Goal: Information Seeking & Learning: Learn about a topic

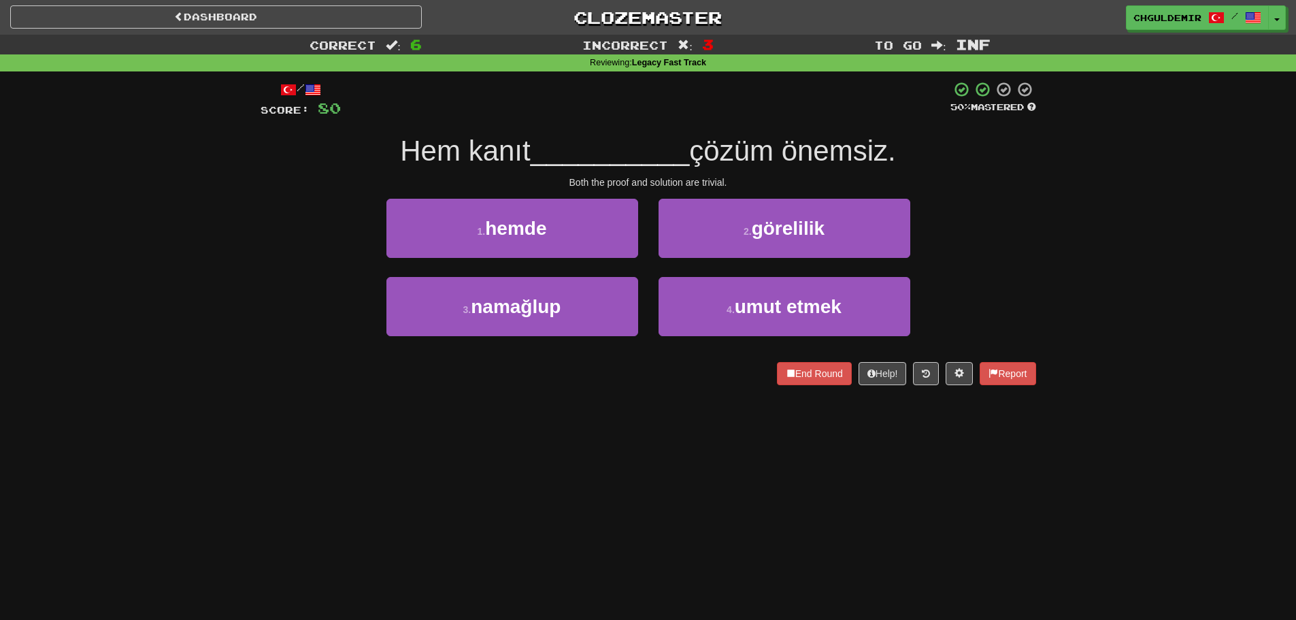
drag, startPoint x: 575, startPoint y: 259, endPoint x: 667, endPoint y: 267, distance: 92.3
click at [575, 259] on div "1 . hemde" at bounding box center [512, 238] width 272 height 78
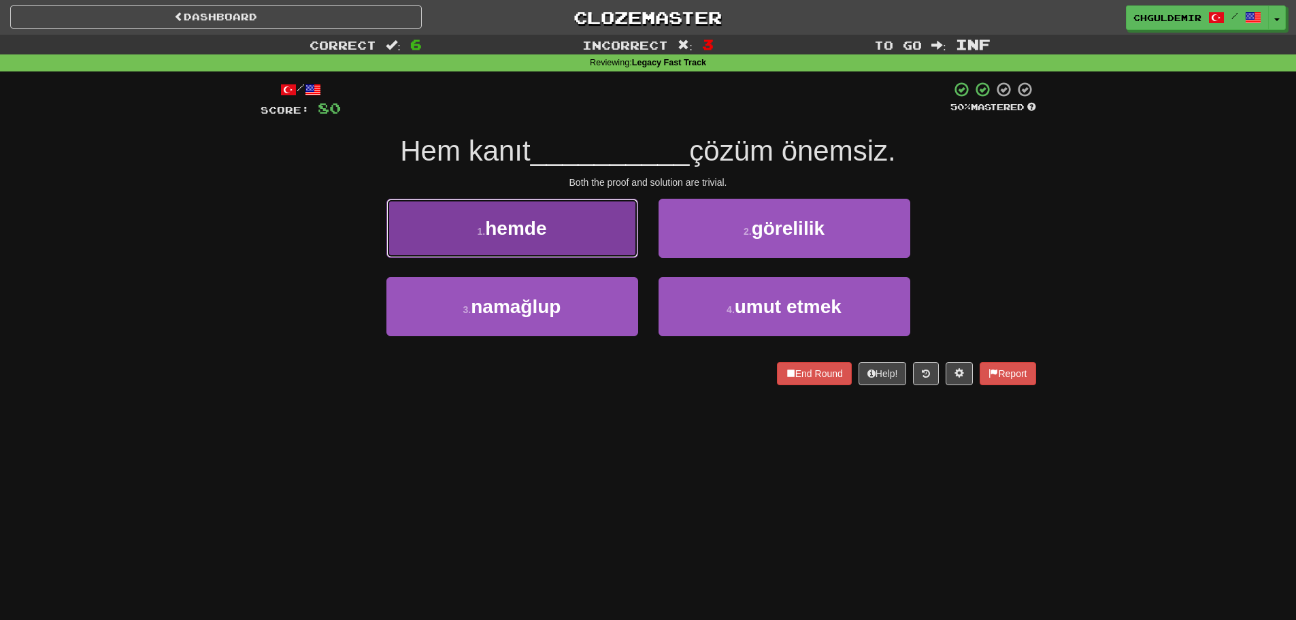
click at [621, 242] on button "1 . hemde" at bounding box center [513, 228] width 252 height 59
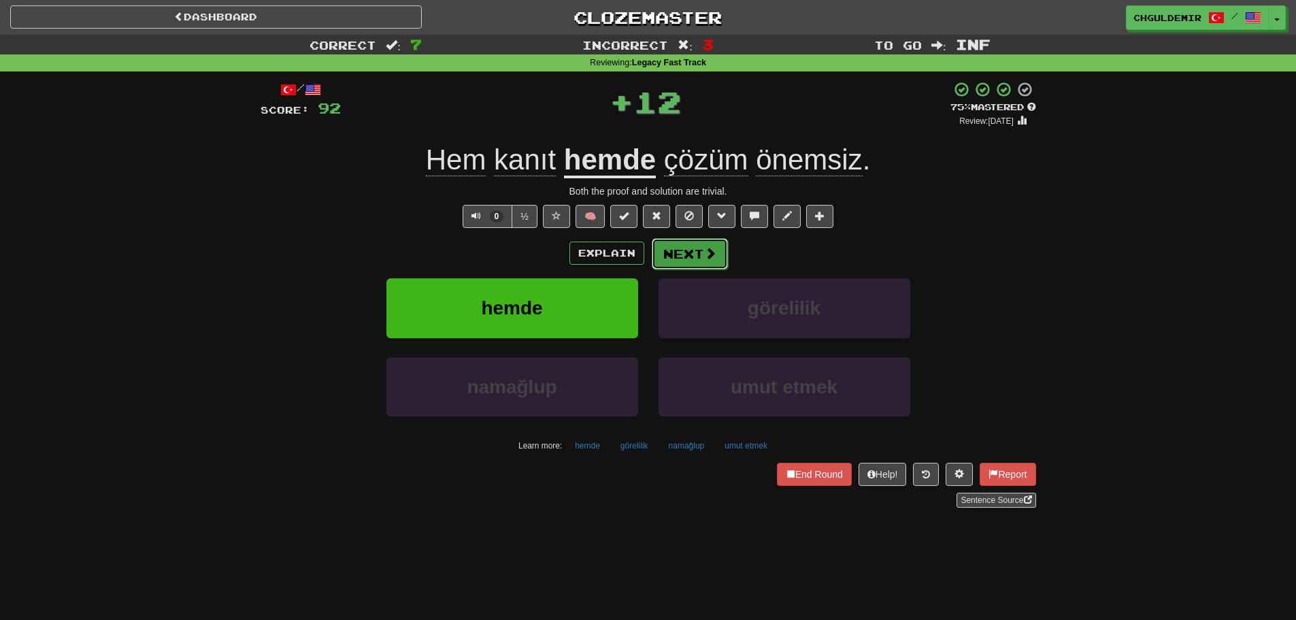
click at [689, 261] on button "Next" at bounding box center [690, 253] width 76 height 31
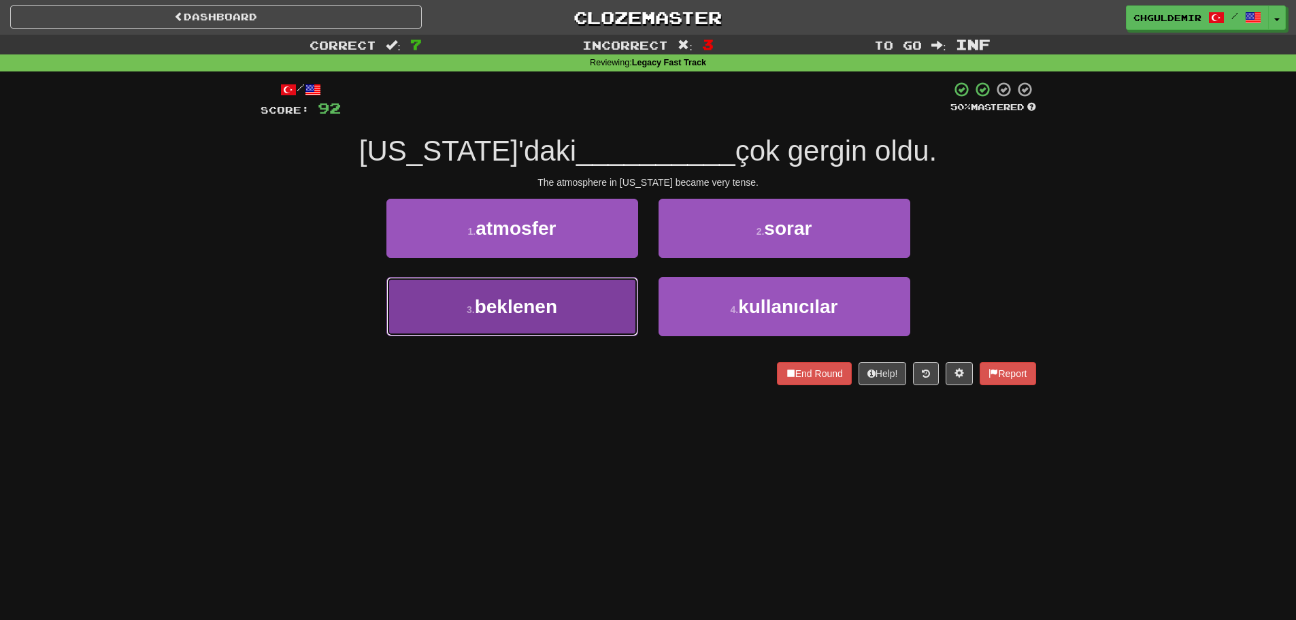
click at [589, 318] on button "3 . beklenen" at bounding box center [513, 306] width 252 height 59
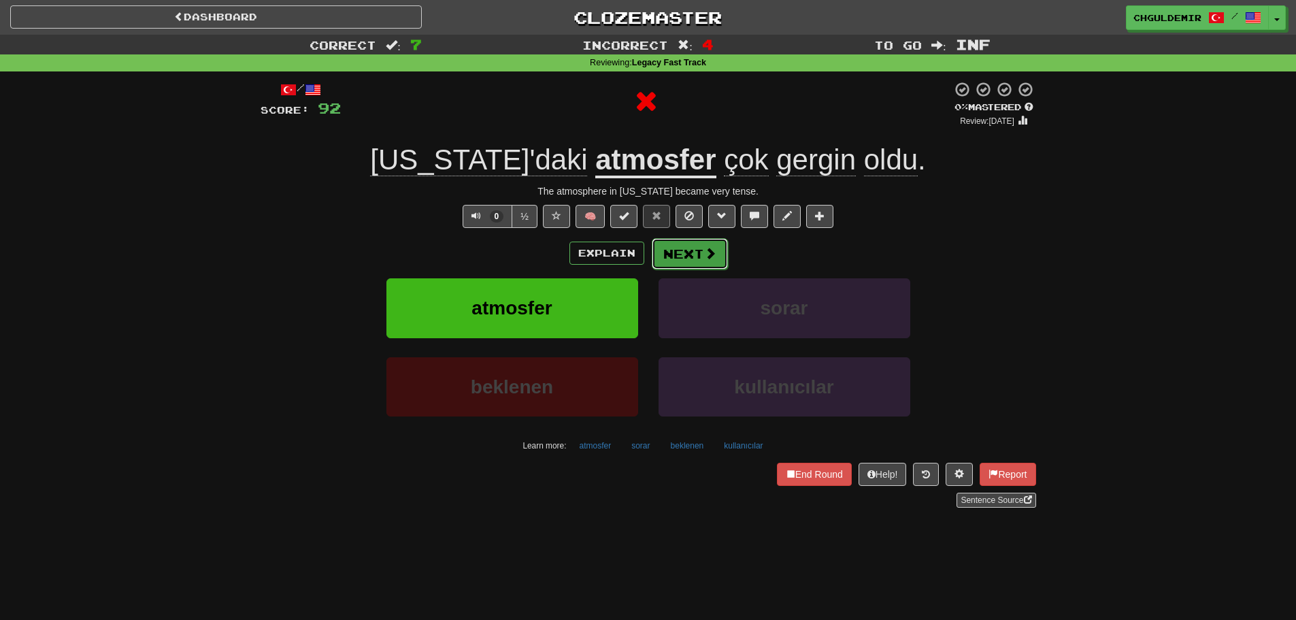
click at [715, 245] on button "Next" at bounding box center [690, 253] width 76 height 31
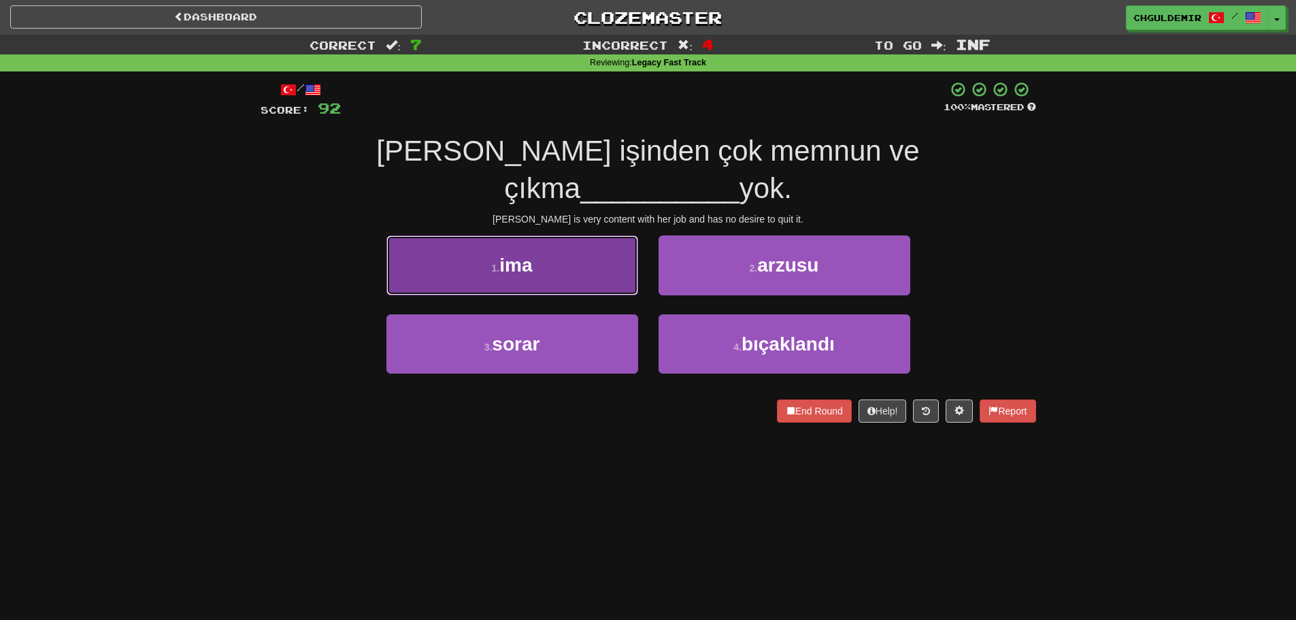
click at [589, 235] on button "1 . ima" at bounding box center [513, 264] width 252 height 59
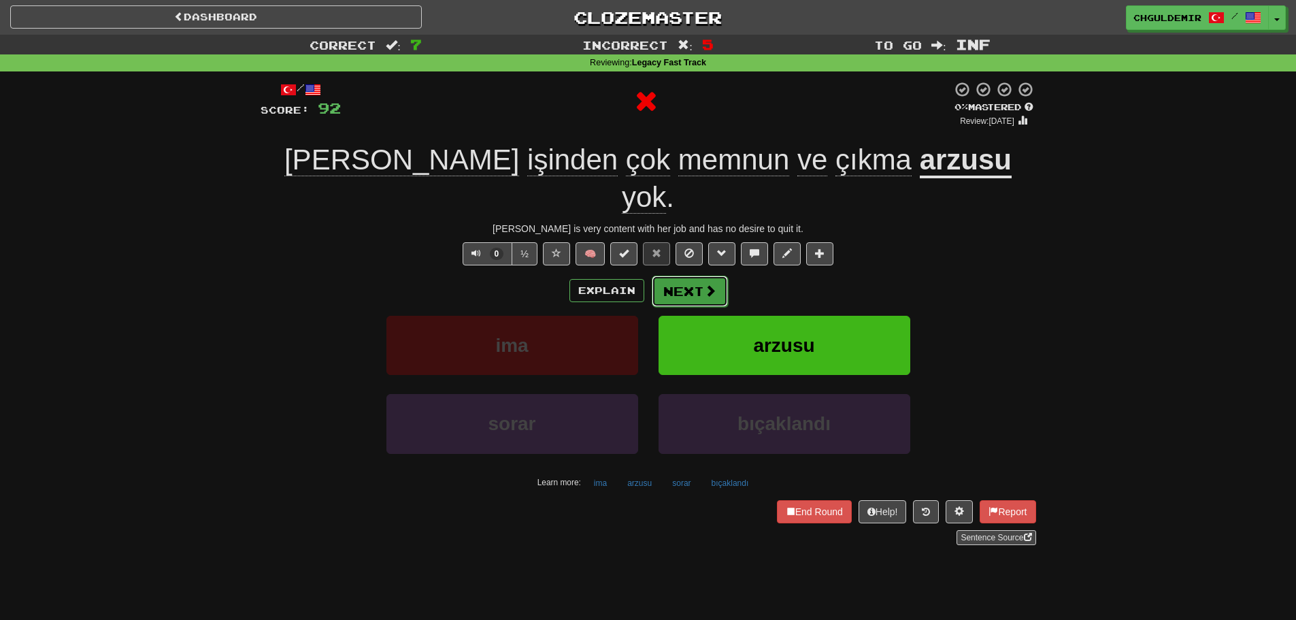
click at [693, 276] on button "Next" at bounding box center [690, 291] width 76 height 31
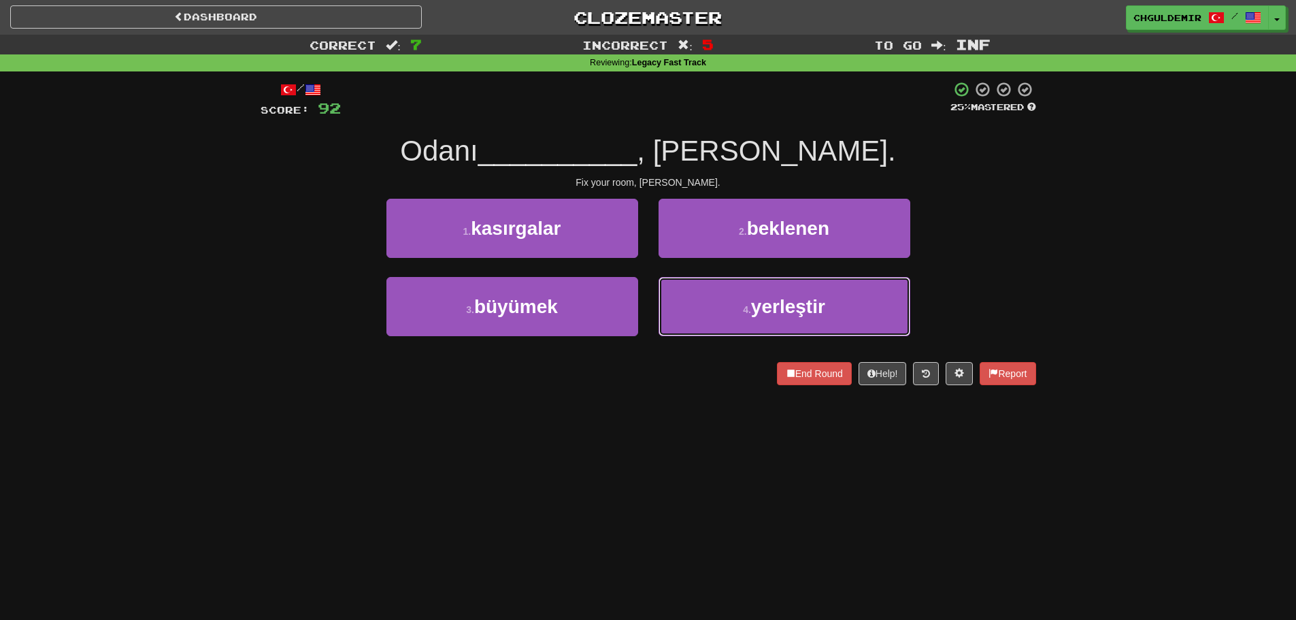
drag, startPoint x: 694, startPoint y: 301, endPoint x: 696, endPoint y: 272, distance: 30.0
click at [695, 301] on button "4 . yerleştir" at bounding box center [785, 306] width 252 height 59
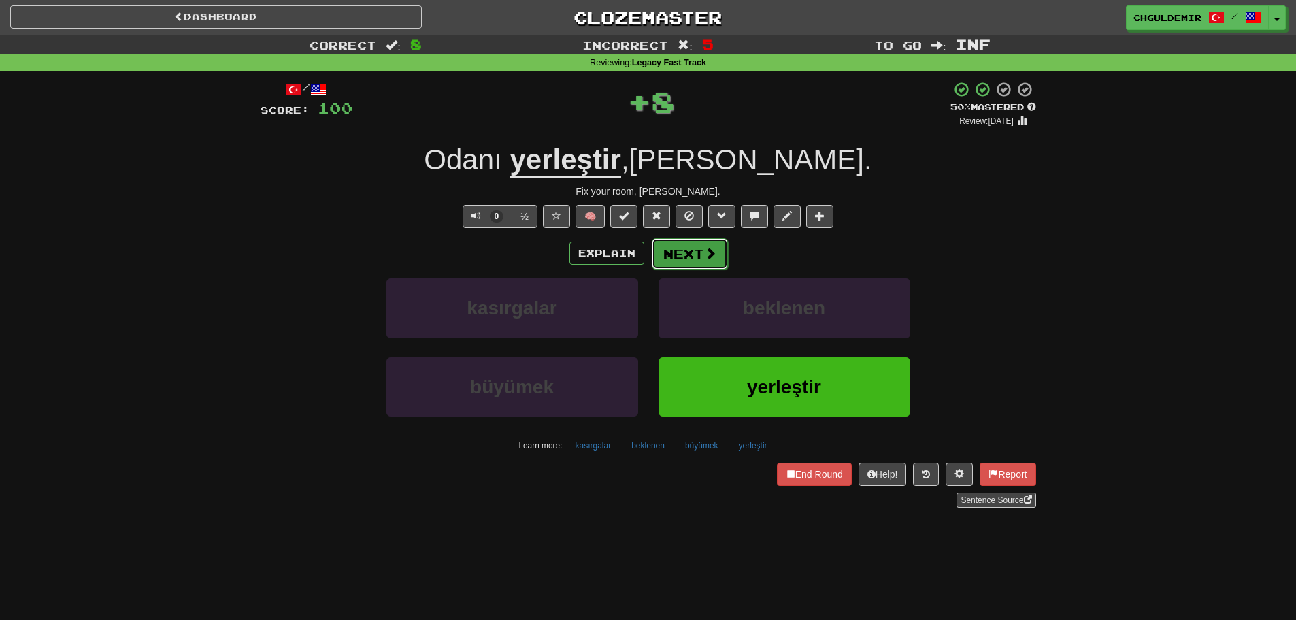
click at [691, 246] on button "Next" at bounding box center [690, 253] width 76 height 31
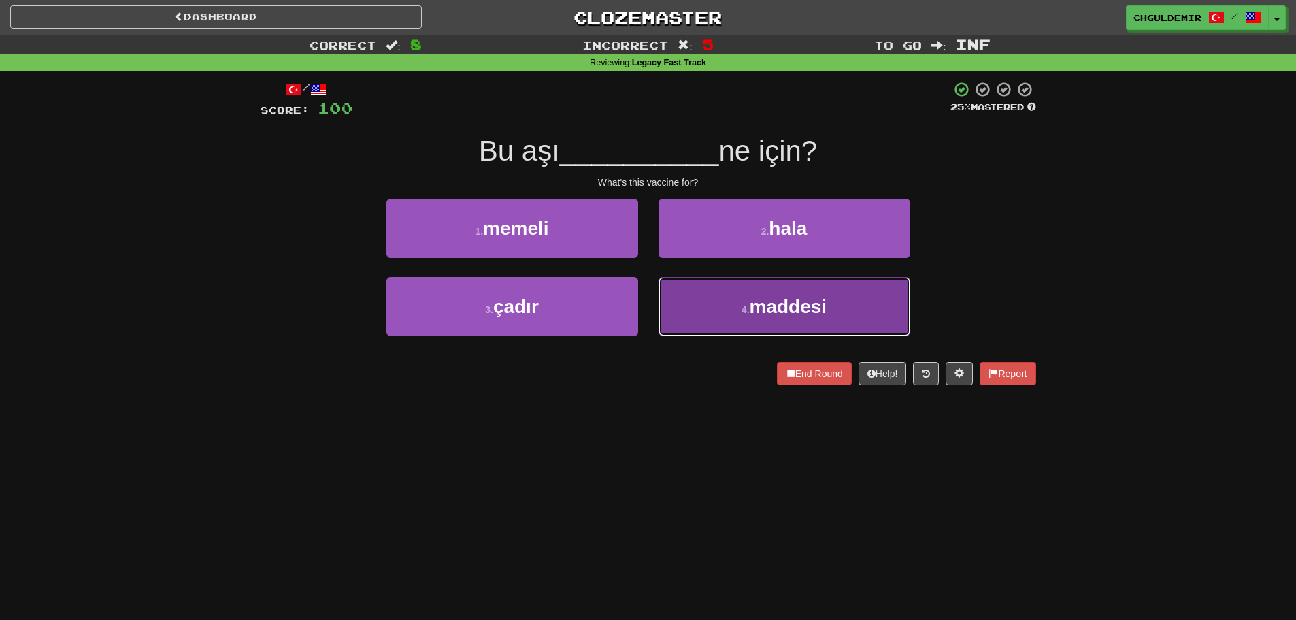
click at [747, 316] on button "4 . maddesi" at bounding box center [785, 306] width 252 height 59
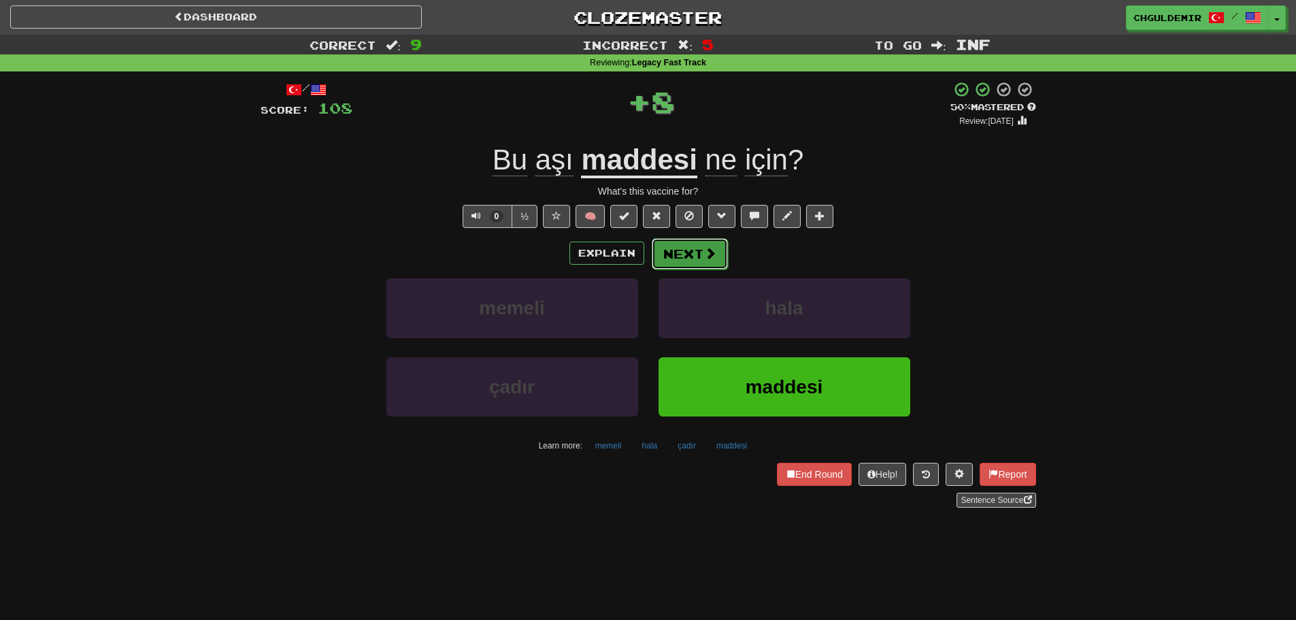
click at [698, 245] on button "Next" at bounding box center [690, 253] width 76 height 31
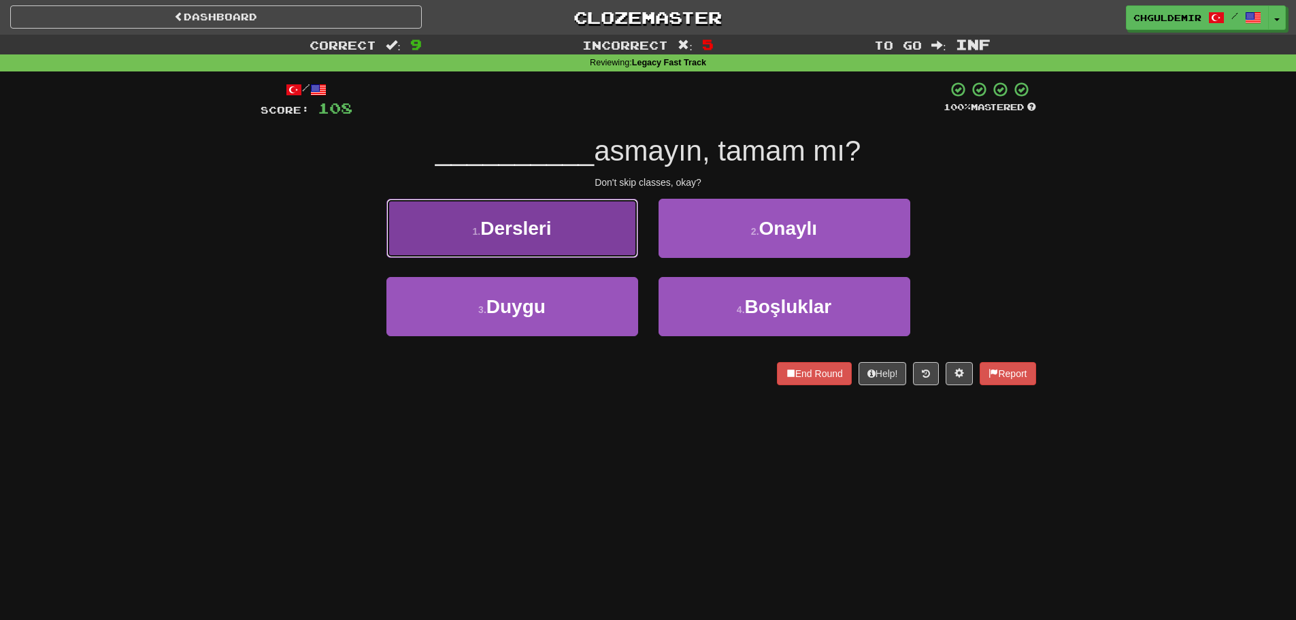
click at [605, 238] on button "1 . Dersleri" at bounding box center [513, 228] width 252 height 59
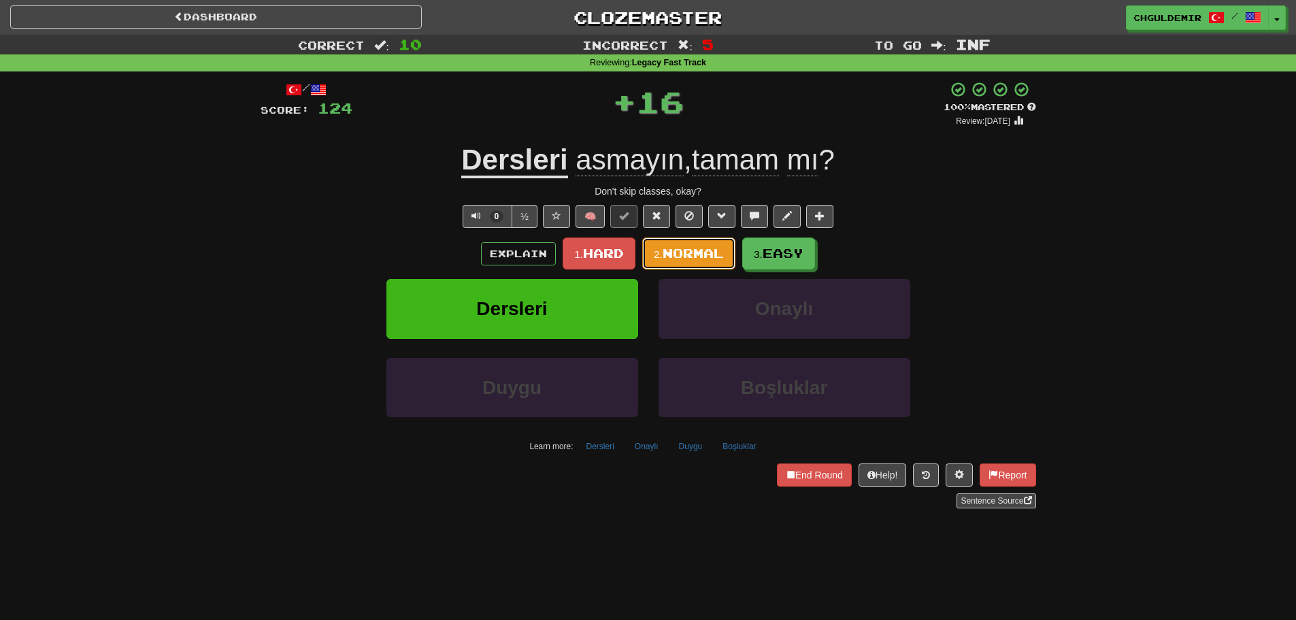
click at [700, 242] on button "2. Normal" at bounding box center [688, 254] width 93 height 32
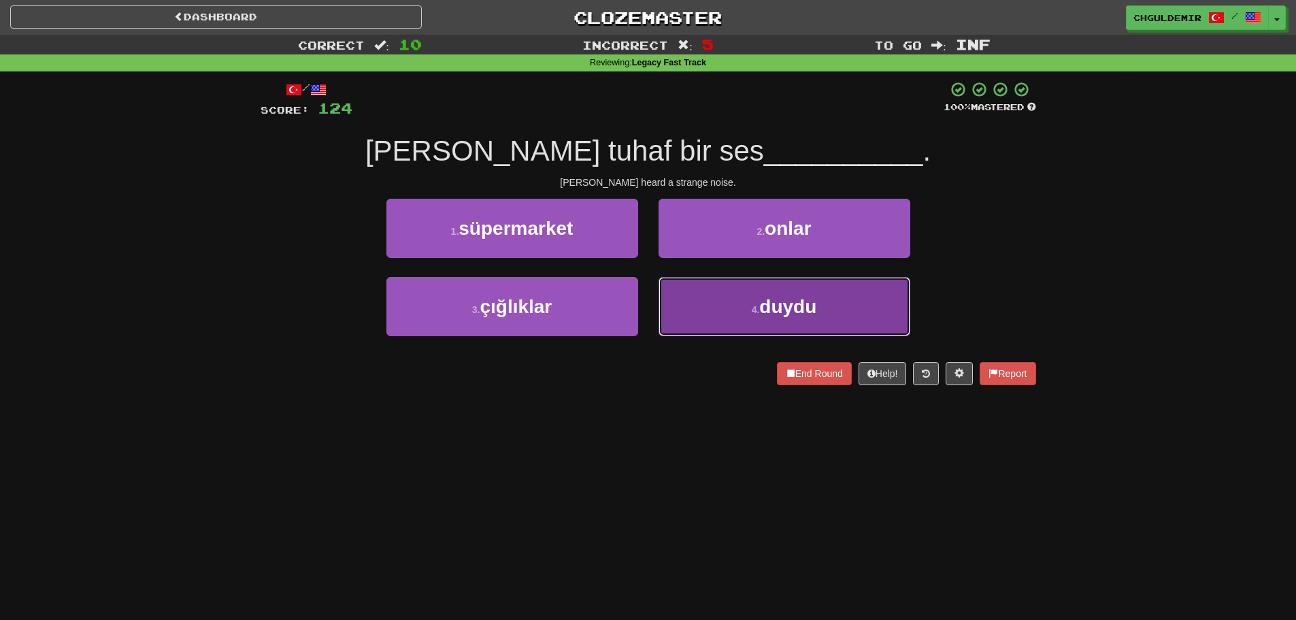
click at [704, 299] on button "4 . duydu" at bounding box center [785, 306] width 252 height 59
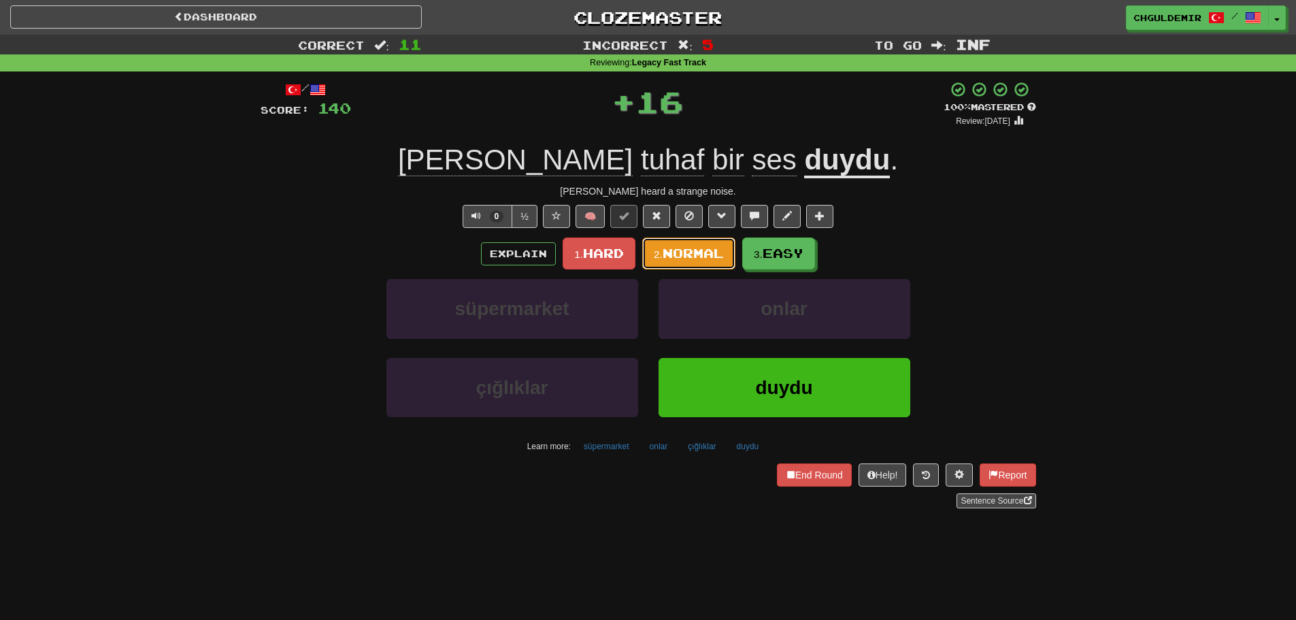
click at [695, 251] on span "Normal" at bounding box center [693, 253] width 61 height 15
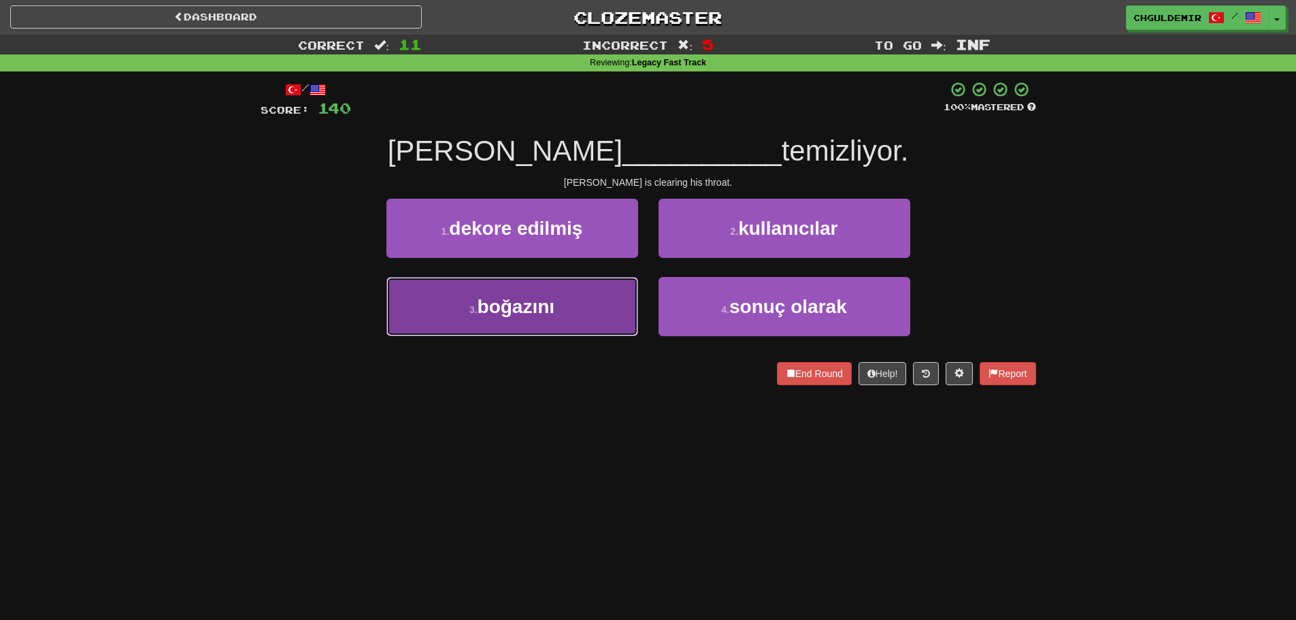
click at [591, 300] on button "3 . boğazını" at bounding box center [513, 306] width 252 height 59
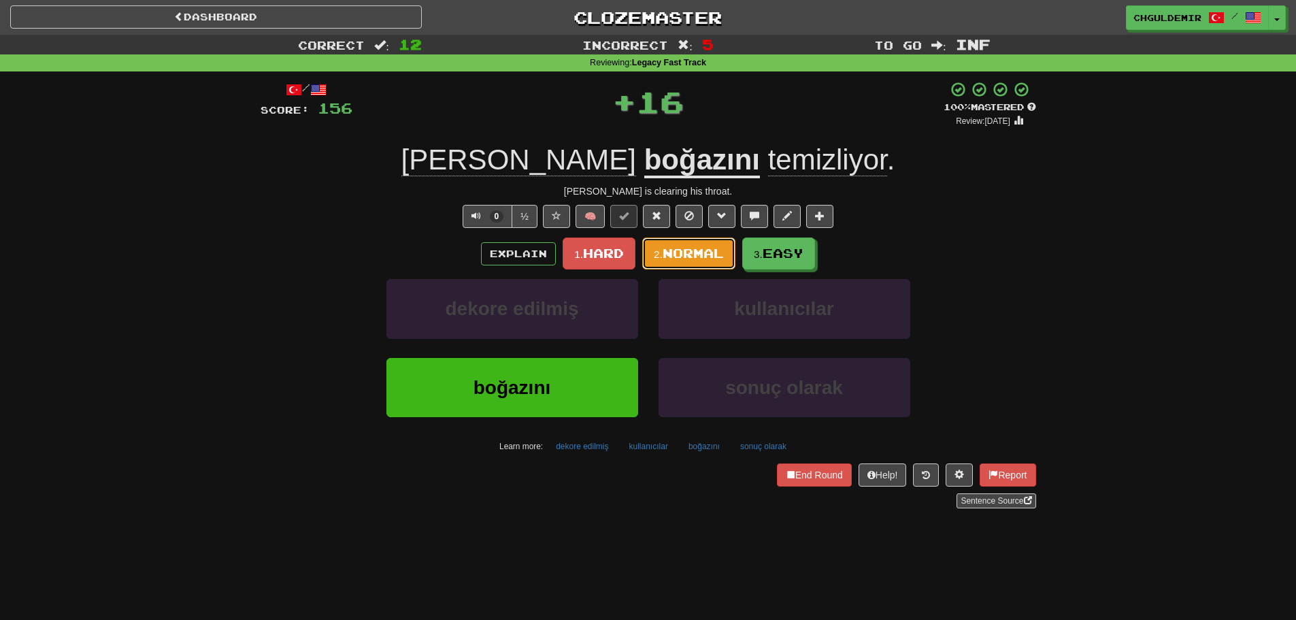
click at [662, 261] on button "2. Normal" at bounding box center [688, 254] width 93 height 32
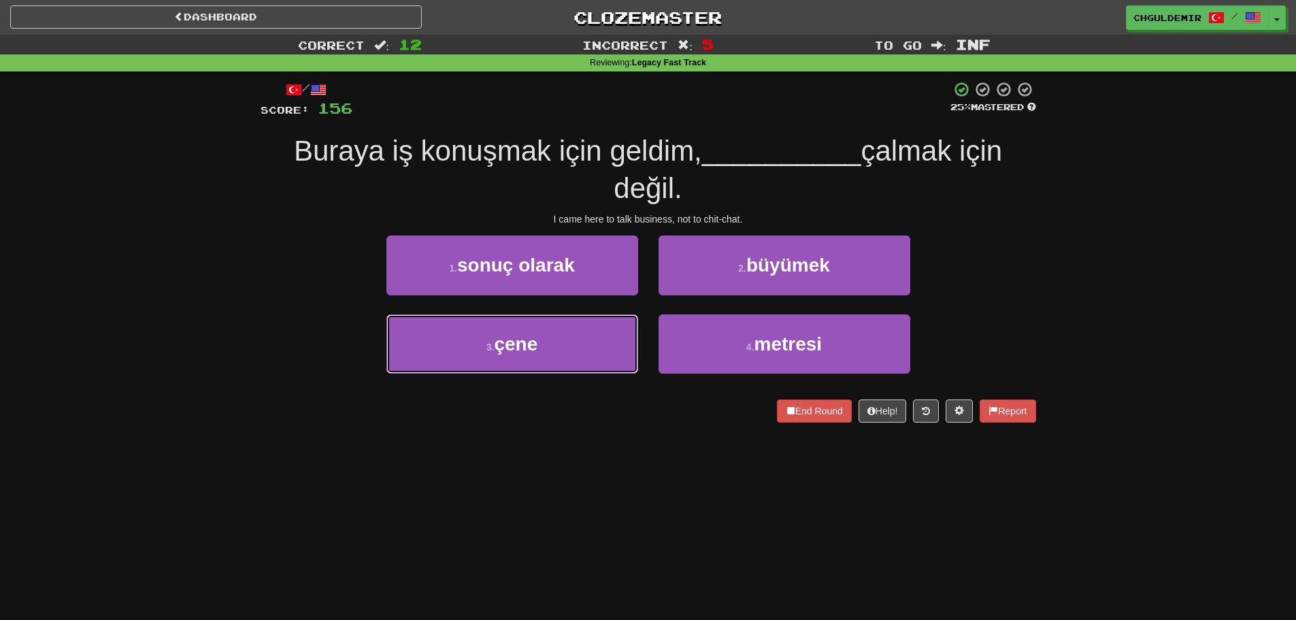
drag, startPoint x: 598, startPoint y: 342, endPoint x: 651, endPoint y: 318, distance: 57.6
click at [598, 342] on button "3 . çene" at bounding box center [513, 343] width 252 height 59
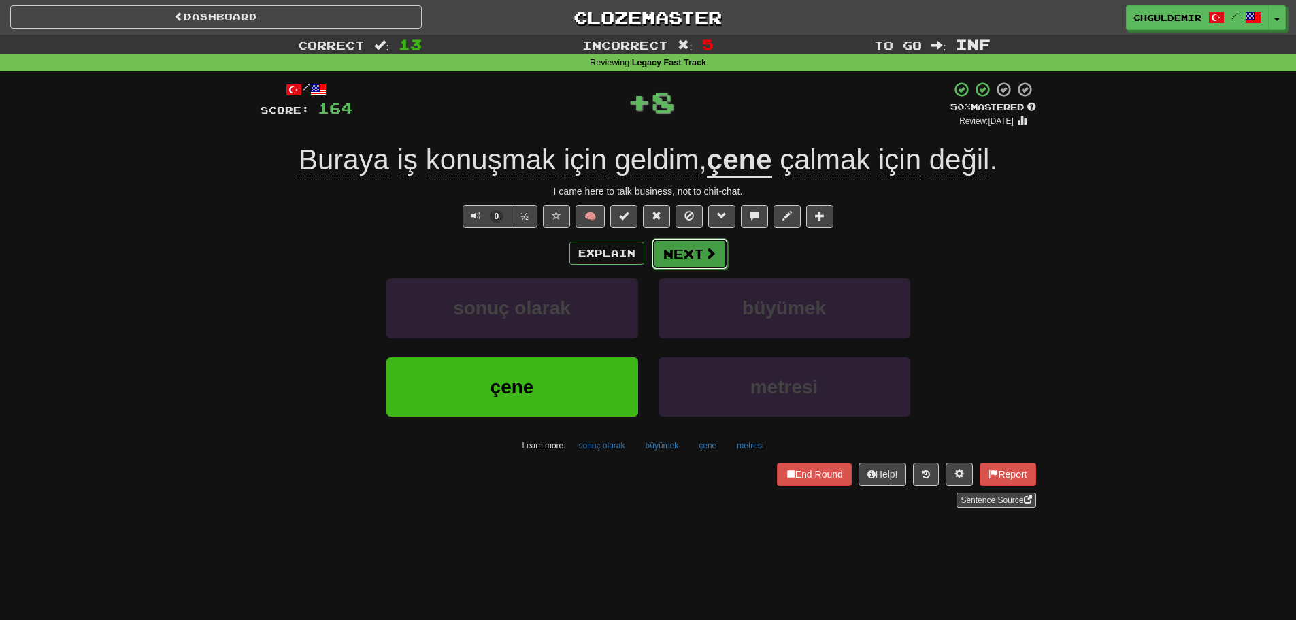
click at [687, 264] on button "Next" at bounding box center [690, 253] width 76 height 31
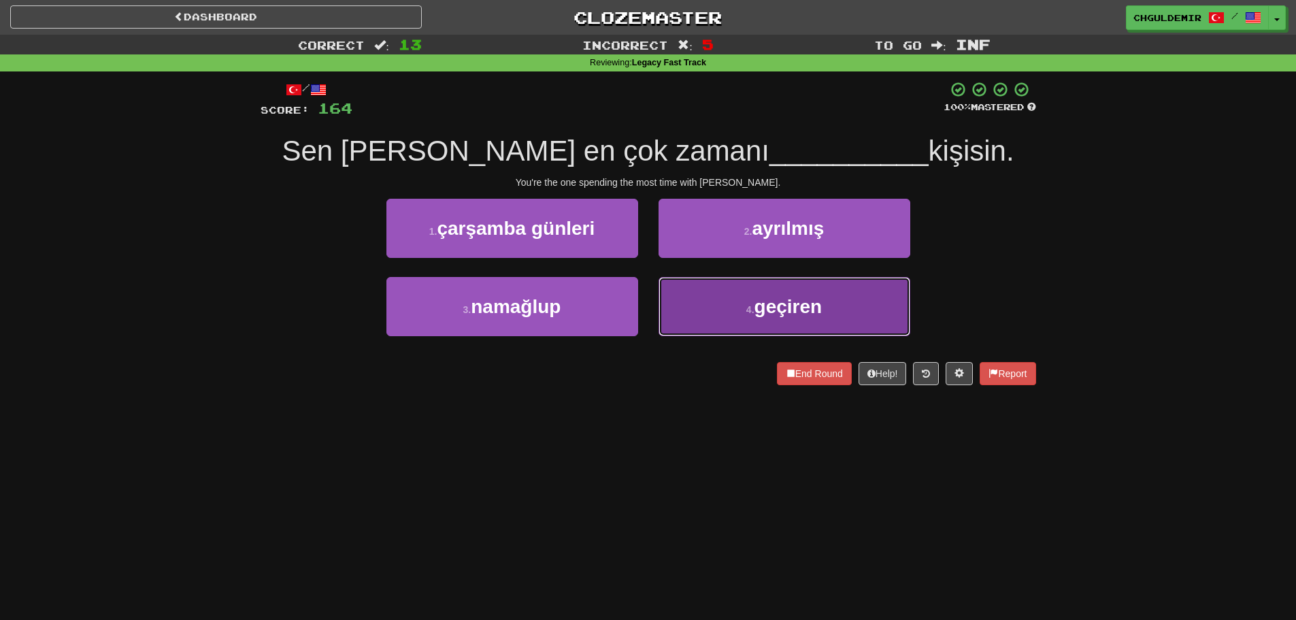
click at [689, 310] on button "4 . geçiren" at bounding box center [785, 306] width 252 height 59
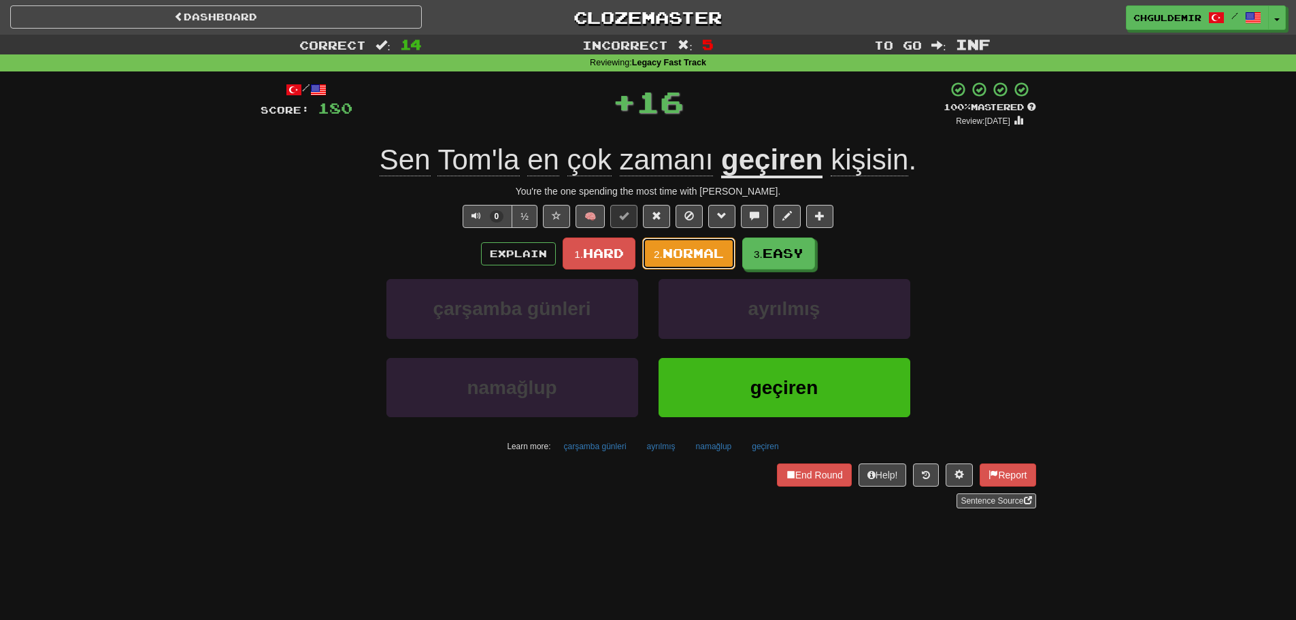
click at [686, 244] on button "2. Normal" at bounding box center [688, 254] width 93 height 32
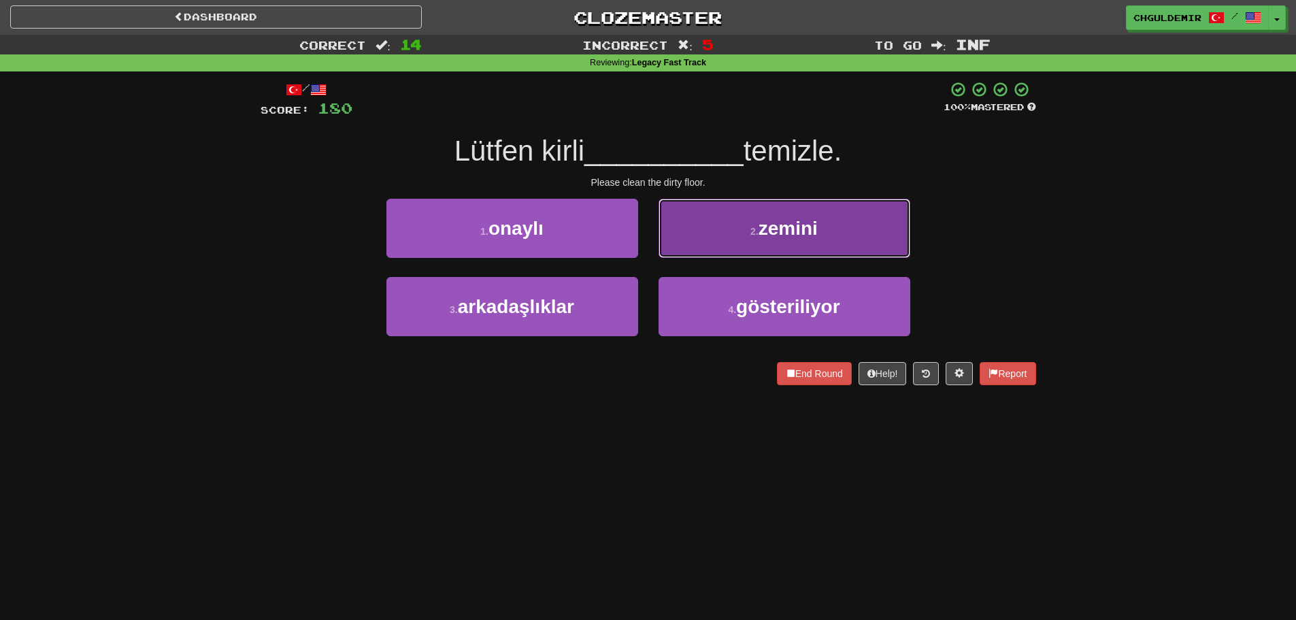
click at [693, 237] on button "2 . zemini" at bounding box center [785, 228] width 252 height 59
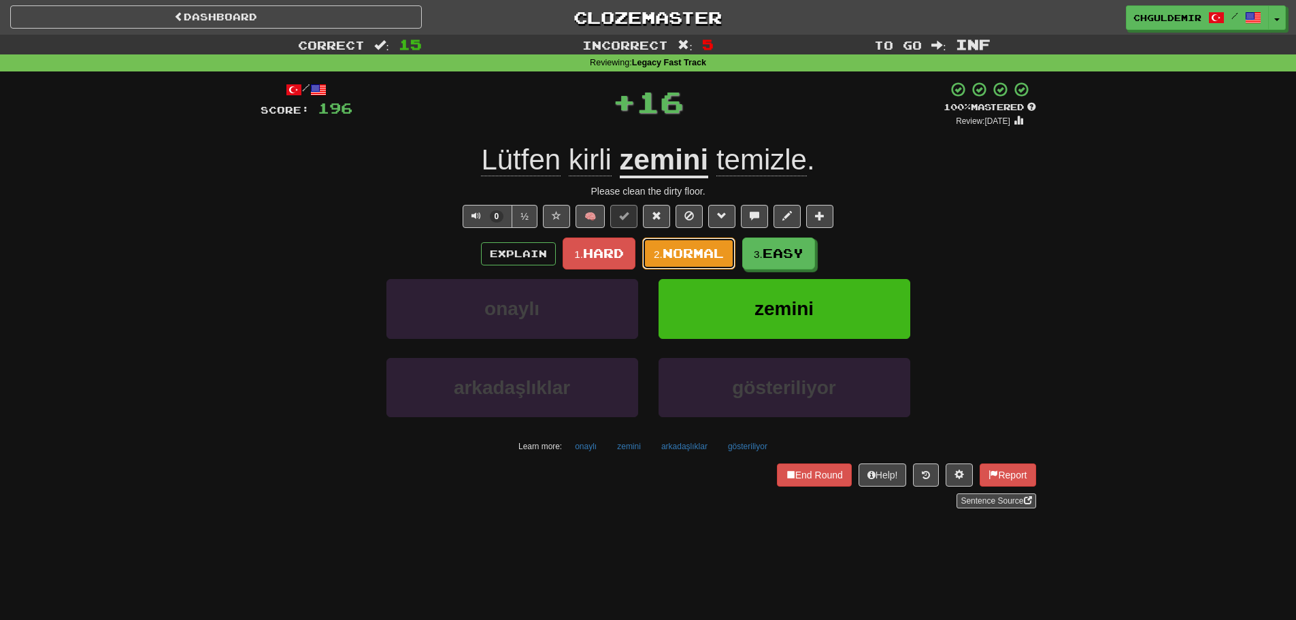
click at [688, 243] on button "2. Normal" at bounding box center [688, 254] width 93 height 32
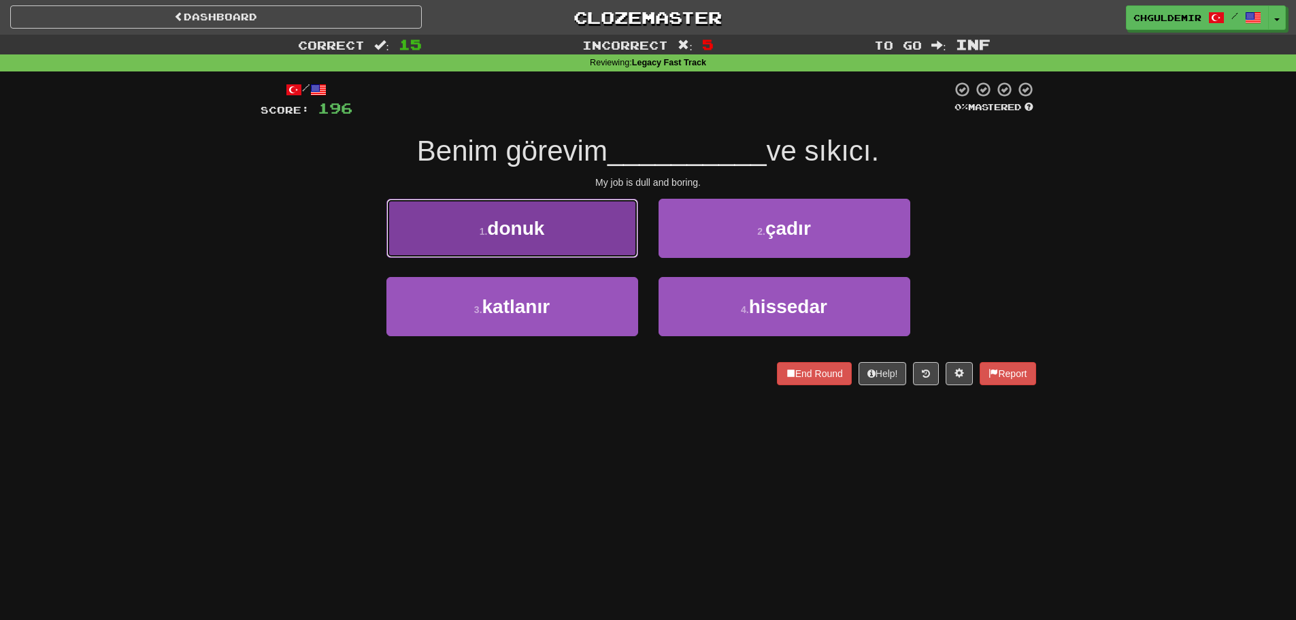
click at [616, 247] on button "1 . donuk" at bounding box center [513, 228] width 252 height 59
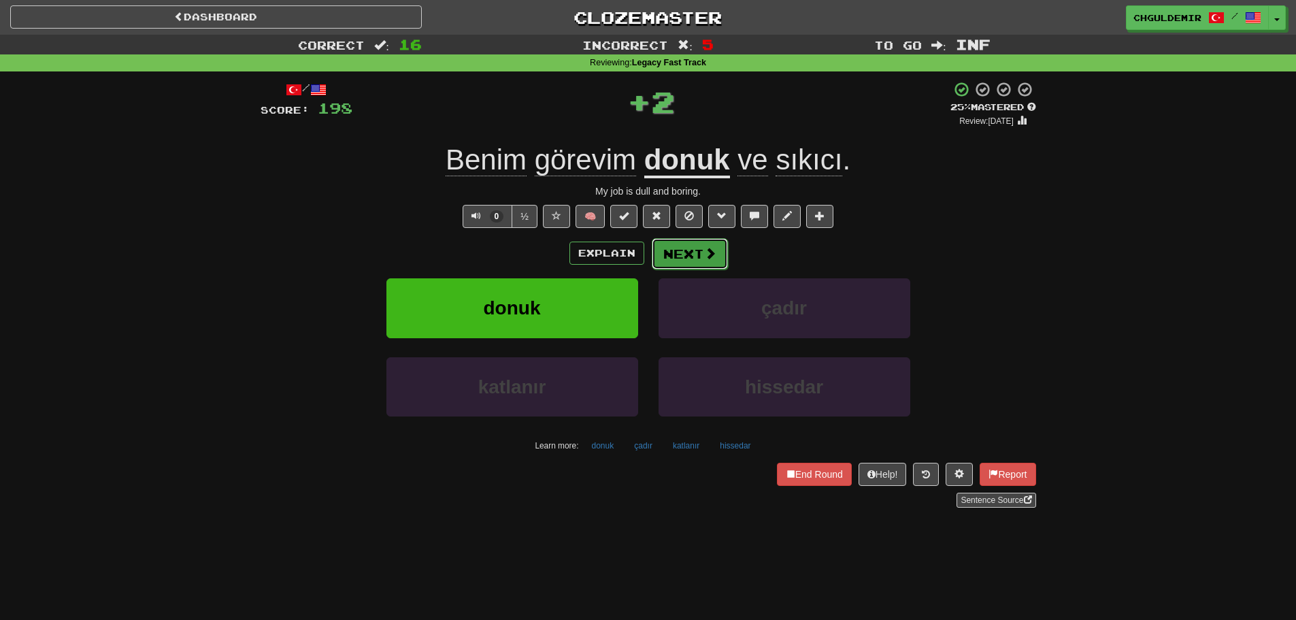
click at [714, 249] on span at bounding box center [710, 253] width 12 height 12
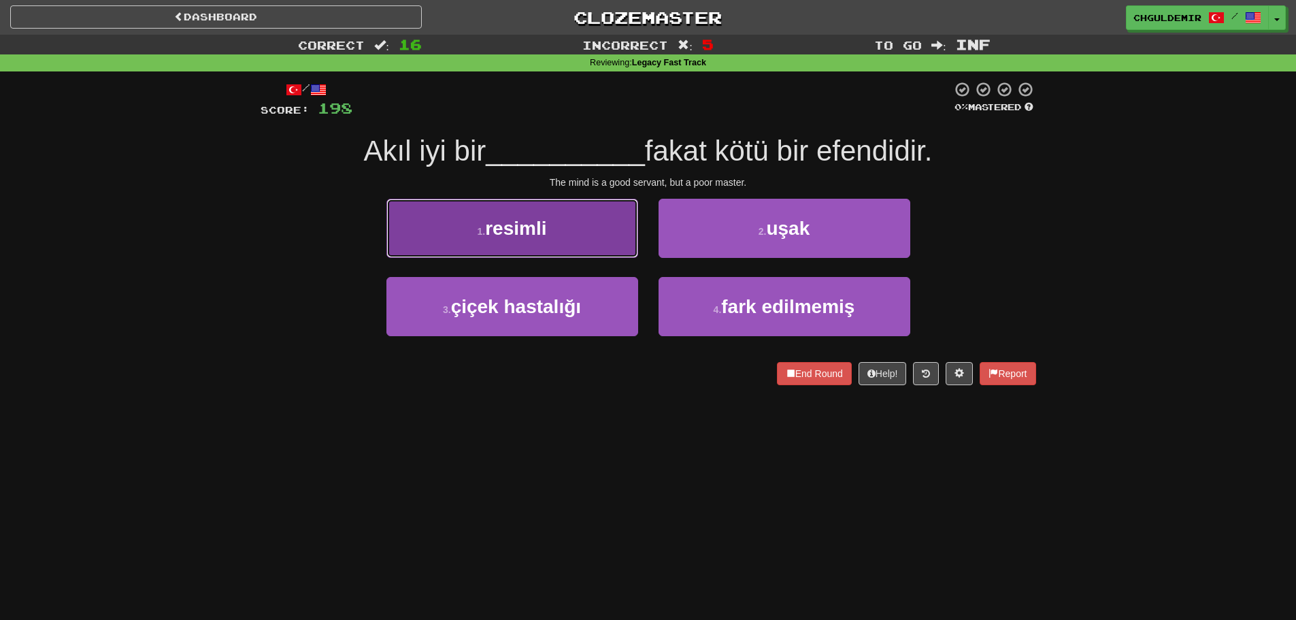
click at [603, 240] on button "1 . resimli" at bounding box center [513, 228] width 252 height 59
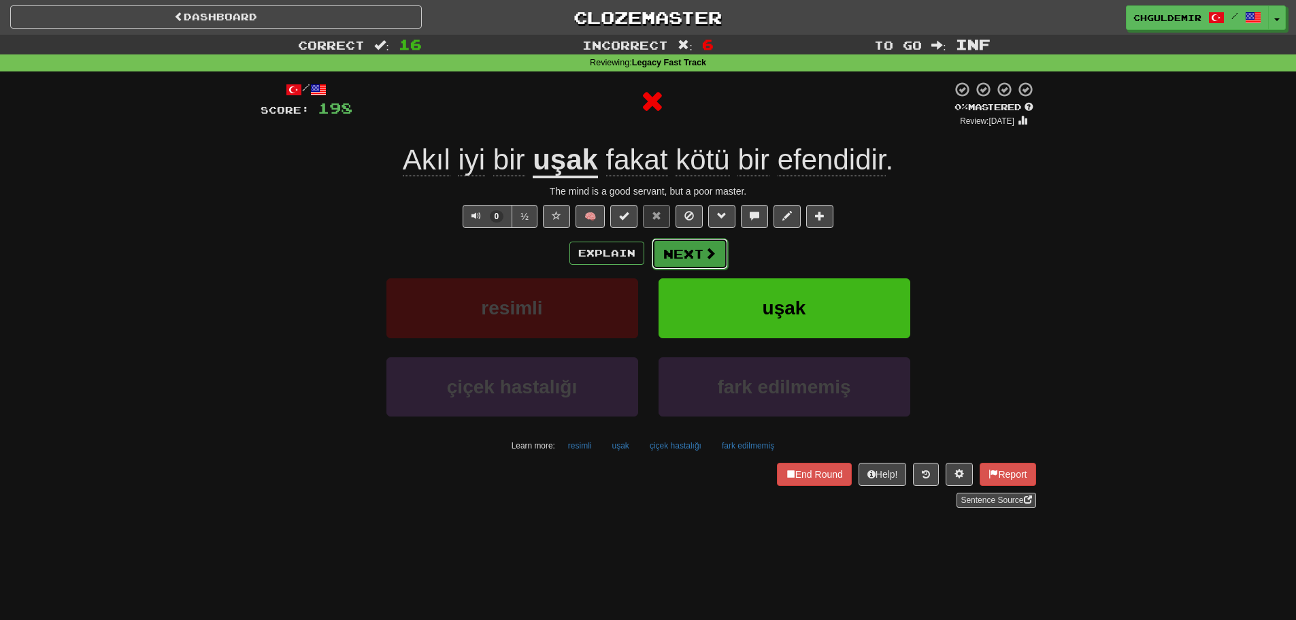
click at [668, 247] on button "Next" at bounding box center [690, 253] width 76 height 31
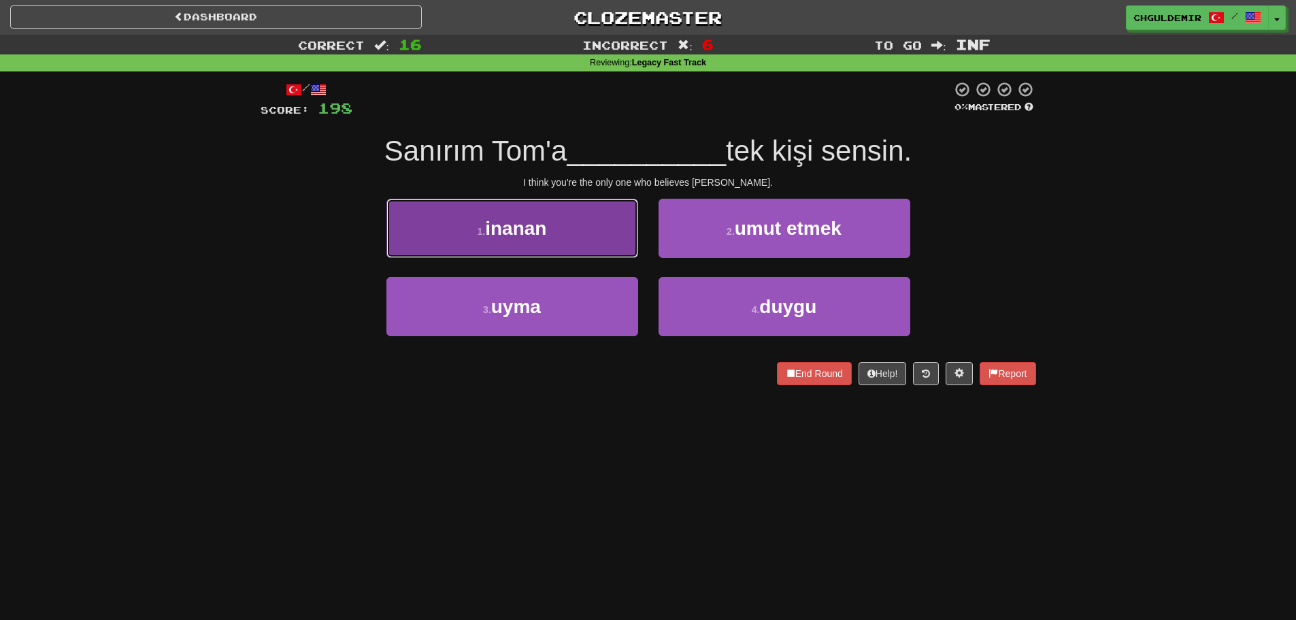
click at [585, 222] on button "1 . inanan" at bounding box center [513, 228] width 252 height 59
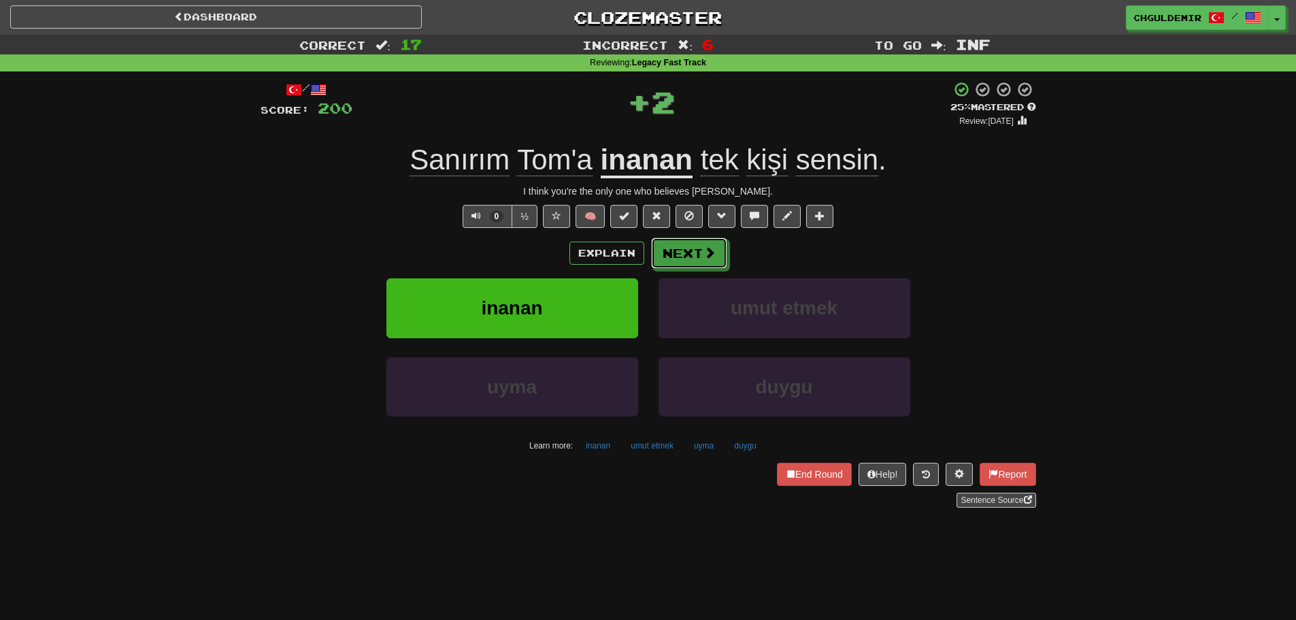
click at [676, 241] on button "Next" at bounding box center [689, 253] width 76 height 31
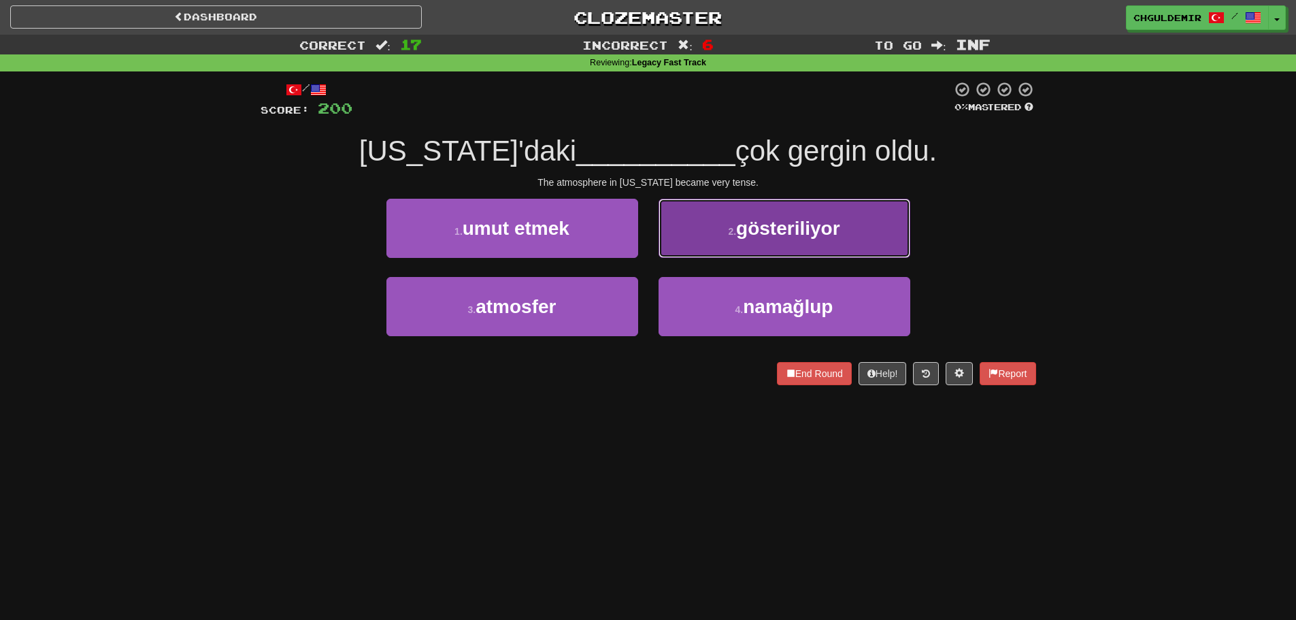
click at [708, 243] on button "2 . gösteriliyor" at bounding box center [785, 228] width 252 height 59
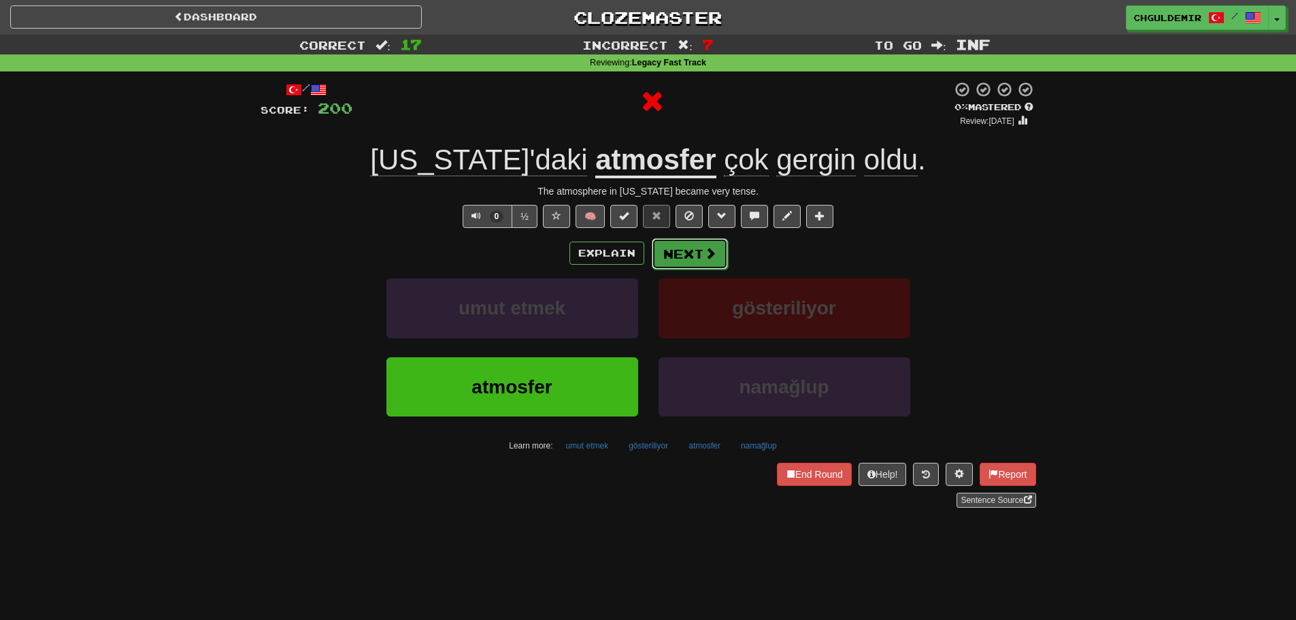
click at [704, 250] on span at bounding box center [710, 253] width 12 height 12
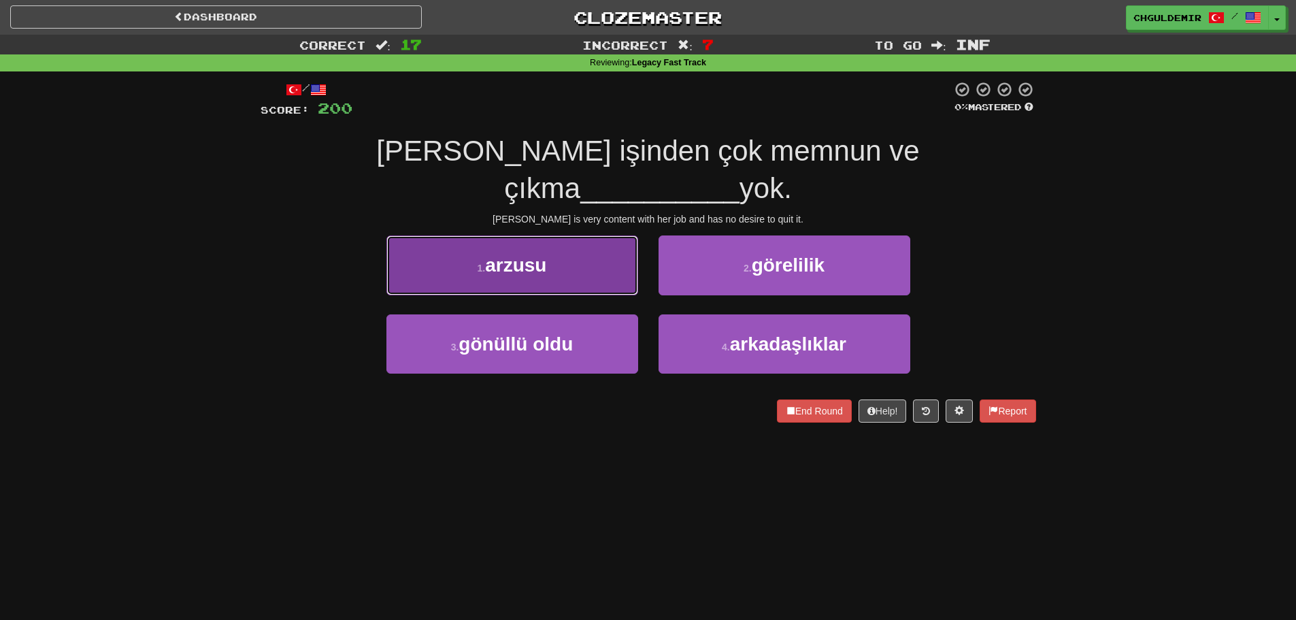
click at [631, 240] on button "1 . arzusu" at bounding box center [513, 264] width 252 height 59
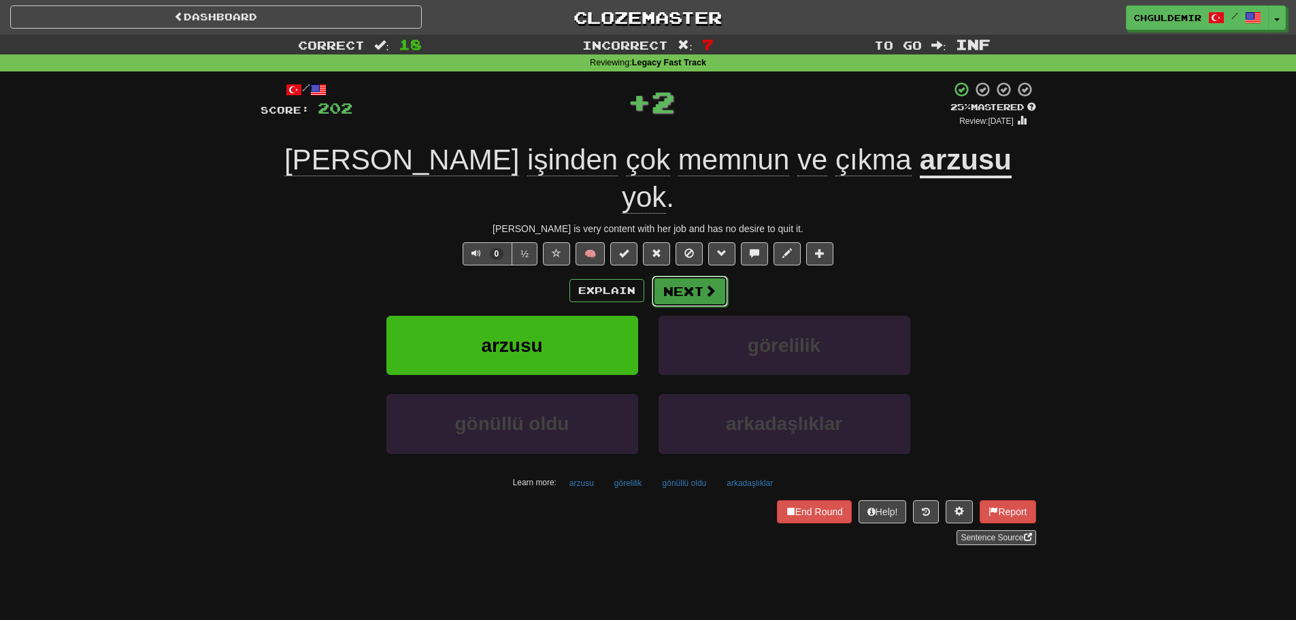
click at [684, 276] on button "Next" at bounding box center [690, 291] width 76 height 31
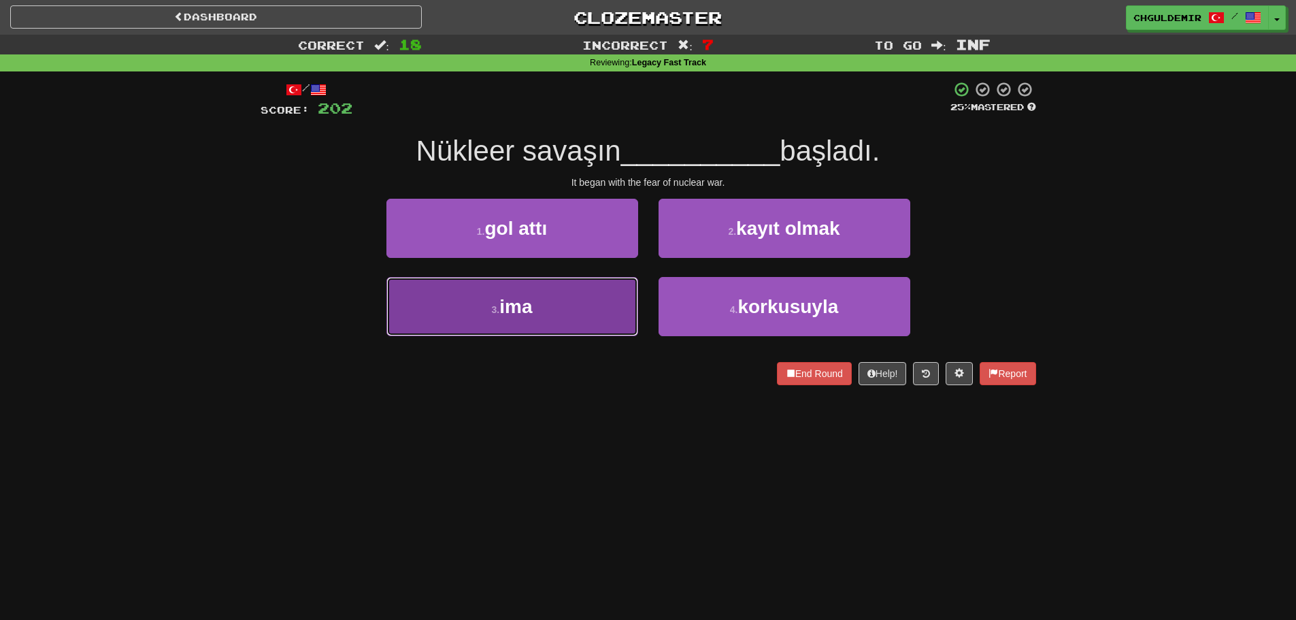
click at [600, 279] on button "3 . ima" at bounding box center [513, 306] width 252 height 59
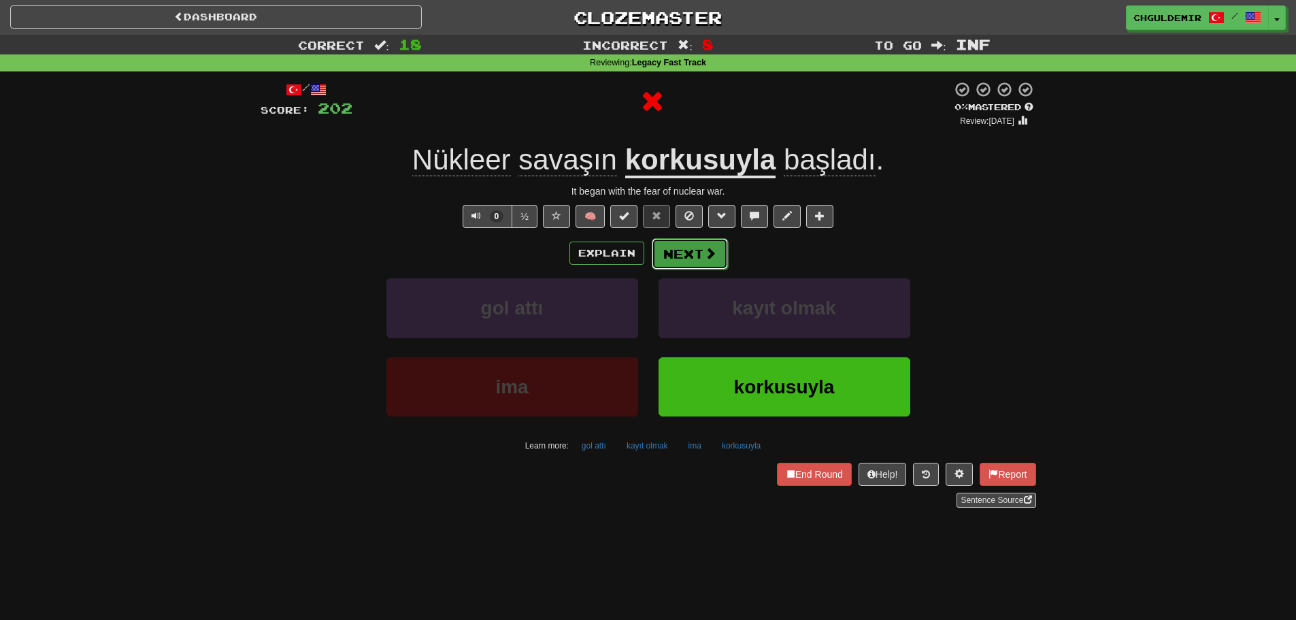
click at [670, 242] on button "Next" at bounding box center [690, 253] width 76 height 31
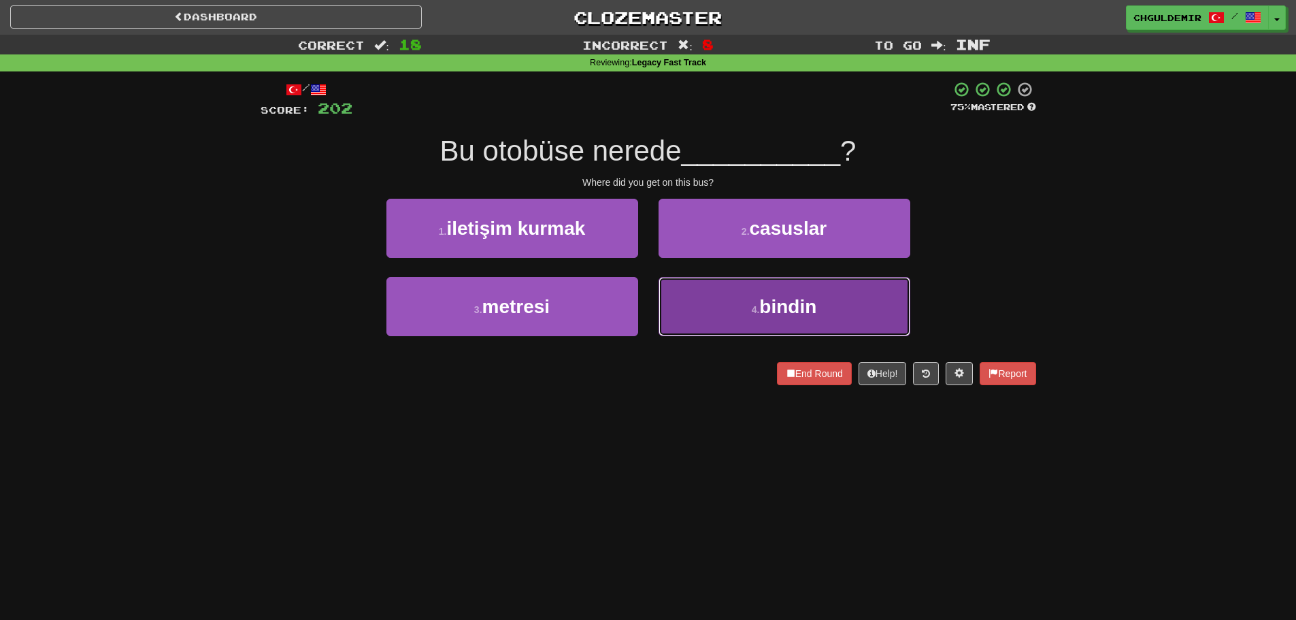
click at [710, 283] on button "4 . bindin" at bounding box center [785, 306] width 252 height 59
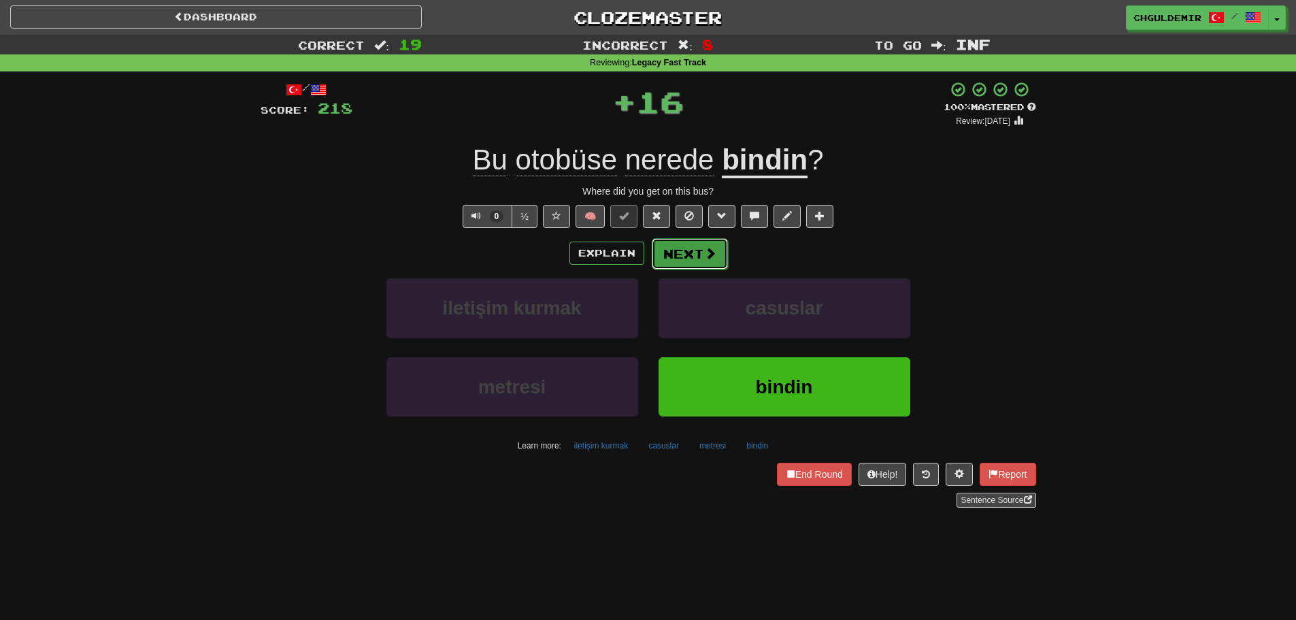
click at [705, 257] on span at bounding box center [710, 253] width 12 height 12
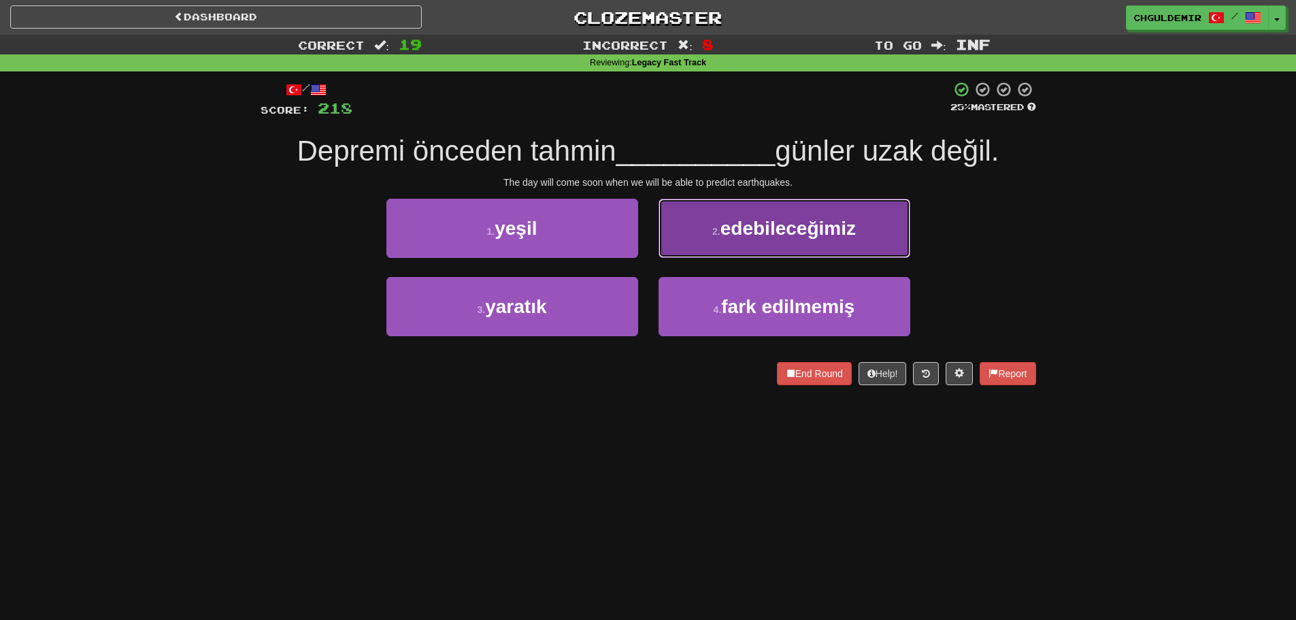
click at [721, 251] on button "2 . edebileceğimiz" at bounding box center [785, 228] width 252 height 59
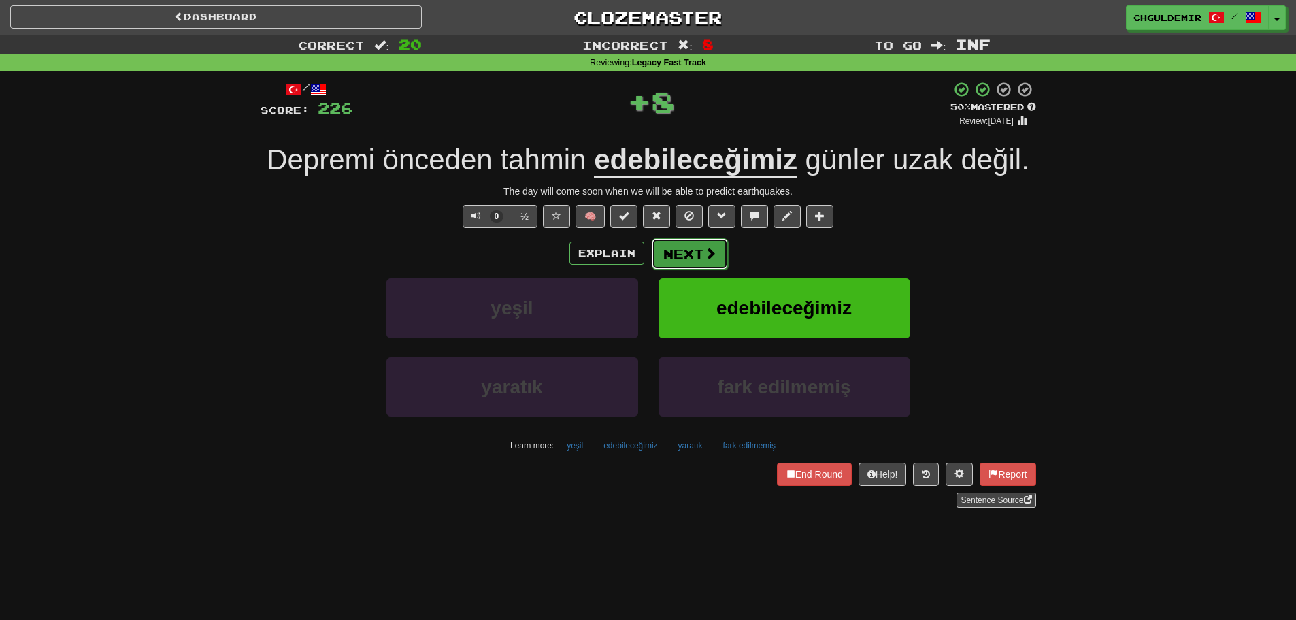
click at [718, 252] on button "Next" at bounding box center [690, 253] width 76 height 31
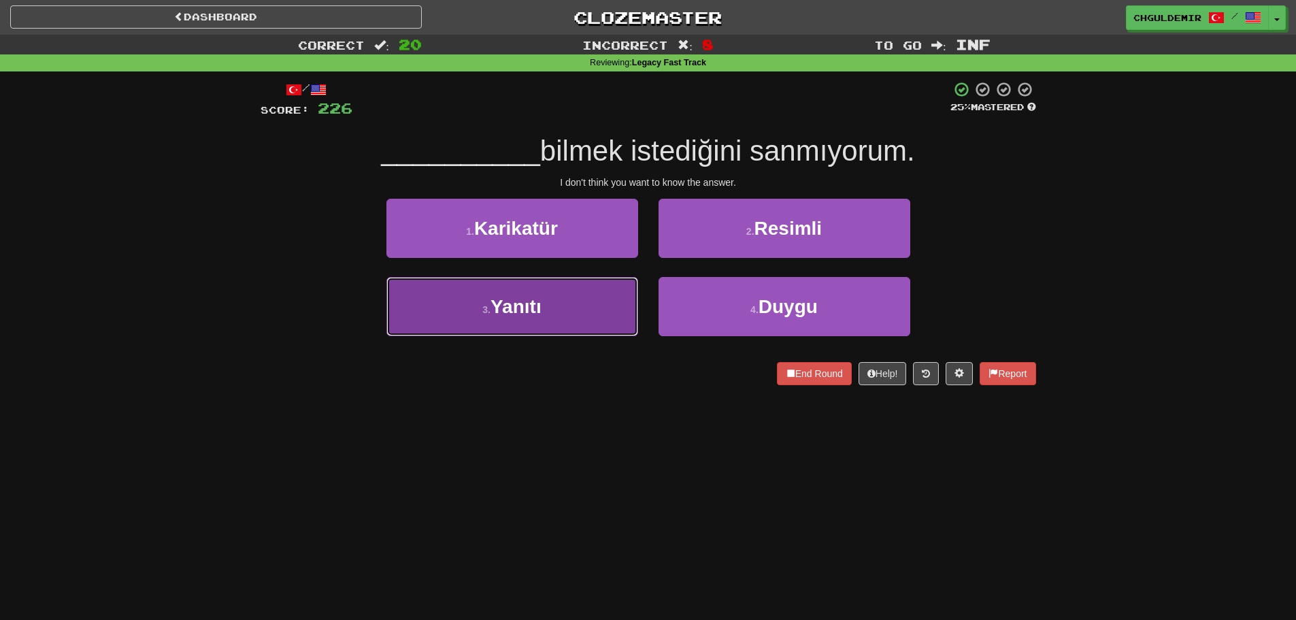
click at [609, 305] on button "3 . Yanıtı" at bounding box center [513, 306] width 252 height 59
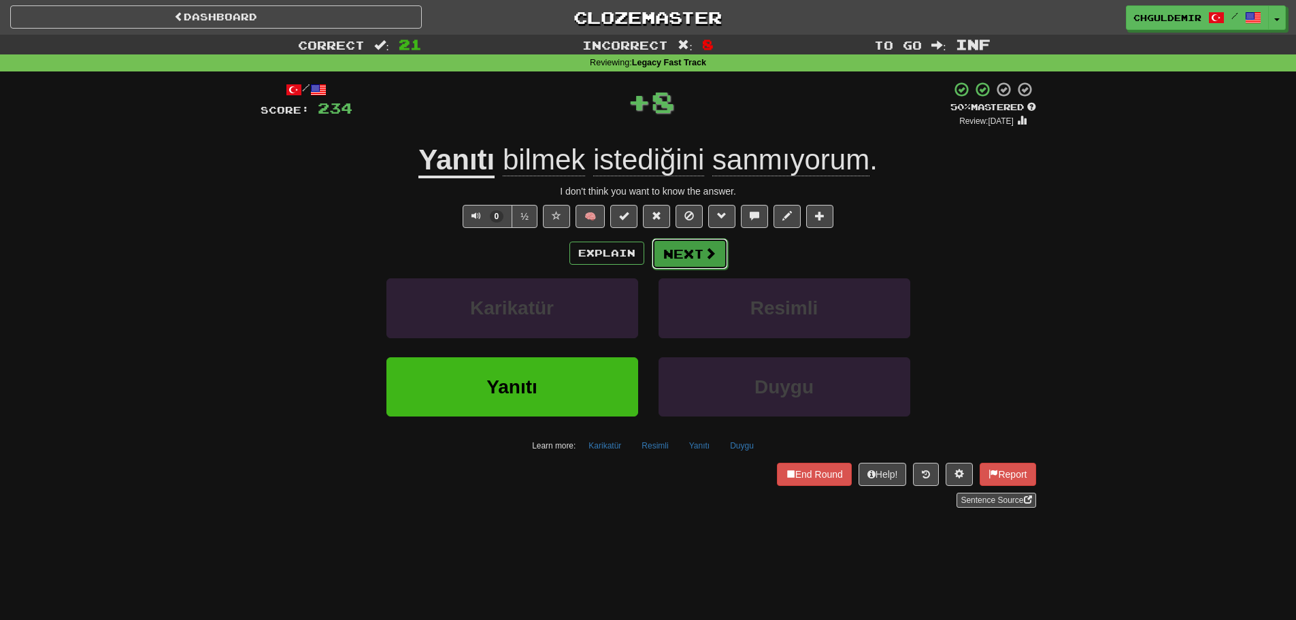
click at [681, 259] on button "Next" at bounding box center [690, 253] width 76 height 31
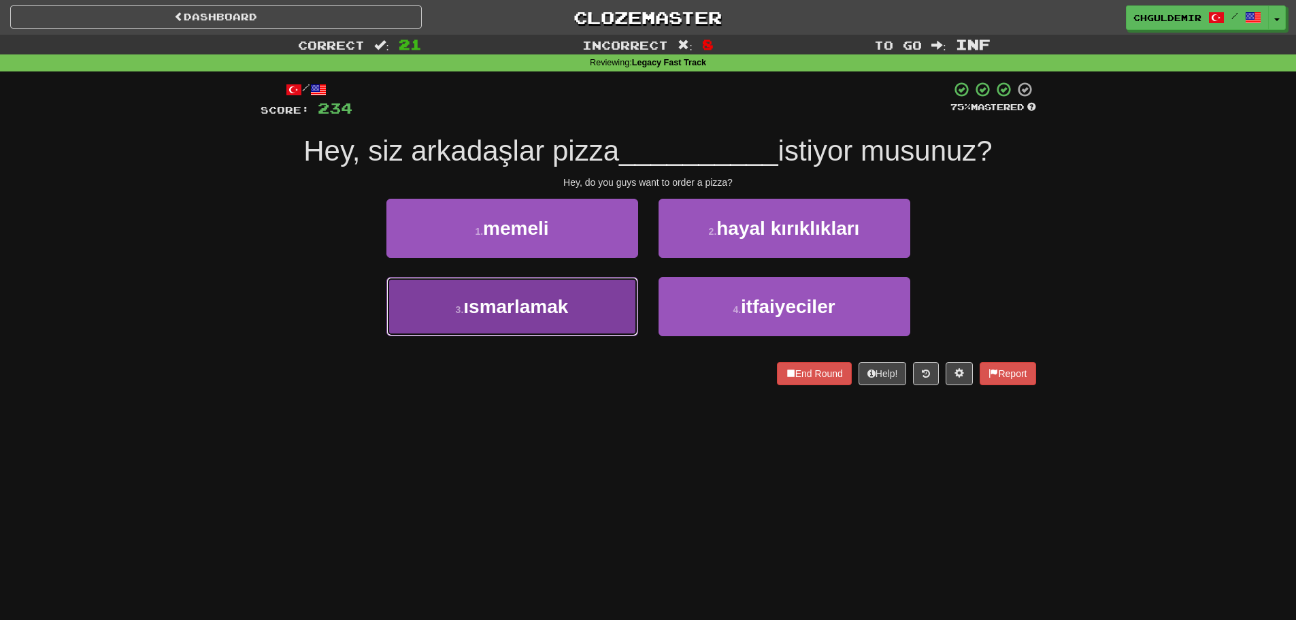
click at [602, 297] on button "3 . ısmarlamak" at bounding box center [513, 306] width 252 height 59
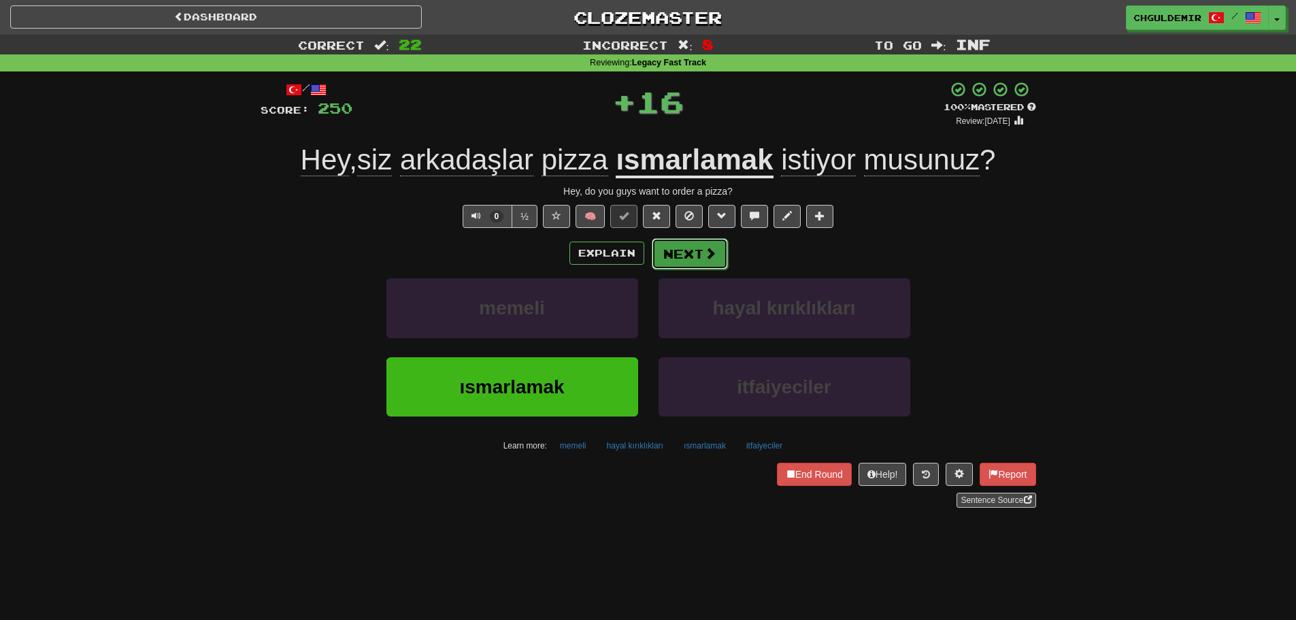
click at [683, 250] on button "Next" at bounding box center [690, 253] width 76 height 31
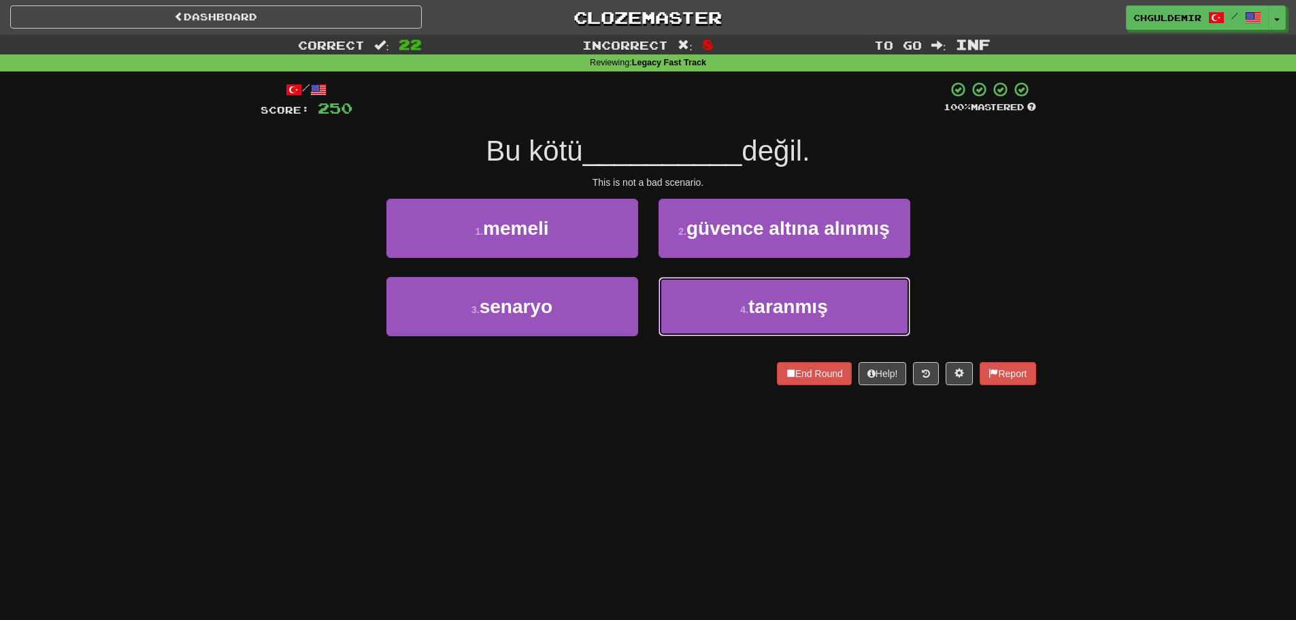
drag, startPoint x: 731, startPoint y: 295, endPoint x: 717, endPoint y: 271, distance: 27.8
click at [731, 295] on button "4 . taranmış" at bounding box center [785, 306] width 252 height 59
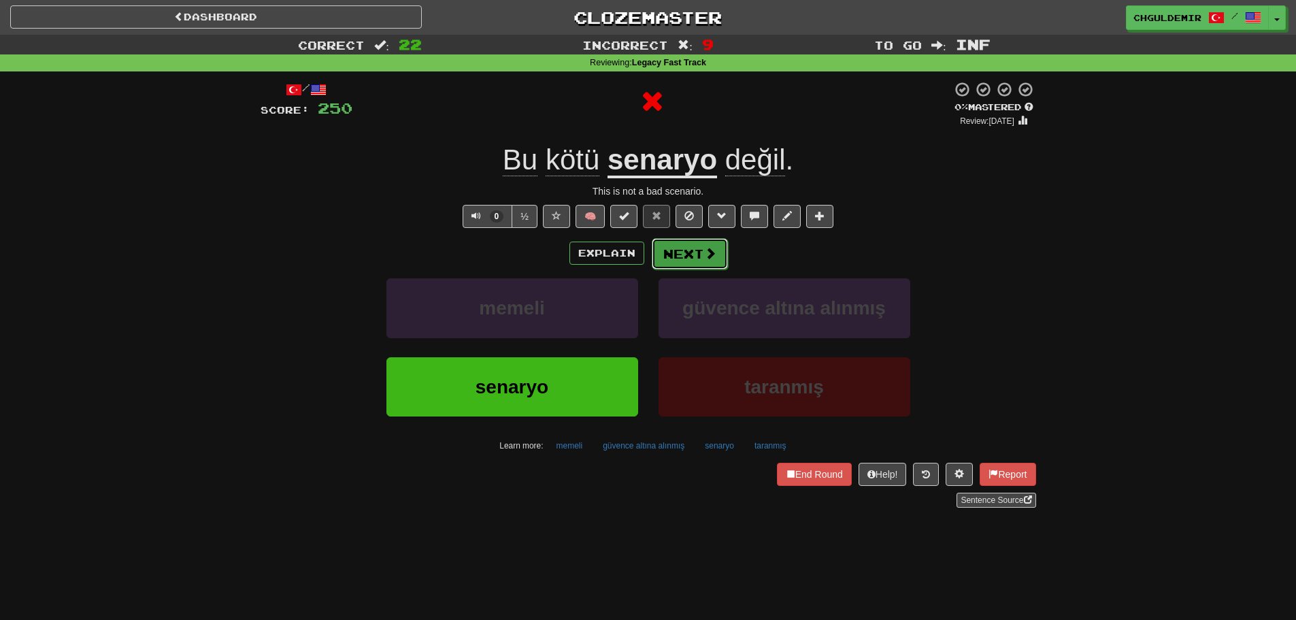
click at [694, 251] on button "Next" at bounding box center [690, 253] width 76 height 31
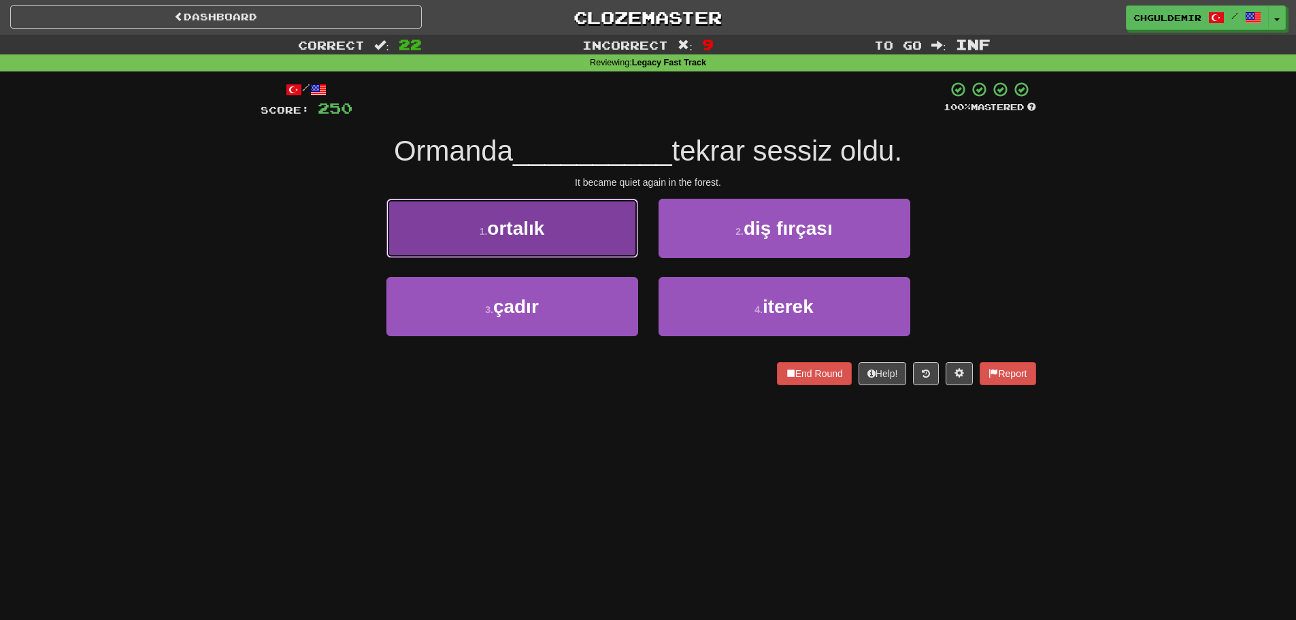
click at [623, 235] on button "1 . ortalık" at bounding box center [513, 228] width 252 height 59
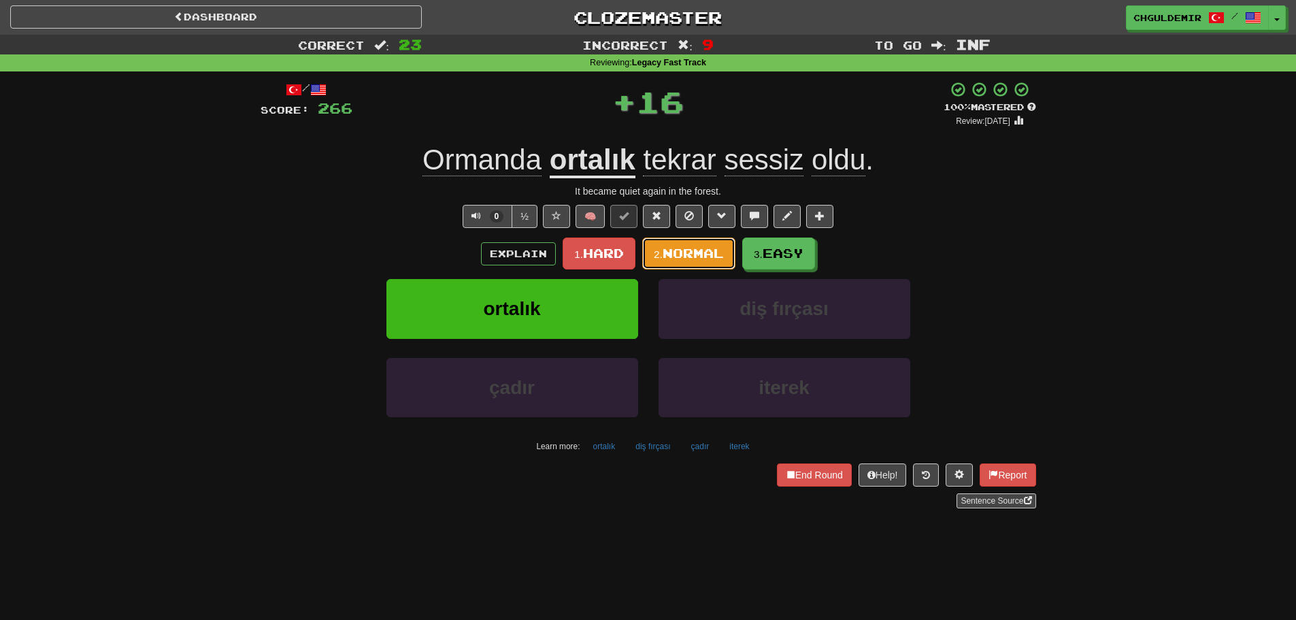
click at [688, 249] on span "Normal" at bounding box center [693, 253] width 61 height 15
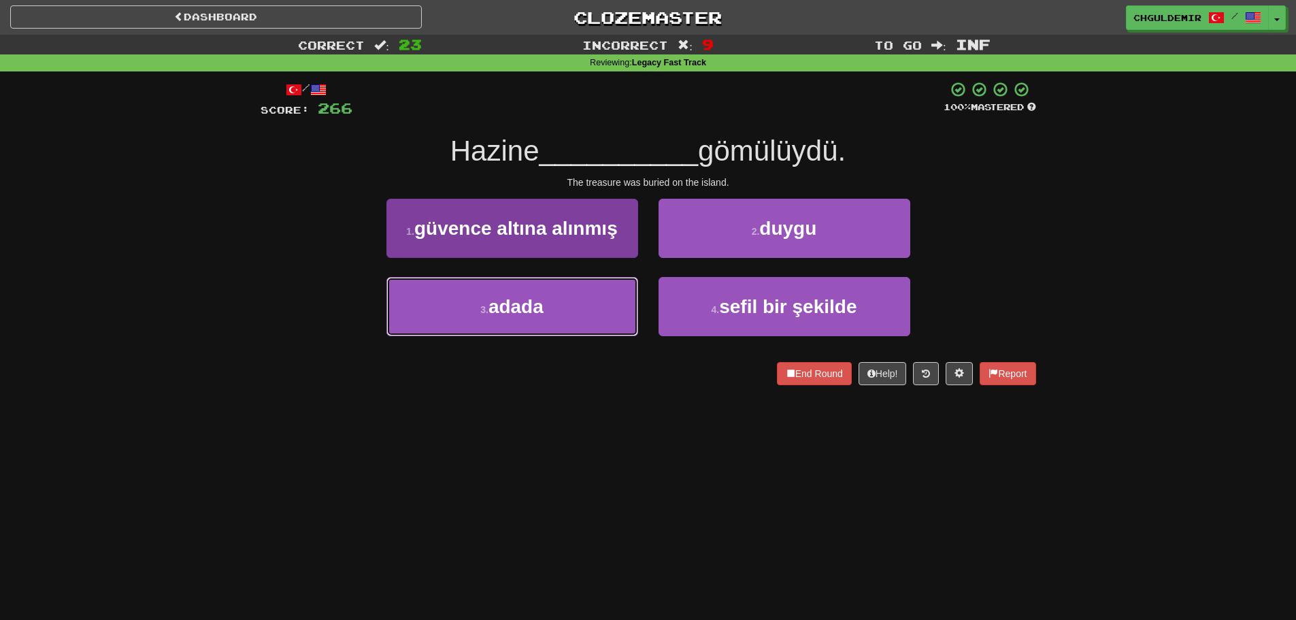
click at [588, 303] on button "3 . adada" at bounding box center [513, 306] width 252 height 59
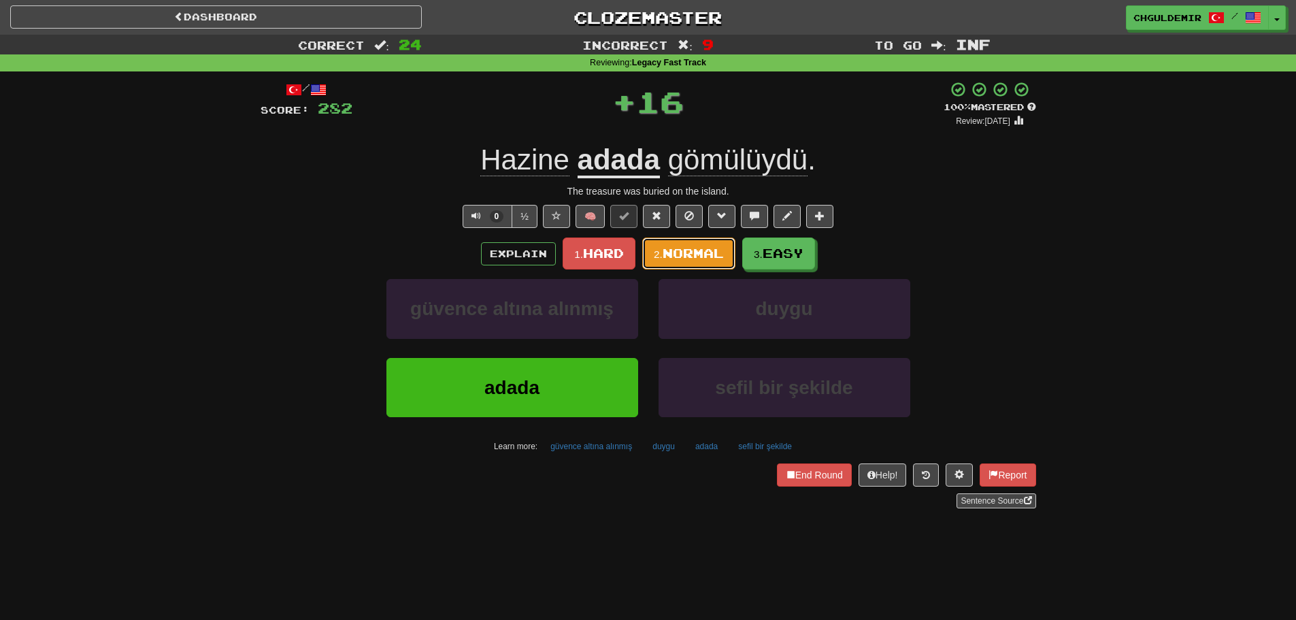
click at [698, 256] on span "Normal" at bounding box center [693, 253] width 61 height 15
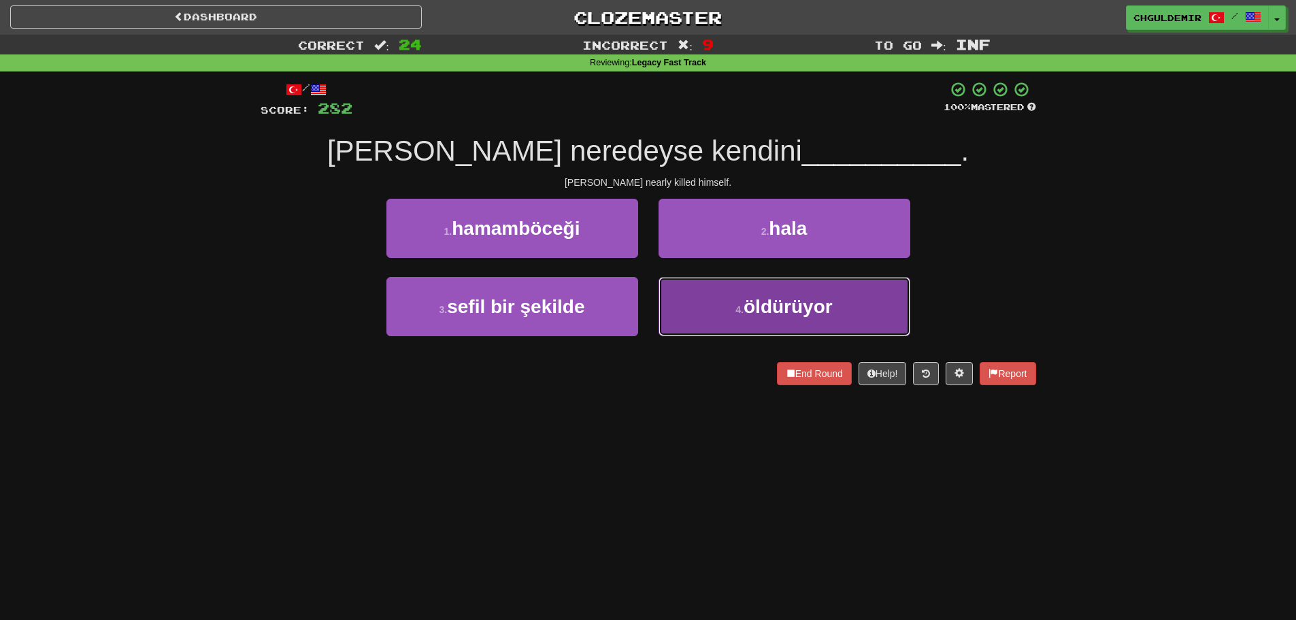
click at [730, 301] on button "4 . öldürüyor" at bounding box center [785, 306] width 252 height 59
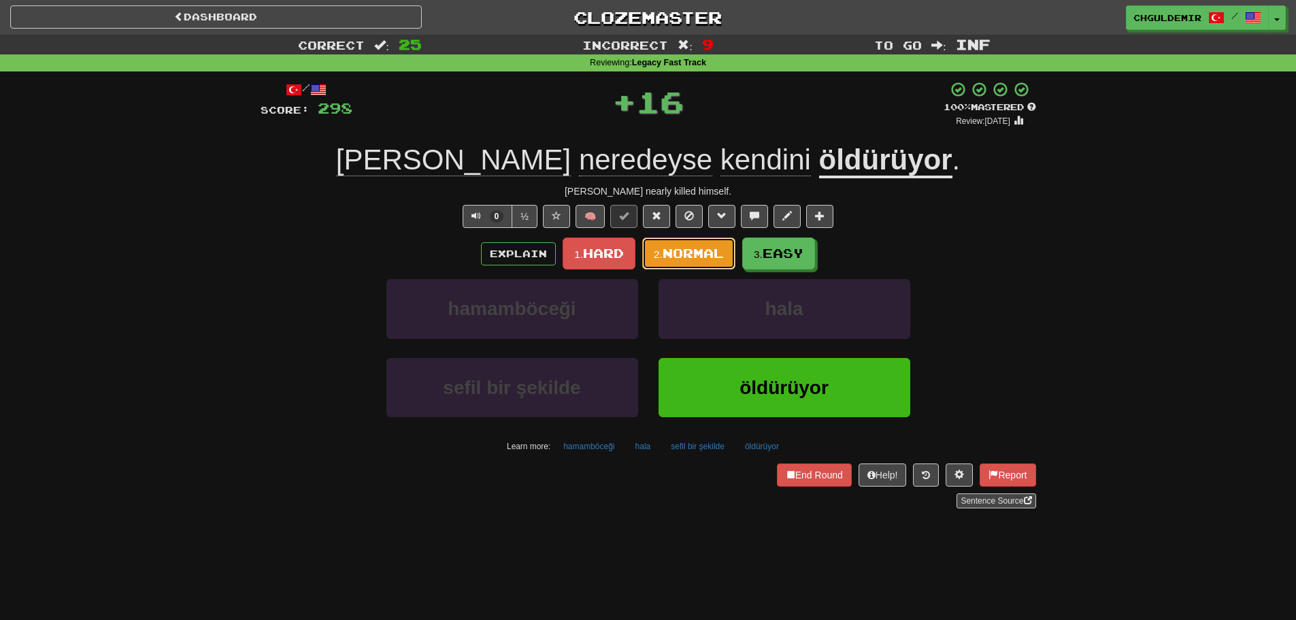
click at [681, 245] on button "2. Normal" at bounding box center [688, 254] width 93 height 32
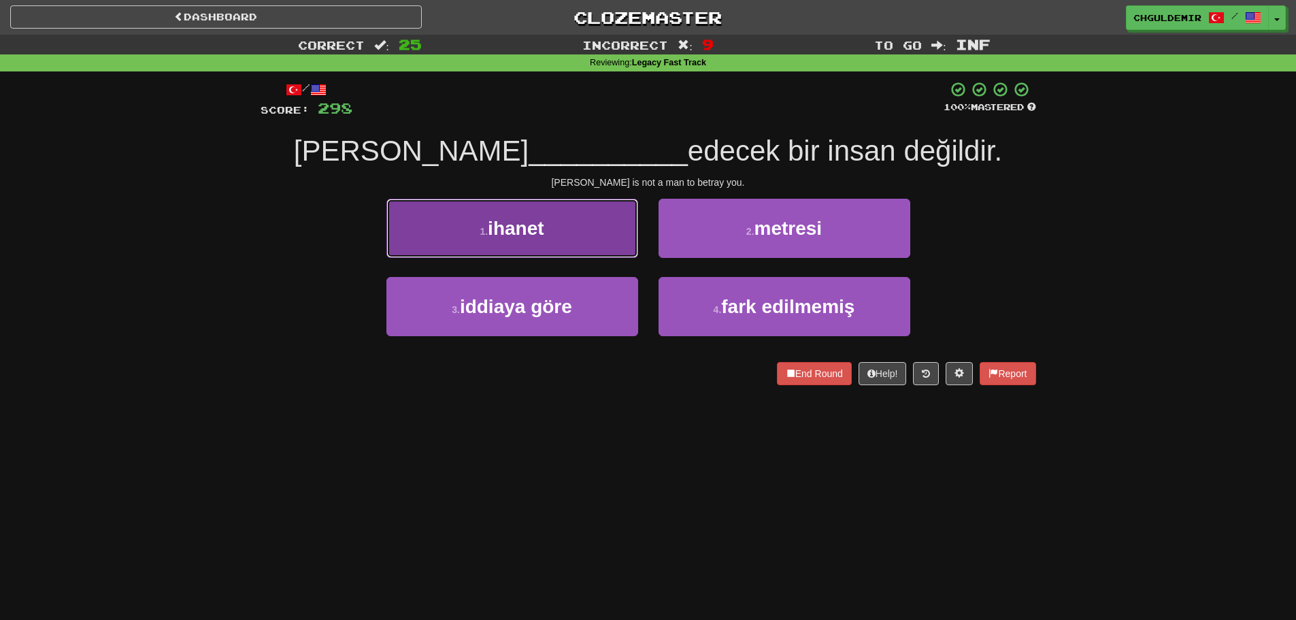
click at [615, 244] on button "1 . ihanet" at bounding box center [513, 228] width 252 height 59
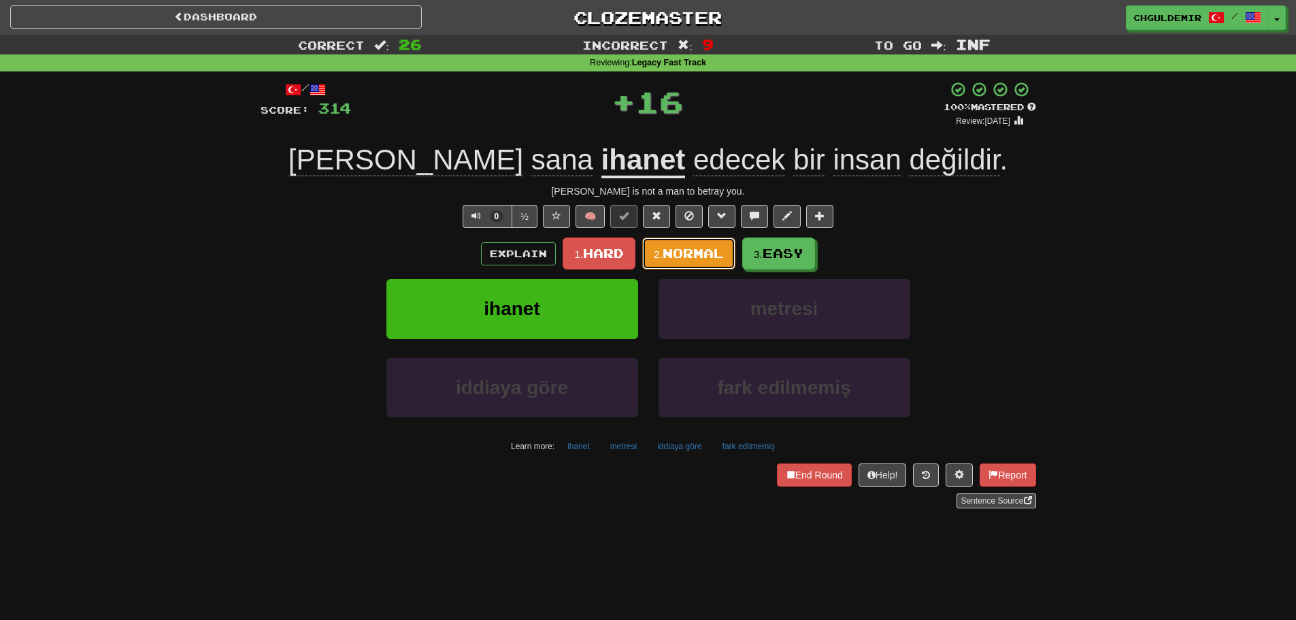
click at [691, 246] on span "Normal" at bounding box center [693, 253] width 61 height 15
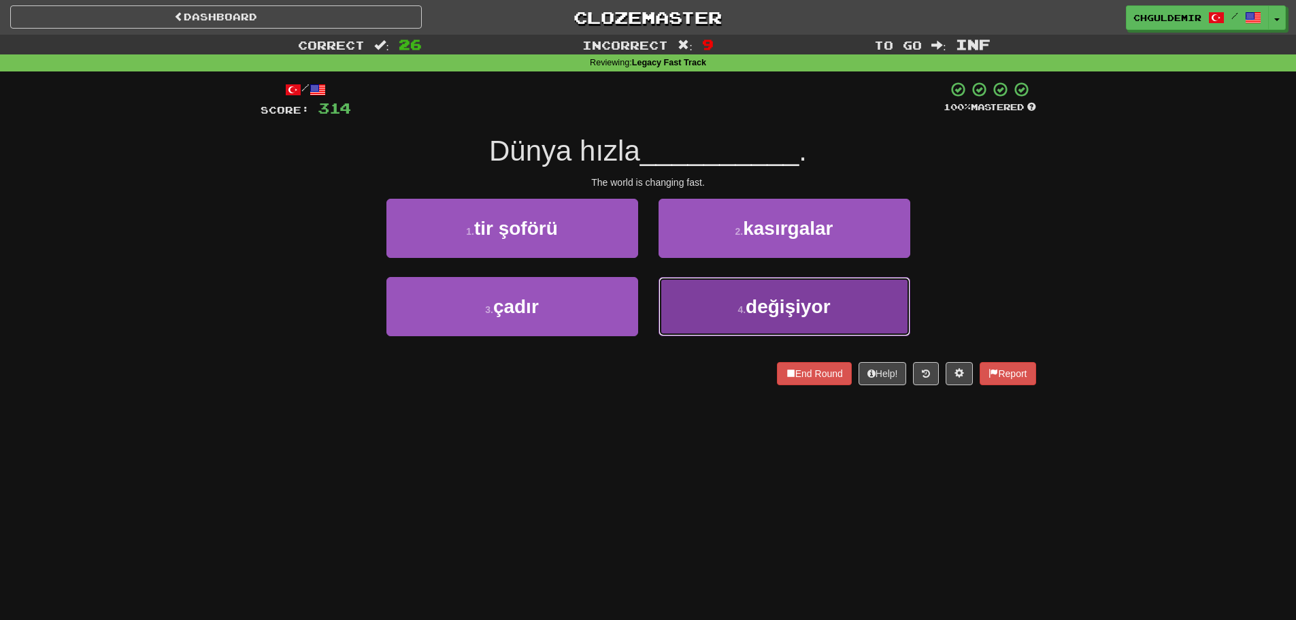
click at [740, 289] on button "4 . değişiyor" at bounding box center [785, 306] width 252 height 59
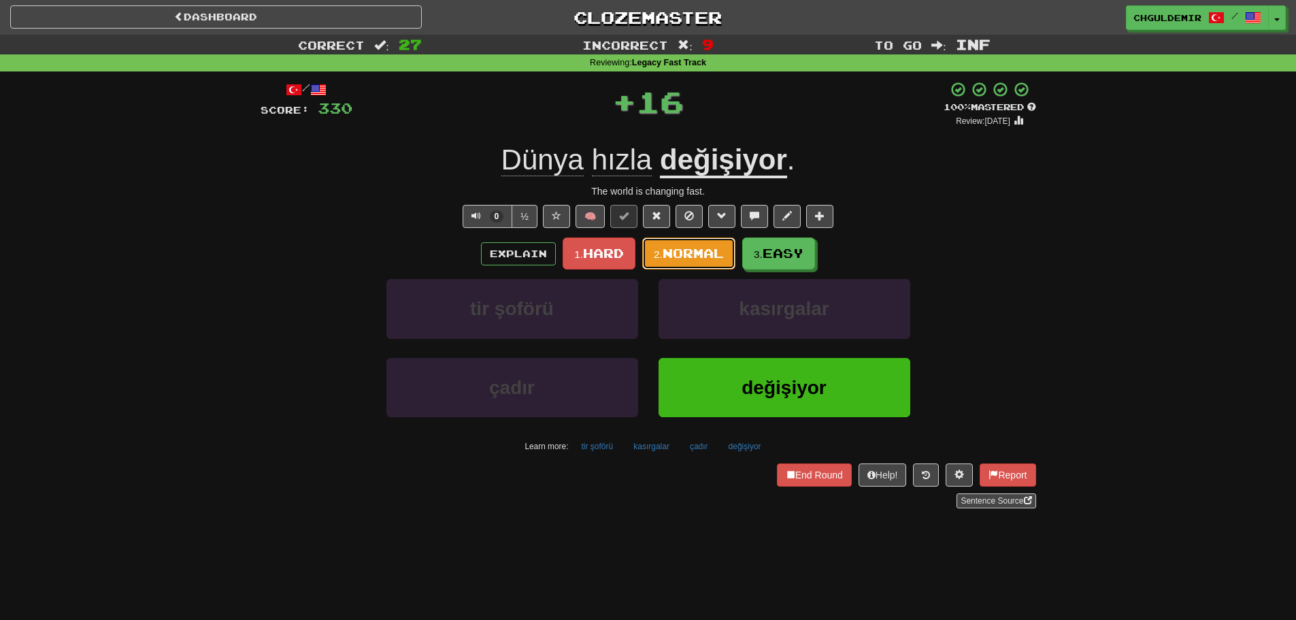
click at [699, 252] on span "Normal" at bounding box center [693, 253] width 61 height 15
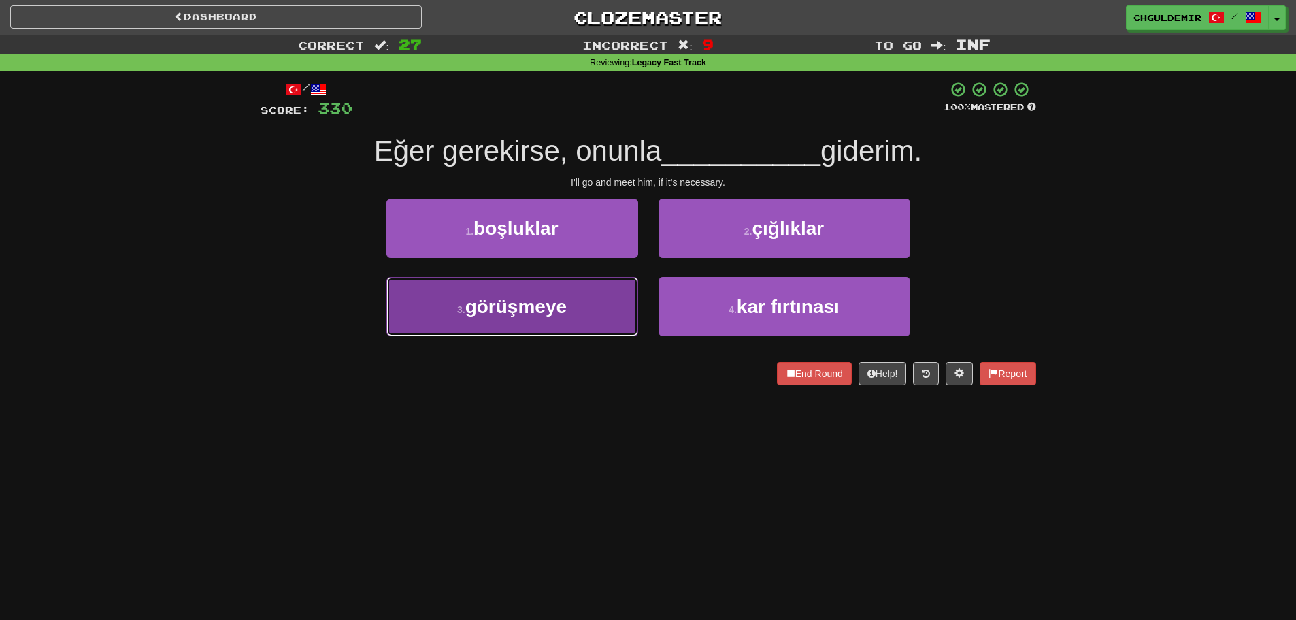
click at [566, 313] on span "görüşmeye" at bounding box center [515, 306] width 101 height 21
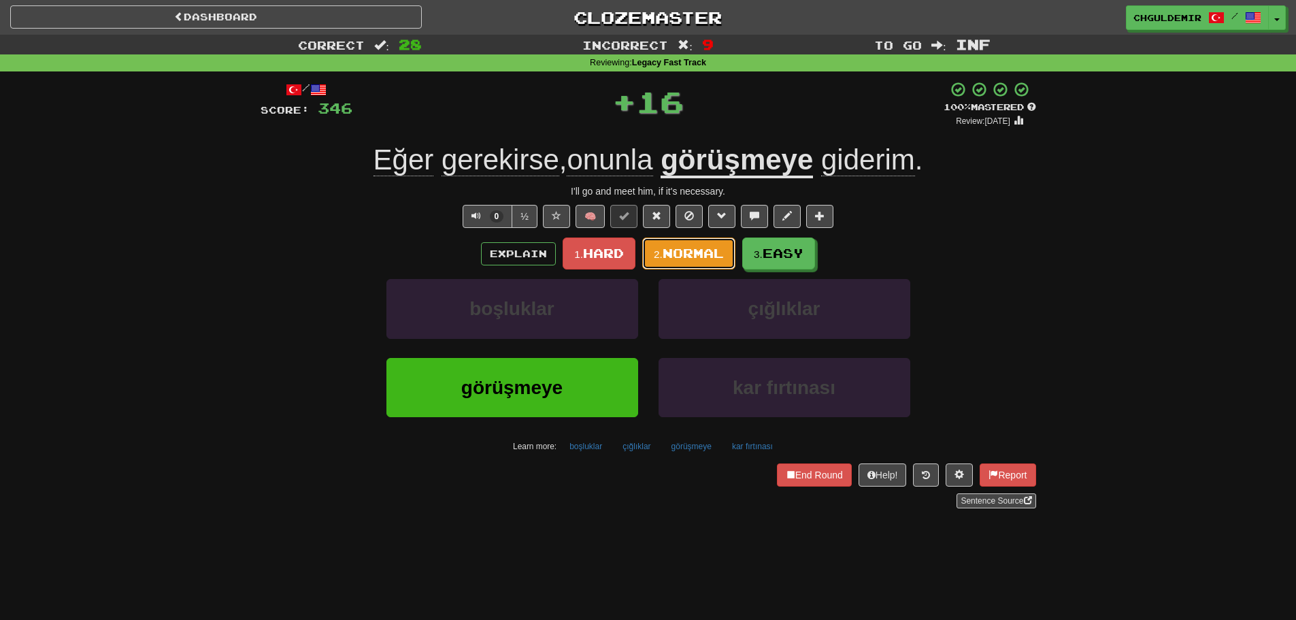
click at [662, 259] on small "2." at bounding box center [658, 254] width 9 height 12
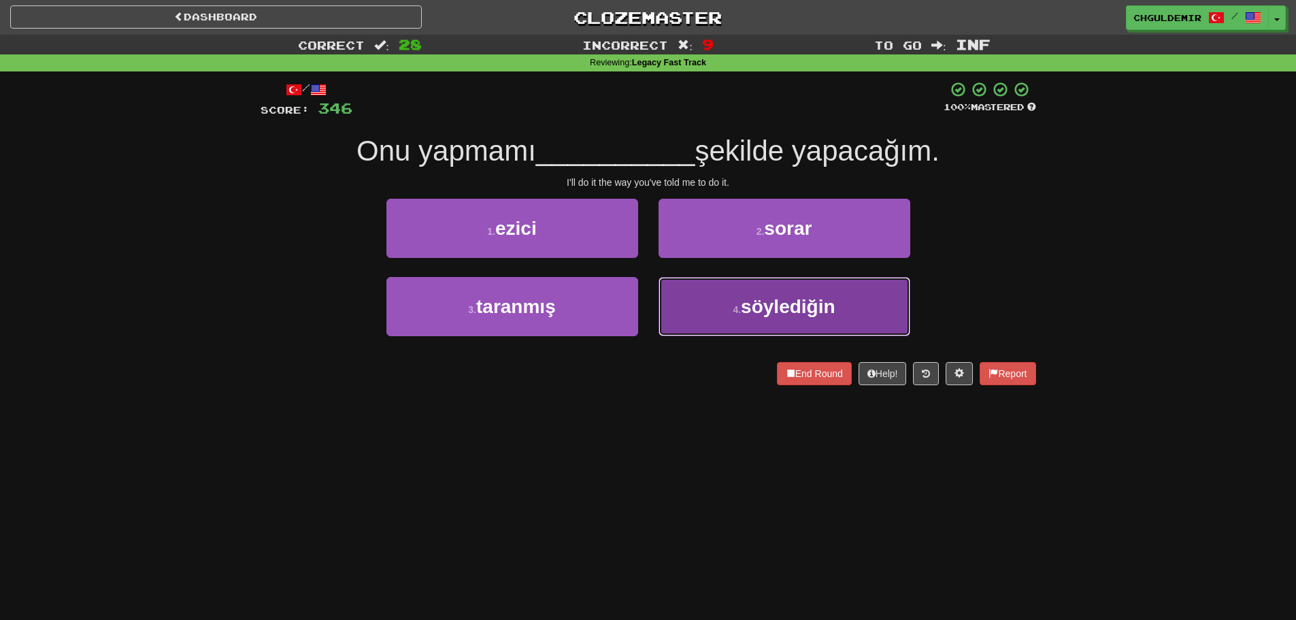
click at [716, 310] on button "4 . söylediğin" at bounding box center [785, 306] width 252 height 59
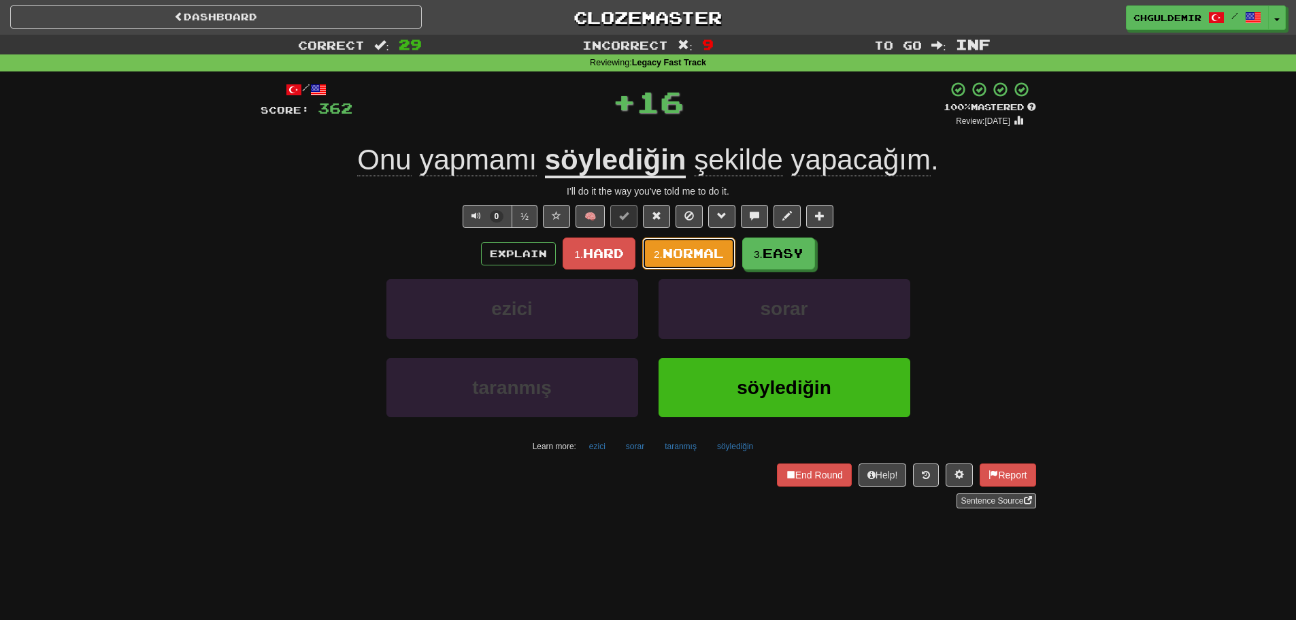
click at [691, 254] on span "Normal" at bounding box center [693, 253] width 61 height 15
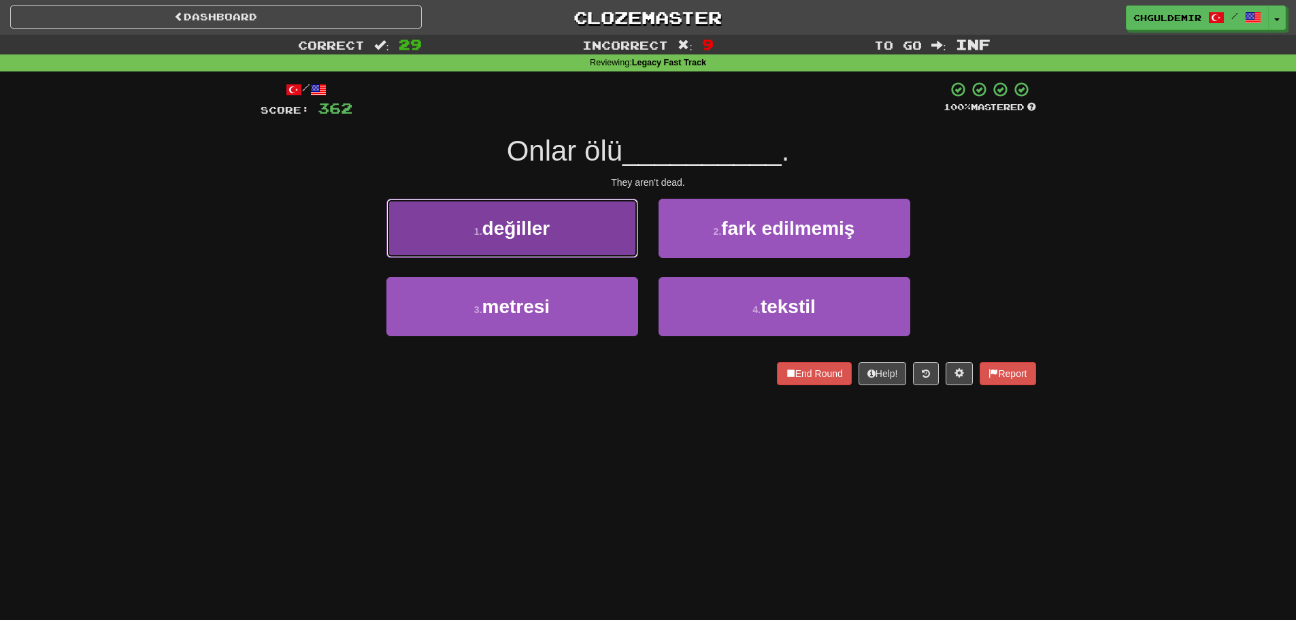
click at [610, 236] on button "1 . değiller" at bounding box center [513, 228] width 252 height 59
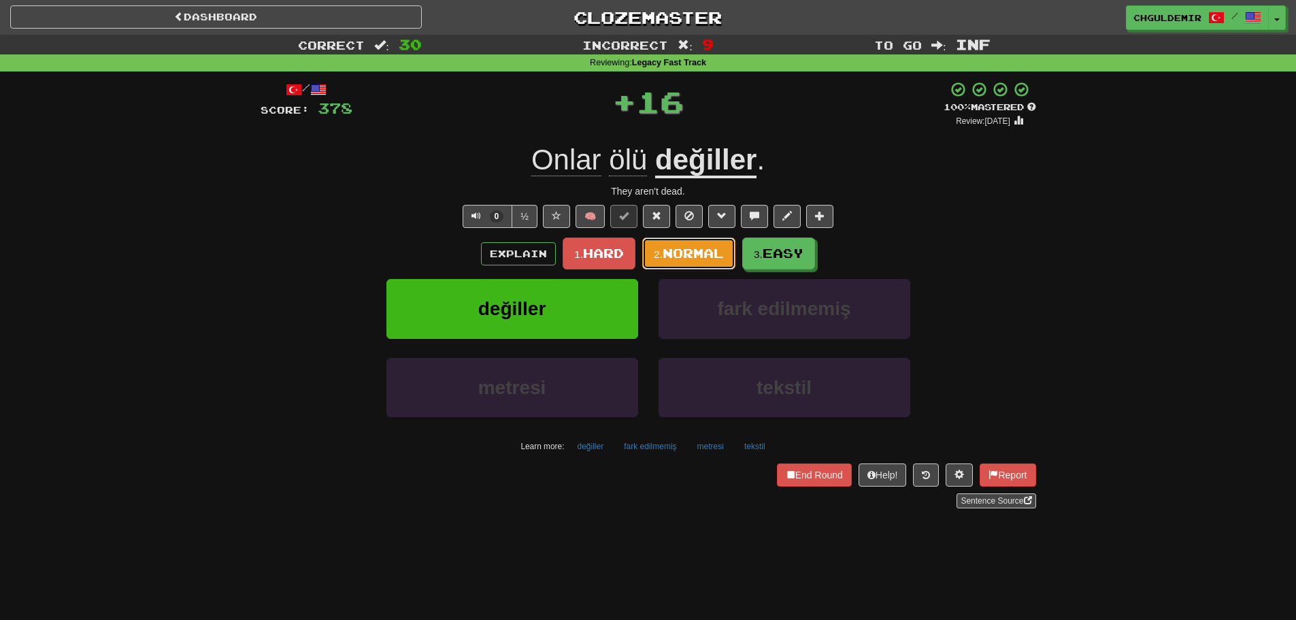
click at [687, 257] on span "Normal" at bounding box center [693, 253] width 61 height 15
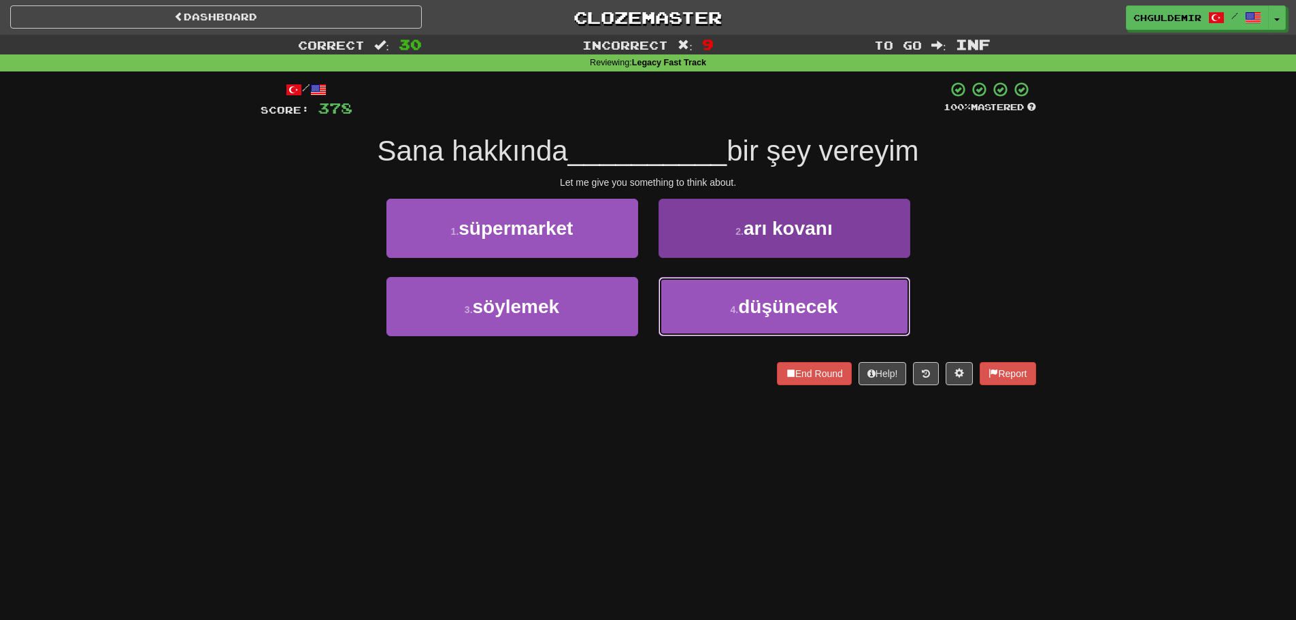
click at [706, 304] on button "4 . düşünecek" at bounding box center [785, 306] width 252 height 59
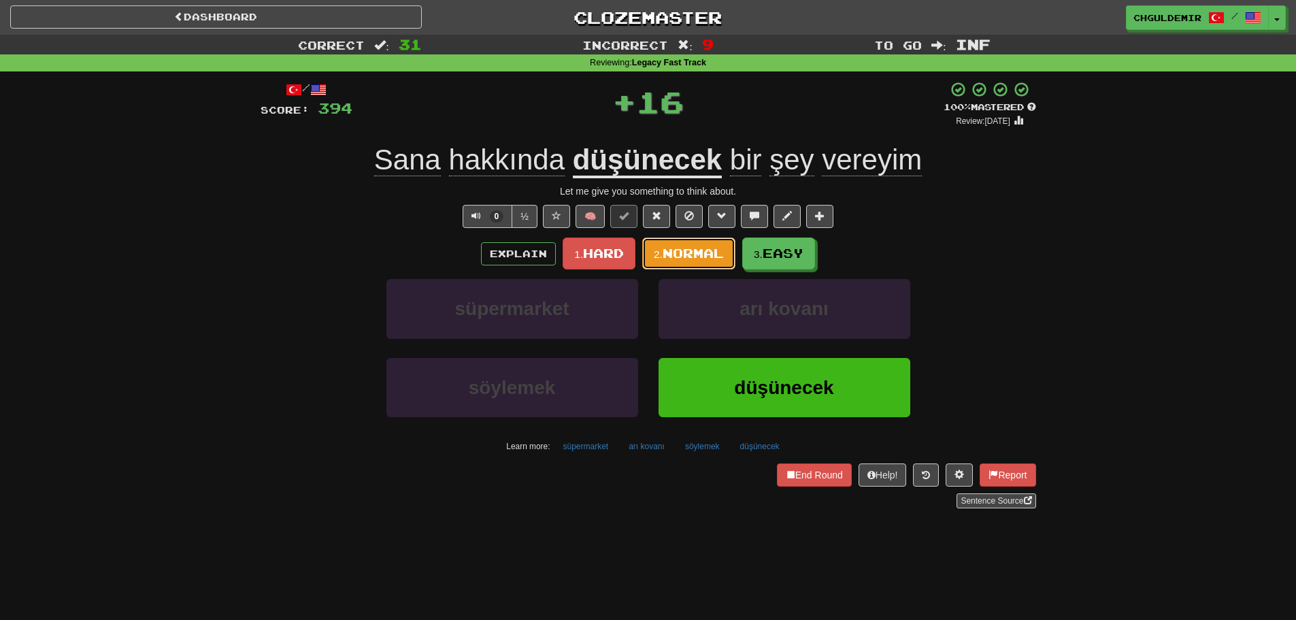
click at [678, 255] on span "Normal" at bounding box center [693, 253] width 61 height 15
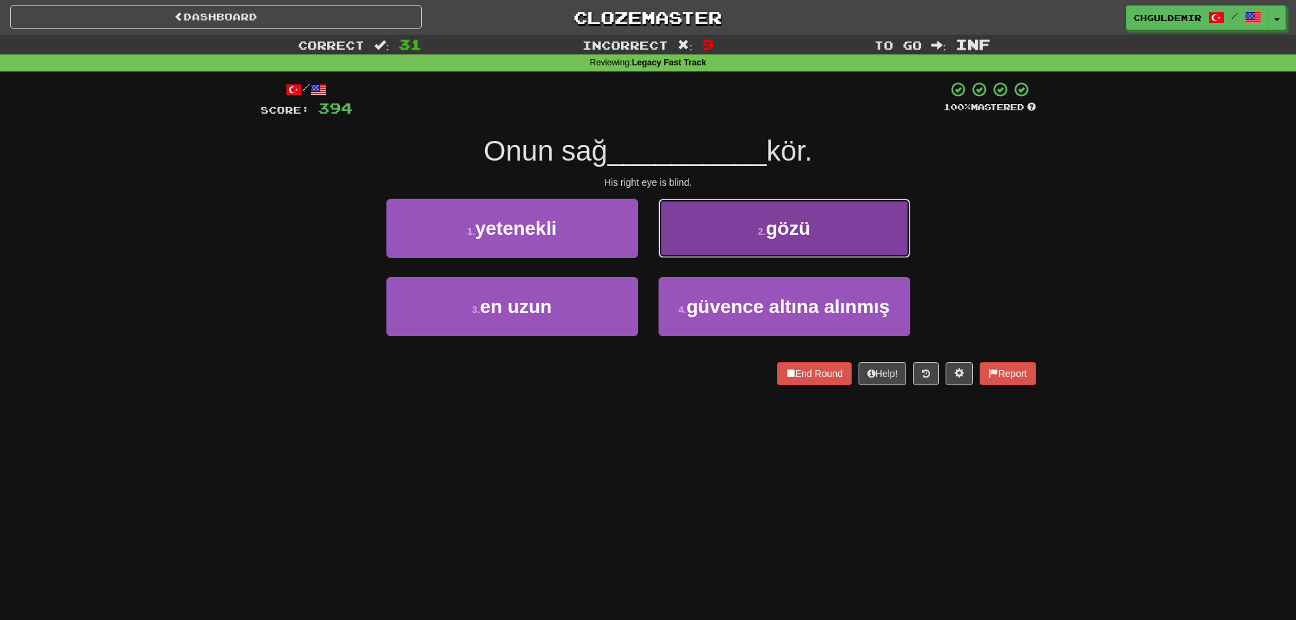
click at [693, 254] on button "2 . gözü" at bounding box center [785, 228] width 252 height 59
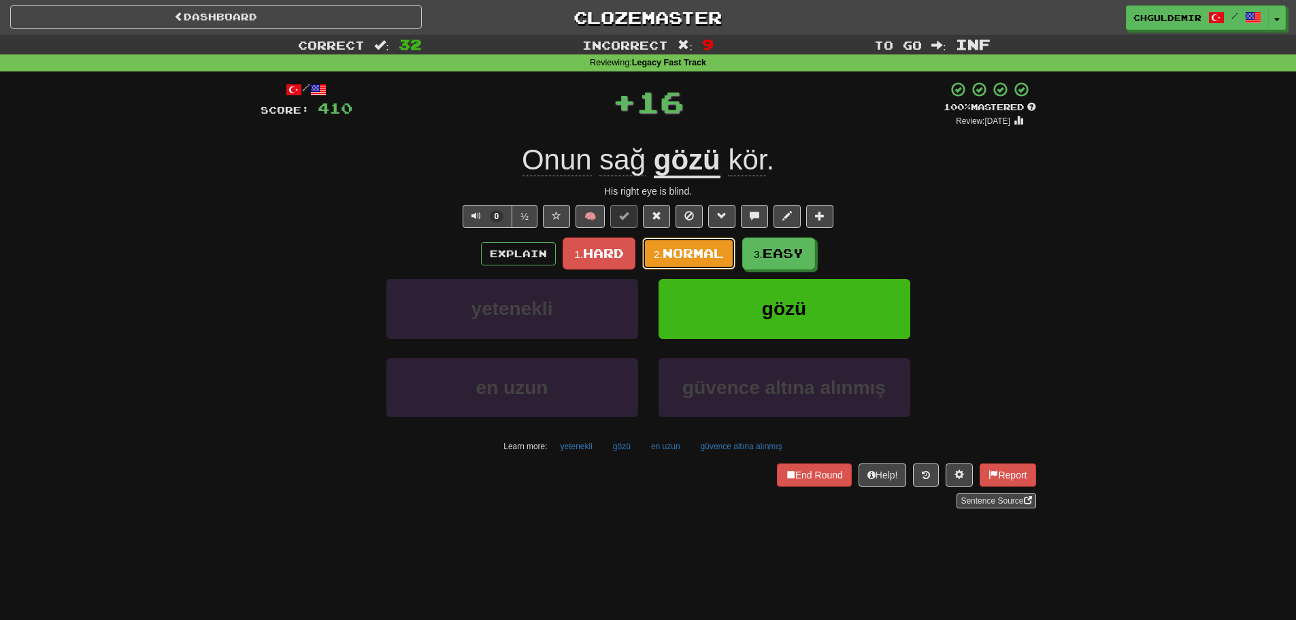
click at [693, 254] on span "Normal" at bounding box center [693, 253] width 61 height 15
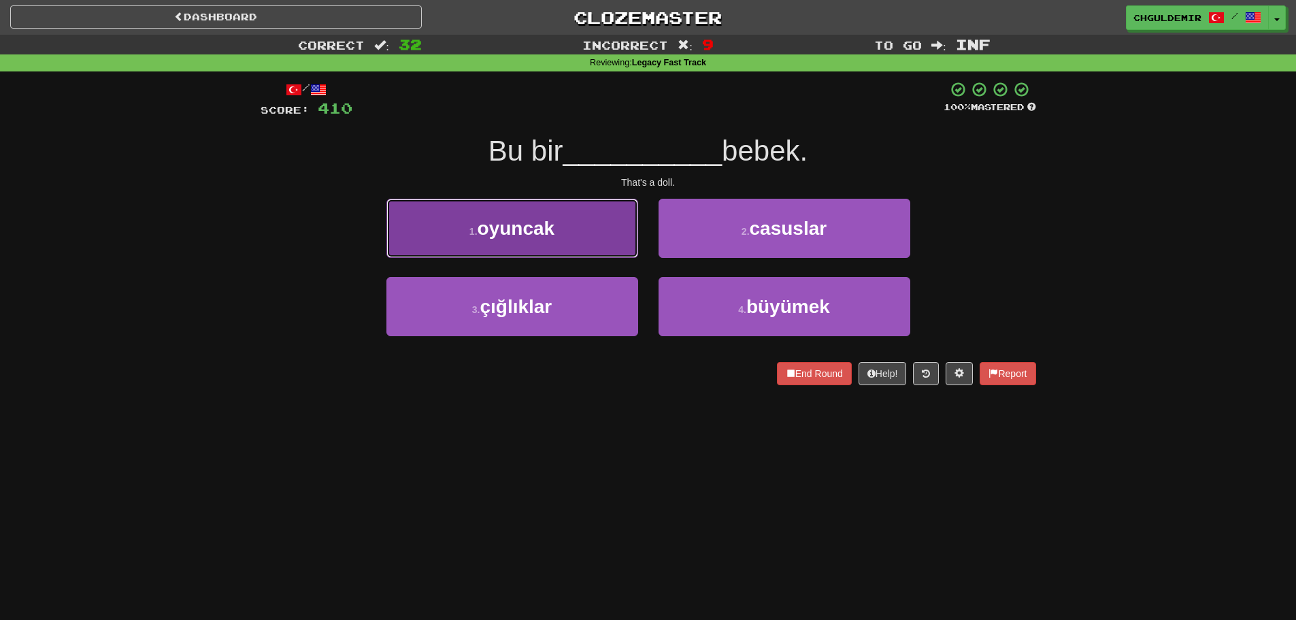
click at [616, 246] on button "1 . oyuncak" at bounding box center [513, 228] width 252 height 59
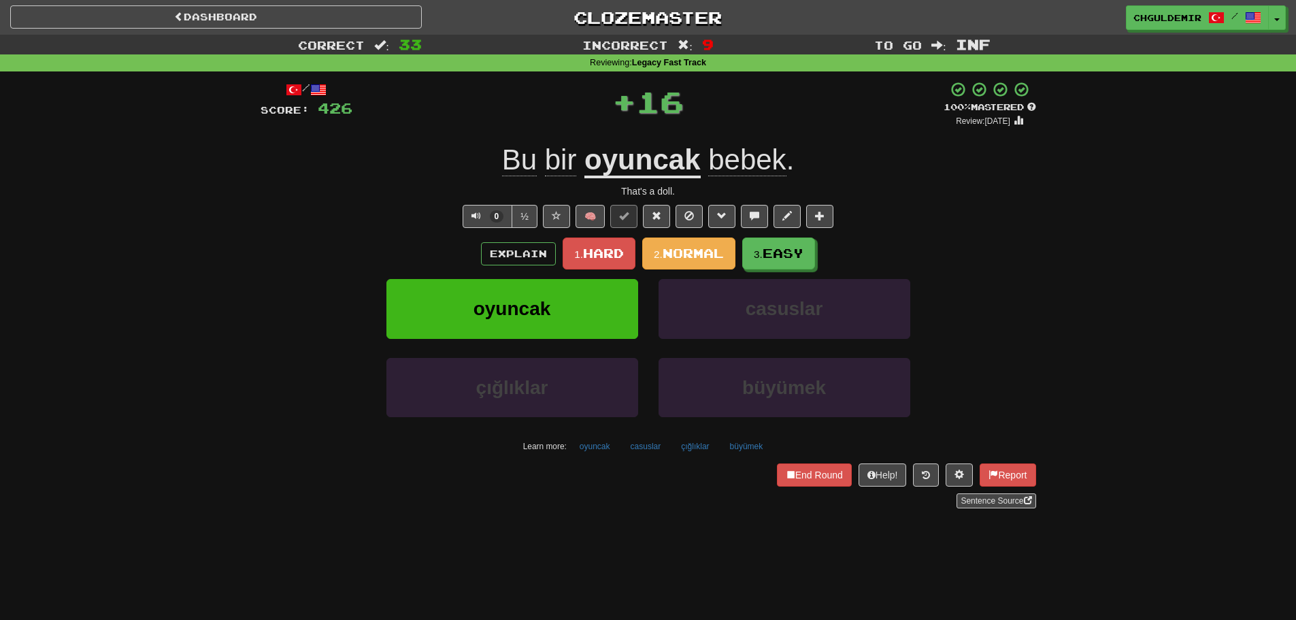
click at [687, 250] on span "Normal" at bounding box center [693, 253] width 61 height 15
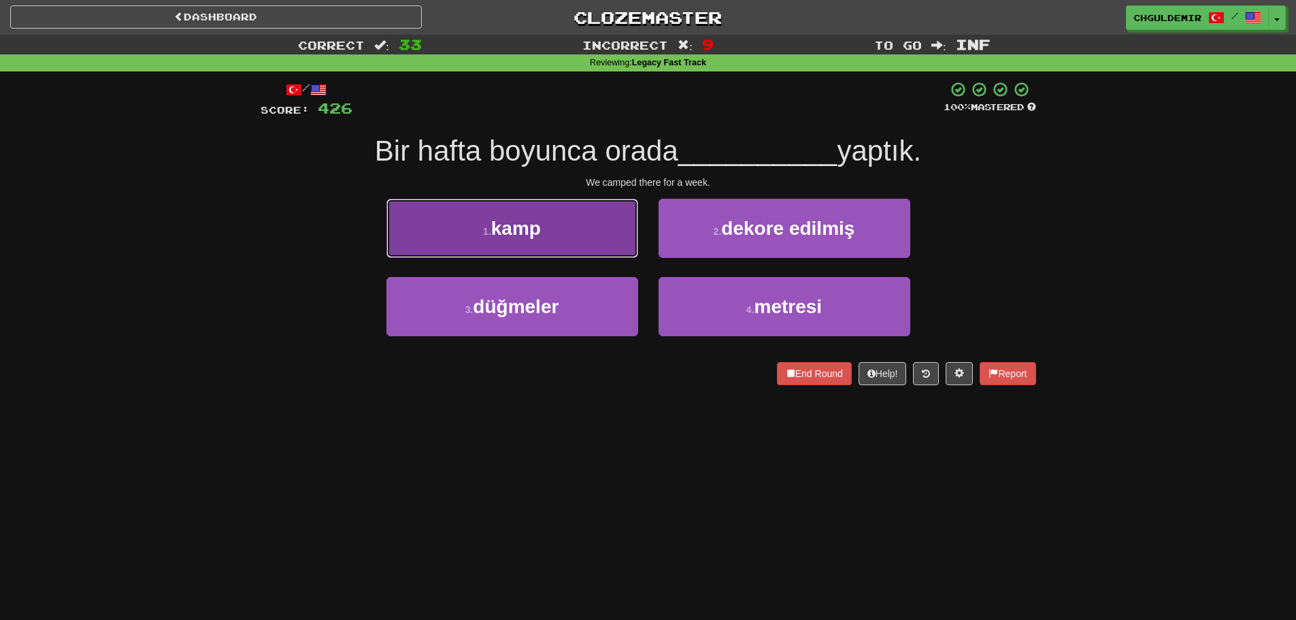
click at [632, 253] on button "1 . kamp" at bounding box center [513, 228] width 252 height 59
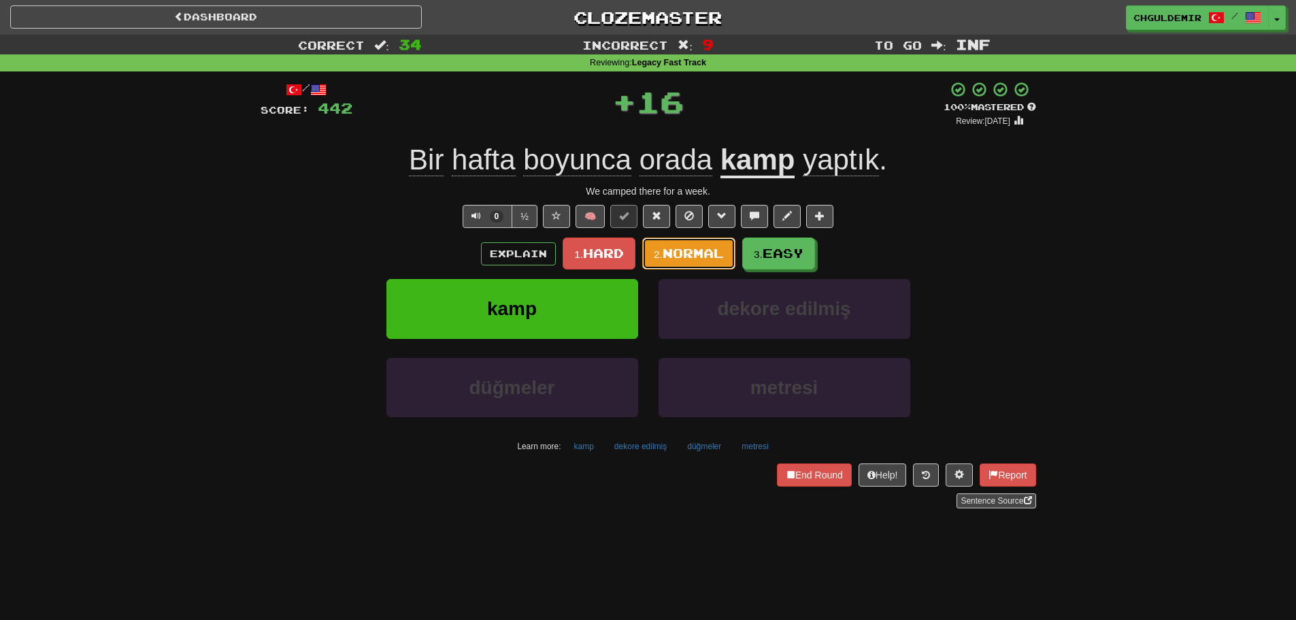
click at [676, 254] on span "Normal" at bounding box center [693, 253] width 61 height 15
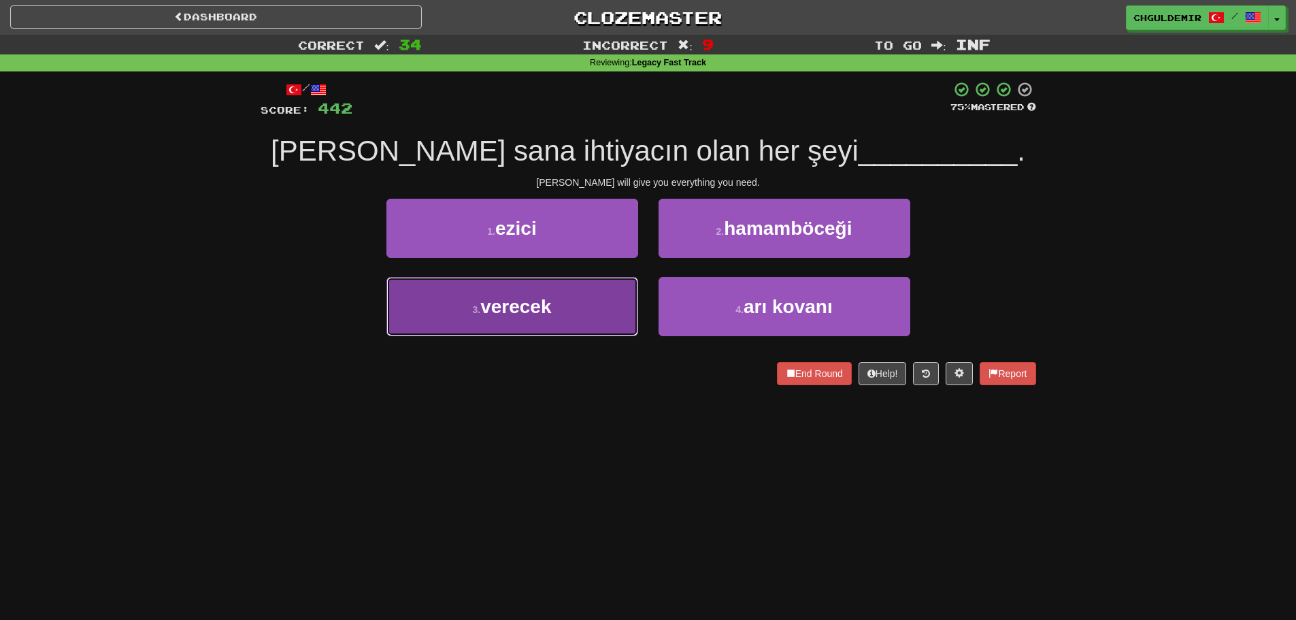
click at [605, 304] on button "3 . verecek" at bounding box center [513, 306] width 252 height 59
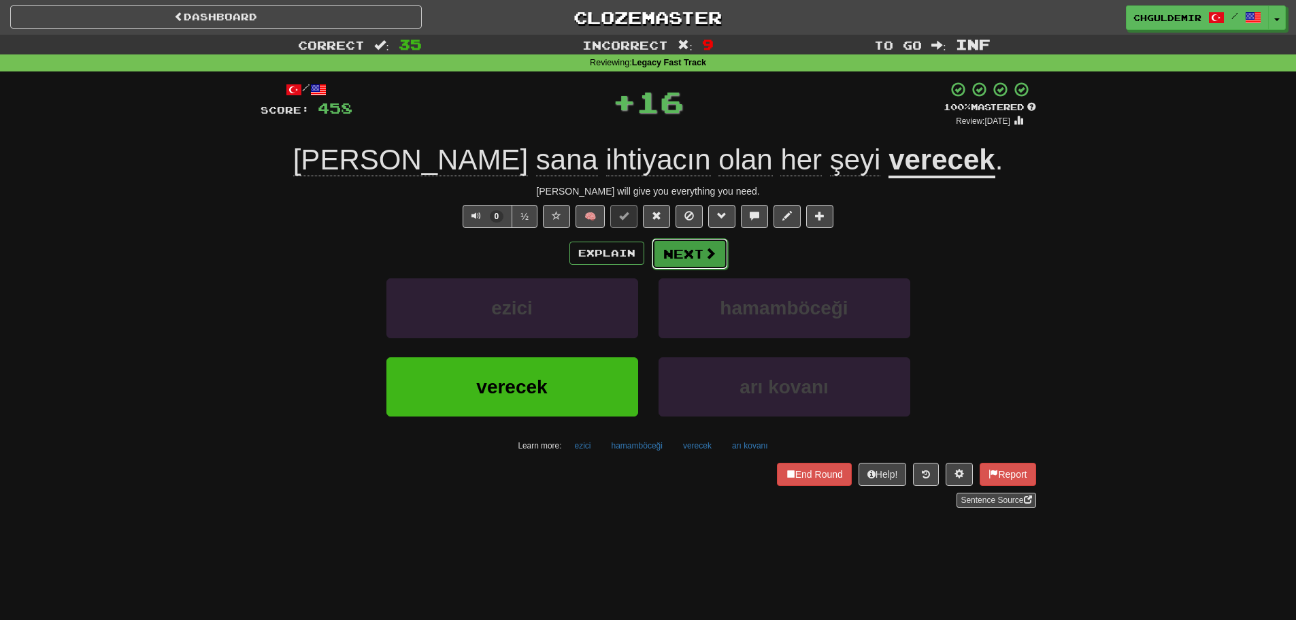
click at [659, 255] on button "Next" at bounding box center [690, 253] width 76 height 31
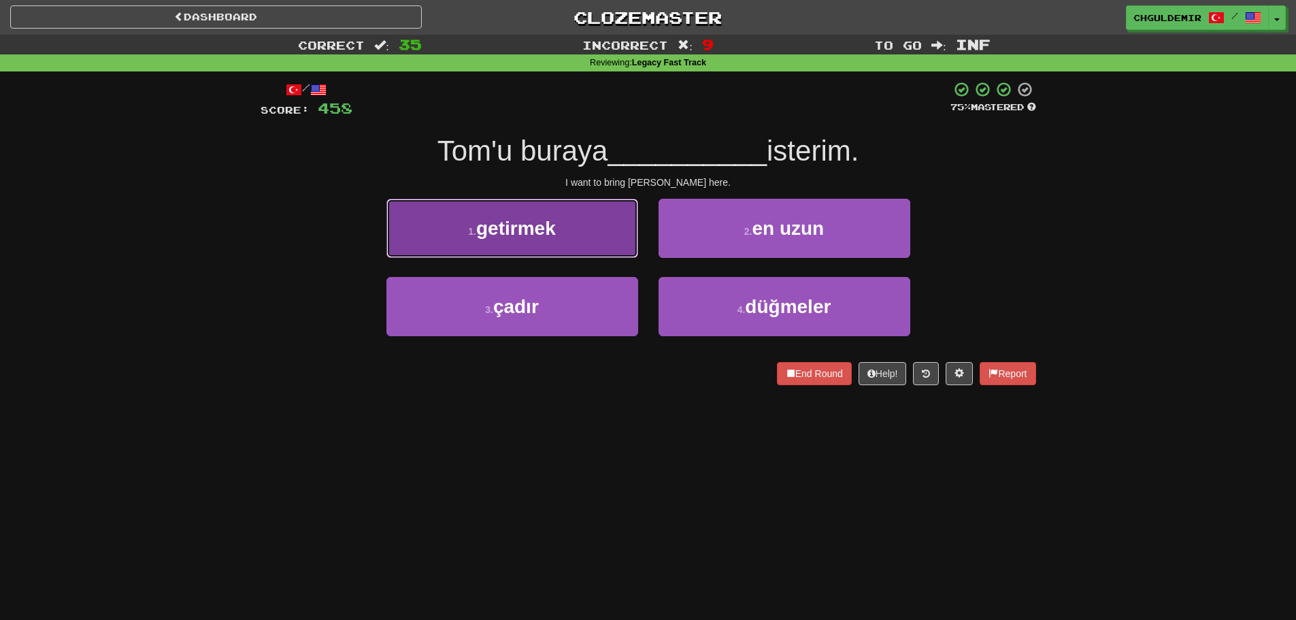
click at [570, 252] on button "1 . getirmek" at bounding box center [513, 228] width 252 height 59
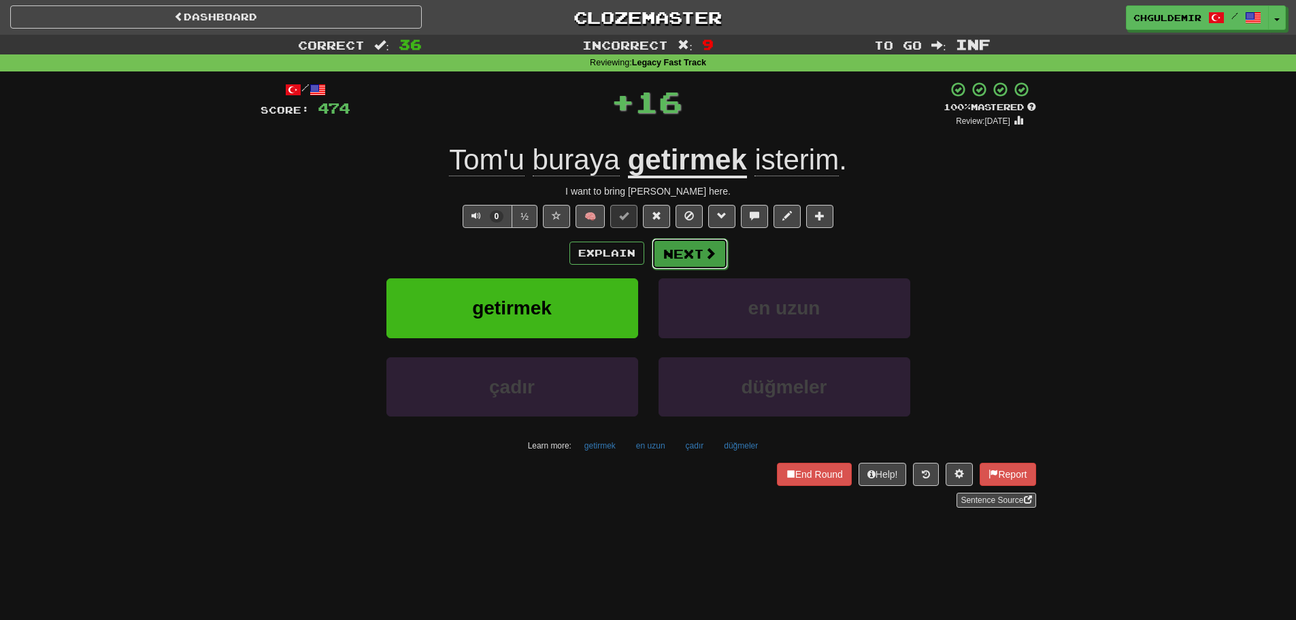
click at [693, 253] on button "Next" at bounding box center [690, 253] width 76 height 31
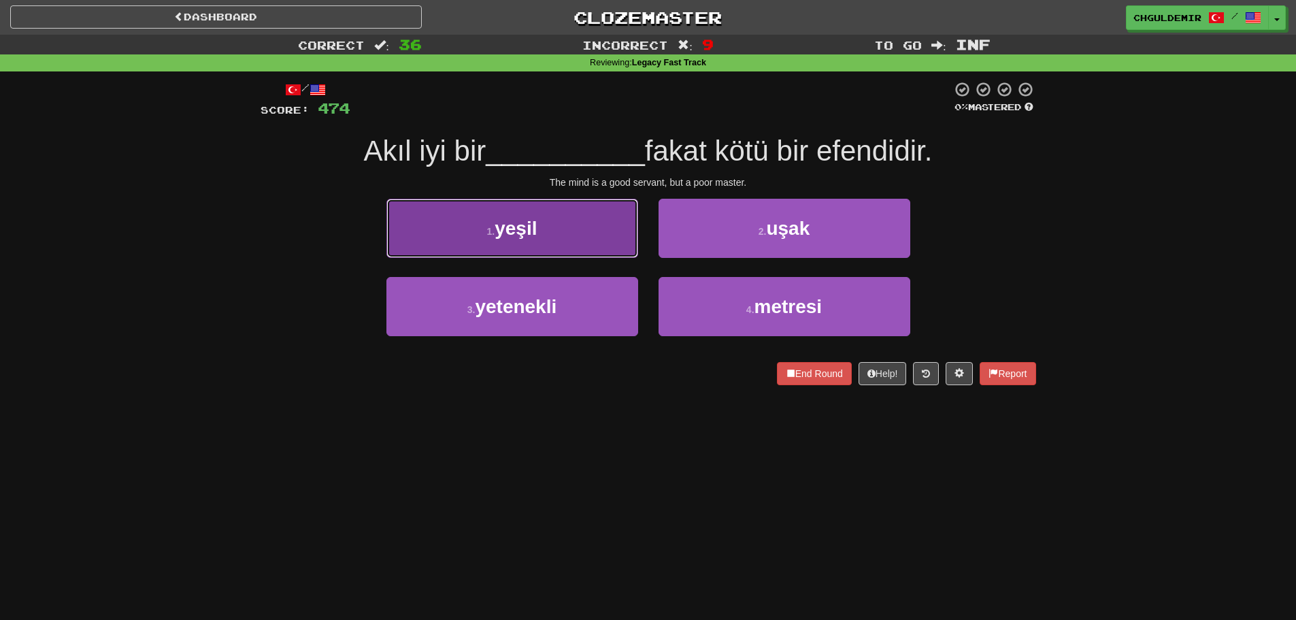
click at [615, 256] on button "1 . yeşil" at bounding box center [513, 228] width 252 height 59
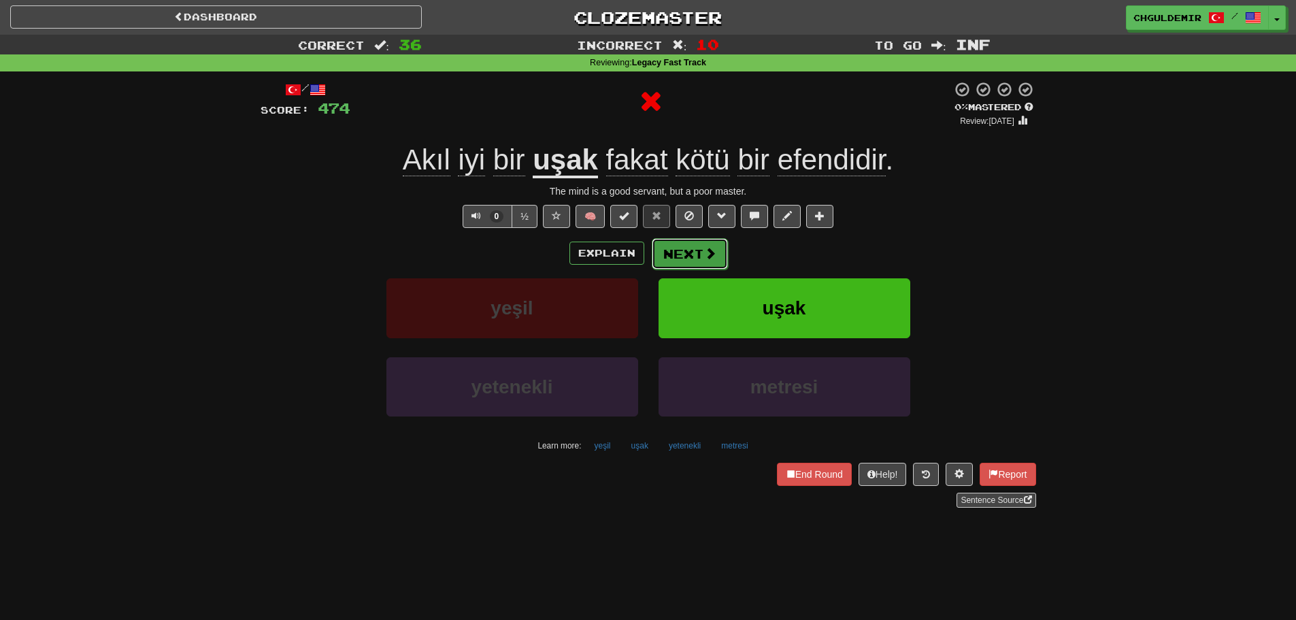
click at [696, 249] on button "Next" at bounding box center [690, 253] width 76 height 31
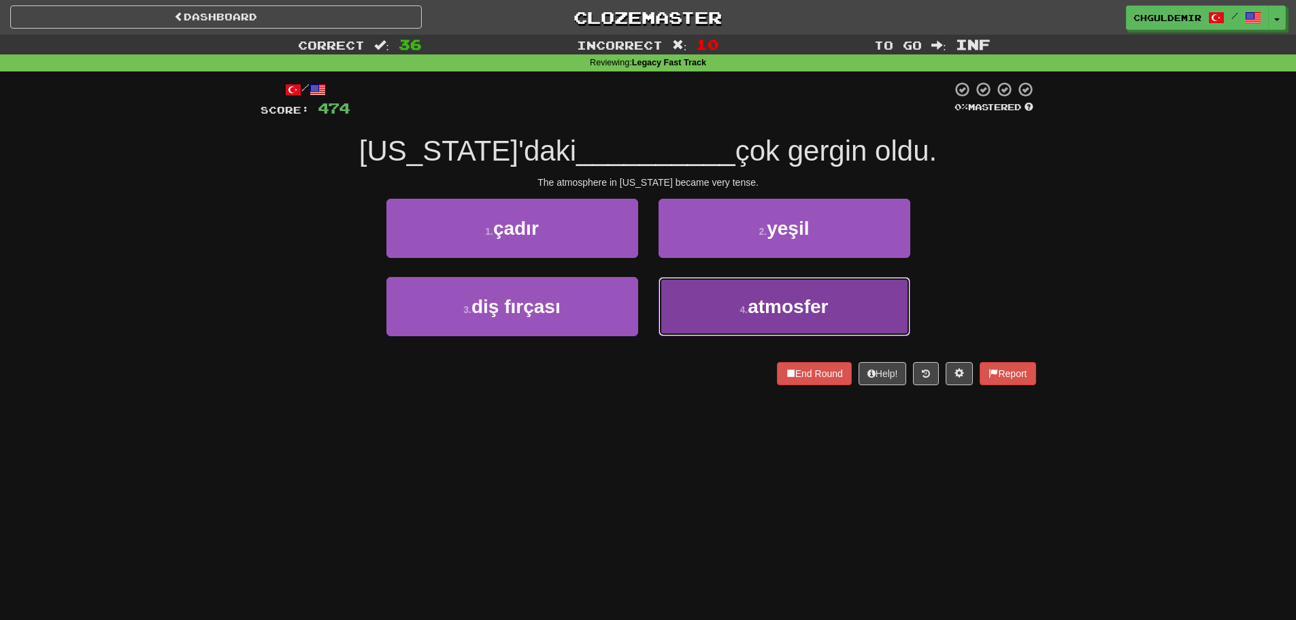
click at [725, 309] on button "4 . atmosfer" at bounding box center [785, 306] width 252 height 59
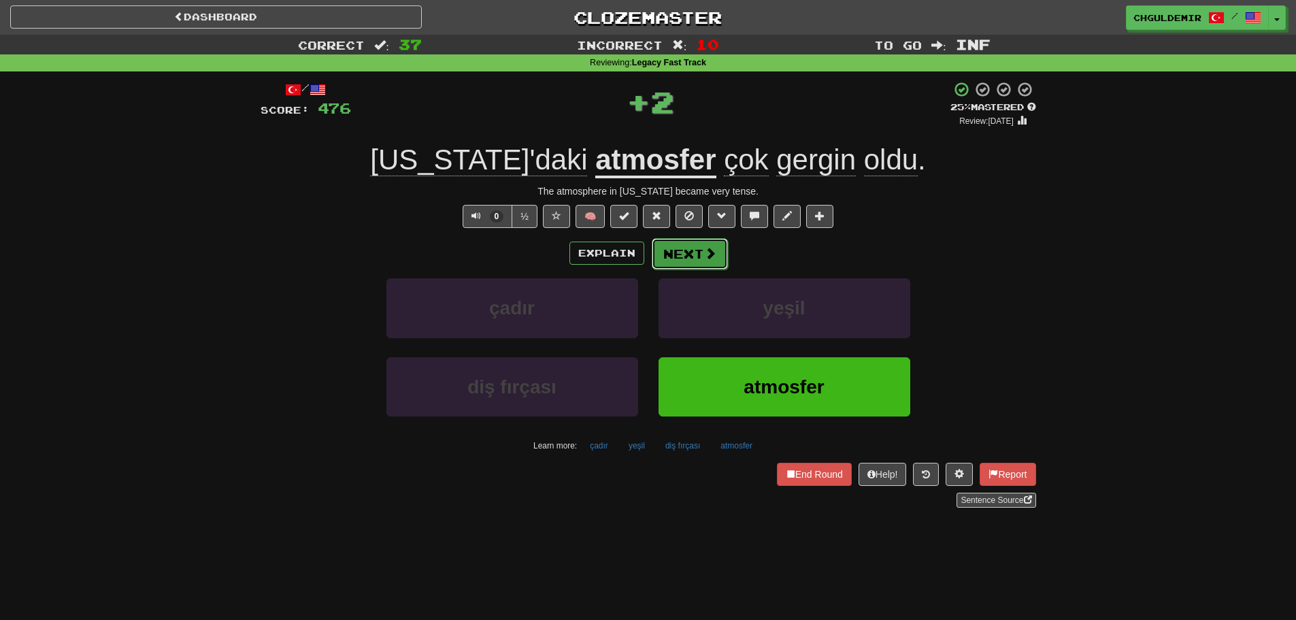
click at [687, 257] on button "Next" at bounding box center [690, 253] width 76 height 31
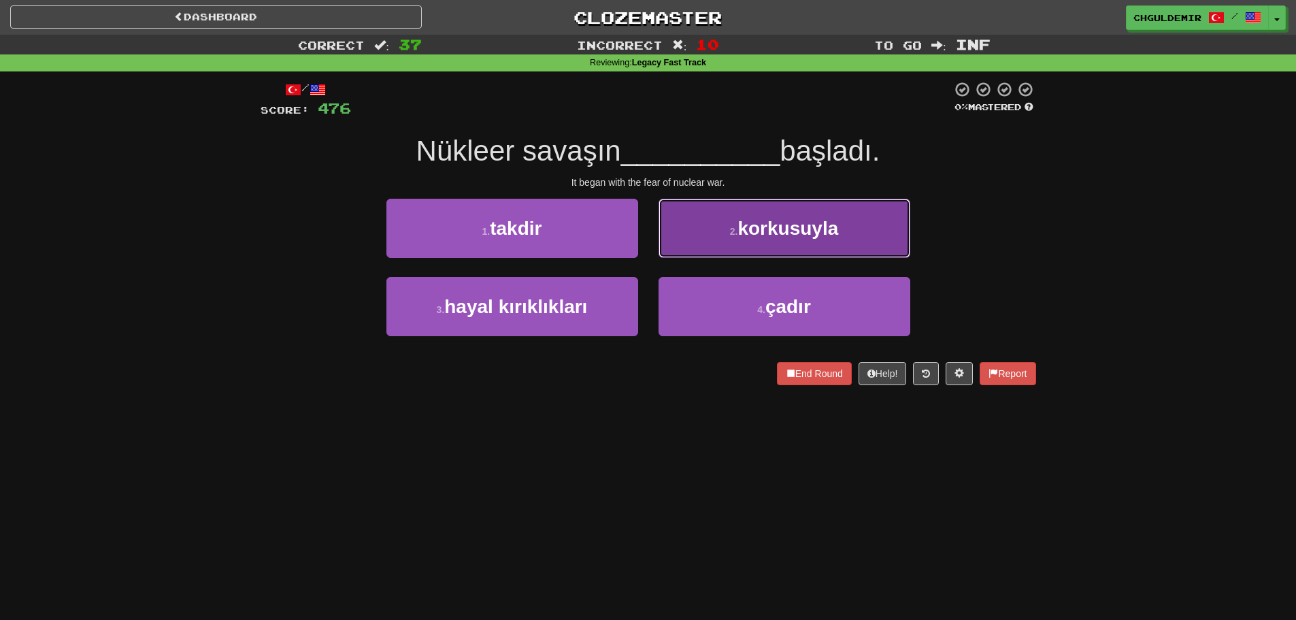
click at [689, 246] on button "2 . korkusuyla" at bounding box center [785, 228] width 252 height 59
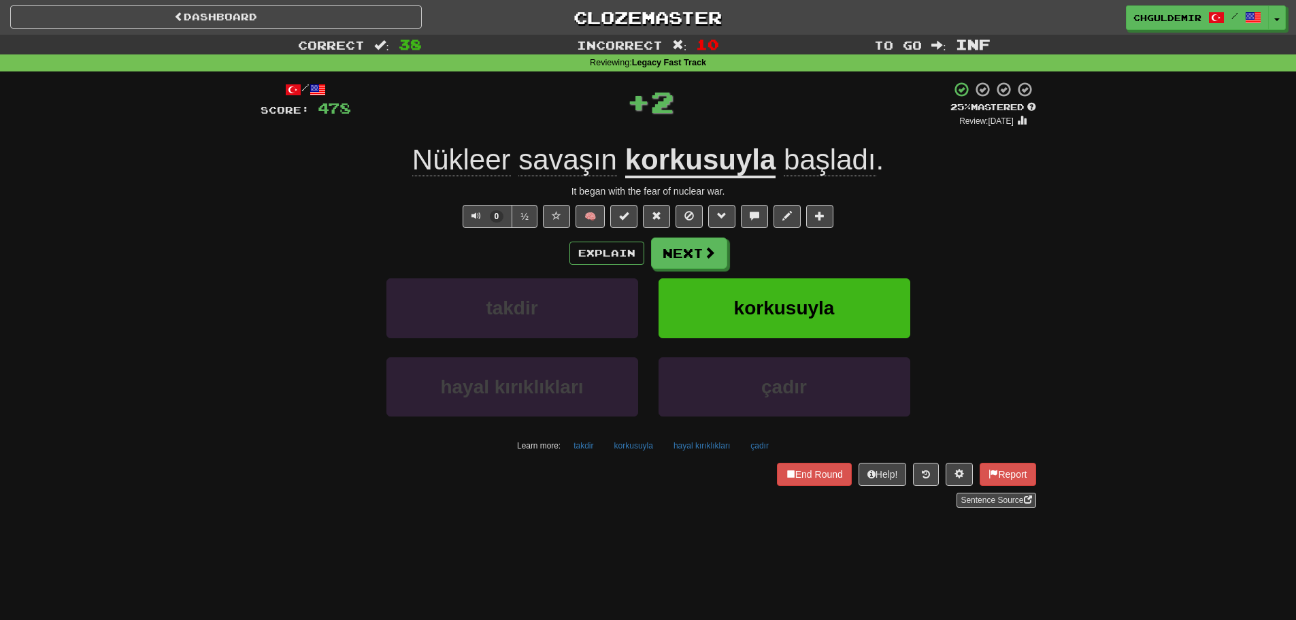
click at [672, 255] on button "Next" at bounding box center [689, 253] width 76 height 31
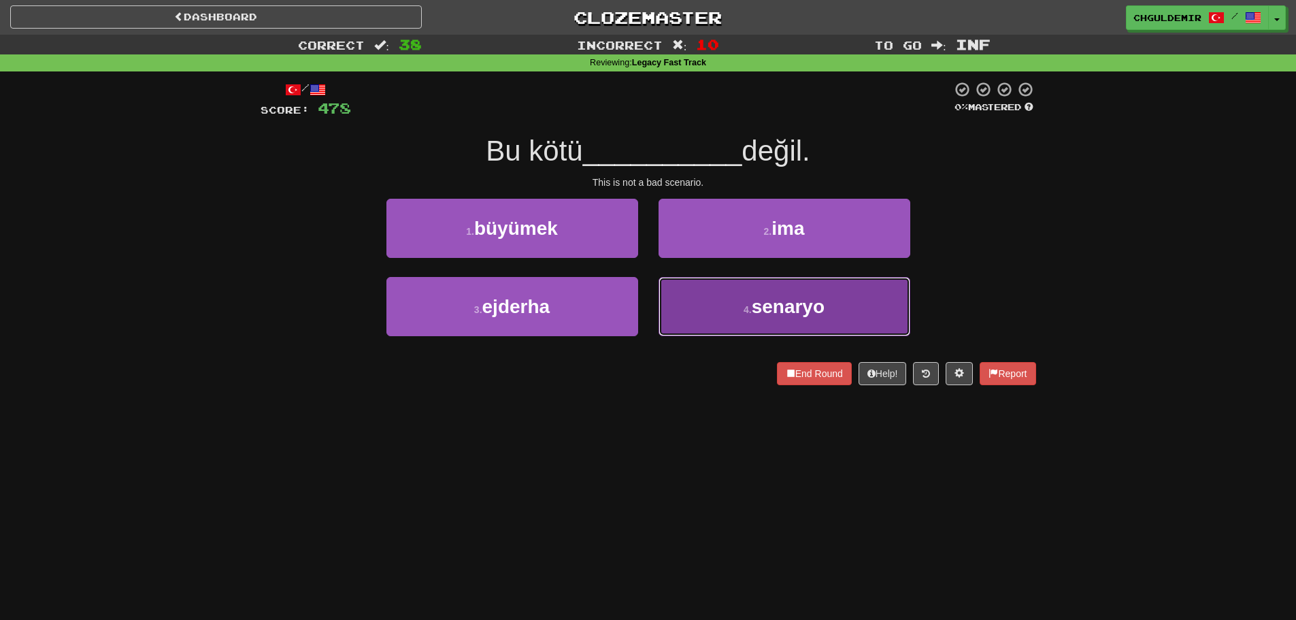
click at [750, 306] on small "4 ." at bounding box center [748, 309] width 8 height 11
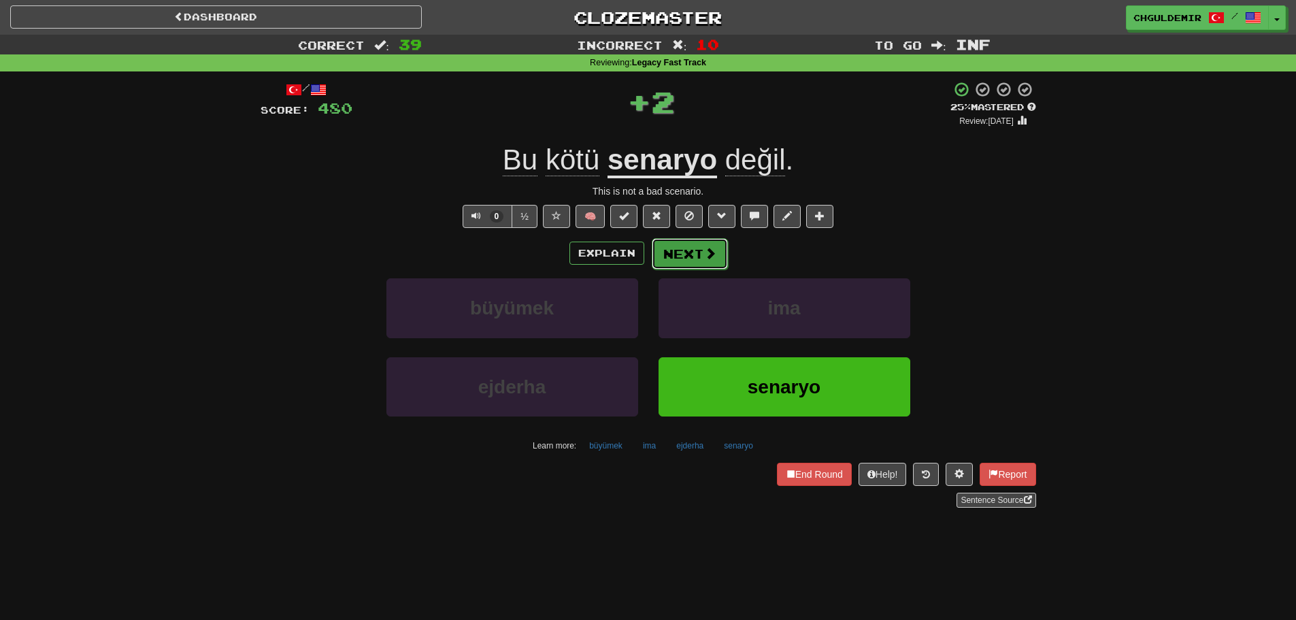
click at [711, 247] on span at bounding box center [710, 253] width 12 height 12
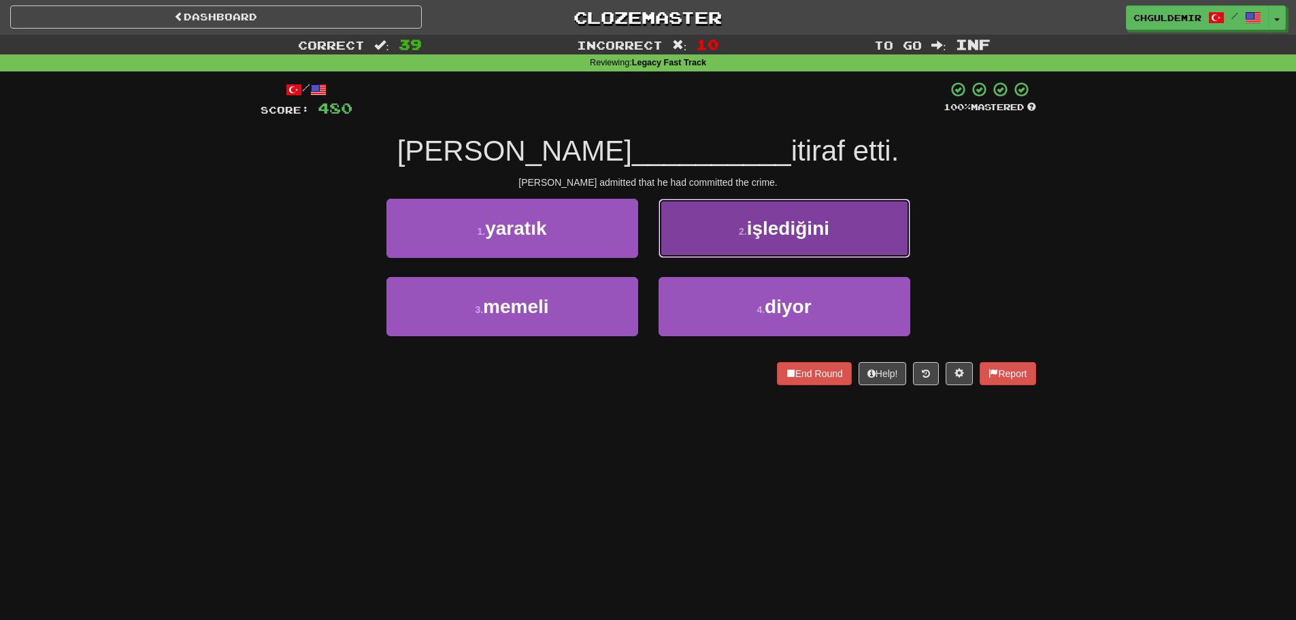
click at [748, 243] on button "2 . işlediğini" at bounding box center [785, 228] width 252 height 59
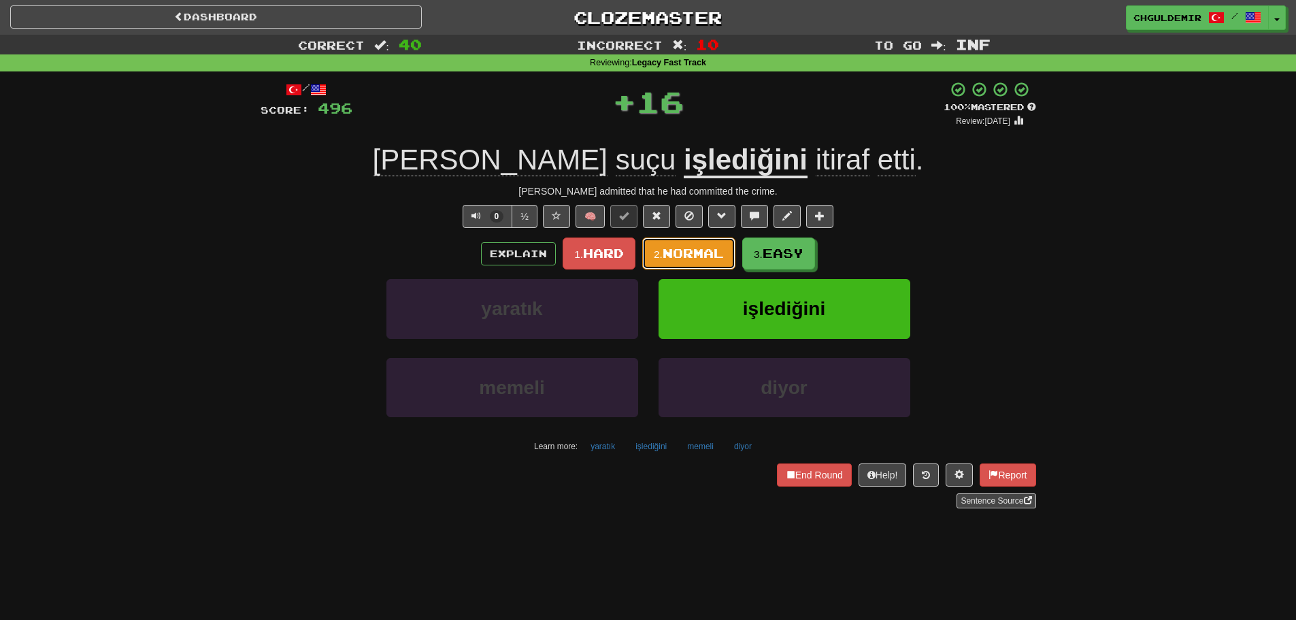
click at [683, 252] on span "Normal" at bounding box center [693, 253] width 61 height 15
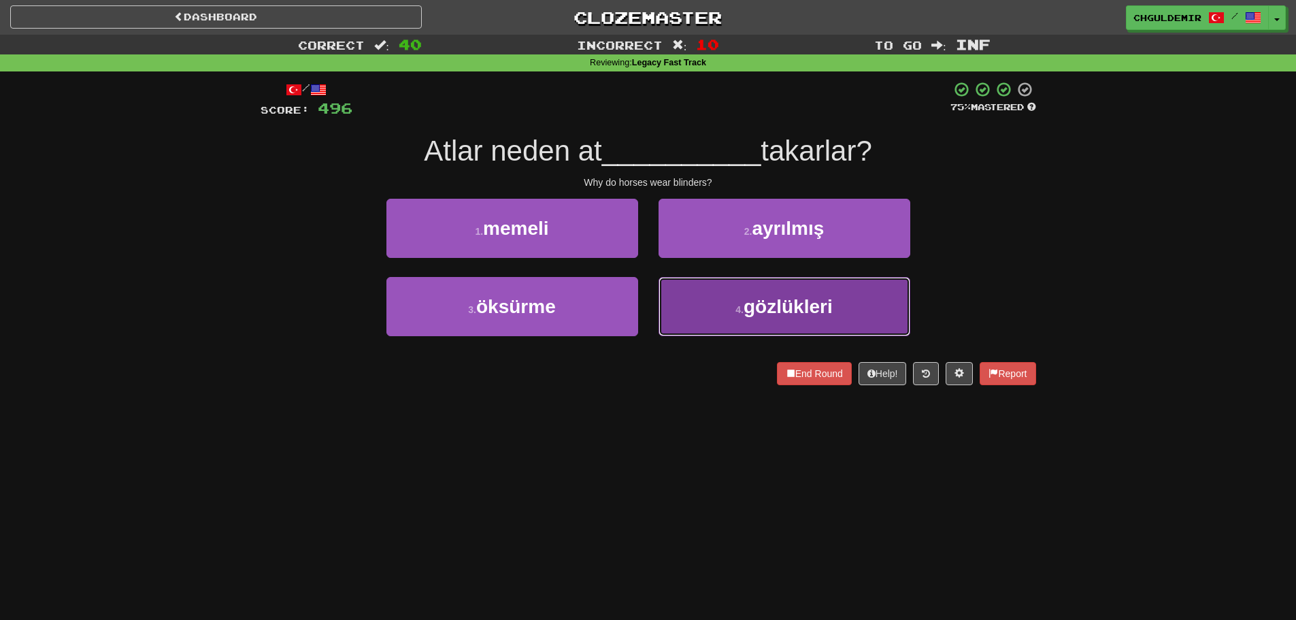
click at [742, 301] on button "4 . gözlükleri" at bounding box center [785, 306] width 252 height 59
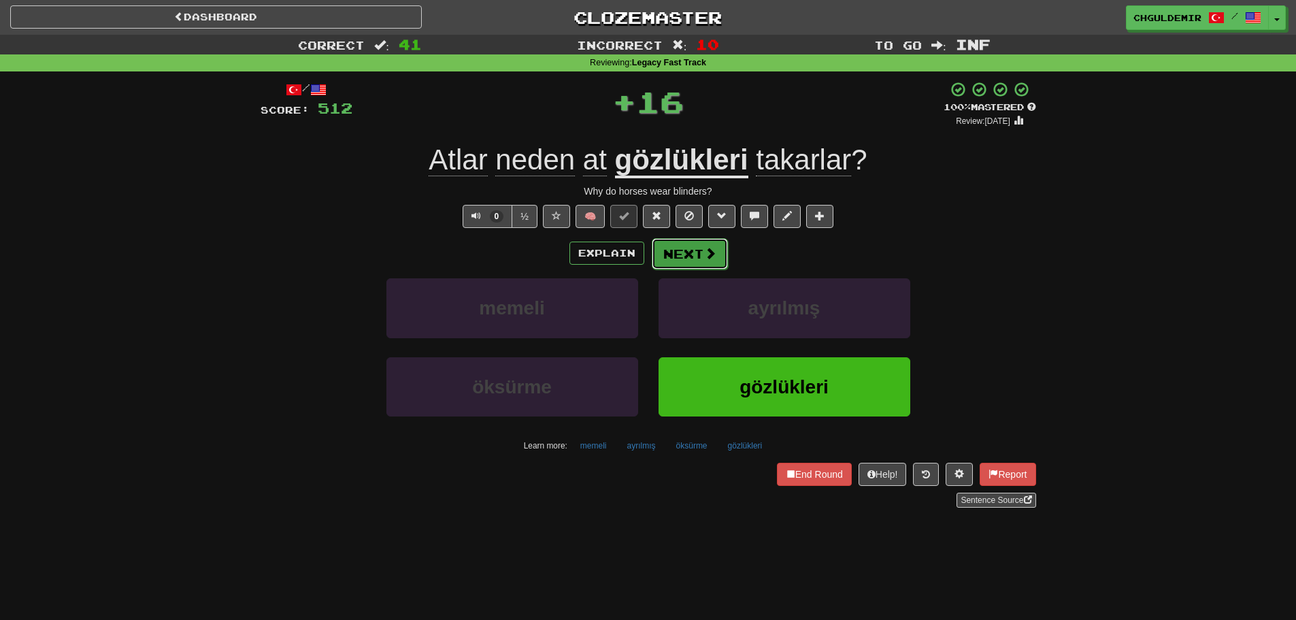
click at [696, 246] on button "Next" at bounding box center [690, 253] width 76 height 31
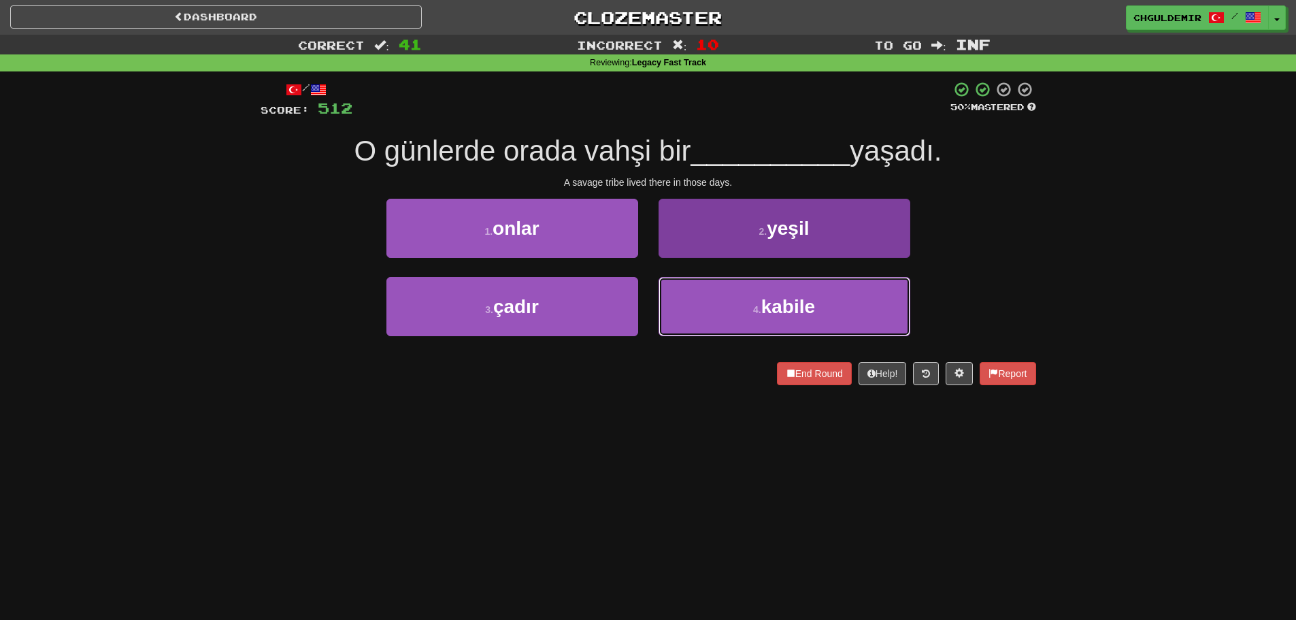
click at [729, 315] on button "4 . kabile" at bounding box center [785, 306] width 252 height 59
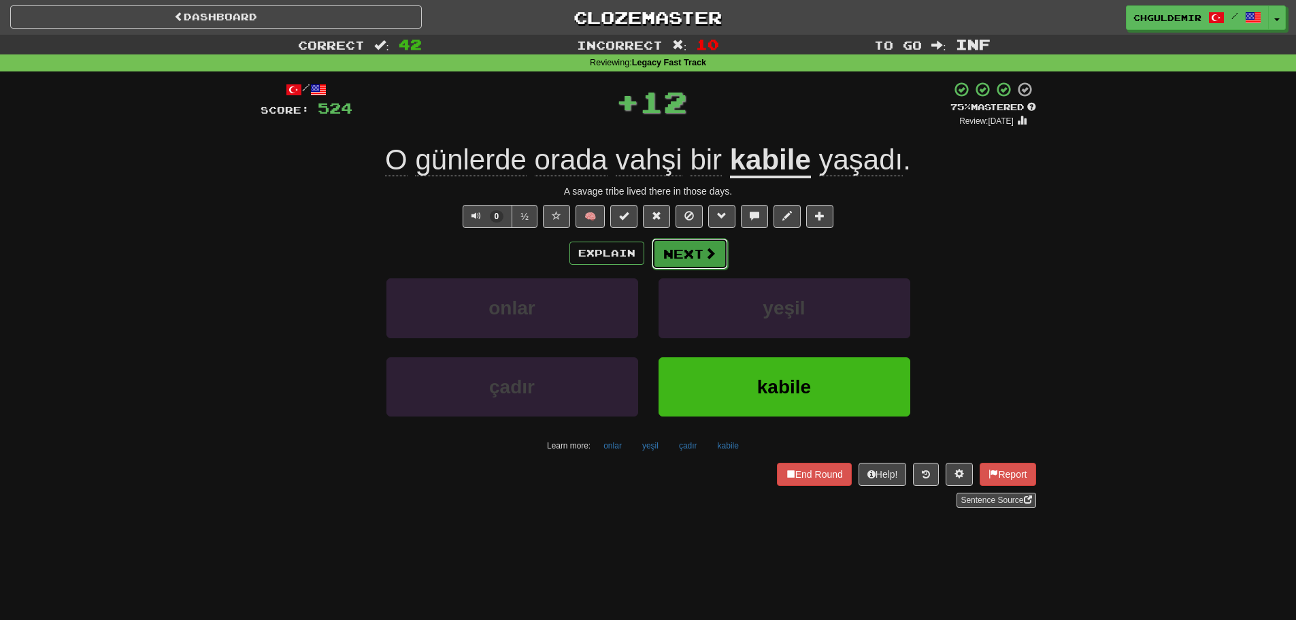
click at [676, 253] on button "Next" at bounding box center [690, 253] width 76 height 31
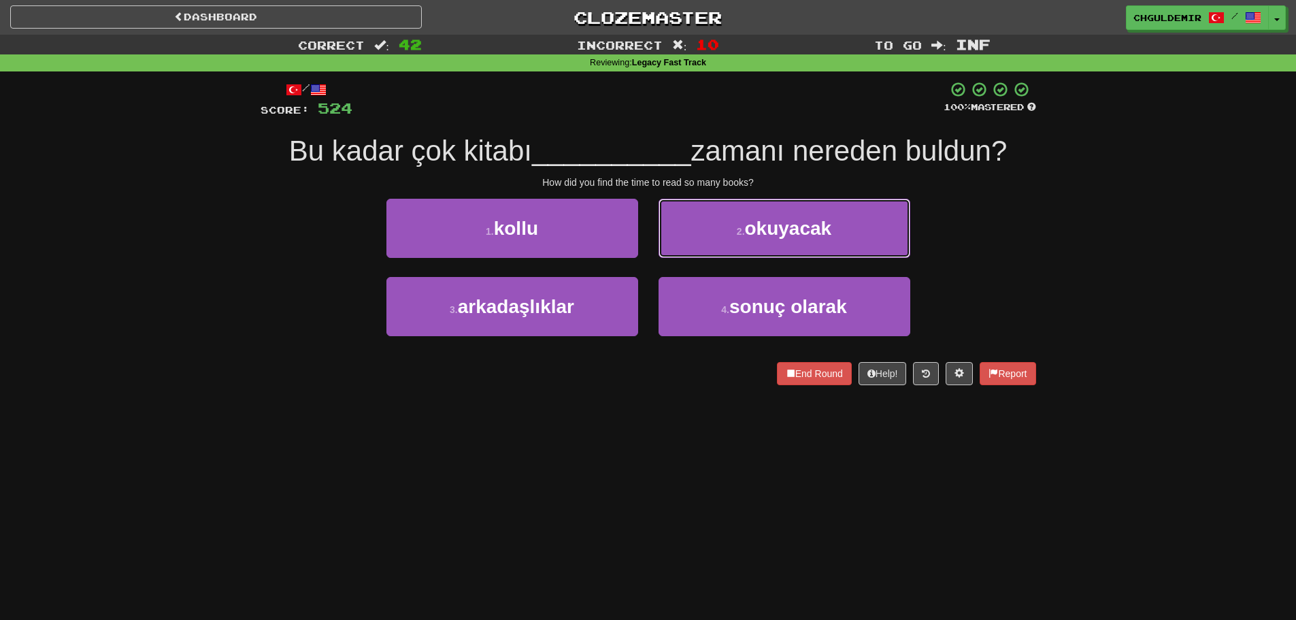
click at [676, 253] on button "2 . okuyacak" at bounding box center [785, 228] width 252 height 59
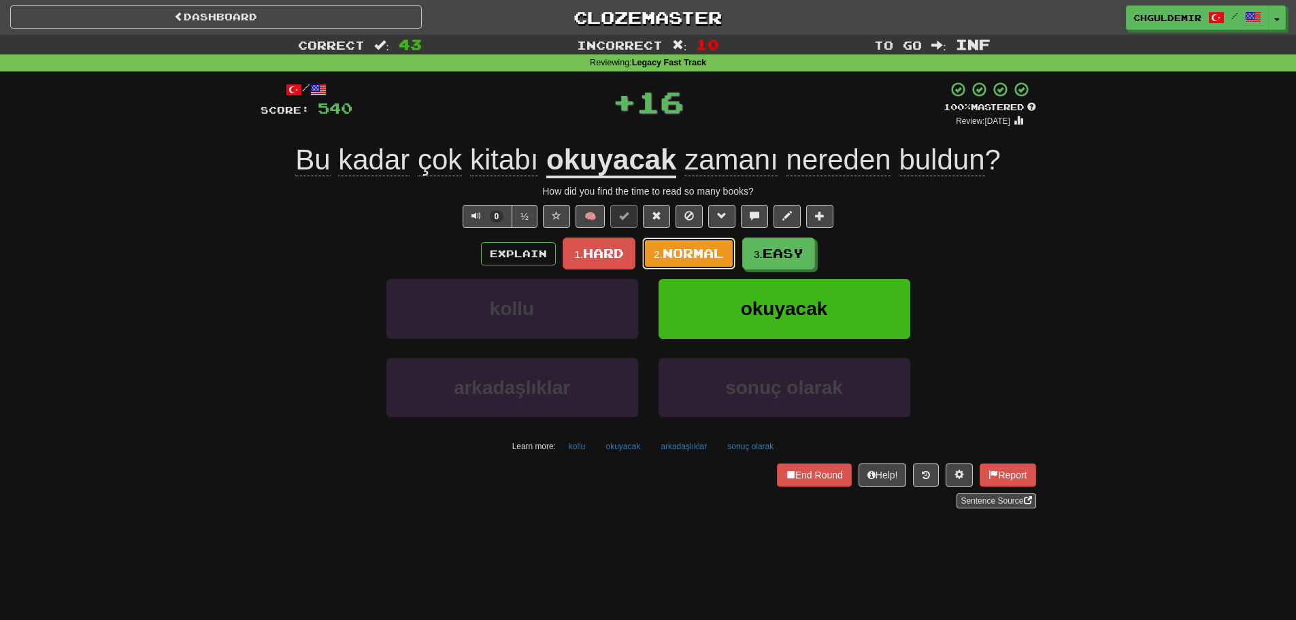
click at [676, 253] on span "Normal" at bounding box center [693, 253] width 61 height 15
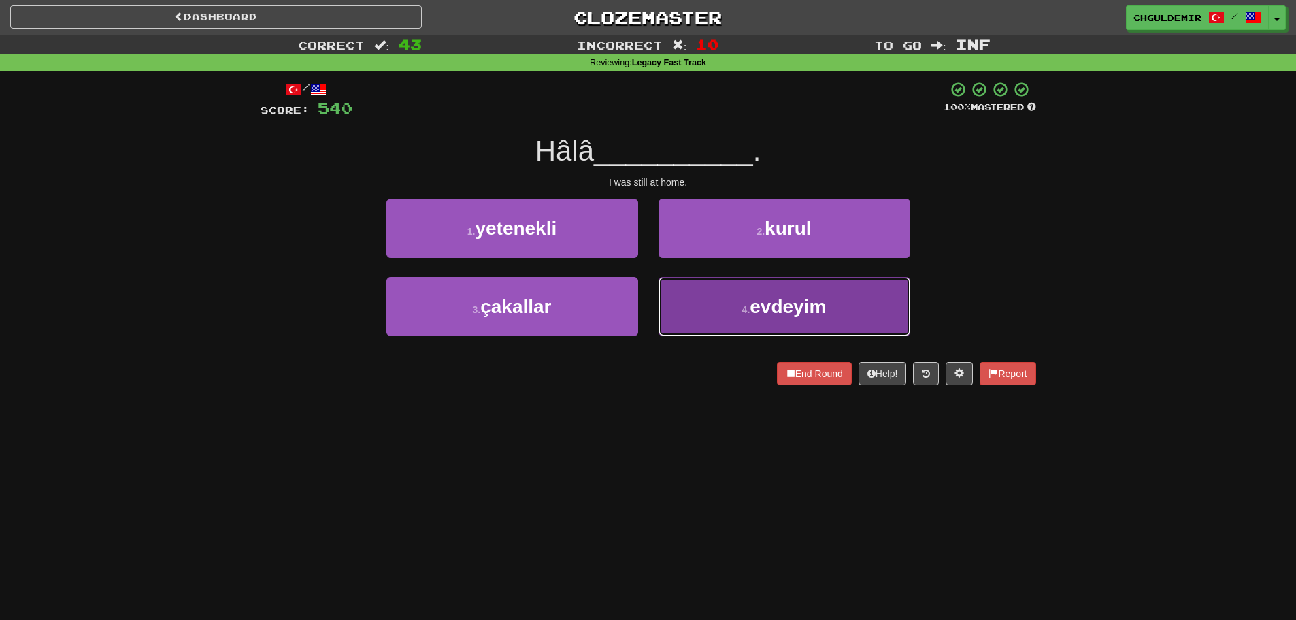
click at [669, 288] on button "4 . evdeyim" at bounding box center [785, 306] width 252 height 59
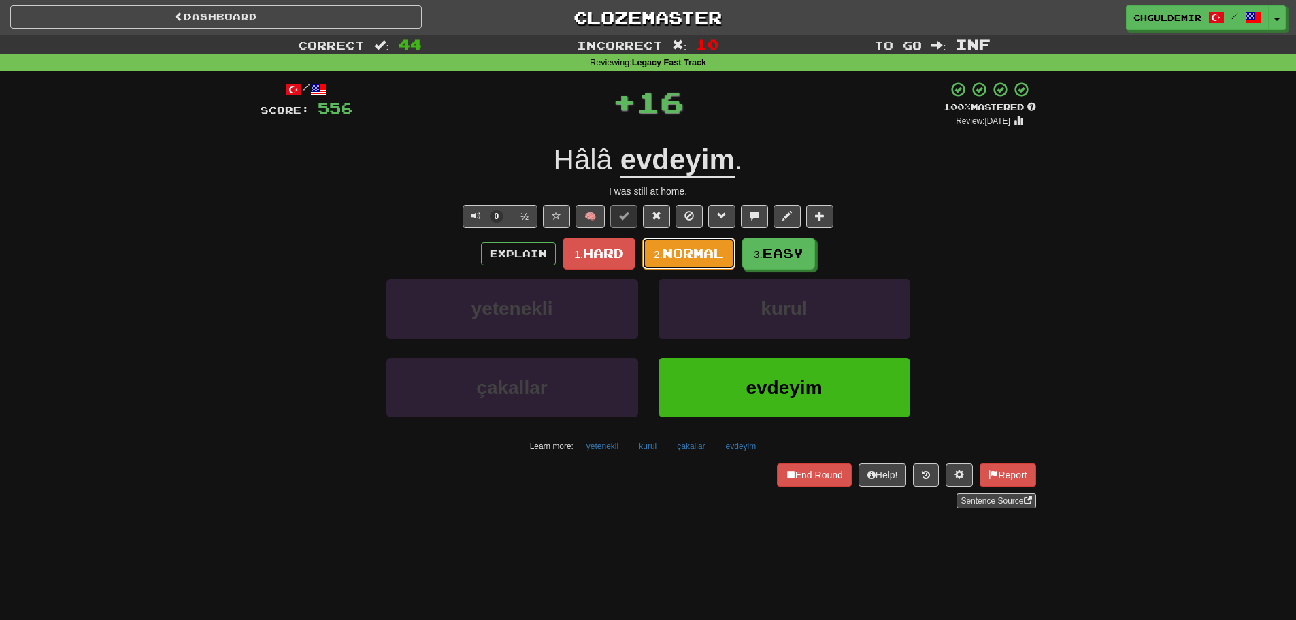
click at [672, 266] on button "2. Normal" at bounding box center [688, 254] width 93 height 32
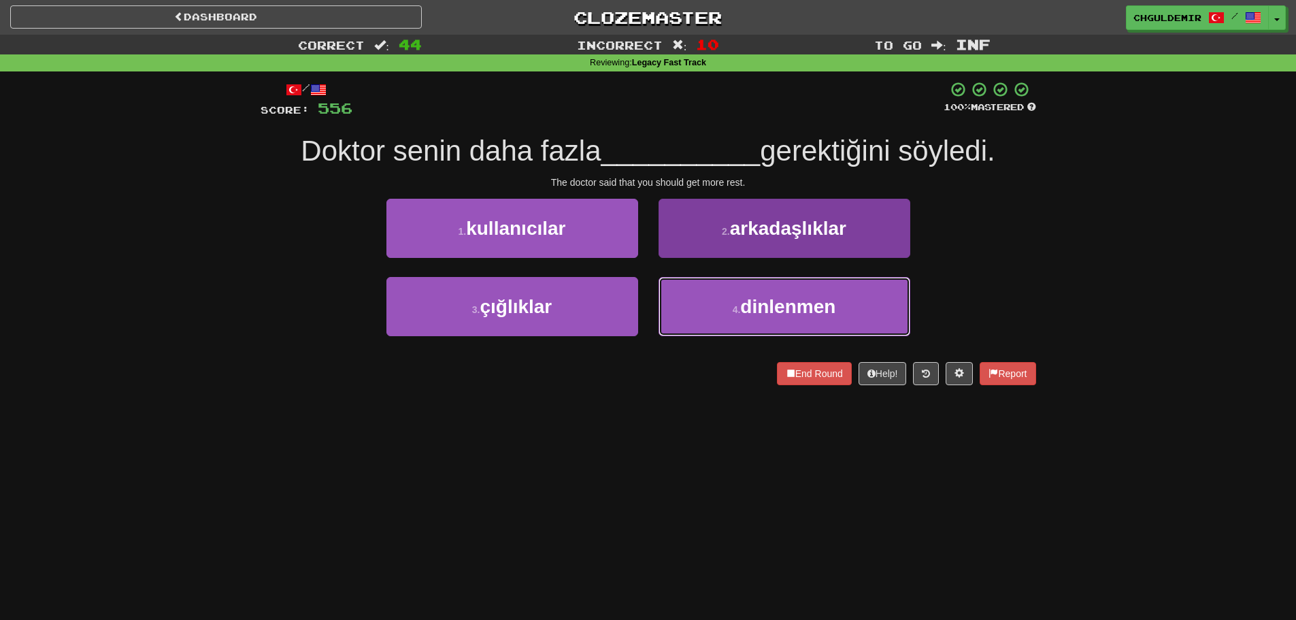
drag, startPoint x: 677, startPoint y: 299, endPoint x: 668, endPoint y: 289, distance: 14.0
click at [676, 299] on button "4 . dinlenmen" at bounding box center [785, 306] width 252 height 59
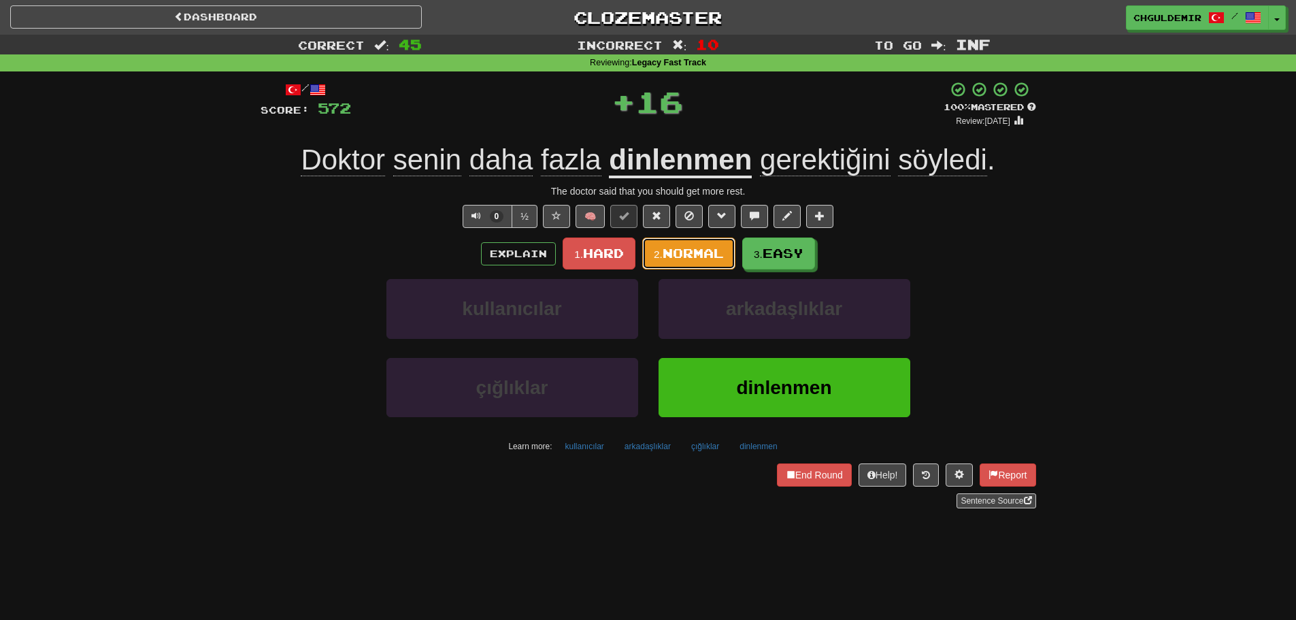
click at [657, 248] on small "2." at bounding box center [658, 254] width 9 height 12
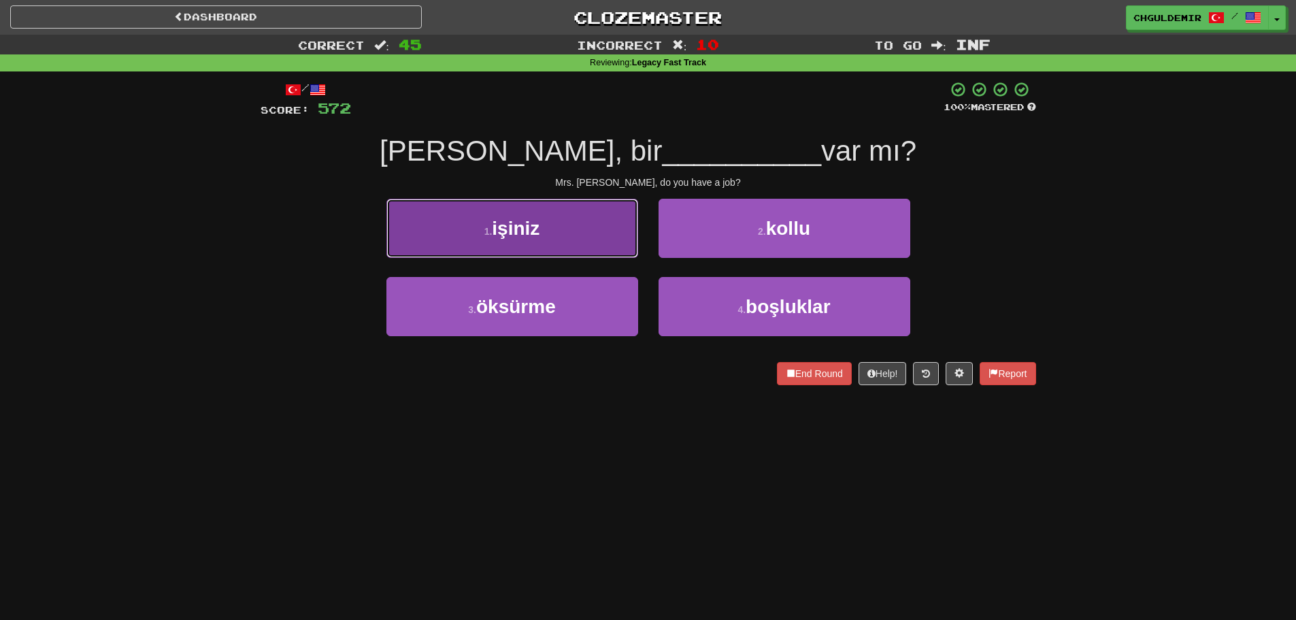
click at [549, 245] on button "1 . işiniz" at bounding box center [513, 228] width 252 height 59
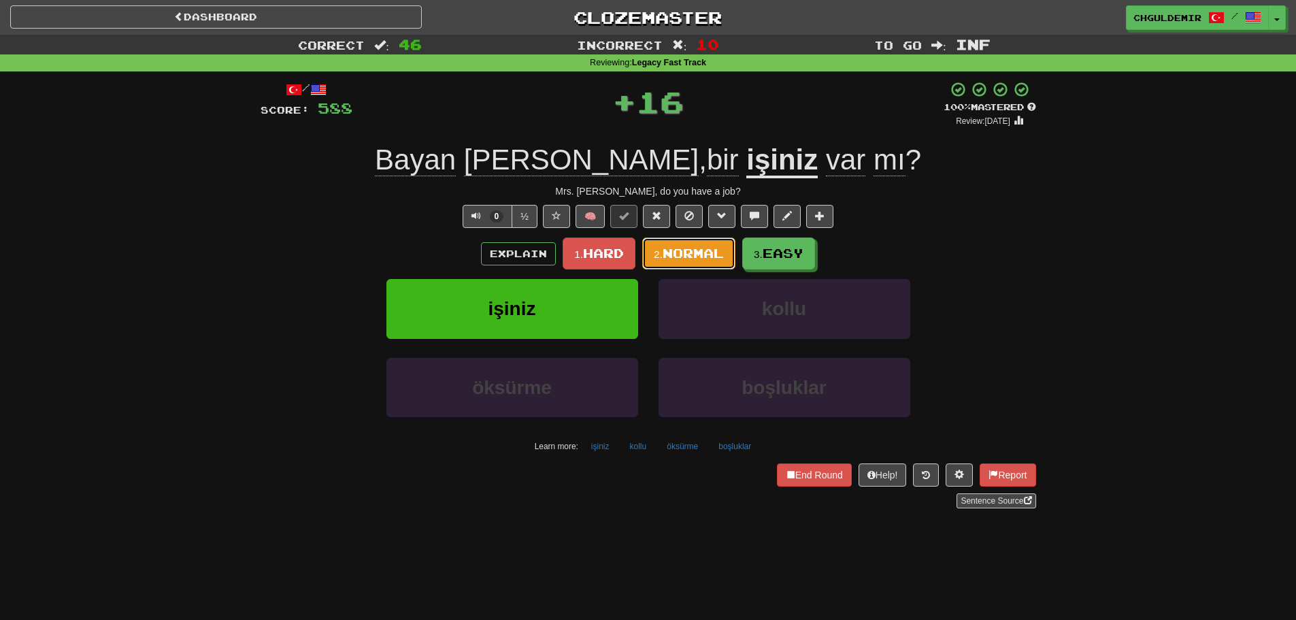
click at [682, 253] on span "Normal" at bounding box center [693, 253] width 61 height 15
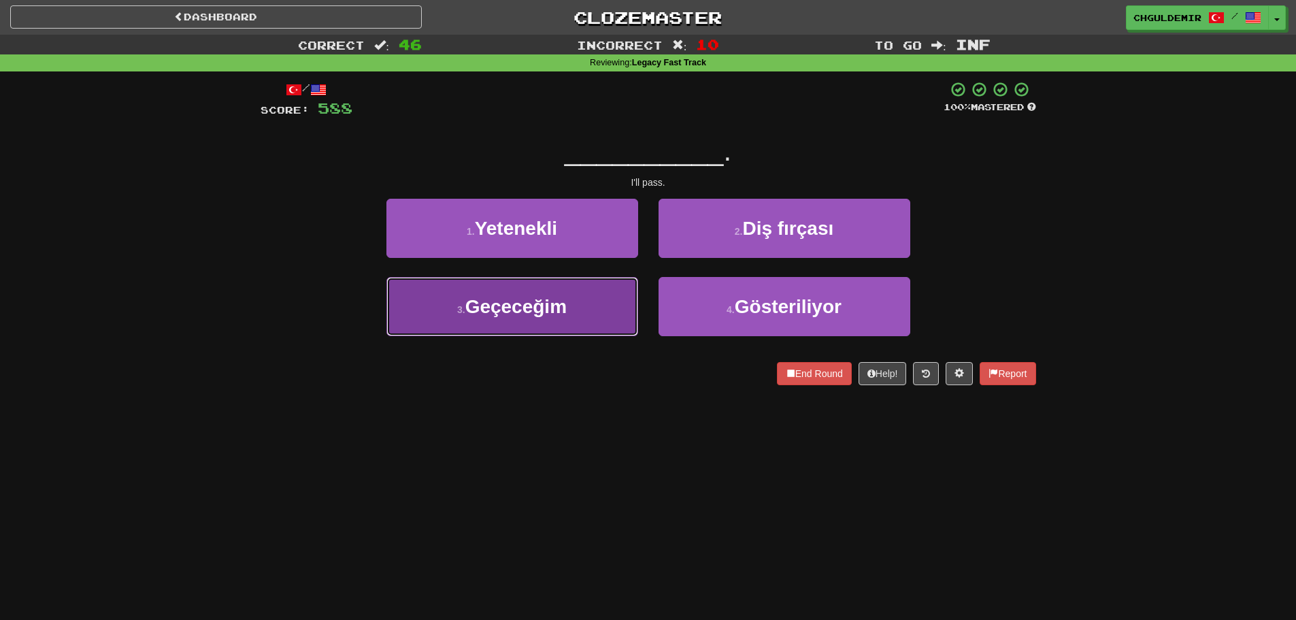
click at [557, 327] on button "3 . Geçeceğim" at bounding box center [513, 306] width 252 height 59
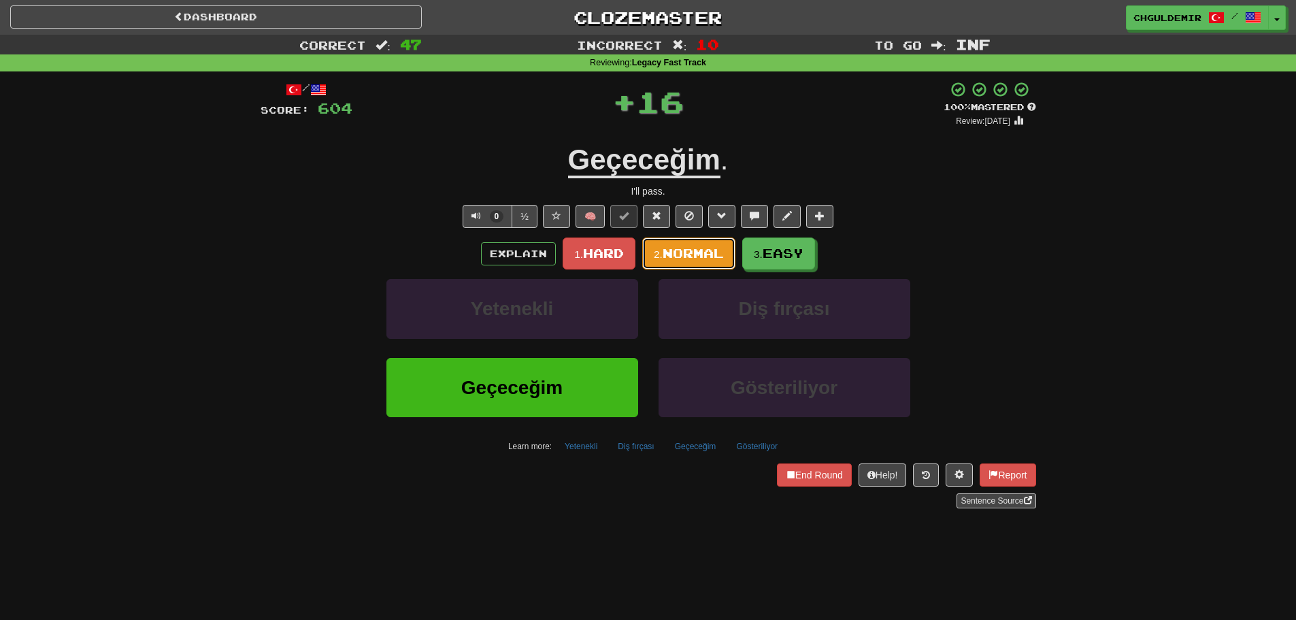
click at [681, 252] on span "Normal" at bounding box center [693, 253] width 61 height 15
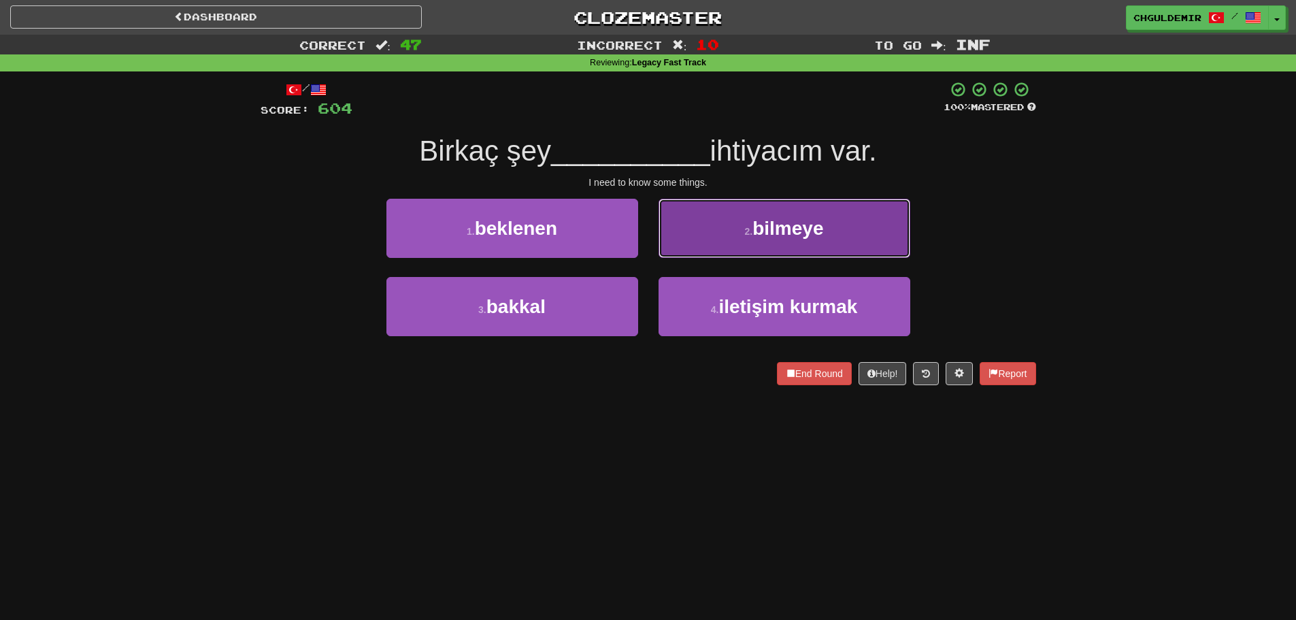
click at [855, 227] on button "2 . bilmeye" at bounding box center [785, 228] width 252 height 59
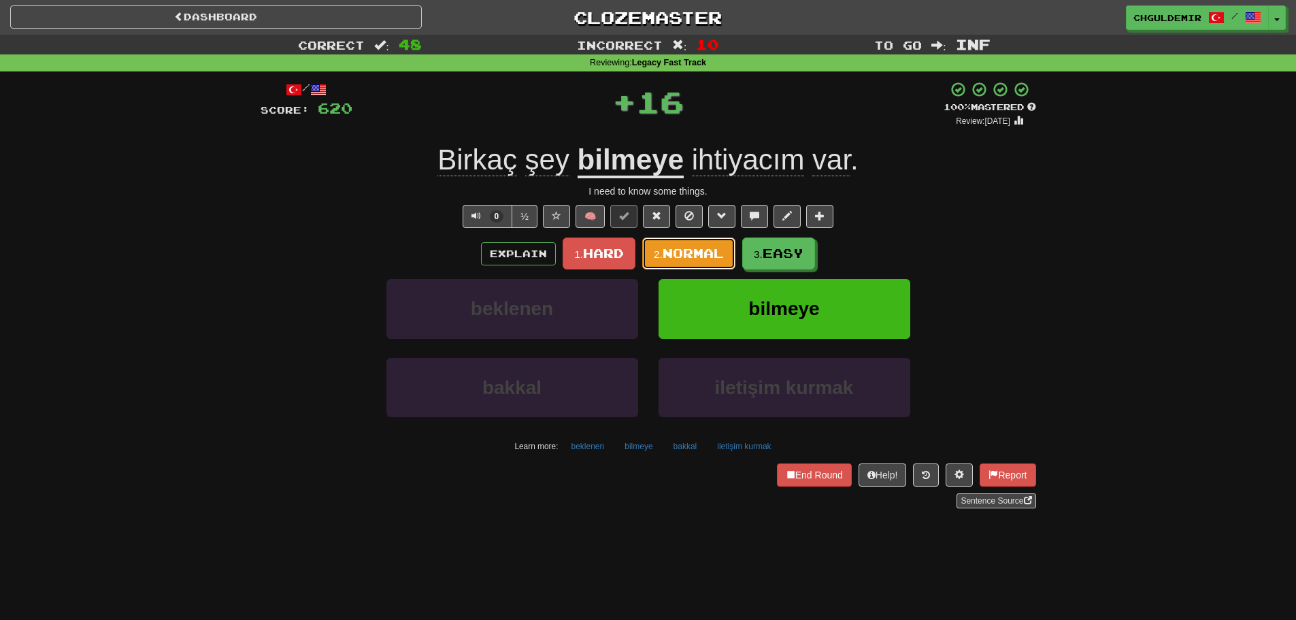
click at [671, 255] on span "Normal" at bounding box center [693, 253] width 61 height 15
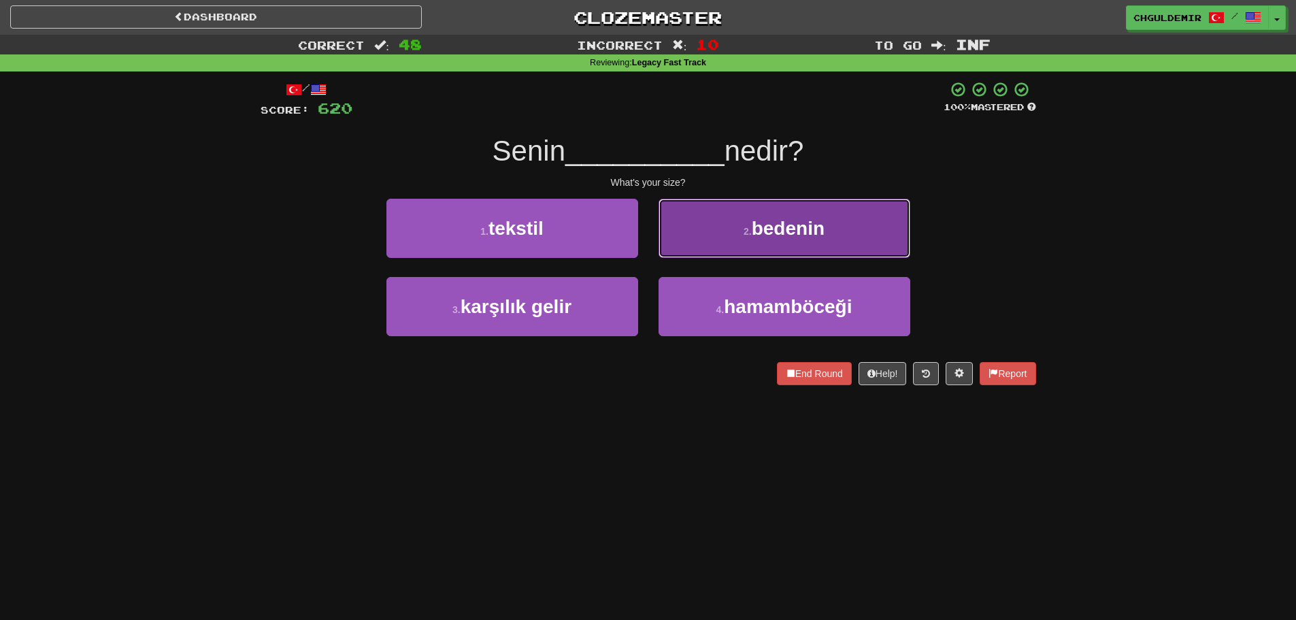
click at [693, 250] on button "2 . bedenin" at bounding box center [785, 228] width 252 height 59
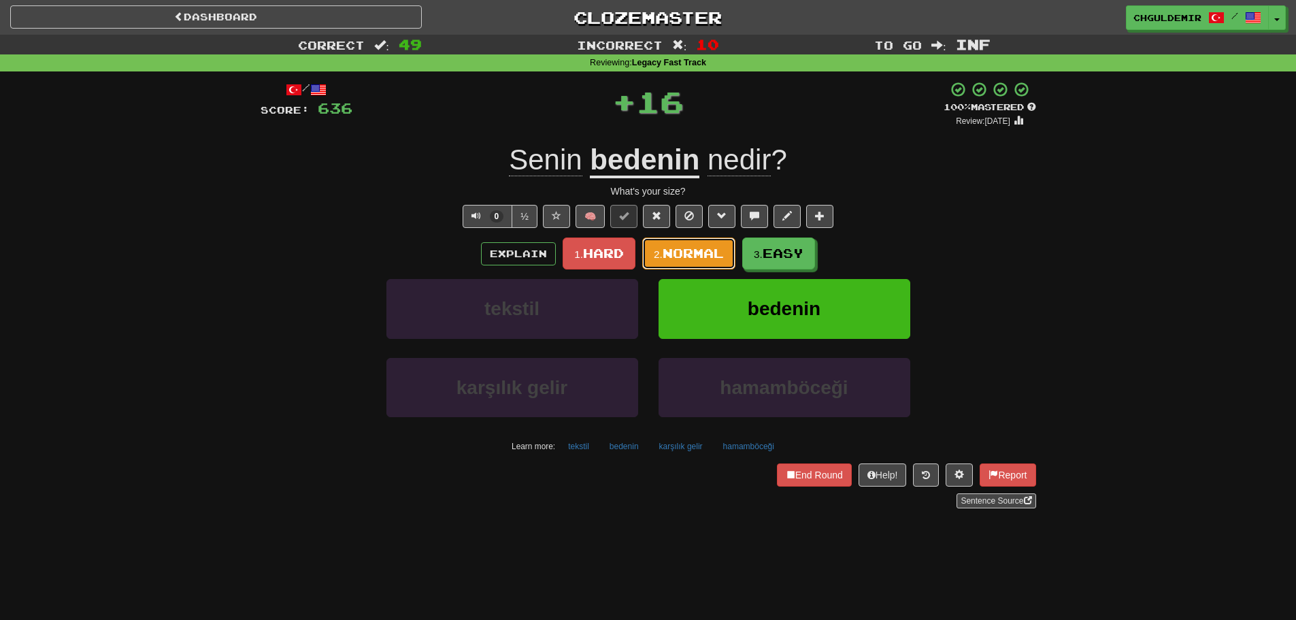
click at [691, 250] on span "Normal" at bounding box center [693, 253] width 61 height 15
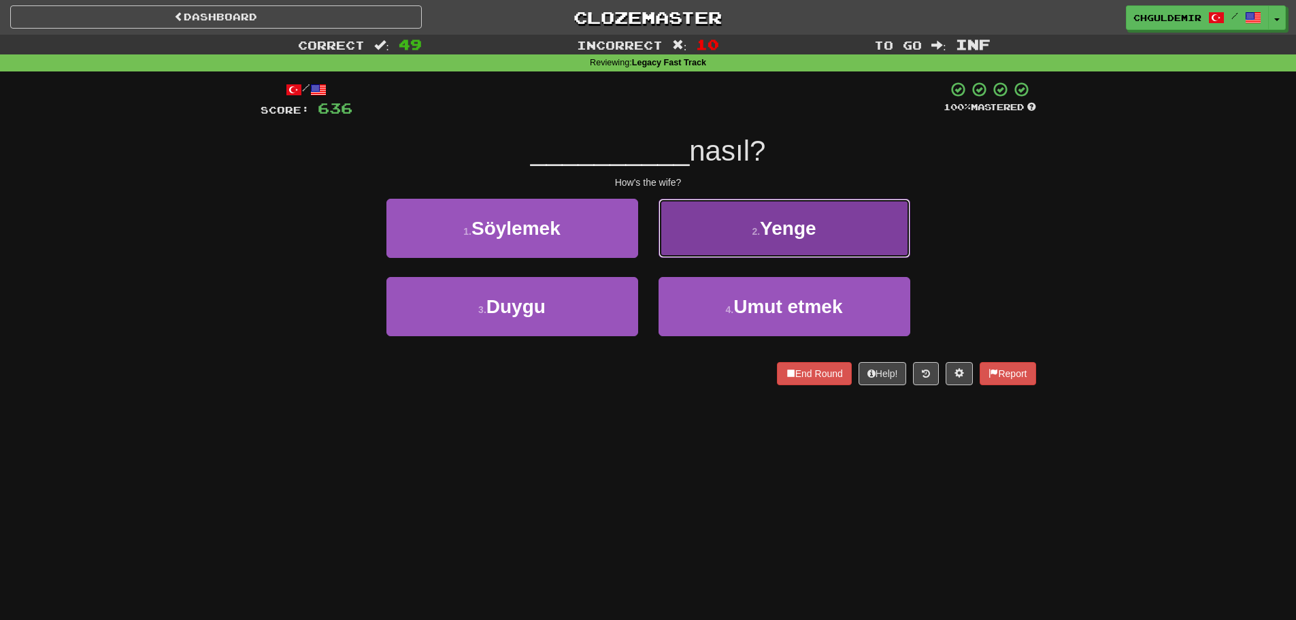
click at [732, 256] on button "2 . Yenge" at bounding box center [785, 228] width 252 height 59
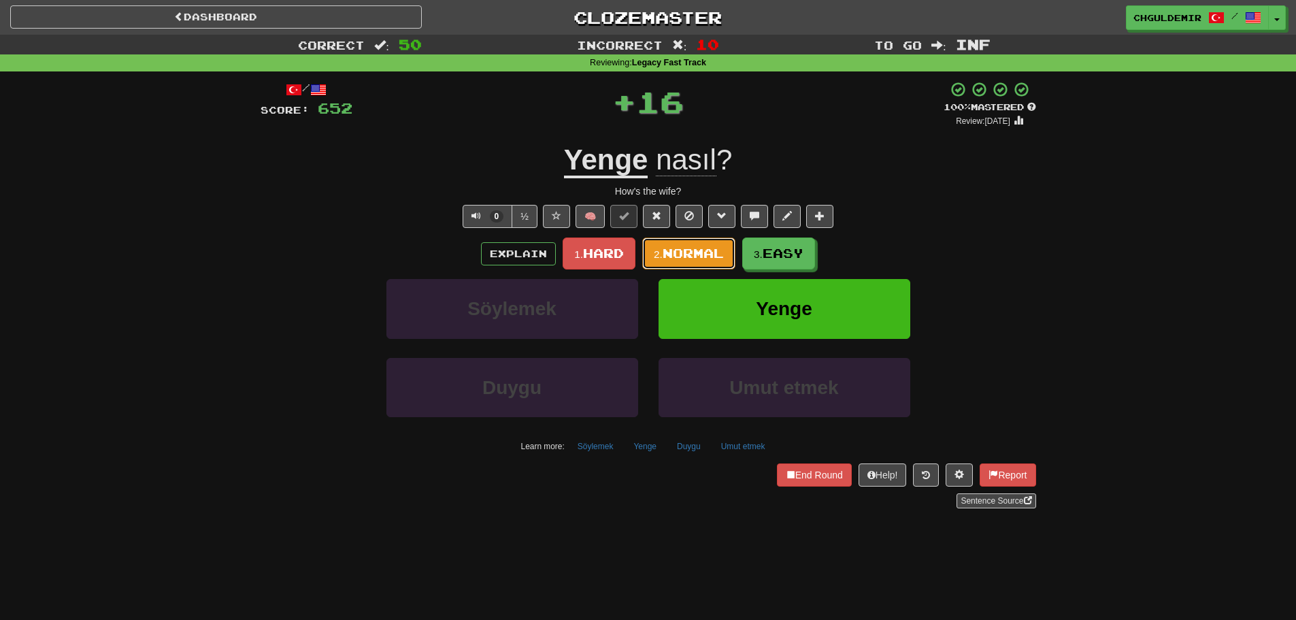
click at [684, 260] on span "Normal" at bounding box center [693, 253] width 61 height 15
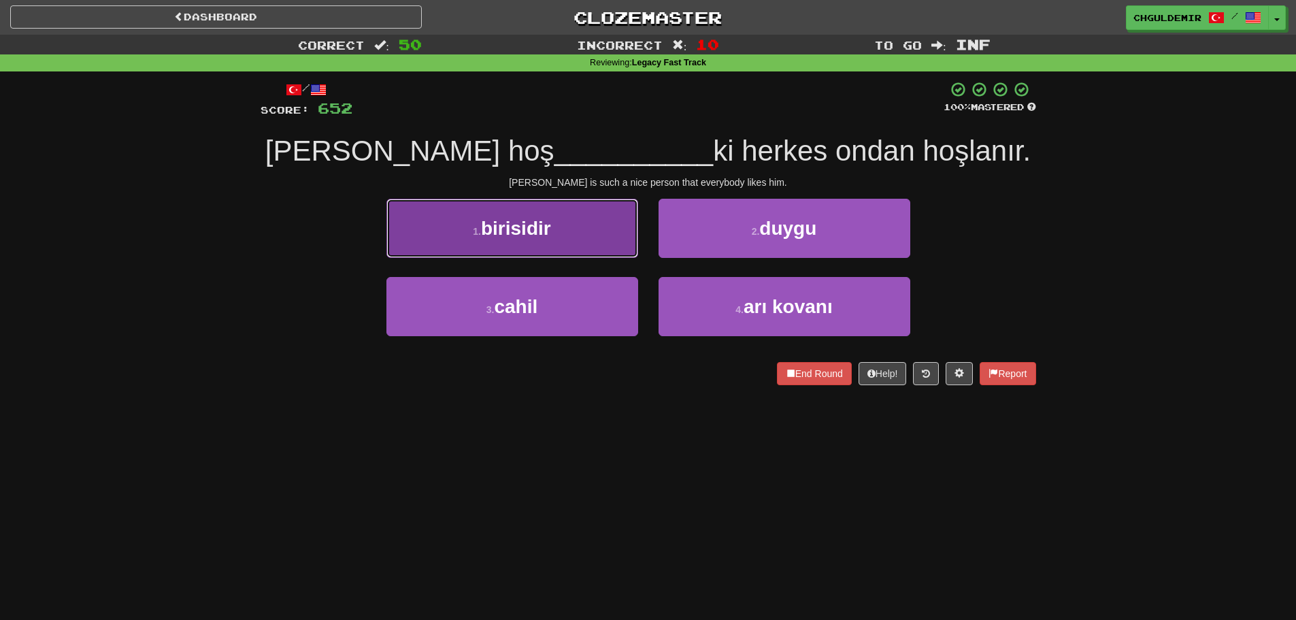
click at [598, 231] on button "1 . birisidir" at bounding box center [513, 228] width 252 height 59
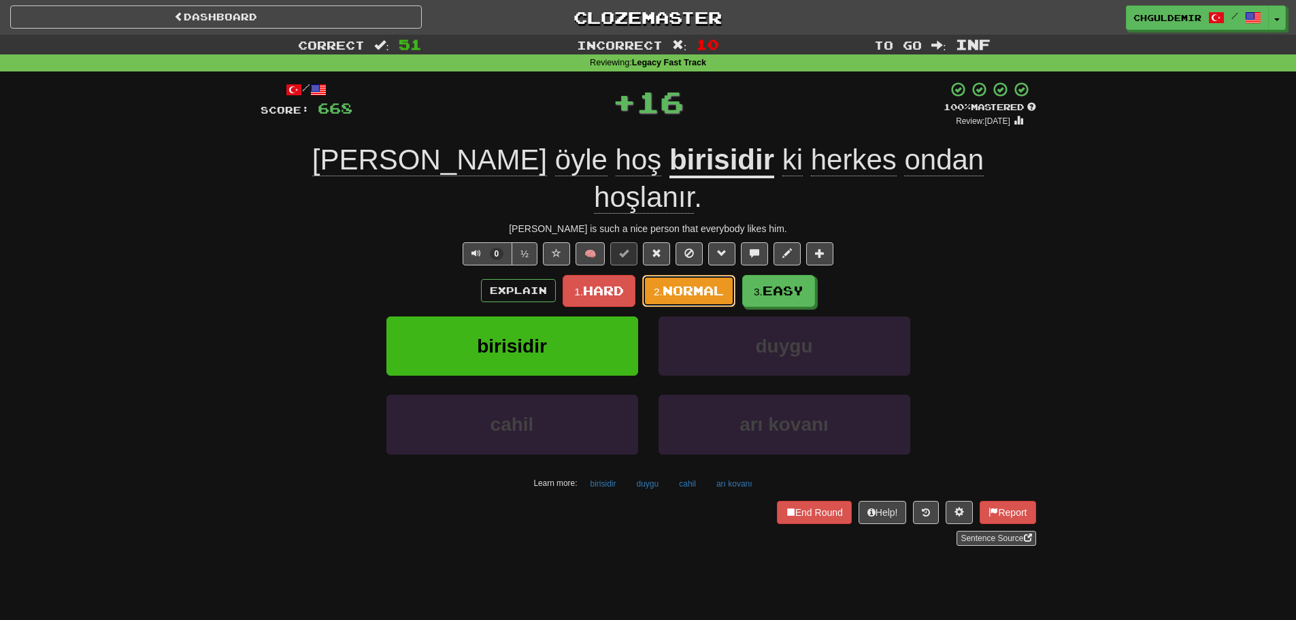
click at [702, 275] on button "2. Normal" at bounding box center [688, 291] width 93 height 32
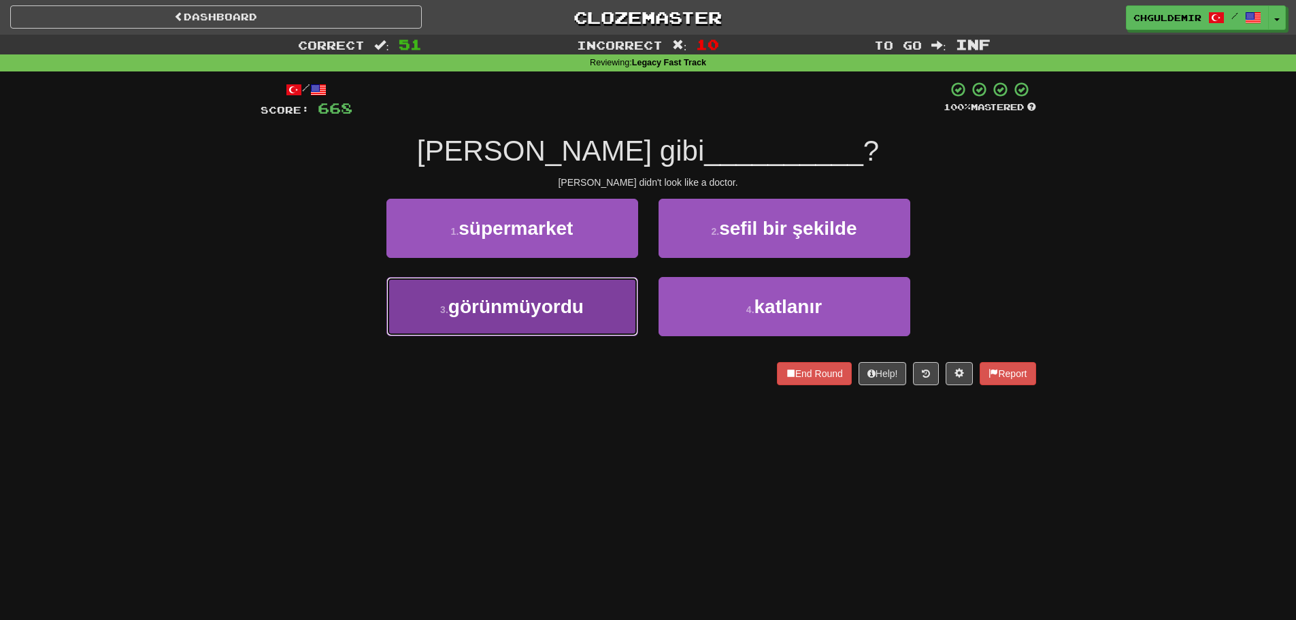
click at [600, 291] on button "3 . görünmüyordu" at bounding box center [513, 306] width 252 height 59
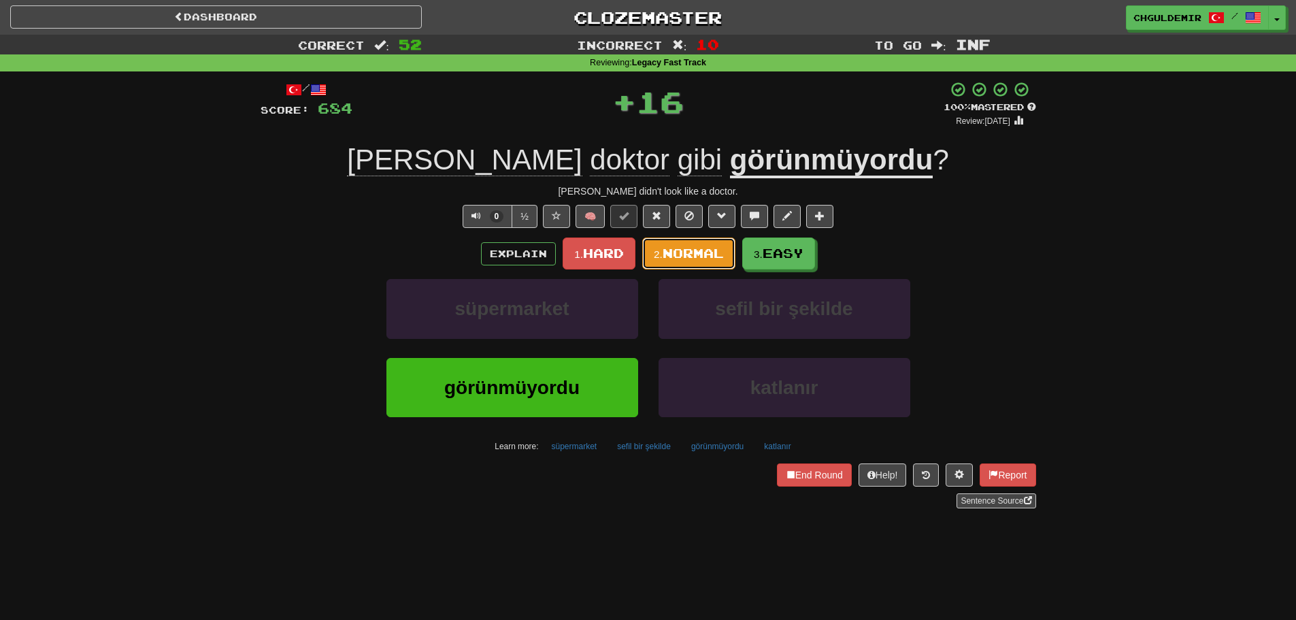
click at [652, 248] on button "2. Normal" at bounding box center [688, 254] width 93 height 32
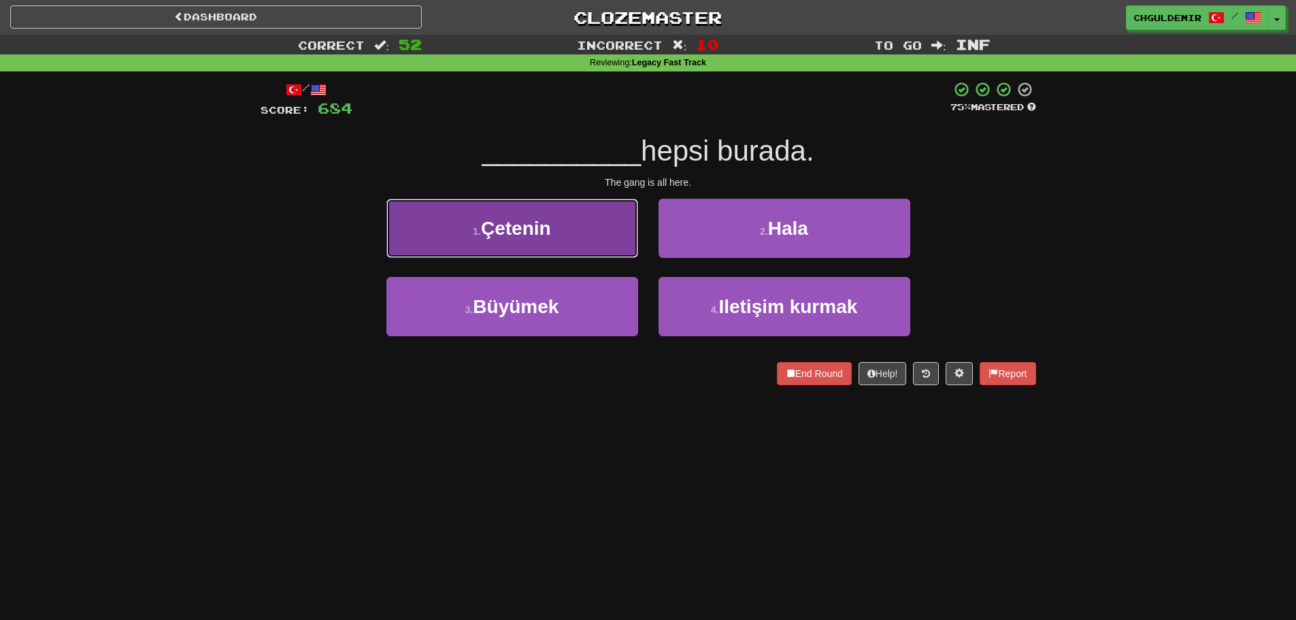
click at [608, 242] on button "1 . Çetenin" at bounding box center [513, 228] width 252 height 59
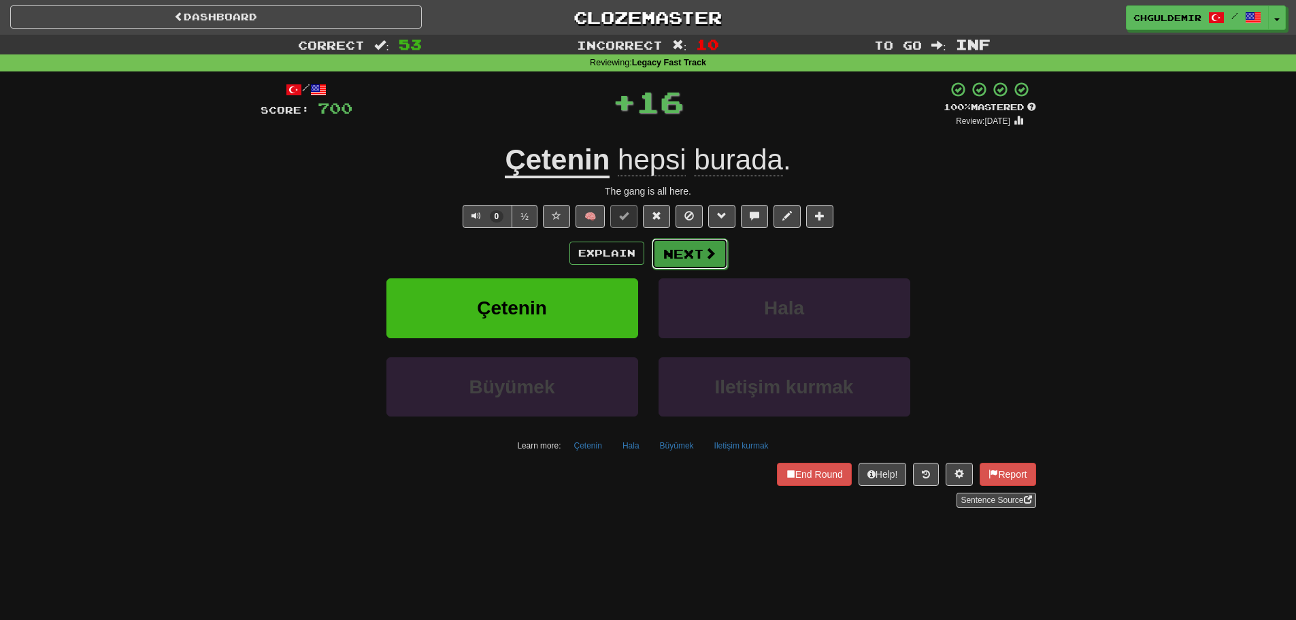
click at [698, 244] on button "Next" at bounding box center [690, 253] width 76 height 31
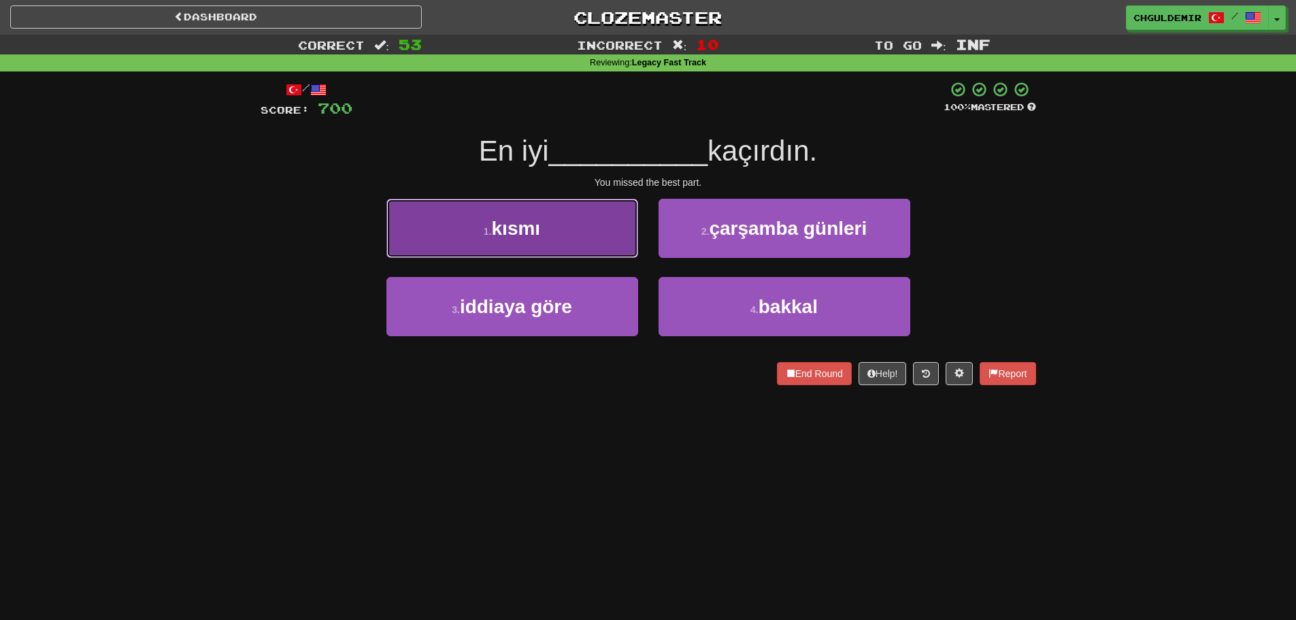
click at [625, 250] on button "1 . kısmı" at bounding box center [513, 228] width 252 height 59
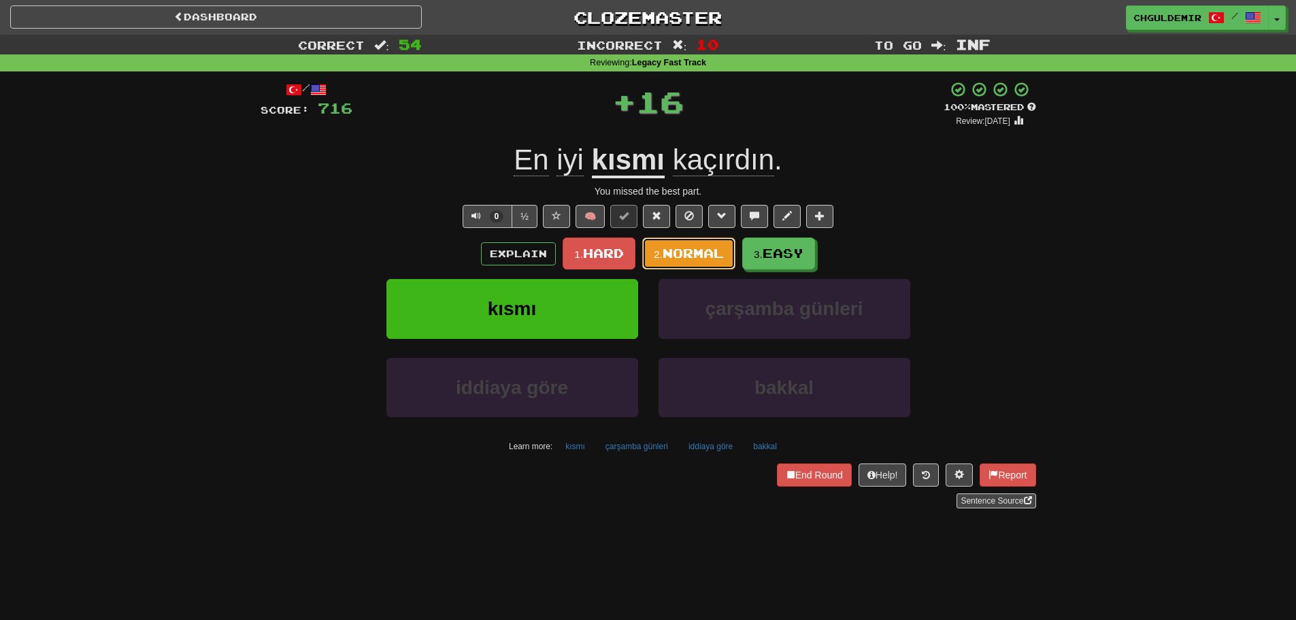
click at [664, 250] on span "Normal" at bounding box center [693, 253] width 61 height 15
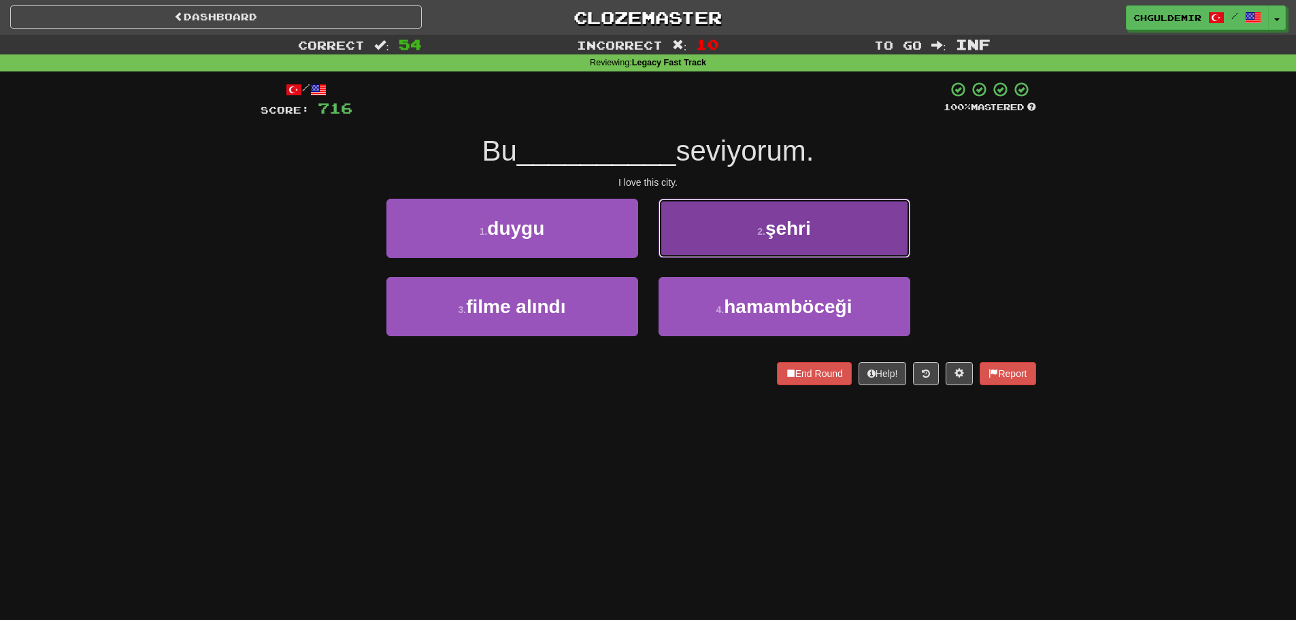
click at [698, 246] on button "2 . şehri" at bounding box center [785, 228] width 252 height 59
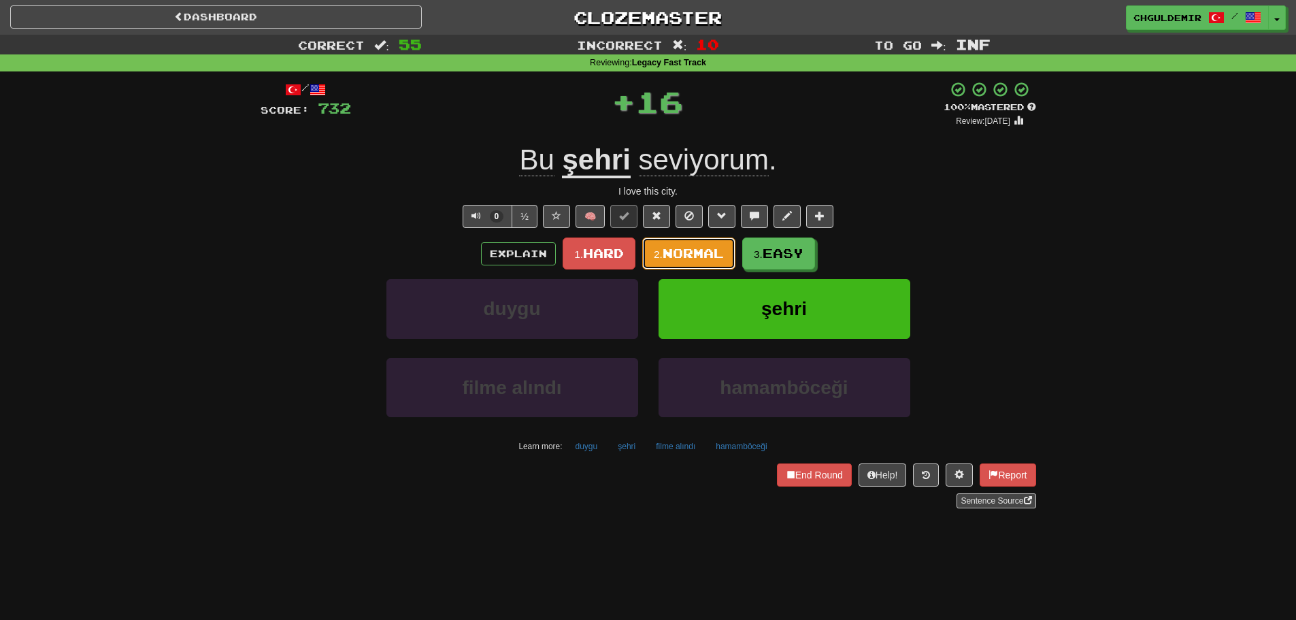
click at [694, 255] on span "Normal" at bounding box center [693, 253] width 61 height 15
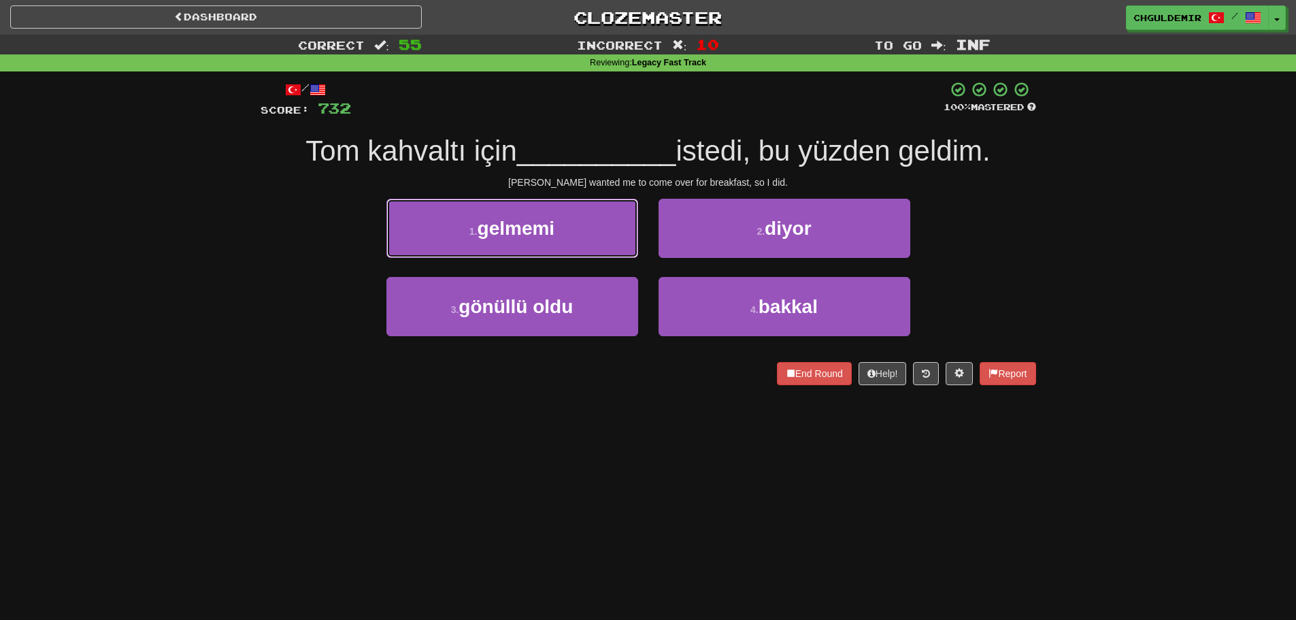
drag, startPoint x: 562, startPoint y: 234, endPoint x: 576, endPoint y: 235, distance: 13.6
click at [561, 234] on button "1 . gelmemi" at bounding box center [513, 228] width 252 height 59
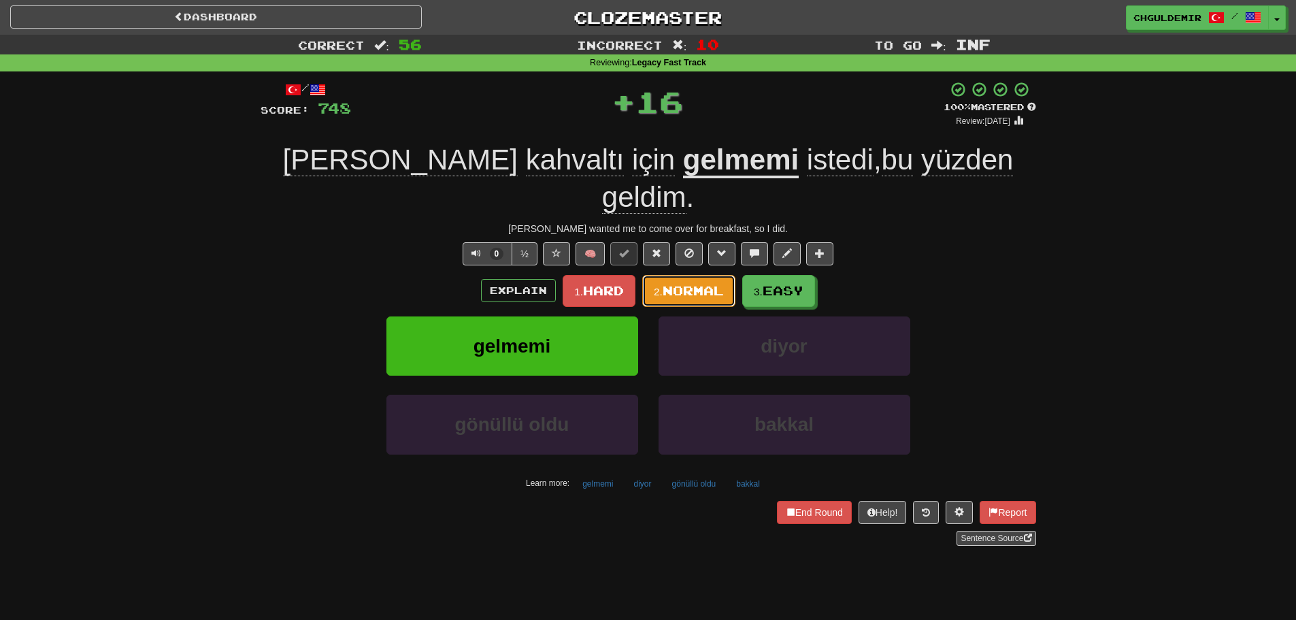
click at [667, 283] on span "Normal" at bounding box center [693, 290] width 61 height 15
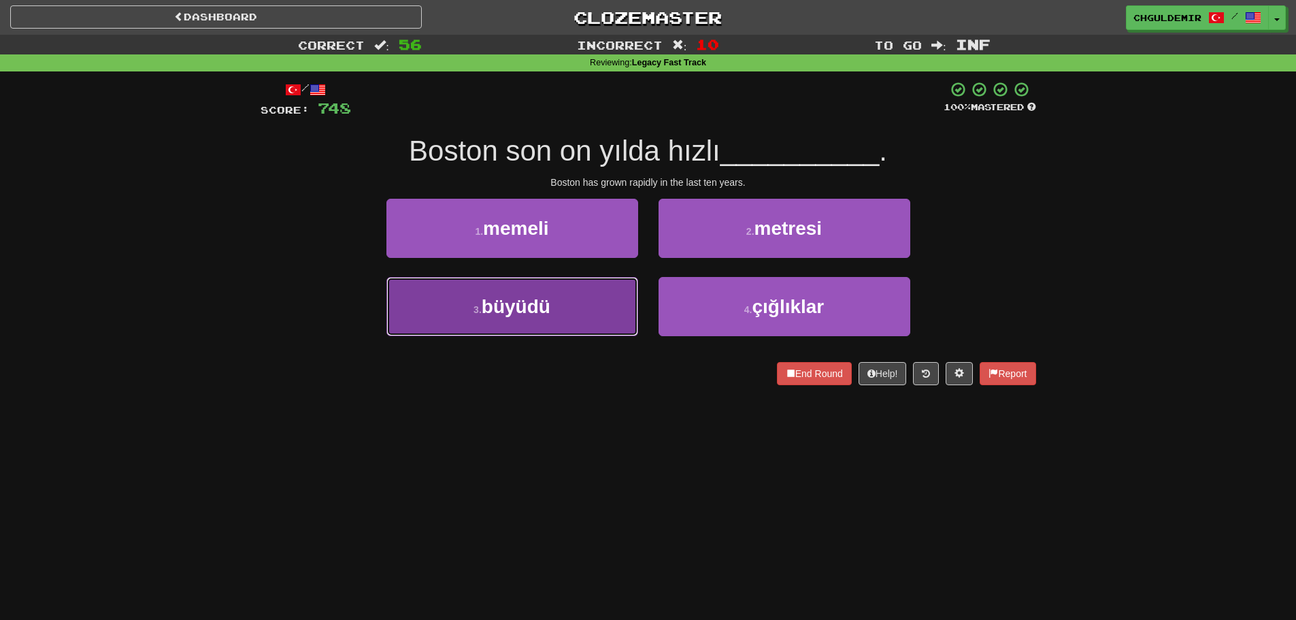
click at [624, 296] on button "3 . büyüdü" at bounding box center [513, 306] width 252 height 59
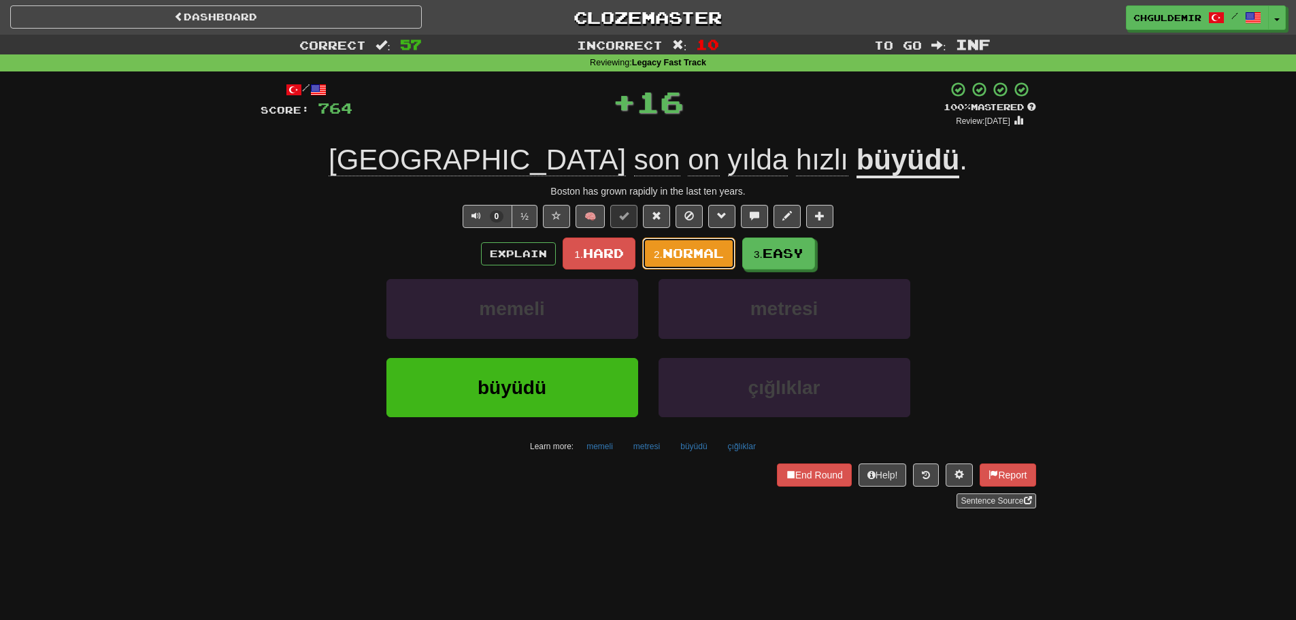
click at [659, 254] on small "2." at bounding box center [658, 254] width 9 height 12
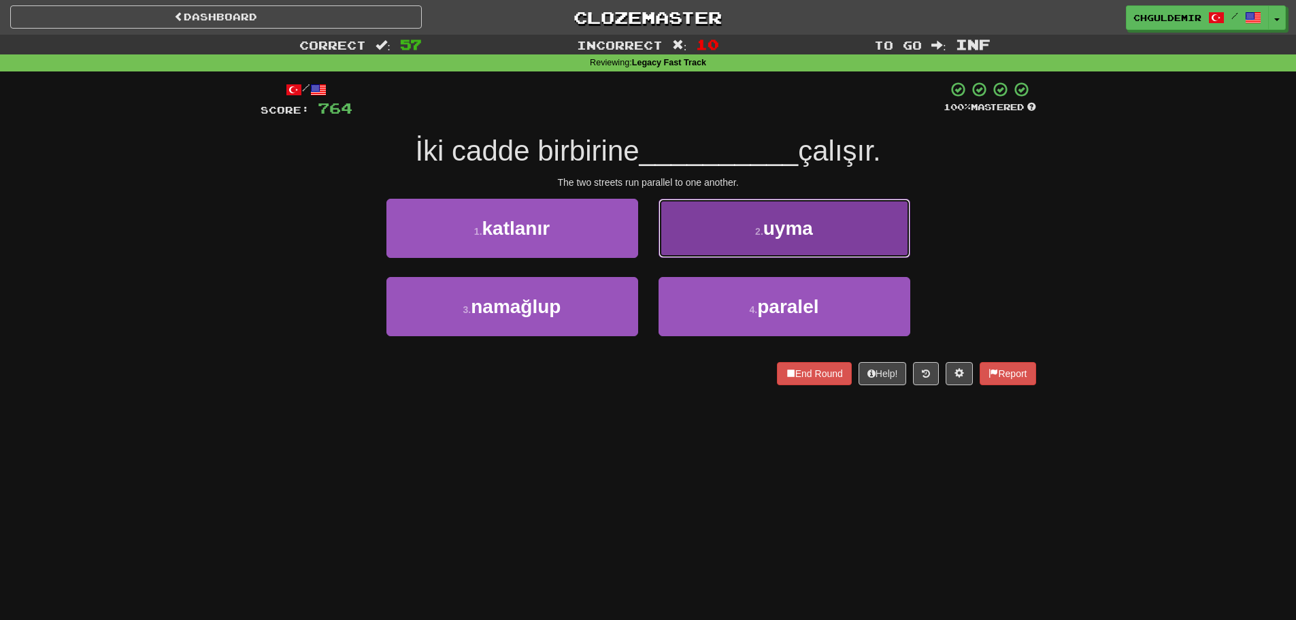
click at [721, 234] on button "2 . uyma" at bounding box center [785, 228] width 252 height 59
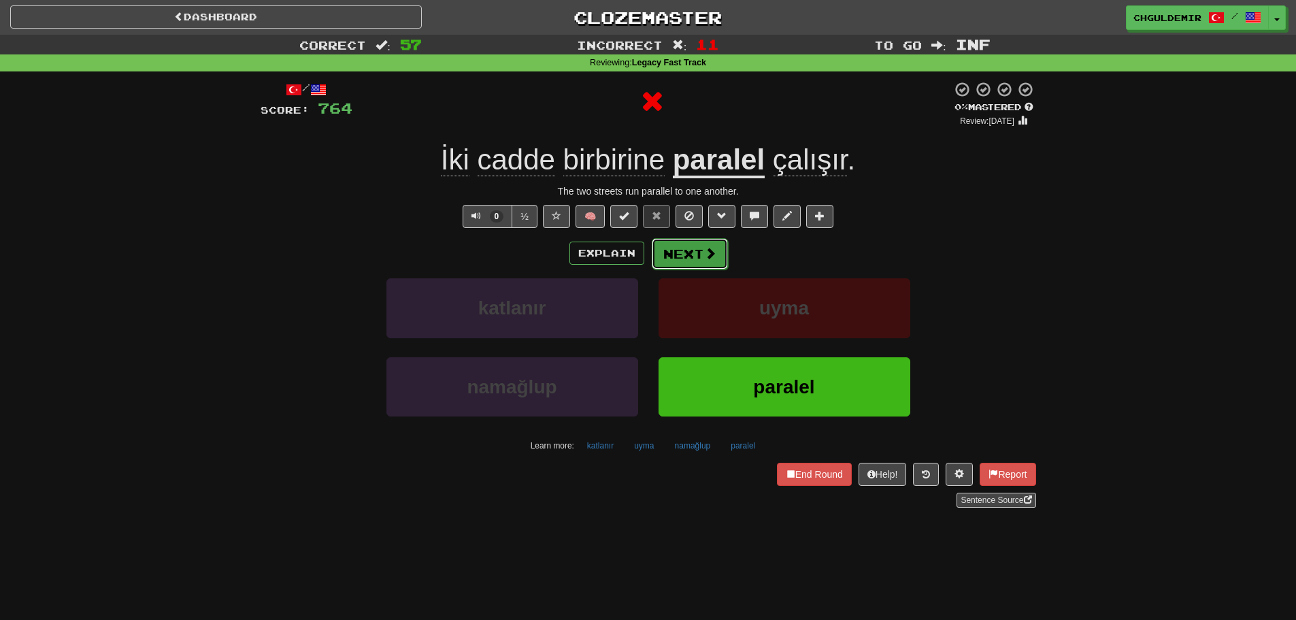
click at [683, 244] on button "Next" at bounding box center [690, 253] width 76 height 31
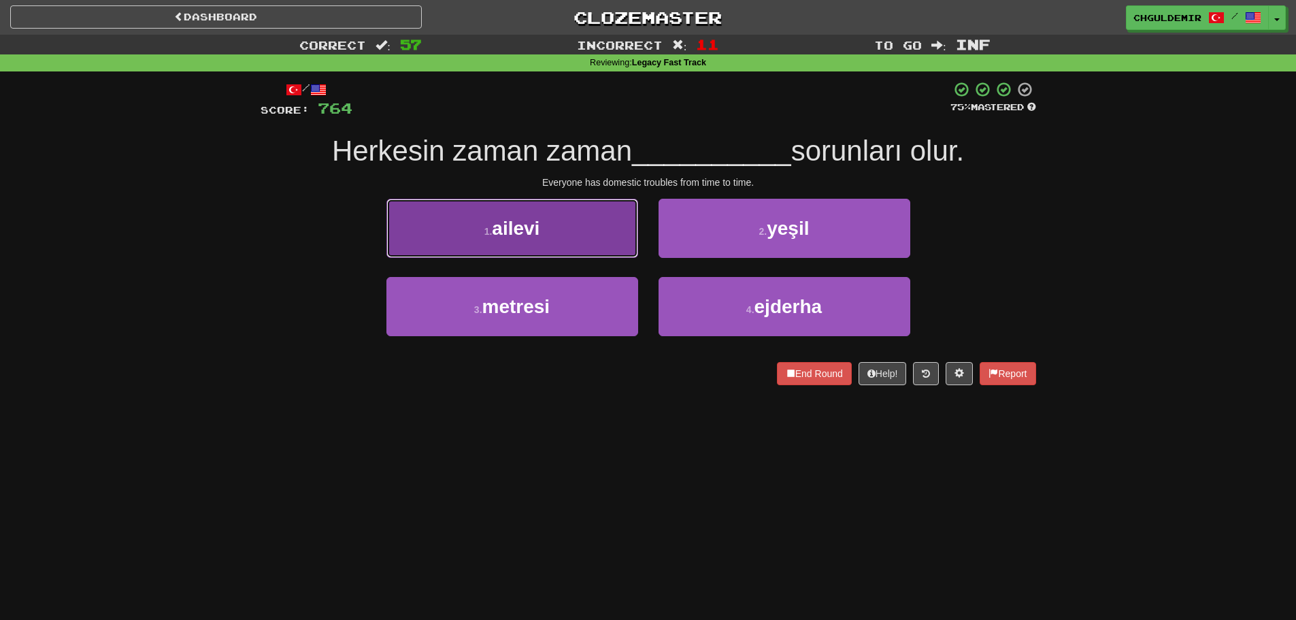
click at [599, 244] on button "1 . ailevi" at bounding box center [513, 228] width 252 height 59
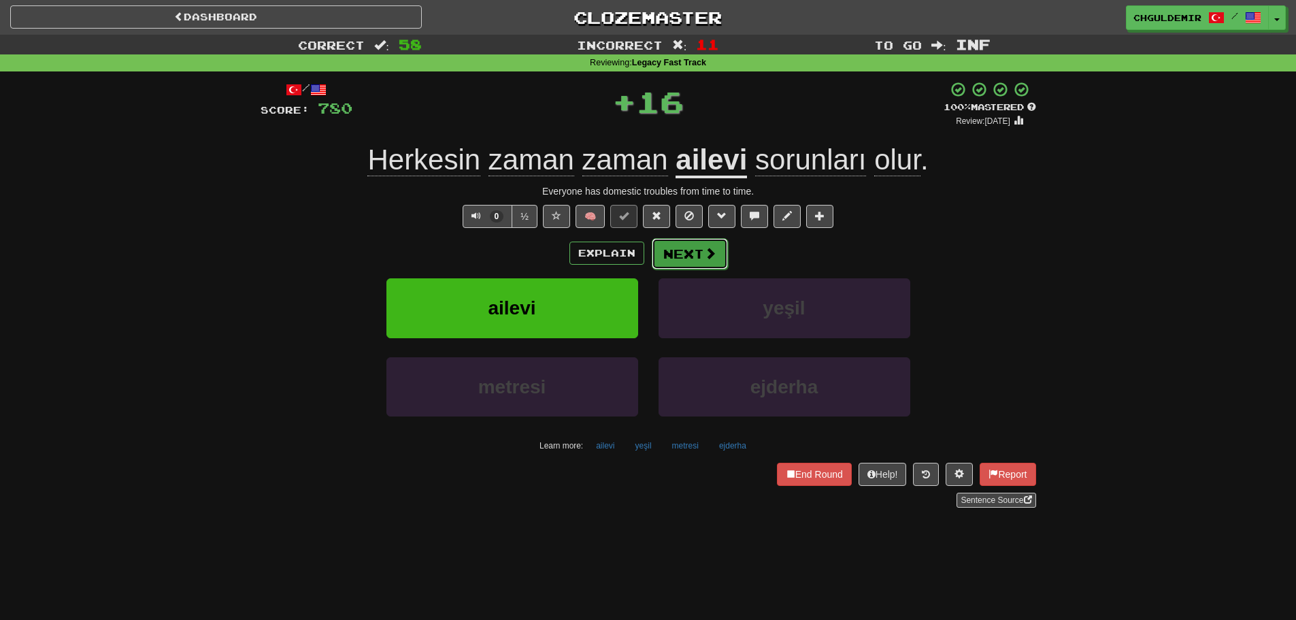
click at [671, 264] on button "Next" at bounding box center [690, 253] width 76 height 31
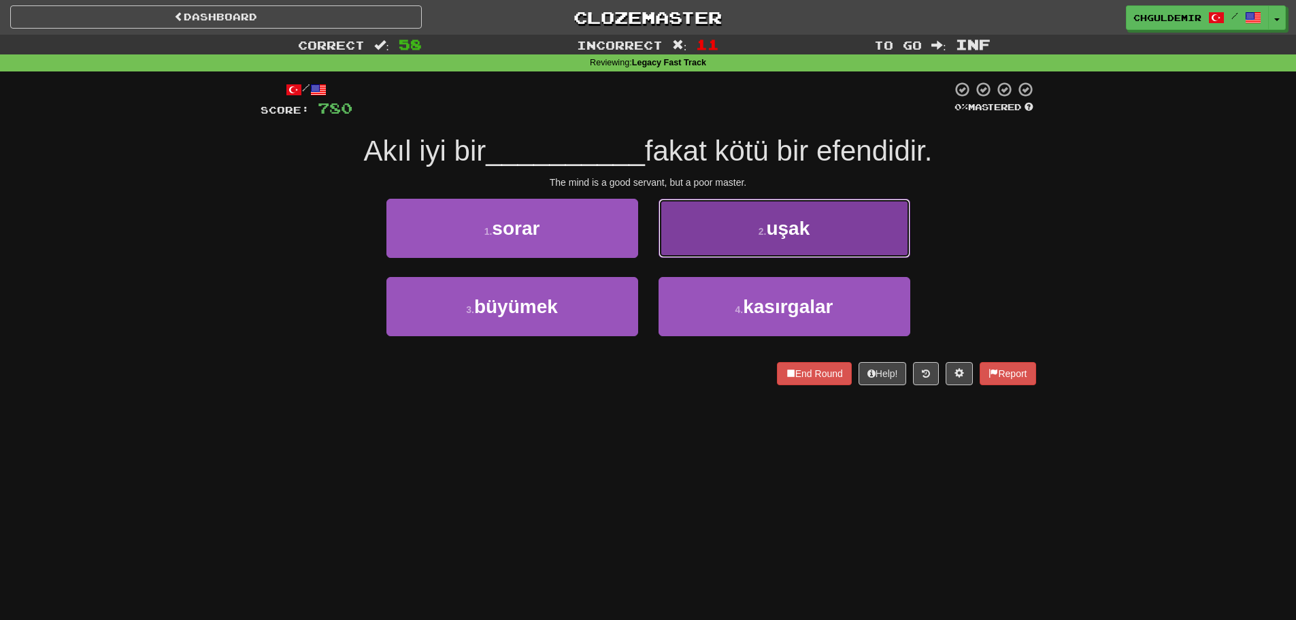
click at [693, 233] on button "2 . uşak" at bounding box center [785, 228] width 252 height 59
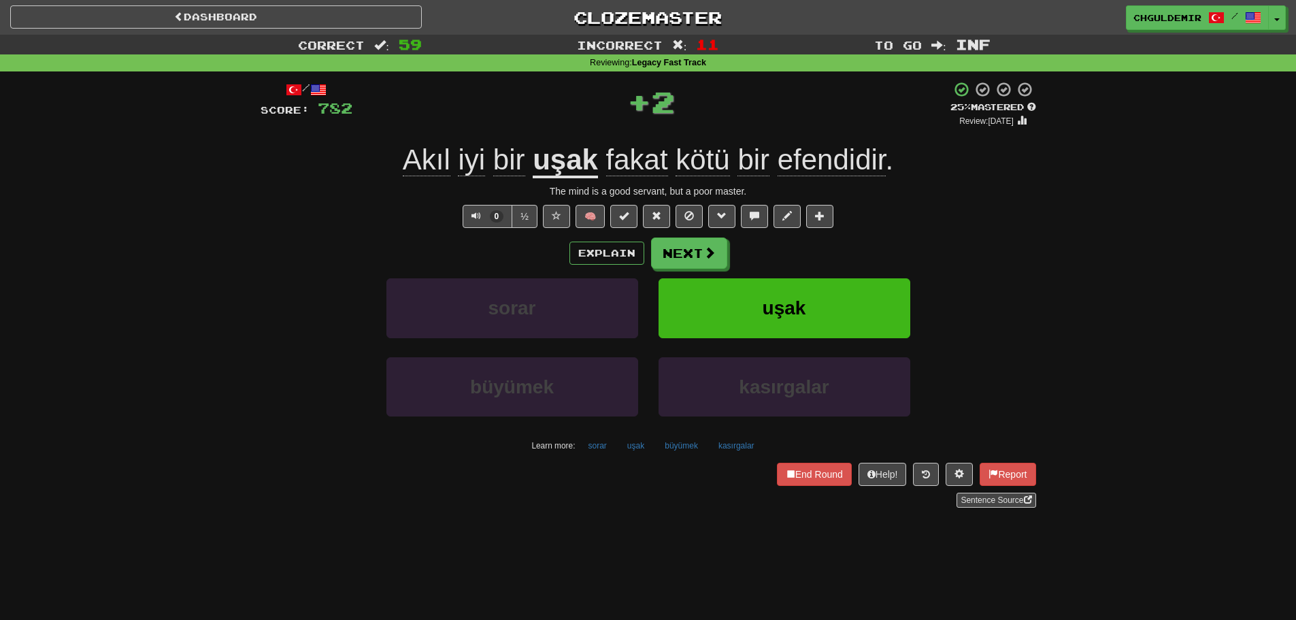
click at [685, 237] on div "/ Score: 782 + 2 25 % Mastered Review: 2025-09-19 Akıl iyi bir uşak fakat kötü …" at bounding box center [649, 294] width 776 height 427
click at [674, 246] on button "Next" at bounding box center [690, 253] width 76 height 31
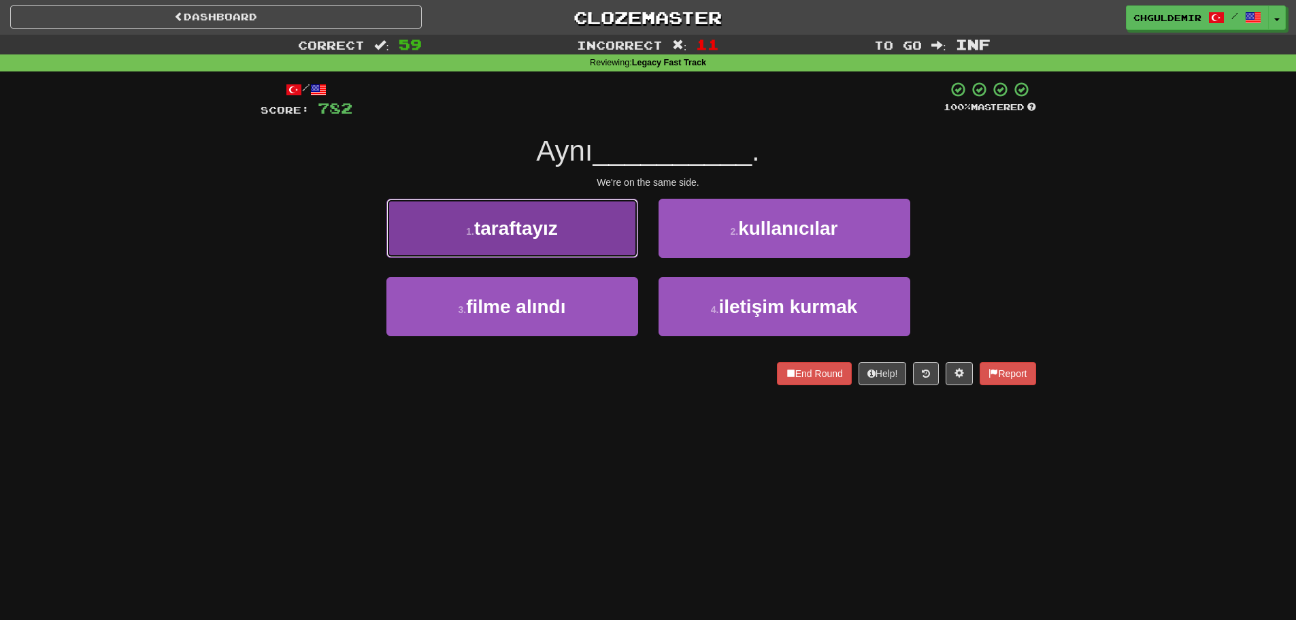
click at [610, 243] on button "1 . taraftayız" at bounding box center [513, 228] width 252 height 59
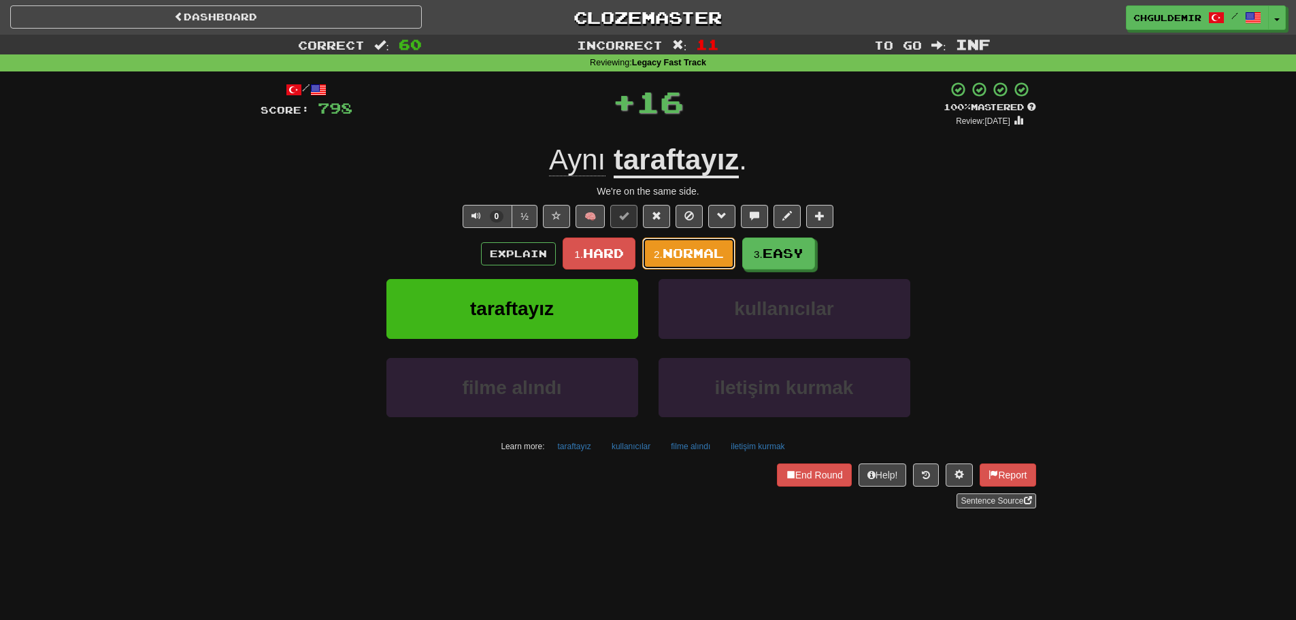
click at [716, 257] on span "Normal" at bounding box center [693, 253] width 61 height 15
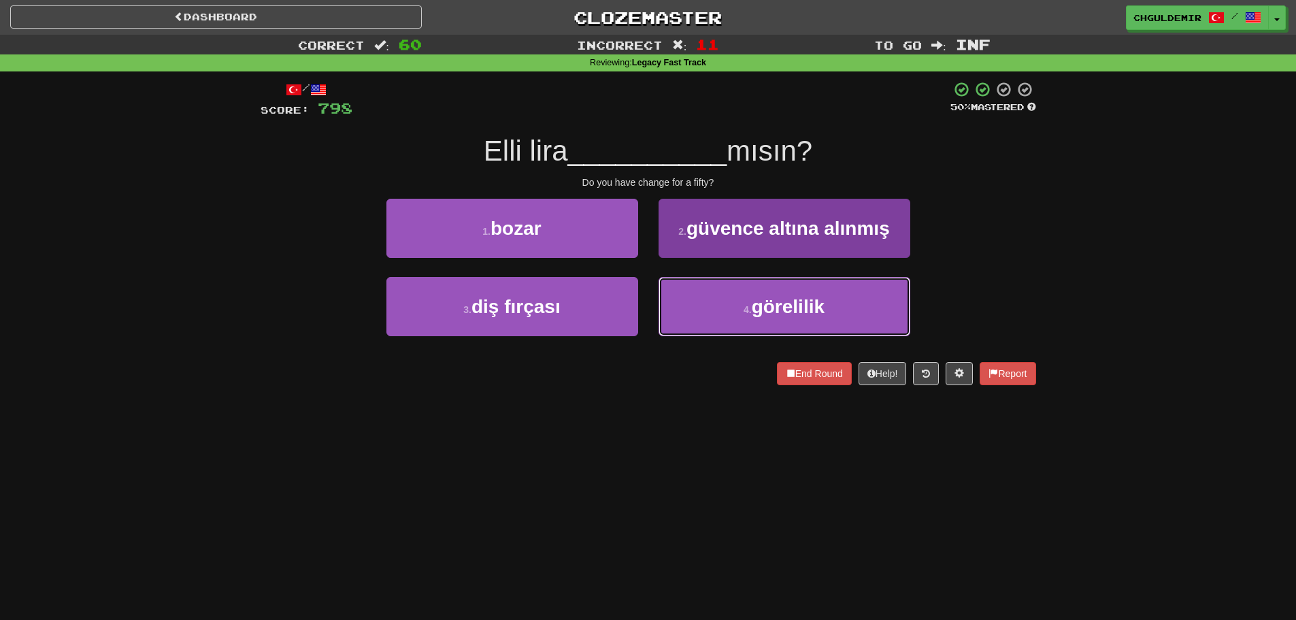
drag, startPoint x: 721, startPoint y: 316, endPoint x: 708, endPoint y: 313, distance: 13.4
click at [713, 315] on button "4 . görelilik" at bounding box center [785, 306] width 252 height 59
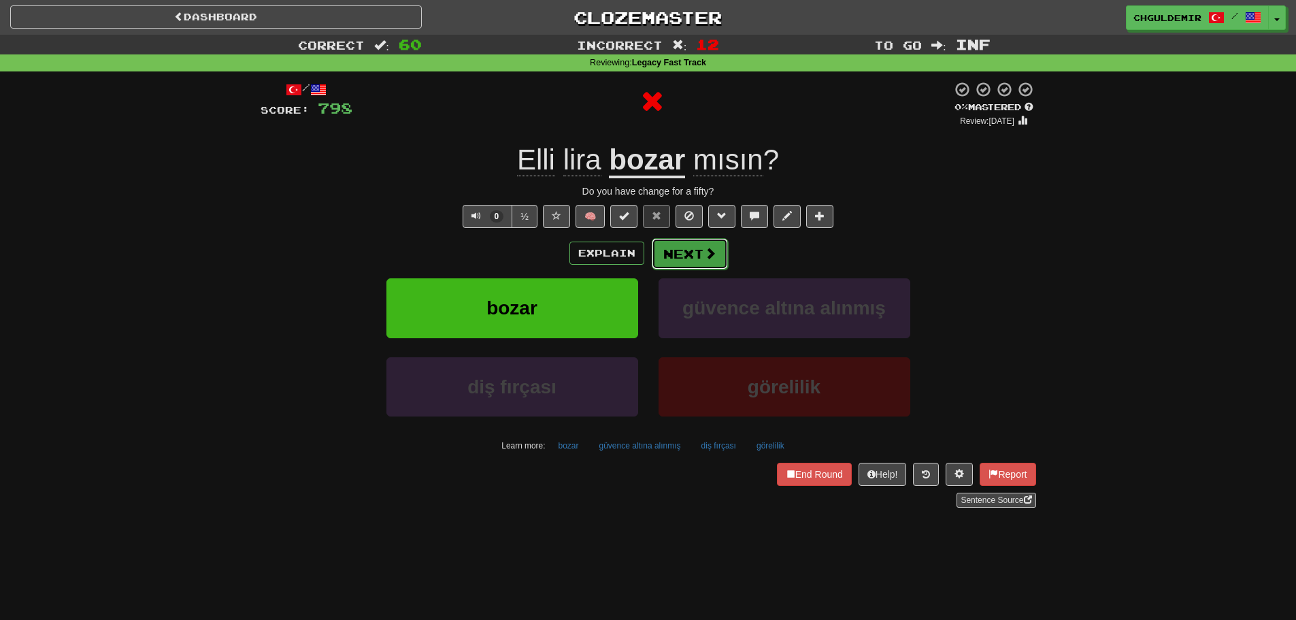
click at [685, 245] on button "Next" at bounding box center [690, 253] width 76 height 31
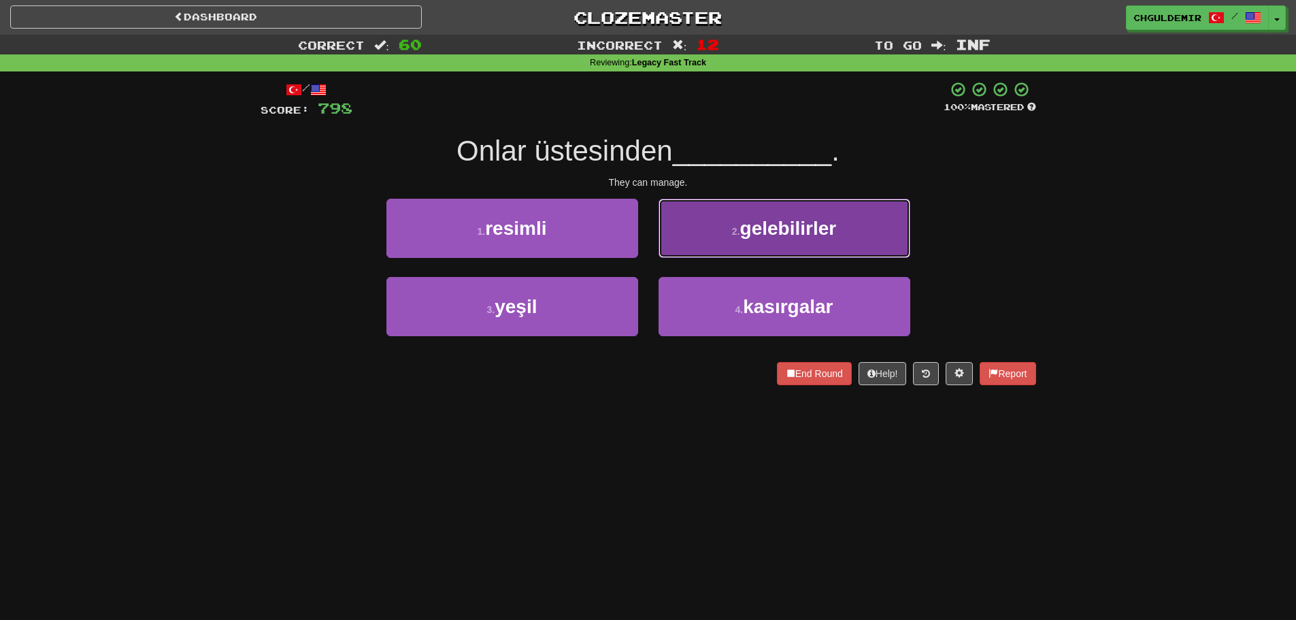
click at [707, 237] on button "2 . gelebilirler" at bounding box center [785, 228] width 252 height 59
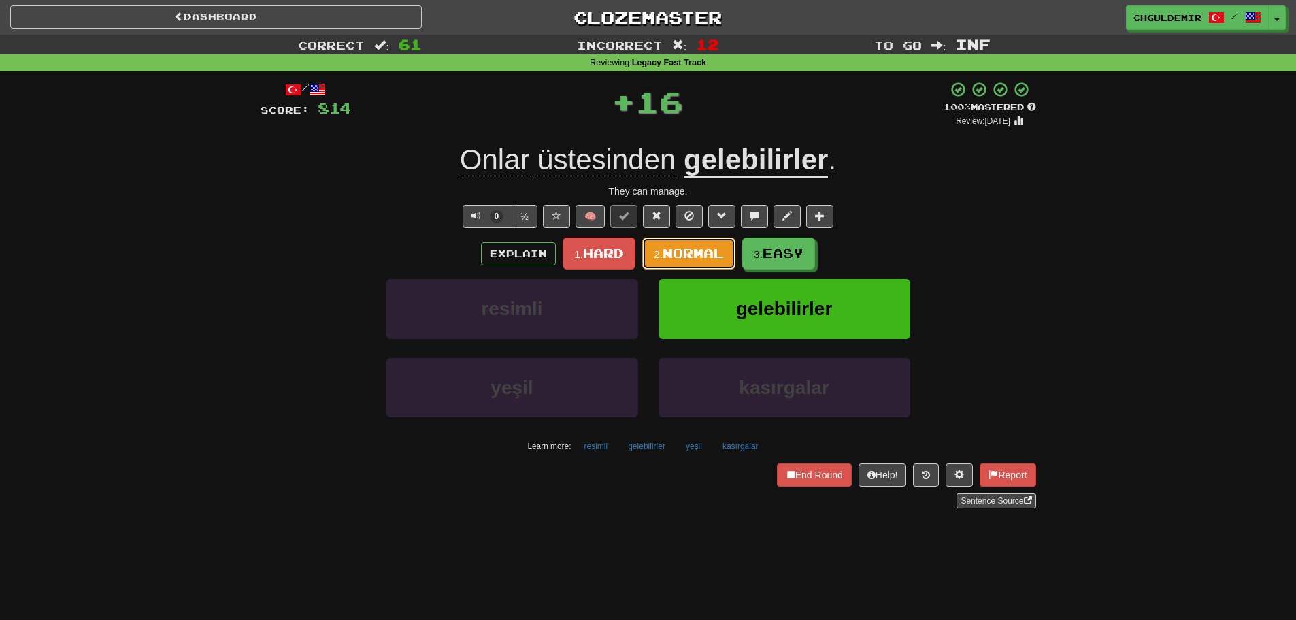
click at [681, 244] on button "2. Normal" at bounding box center [688, 254] width 93 height 32
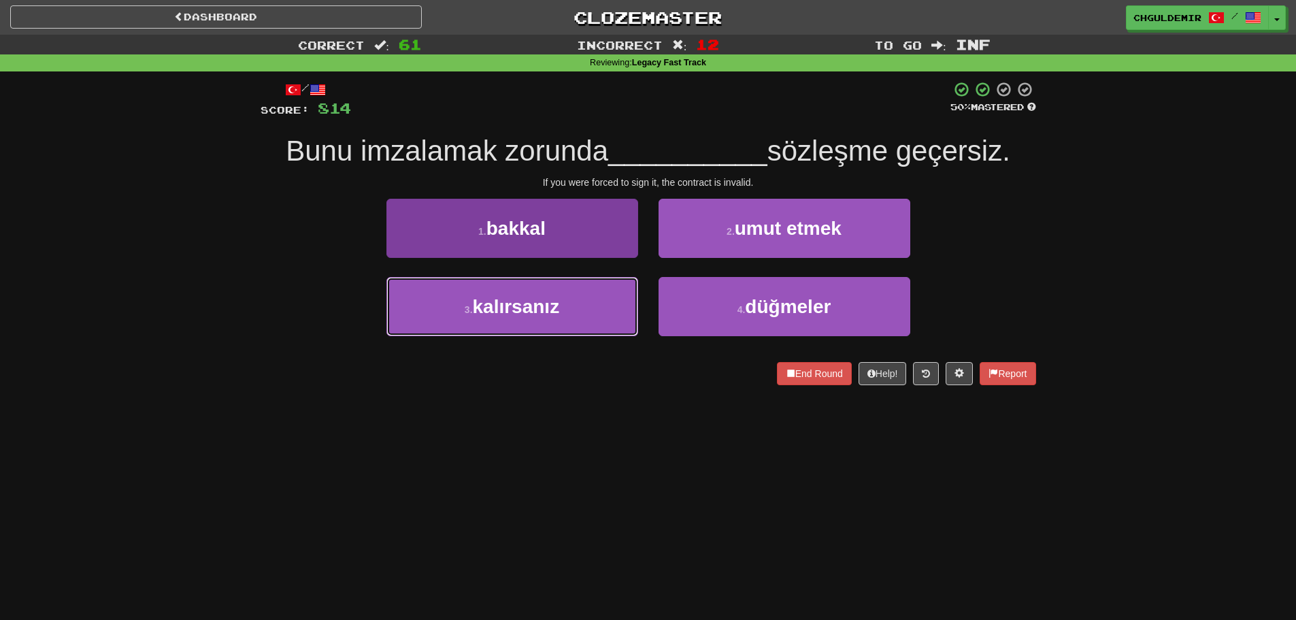
click at [581, 300] on button "3 . kalırsanız" at bounding box center [513, 306] width 252 height 59
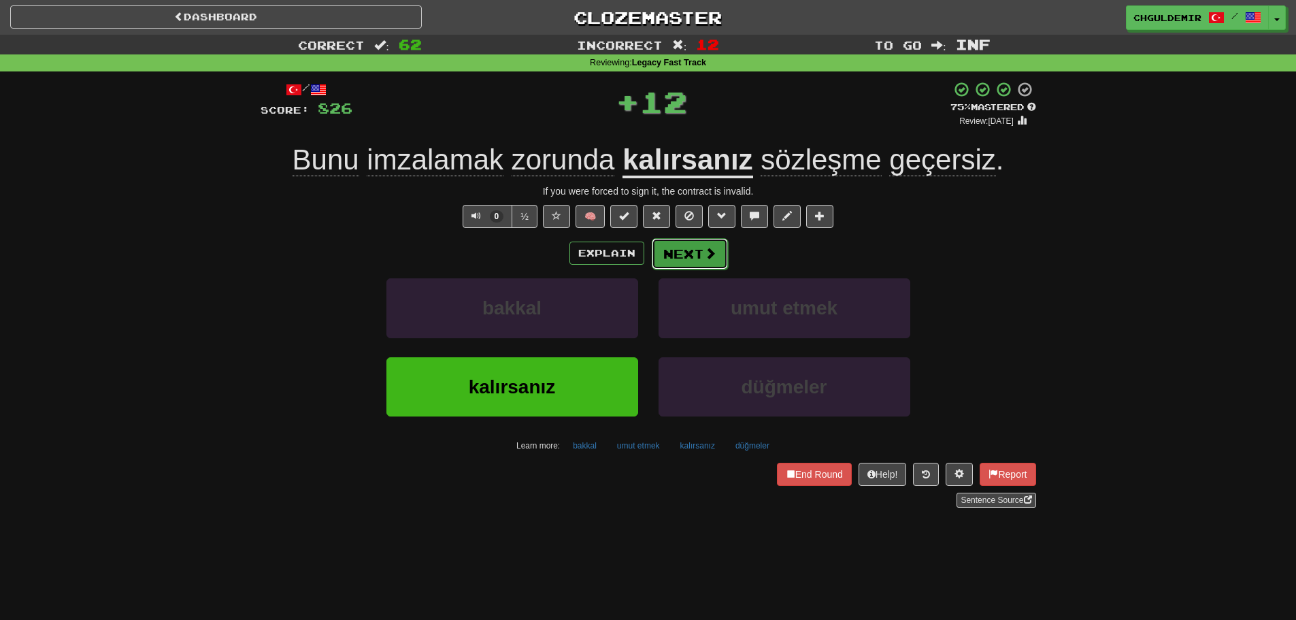
click at [667, 255] on button "Next" at bounding box center [690, 253] width 76 height 31
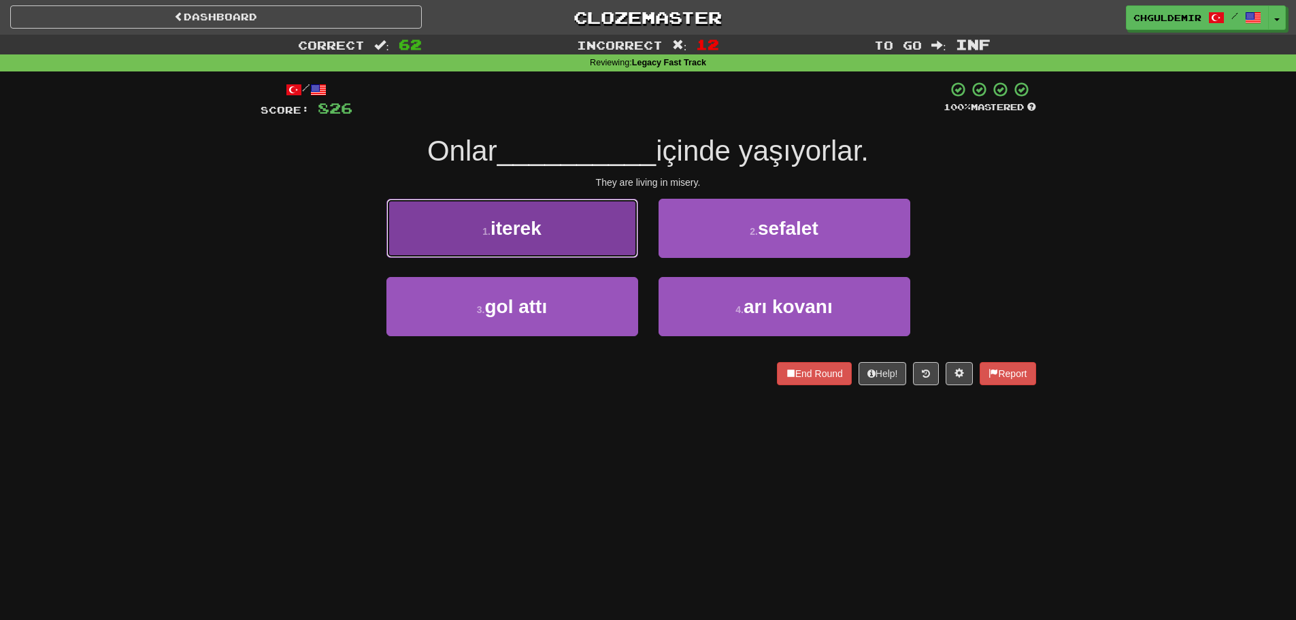
click at [611, 249] on button "1 . iterek" at bounding box center [513, 228] width 252 height 59
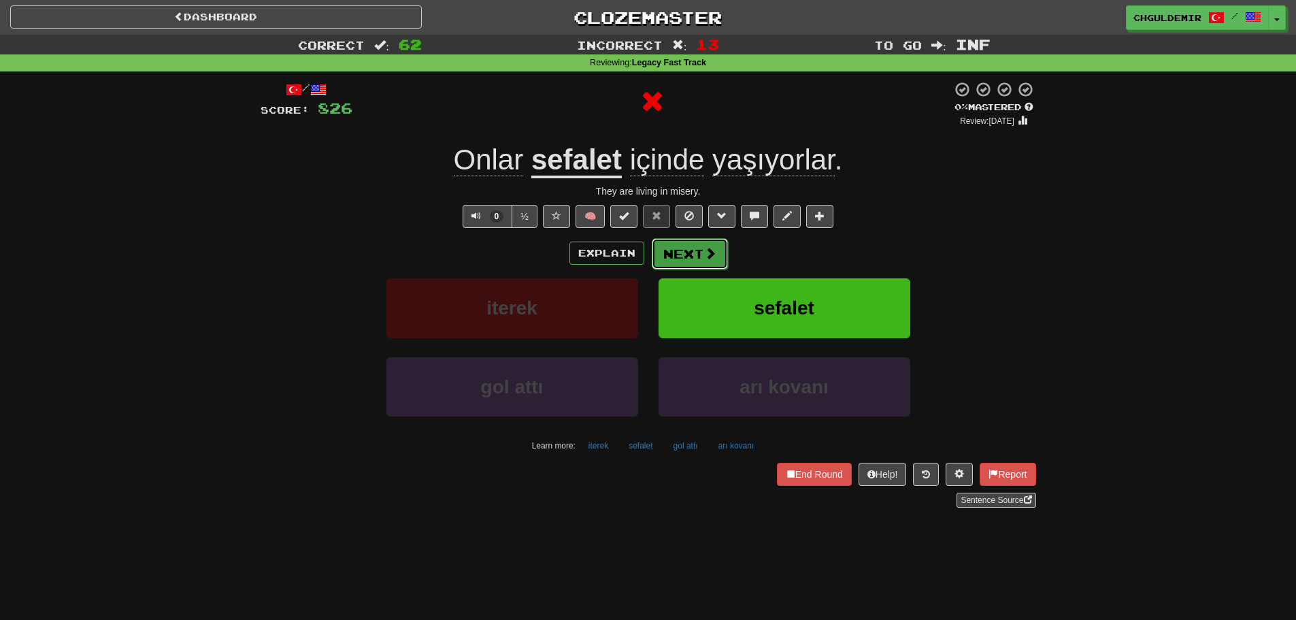
click at [697, 250] on button "Next" at bounding box center [690, 253] width 76 height 31
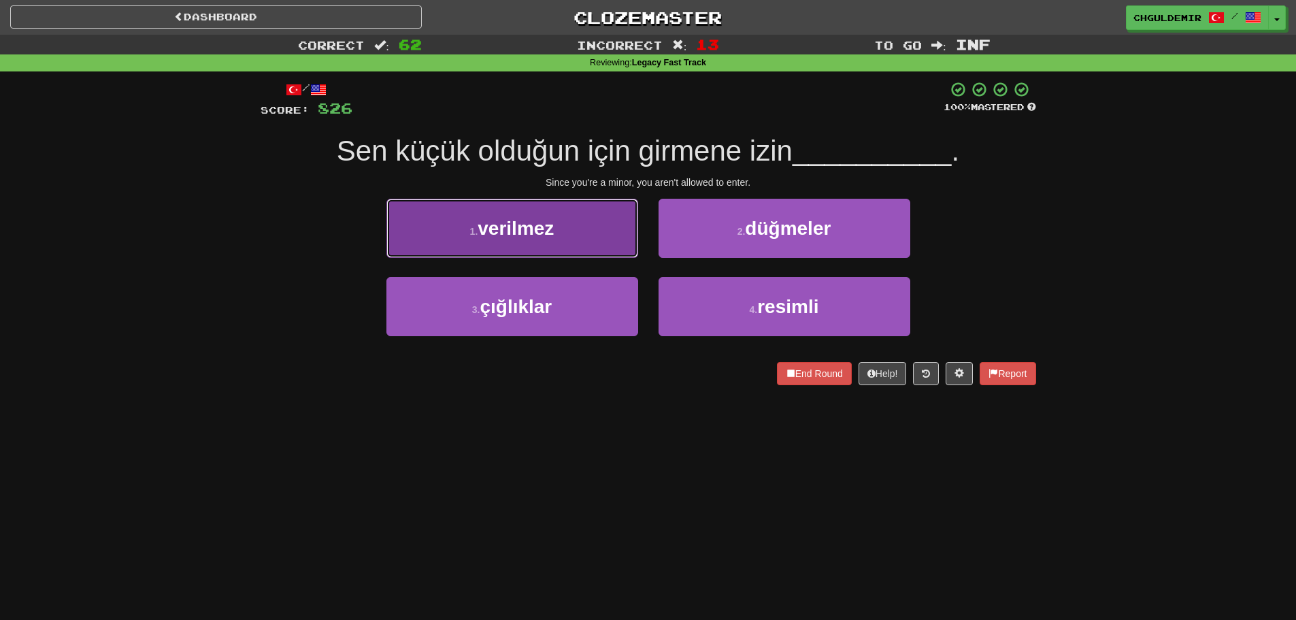
click at [578, 241] on button "1 . verilmez" at bounding box center [513, 228] width 252 height 59
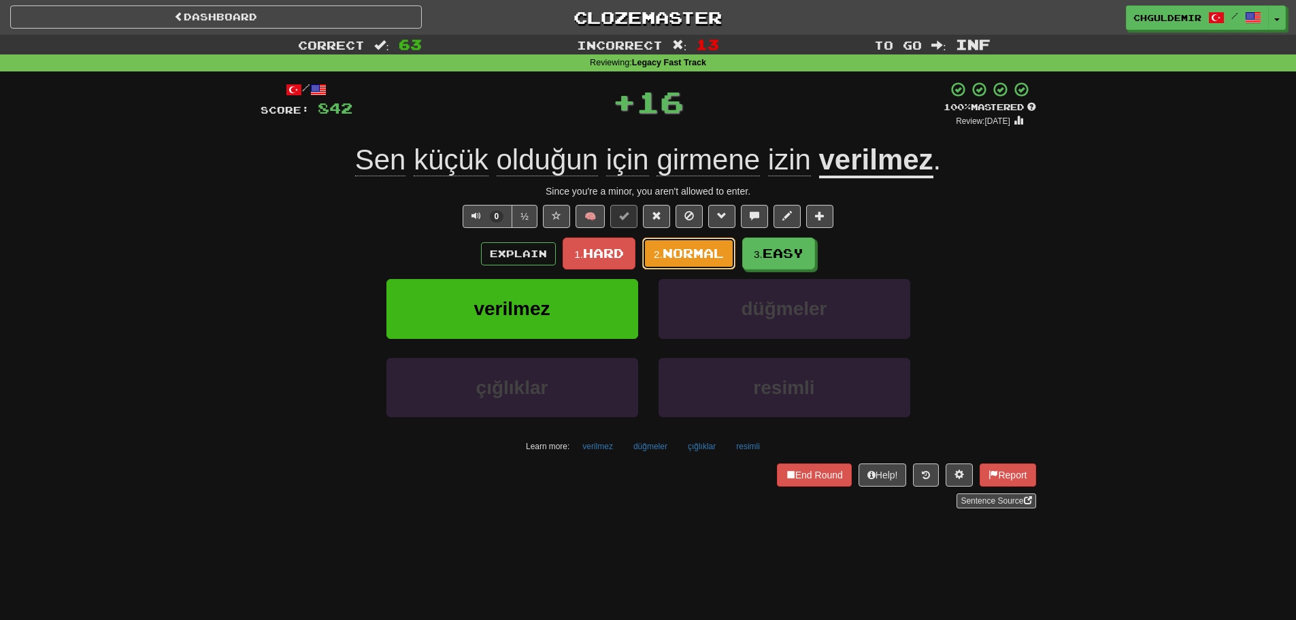
click at [691, 250] on span "Normal" at bounding box center [693, 253] width 61 height 15
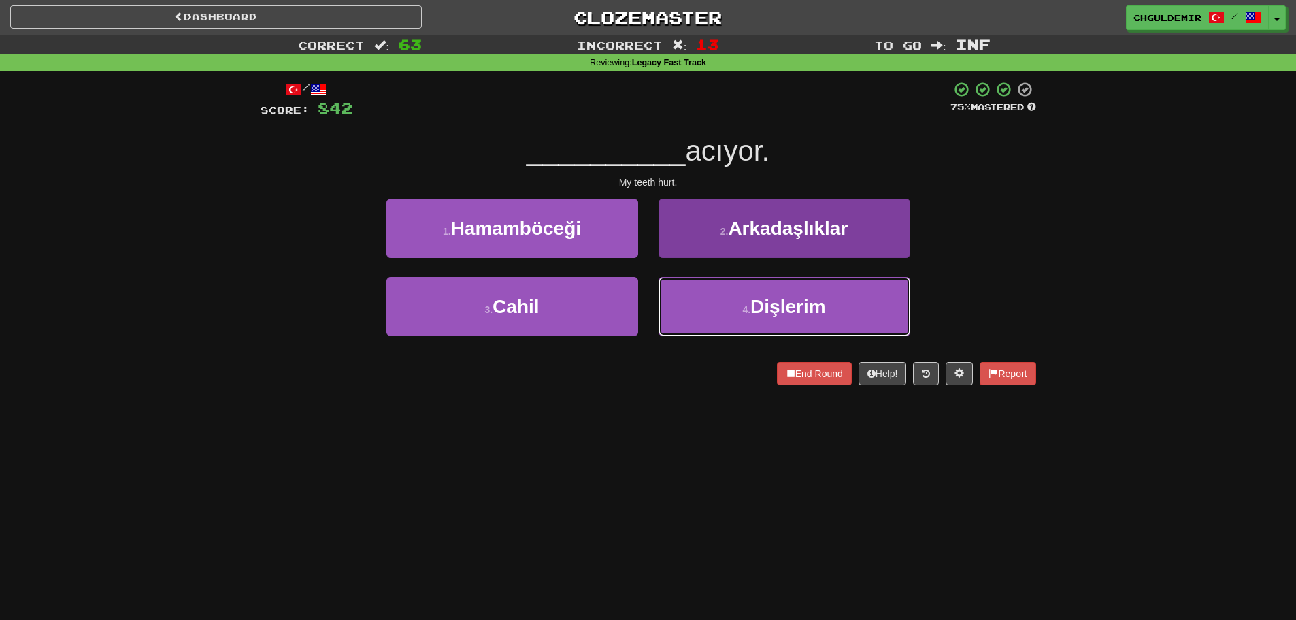
click at [715, 313] on button "4 . Dişlerim" at bounding box center [785, 306] width 252 height 59
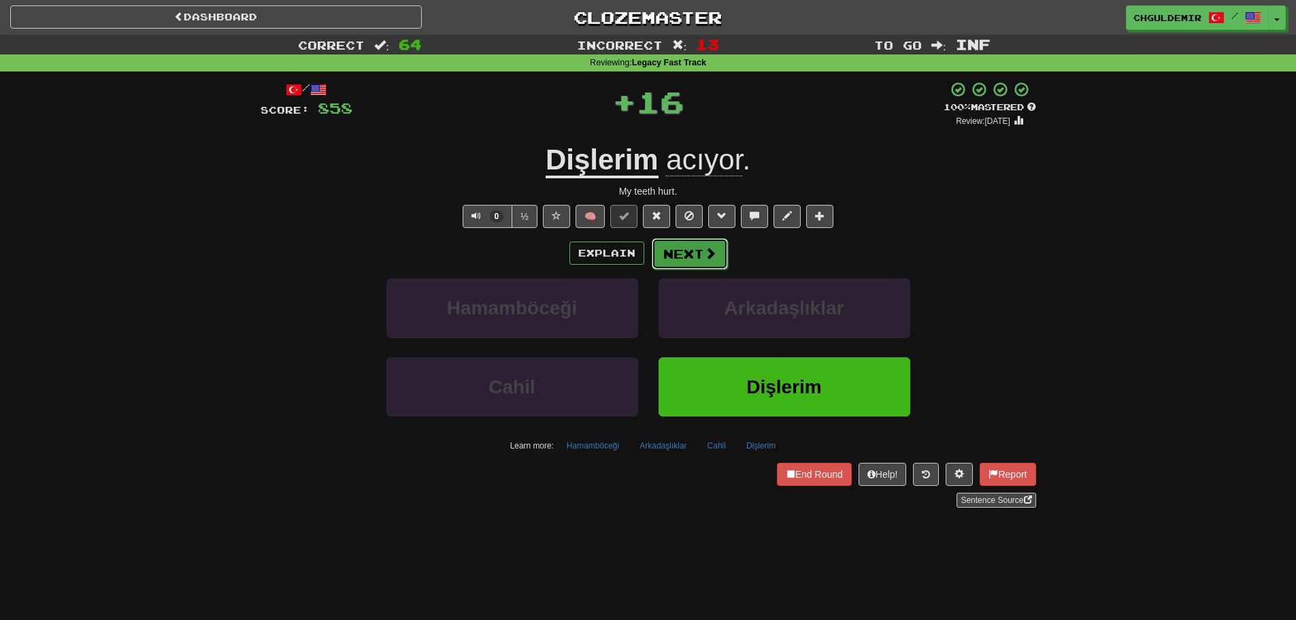
click at [678, 249] on button "Next" at bounding box center [690, 253] width 76 height 31
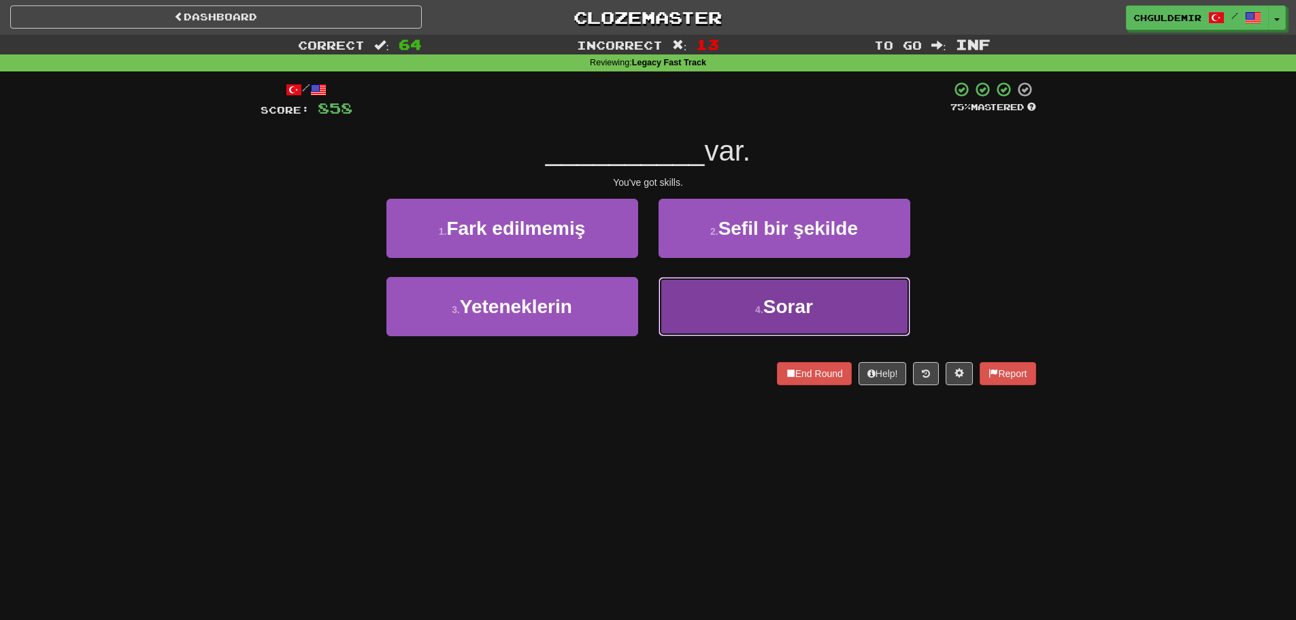
click at [701, 293] on button "4 . Sorar" at bounding box center [785, 306] width 252 height 59
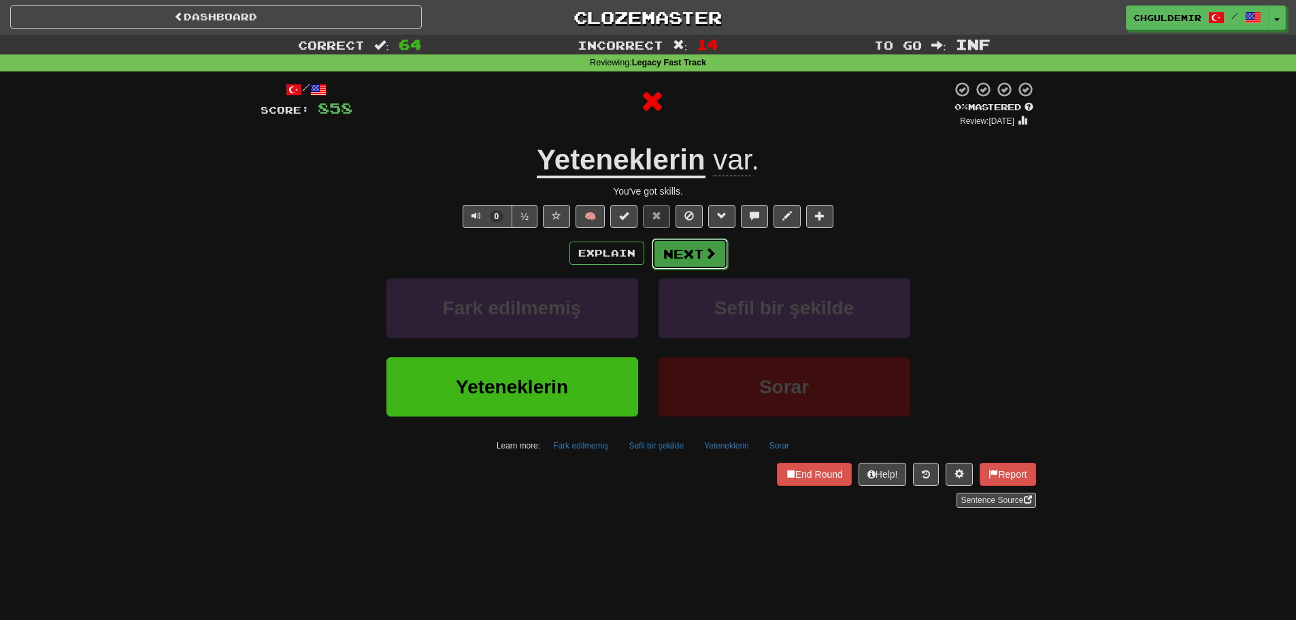
click at [685, 253] on button "Next" at bounding box center [690, 253] width 76 height 31
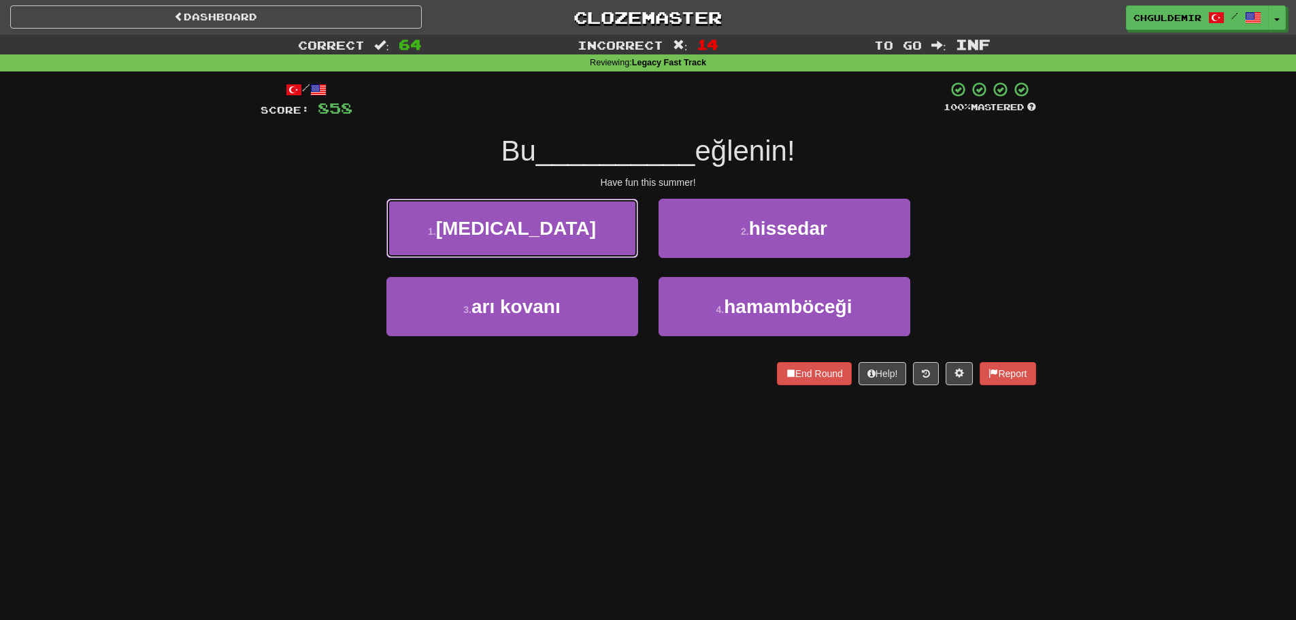
click at [615, 231] on button "1 . yaz" at bounding box center [513, 228] width 252 height 59
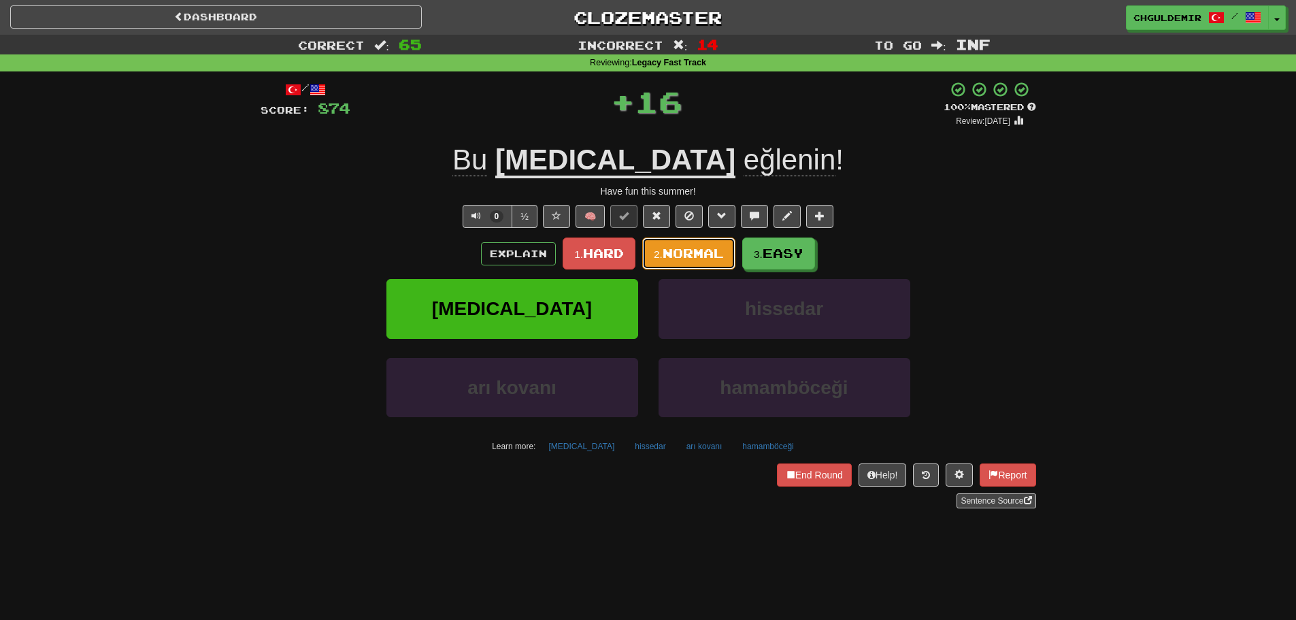
click at [688, 253] on span "Normal" at bounding box center [693, 253] width 61 height 15
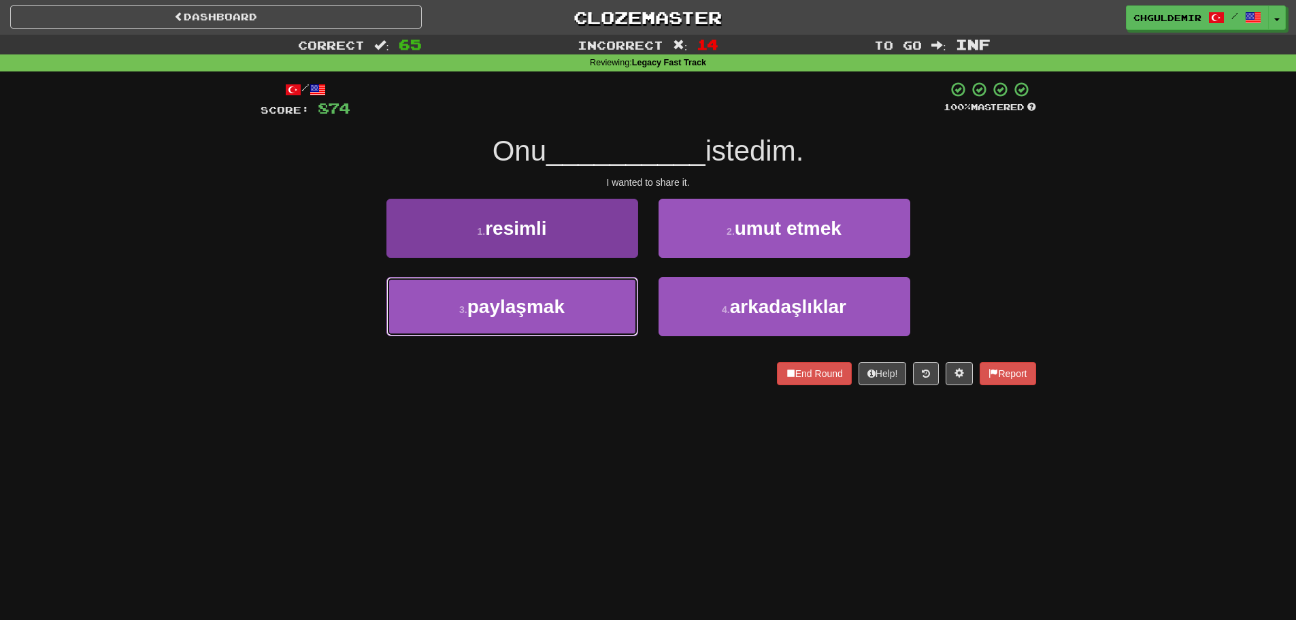
drag, startPoint x: 612, startPoint y: 298, endPoint x: 623, endPoint y: 282, distance: 19.6
click at [611, 298] on button "3 . paylaşmak" at bounding box center [513, 306] width 252 height 59
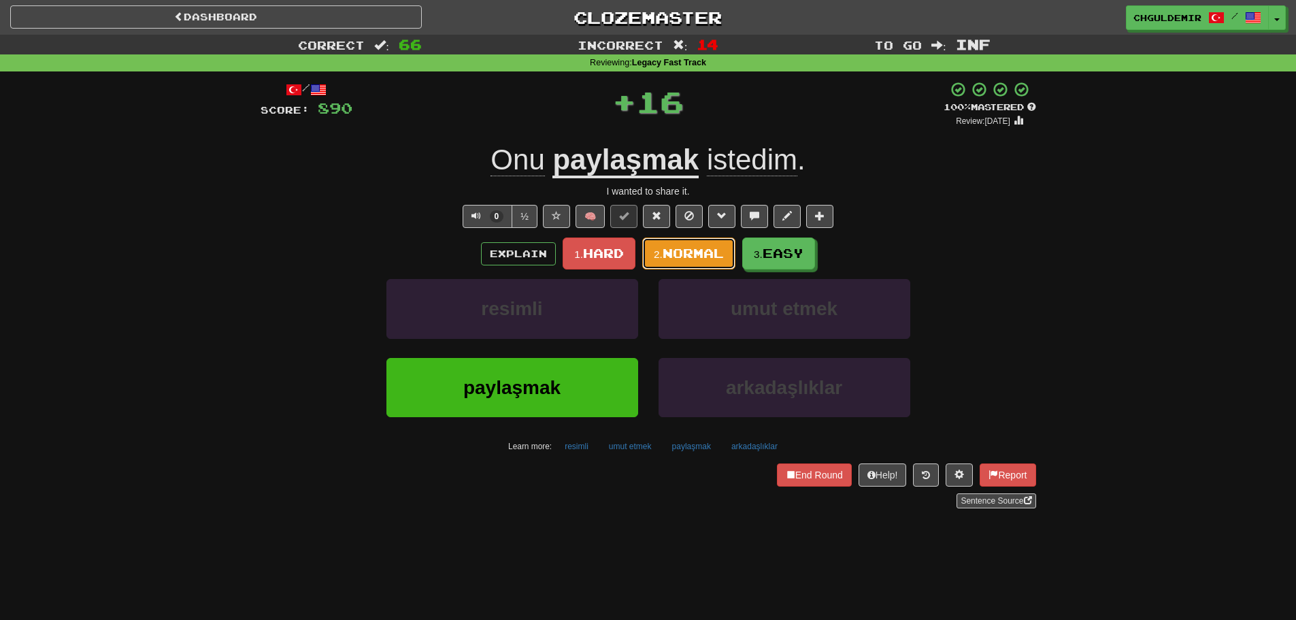
click at [679, 252] on span "Normal" at bounding box center [693, 253] width 61 height 15
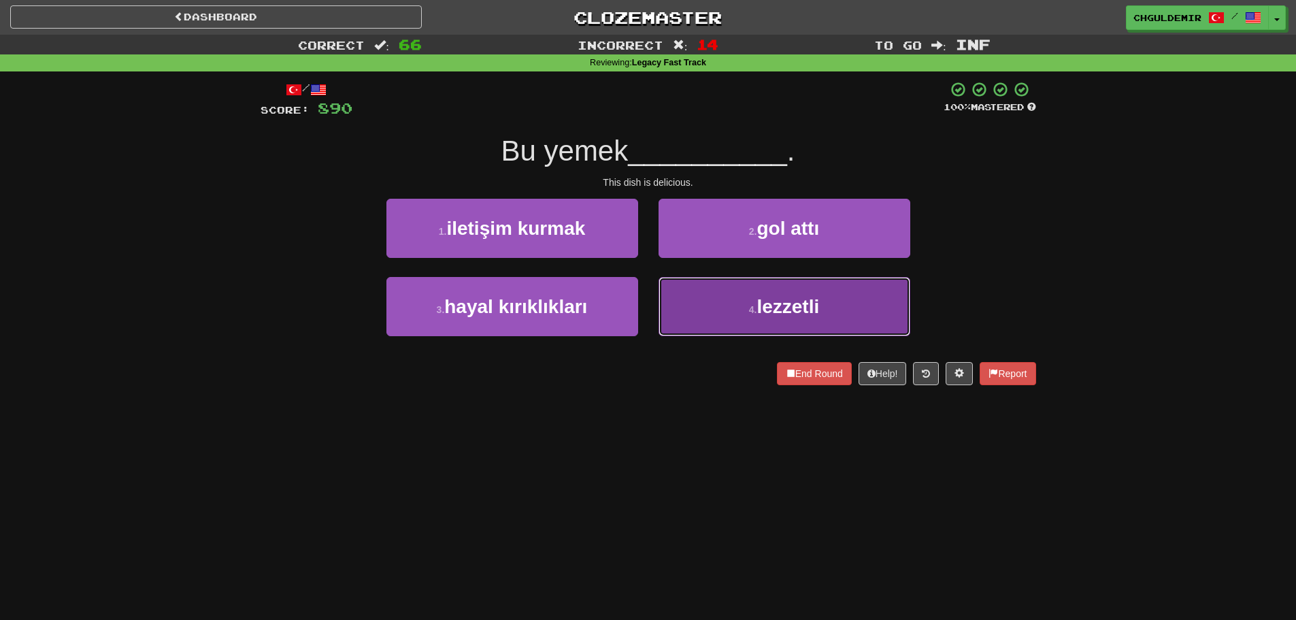
click at [685, 312] on button "4 . lezzetli" at bounding box center [785, 306] width 252 height 59
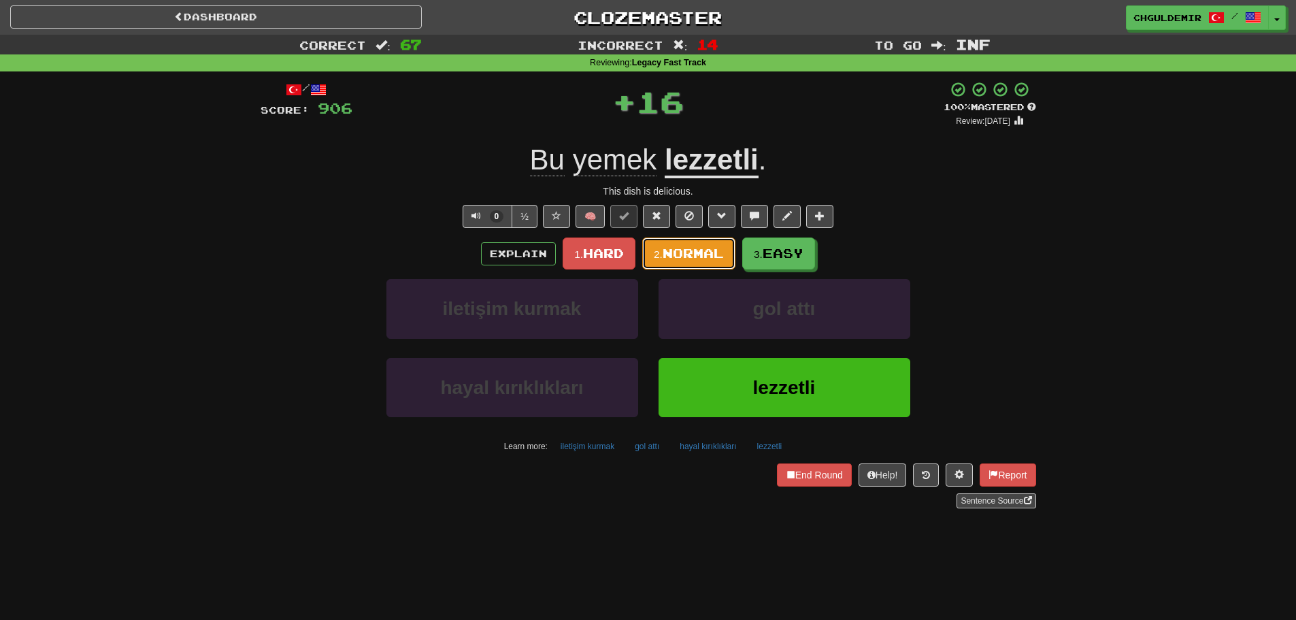
click at [672, 267] on button "2. Normal" at bounding box center [688, 254] width 93 height 32
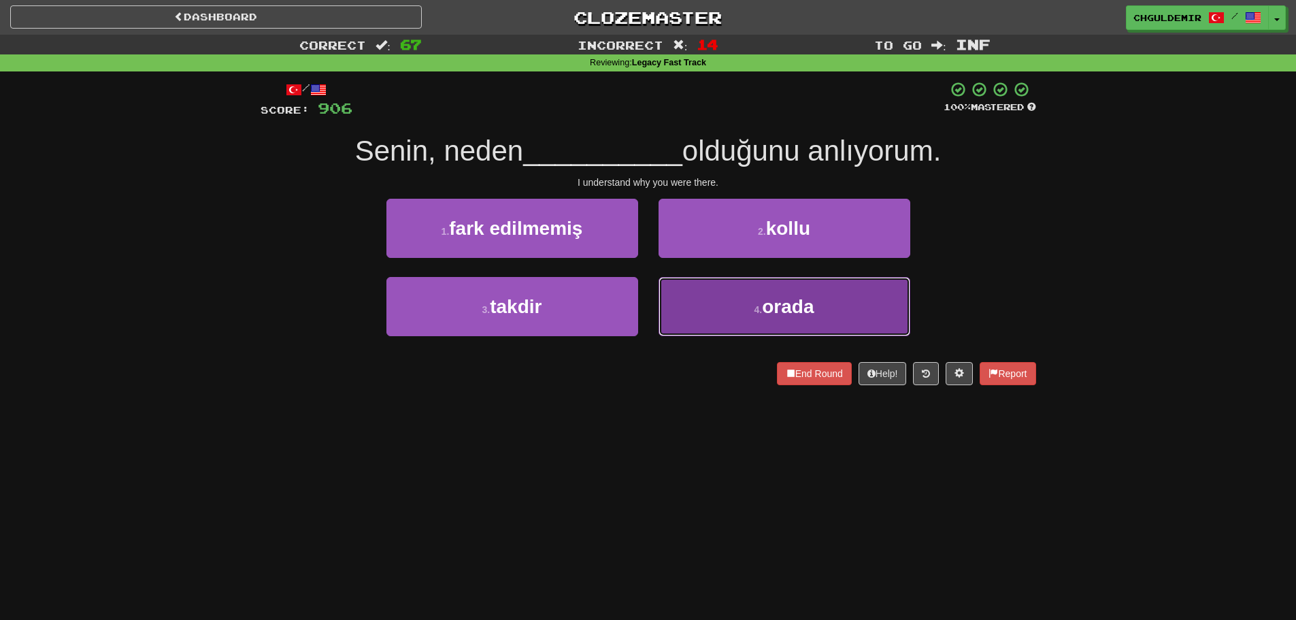
click at [693, 292] on button "4 . orada" at bounding box center [785, 306] width 252 height 59
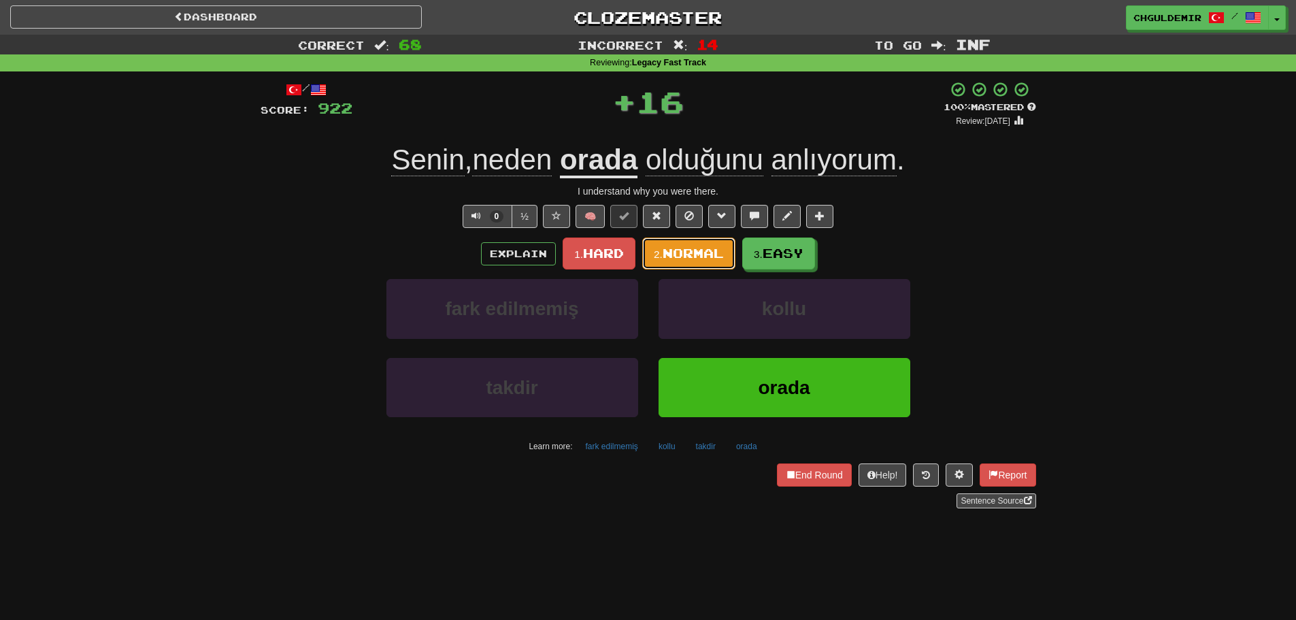
click at [700, 238] on button "2. Normal" at bounding box center [688, 254] width 93 height 32
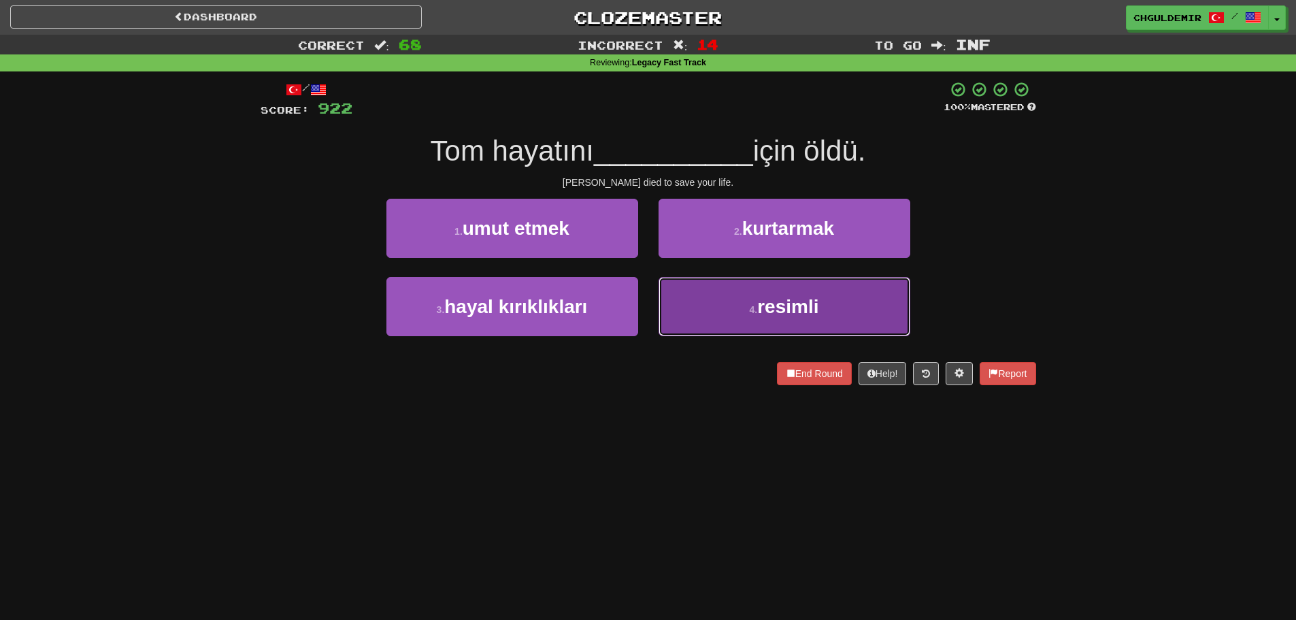
click at [738, 282] on button "4 . resimli" at bounding box center [785, 306] width 252 height 59
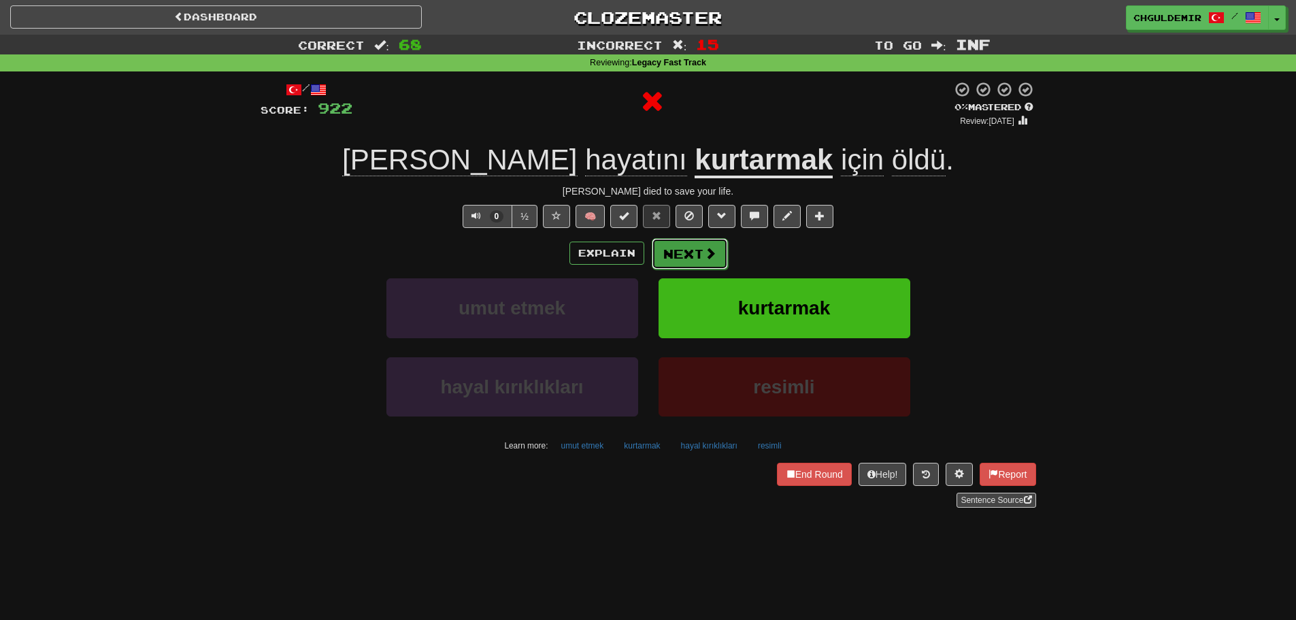
click at [700, 250] on button "Next" at bounding box center [690, 253] width 76 height 31
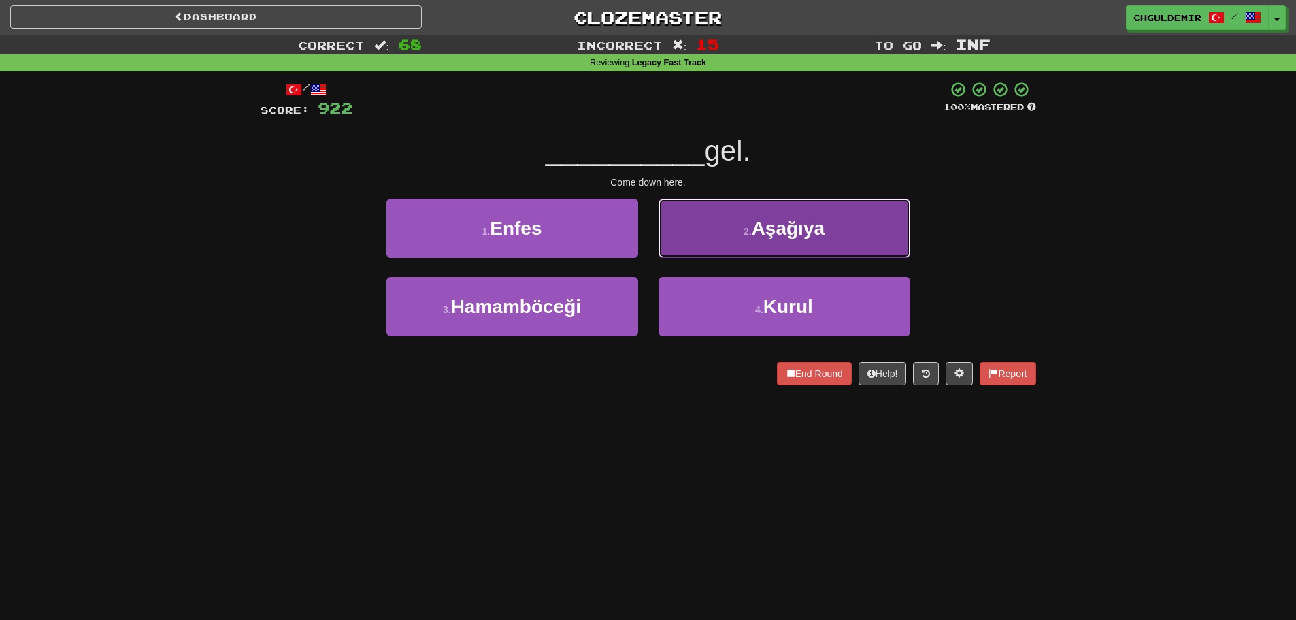
click at [713, 246] on button "2 . Aşağıya" at bounding box center [785, 228] width 252 height 59
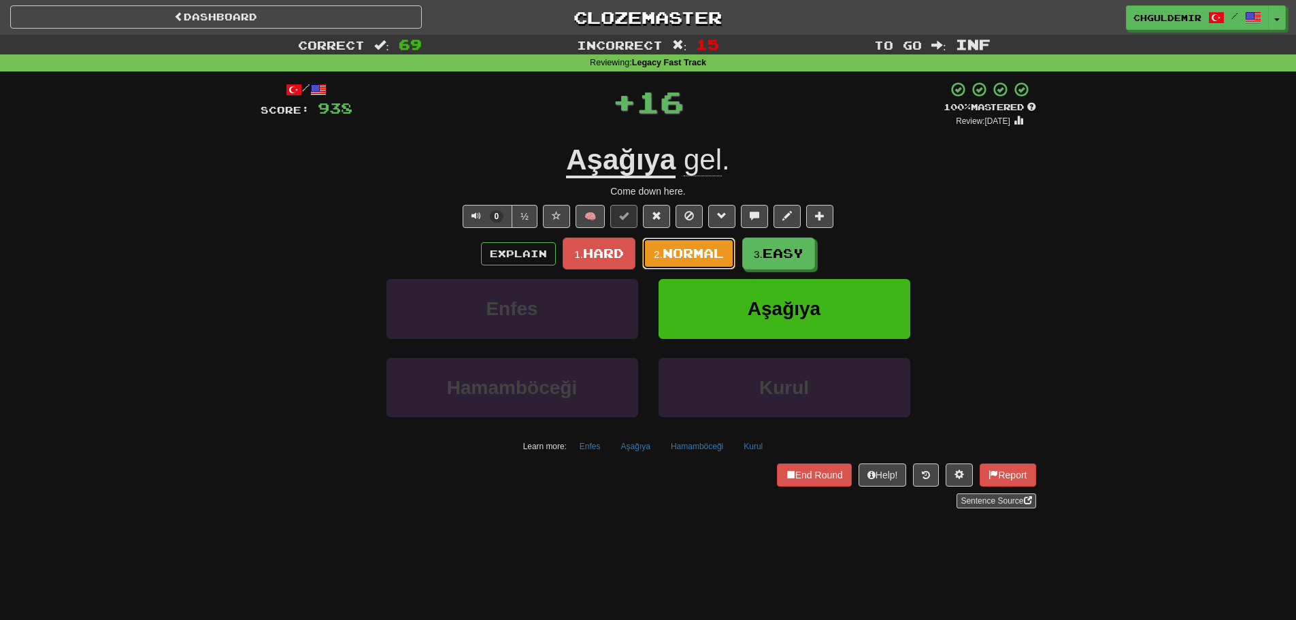
click at [693, 259] on span "Normal" at bounding box center [693, 253] width 61 height 15
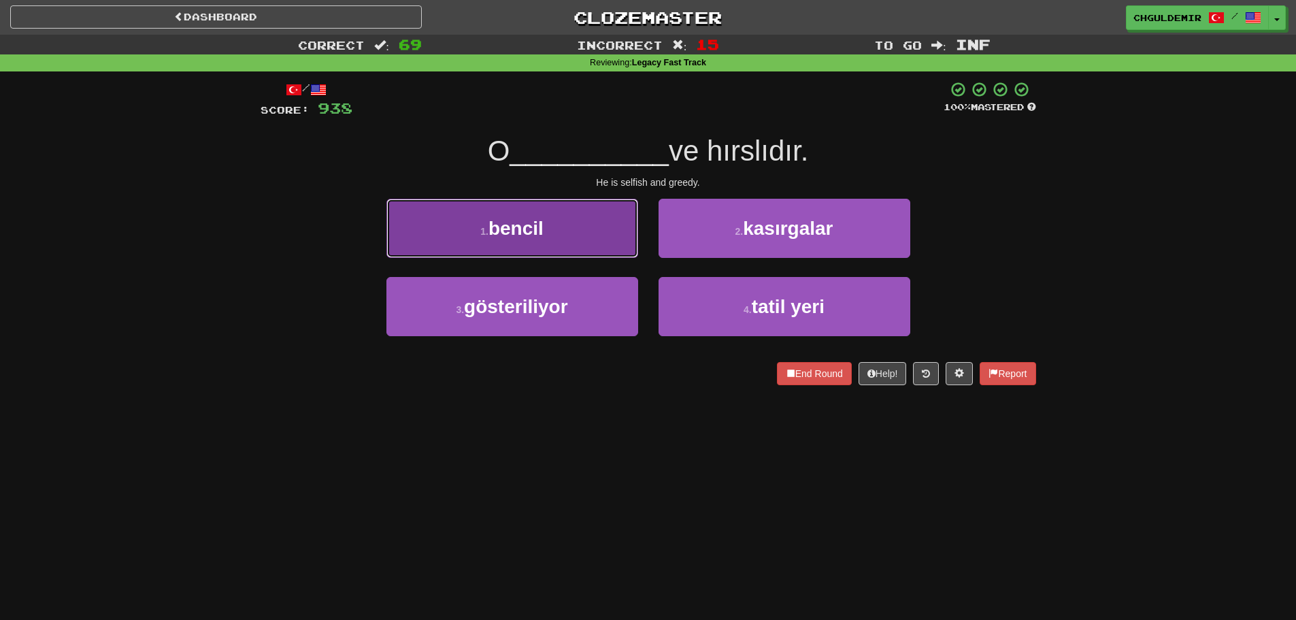
click at [627, 248] on button "1 . bencil" at bounding box center [513, 228] width 252 height 59
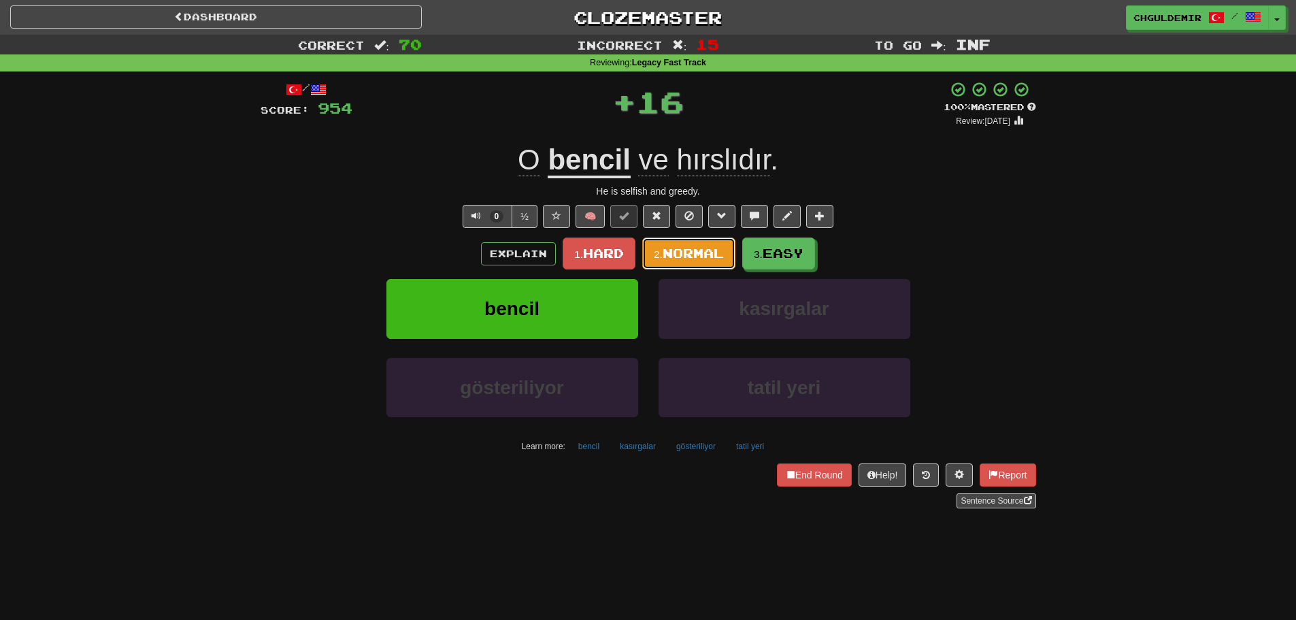
click at [694, 257] on span "Normal" at bounding box center [693, 253] width 61 height 15
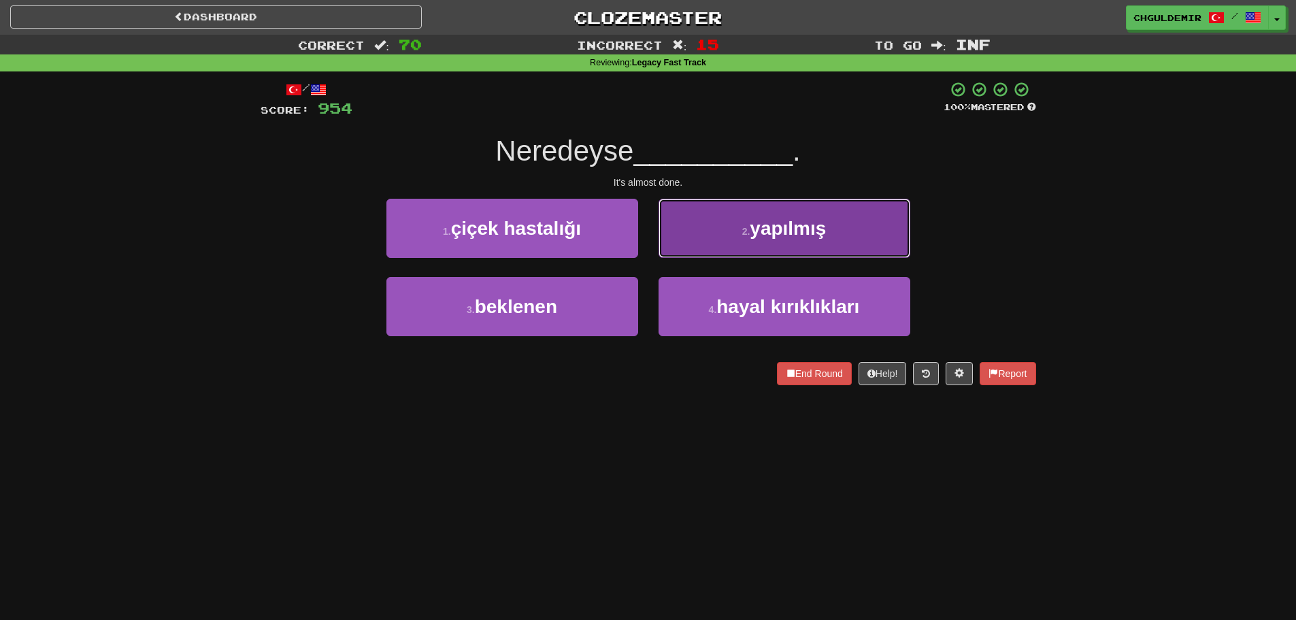
click at [718, 240] on button "2 . yapılmış" at bounding box center [785, 228] width 252 height 59
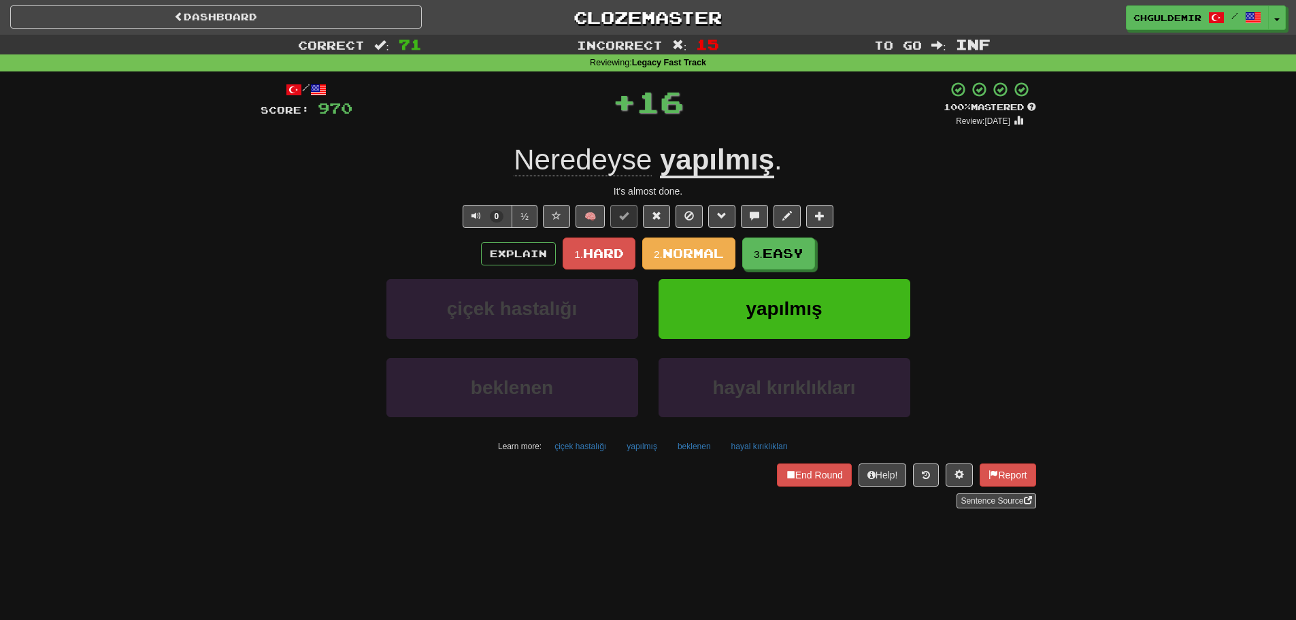
click at [690, 247] on span "Normal" at bounding box center [693, 253] width 61 height 15
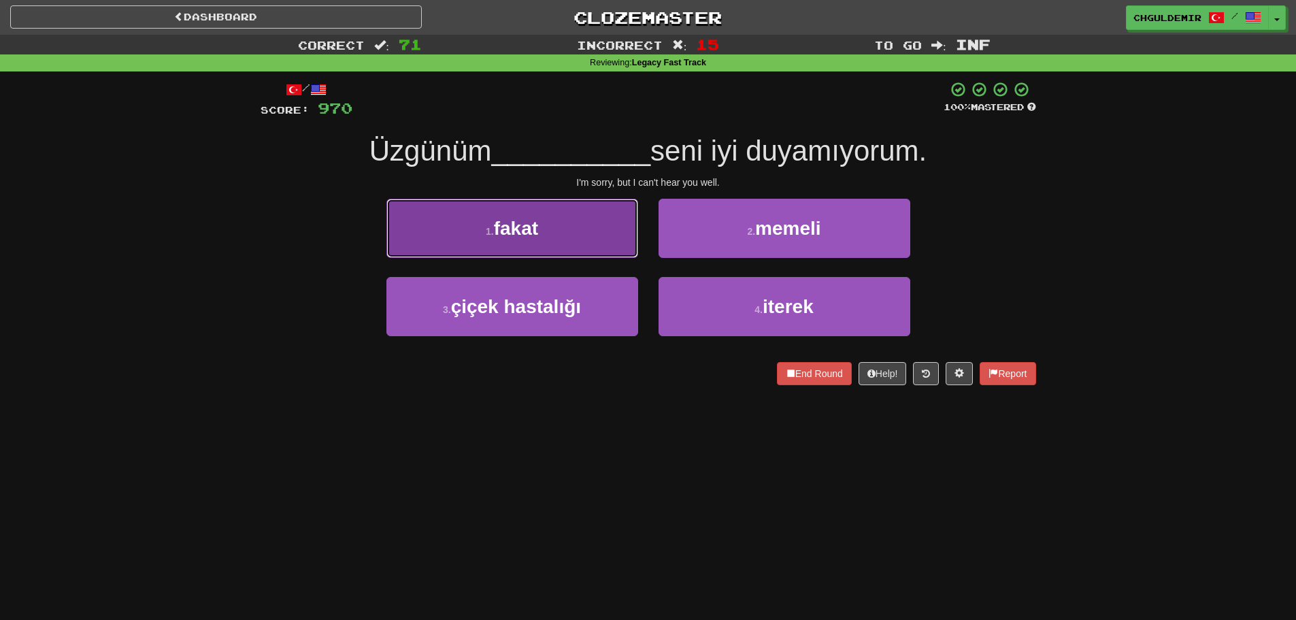
click at [595, 248] on button "1 . fakat" at bounding box center [513, 228] width 252 height 59
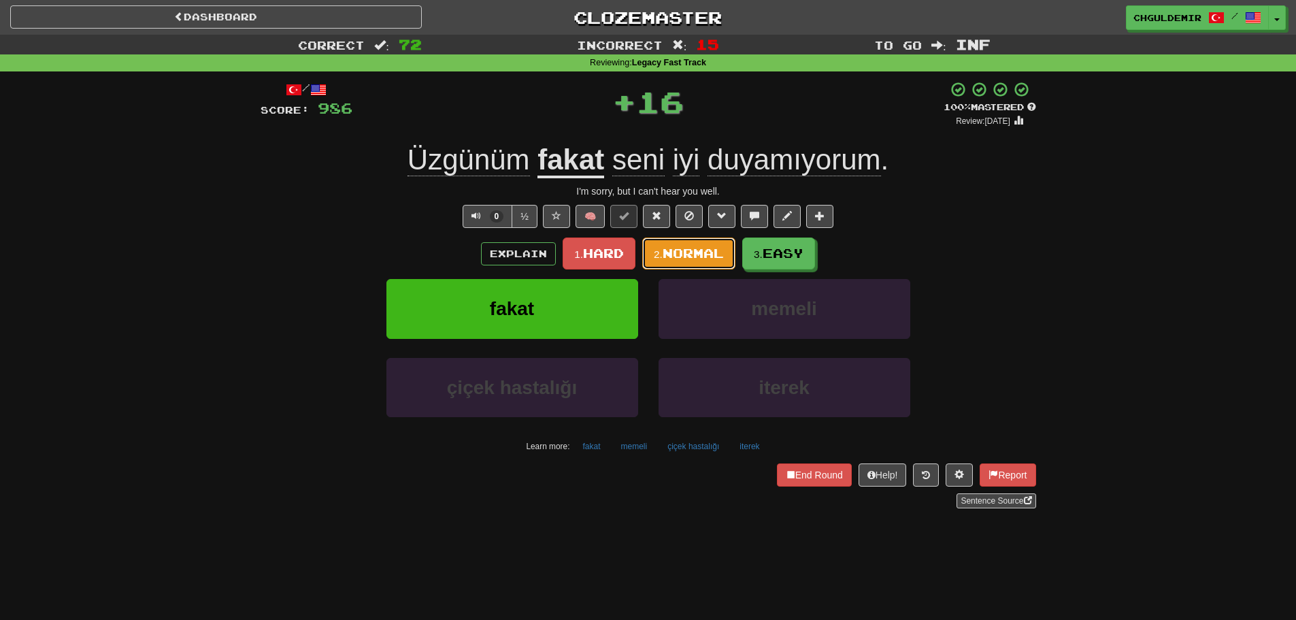
click at [718, 246] on span "Normal" at bounding box center [693, 253] width 61 height 15
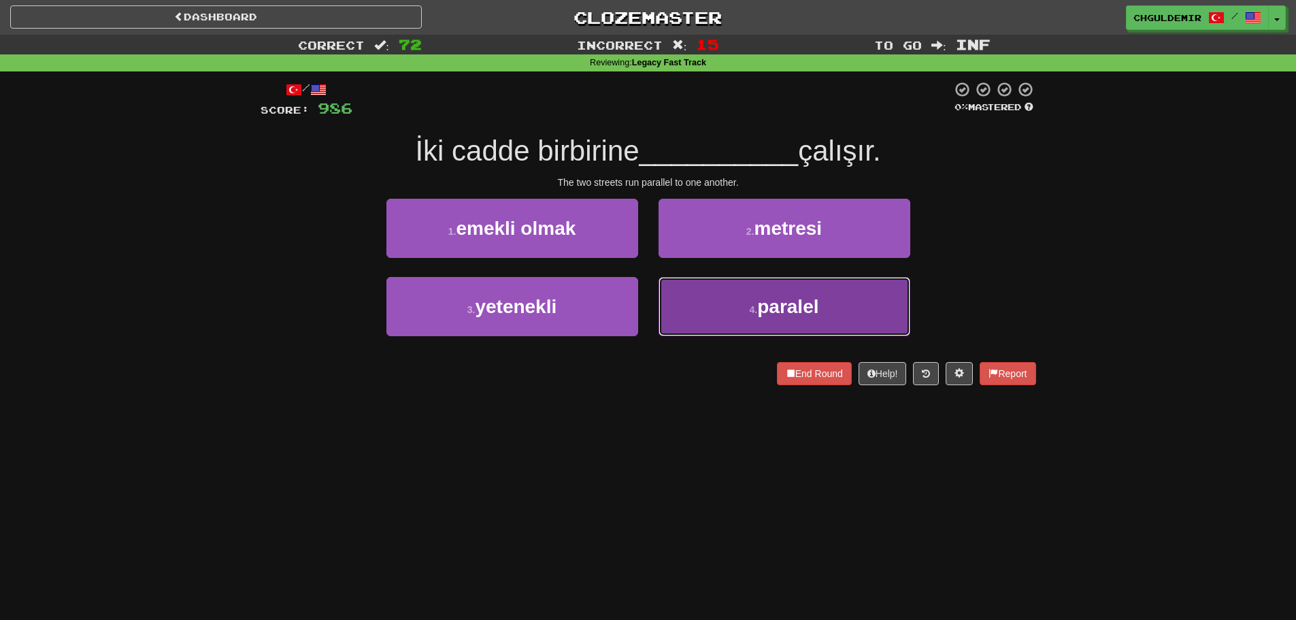
click at [702, 301] on button "4 . paralel" at bounding box center [785, 306] width 252 height 59
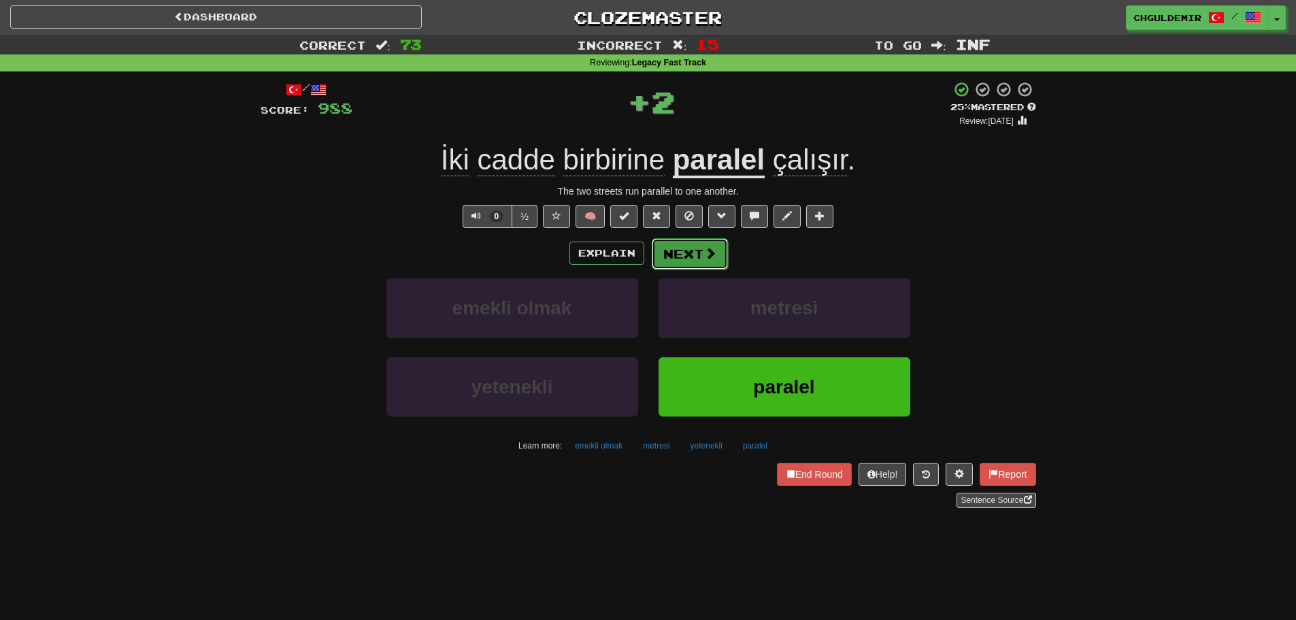
click at [681, 259] on button "Next" at bounding box center [690, 253] width 76 height 31
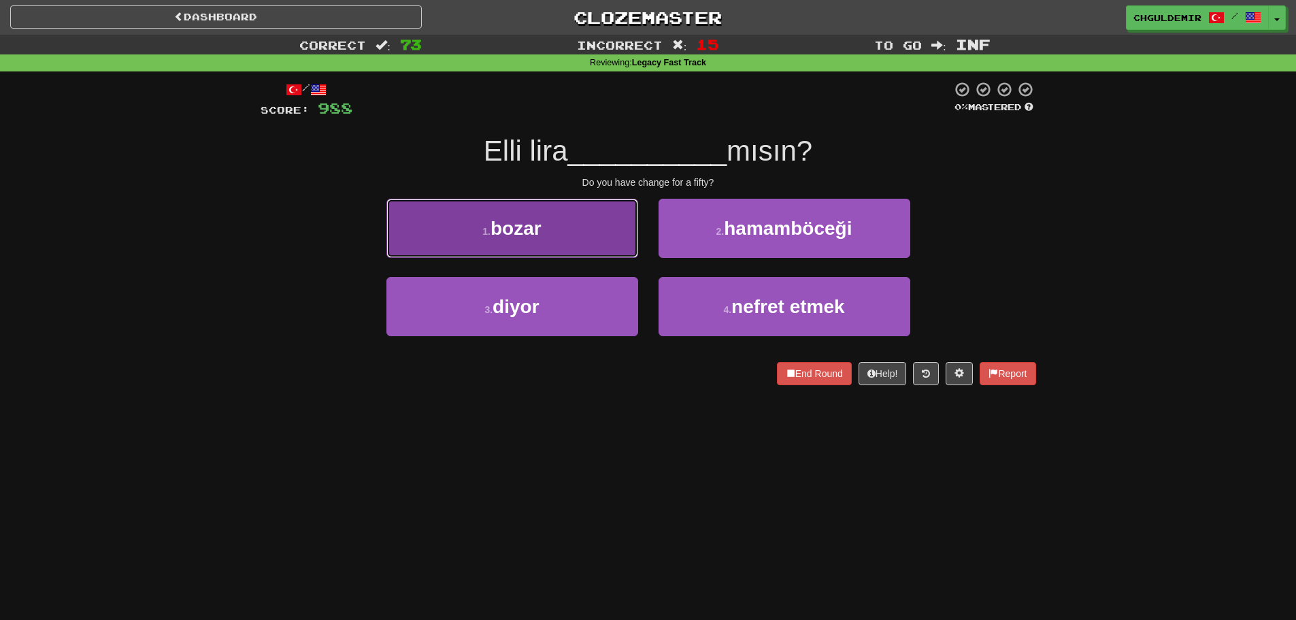
click at [600, 233] on button "1 . bozar" at bounding box center [513, 228] width 252 height 59
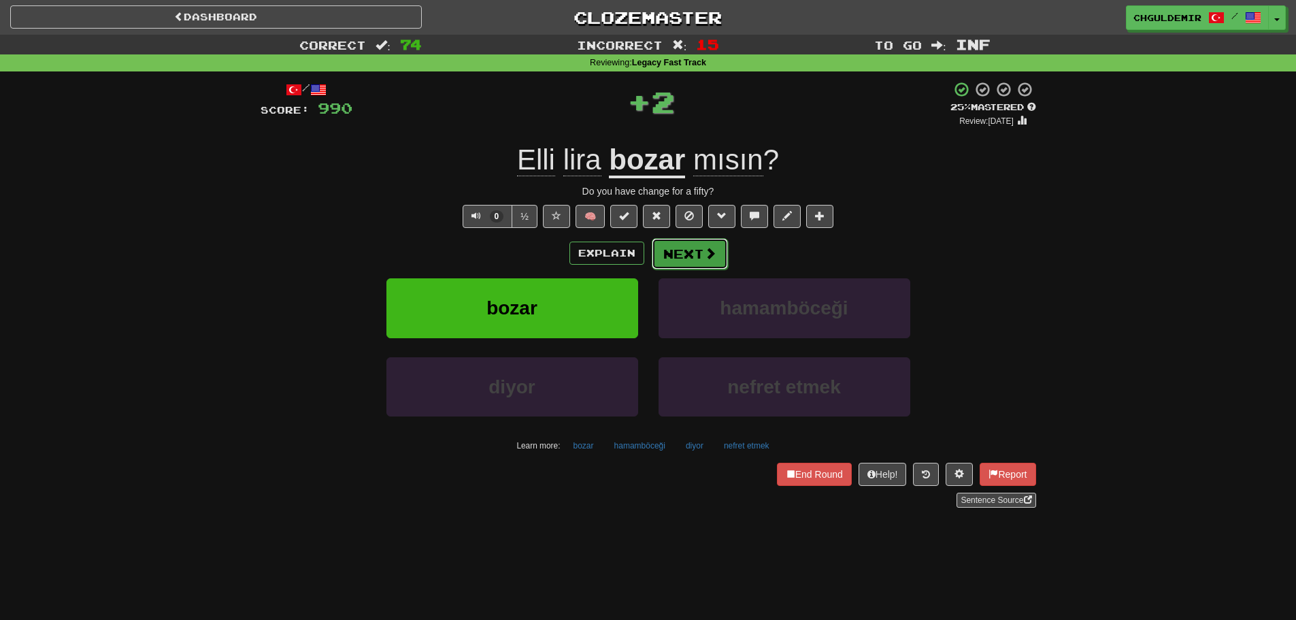
click at [680, 243] on button "Next" at bounding box center [690, 253] width 76 height 31
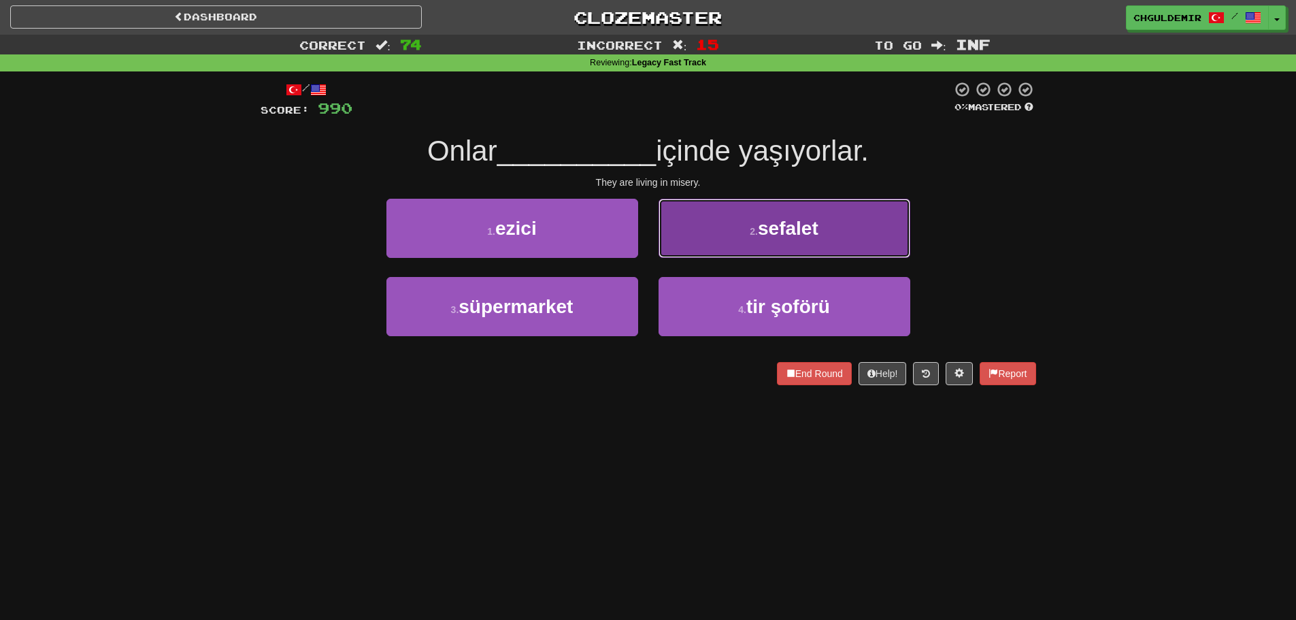
click at [681, 252] on button "2 . sefalet" at bounding box center [785, 228] width 252 height 59
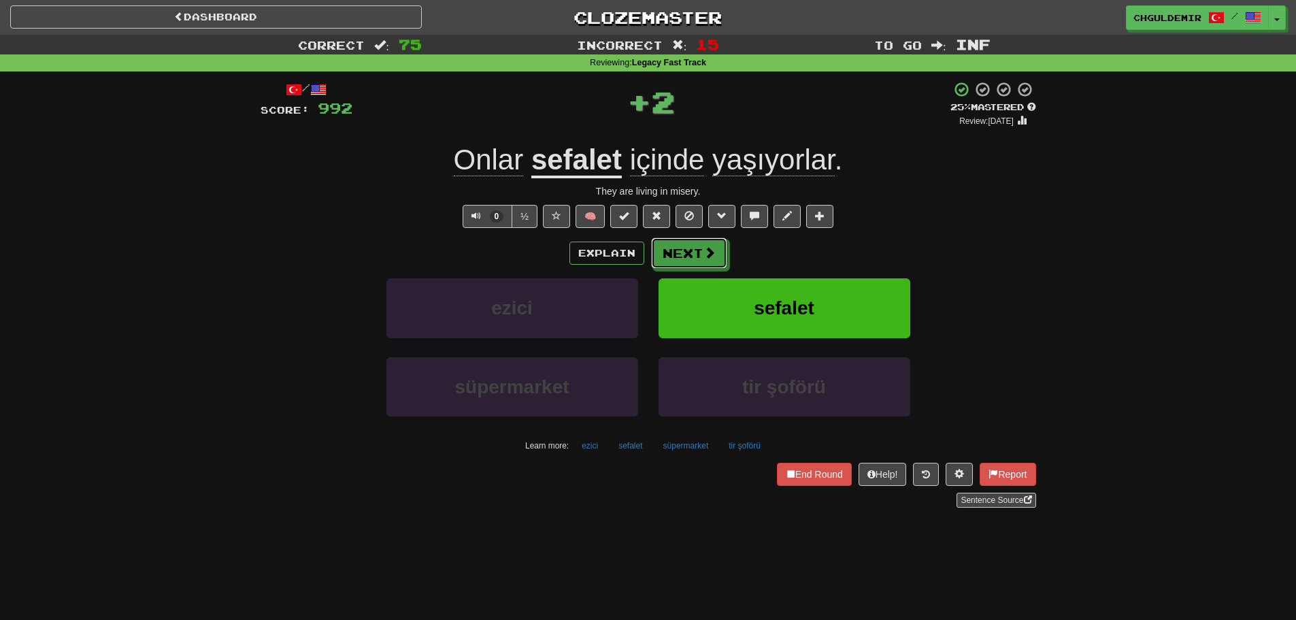
click at [675, 255] on button "Next" at bounding box center [689, 253] width 76 height 31
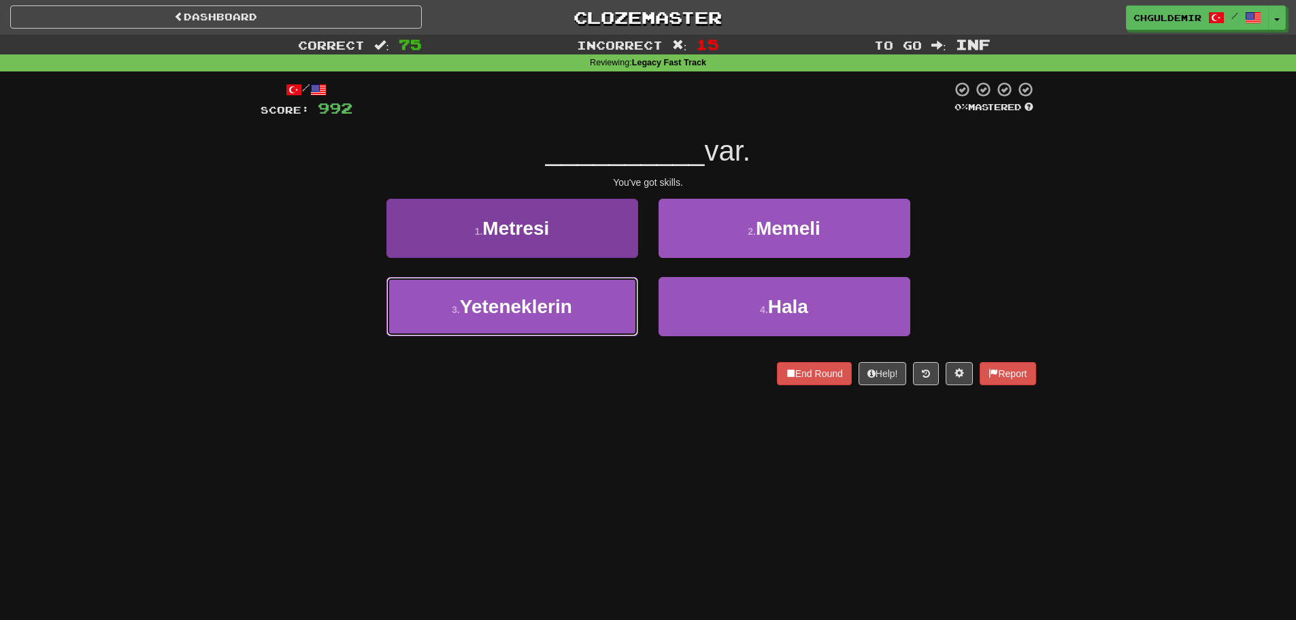
click at [614, 310] on button "3 . Yeteneklerin" at bounding box center [513, 306] width 252 height 59
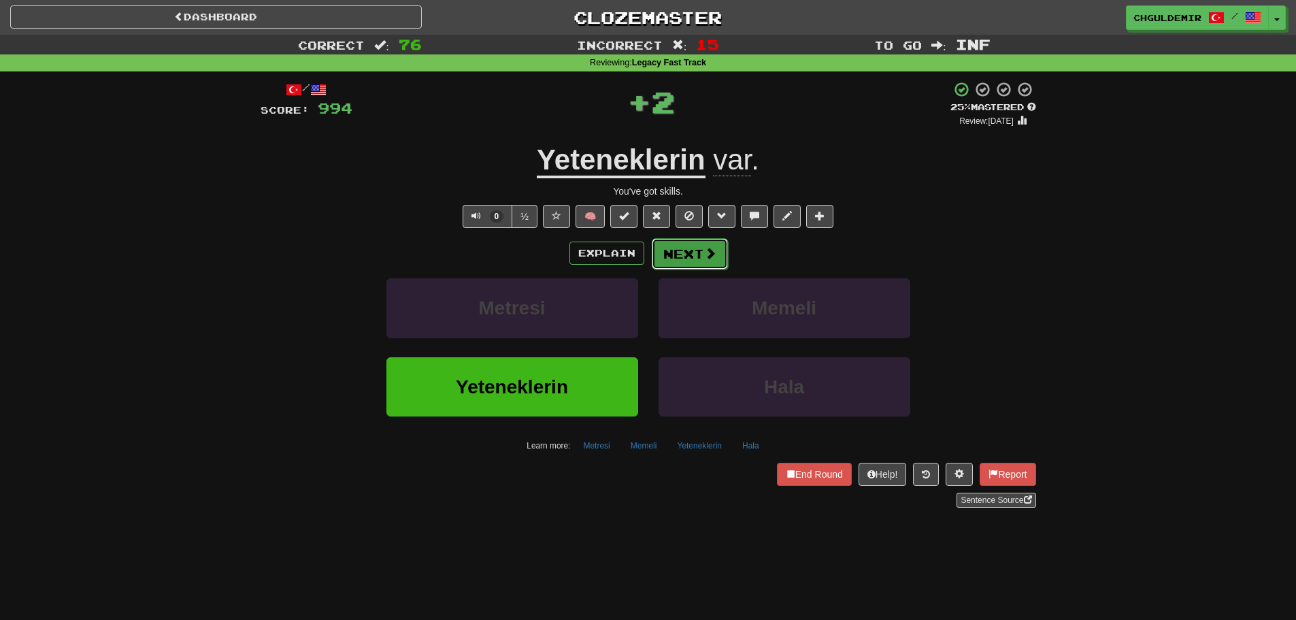
click at [676, 266] on button "Next" at bounding box center [690, 253] width 76 height 31
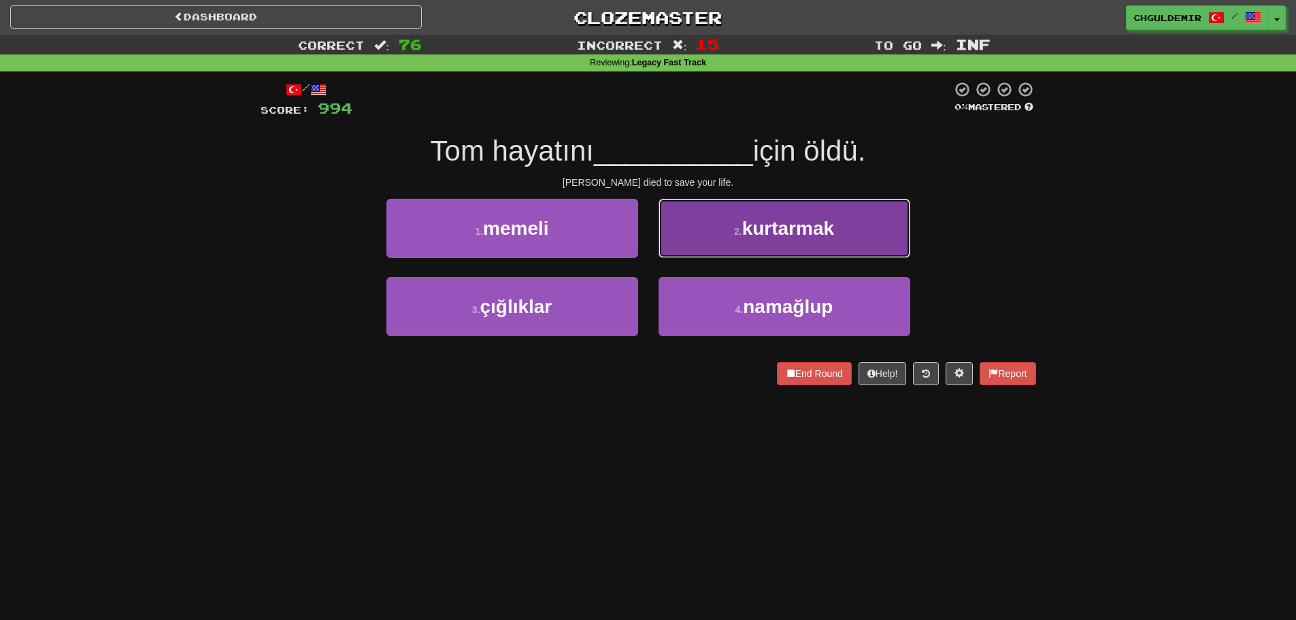
click at [826, 238] on span "kurtarmak" at bounding box center [788, 228] width 92 height 21
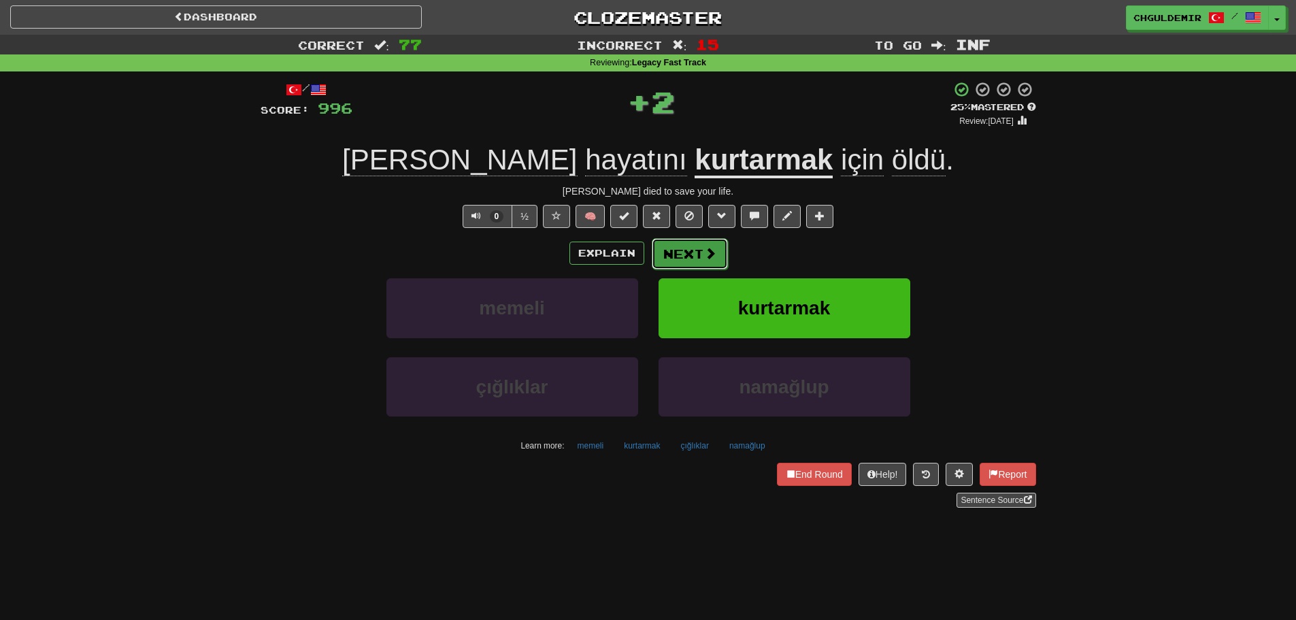
click at [721, 249] on button "Next" at bounding box center [690, 253] width 76 height 31
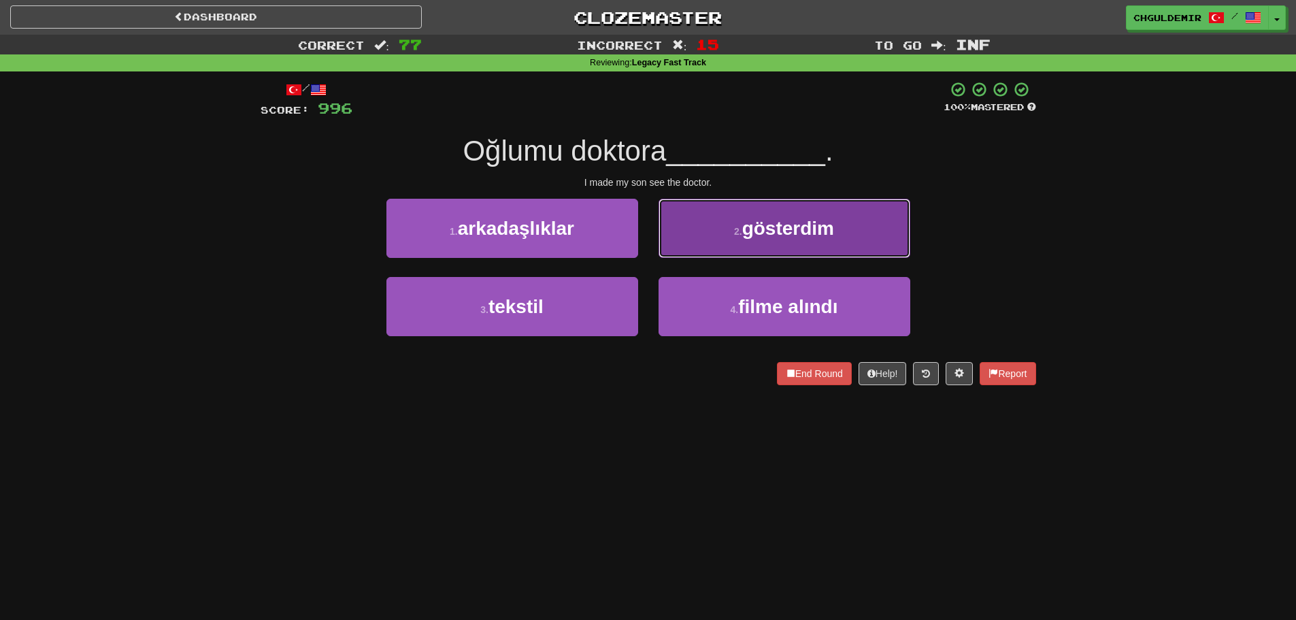
click at [700, 248] on button "2 . gösterdim" at bounding box center [785, 228] width 252 height 59
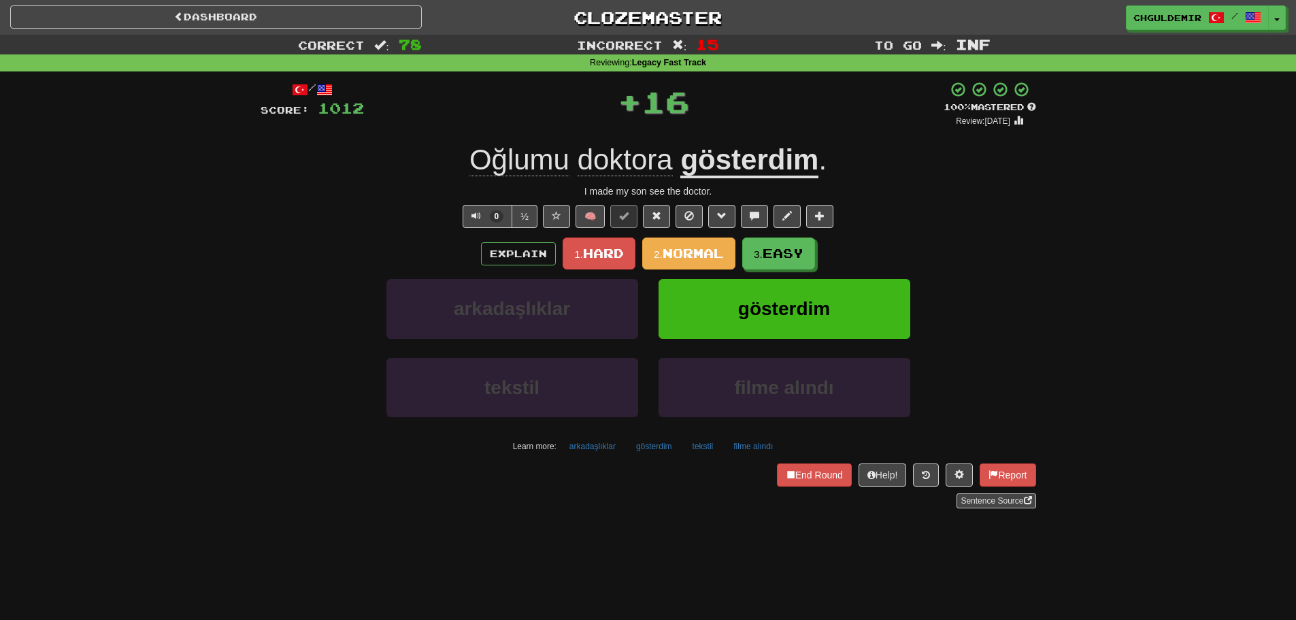
click at [700, 248] on span "Normal" at bounding box center [693, 253] width 61 height 15
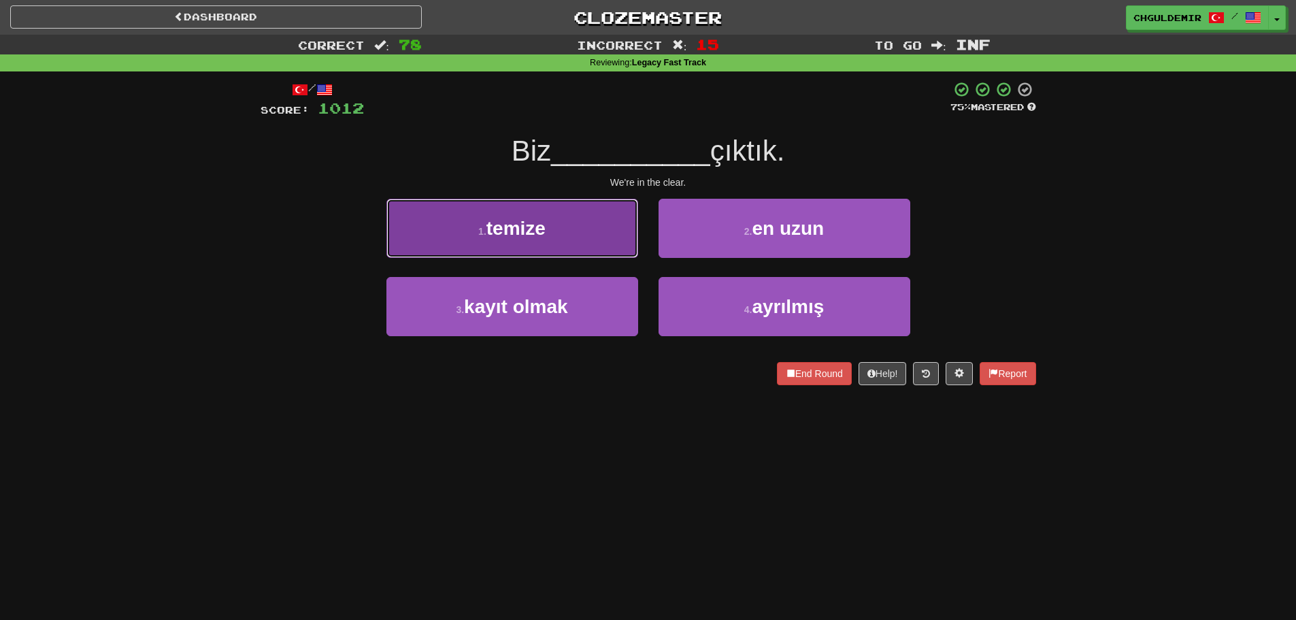
click at [606, 219] on button "1 . temize" at bounding box center [513, 228] width 252 height 59
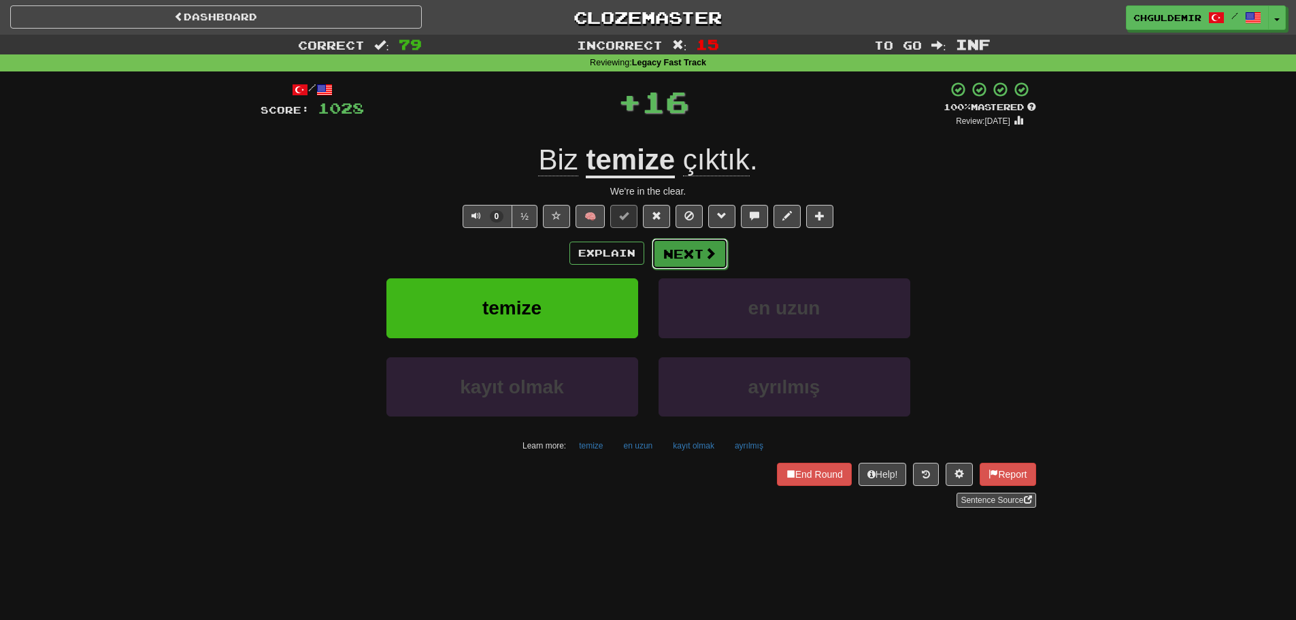
click at [681, 239] on button "Next" at bounding box center [690, 253] width 76 height 31
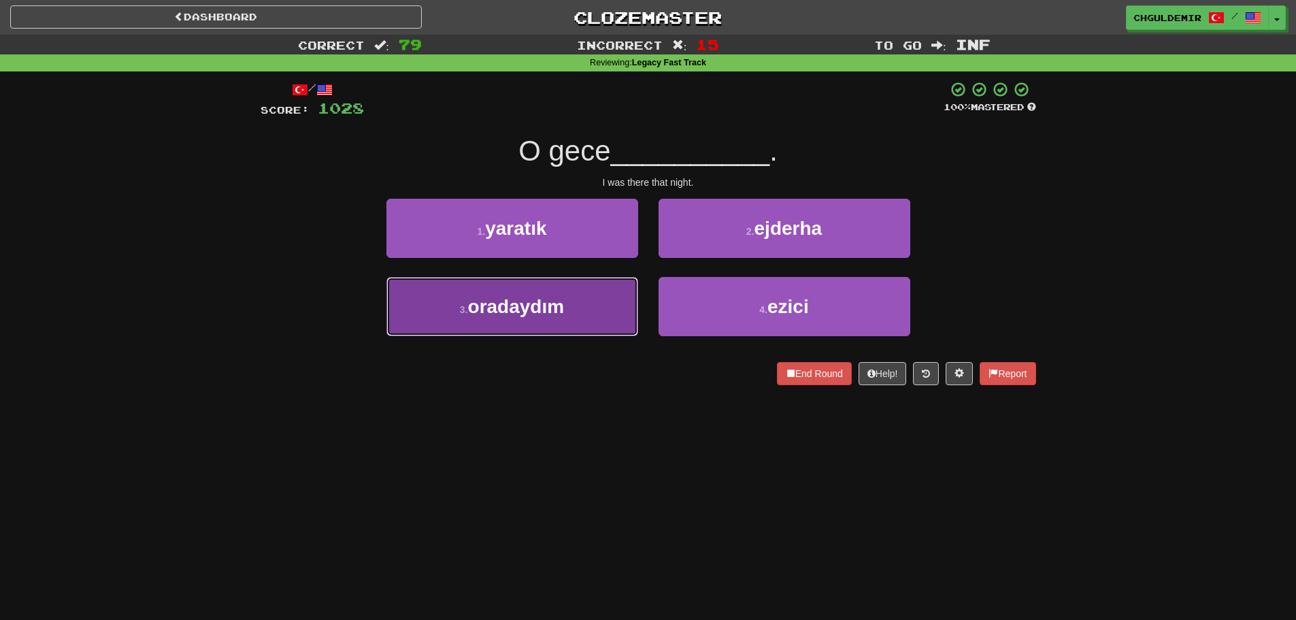
click at [595, 308] on button "3 . oradaydım" at bounding box center [513, 306] width 252 height 59
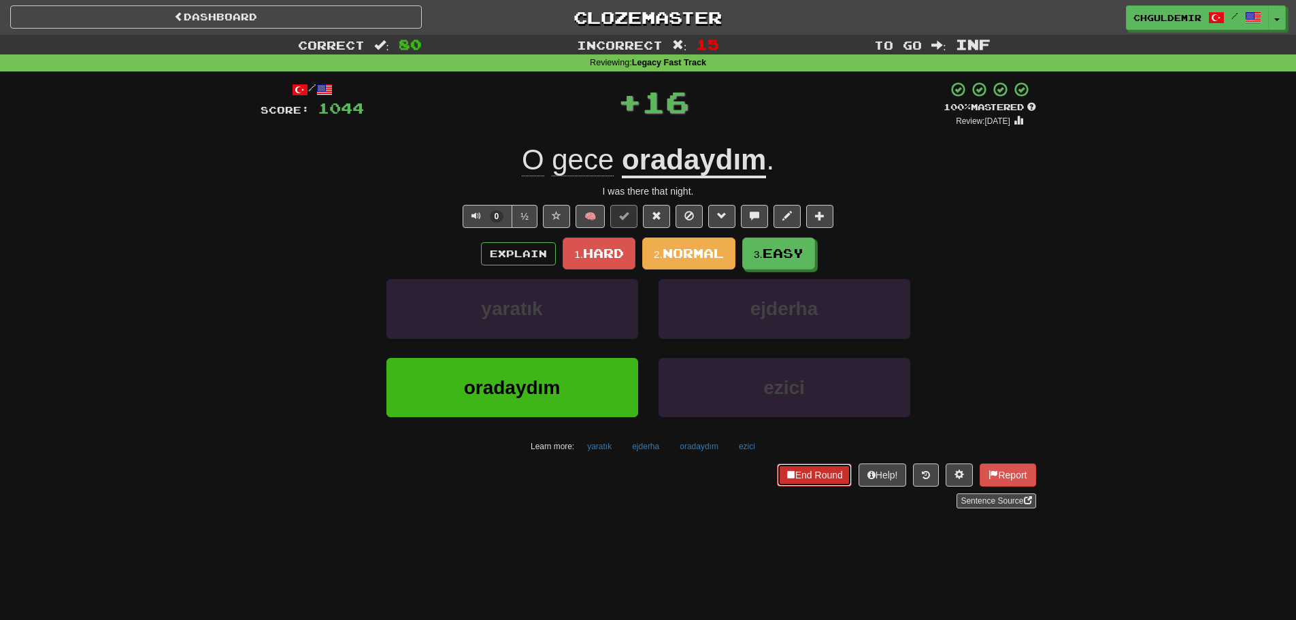
click at [815, 485] on button "End Round" at bounding box center [814, 474] width 75 height 23
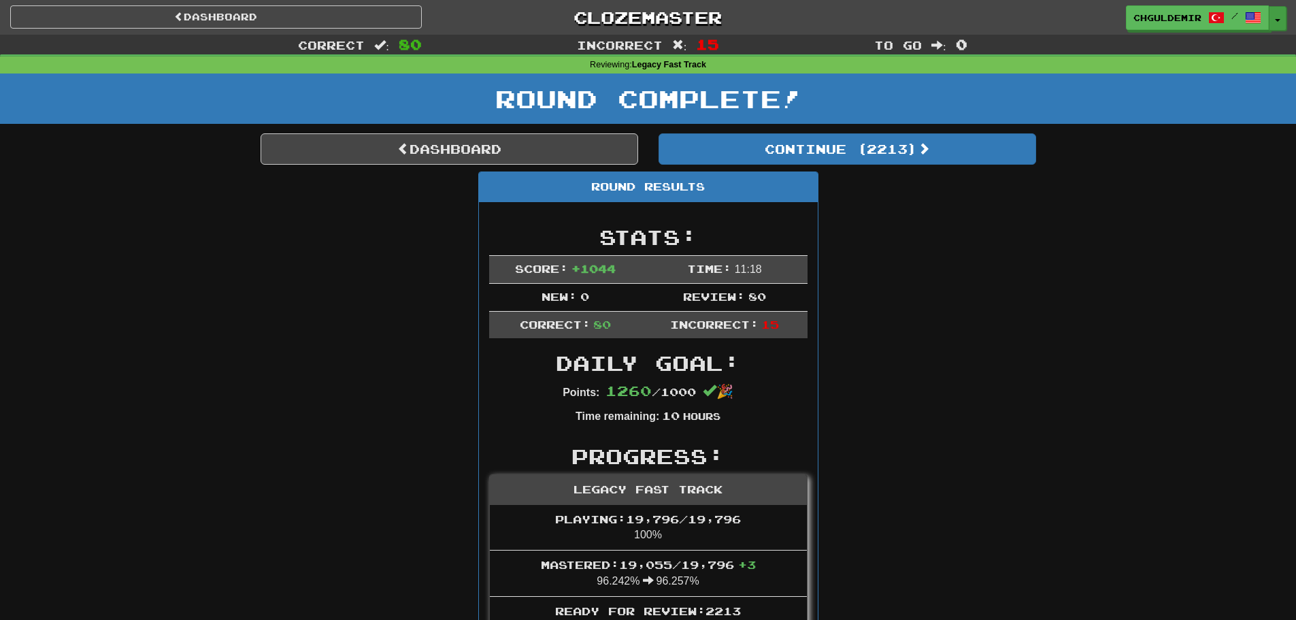
click at [1276, 20] on span "button" at bounding box center [1277, 20] width 5 height 3
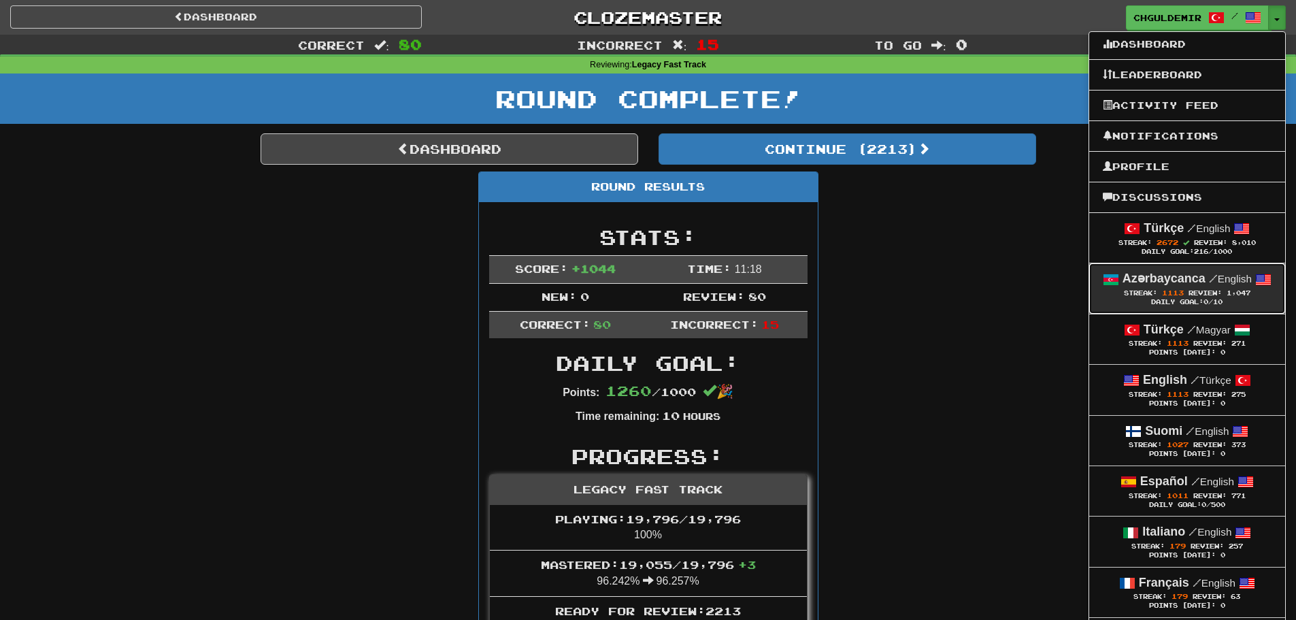
click at [1151, 283] on strong "Azərbaycanca" at bounding box center [1164, 279] width 83 height 14
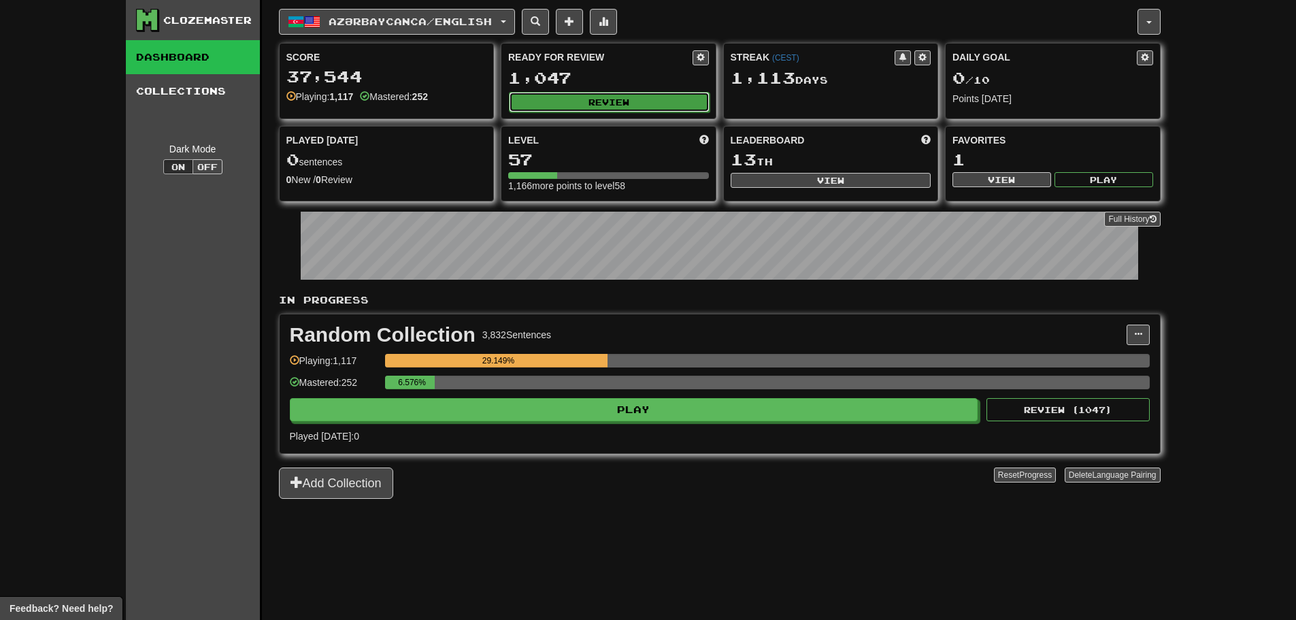
click at [663, 107] on button "Review" at bounding box center [609, 102] width 201 height 20
select select "**"
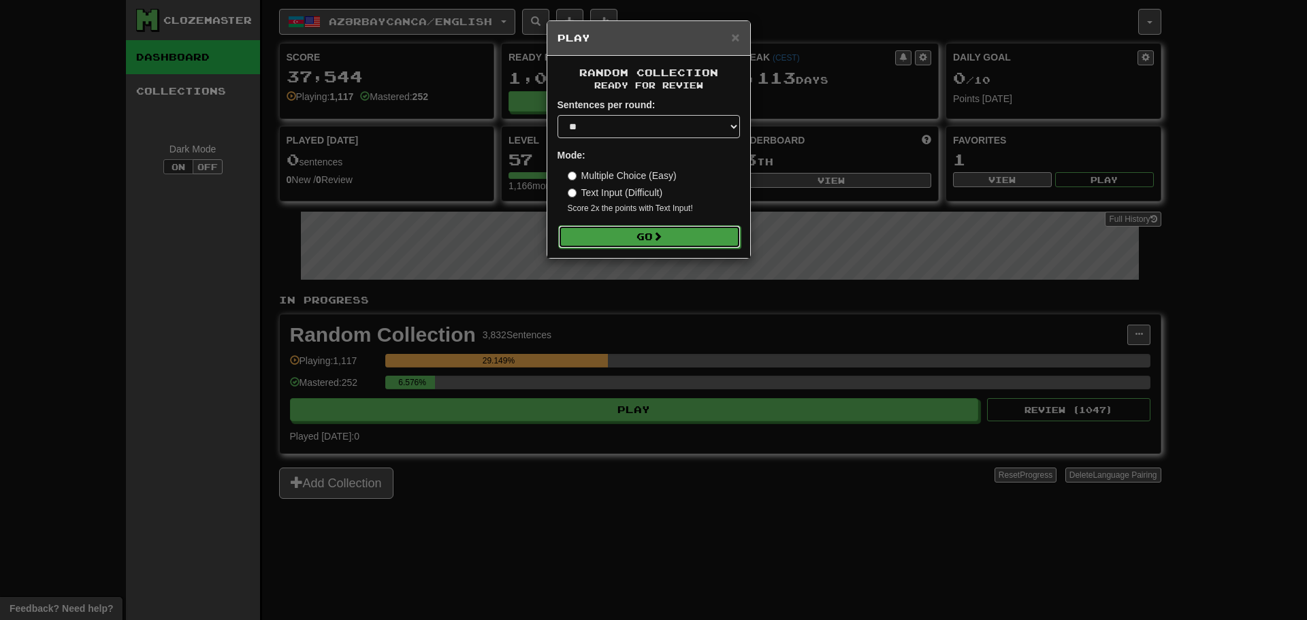
click at [680, 238] on button "Go" at bounding box center [649, 236] width 182 height 23
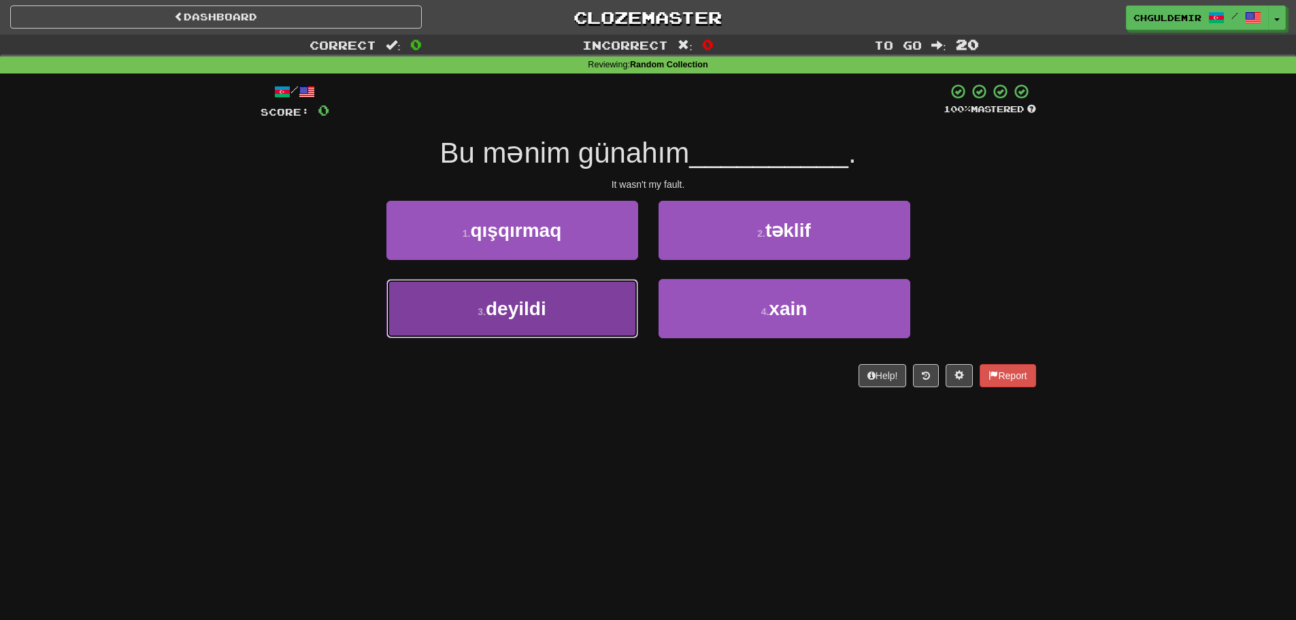
click at [627, 302] on button "3 . deyildi" at bounding box center [513, 308] width 252 height 59
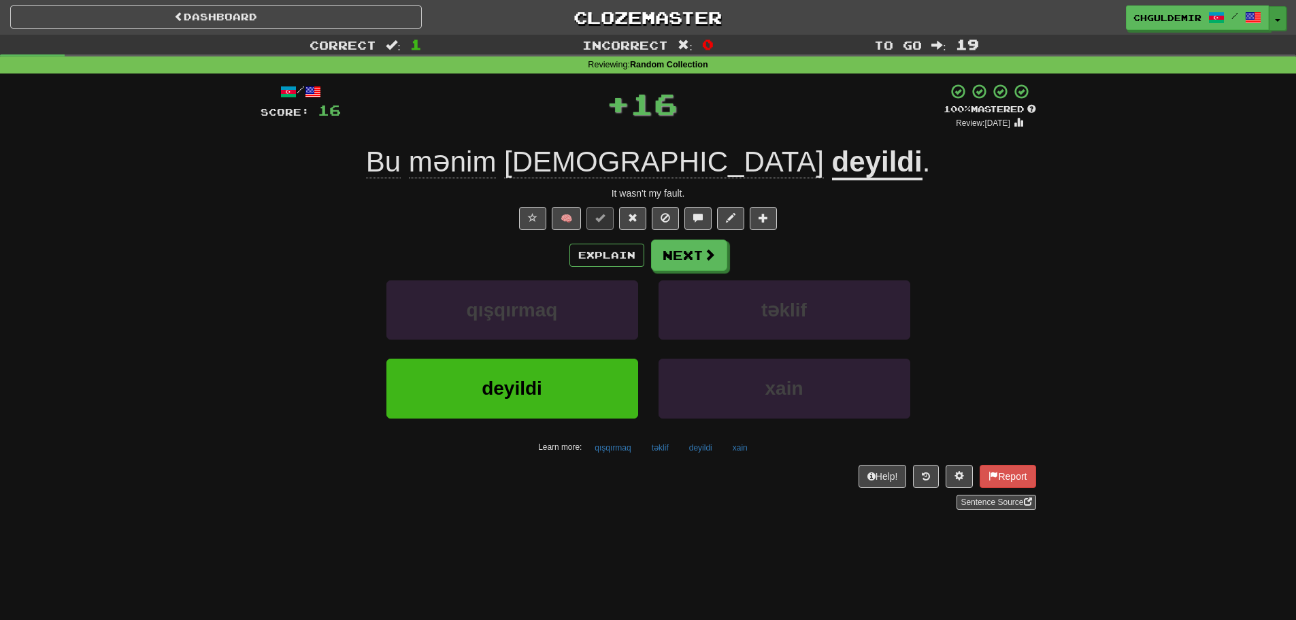
click at [1281, 16] on button "Toggle Dropdown" at bounding box center [1278, 18] width 18 height 24
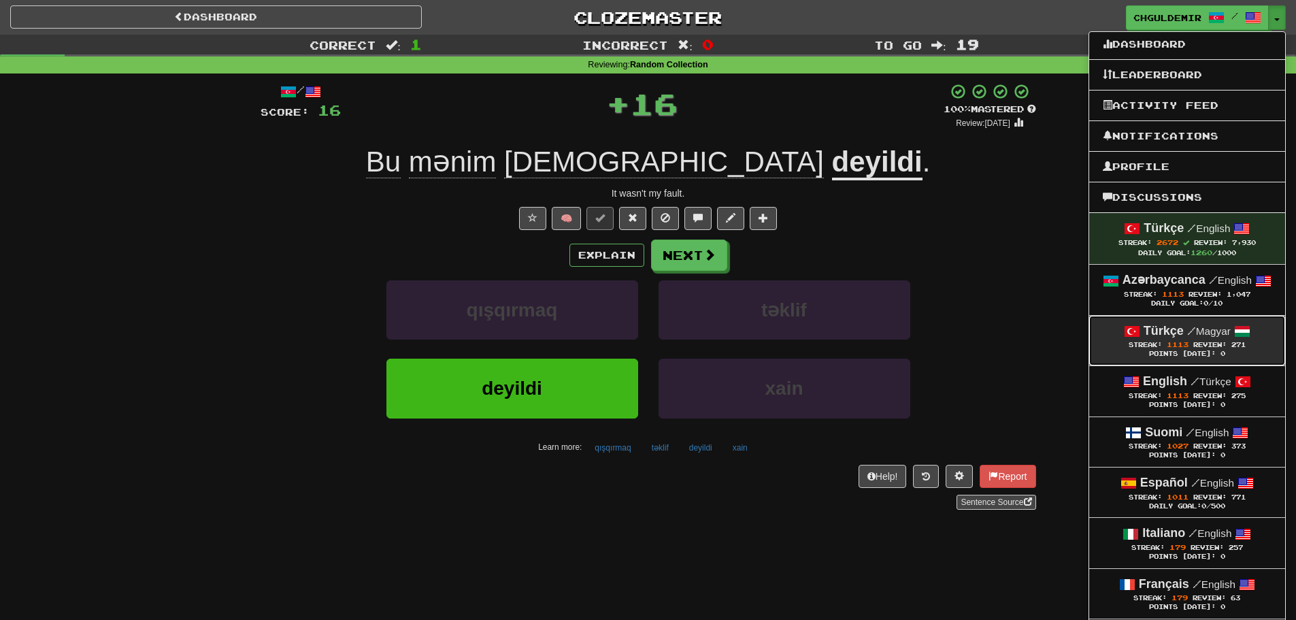
click at [1188, 336] on span "/" at bounding box center [1192, 331] width 9 height 12
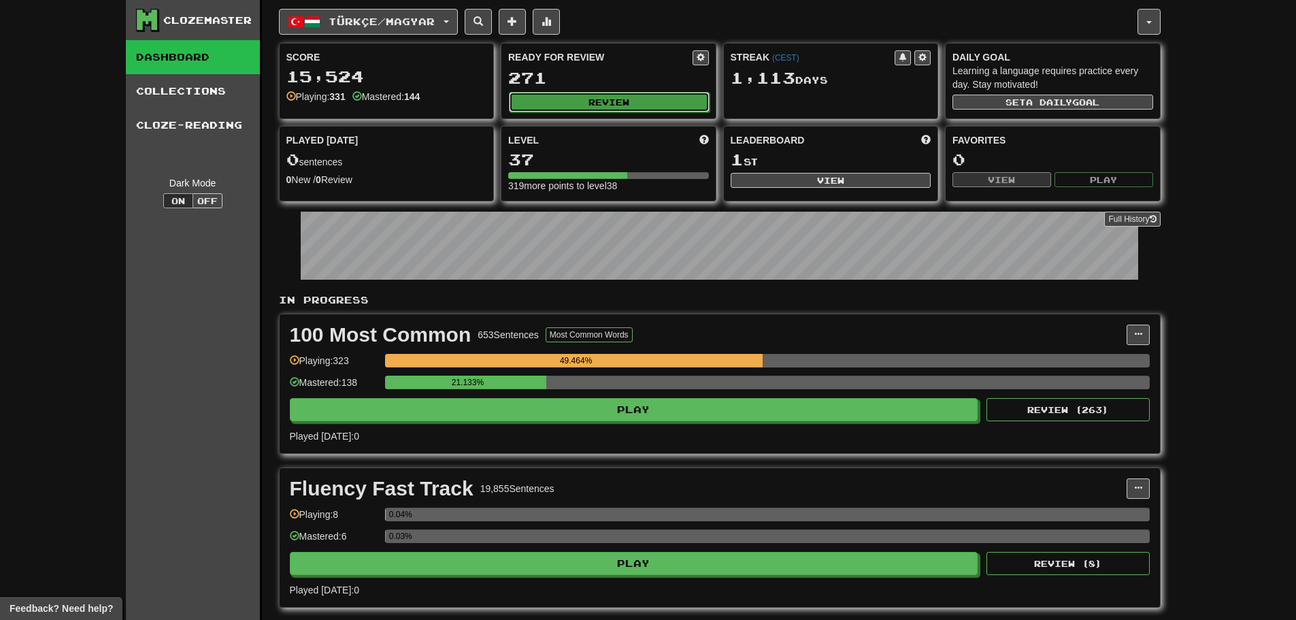
click at [660, 103] on button "Review" at bounding box center [609, 102] width 201 height 20
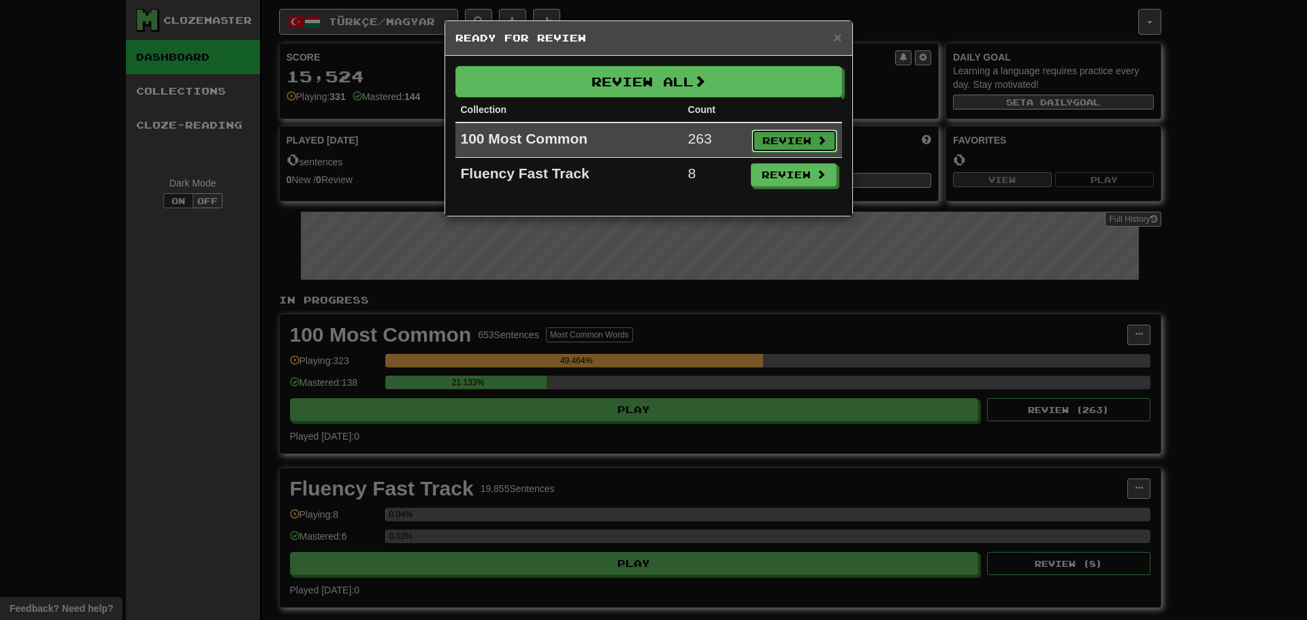
click at [812, 147] on button "Review" at bounding box center [794, 140] width 86 height 23
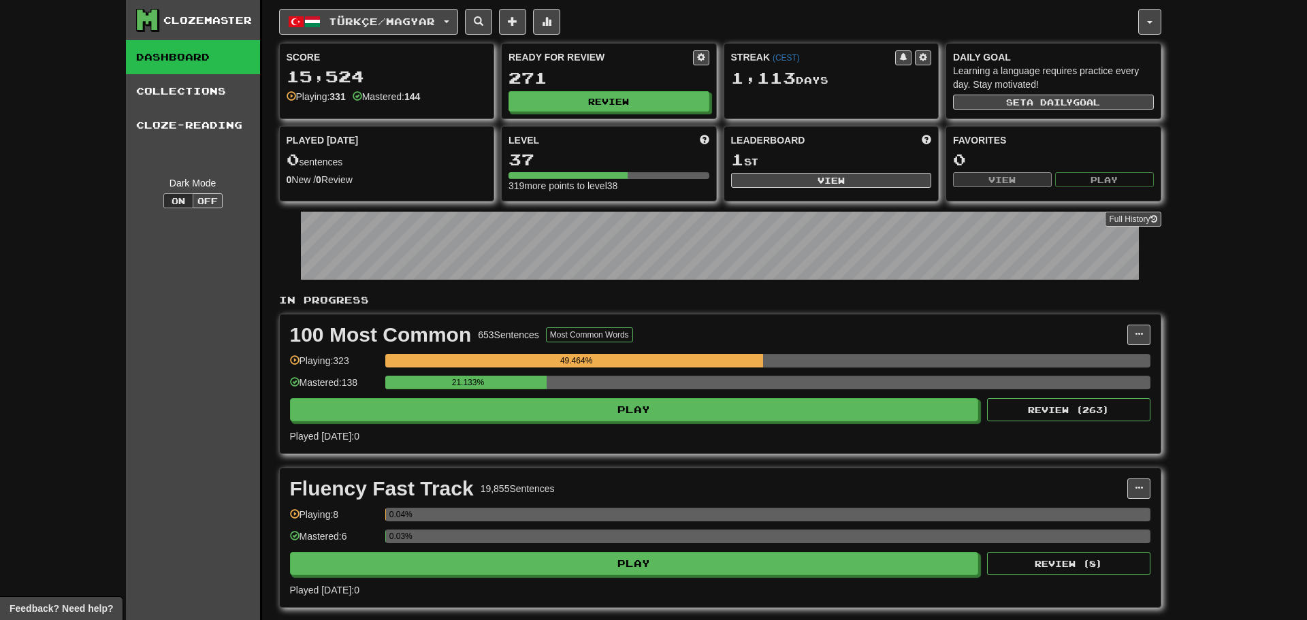
select select "**"
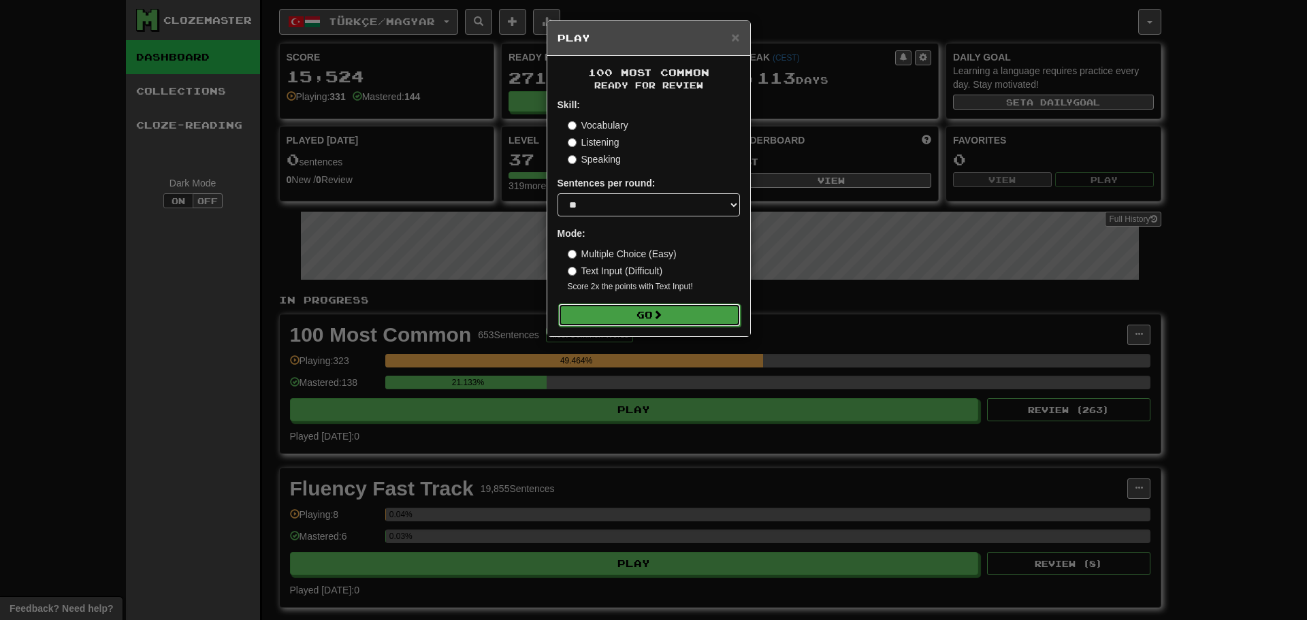
click at [689, 308] on button "Go" at bounding box center [649, 315] width 182 height 23
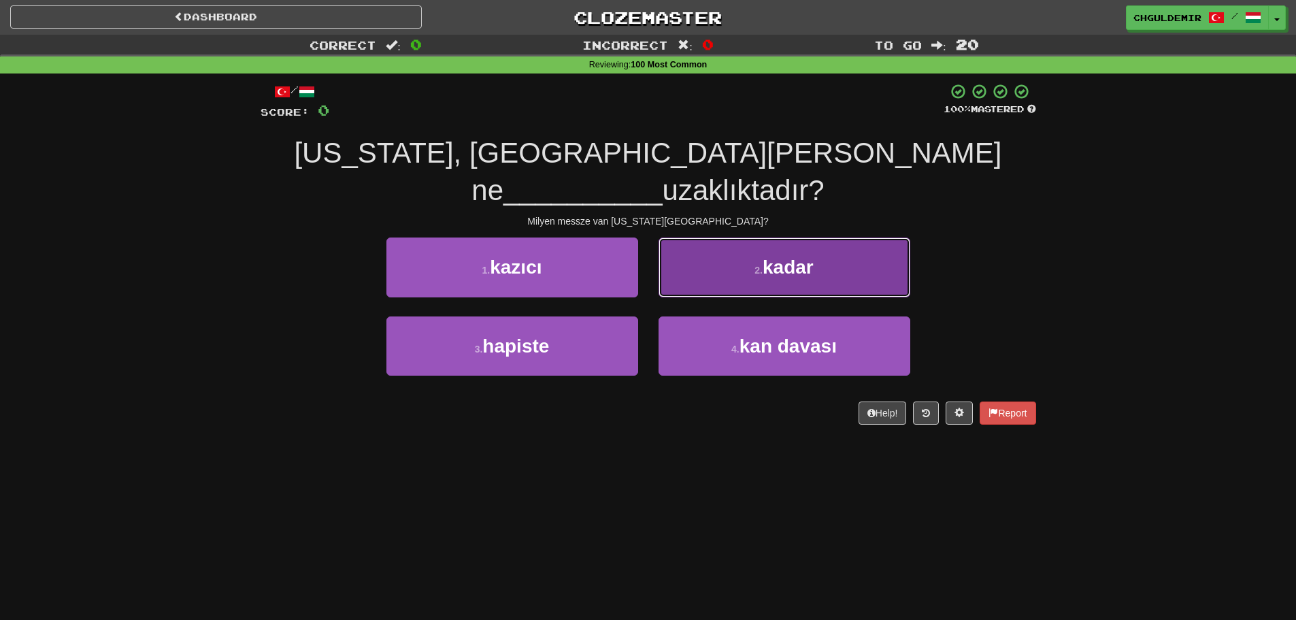
click at [735, 238] on button "2 . kadar" at bounding box center [785, 267] width 252 height 59
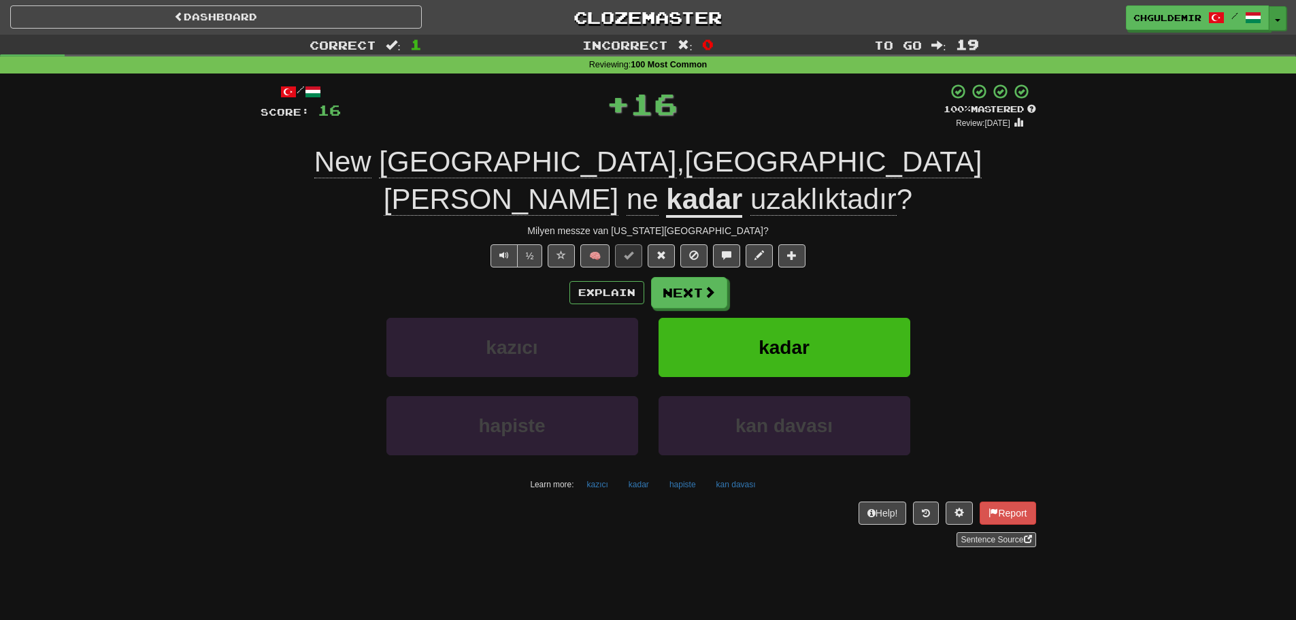
click at [1277, 23] on button "Toggle Dropdown" at bounding box center [1278, 18] width 18 height 24
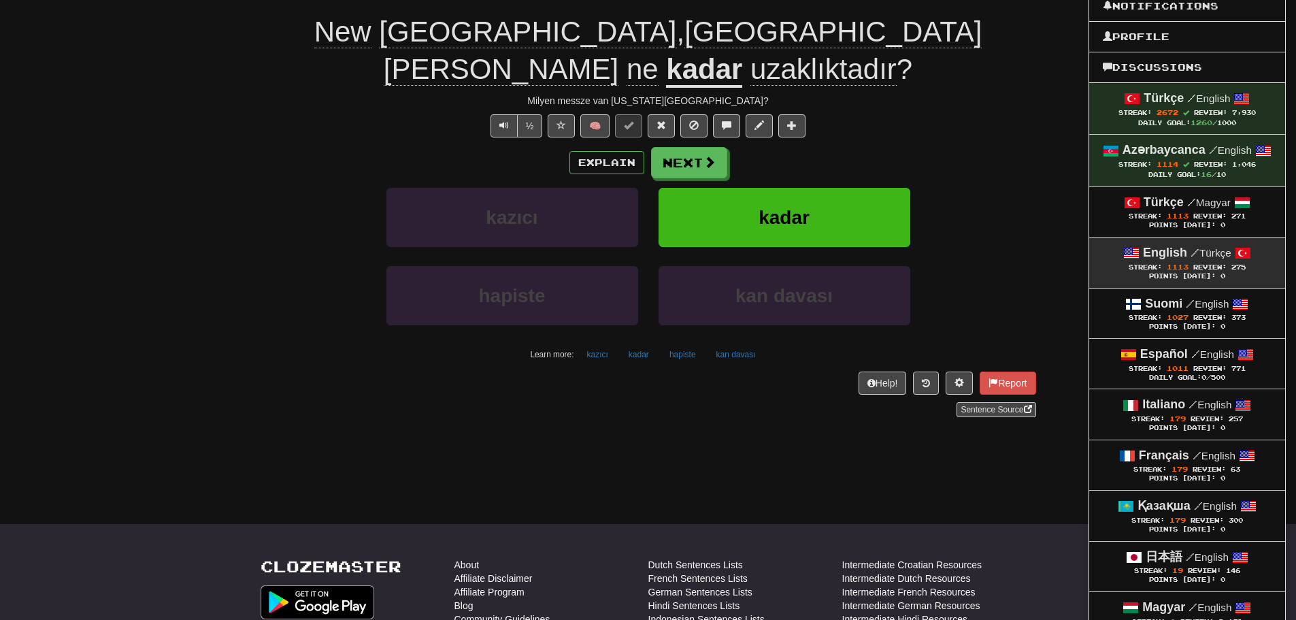
scroll to position [136, 0]
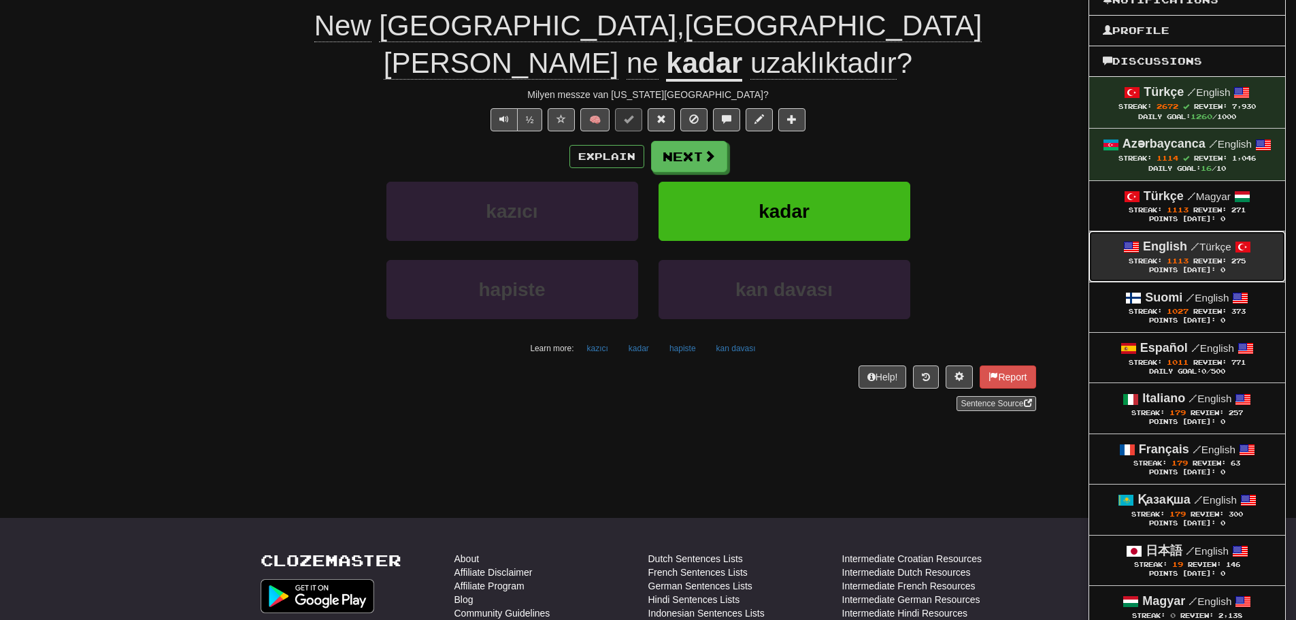
click at [1181, 257] on span "1113" at bounding box center [1178, 261] width 22 height 8
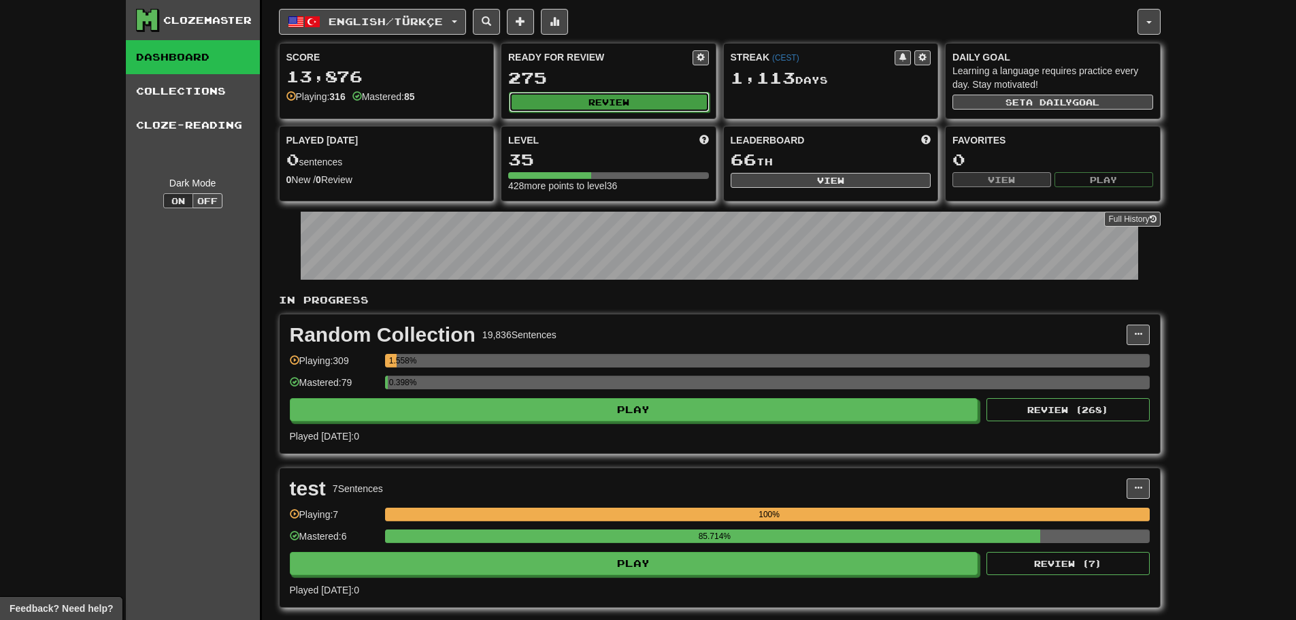
click at [619, 106] on button "Review" at bounding box center [609, 102] width 201 height 20
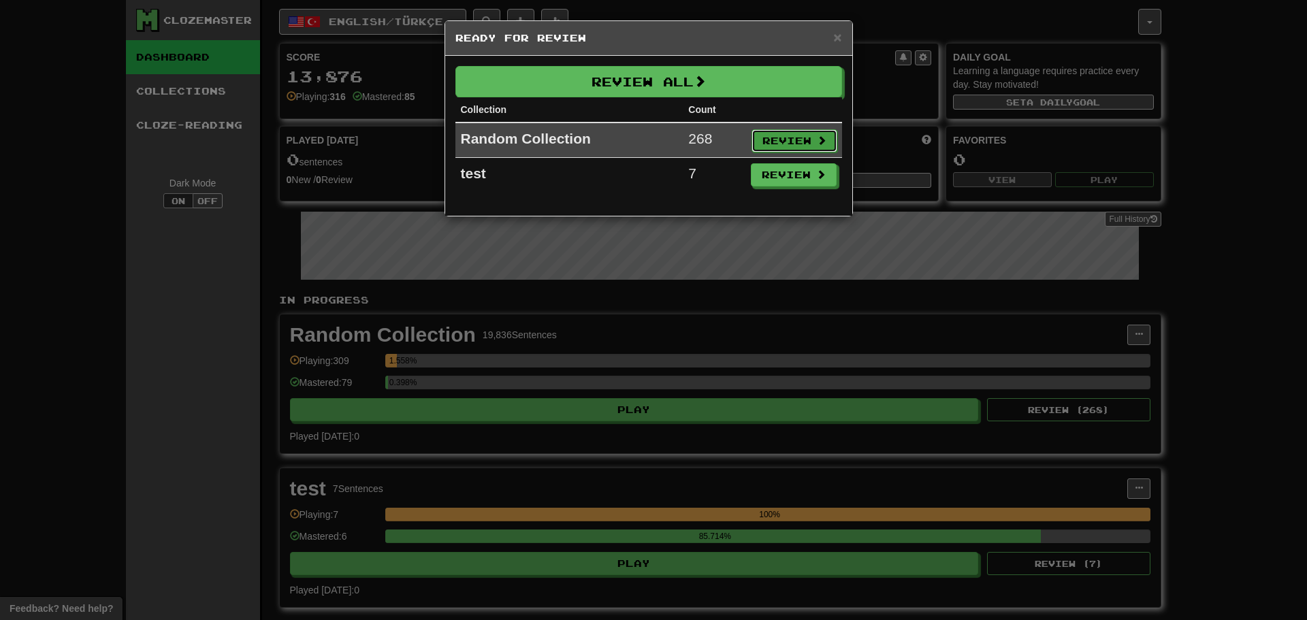
click at [796, 137] on button "Review" at bounding box center [794, 140] width 86 height 23
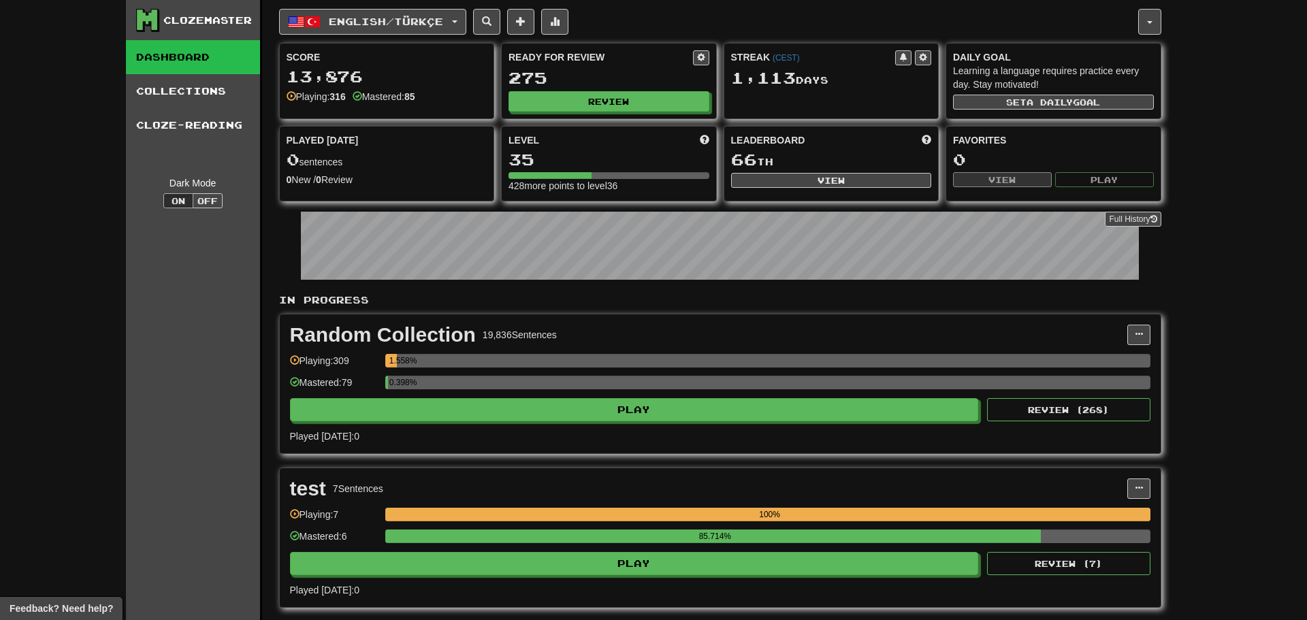
select select "**"
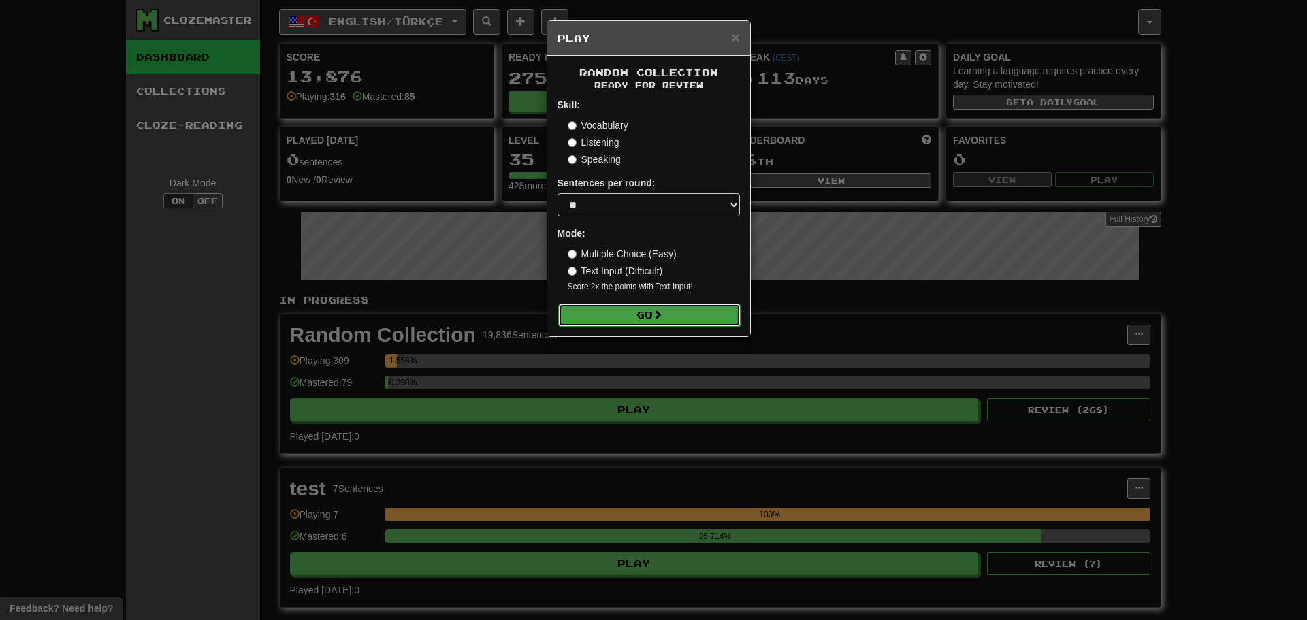
click at [671, 310] on button "Go" at bounding box center [649, 315] width 182 height 23
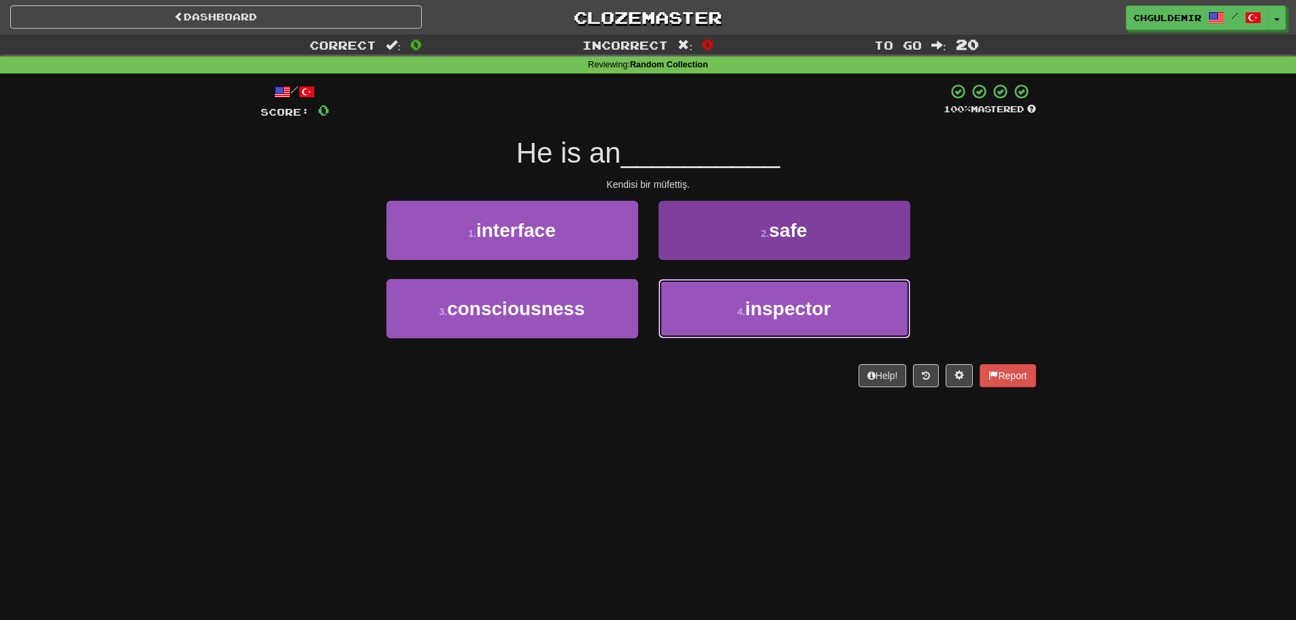
click at [719, 300] on button "4 . inspector" at bounding box center [785, 308] width 252 height 59
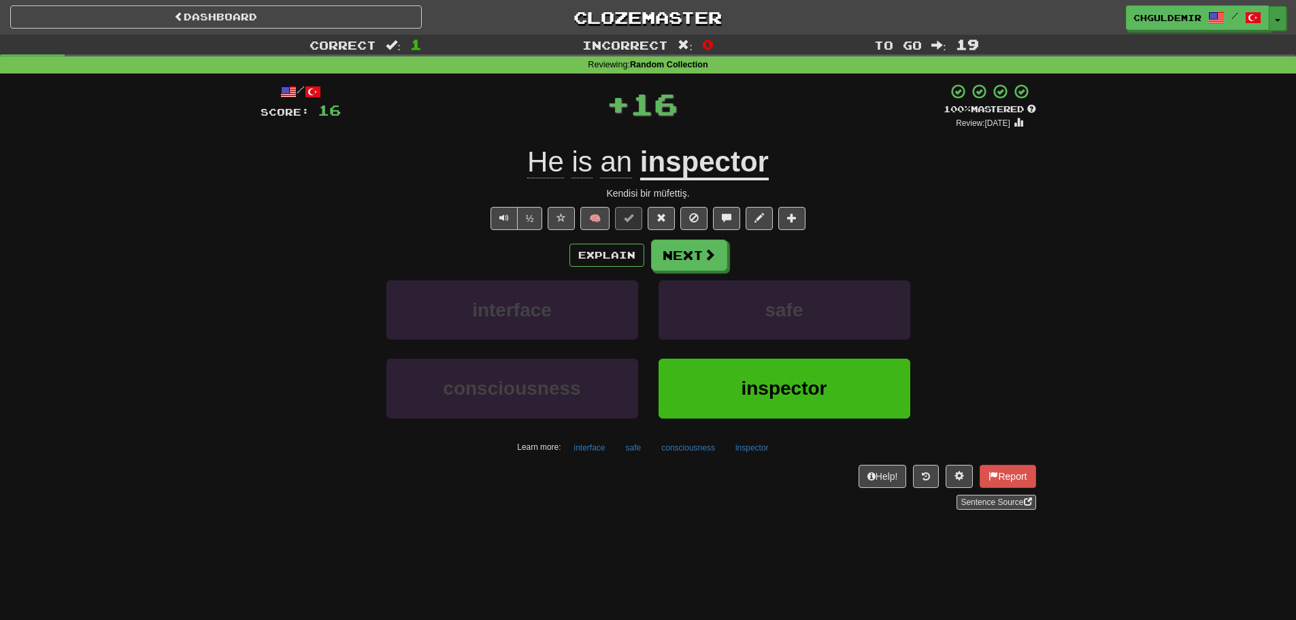
click at [1278, 17] on button "Toggle Dropdown" at bounding box center [1278, 18] width 18 height 24
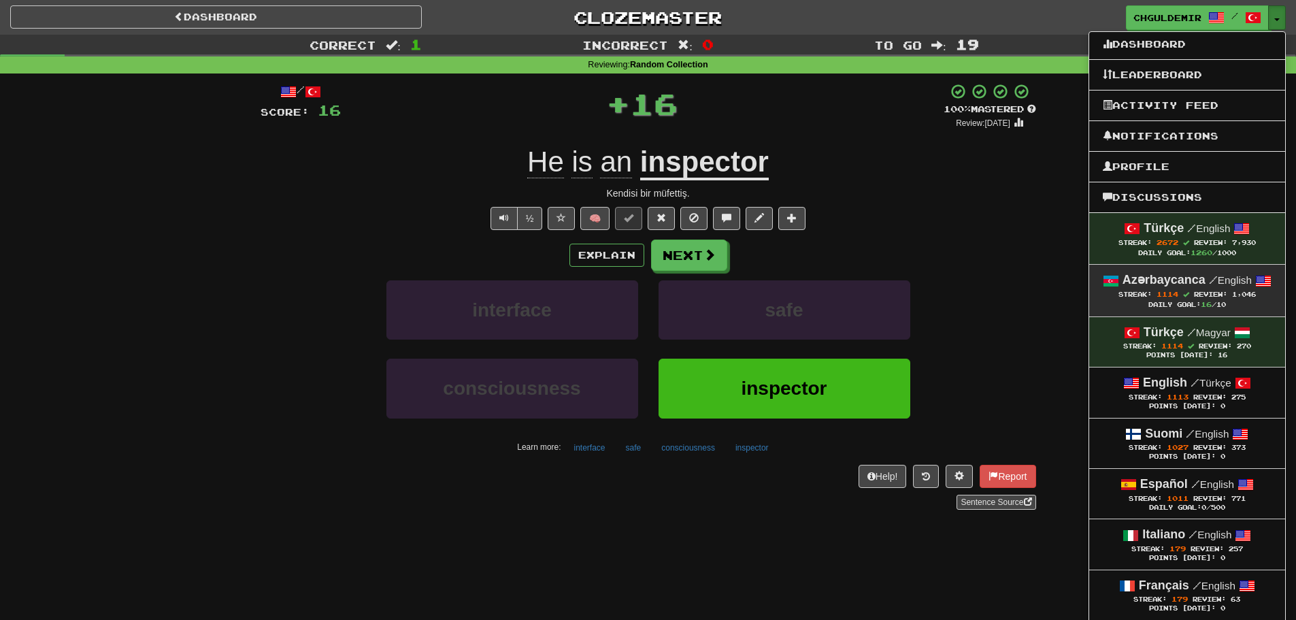
scroll to position [136, 0]
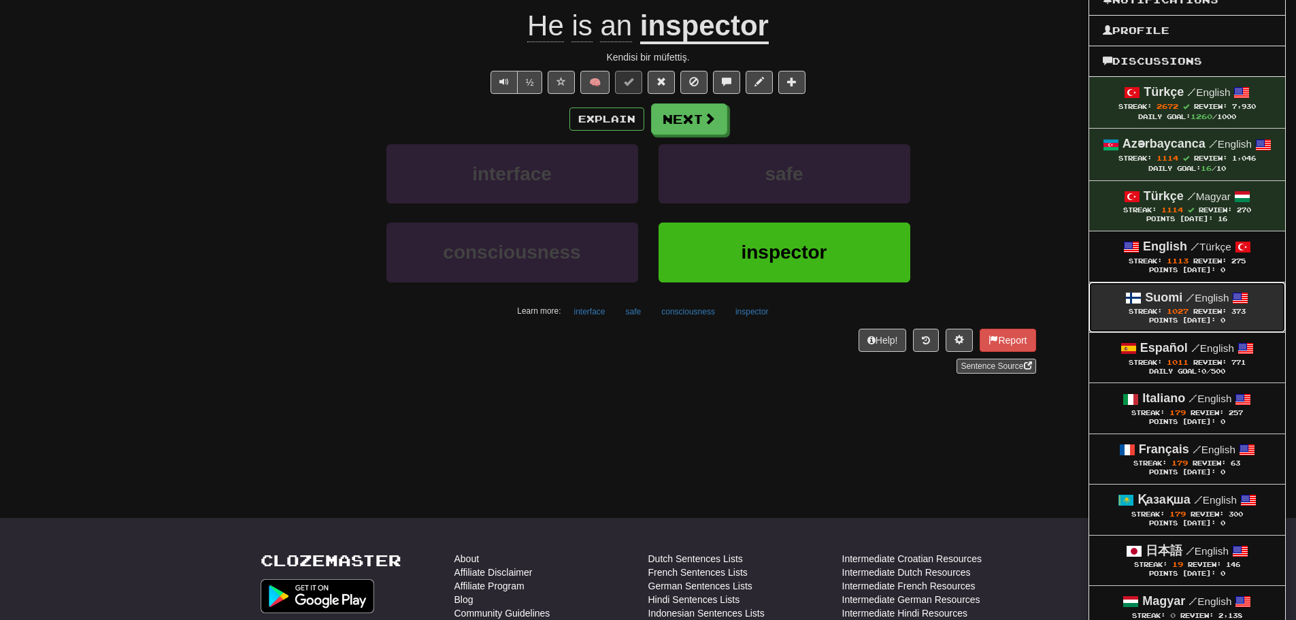
click at [1159, 302] on strong "Suomi" at bounding box center [1163, 298] width 37 height 14
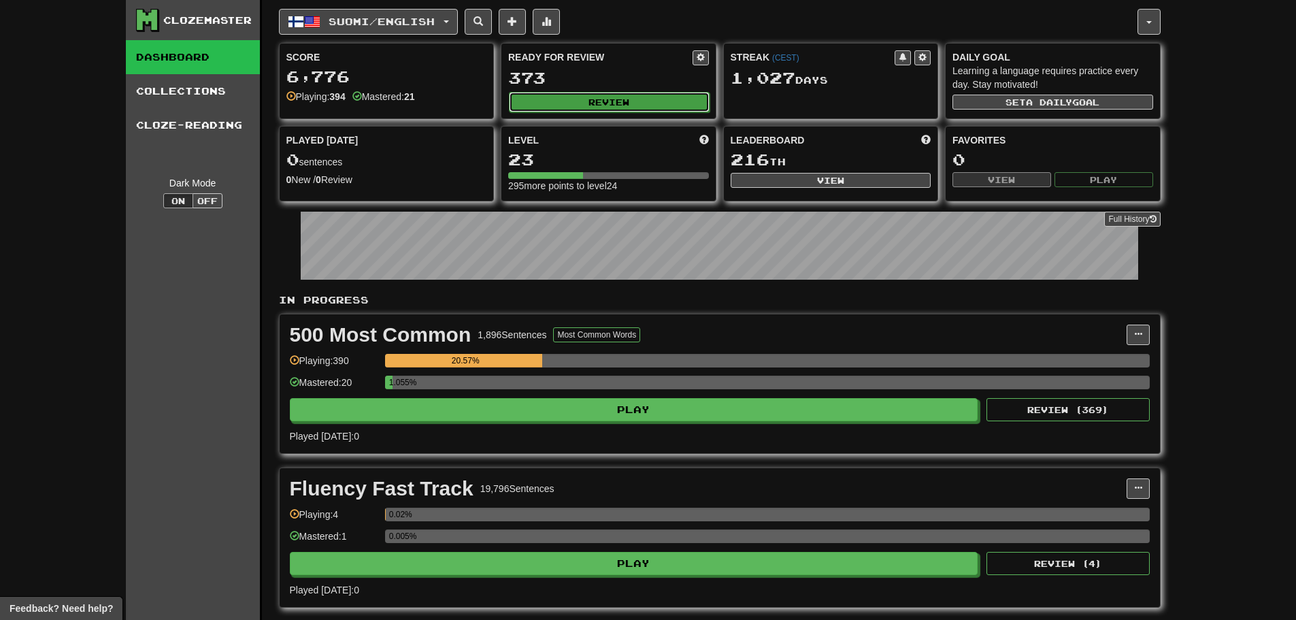
click at [658, 95] on button "Review" at bounding box center [609, 102] width 201 height 20
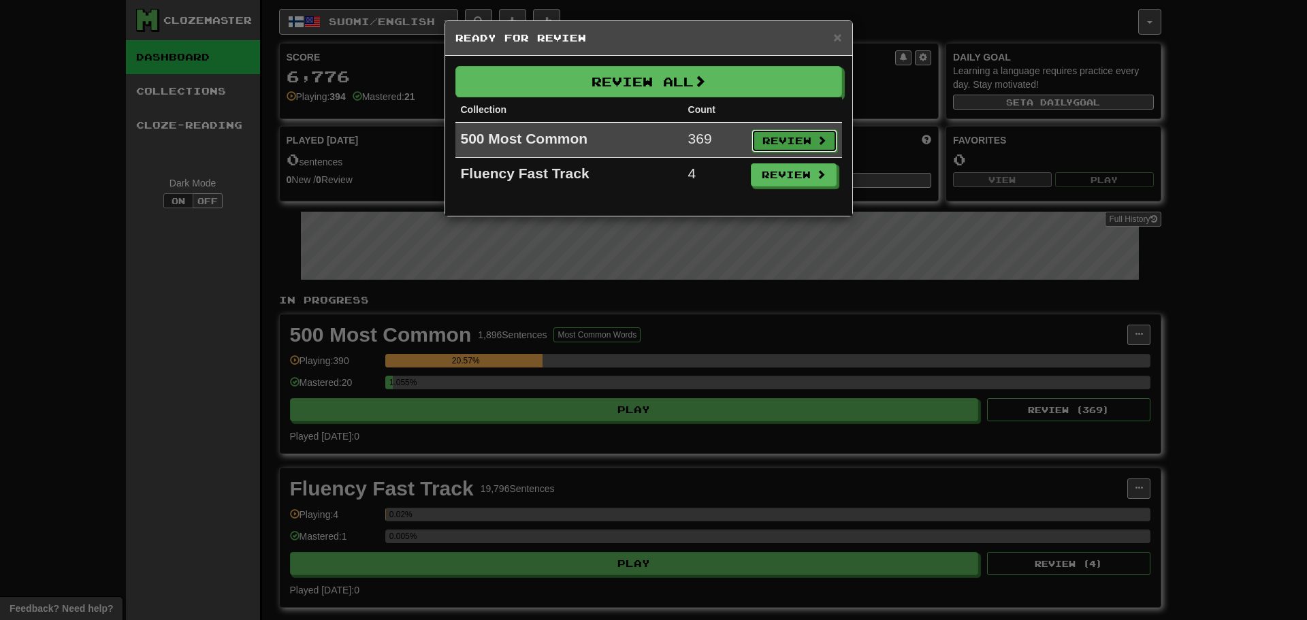
click at [791, 134] on button "Review" at bounding box center [794, 140] width 86 height 23
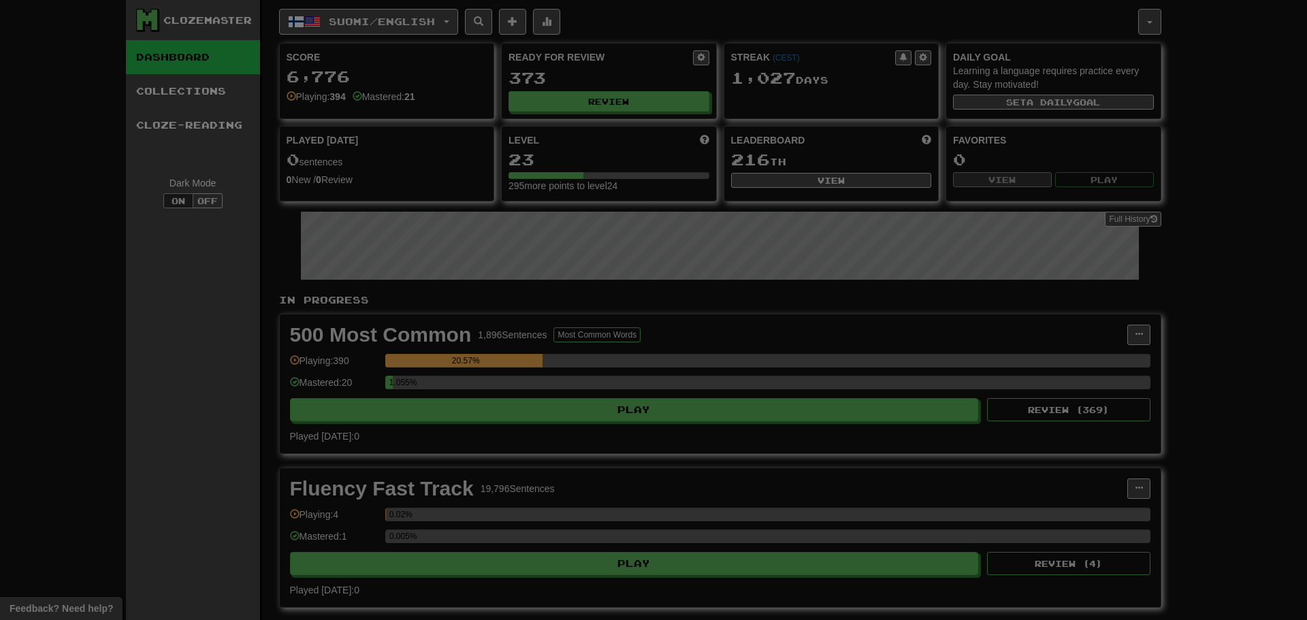
select select "**"
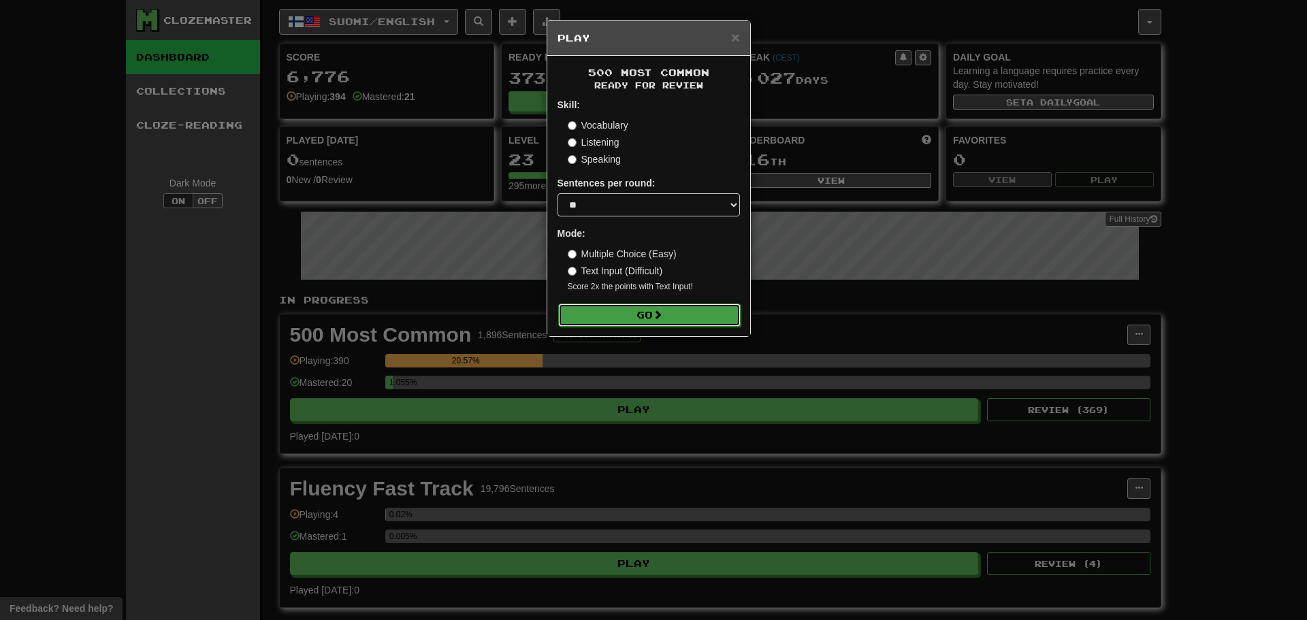
click at [640, 316] on button "Go" at bounding box center [649, 315] width 182 height 23
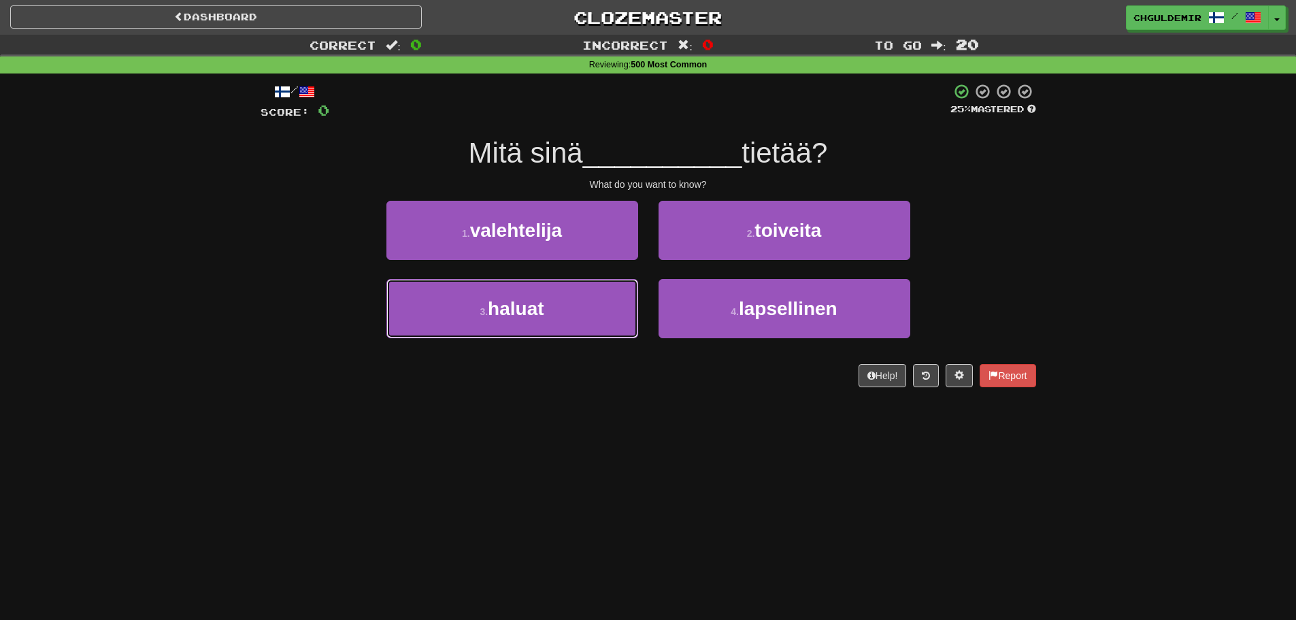
drag, startPoint x: 619, startPoint y: 291, endPoint x: 654, endPoint y: 274, distance: 38.7
click at [619, 293] on button "3 . haluat" at bounding box center [513, 308] width 252 height 59
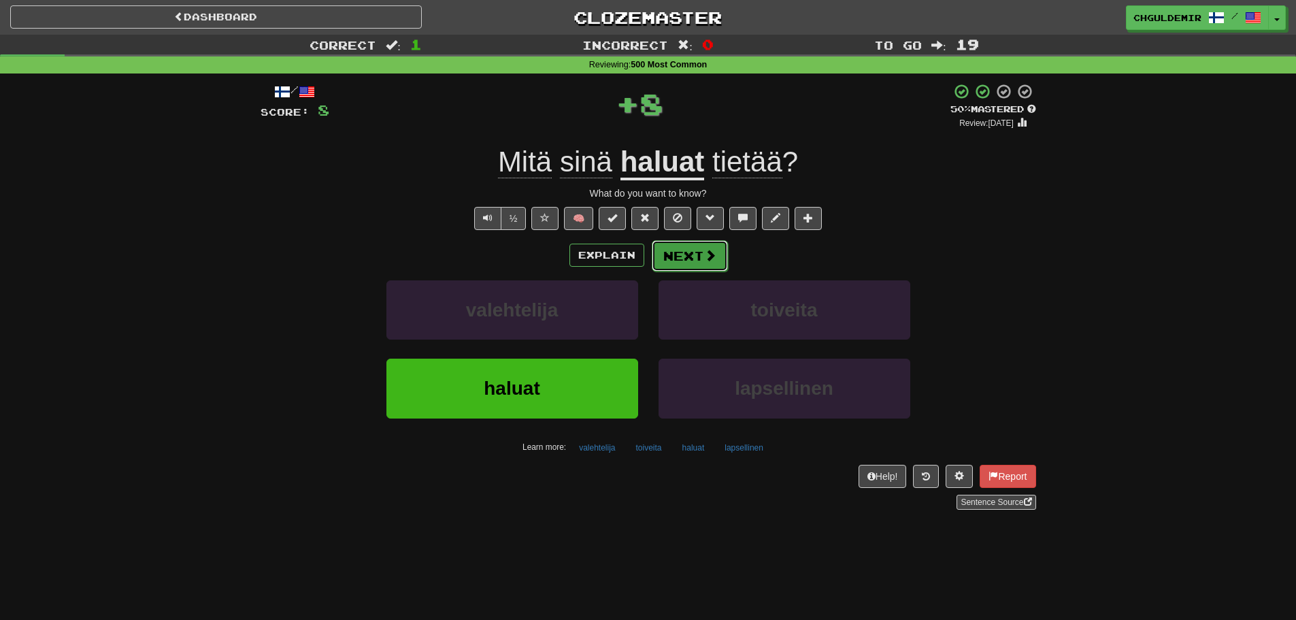
click at [681, 254] on button "Next" at bounding box center [690, 255] width 76 height 31
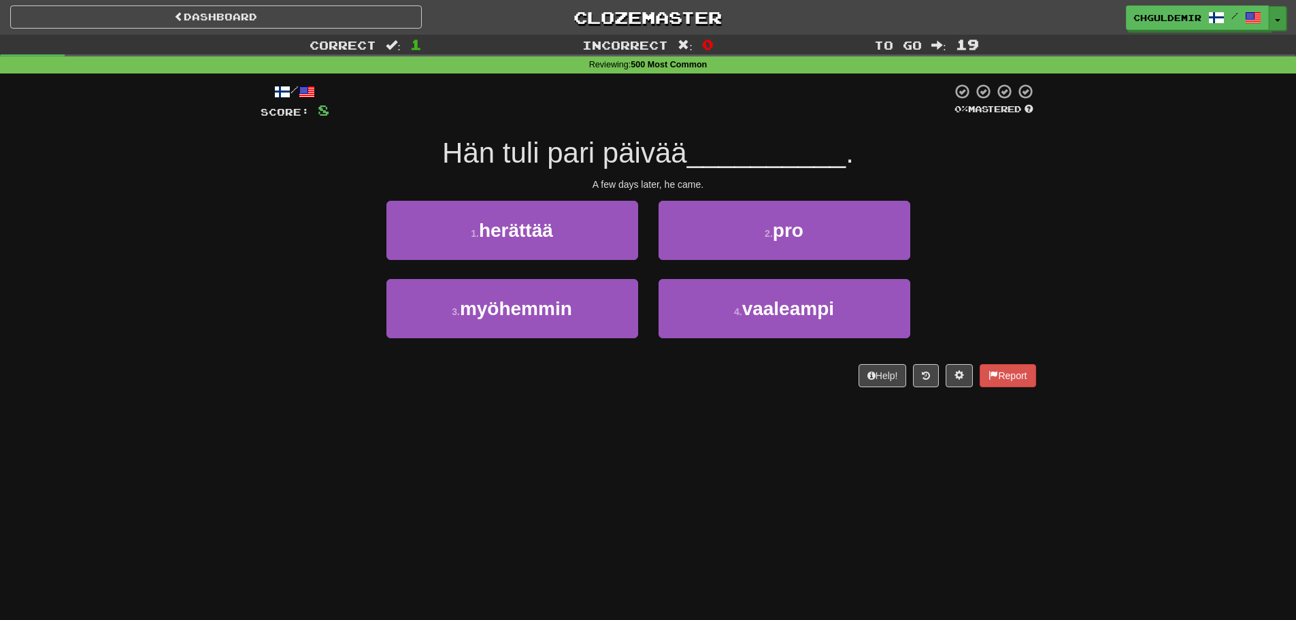
click at [1281, 15] on button "Toggle Dropdown" at bounding box center [1278, 18] width 18 height 24
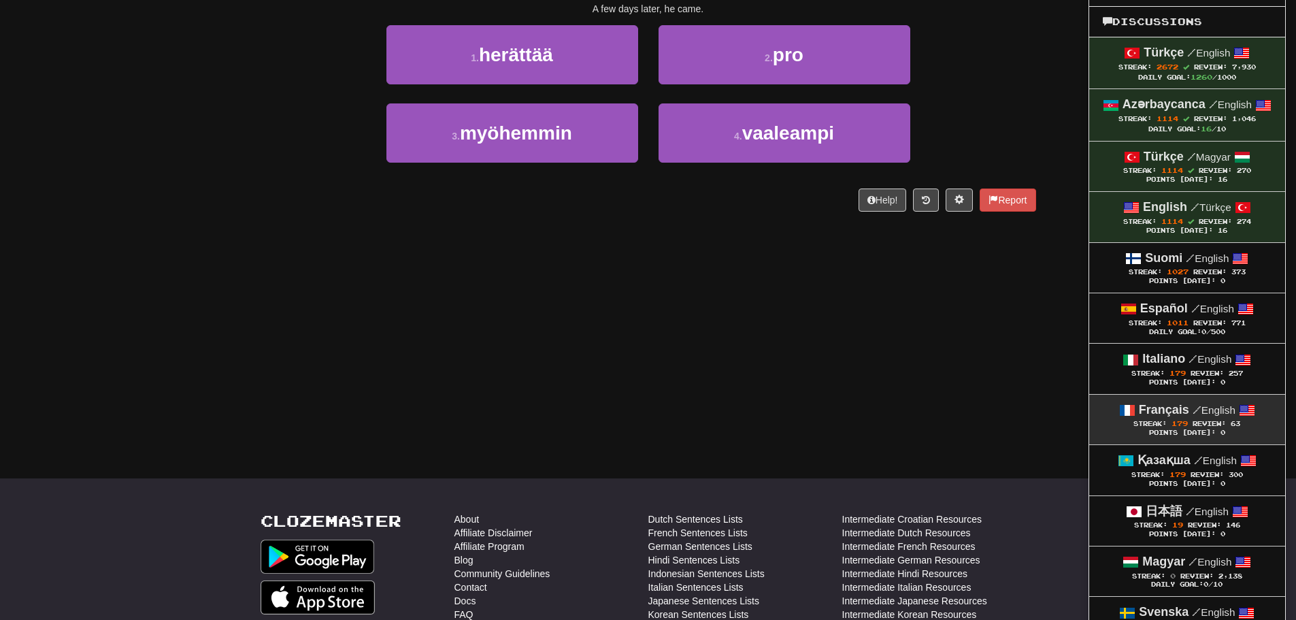
scroll to position [204, 0]
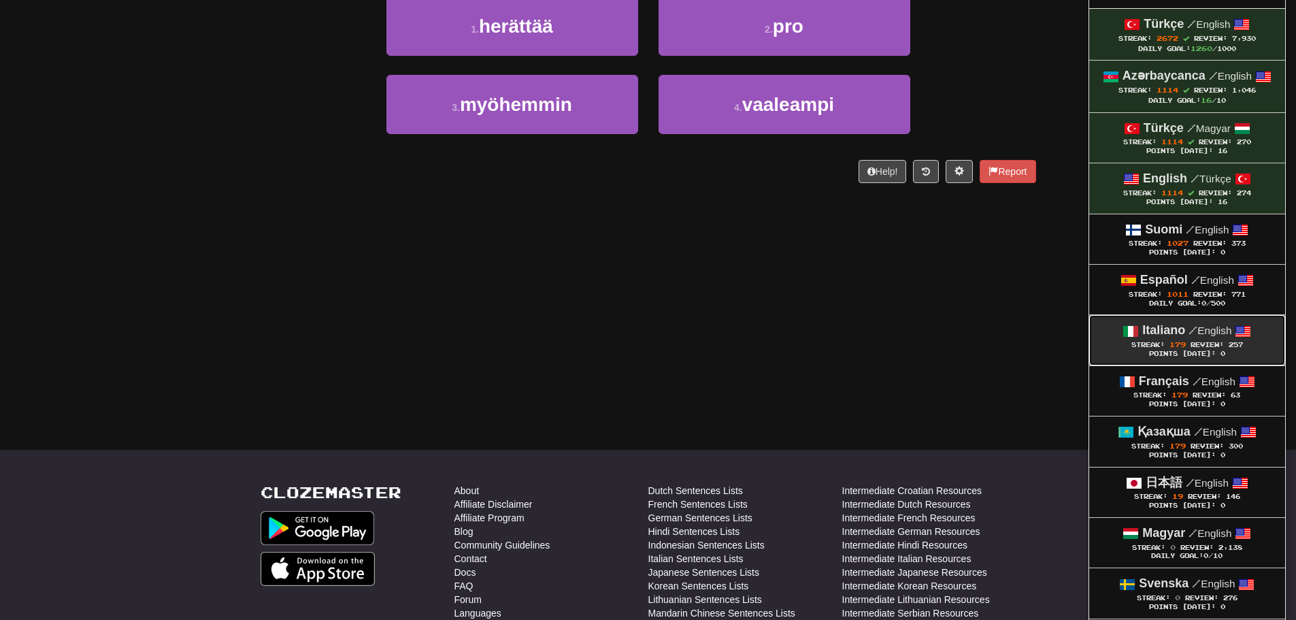
click at [1150, 350] on div "Points [DATE]: 0" at bounding box center [1187, 354] width 169 height 9
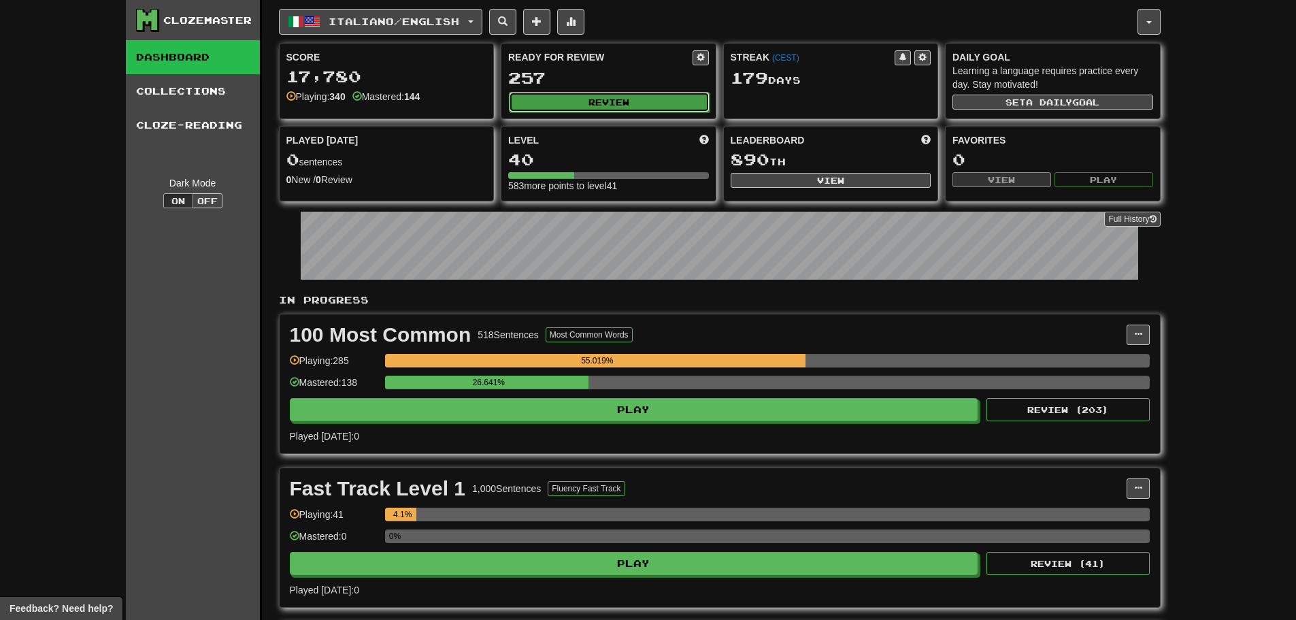
click at [628, 108] on button "Review" at bounding box center [609, 102] width 201 height 20
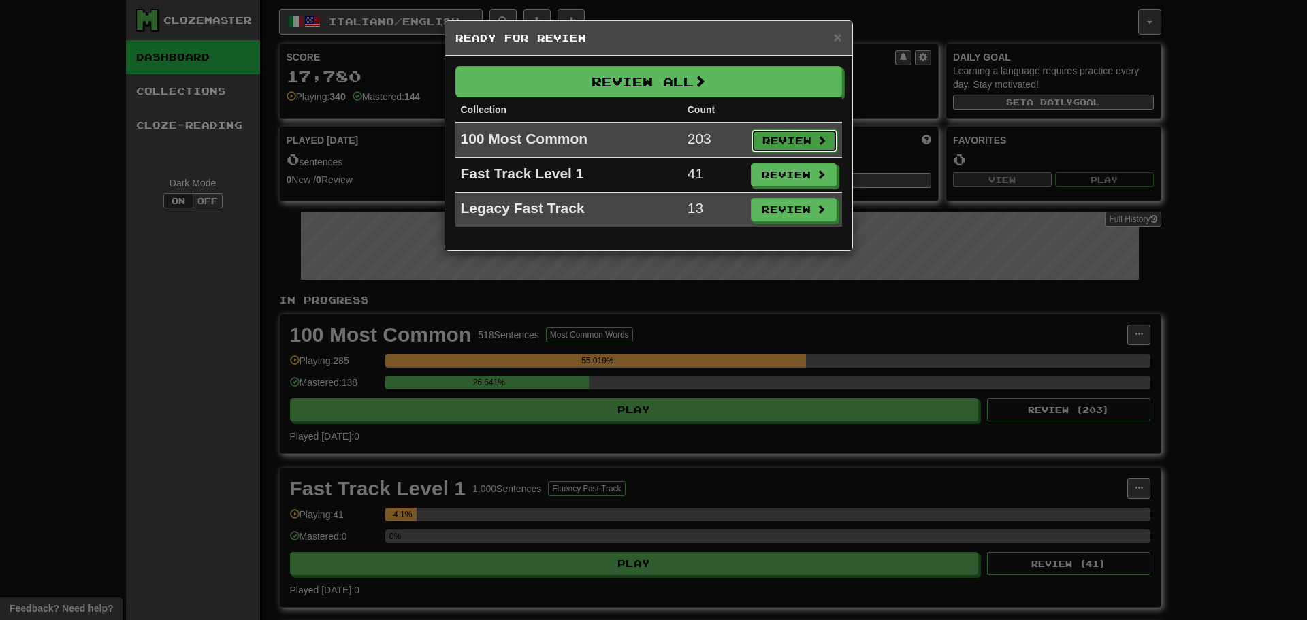
click at [785, 135] on button "Review" at bounding box center [794, 140] width 86 height 23
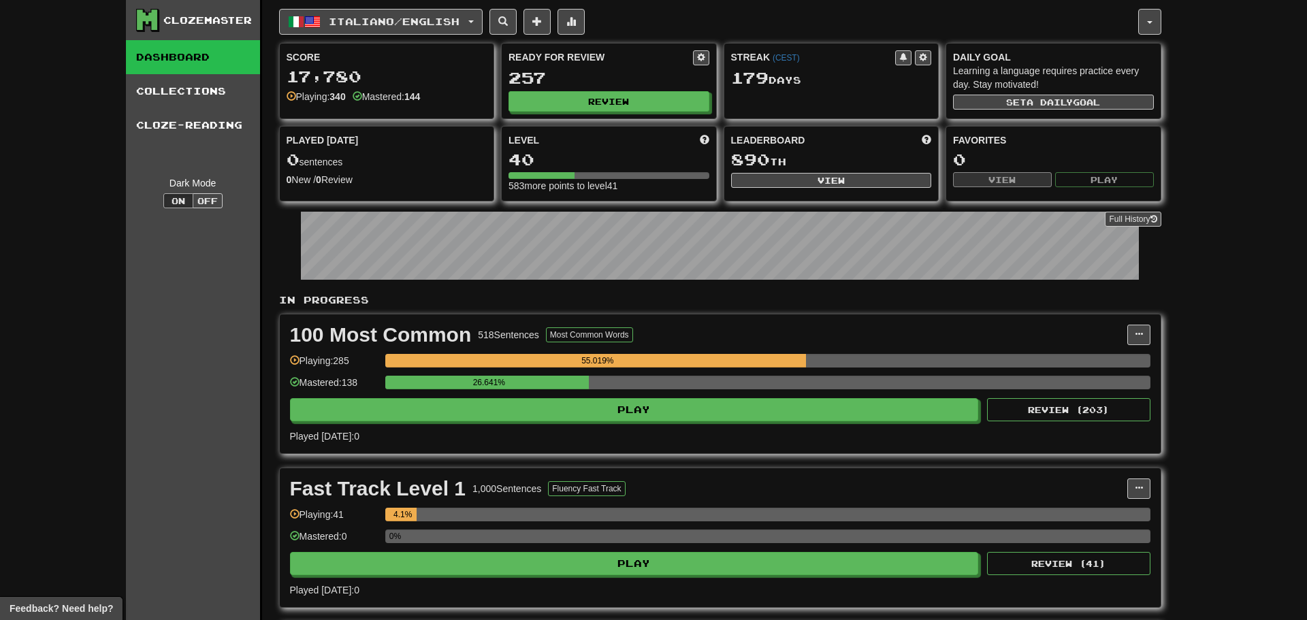
select select "**"
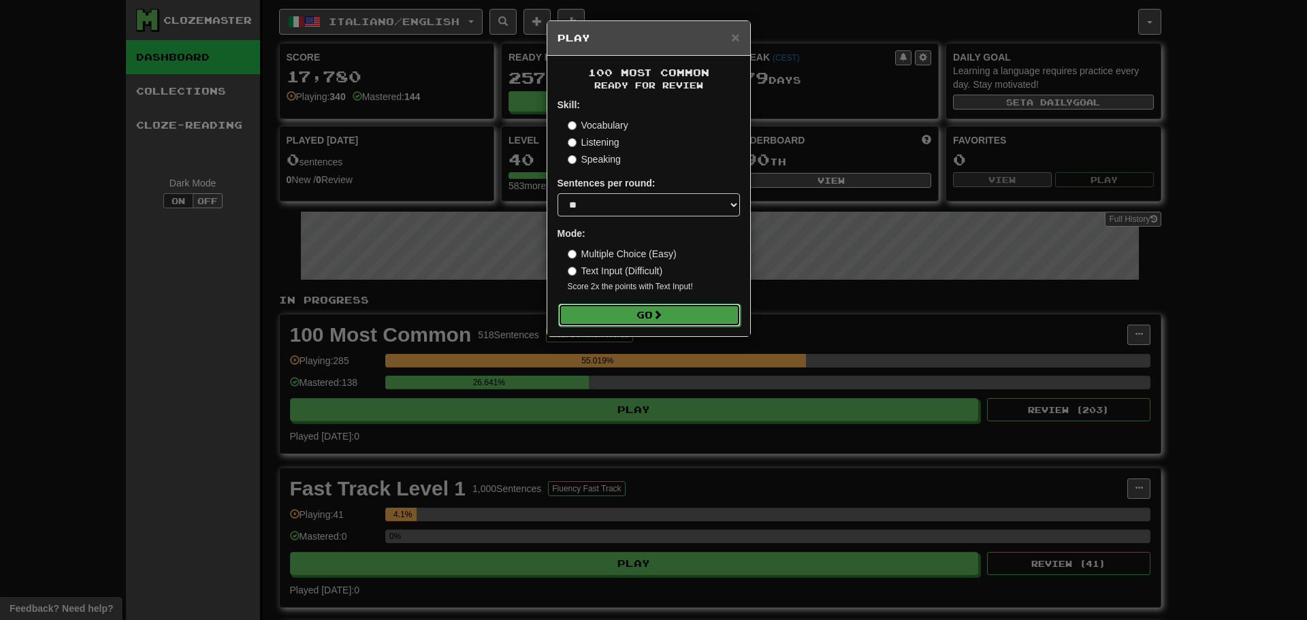
click at [670, 314] on button "Go" at bounding box center [649, 315] width 182 height 23
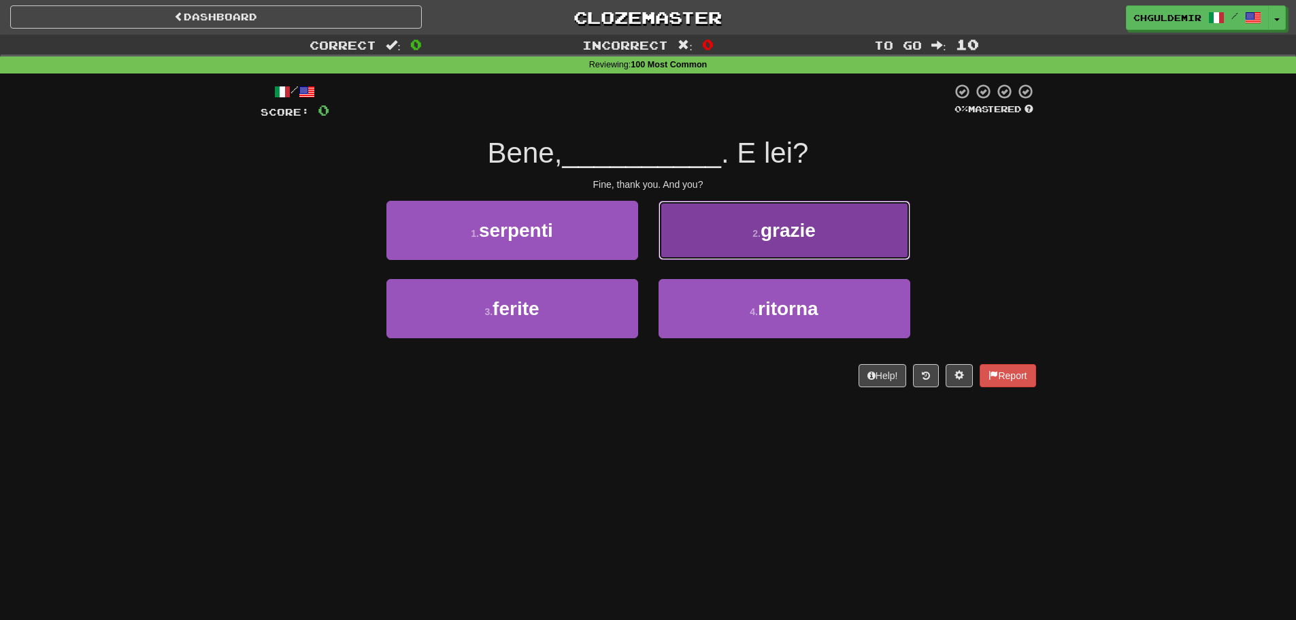
click at [742, 247] on button "2 . grazie" at bounding box center [785, 230] width 252 height 59
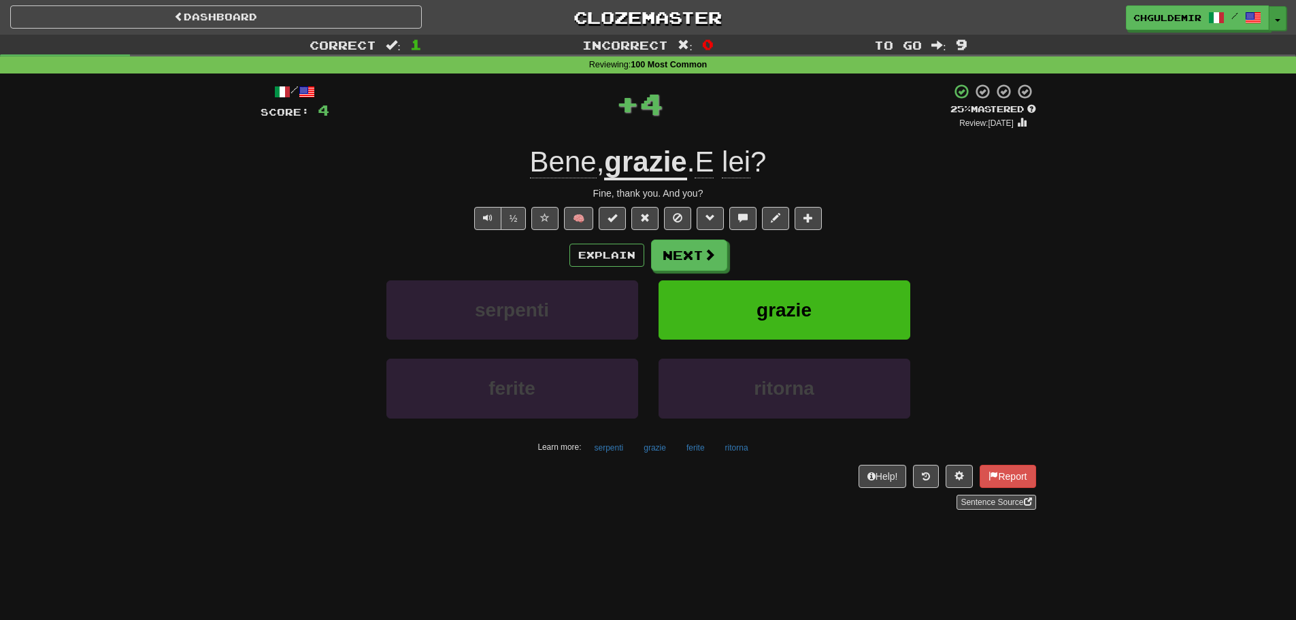
click at [1284, 15] on button "Toggle Dropdown" at bounding box center [1278, 18] width 18 height 24
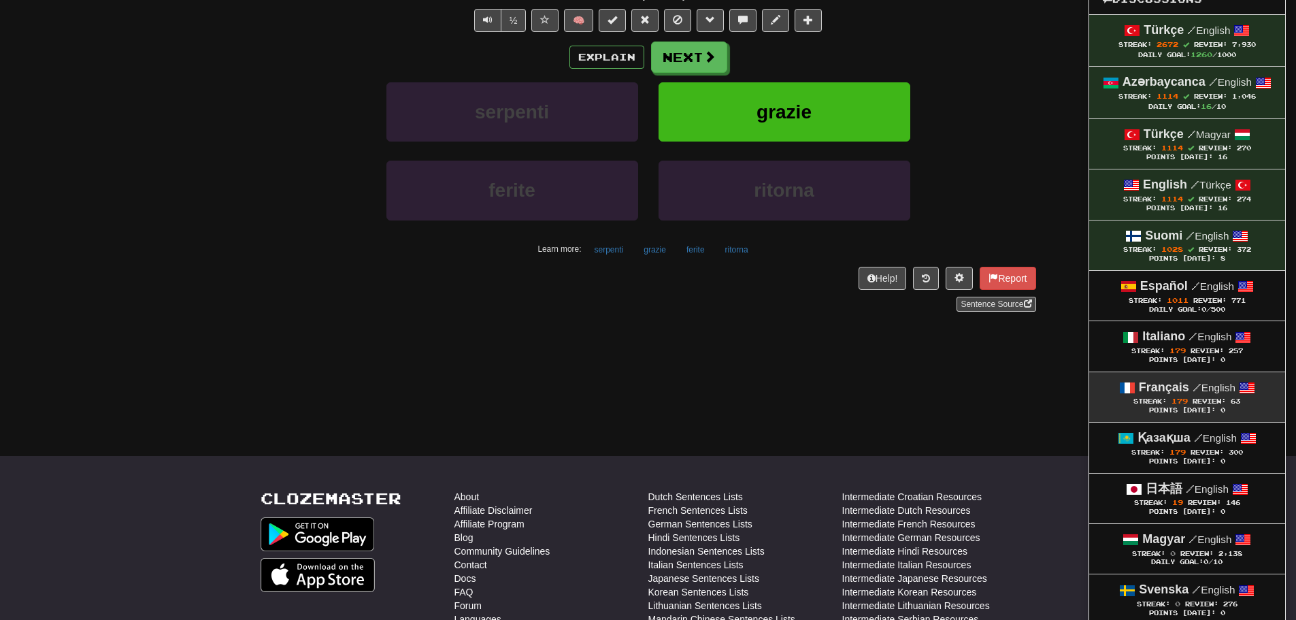
scroll to position [204, 0]
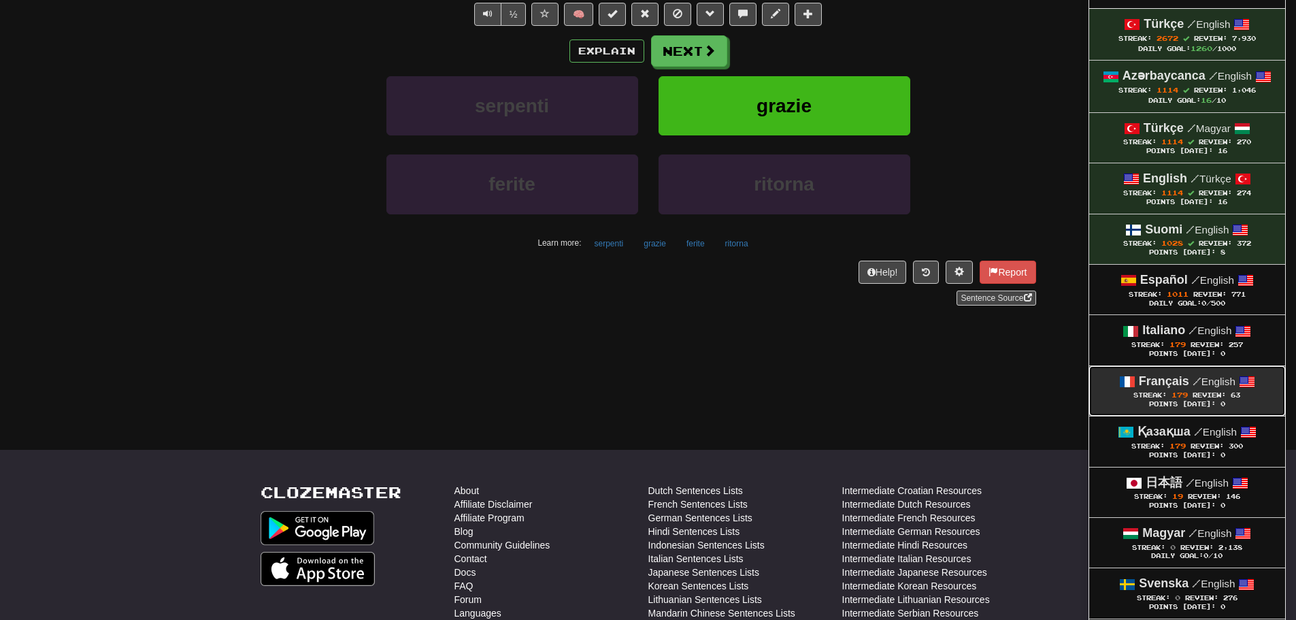
click at [1185, 380] on strong "Français" at bounding box center [1164, 381] width 50 height 14
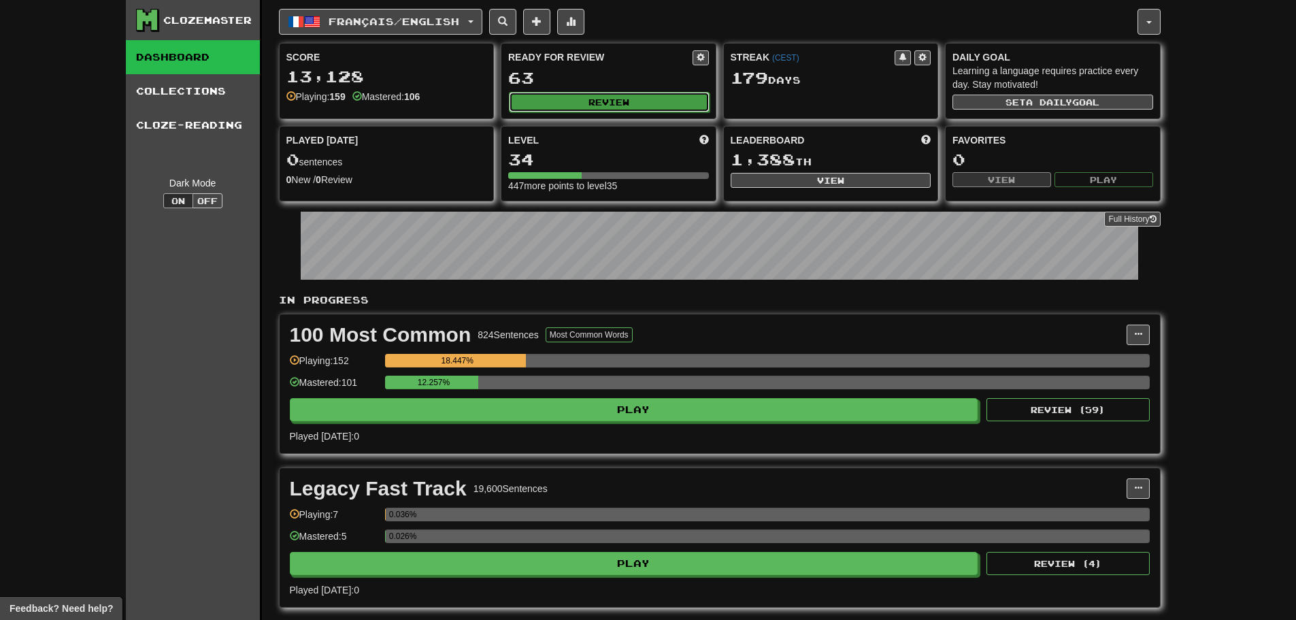
click at [643, 105] on button "Review" at bounding box center [609, 102] width 201 height 20
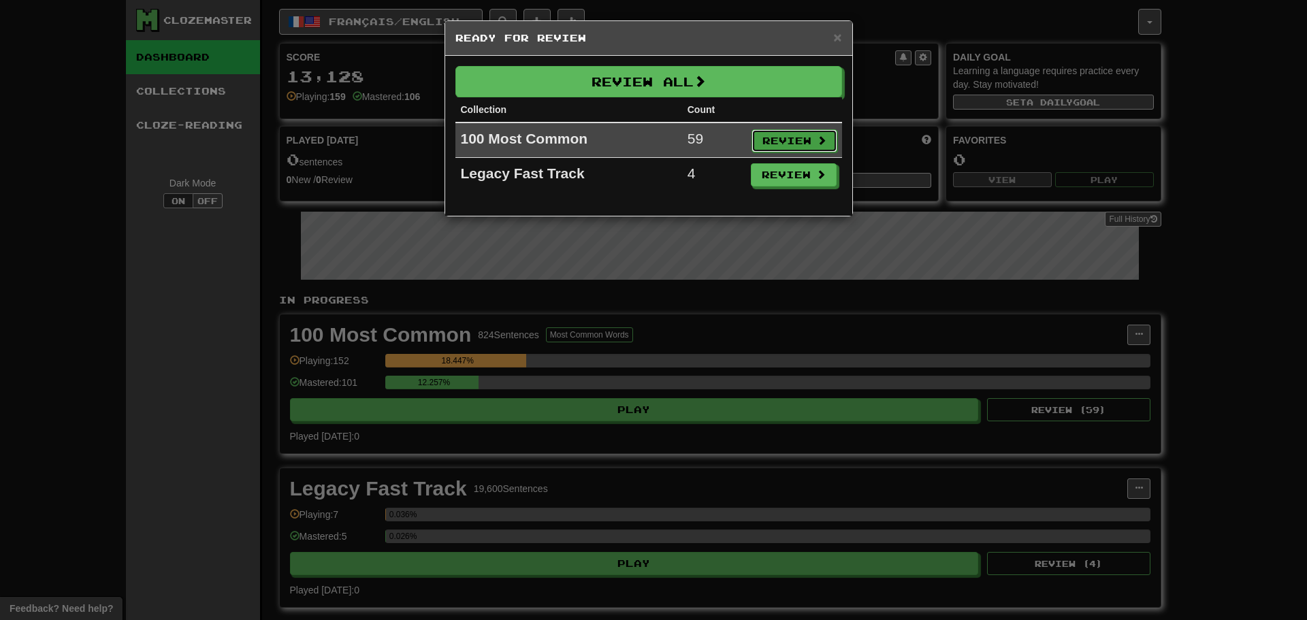
click at [821, 132] on button "Review" at bounding box center [794, 140] width 86 height 23
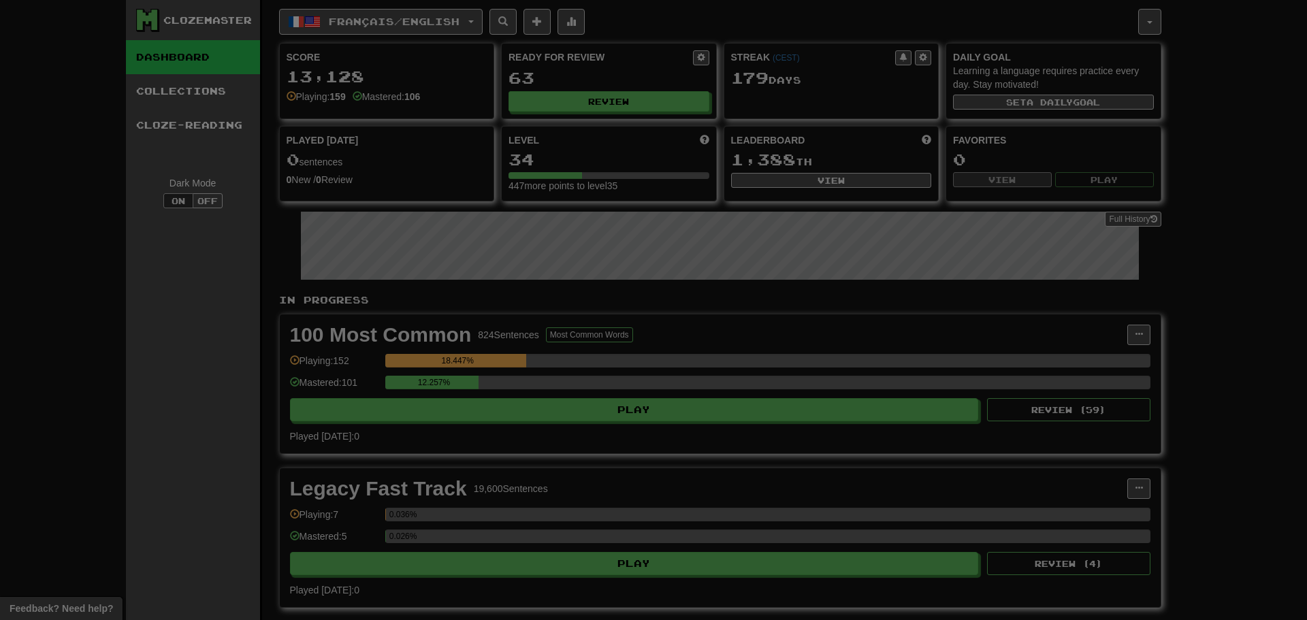
select select "**"
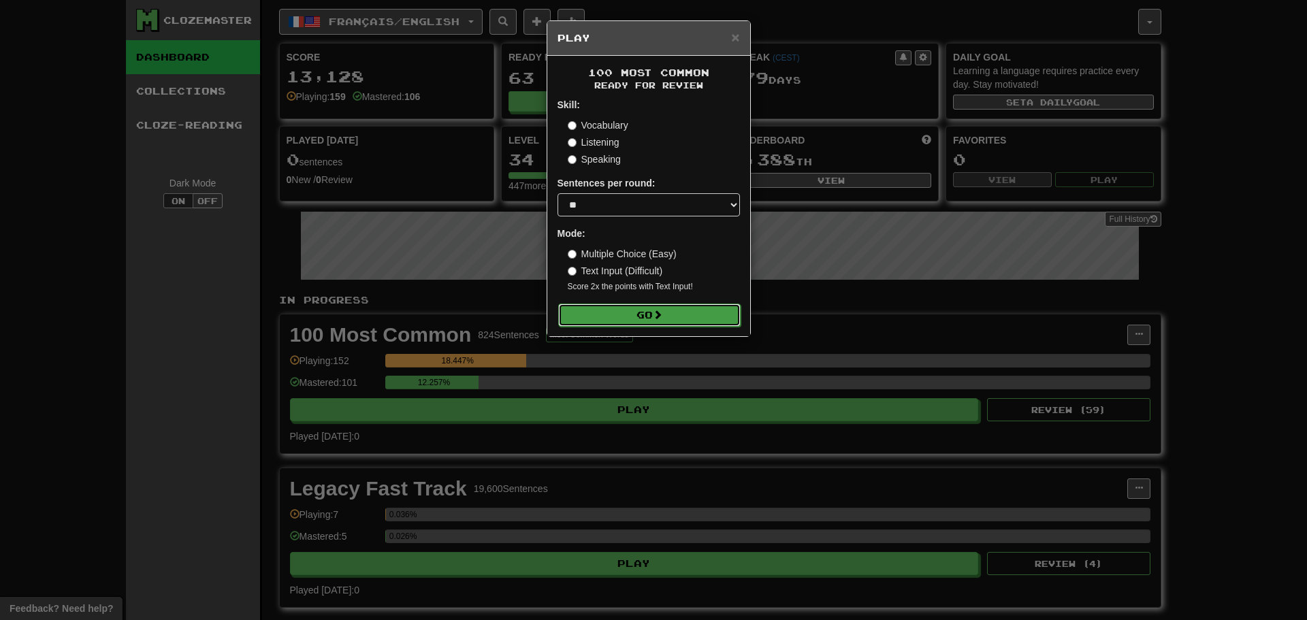
click at [677, 310] on button "Go" at bounding box center [649, 315] width 182 height 23
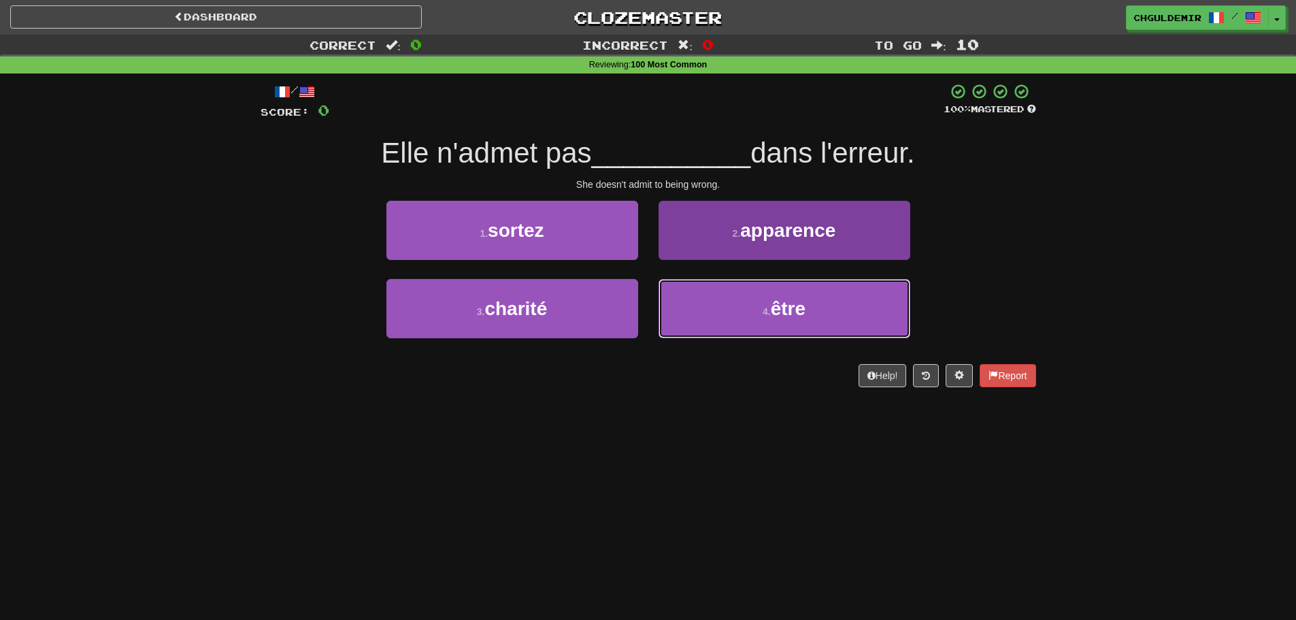
click at [717, 294] on button "4 . être" at bounding box center [785, 308] width 252 height 59
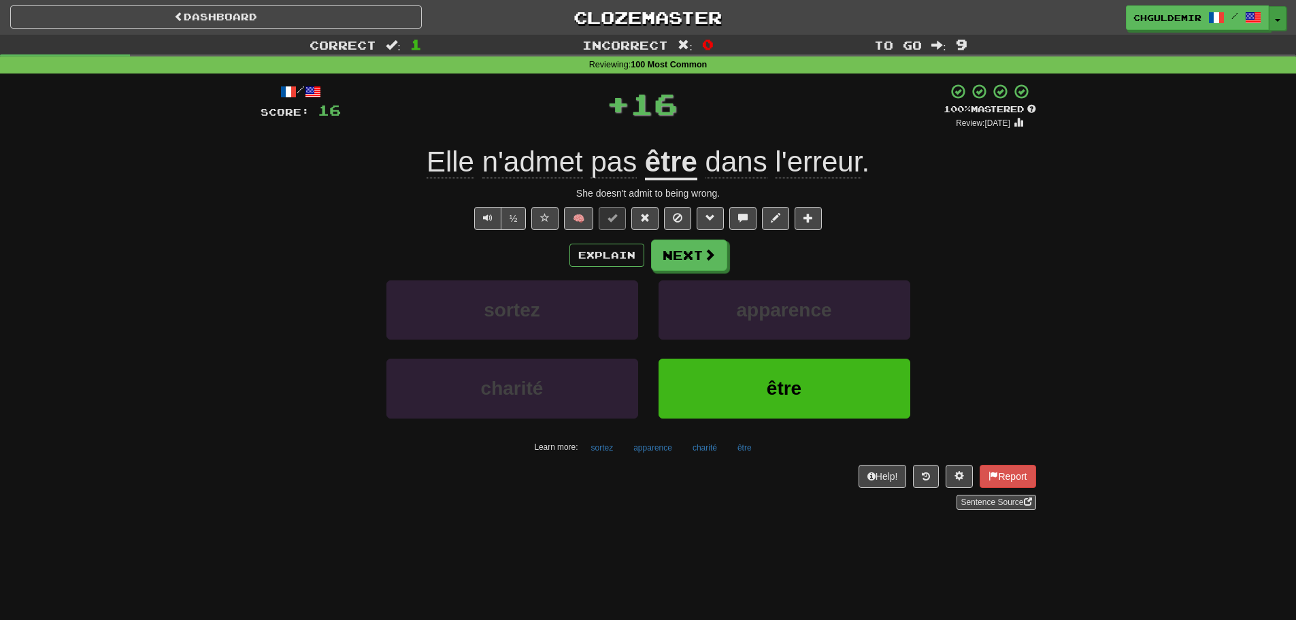
click at [1280, 14] on button "Toggle Dropdown" at bounding box center [1278, 18] width 18 height 24
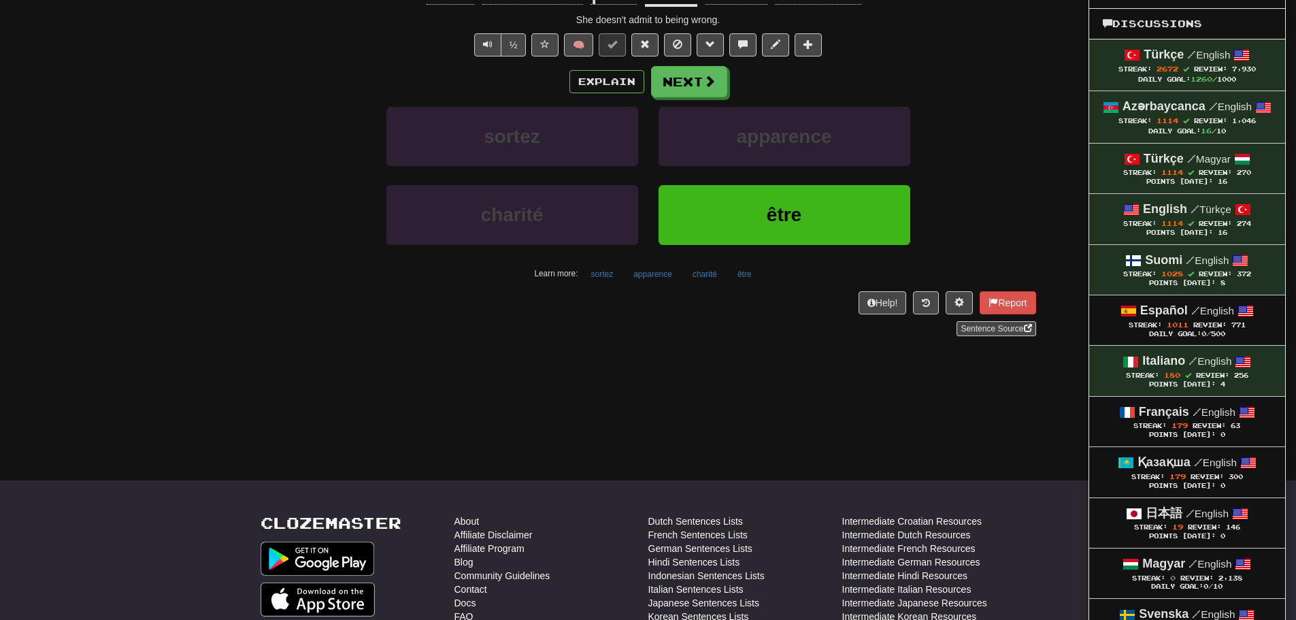
scroll to position [204, 0]
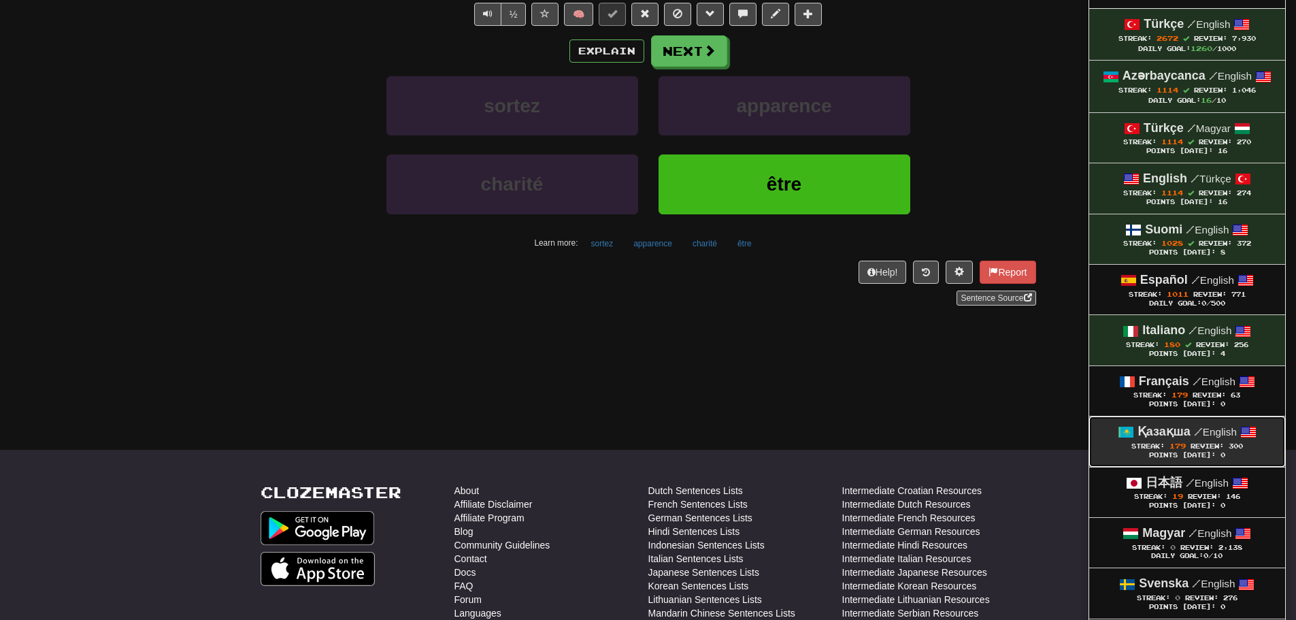
click at [1182, 442] on span "179" at bounding box center [1178, 446] width 16 height 8
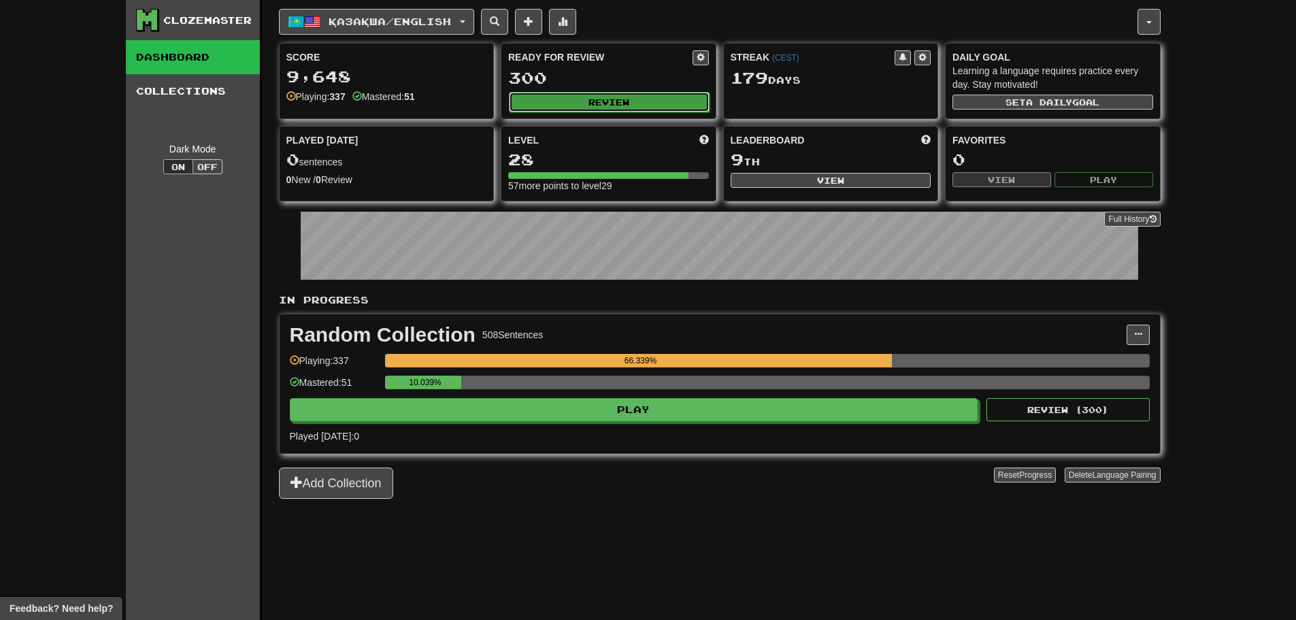
click at [551, 105] on button "Review" at bounding box center [609, 102] width 201 height 20
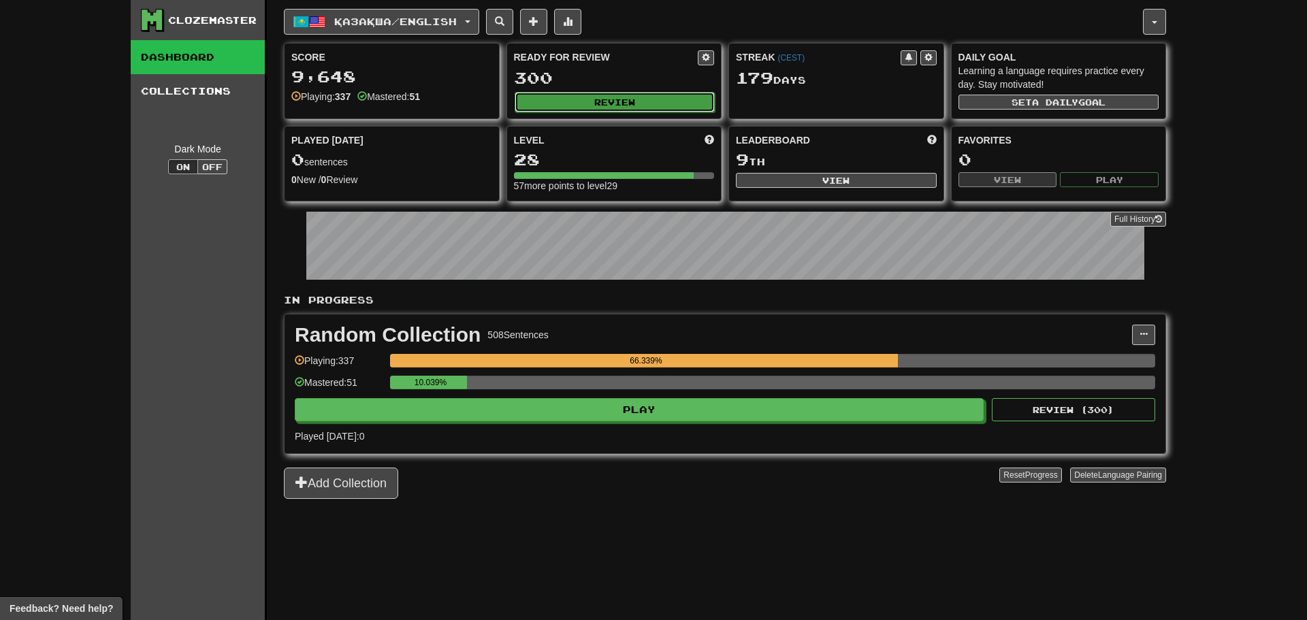
select select "**"
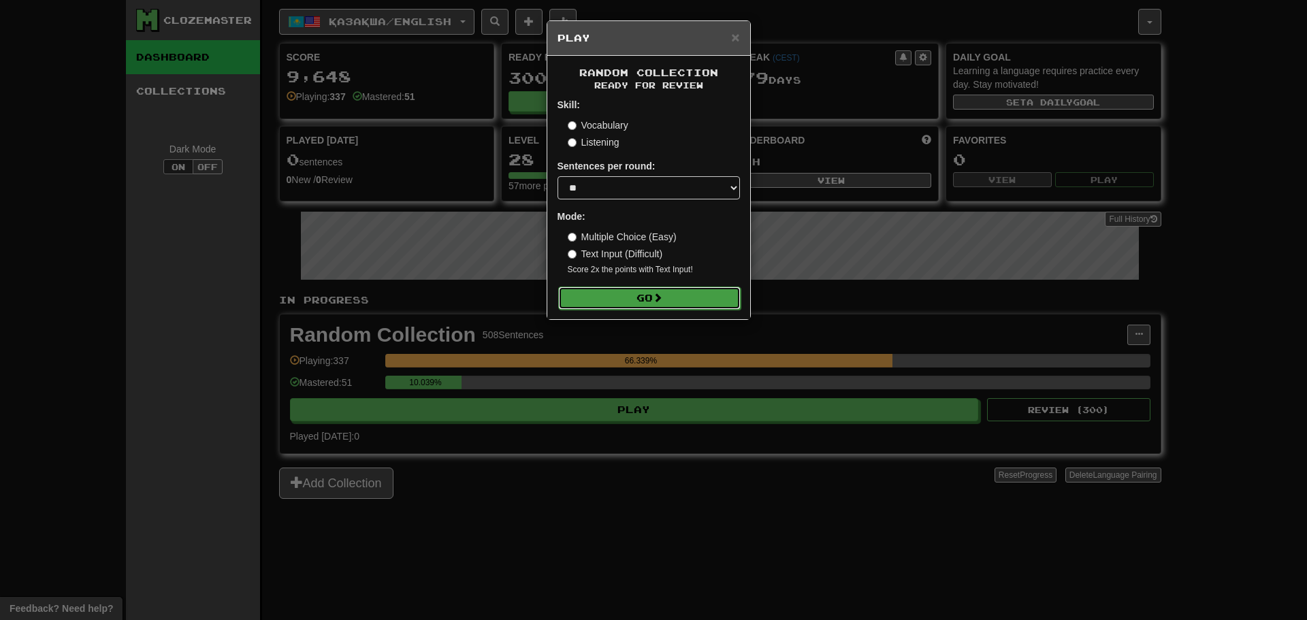
click at [696, 299] on button "Go" at bounding box center [649, 298] width 182 height 23
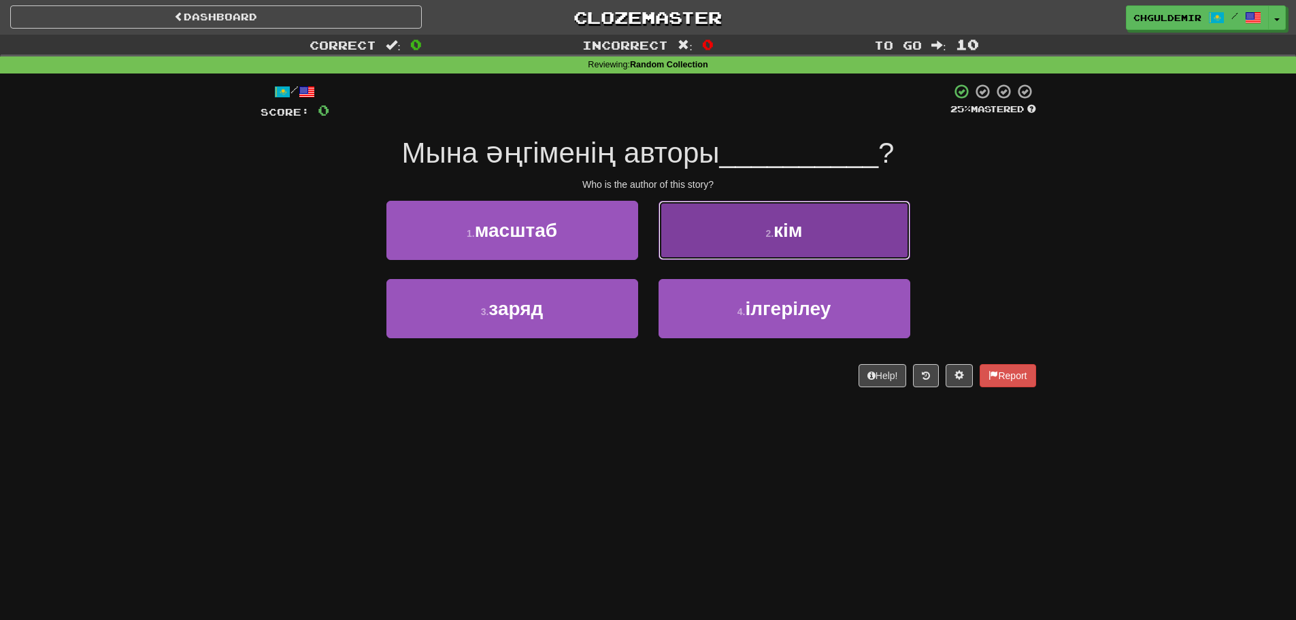
click at [725, 241] on button "2 . кім" at bounding box center [785, 230] width 252 height 59
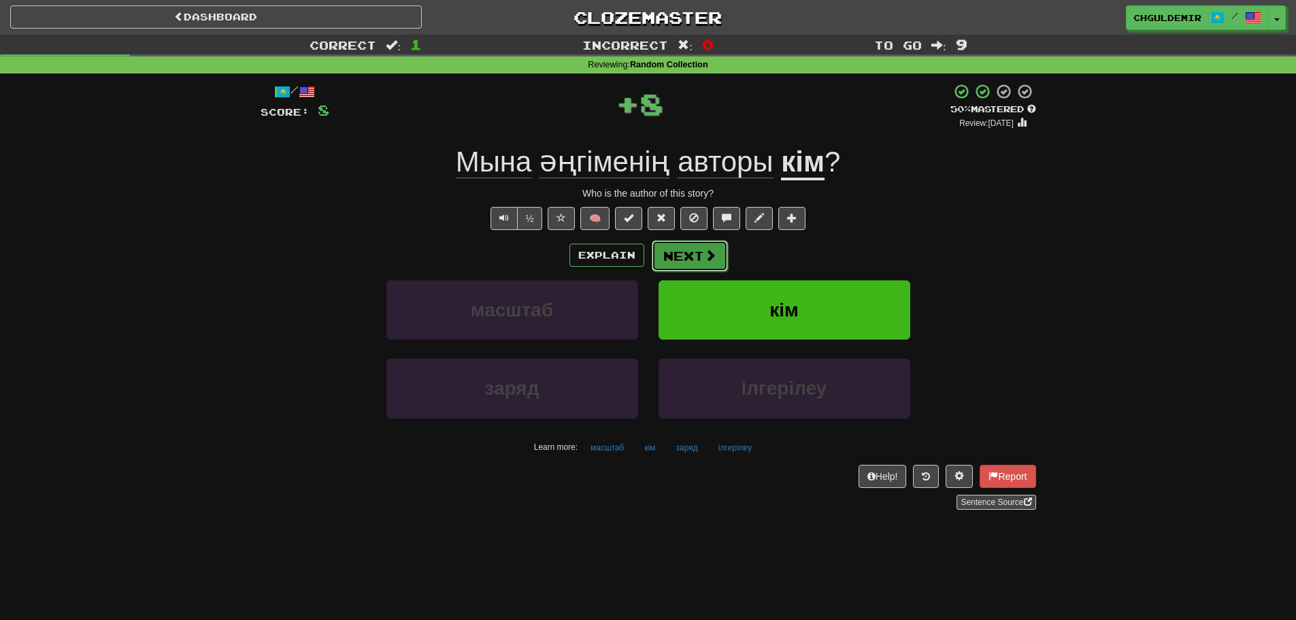
click at [709, 245] on button "Next" at bounding box center [690, 255] width 76 height 31
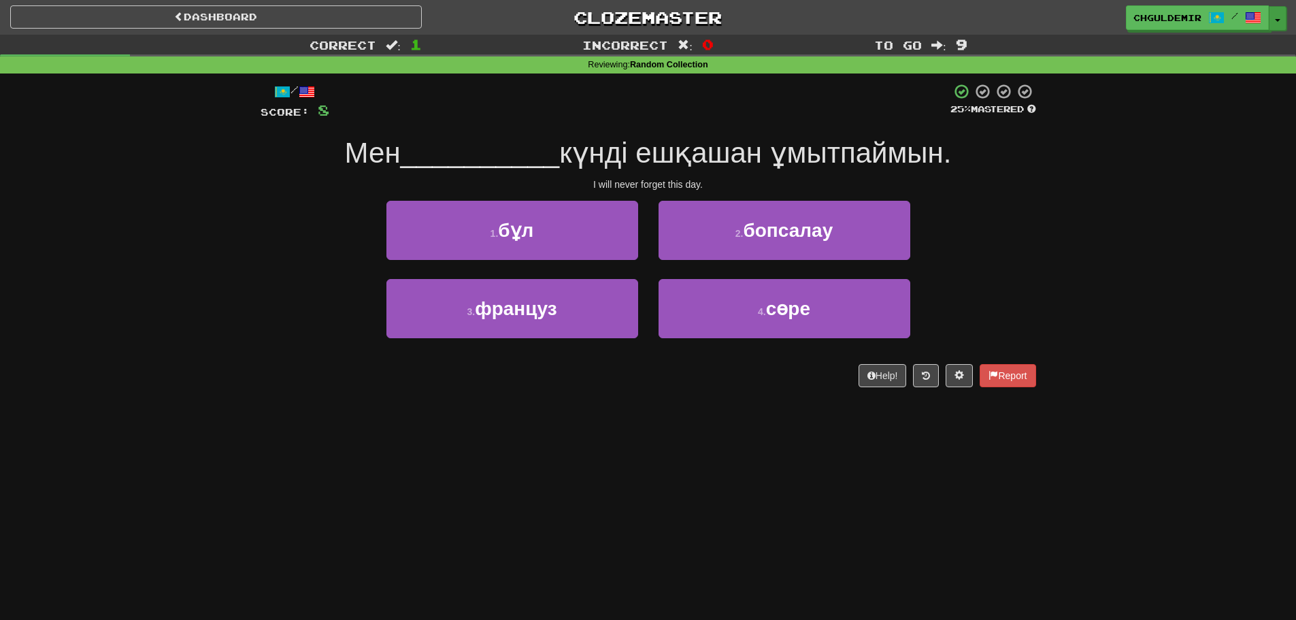
click at [1272, 22] on button "Toggle Dropdown" at bounding box center [1278, 18] width 18 height 24
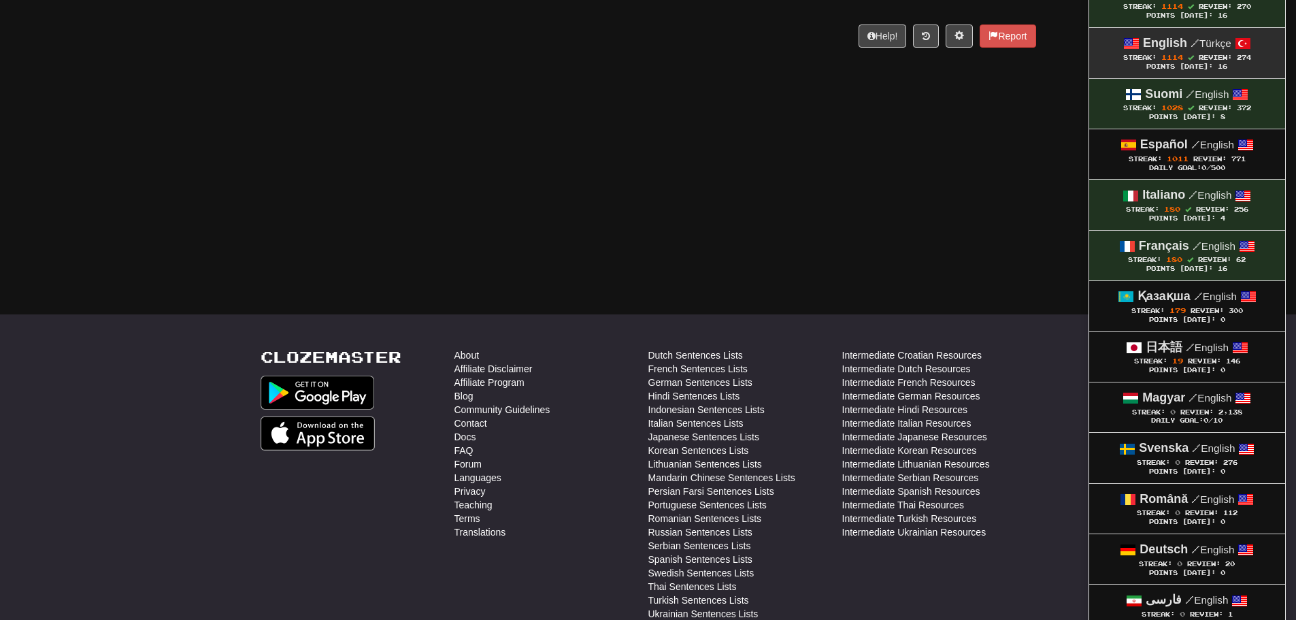
scroll to position [340, 0]
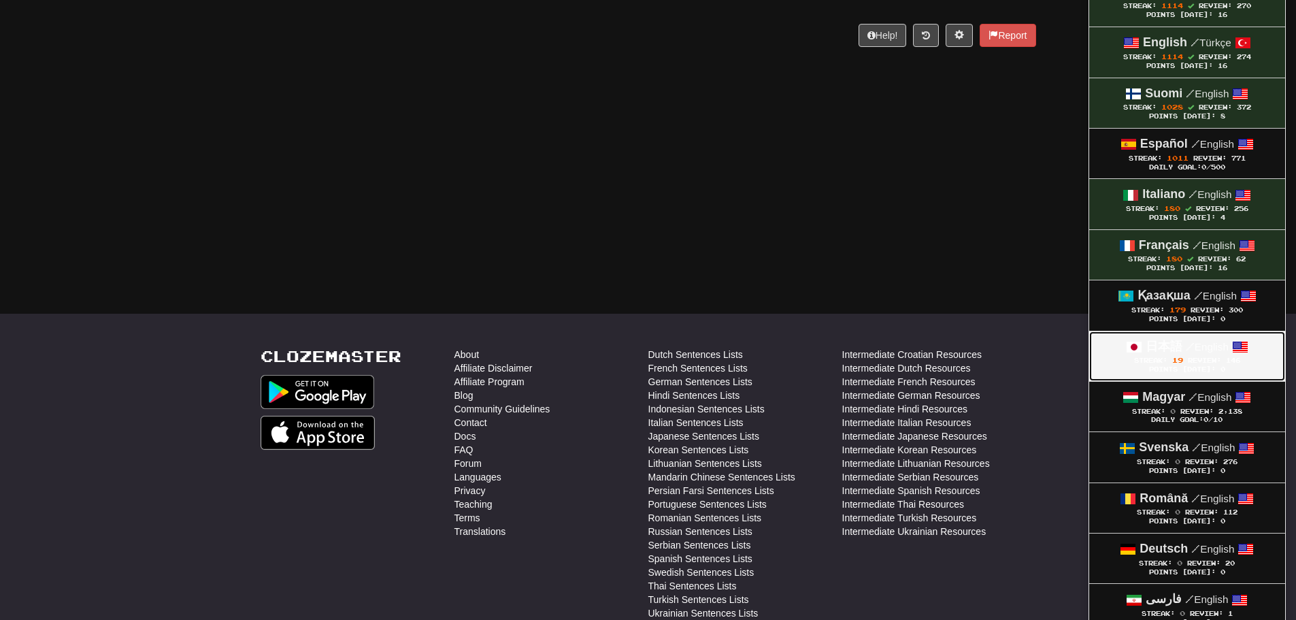
click at [1174, 367] on div "Points [DATE]: 0" at bounding box center [1187, 369] width 169 height 9
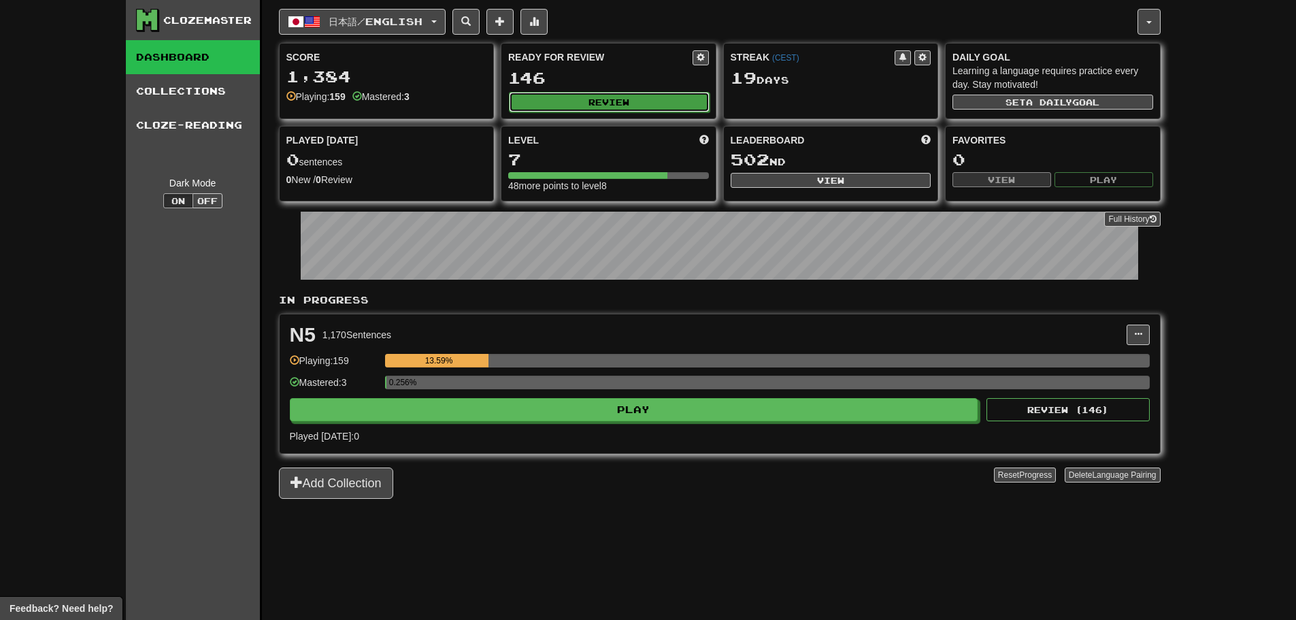
click at [654, 99] on button "Review" at bounding box center [609, 102] width 201 height 20
select select "********"
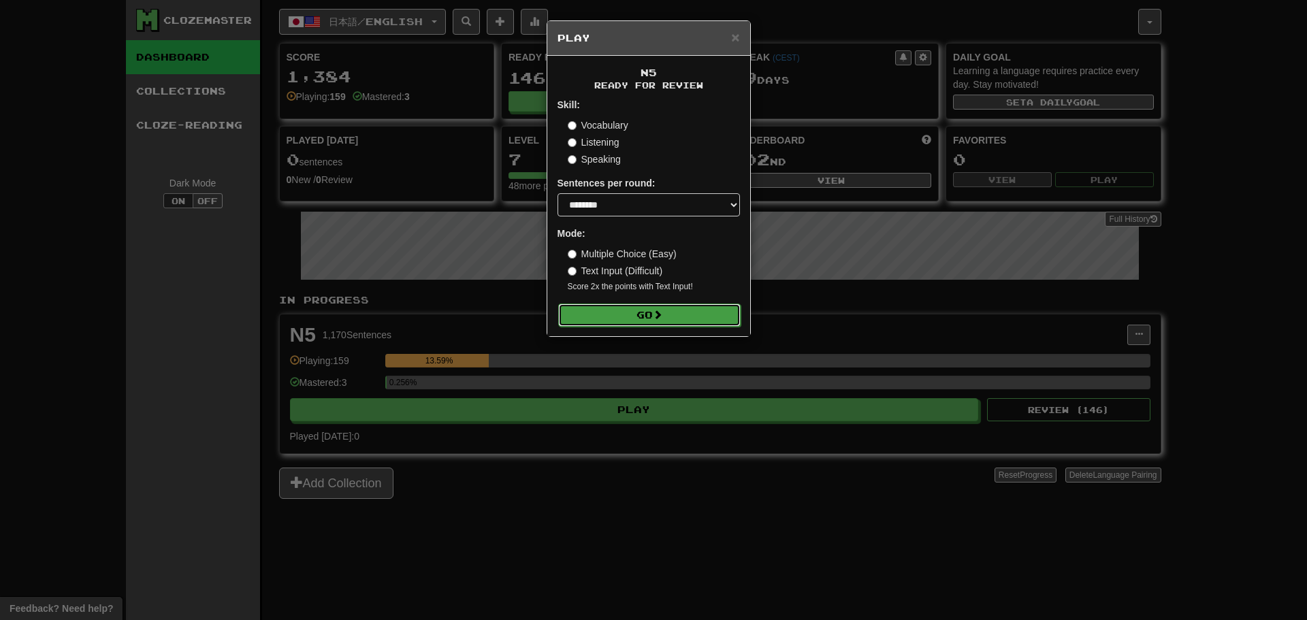
click at [659, 312] on span at bounding box center [658, 315] width 10 height 10
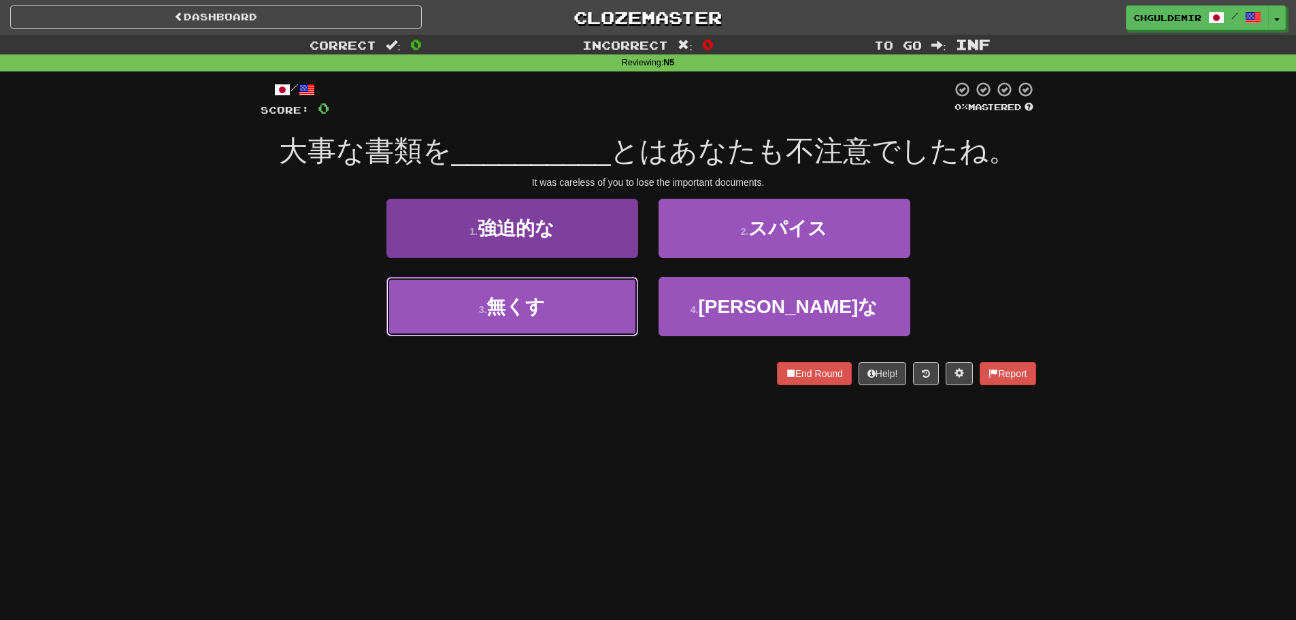
click at [604, 318] on button "3 . 無くす" at bounding box center [513, 306] width 252 height 59
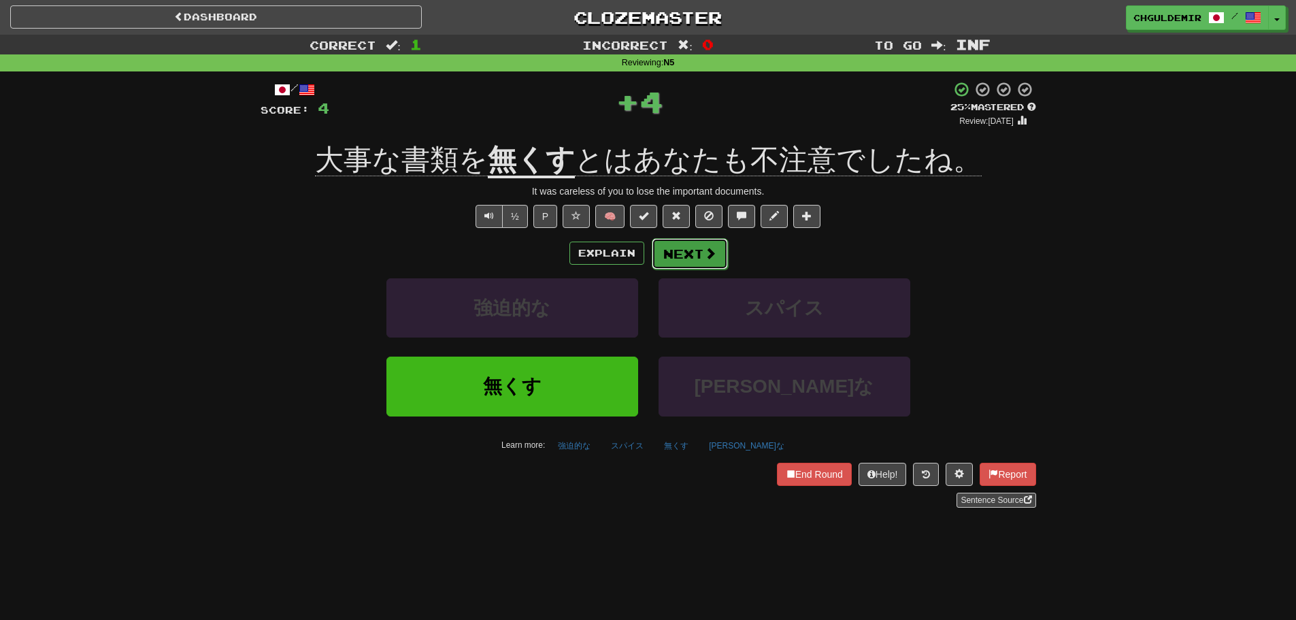
click at [697, 252] on button "Next" at bounding box center [690, 253] width 76 height 31
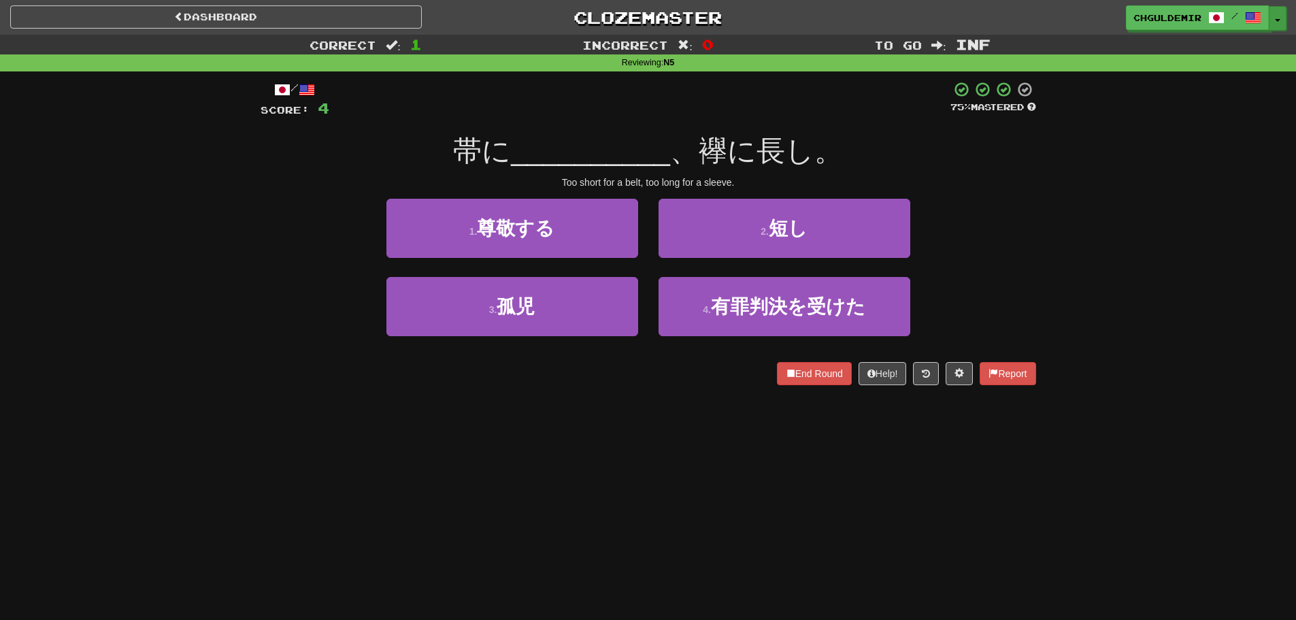
click at [1277, 14] on button "Toggle Dropdown" at bounding box center [1278, 18] width 18 height 24
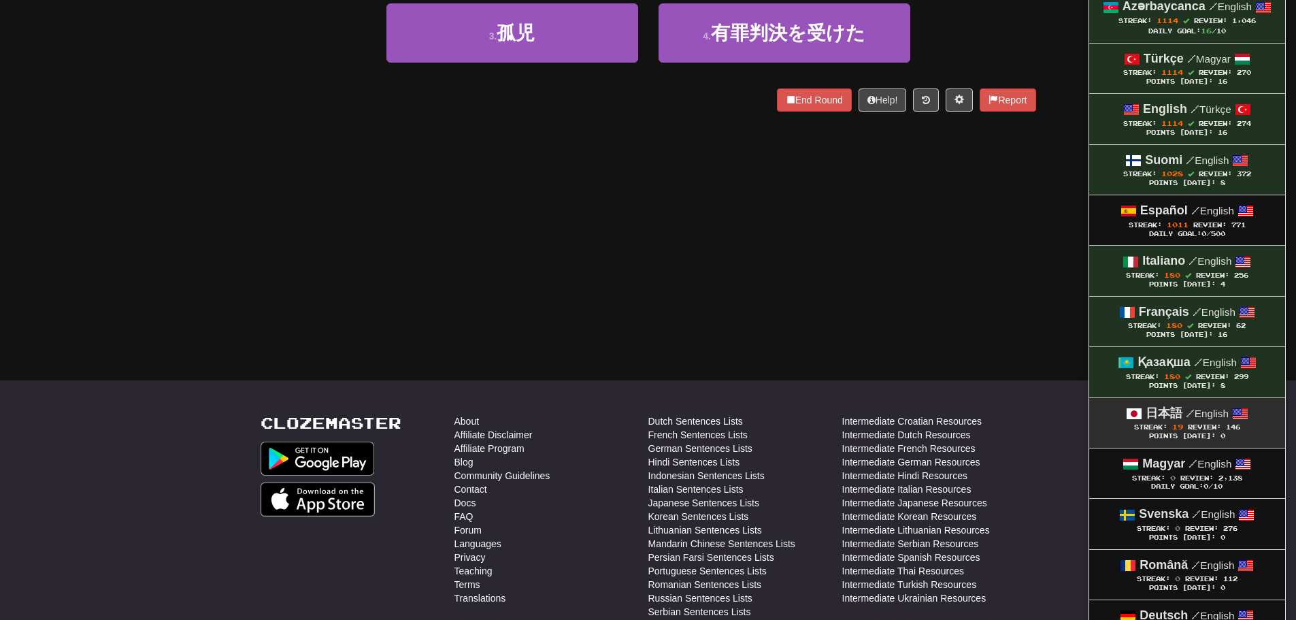
scroll to position [340, 0]
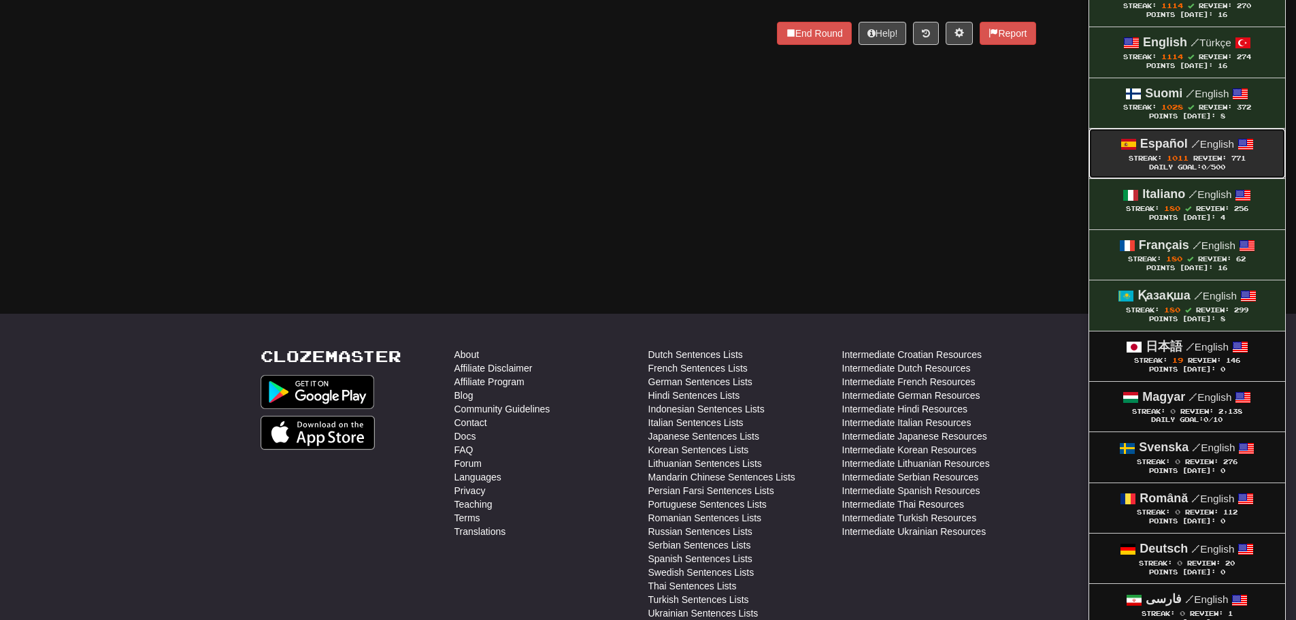
click at [1167, 162] on div "Streak: 1011 Review: 771" at bounding box center [1187, 158] width 169 height 10
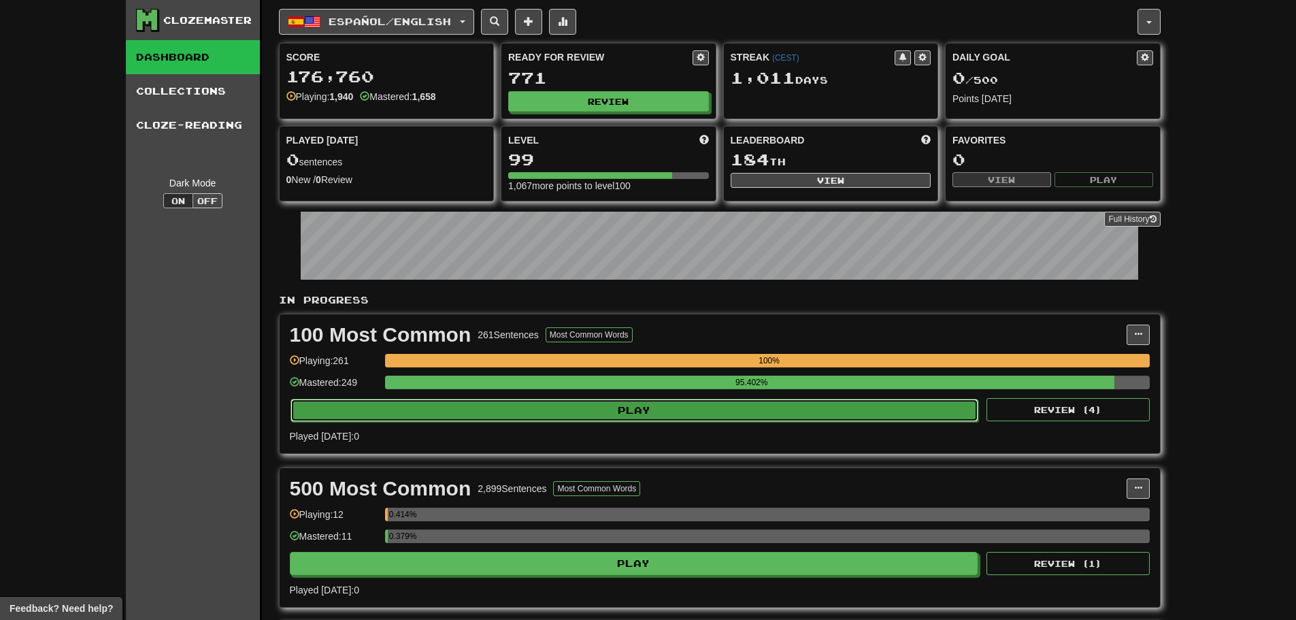
click at [593, 402] on button "Play" at bounding box center [635, 410] width 689 height 23
select select "********"
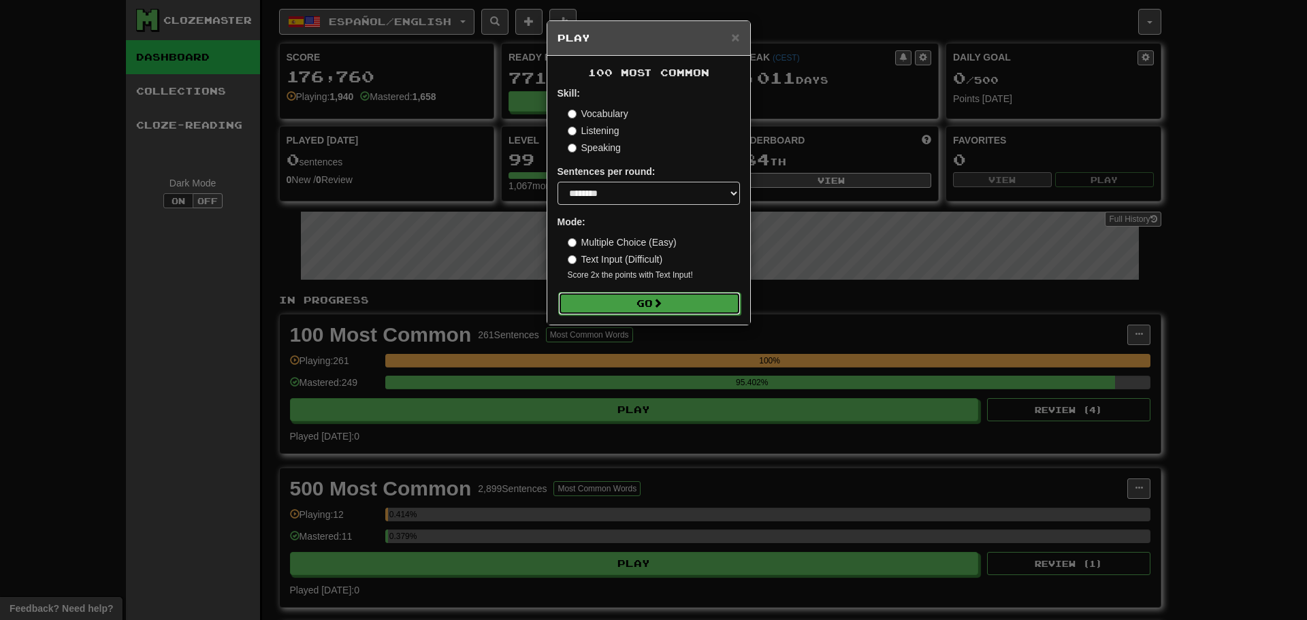
click at [710, 301] on button "Go" at bounding box center [649, 303] width 182 height 23
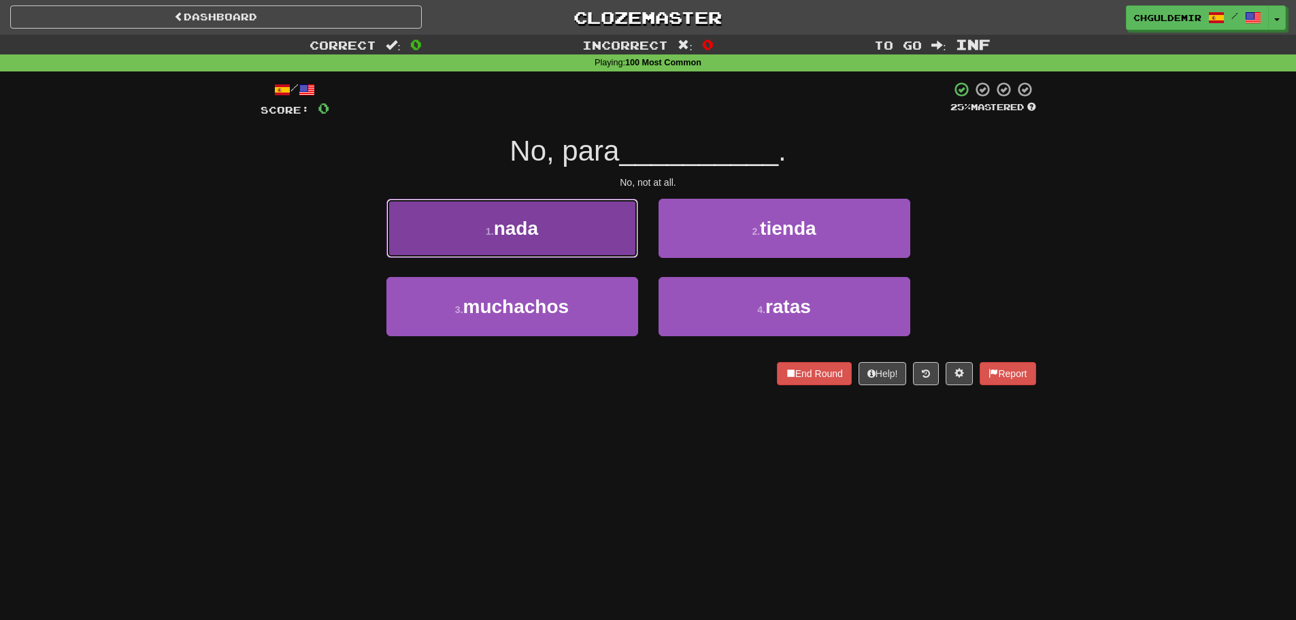
click at [612, 240] on button "1 . nada" at bounding box center [513, 228] width 252 height 59
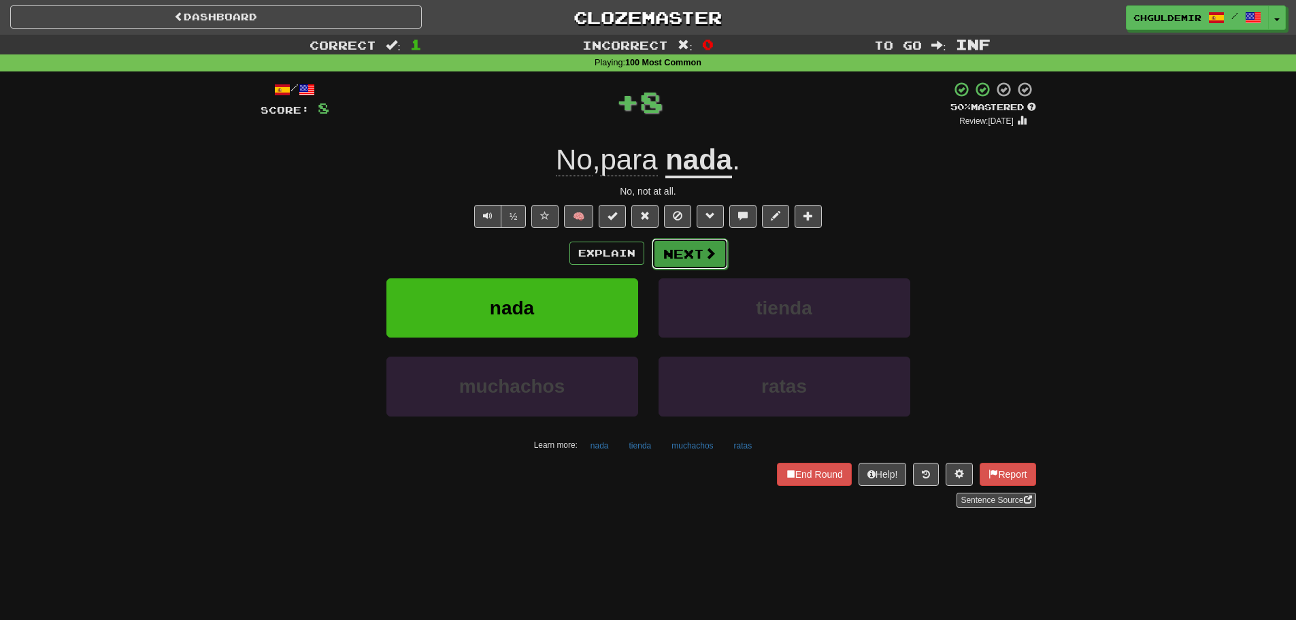
click at [700, 250] on button "Next" at bounding box center [690, 253] width 76 height 31
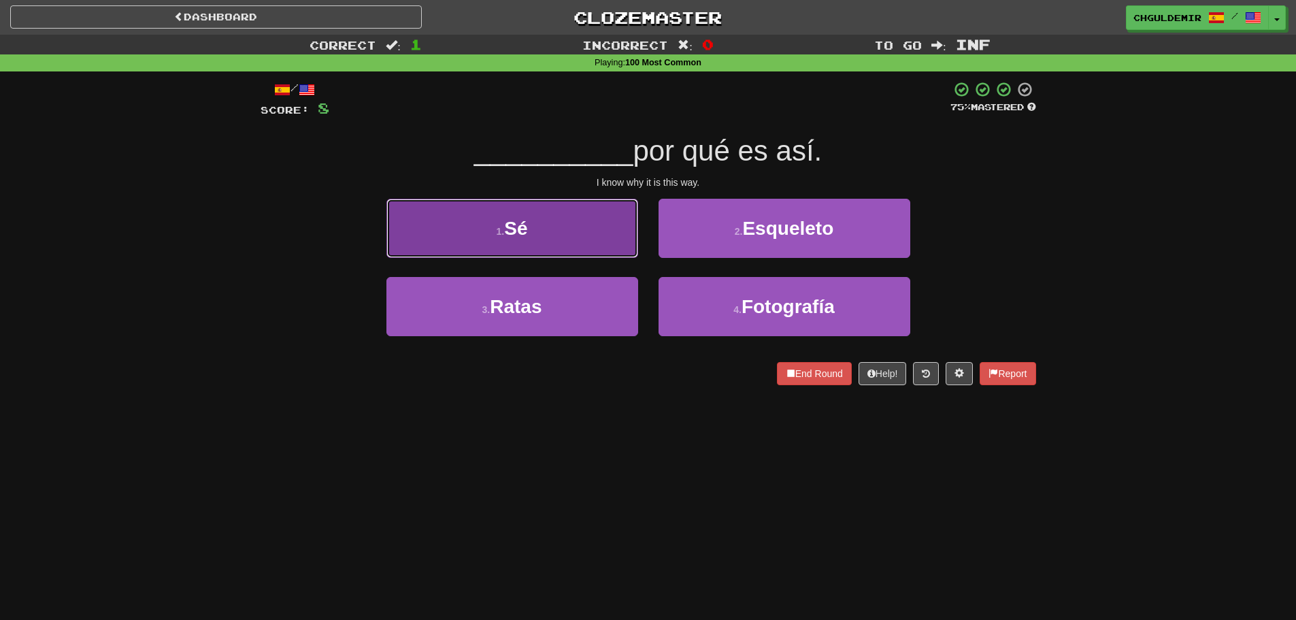
click at [600, 244] on button "1 . Sé" at bounding box center [513, 228] width 252 height 59
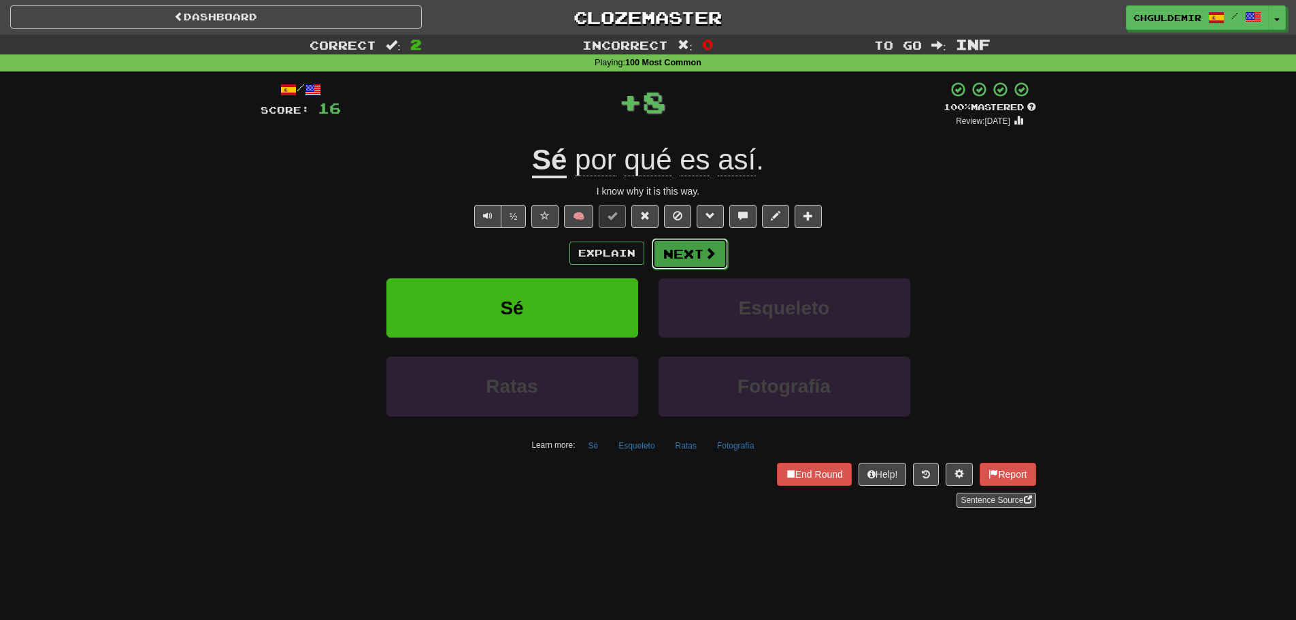
click at [689, 250] on button "Next" at bounding box center [690, 253] width 76 height 31
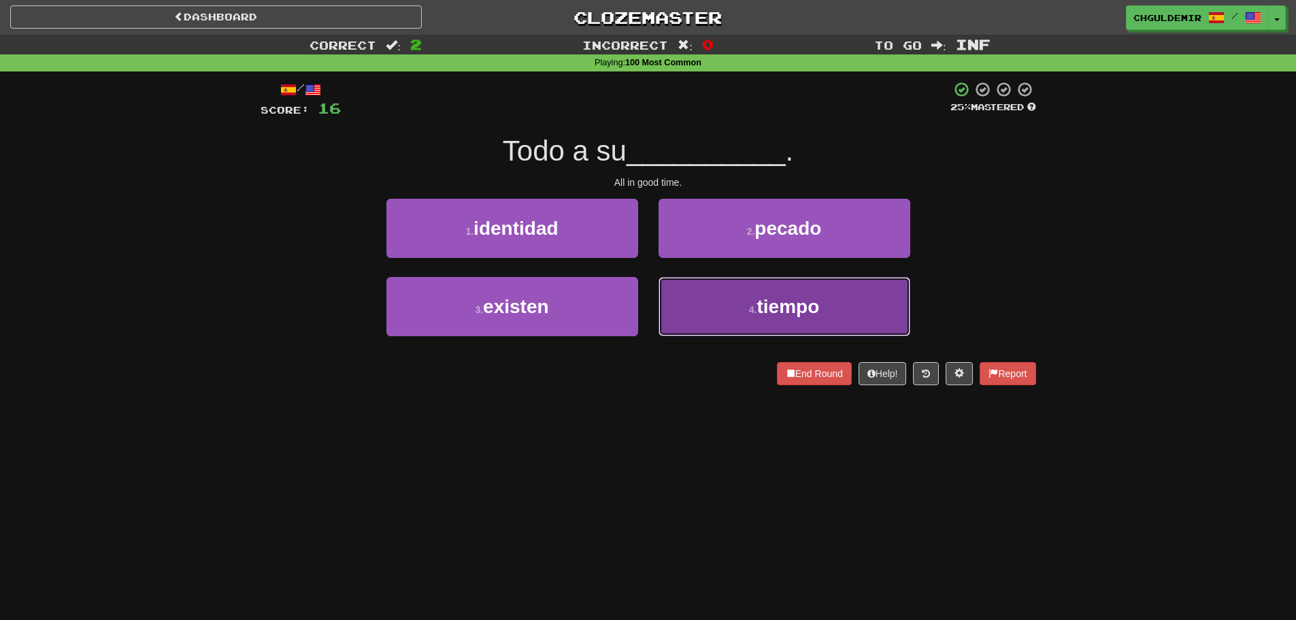
click at [685, 297] on button "4 . tiempo" at bounding box center [785, 306] width 252 height 59
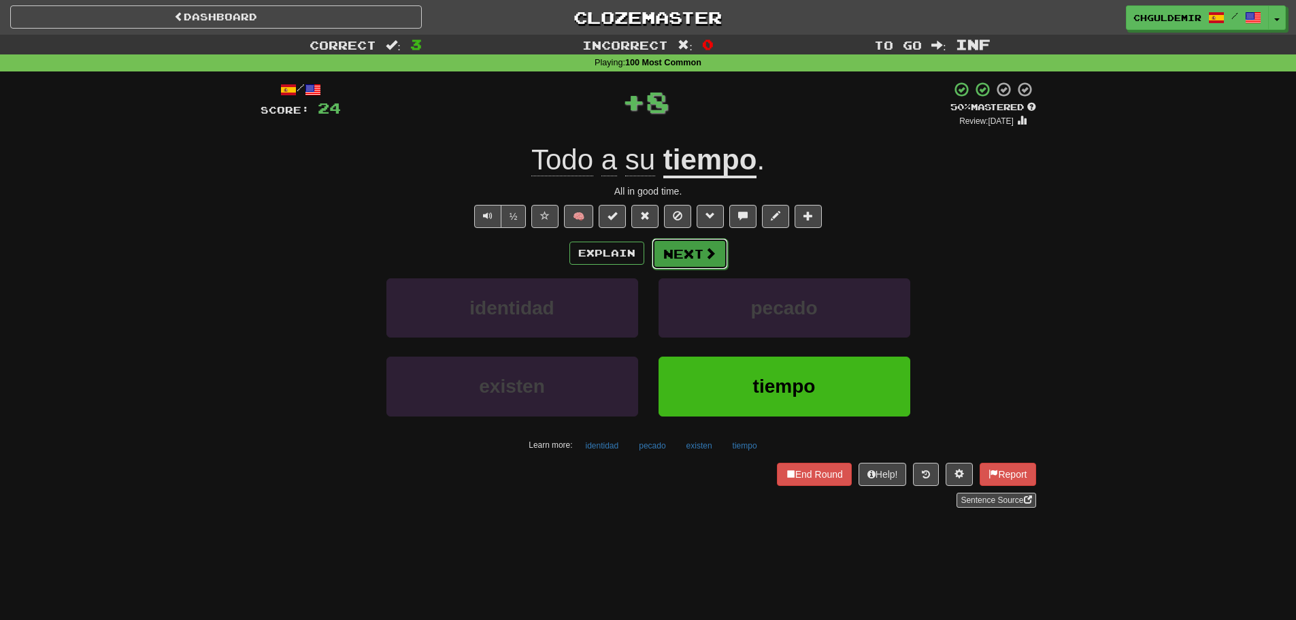
click at [686, 252] on button "Next" at bounding box center [690, 253] width 76 height 31
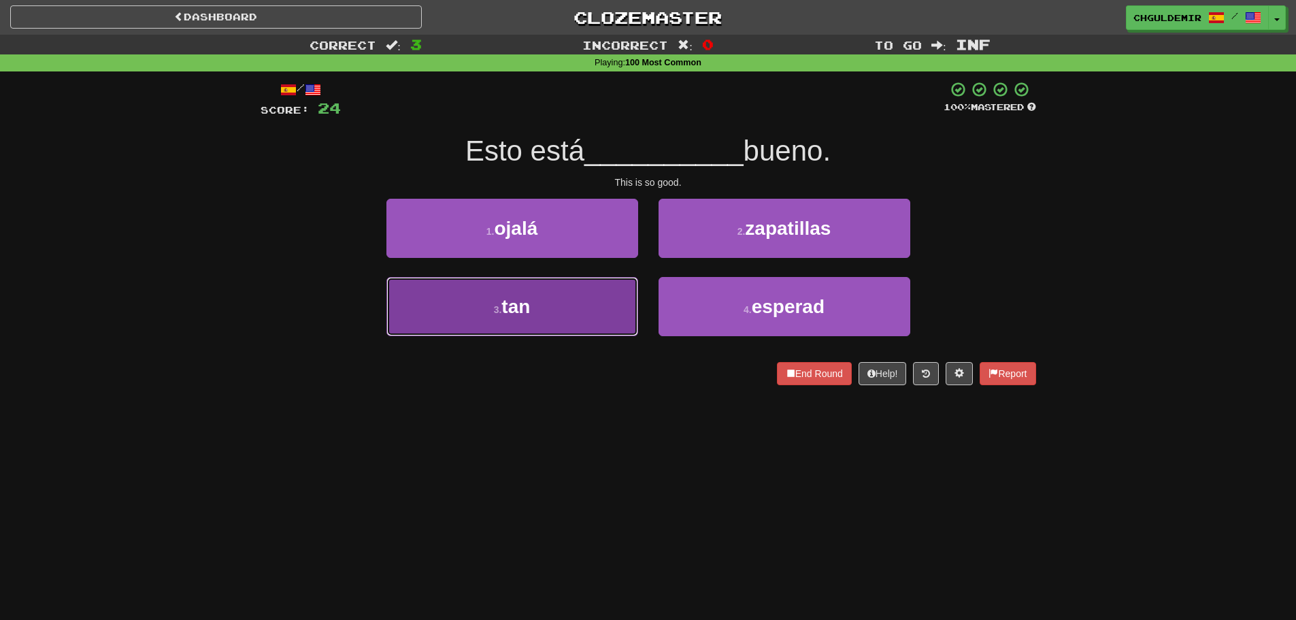
click at [590, 303] on button "3 . tan" at bounding box center [513, 306] width 252 height 59
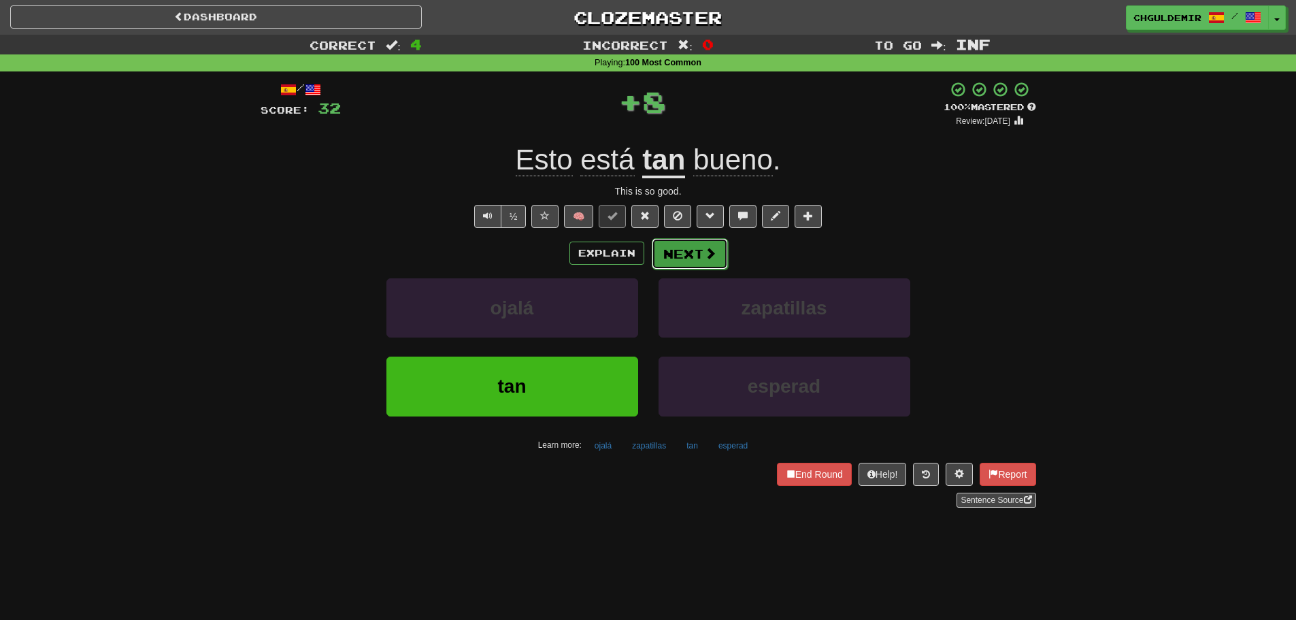
click at [676, 247] on button "Next" at bounding box center [690, 253] width 76 height 31
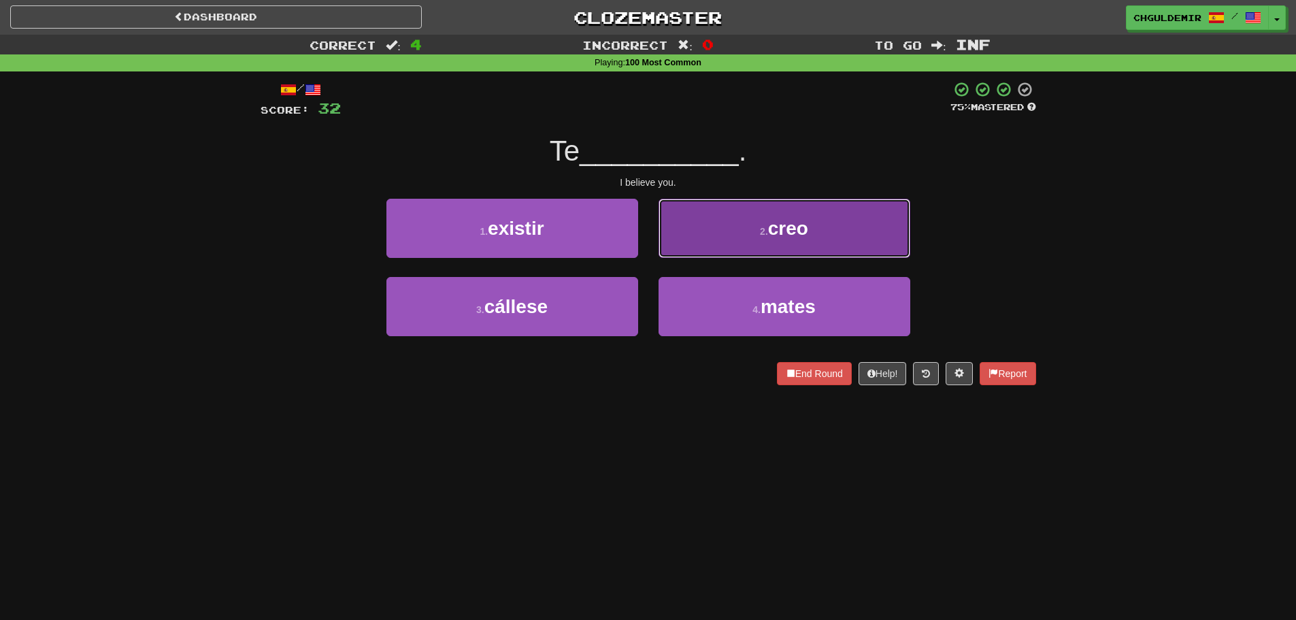
click at [685, 248] on button "2 . creo" at bounding box center [785, 228] width 252 height 59
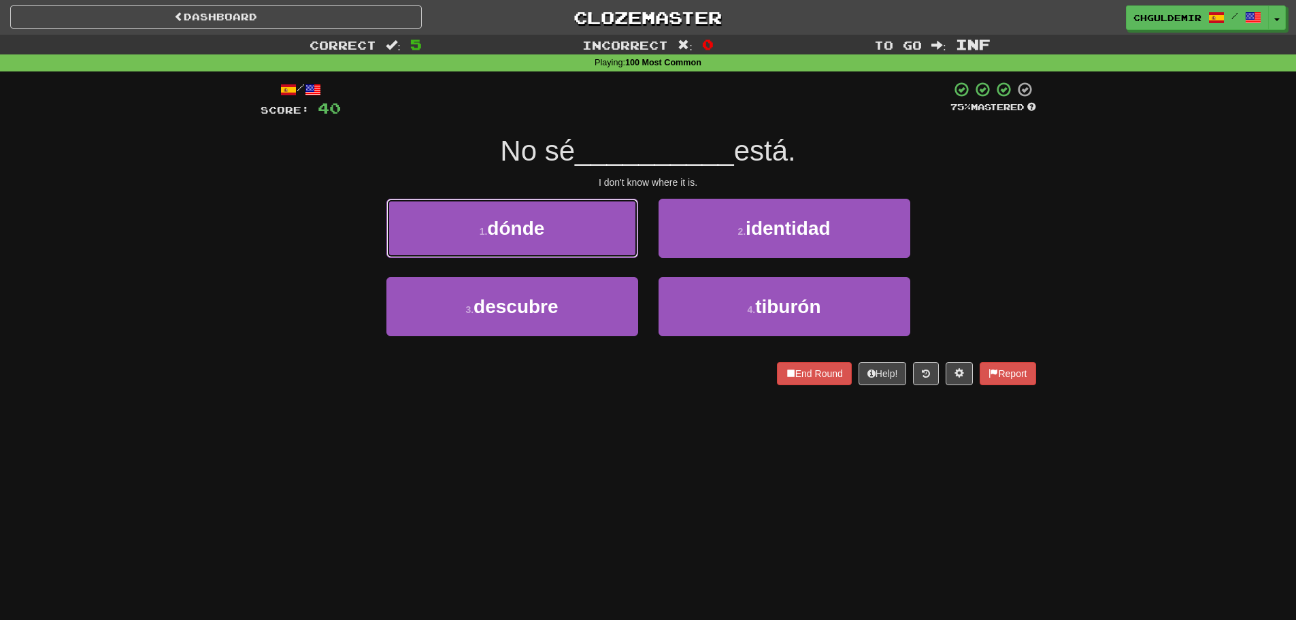
click at [576, 230] on button "1 . dónde" at bounding box center [513, 228] width 252 height 59
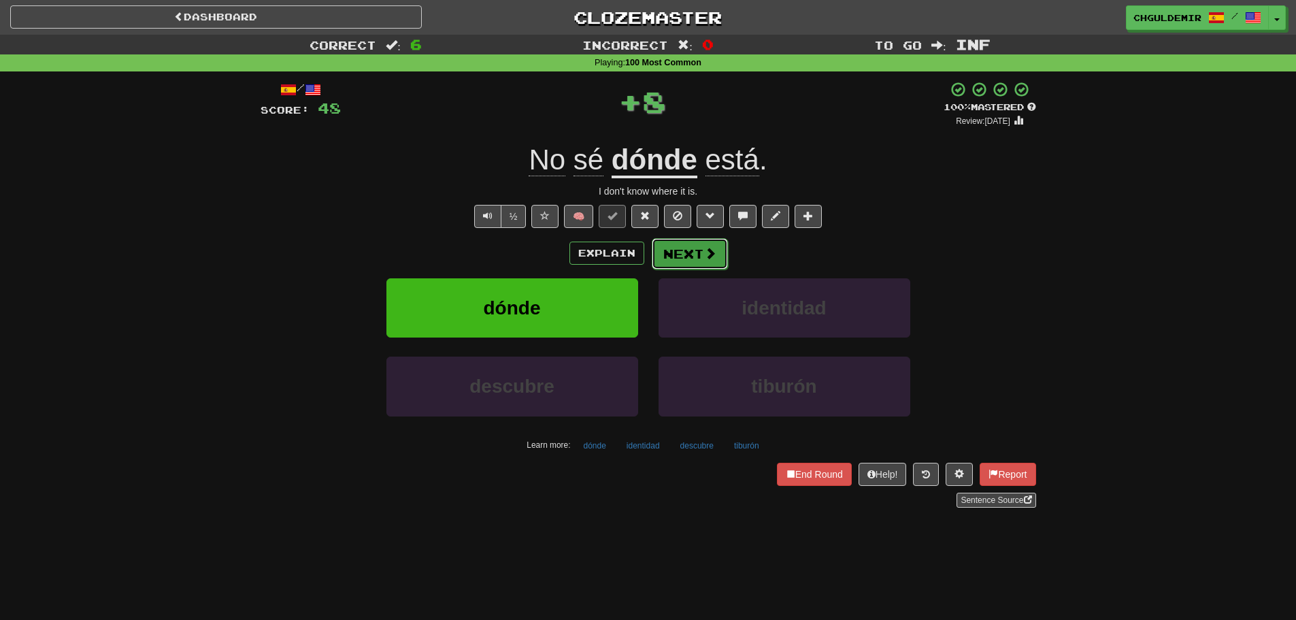
click at [708, 242] on button "Next" at bounding box center [690, 253] width 76 height 31
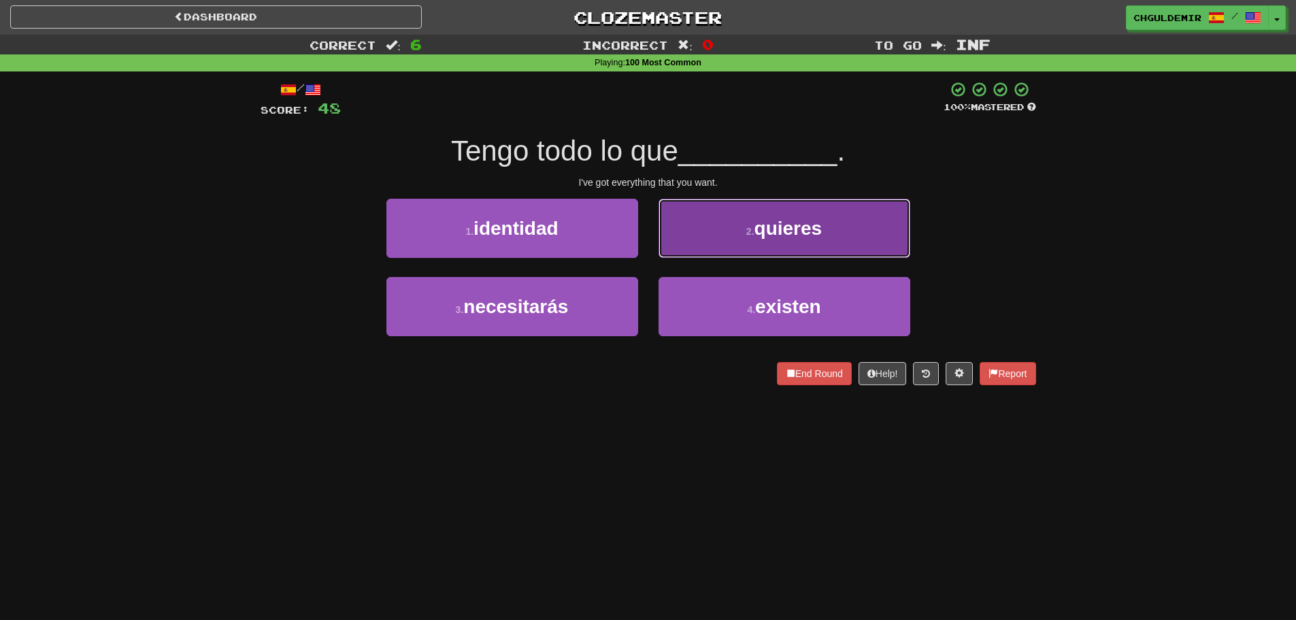
click at [698, 250] on button "2 . quieres" at bounding box center [785, 228] width 252 height 59
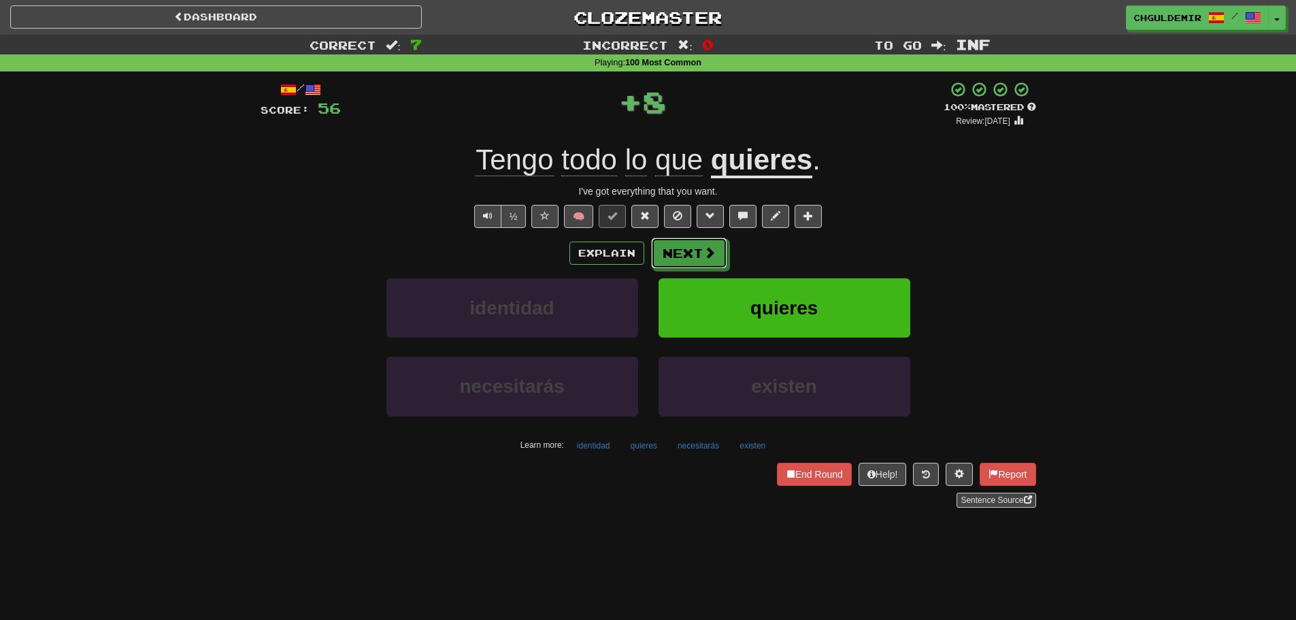
click at [688, 256] on button "Next" at bounding box center [689, 253] width 76 height 31
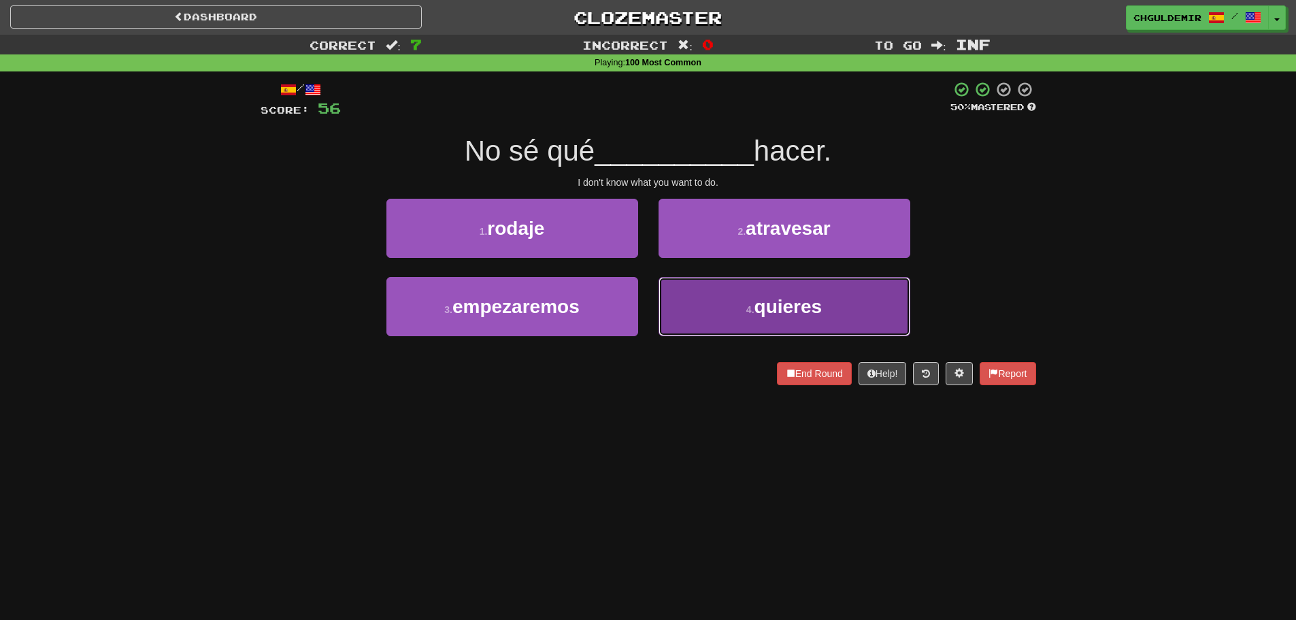
click at [698, 319] on button "4 . quieres" at bounding box center [785, 306] width 252 height 59
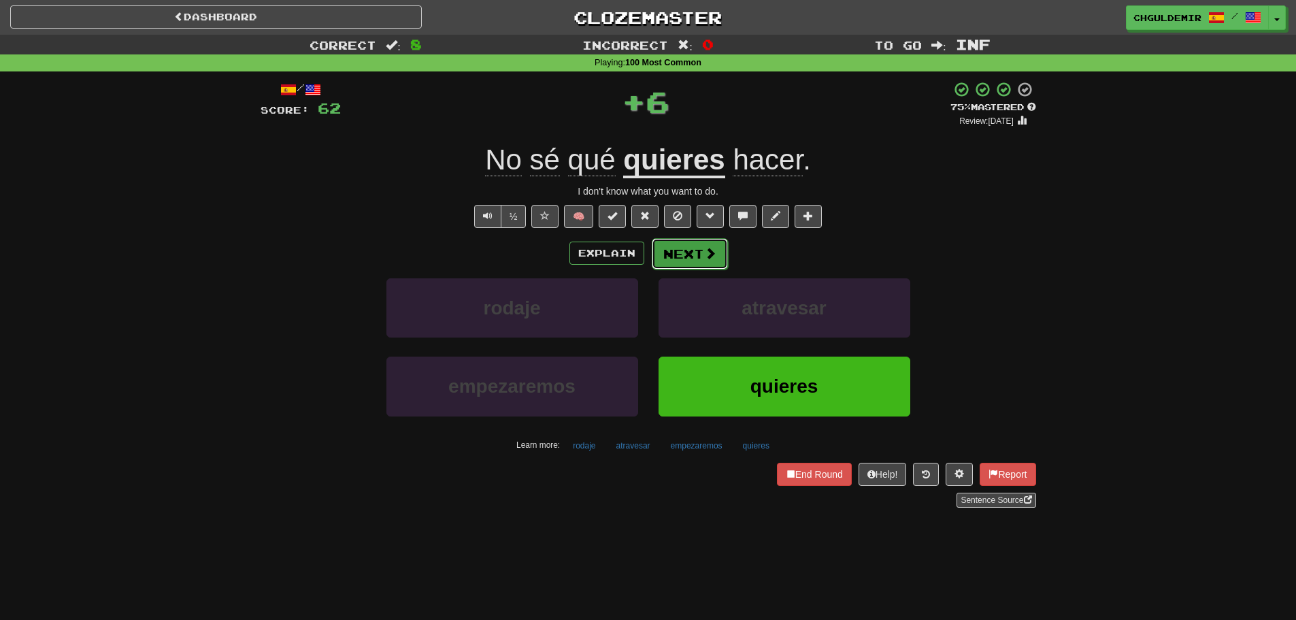
click at [666, 248] on button "Next" at bounding box center [690, 253] width 76 height 31
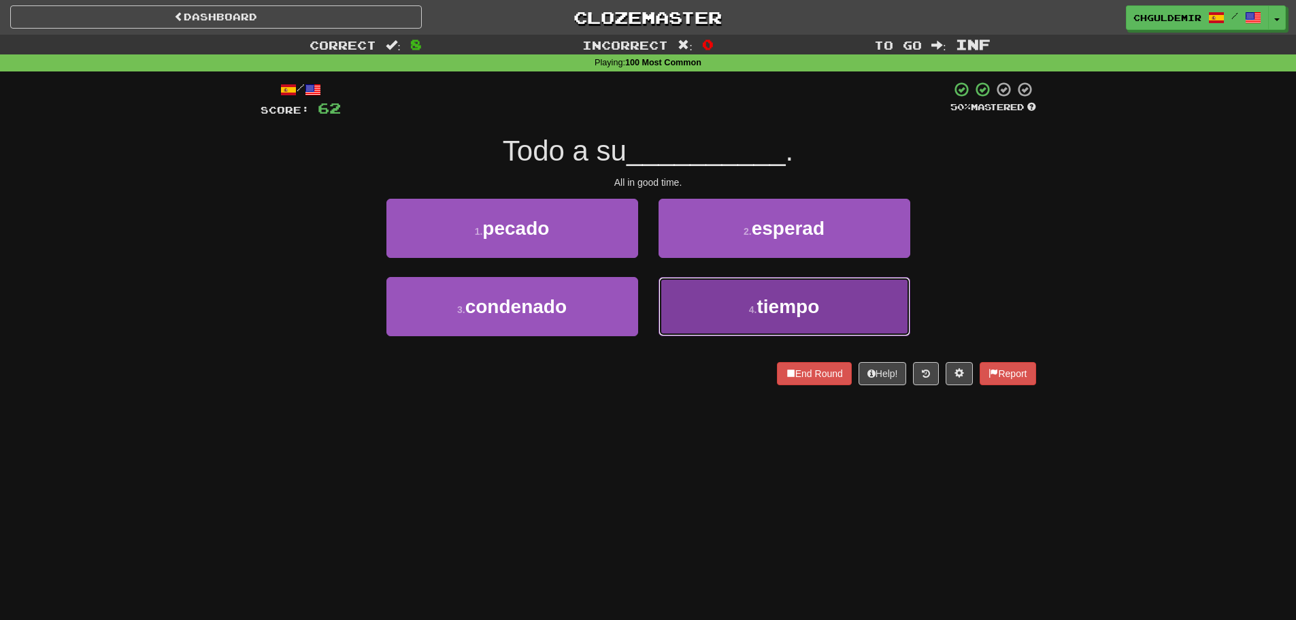
click at [706, 280] on button "4 . tiempo" at bounding box center [785, 306] width 252 height 59
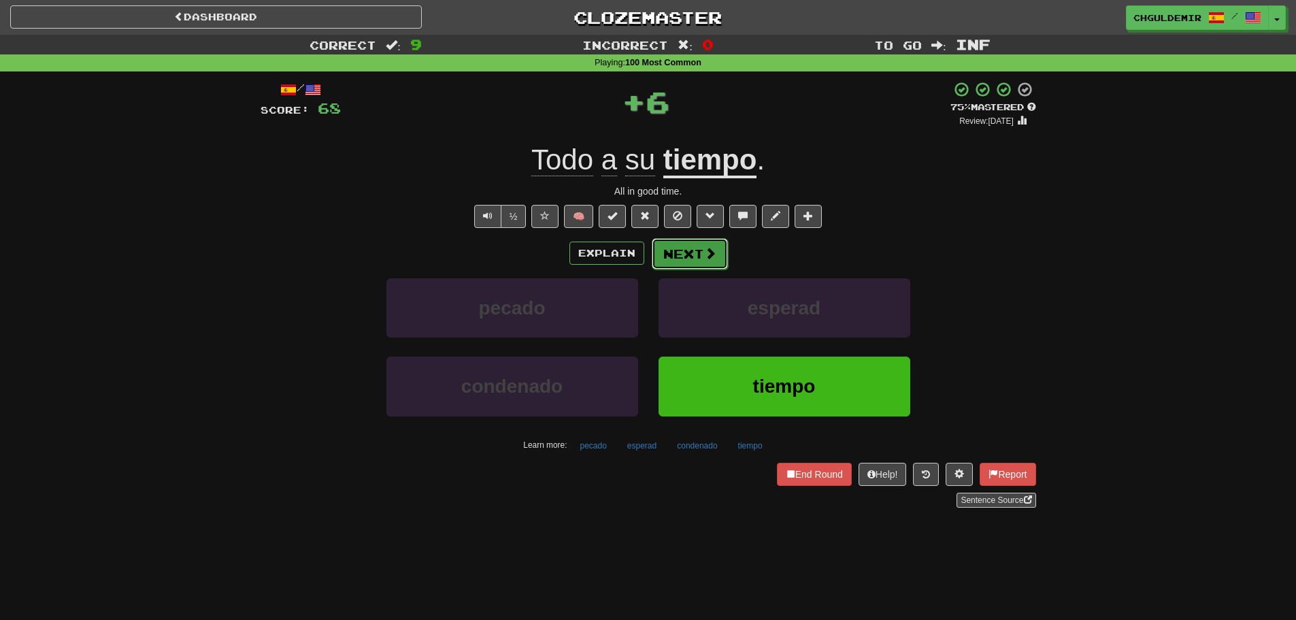
click at [680, 248] on button "Next" at bounding box center [690, 253] width 76 height 31
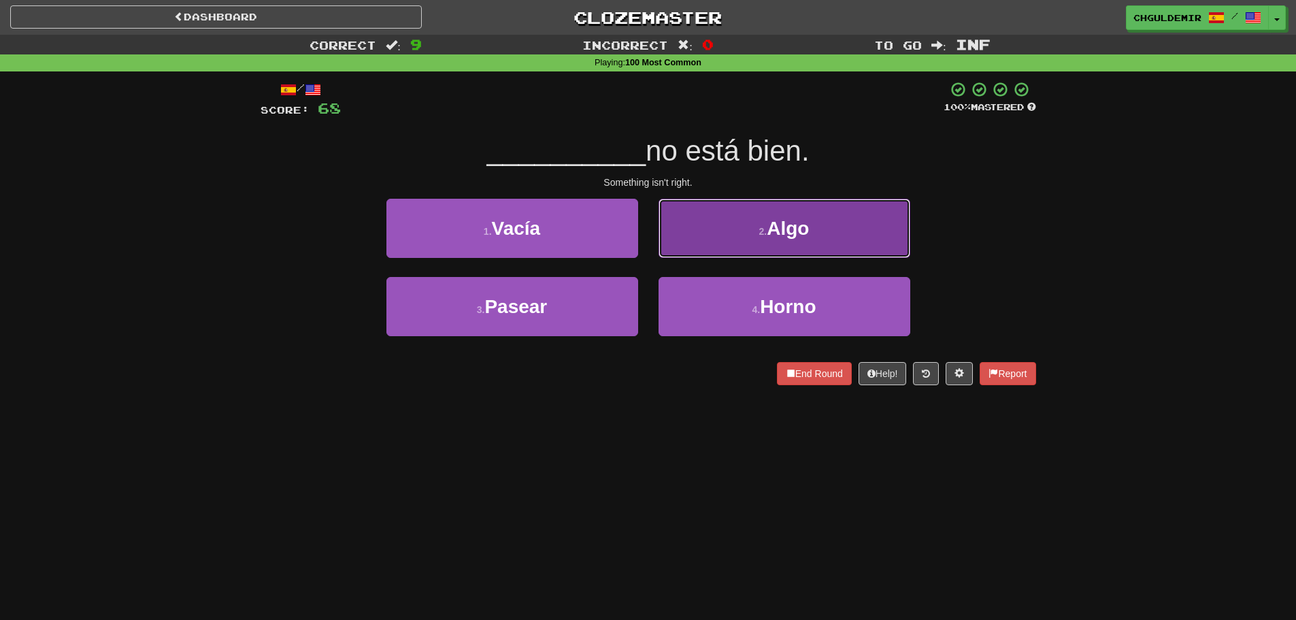
click at [707, 248] on button "2 . Algo" at bounding box center [785, 228] width 252 height 59
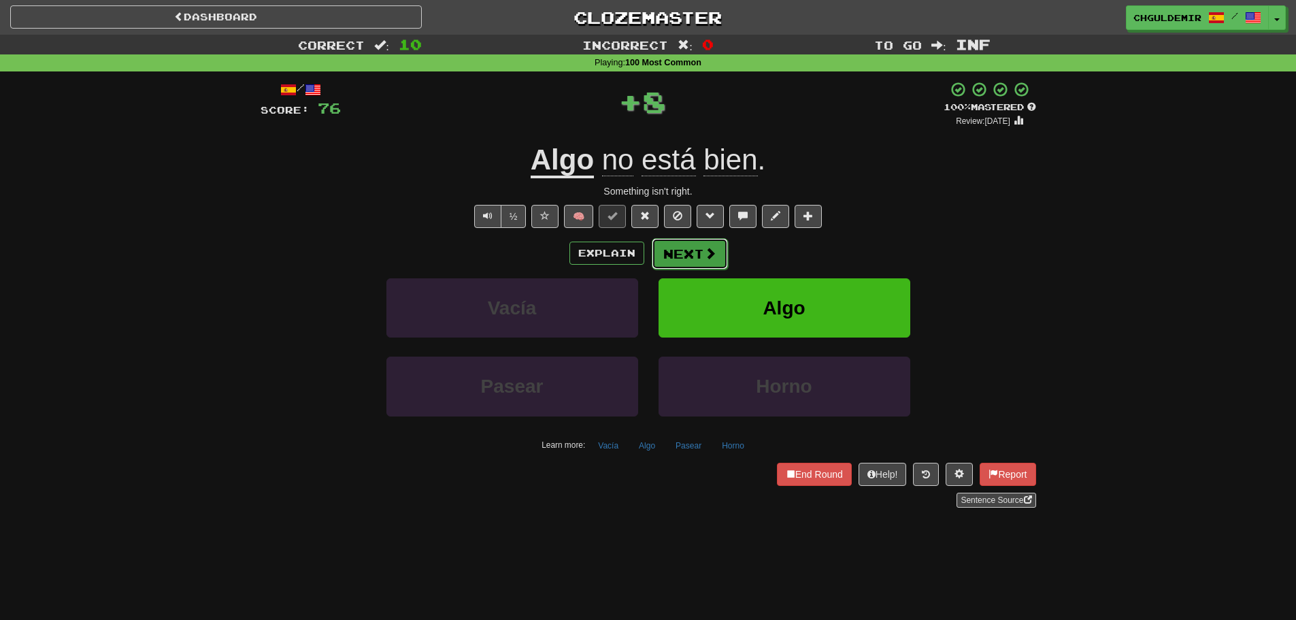
click at [698, 261] on button "Next" at bounding box center [690, 253] width 76 height 31
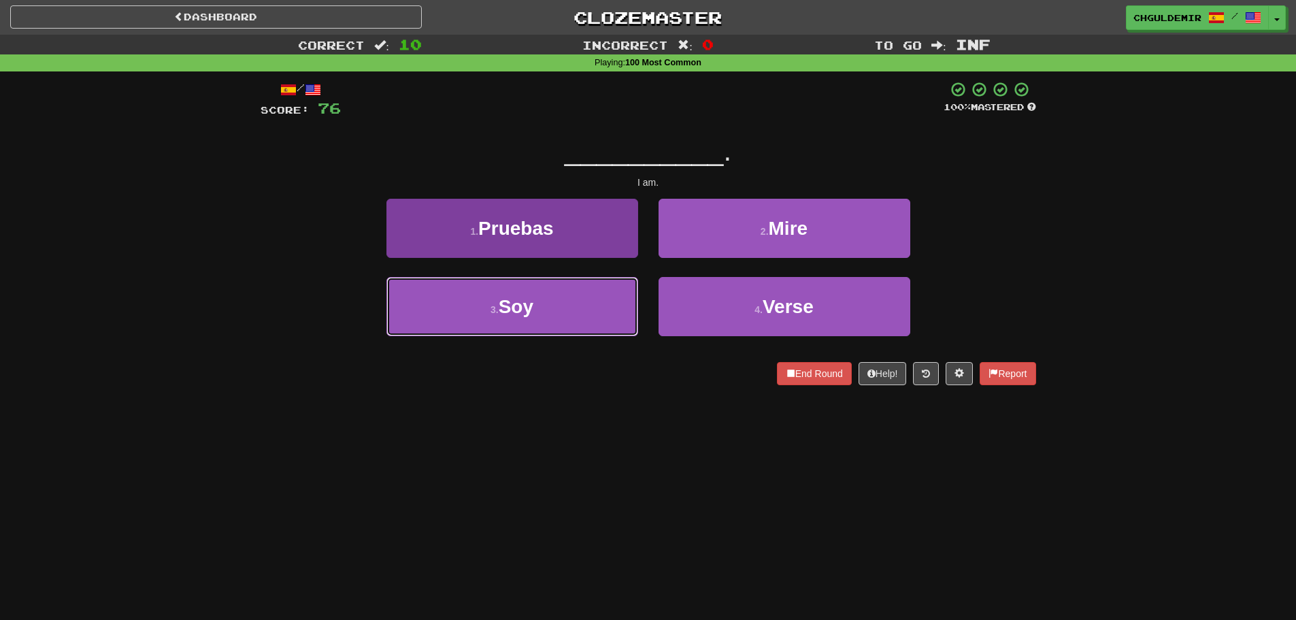
click at [565, 297] on button "3 . Soy" at bounding box center [513, 306] width 252 height 59
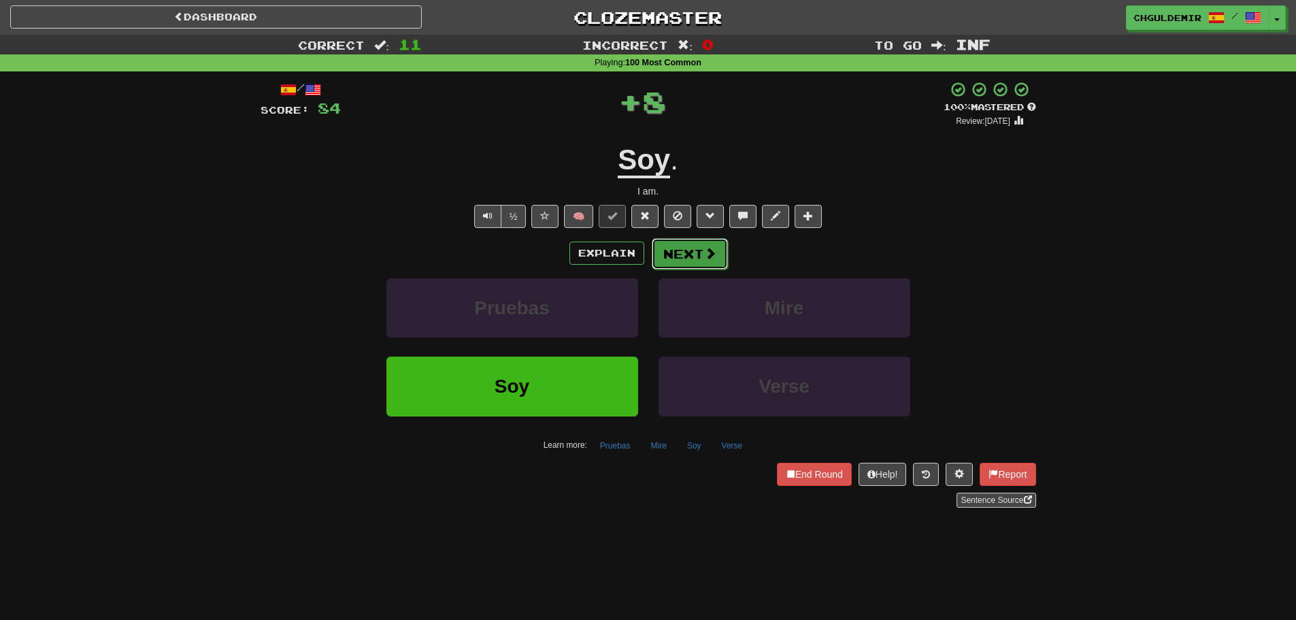
click at [693, 258] on button "Next" at bounding box center [690, 253] width 76 height 31
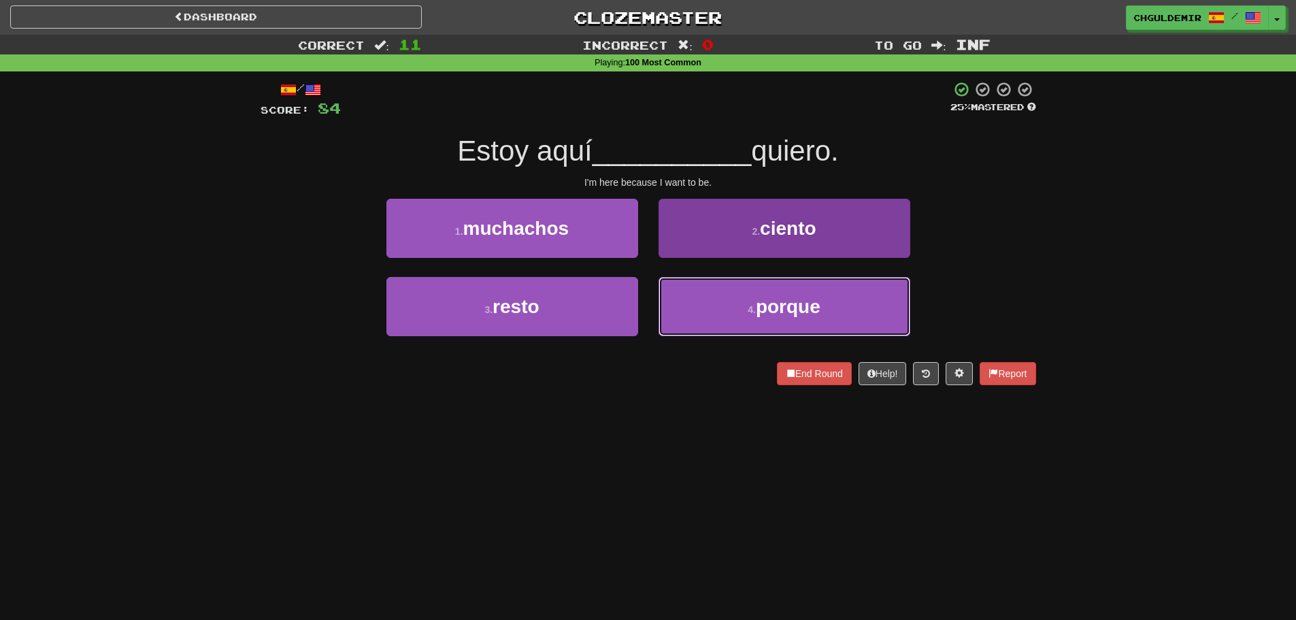
click at [744, 297] on button "4 . porque" at bounding box center [785, 306] width 252 height 59
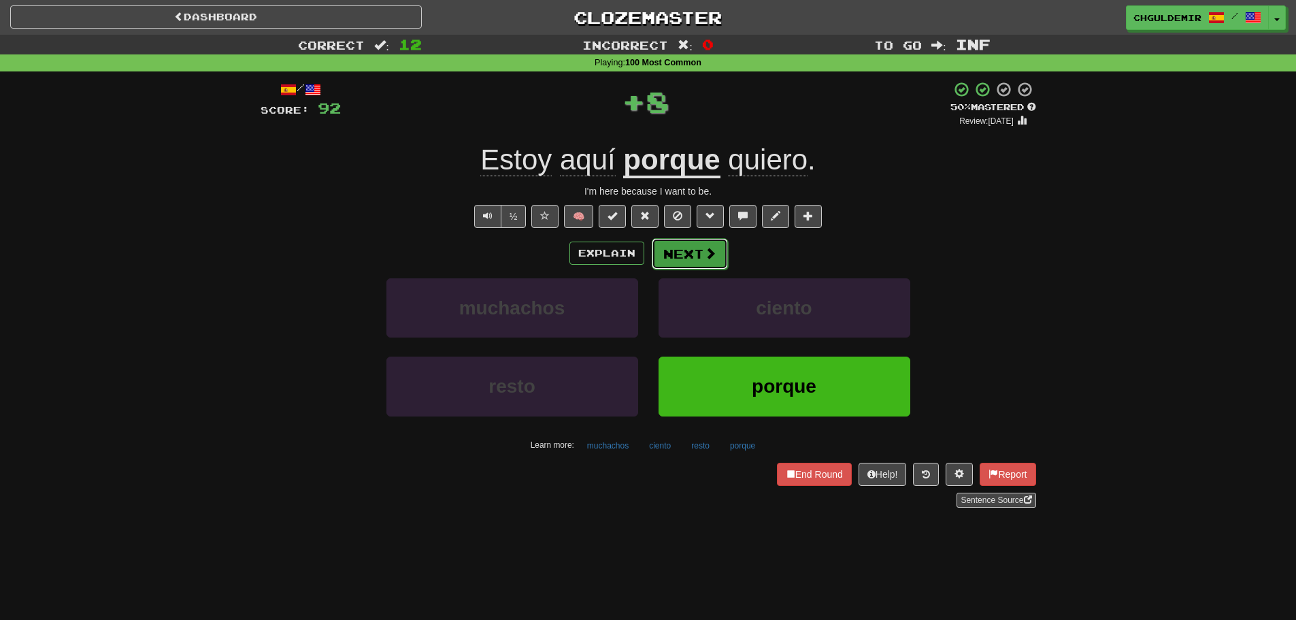
click at [719, 252] on button "Next" at bounding box center [690, 253] width 76 height 31
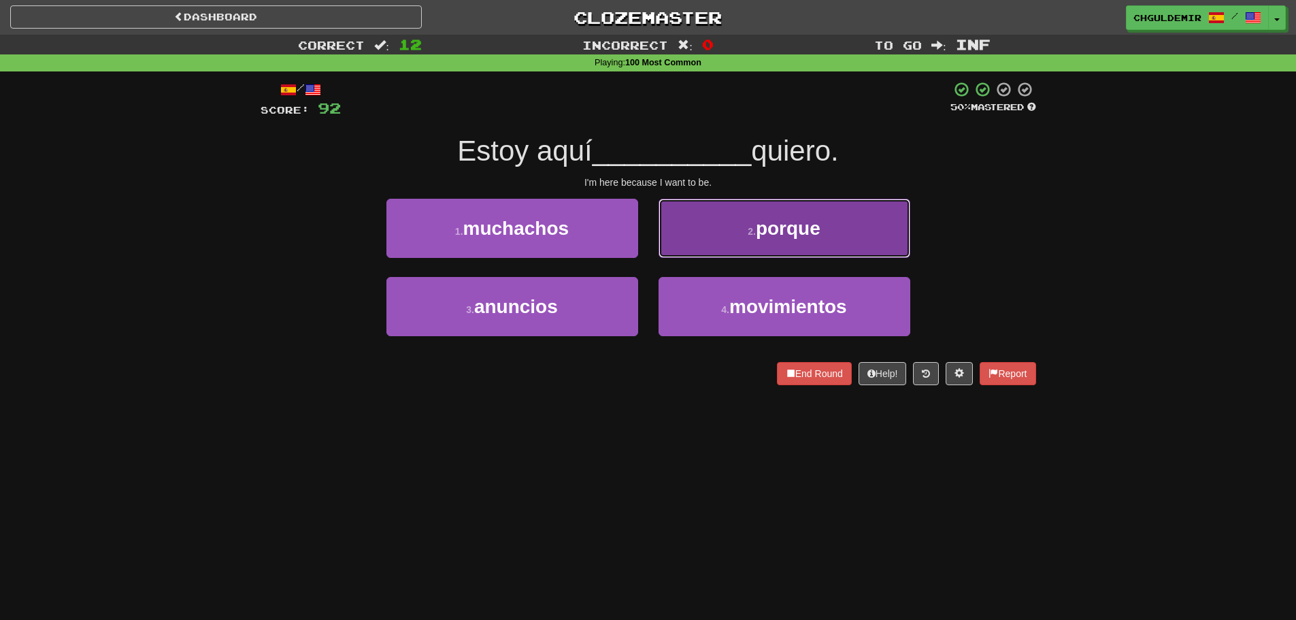
click at [708, 246] on button "2 . porque" at bounding box center [785, 228] width 252 height 59
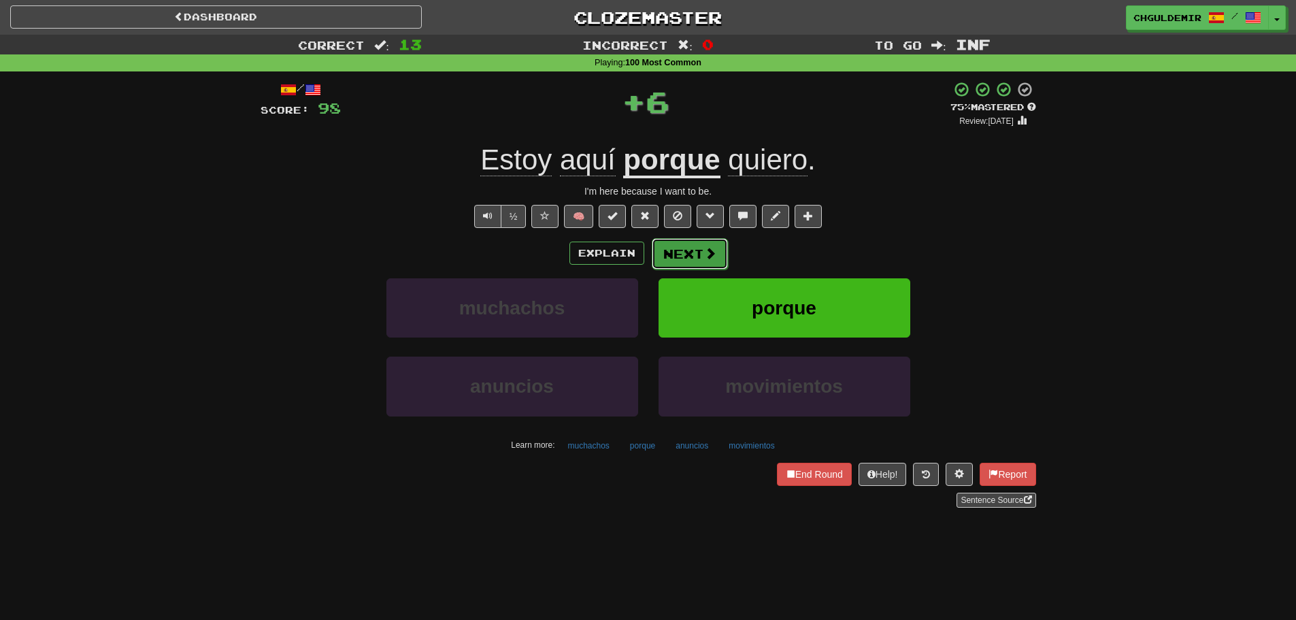
click at [704, 252] on span at bounding box center [710, 253] width 12 height 12
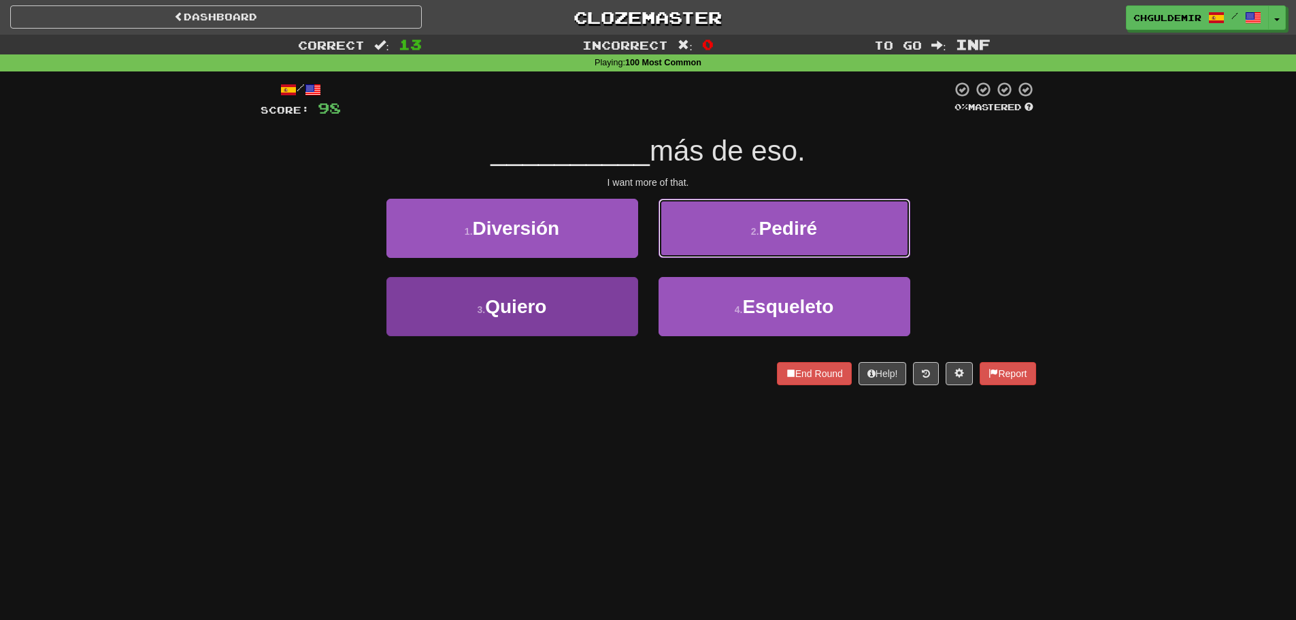
drag, startPoint x: 704, startPoint y: 248, endPoint x: 611, endPoint y: 301, distance: 107.3
click at [611, 301] on div "1 . Diversión 2 . Pediré 3 . Quiero 4 . Esqueleto" at bounding box center [648, 277] width 796 height 157
click at [610, 301] on button "3 . Quiero" at bounding box center [513, 306] width 252 height 59
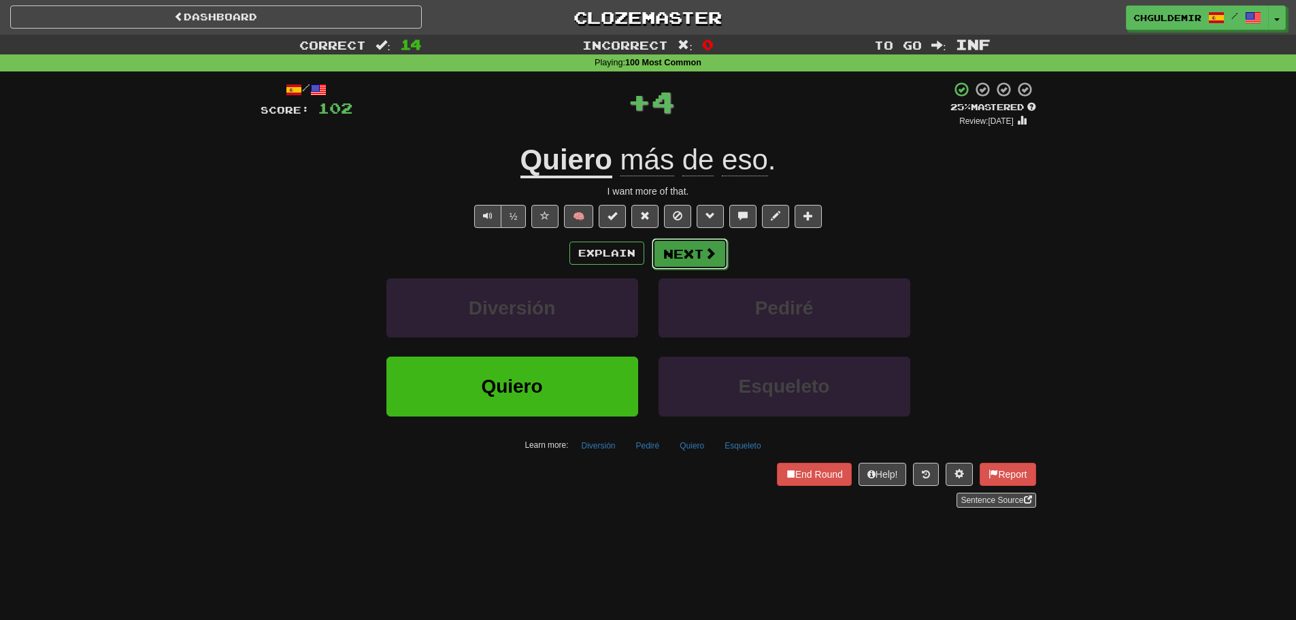
click at [712, 255] on span at bounding box center [710, 253] width 12 height 12
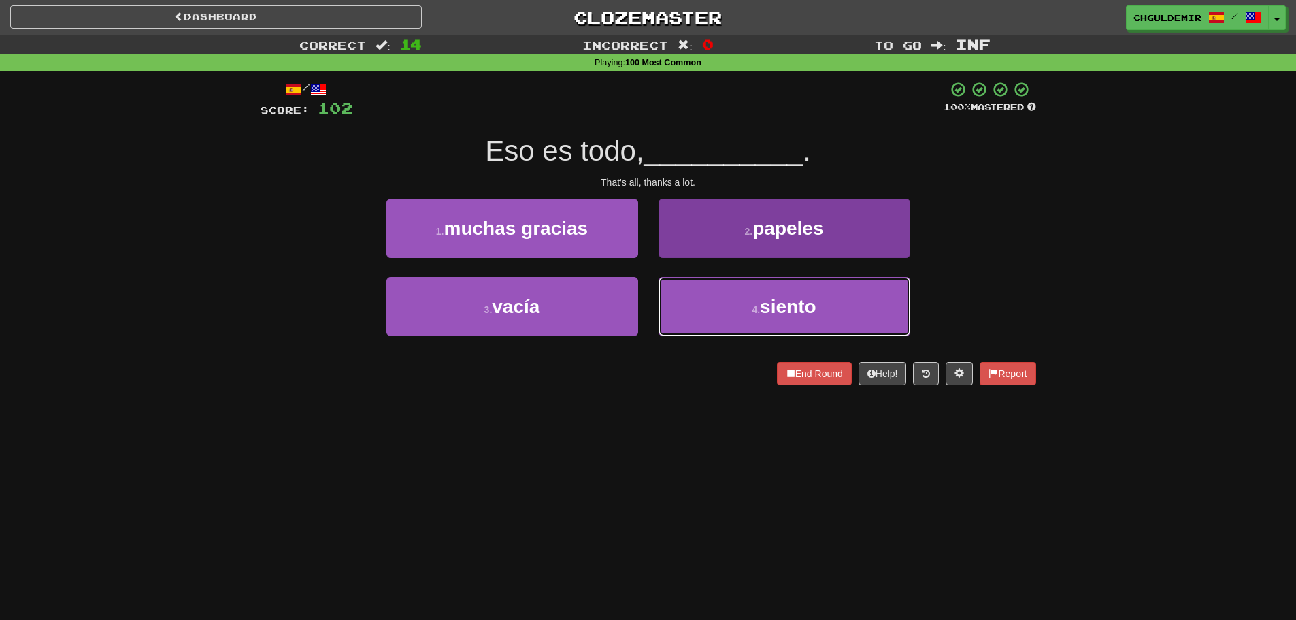
click at [718, 300] on button "4 . siento" at bounding box center [785, 306] width 252 height 59
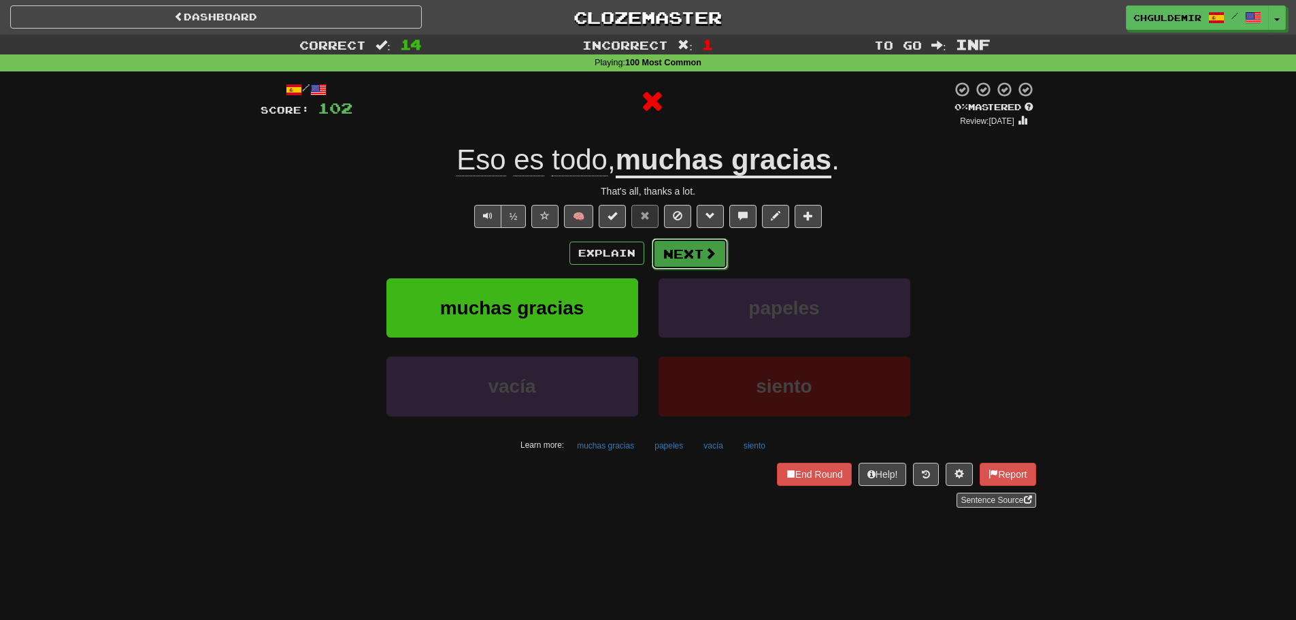
click at [691, 241] on button "Next" at bounding box center [690, 253] width 76 height 31
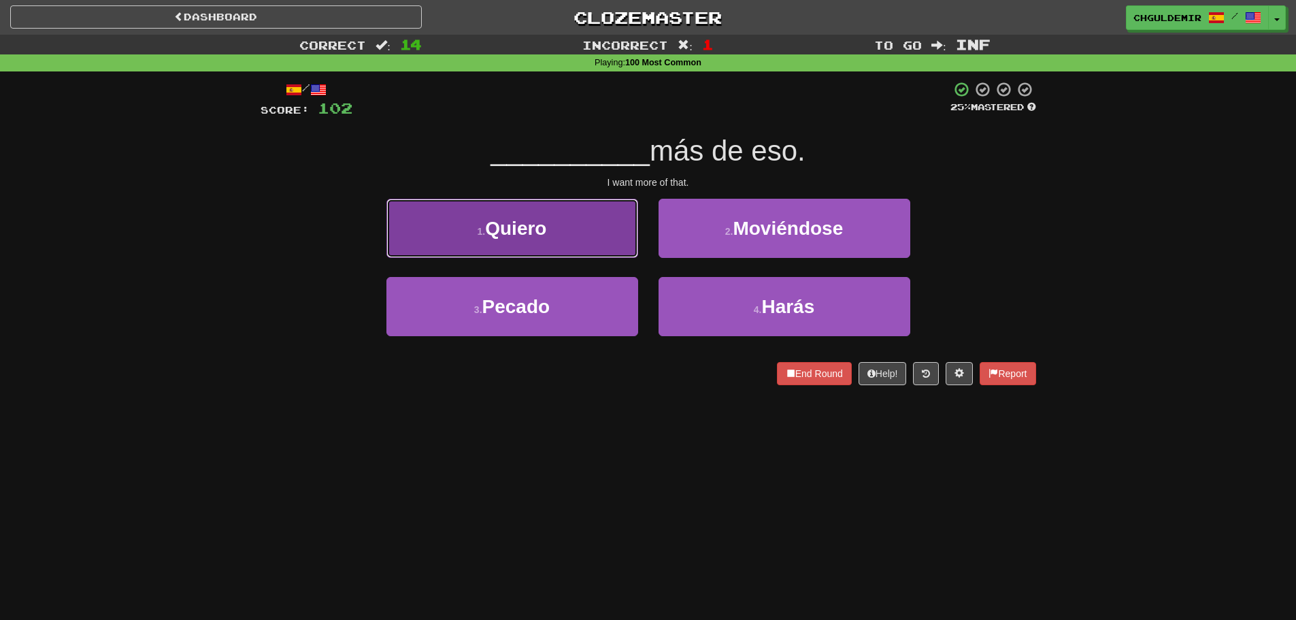
click at [593, 249] on button "1 . Quiero" at bounding box center [513, 228] width 252 height 59
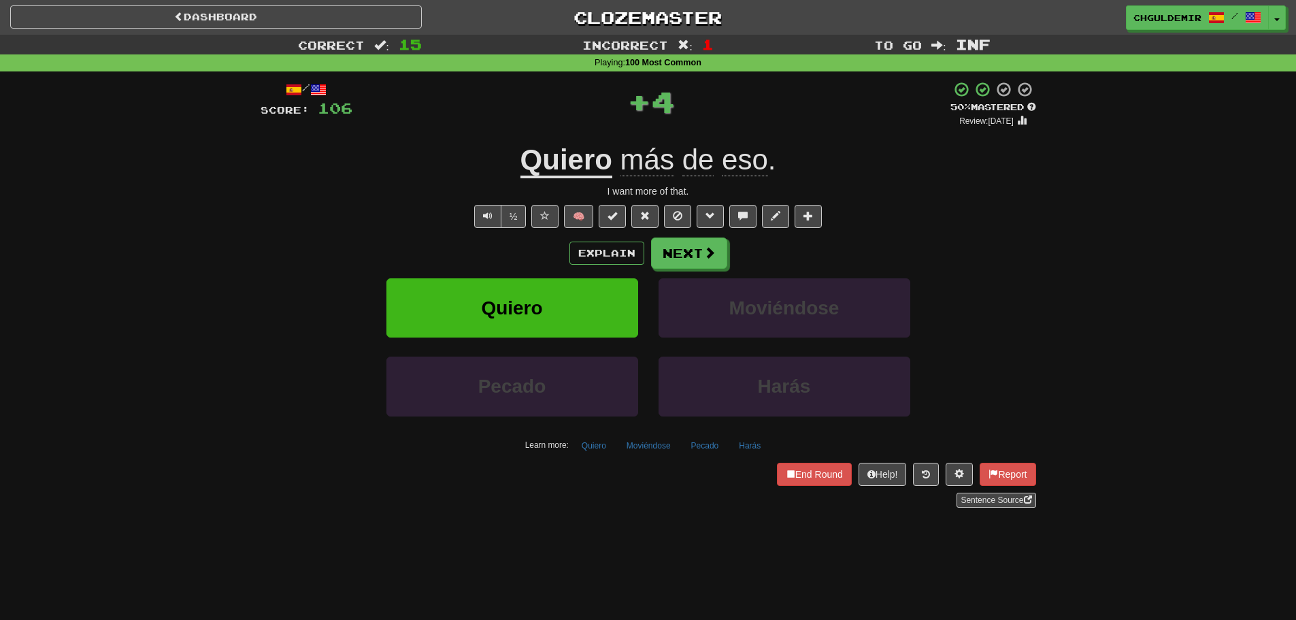
click at [705, 255] on span at bounding box center [710, 252] width 12 height 12
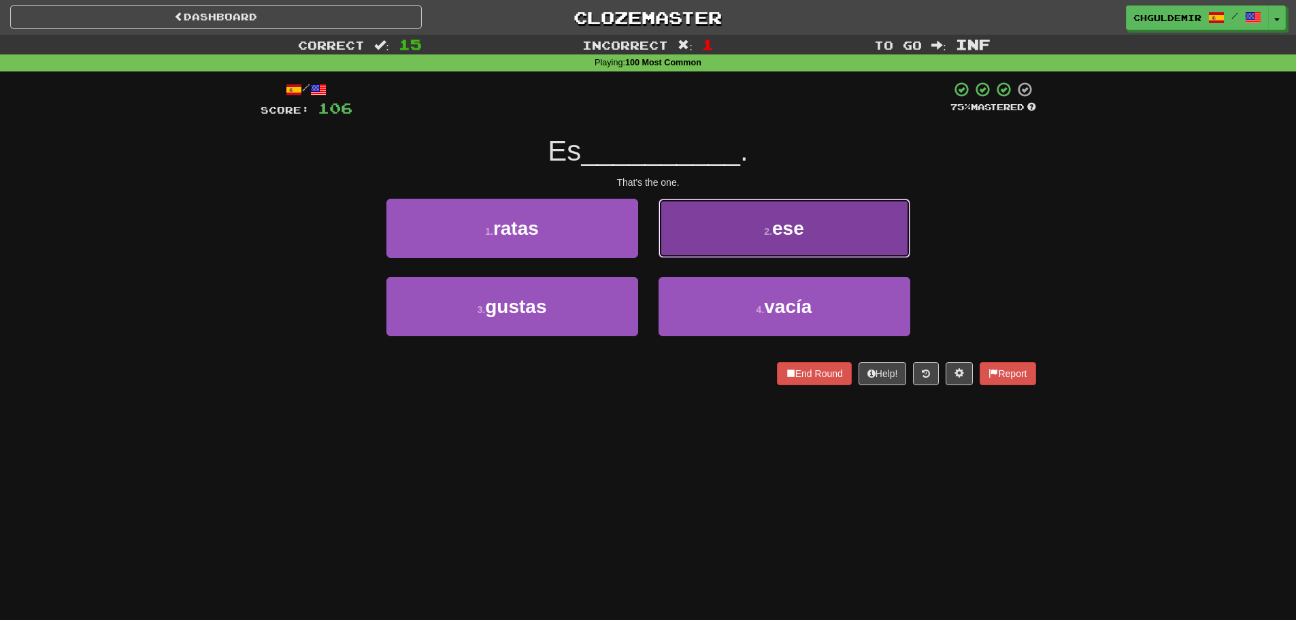
click at [693, 238] on button "2 . ese" at bounding box center [785, 228] width 252 height 59
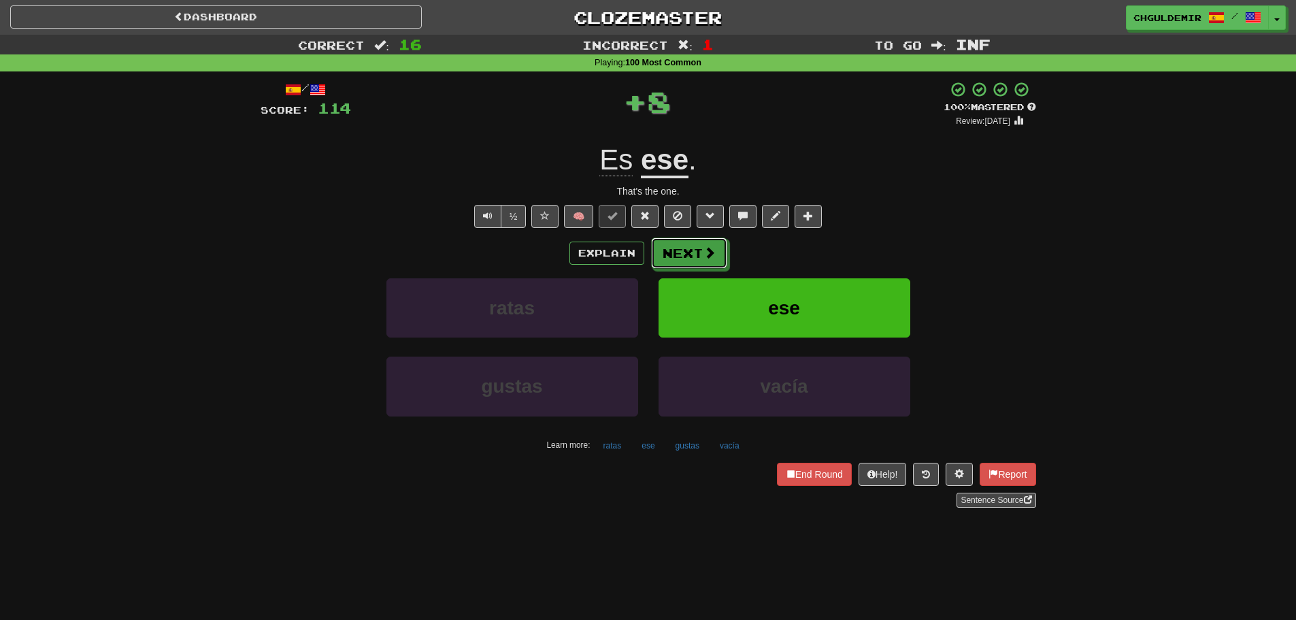
click at [690, 254] on button "Next" at bounding box center [689, 253] width 76 height 31
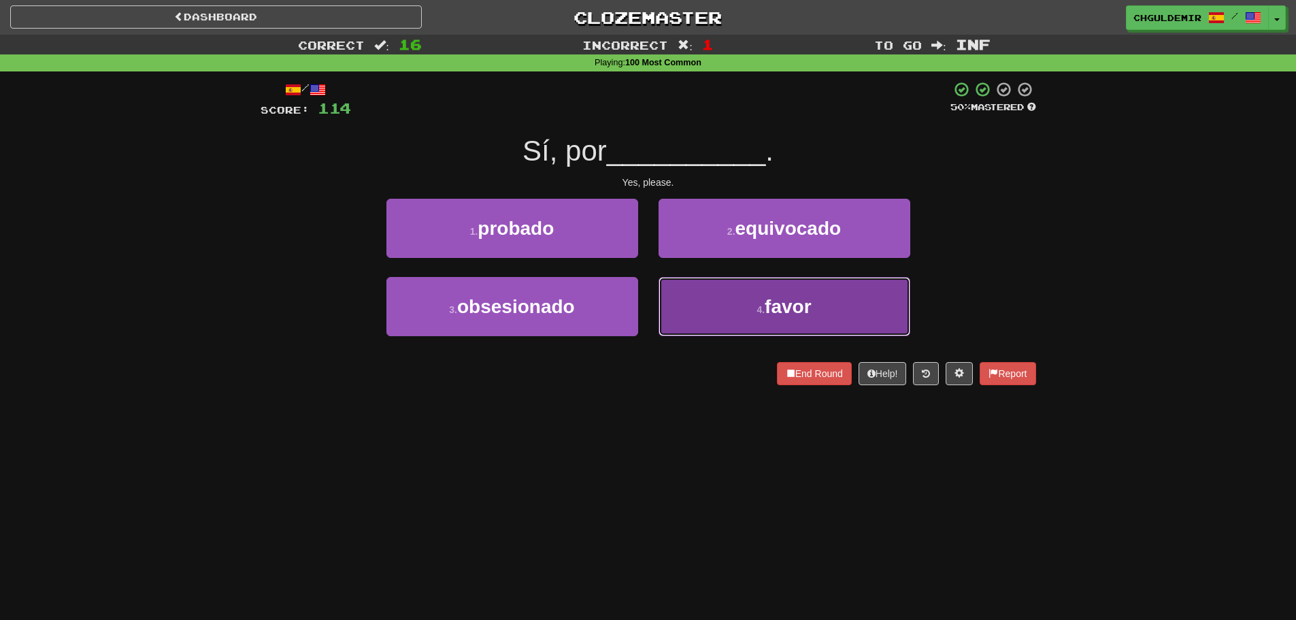
click at [706, 291] on button "4 . favor" at bounding box center [785, 306] width 252 height 59
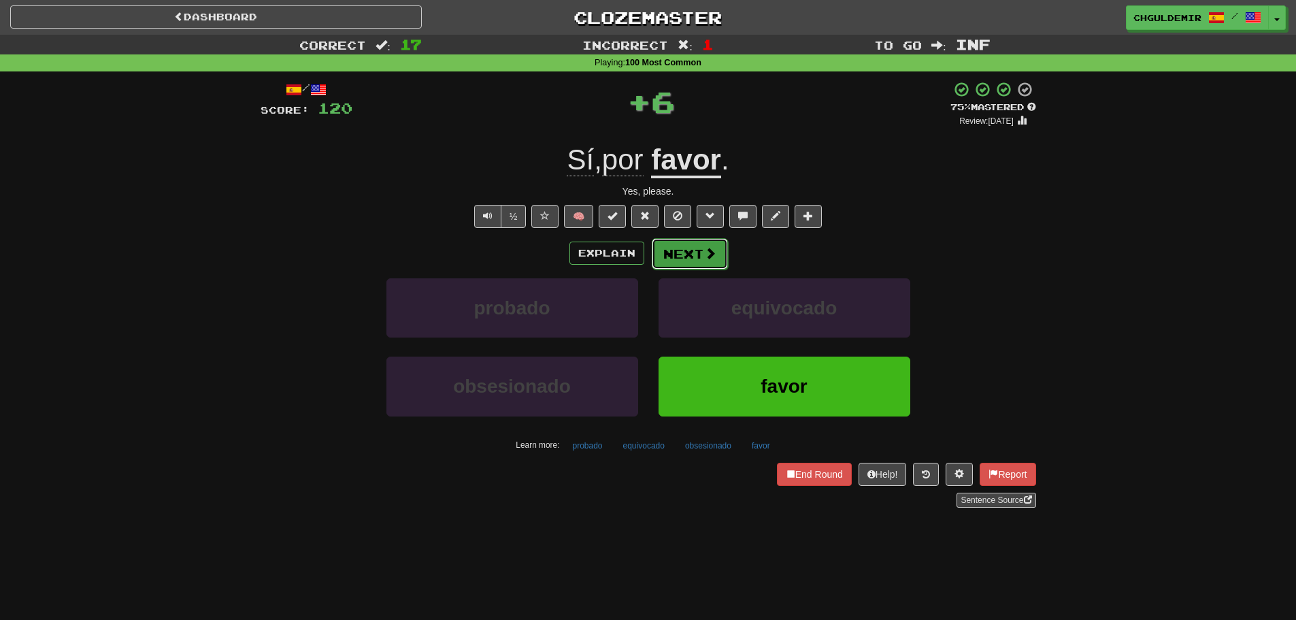
click at [704, 248] on span at bounding box center [710, 253] width 12 height 12
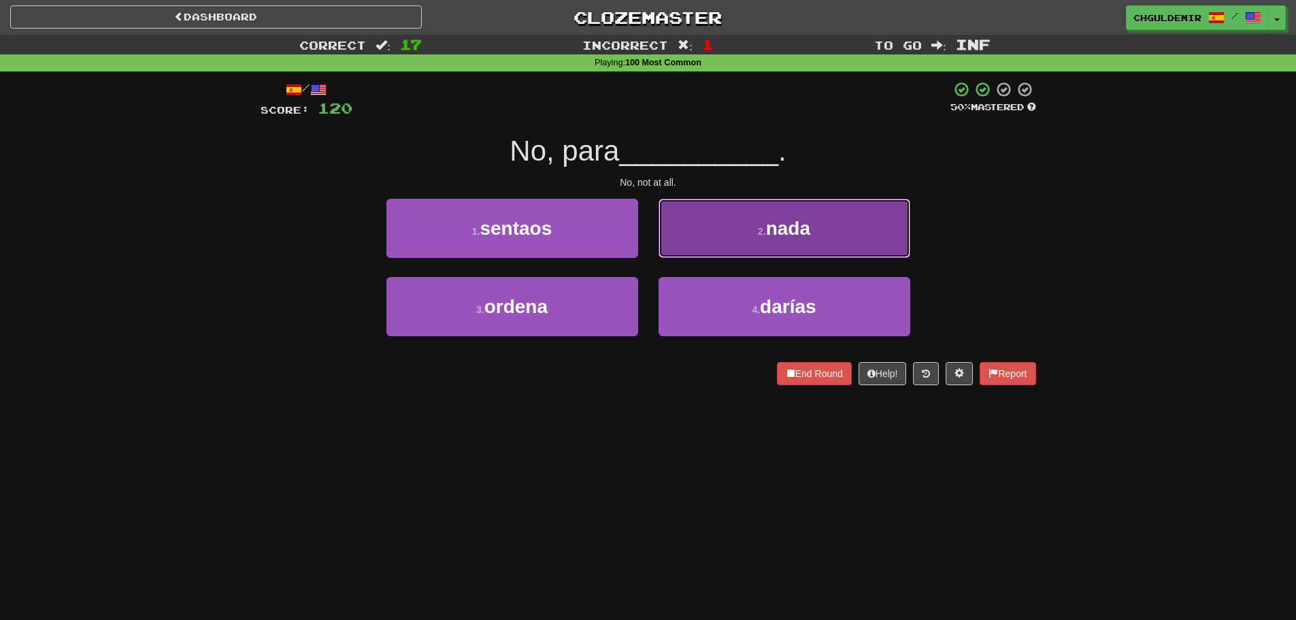
click at [702, 248] on button "2 . nada" at bounding box center [785, 228] width 252 height 59
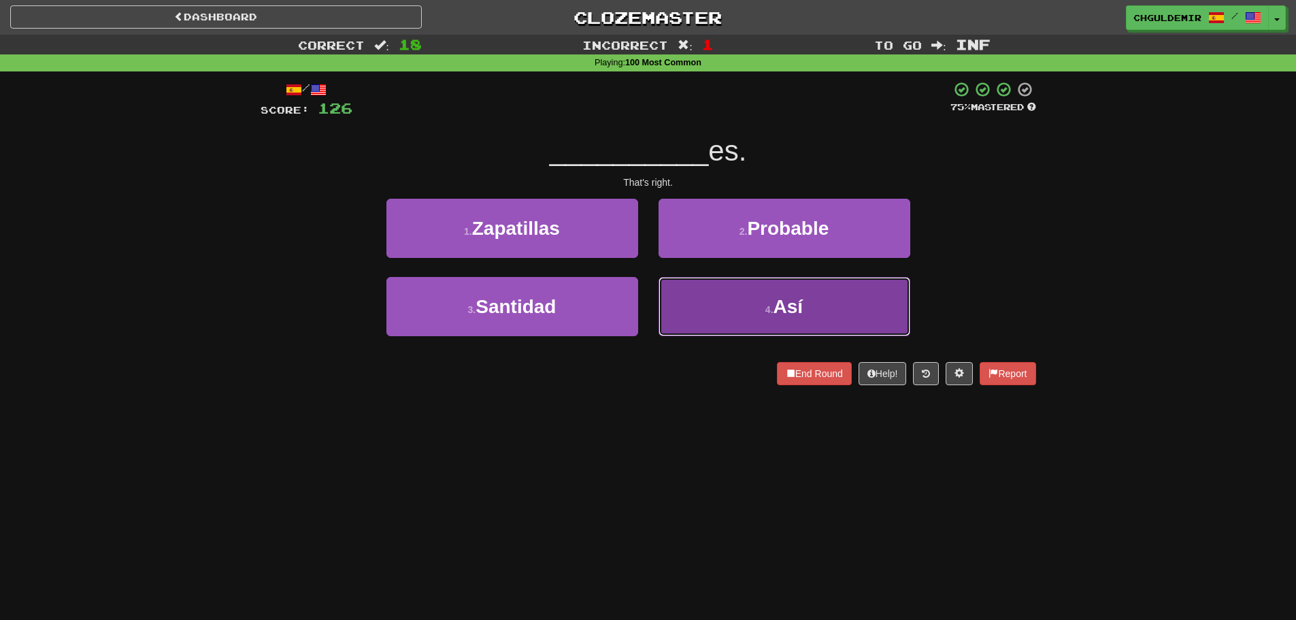
click at [694, 309] on button "4 . Así" at bounding box center [785, 306] width 252 height 59
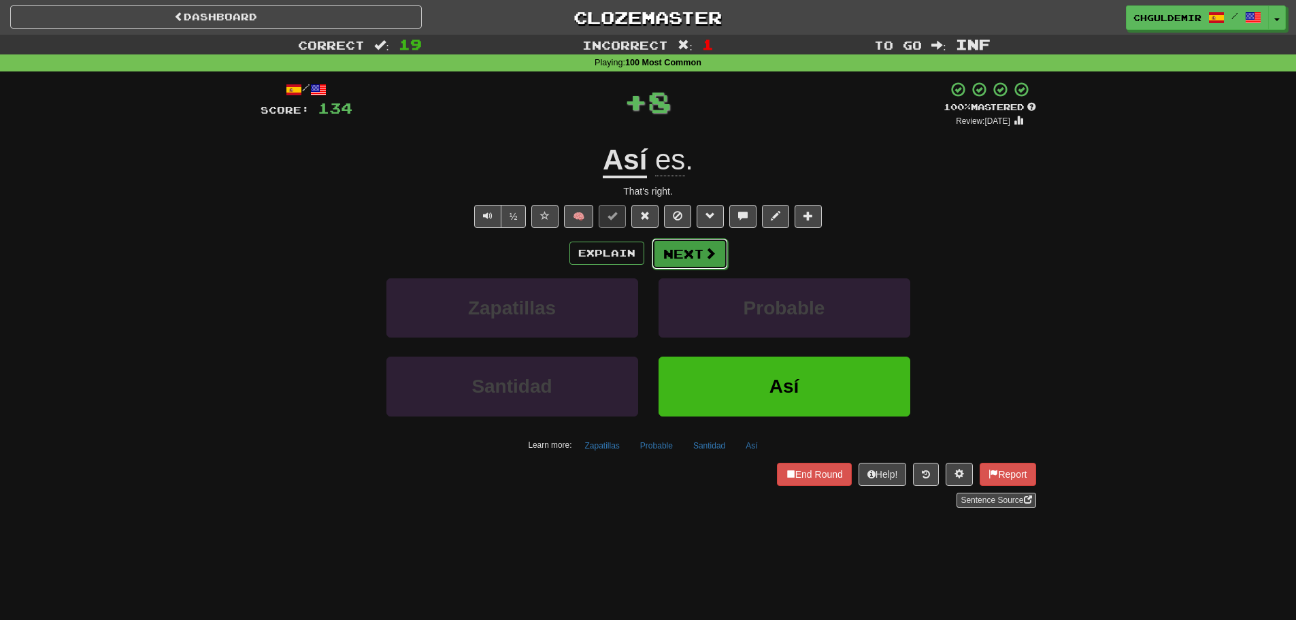
click at [677, 242] on button "Next" at bounding box center [690, 253] width 76 height 31
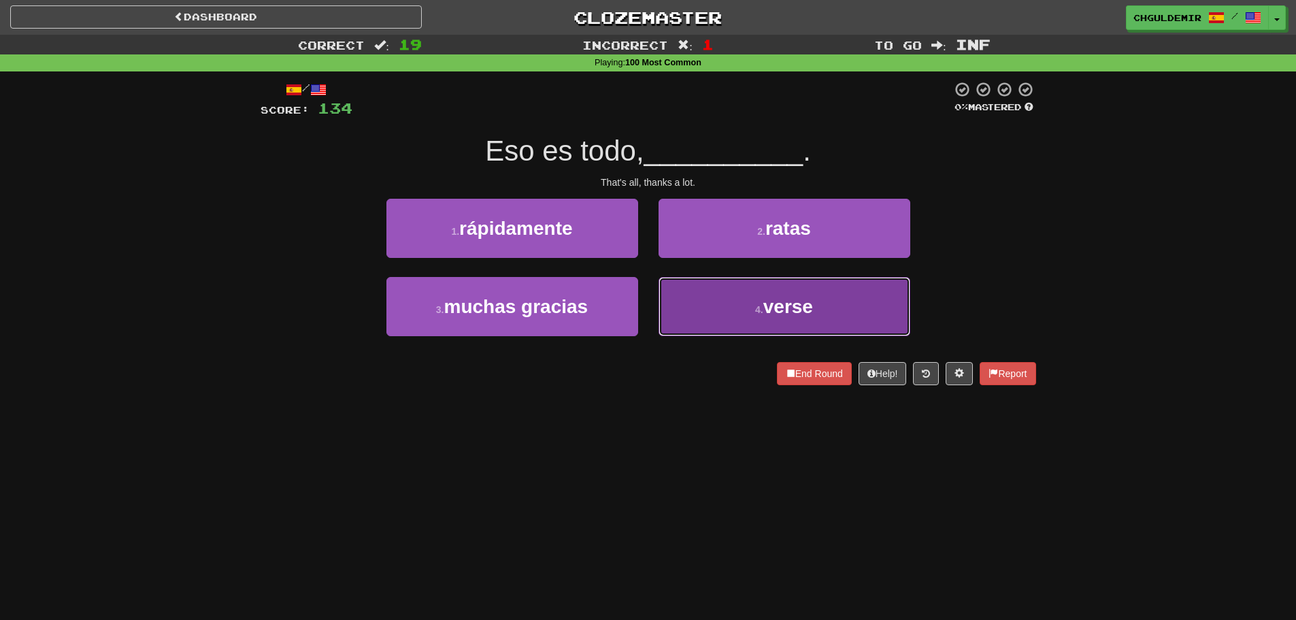
click at [685, 306] on button "4 . verse" at bounding box center [785, 306] width 252 height 59
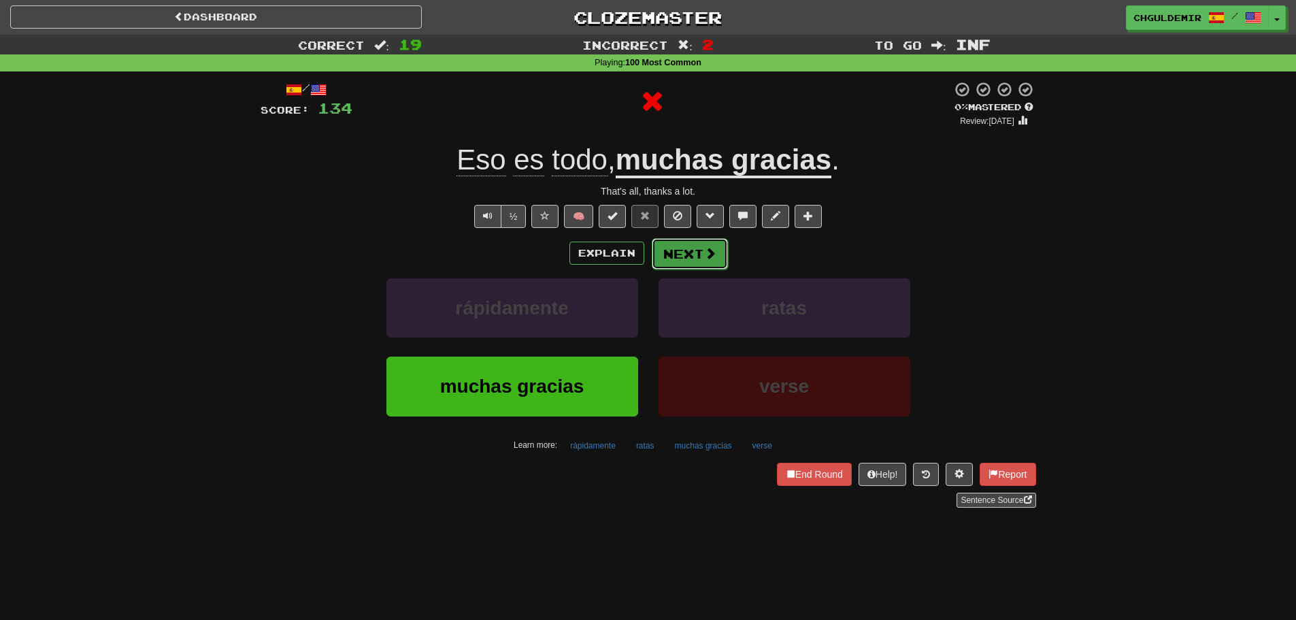
click at [686, 238] on button "Next" at bounding box center [690, 253] width 76 height 31
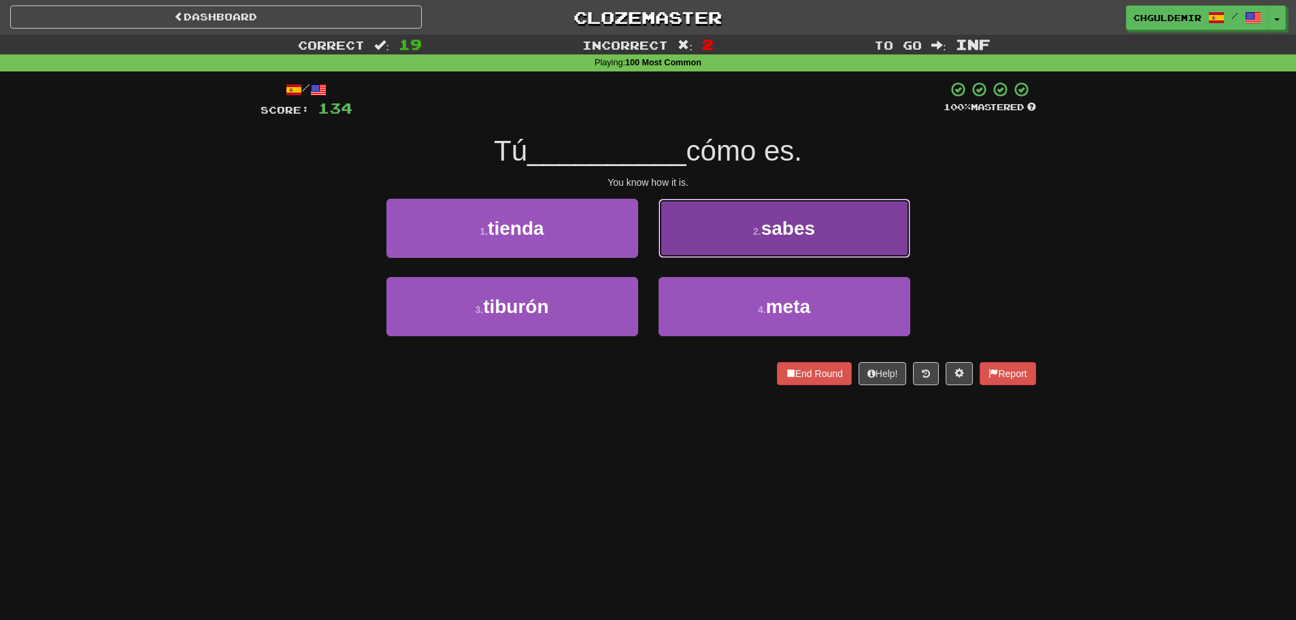
click at [678, 243] on button "2 . sabes" at bounding box center [785, 228] width 252 height 59
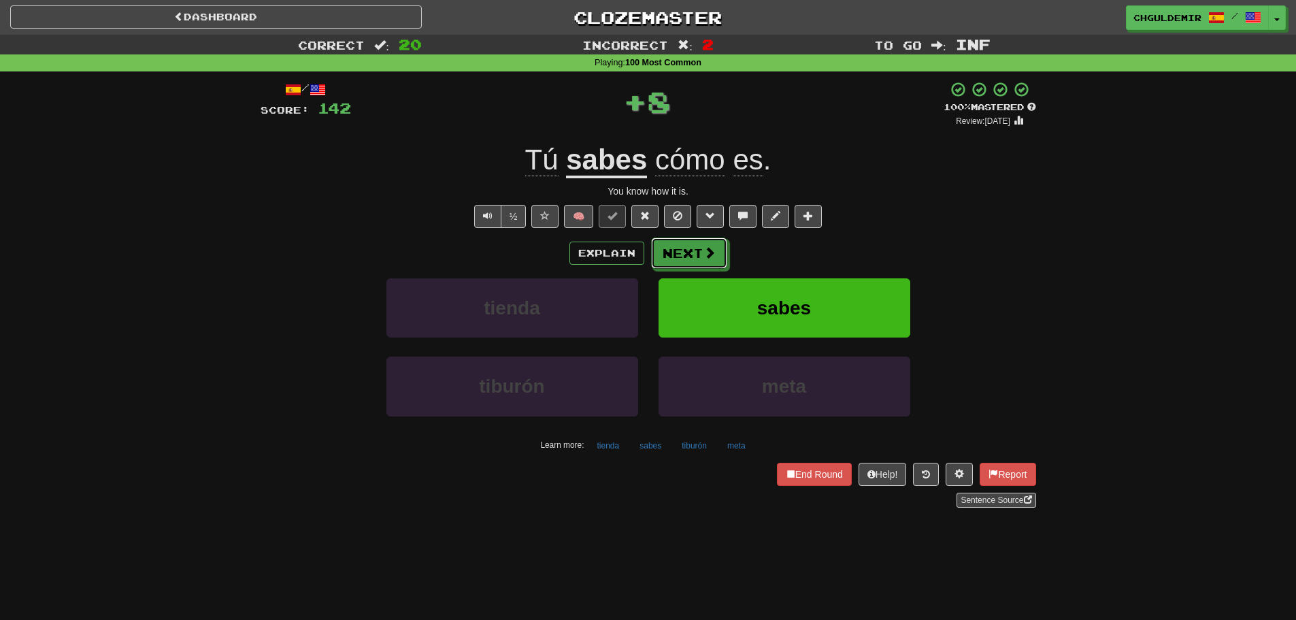
click at [678, 247] on button "Next" at bounding box center [689, 253] width 76 height 31
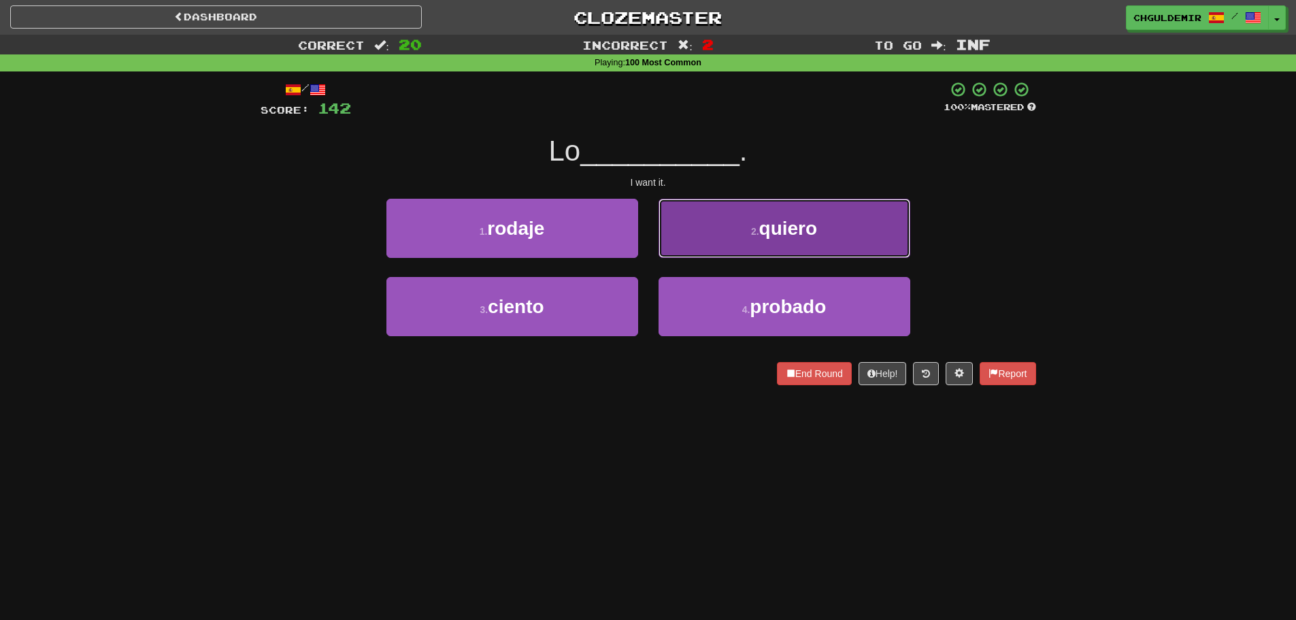
click at [675, 246] on button "2 . quiero" at bounding box center [785, 228] width 252 height 59
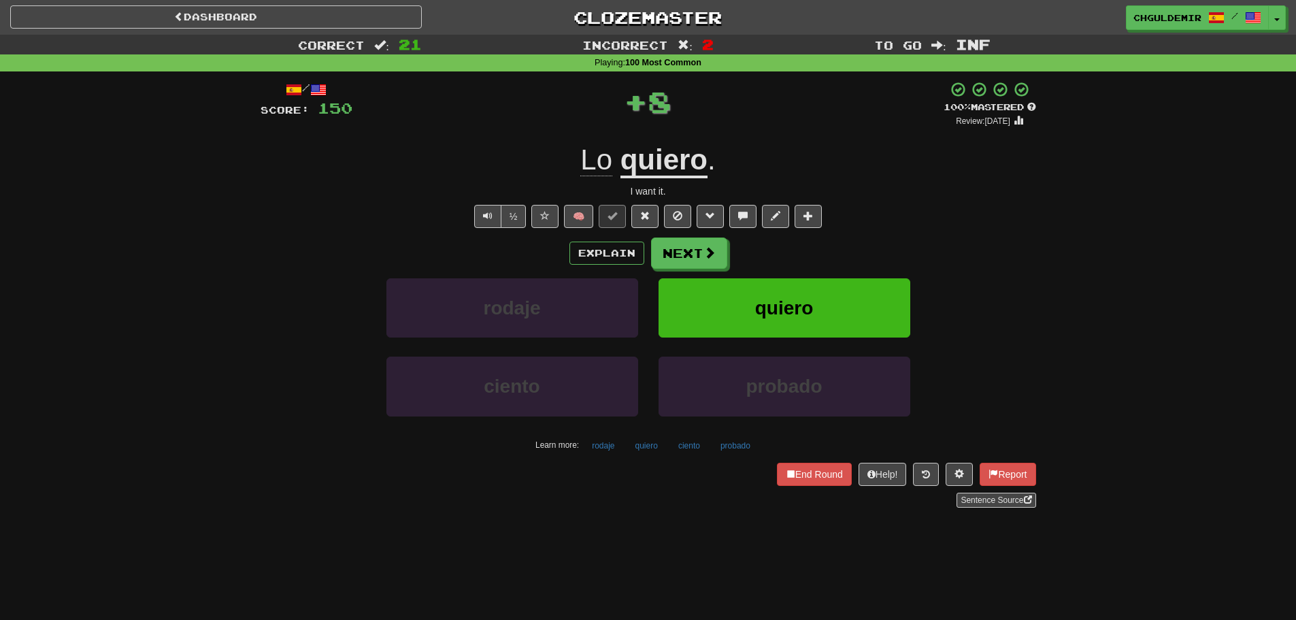
click at [671, 261] on button "Next" at bounding box center [689, 253] width 76 height 31
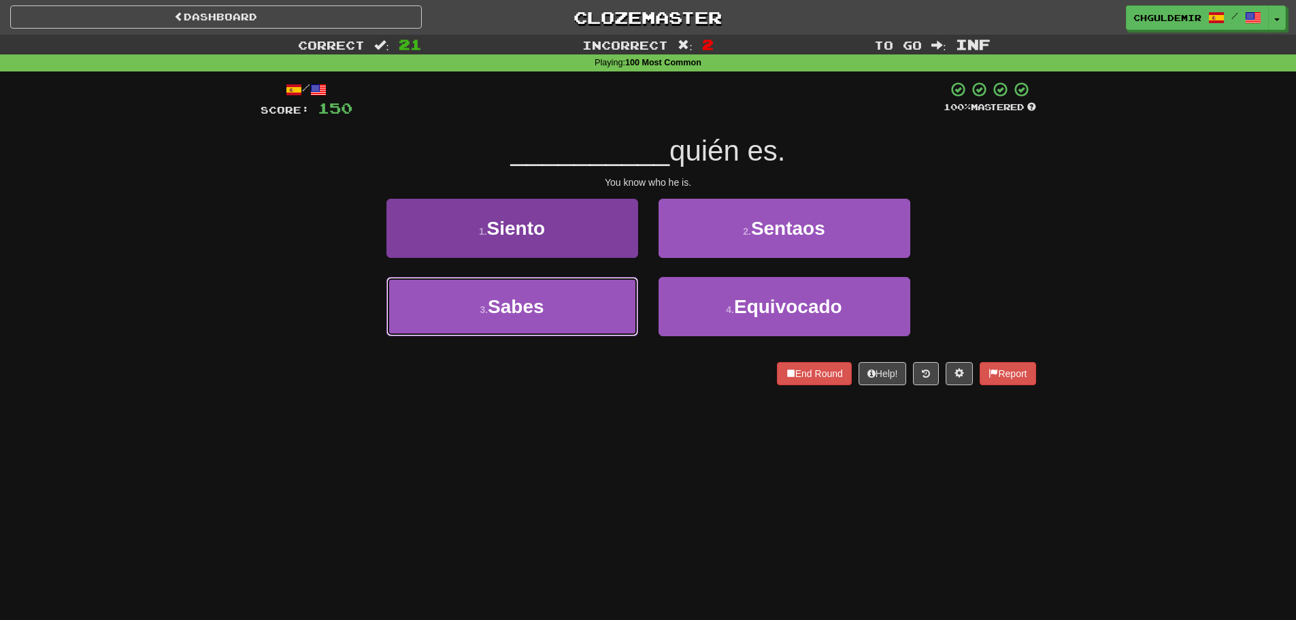
click at [607, 287] on button "3 . [GEOGRAPHIC_DATA]" at bounding box center [513, 306] width 252 height 59
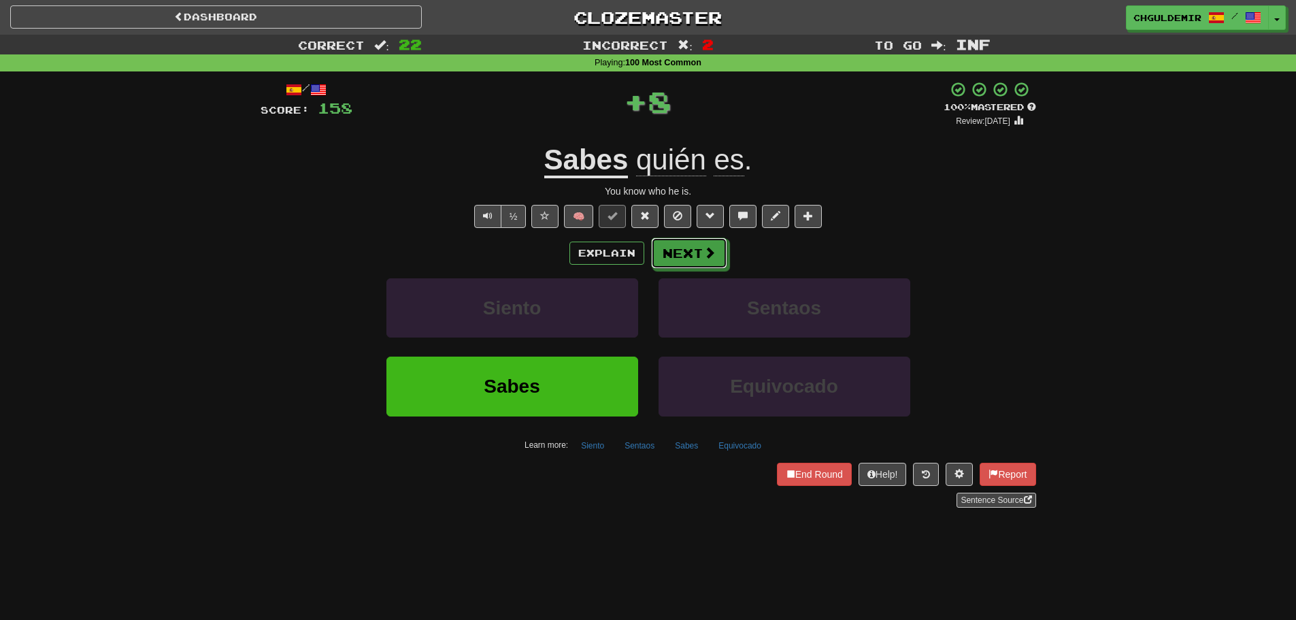
click at [698, 248] on button "Next" at bounding box center [689, 253] width 76 height 31
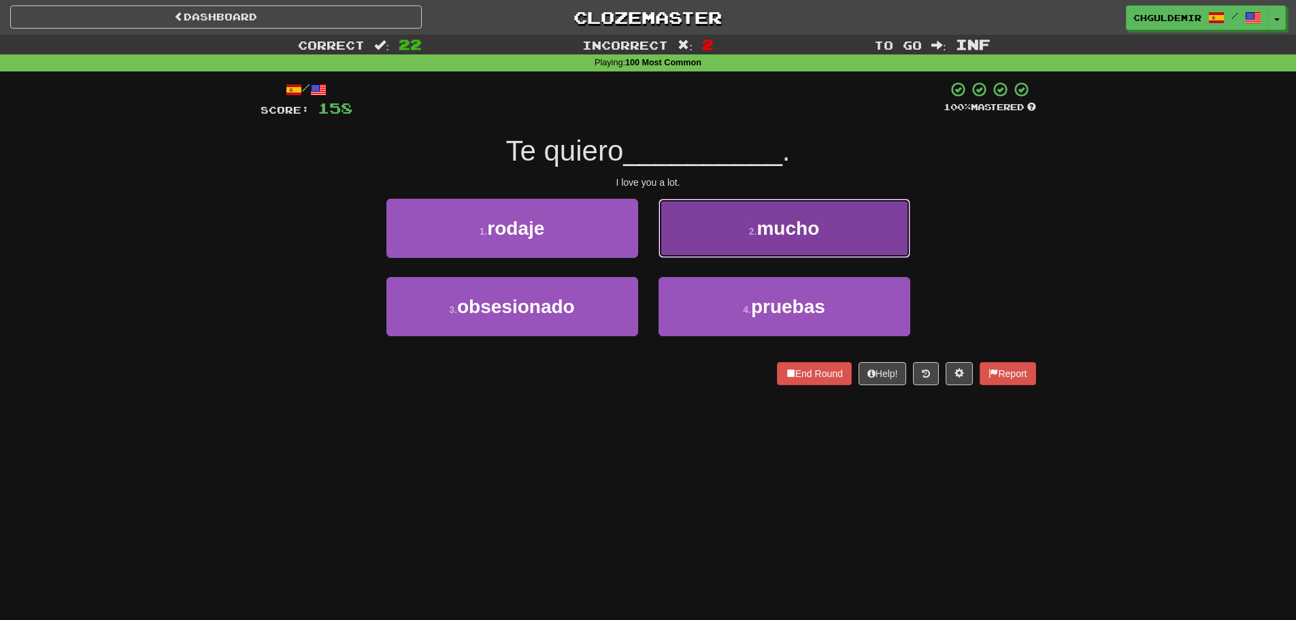
click at [731, 229] on button "2 . mucho" at bounding box center [785, 228] width 252 height 59
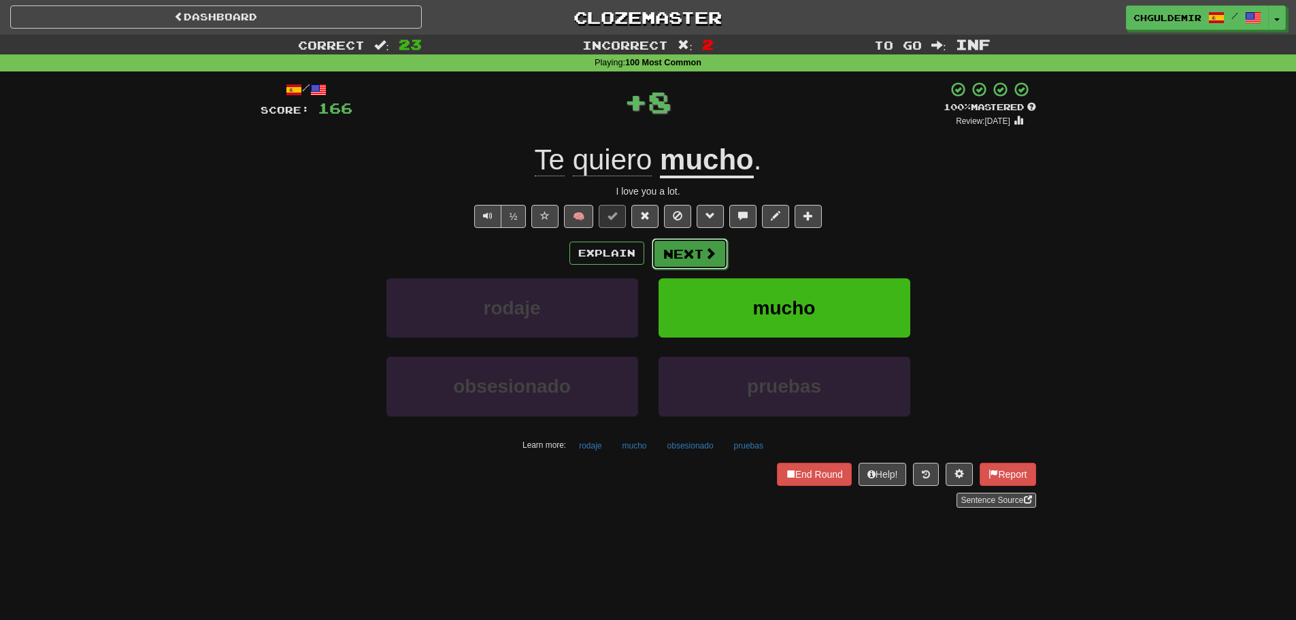
click at [689, 242] on button "Next" at bounding box center [690, 253] width 76 height 31
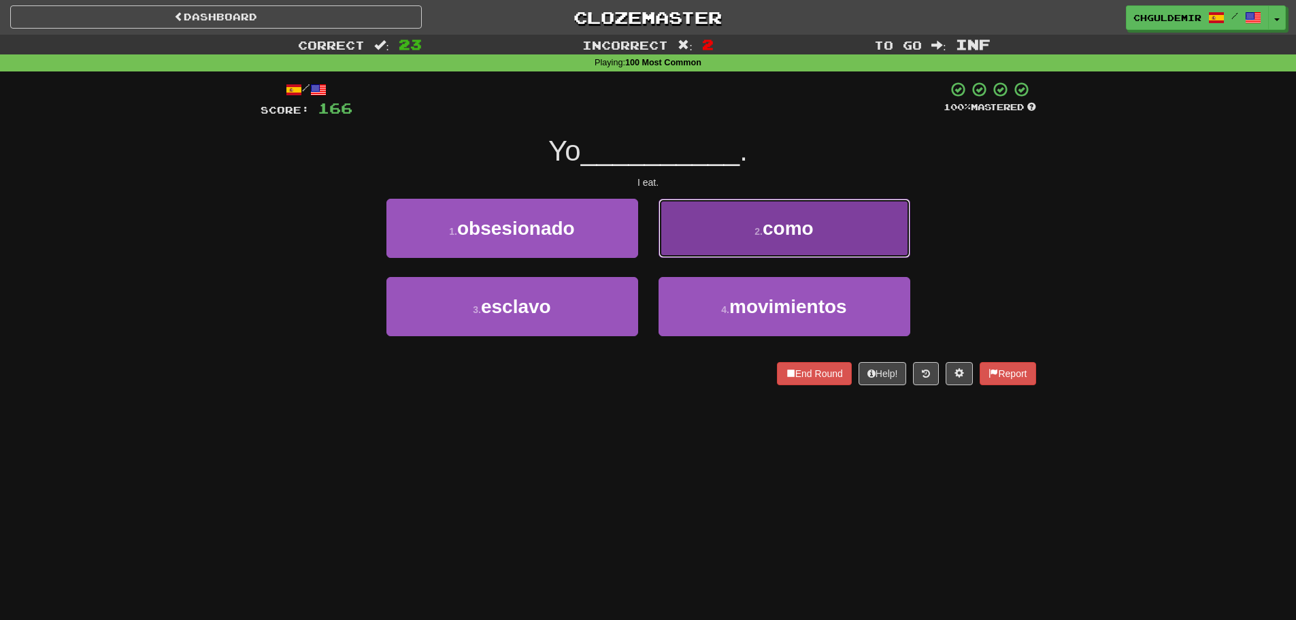
click at [727, 238] on button "2 . como" at bounding box center [785, 228] width 252 height 59
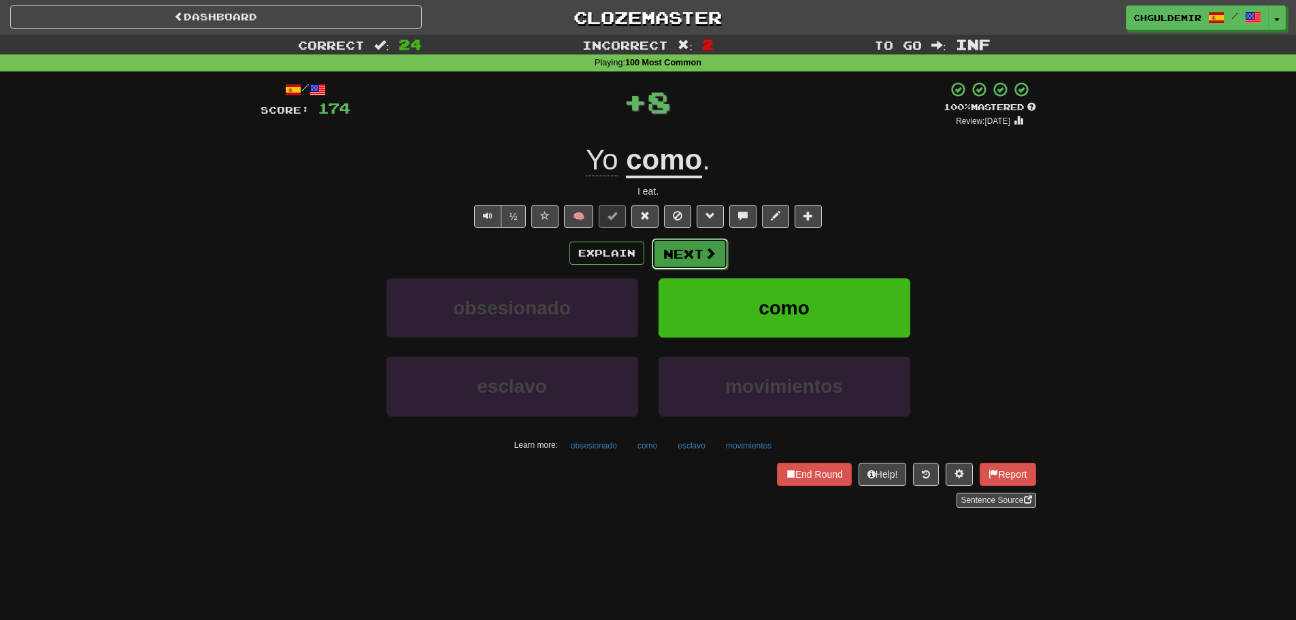
drag, startPoint x: 727, startPoint y: 238, endPoint x: 705, endPoint y: 250, distance: 25.0
click at [705, 250] on span at bounding box center [710, 253] width 12 height 12
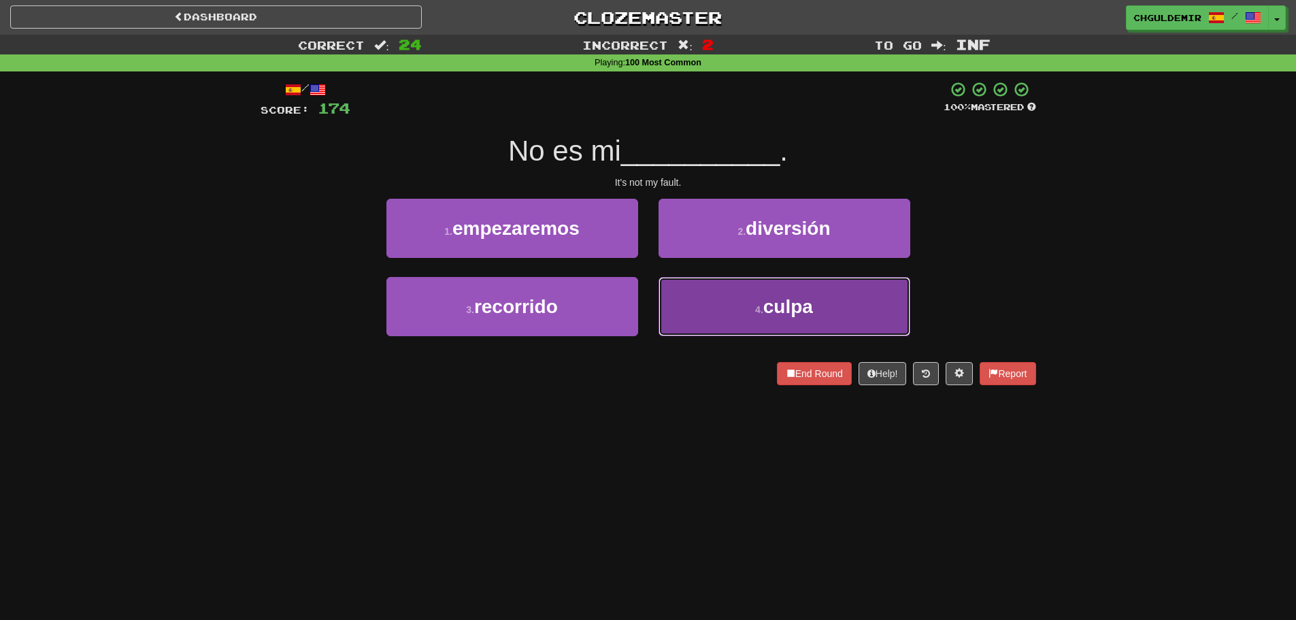
click at [704, 293] on button "4 . culpa" at bounding box center [785, 306] width 252 height 59
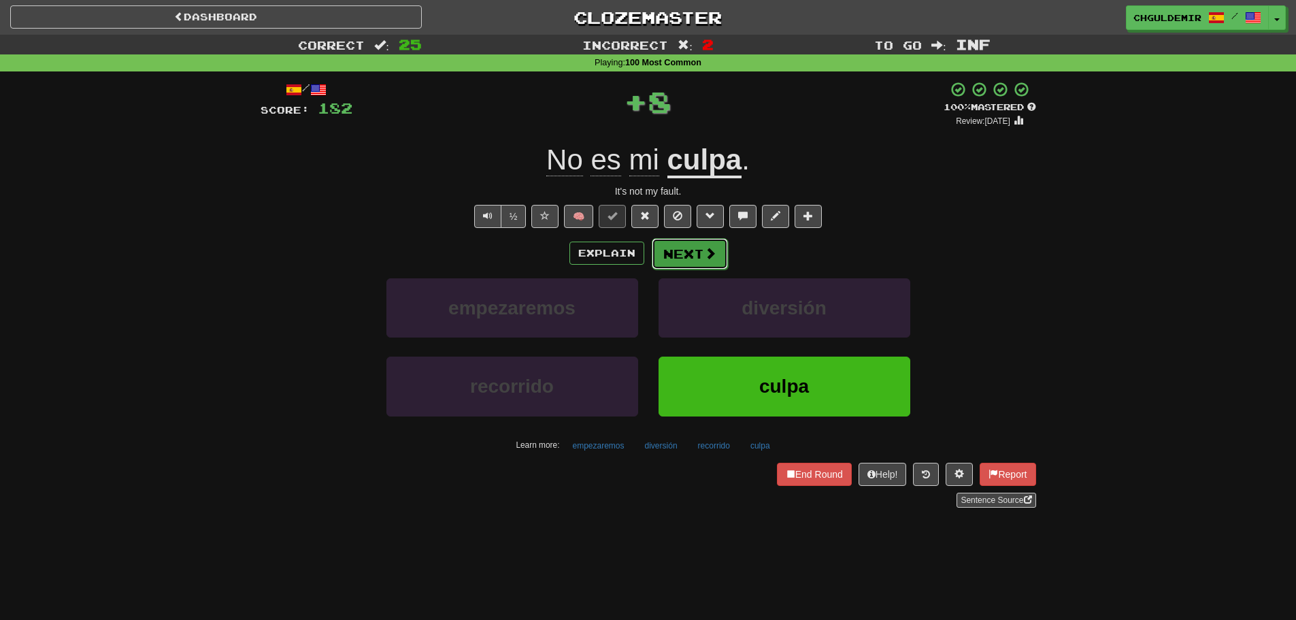
click at [675, 253] on button "Next" at bounding box center [690, 253] width 76 height 31
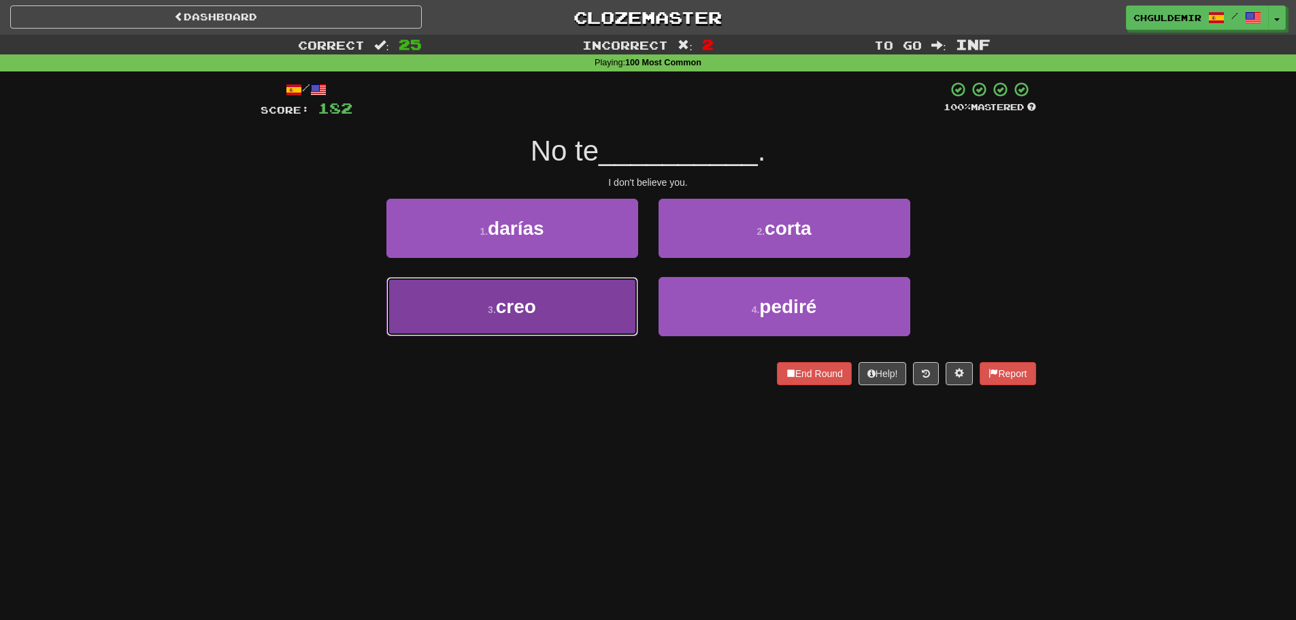
click at [551, 302] on button "3 . creo" at bounding box center [513, 306] width 252 height 59
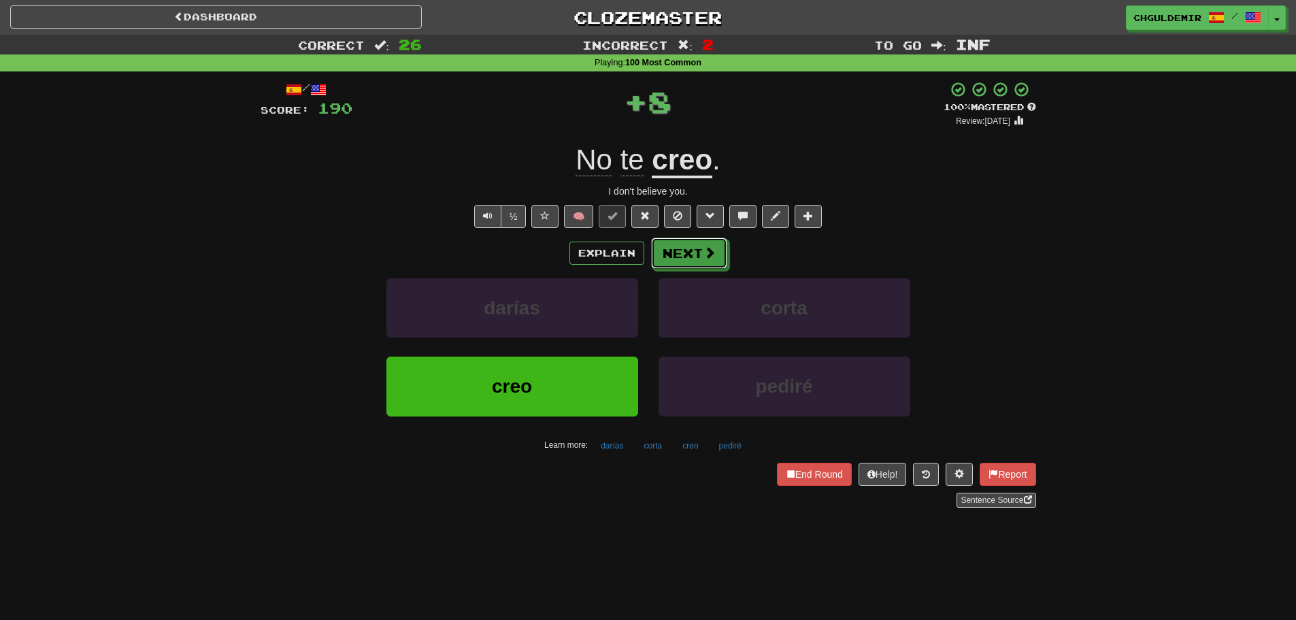
click at [704, 255] on span at bounding box center [710, 252] width 12 height 12
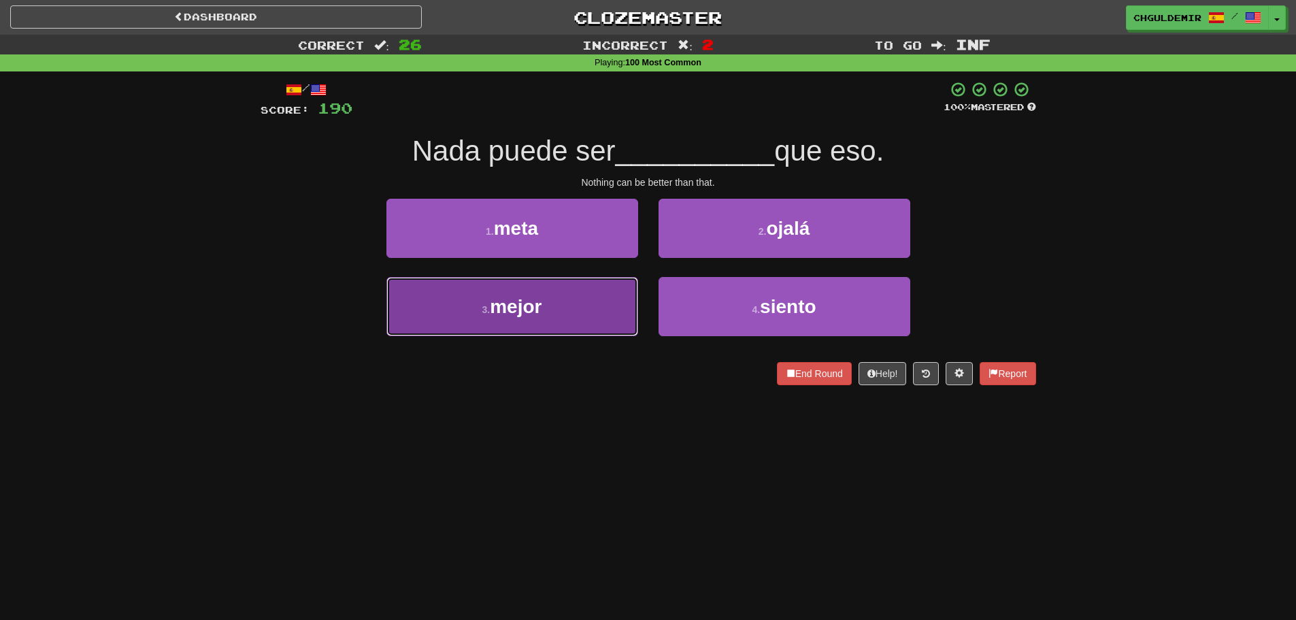
click at [606, 295] on button "3 . mejor" at bounding box center [513, 306] width 252 height 59
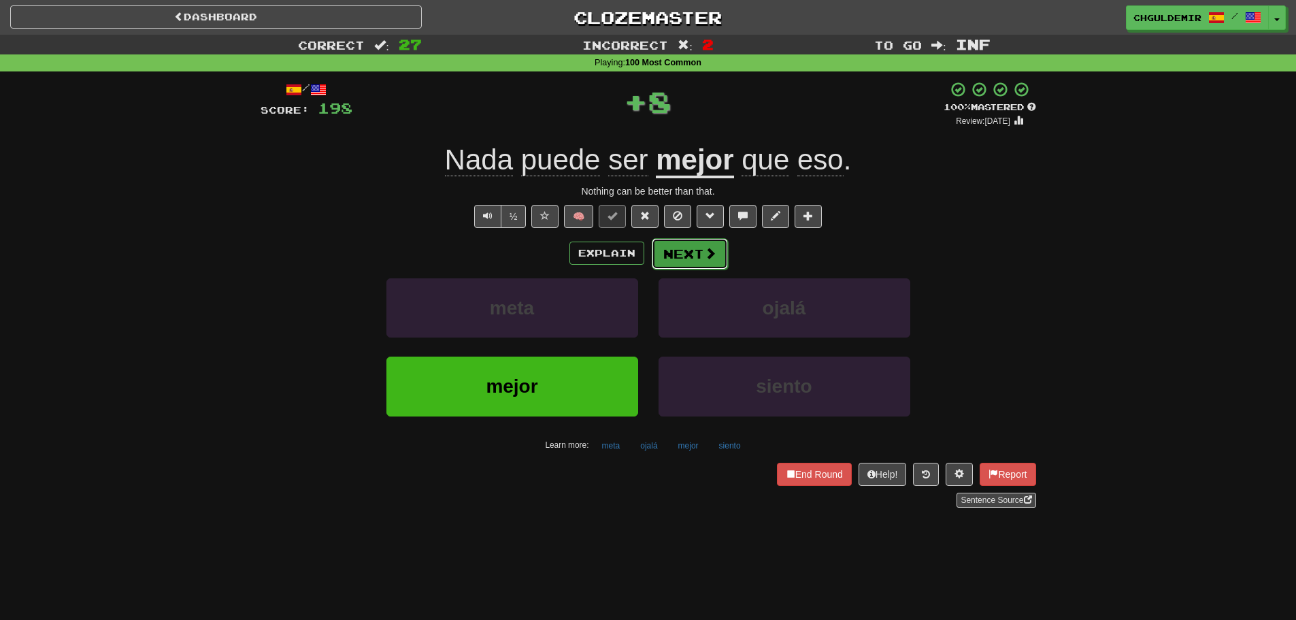
drag, startPoint x: 666, startPoint y: 269, endPoint x: 701, endPoint y: 254, distance: 38.7
click at [701, 254] on button "Next" at bounding box center [690, 253] width 76 height 31
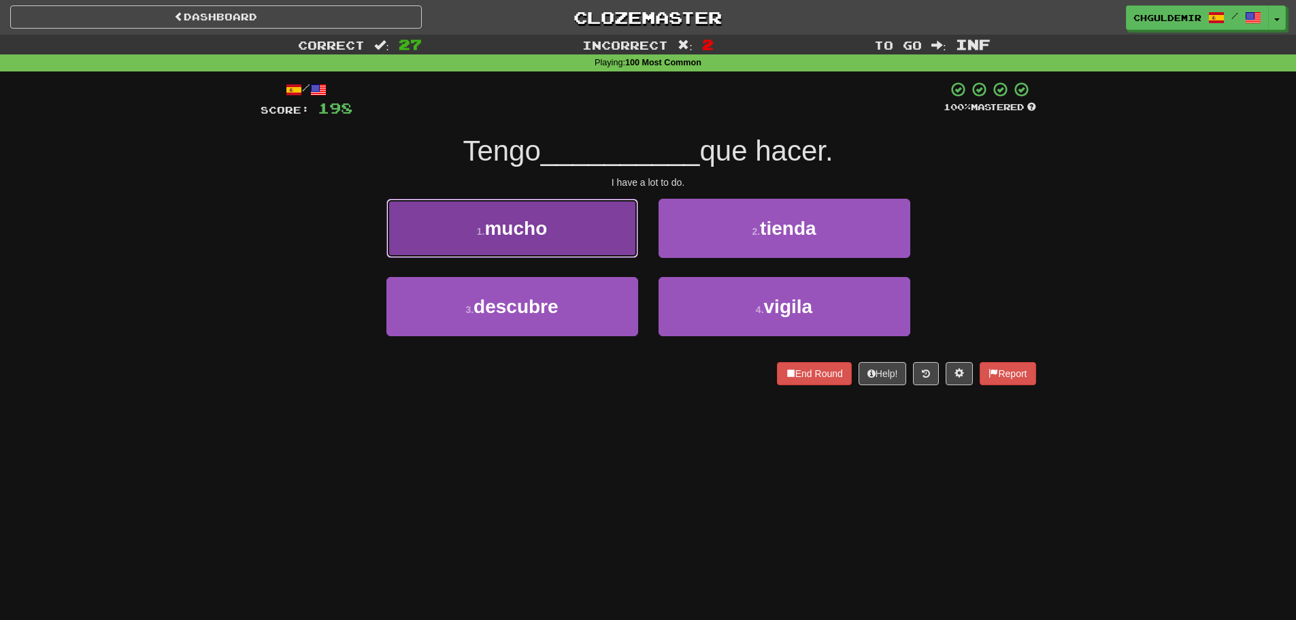
click at [614, 242] on button "1 . mucho" at bounding box center [513, 228] width 252 height 59
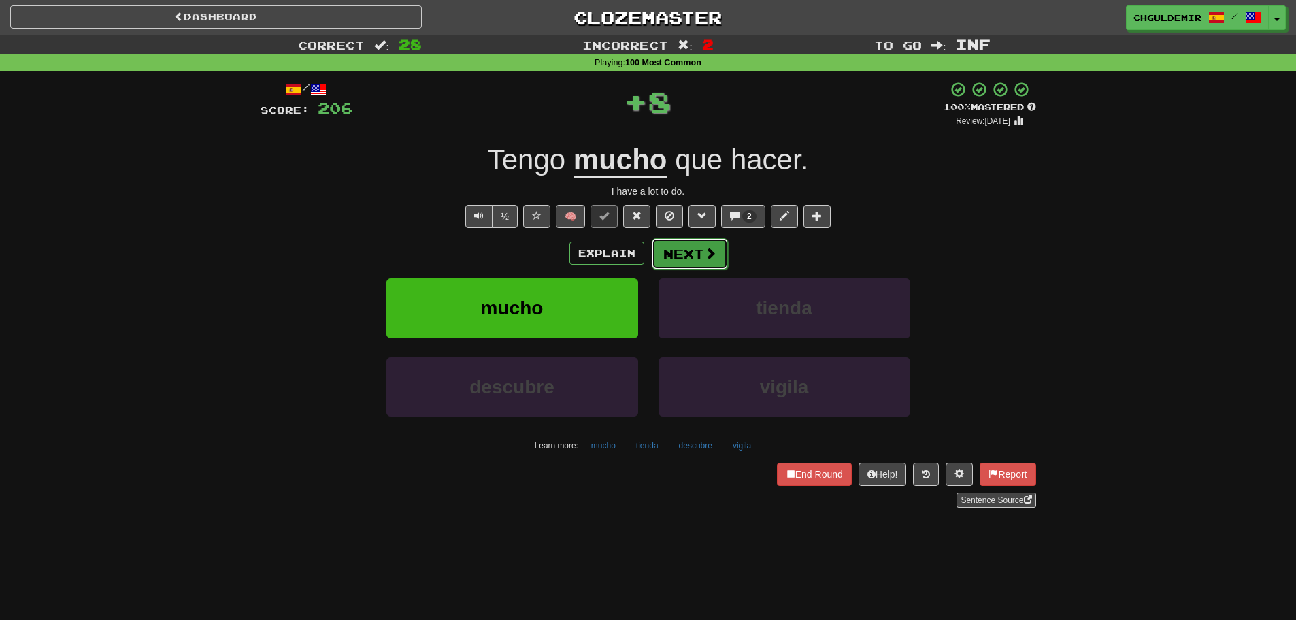
drag, startPoint x: 614, startPoint y: 242, endPoint x: 713, endPoint y: 250, distance: 99.7
click at [713, 250] on span at bounding box center [710, 253] width 12 height 12
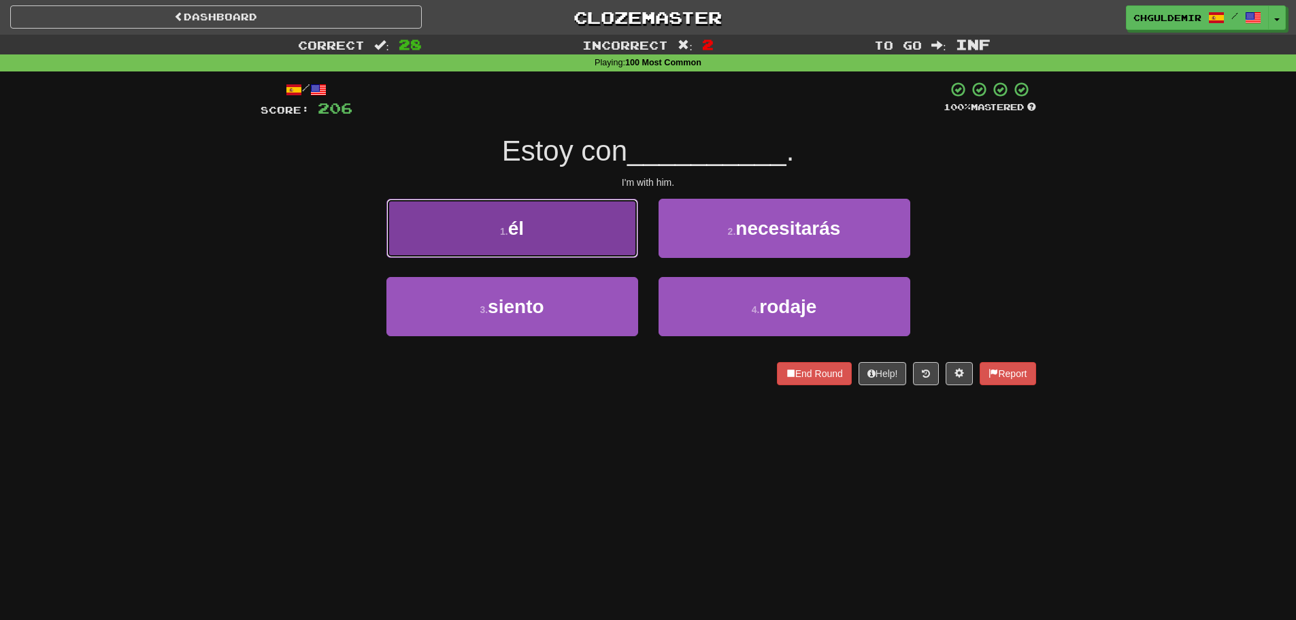
click at [623, 237] on button "1 . él" at bounding box center [513, 228] width 252 height 59
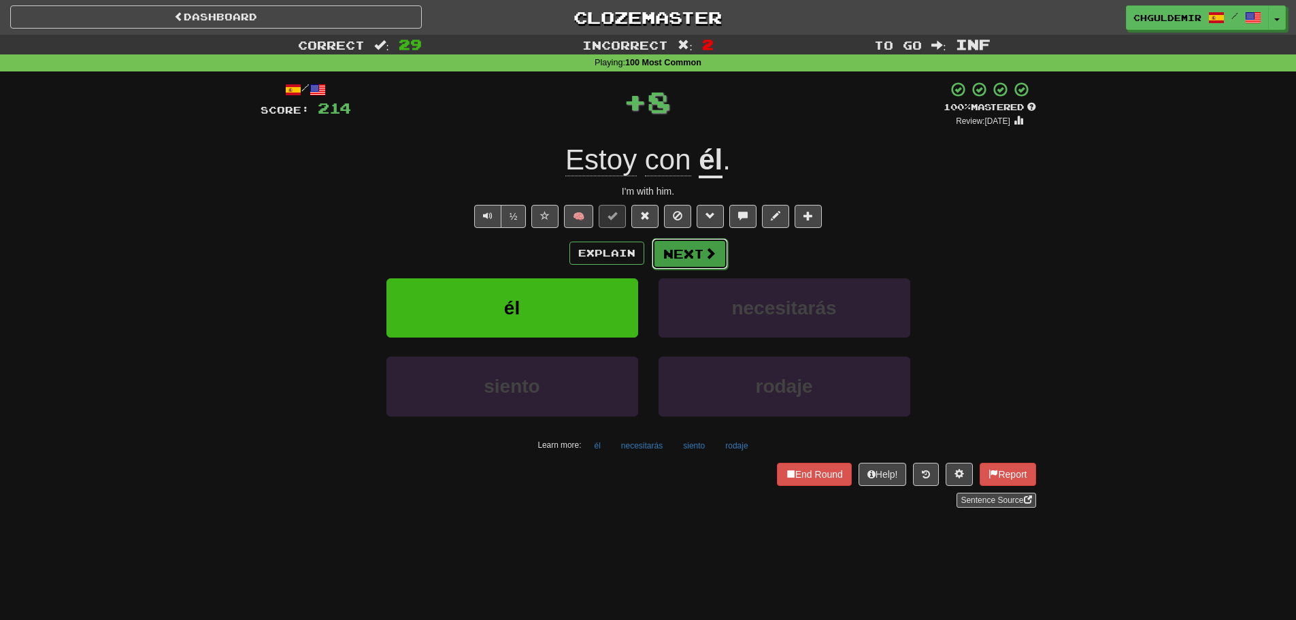
click at [687, 250] on button "Next" at bounding box center [690, 253] width 76 height 31
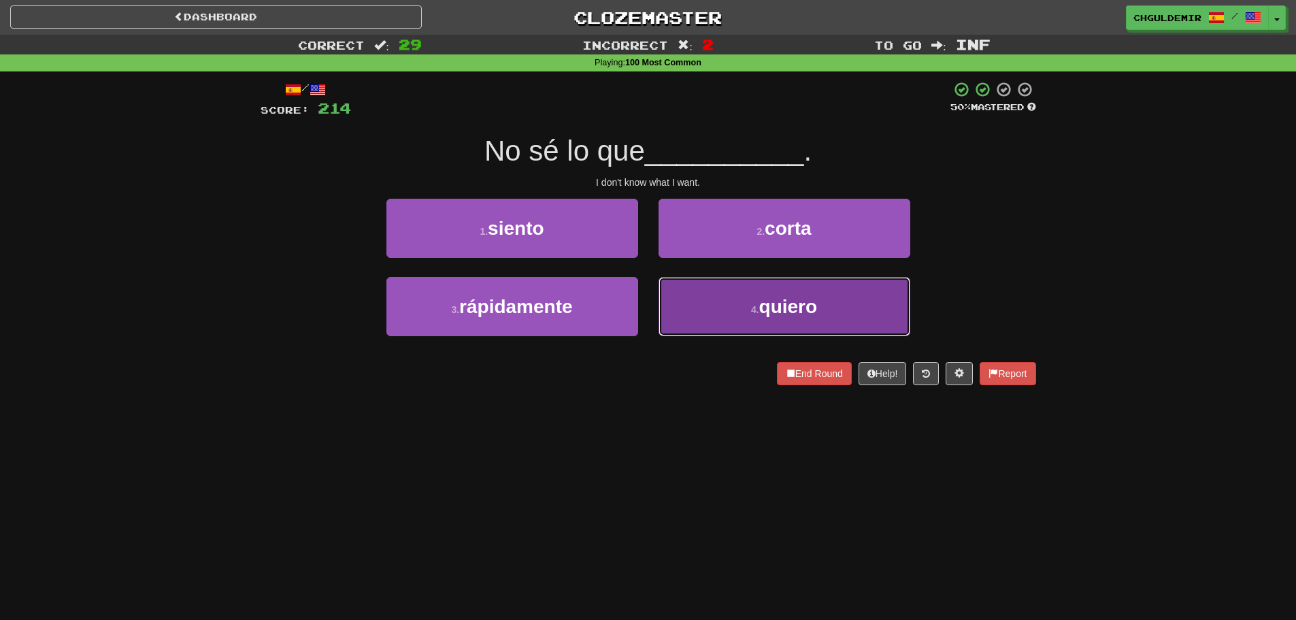
click at [691, 295] on button "4 . quiero" at bounding box center [785, 306] width 252 height 59
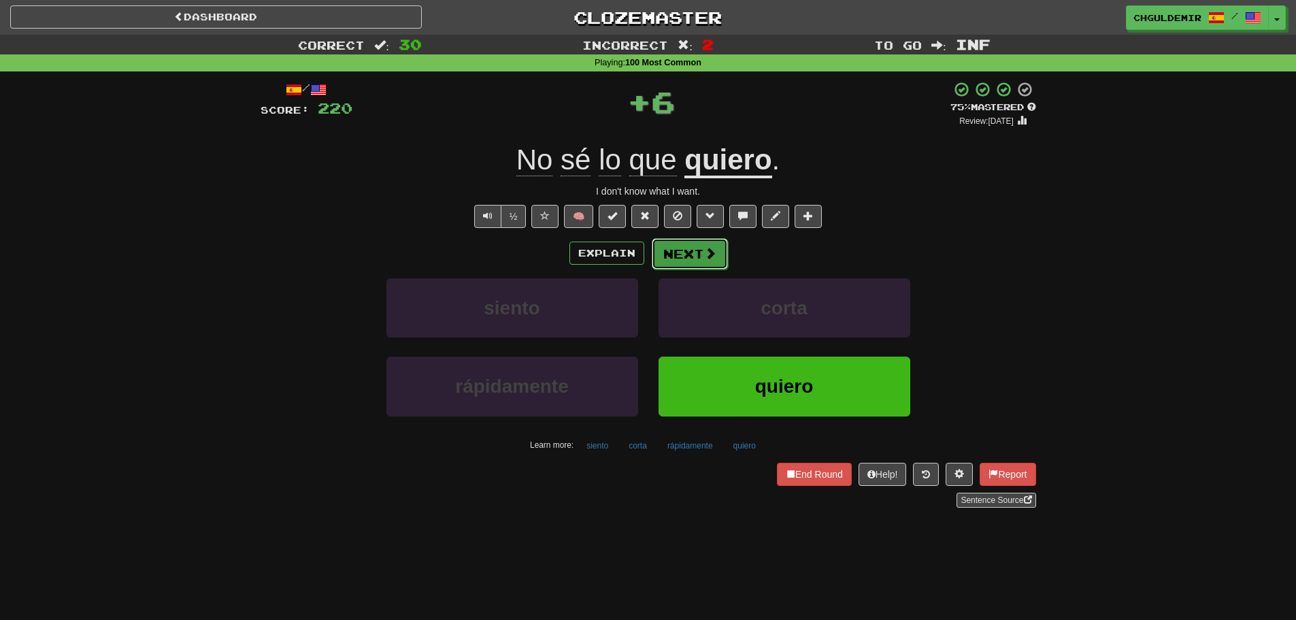
click at [689, 255] on button "Next" at bounding box center [690, 253] width 76 height 31
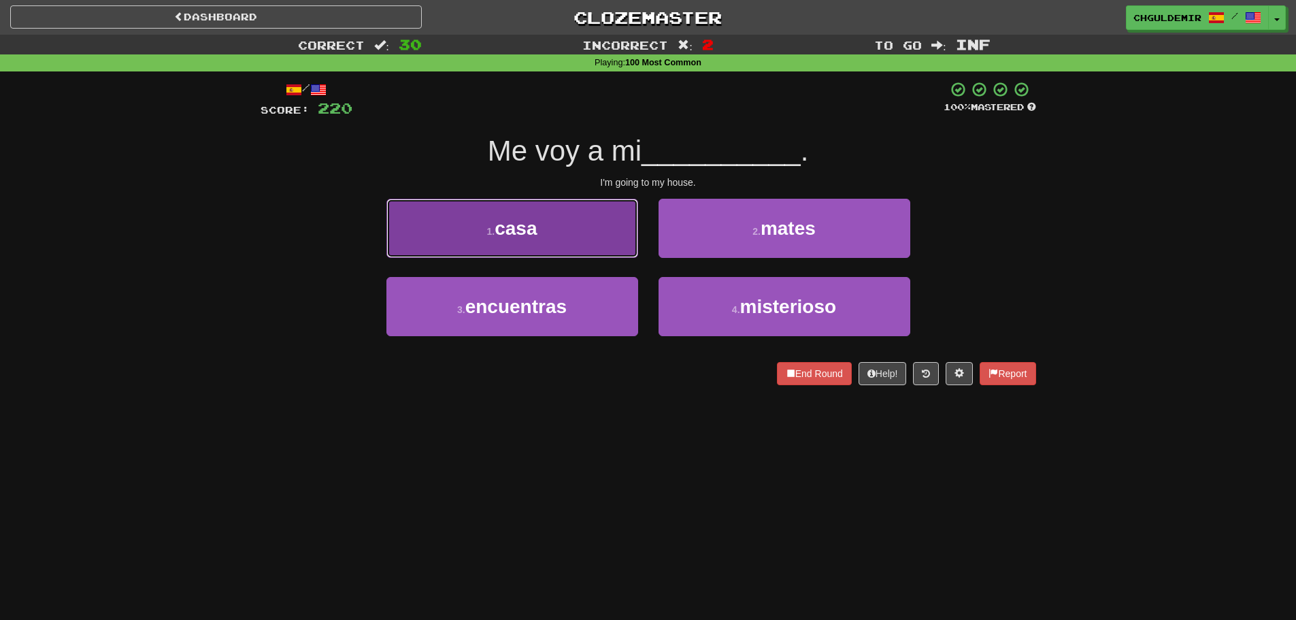
click at [562, 249] on button "1 . casa" at bounding box center [513, 228] width 252 height 59
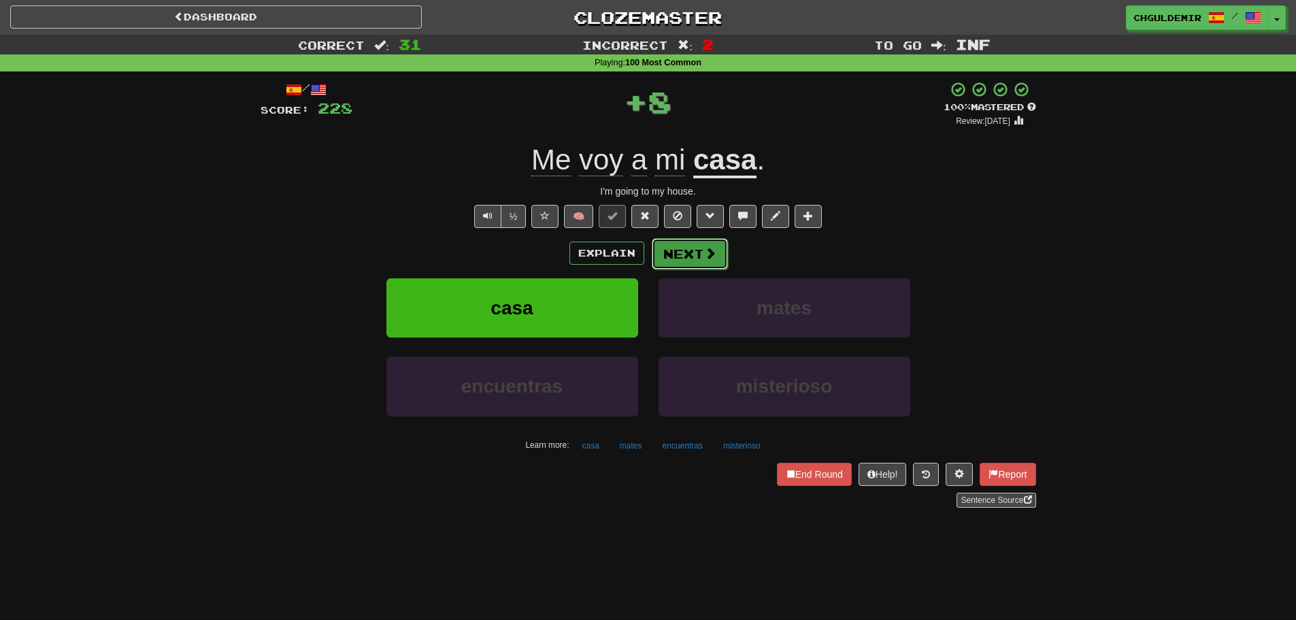
click at [689, 253] on button "Next" at bounding box center [690, 253] width 76 height 31
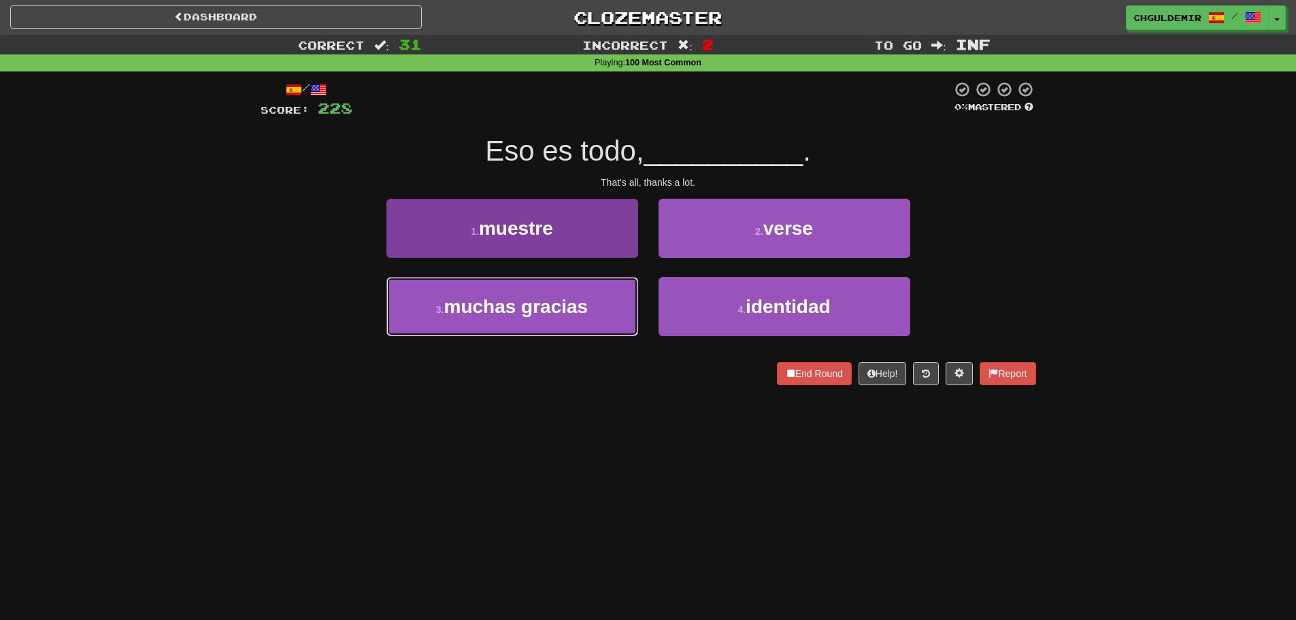
click at [594, 284] on button "3 . muchas gracias" at bounding box center [513, 306] width 252 height 59
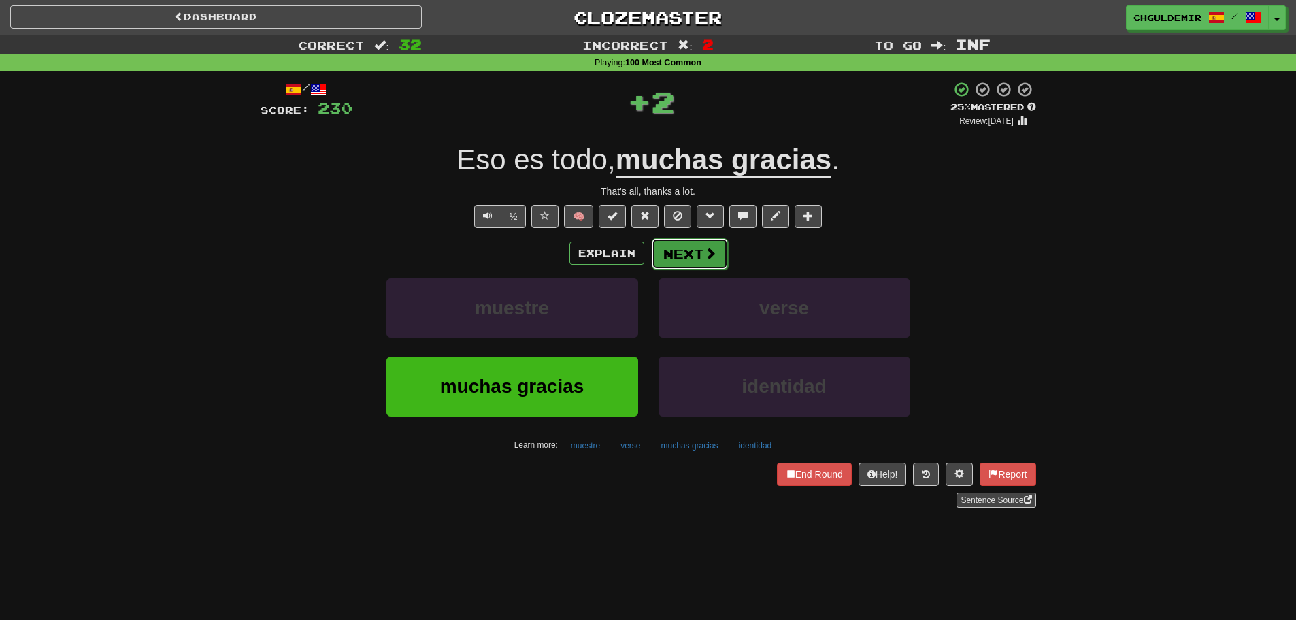
click at [671, 253] on button "Next" at bounding box center [690, 253] width 76 height 31
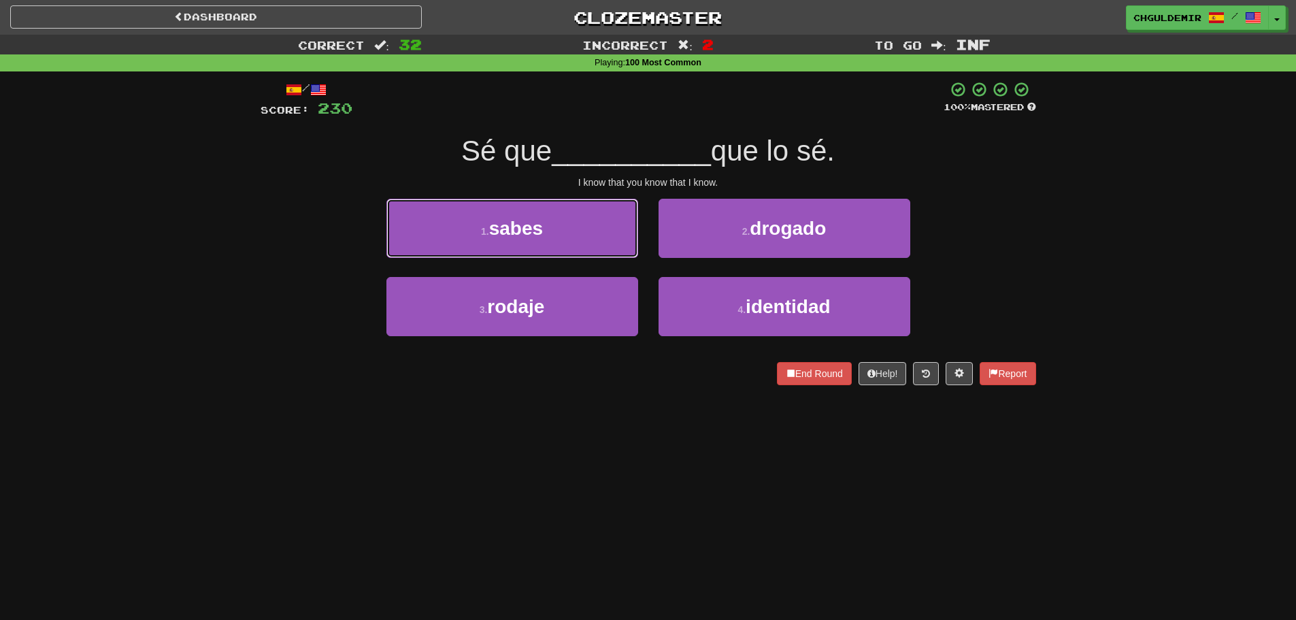
click at [593, 233] on button "1 . sabes" at bounding box center [513, 228] width 252 height 59
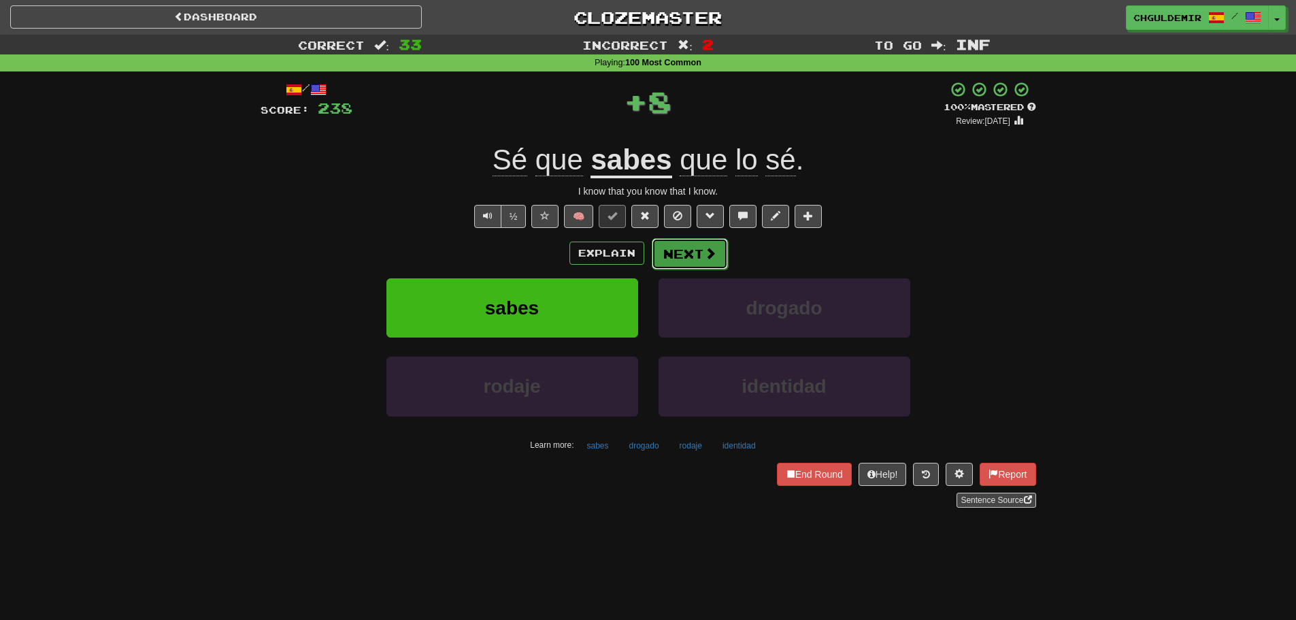
click at [689, 244] on button "Next" at bounding box center [690, 253] width 76 height 31
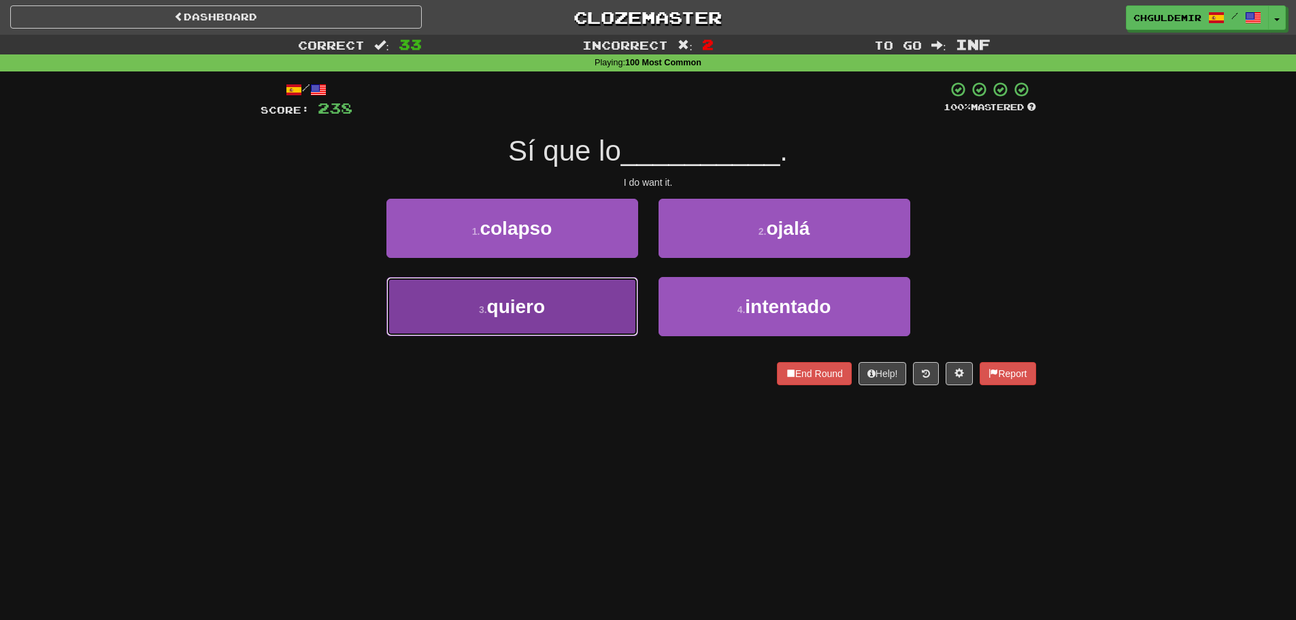
click at [619, 285] on button "3 . quiero" at bounding box center [513, 306] width 252 height 59
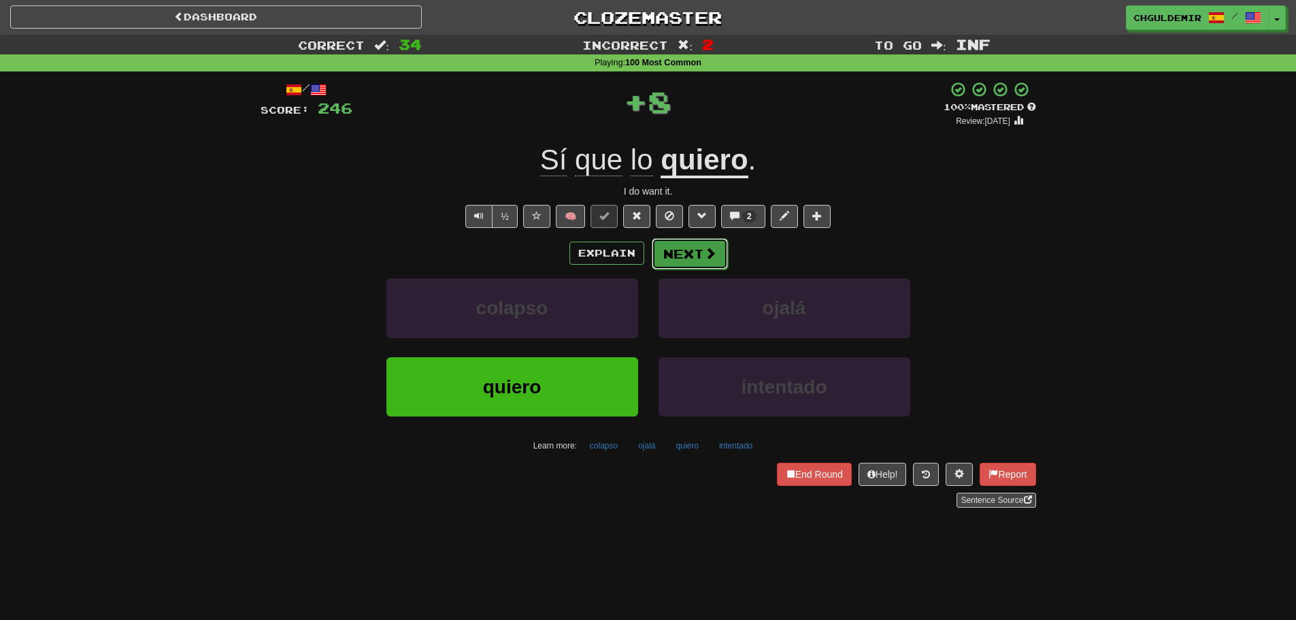
click at [691, 252] on button "Next" at bounding box center [690, 253] width 76 height 31
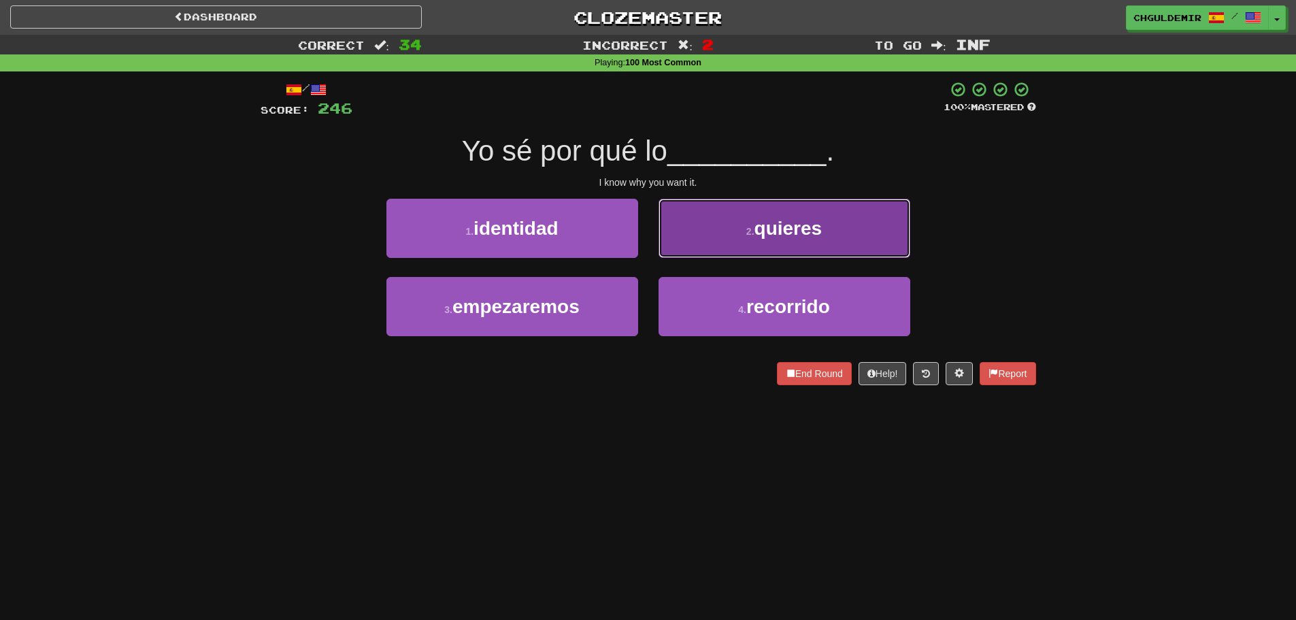
click at [711, 243] on button "2 . quieres" at bounding box center [785, 228] width 252 height 59
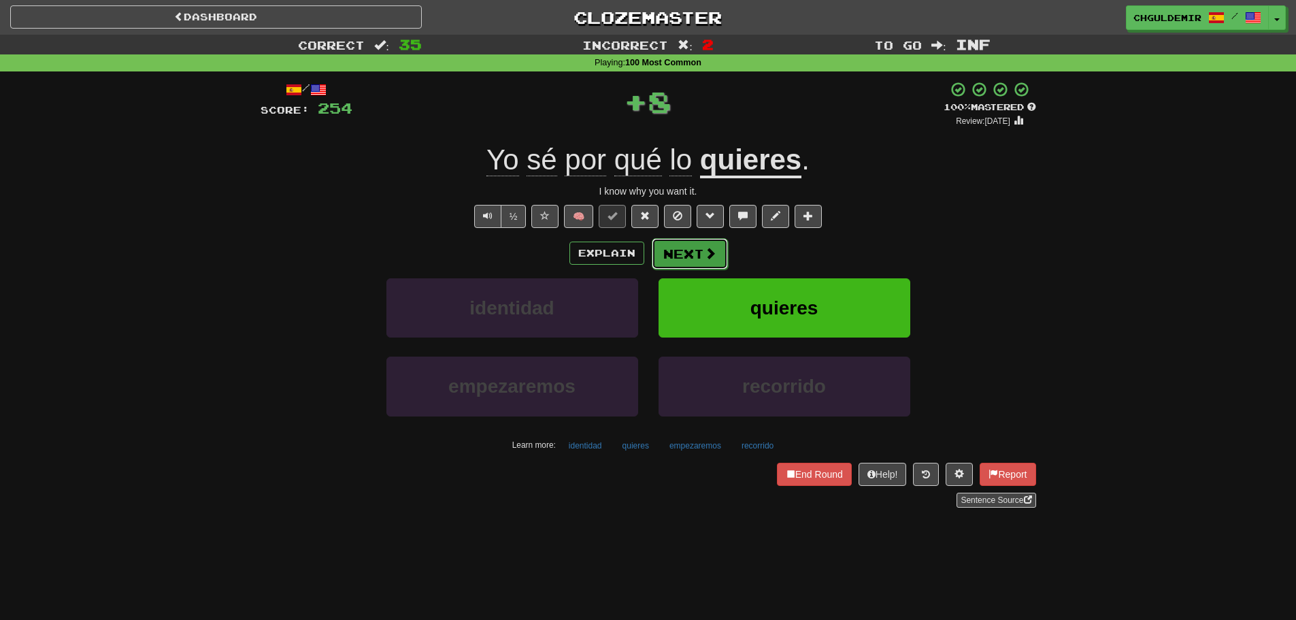
click at [704, 250] on span at bounding box center [710, 253] width 12 height 12
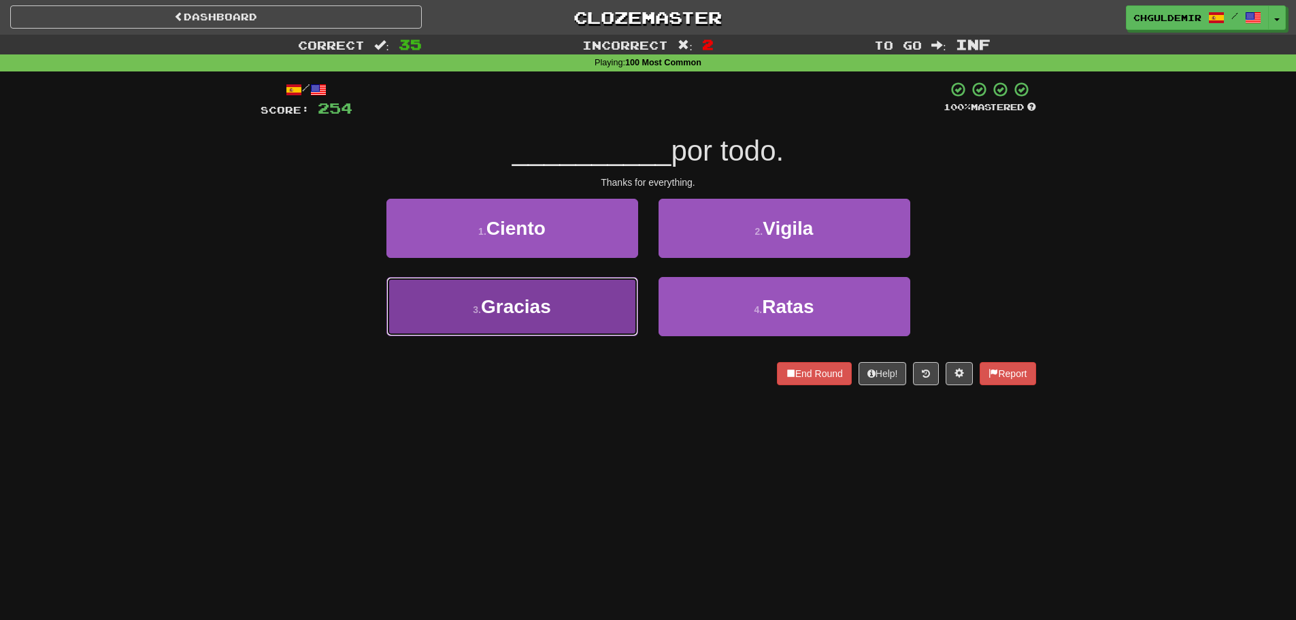
click at [615, 299] on button "3 . Gracias" at bounding box center [513, 306] width 252 height 59
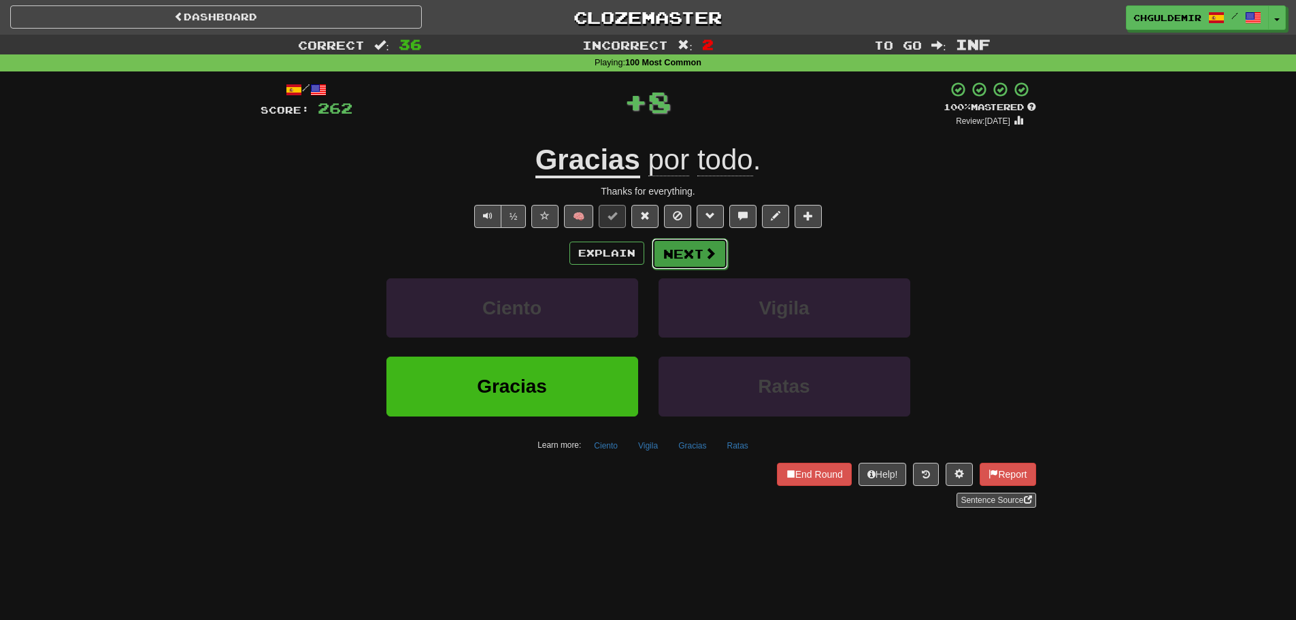
click at [702, 258] on button "Next" at bounding box center [690, 253] width 76 height 31
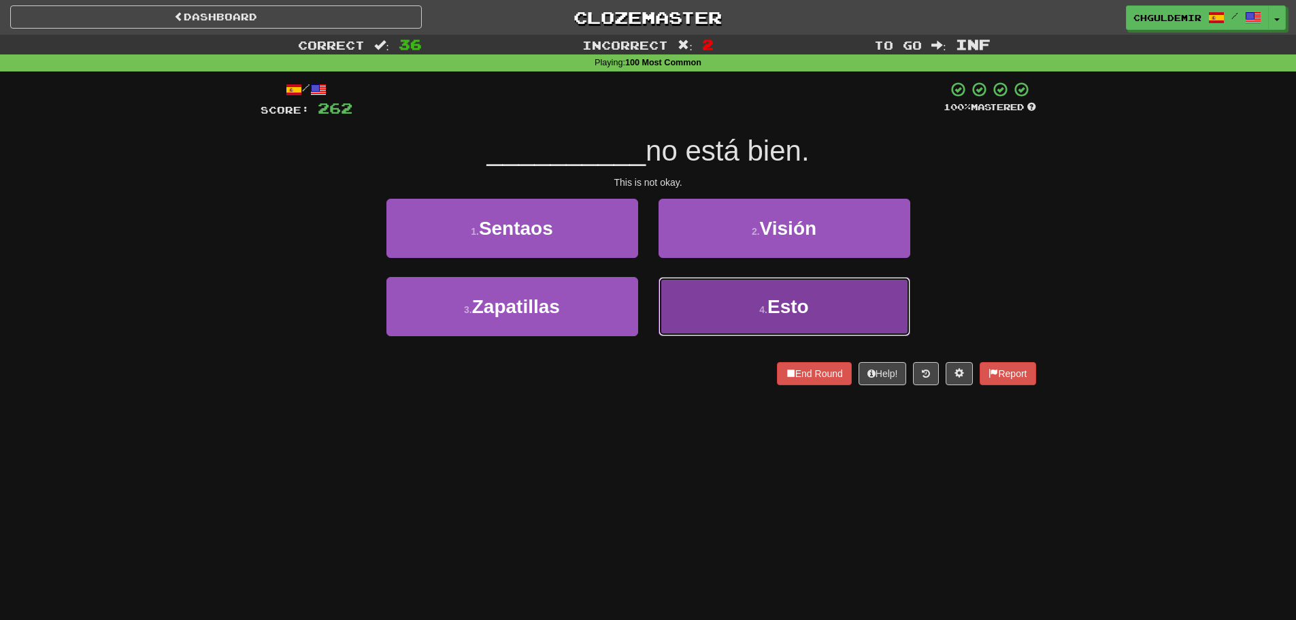
click at [709, 299] on button "4 . Esto" at bounding box center [785, 306] width 252 height 59
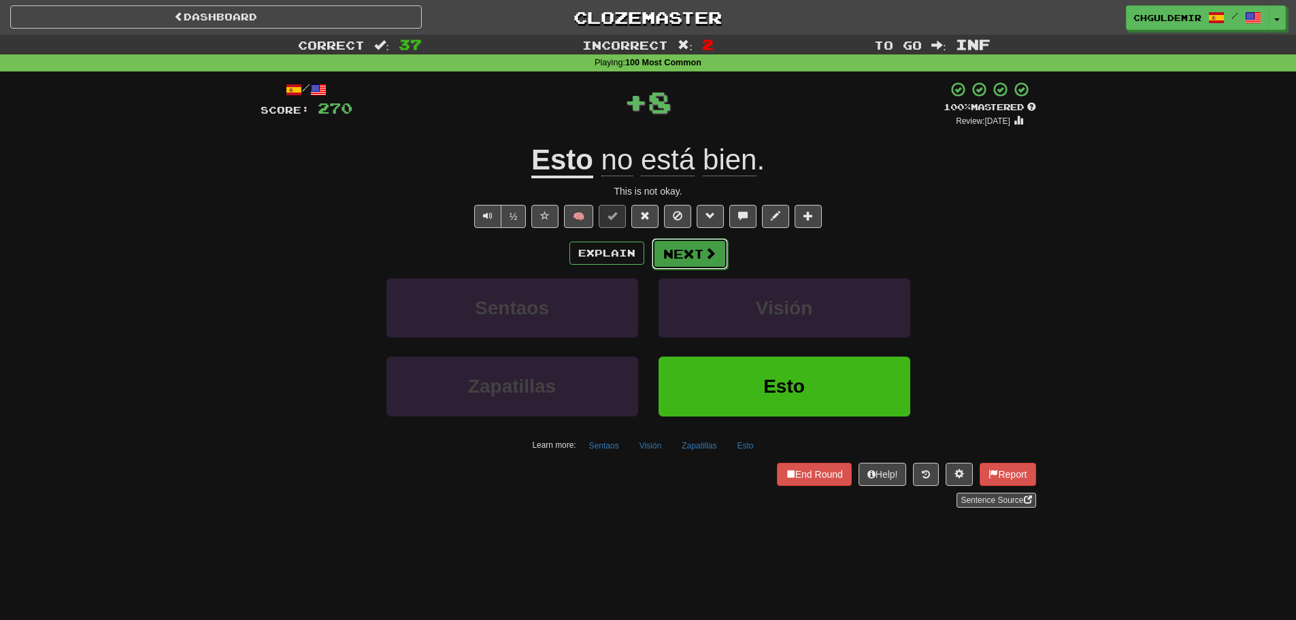
click at [682, 251] on button "Next" at bounding box center [690, 253] width 76 height 31
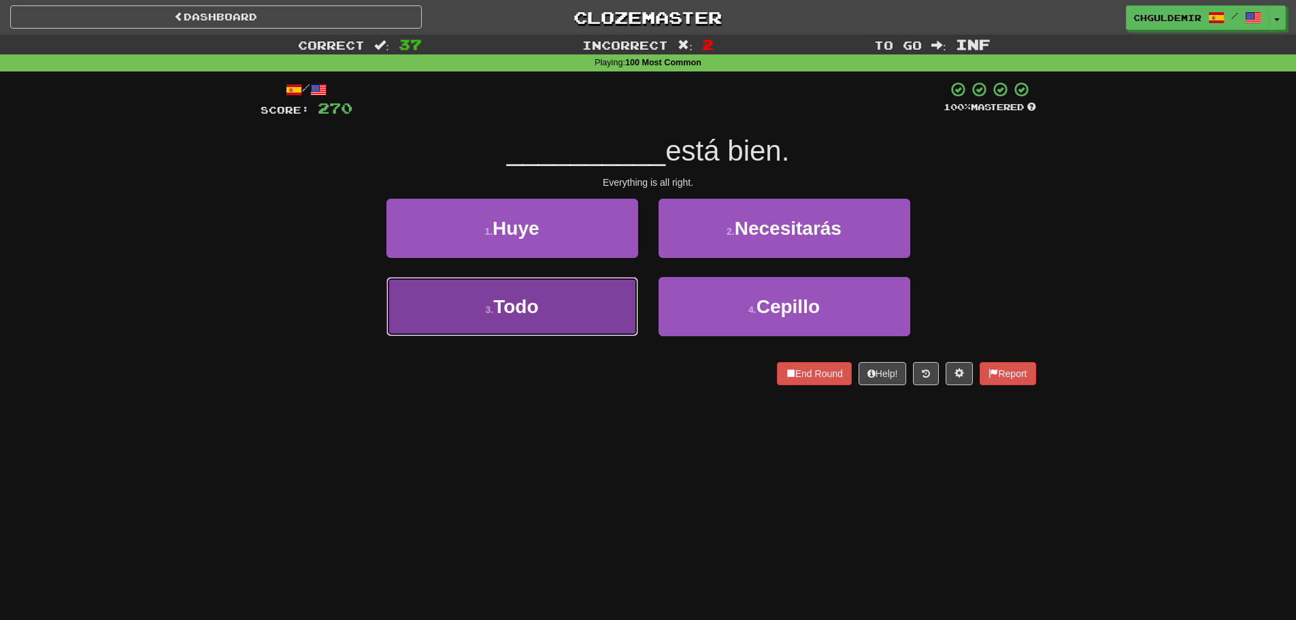
drag, startPoint x: 568, startPoint y: 306, endPoint x: 657, endPoint y: 273, distance: 94.5
click at [568, 306] on button "3 . Todo" at bounding box center [513, 306] width 252 height 59
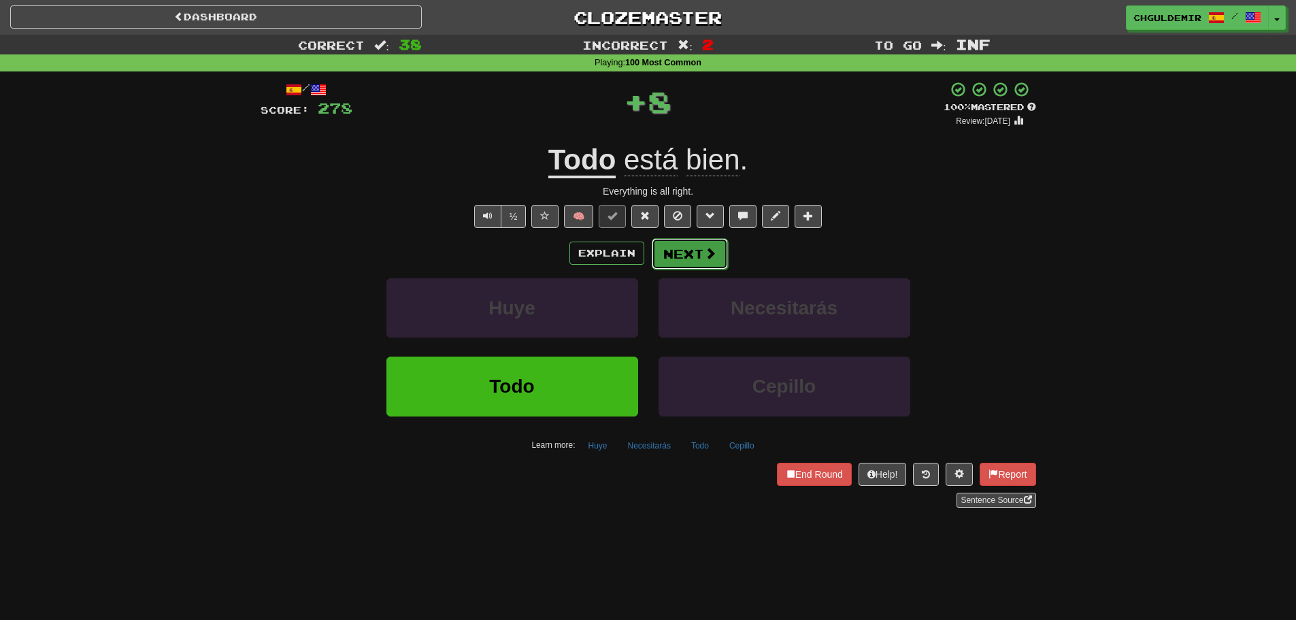
click at [680, 252] on button "Next" at bounding box center [690, 253] width 76 height 31
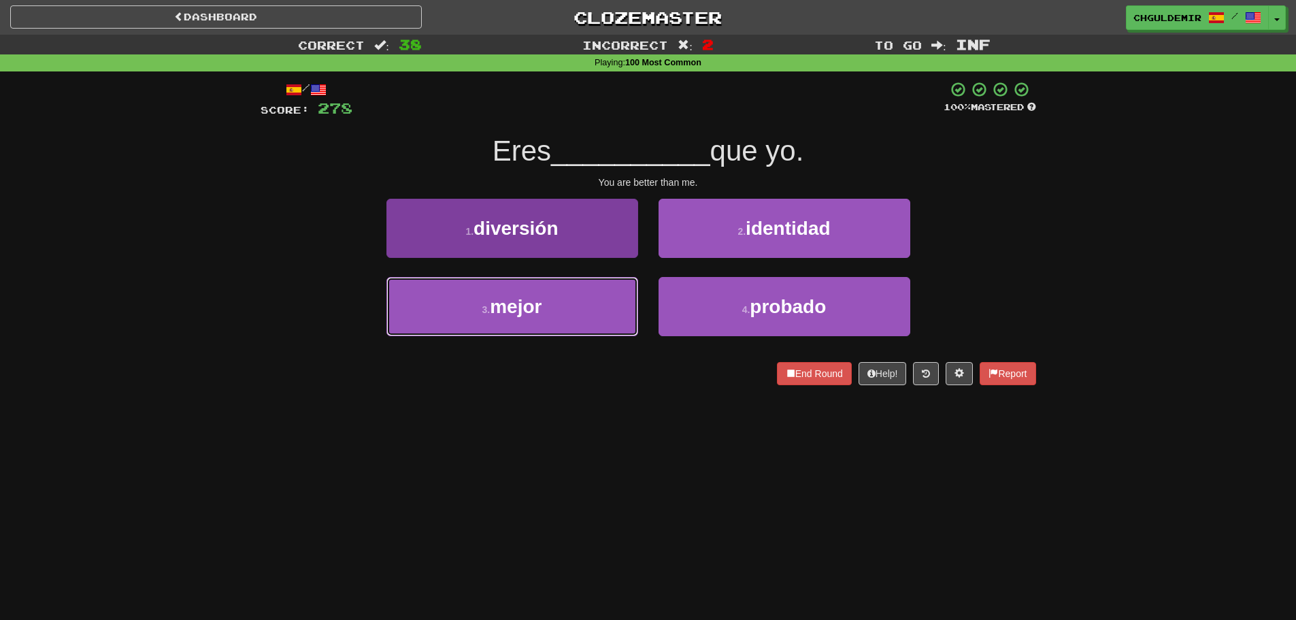
click at [586, 295] on button "3 . mejor" at bounding box center [513, 306] width 252 height 59
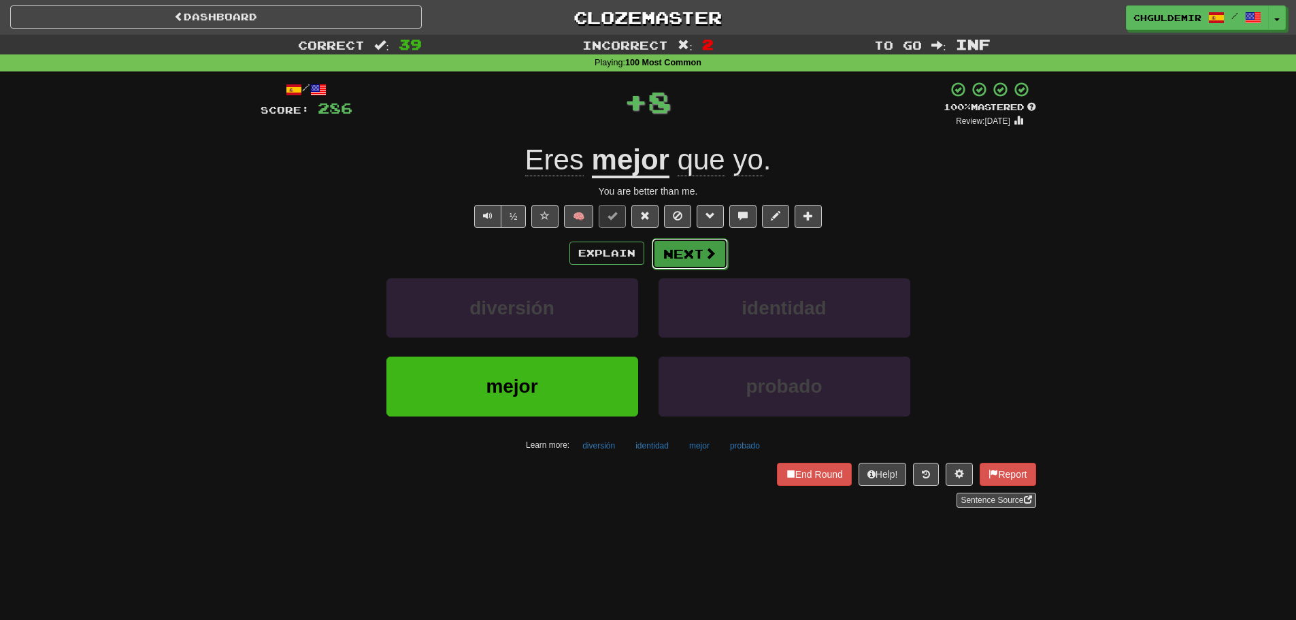
click at [668, 260] on button "Next" at bounding box center [690, 253] width 76 height 31
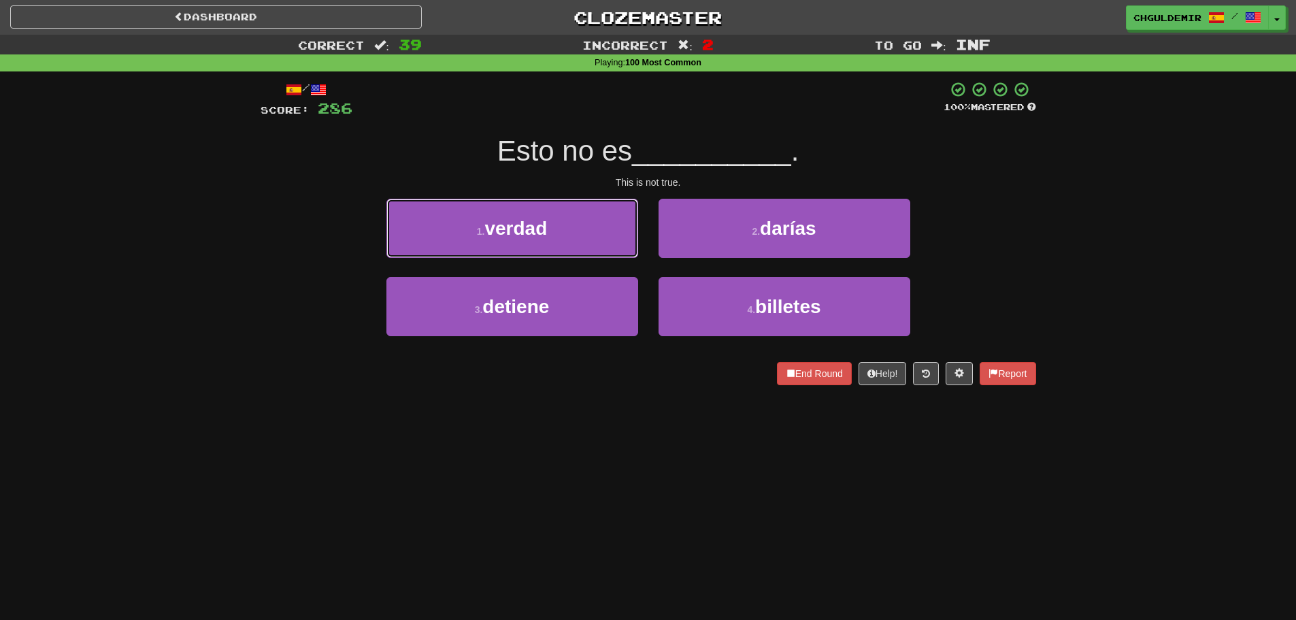
click at [587, 235] on button "1 . verdad" at bounding box center [513, 228] width 252 height 59
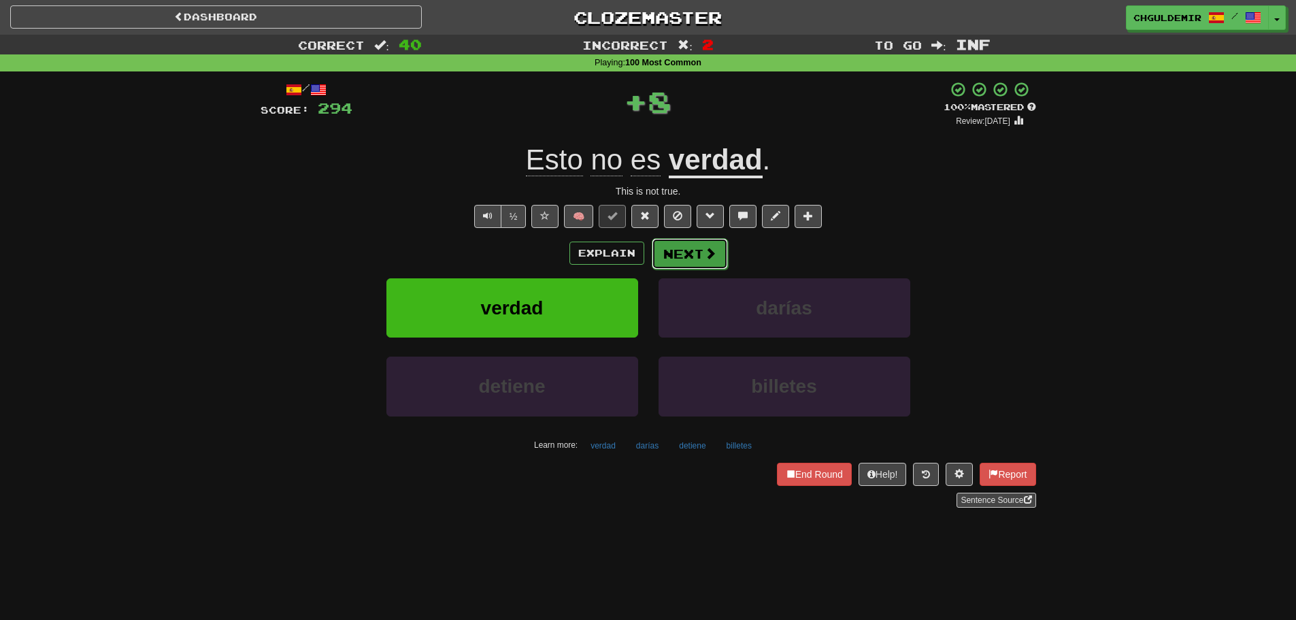
click at [683, 258] on button "Next" at bounding box center [690, 253] width 76 height 31
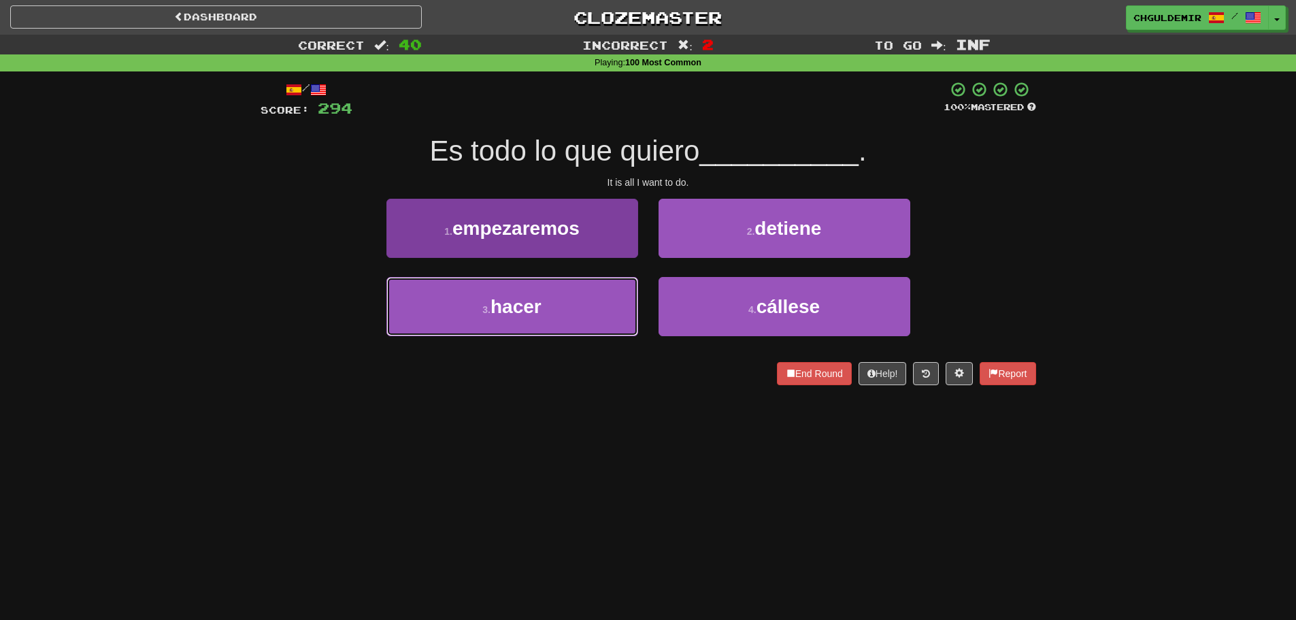
click at [603, 289] on button "3 . hacer" at bounding box center [513, 306] width 252 height 59
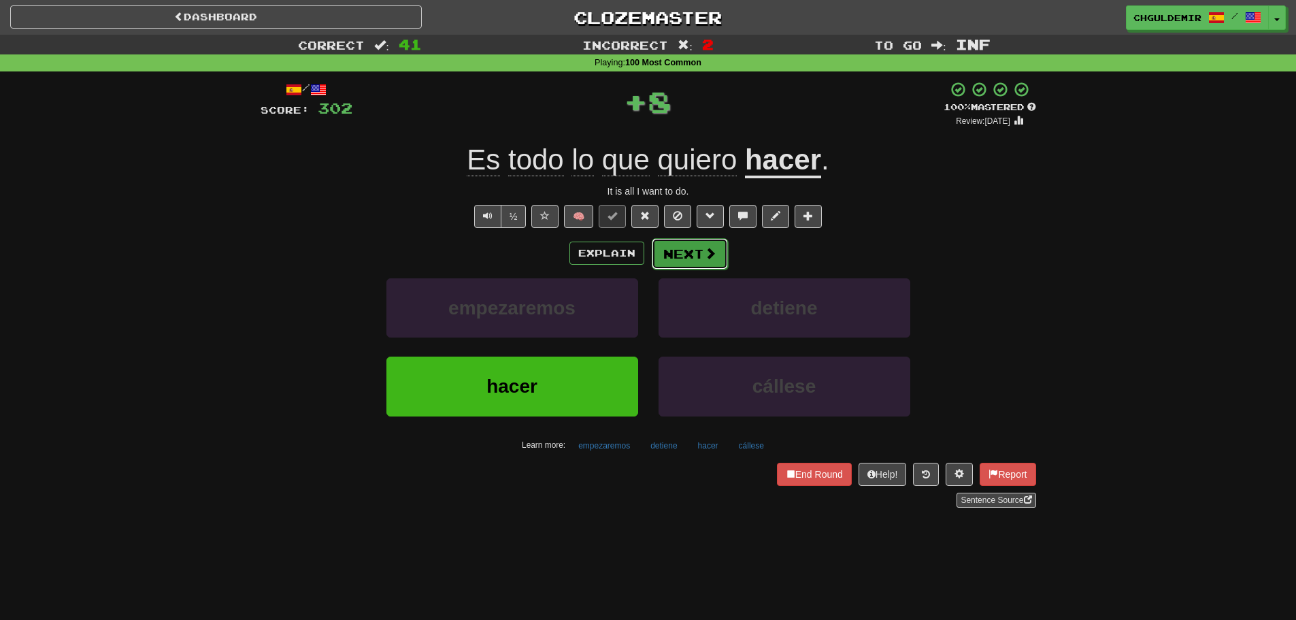
click at [704, 249] on span at bounding box center [710, 253] width 12 height 12
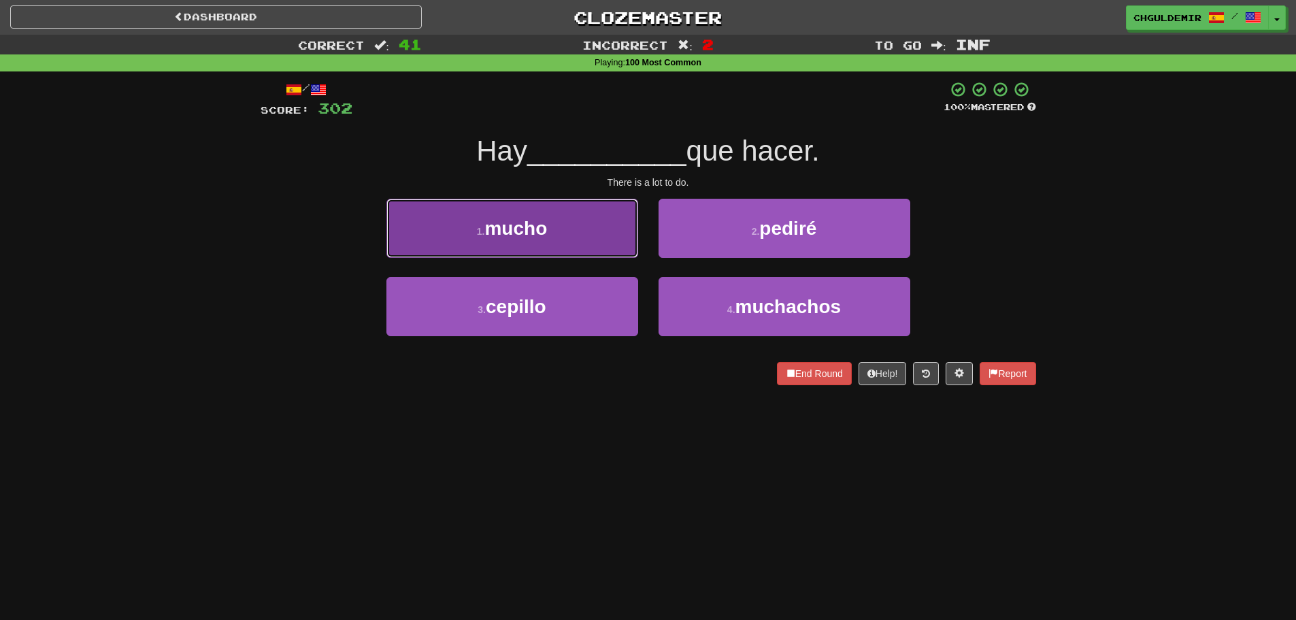
click at [565, 242] on button "1 . mucho" at bounding box center [513, 228] width 252 height 59
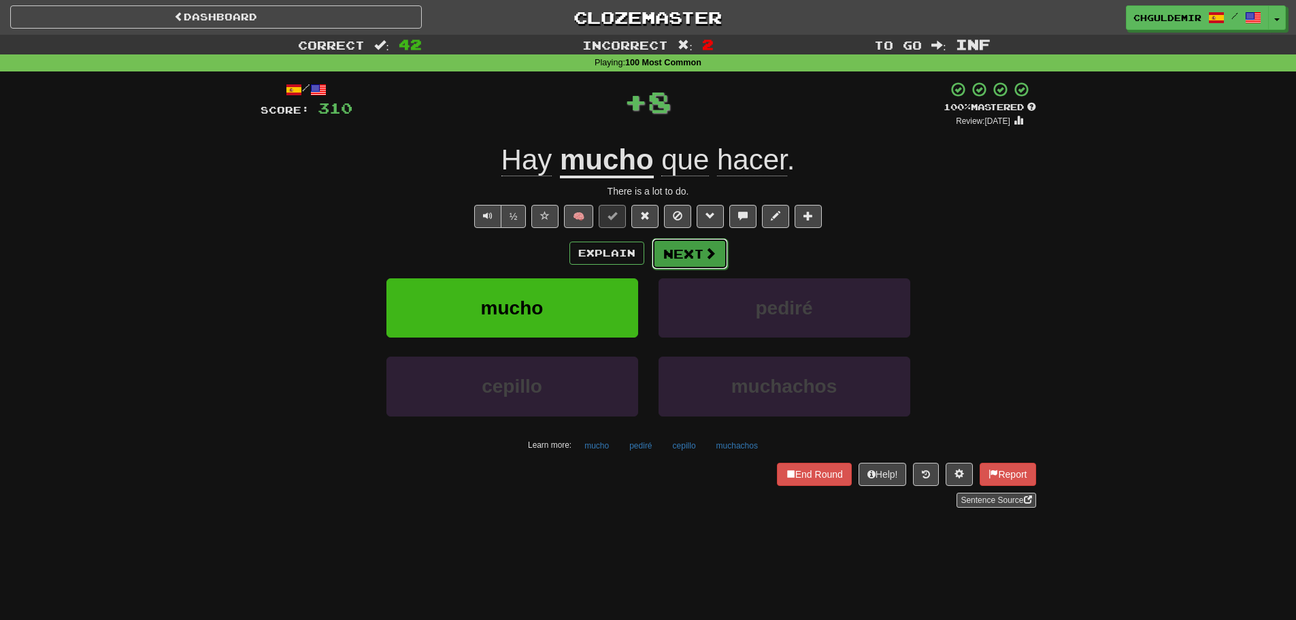
click at [664, 258] on button "Next" at bounding box center [690, 253] width 76 height 31
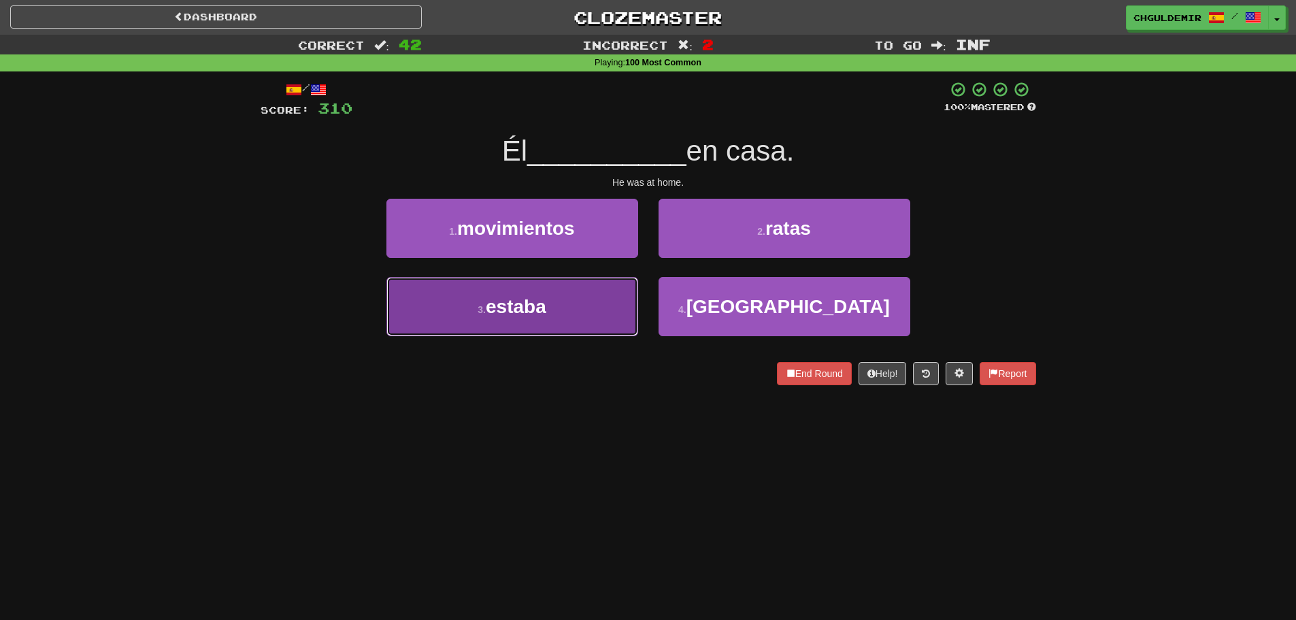
click at [591, 304] on button "3 . estaba" at bounding box center [513, 306] width 252 height 59
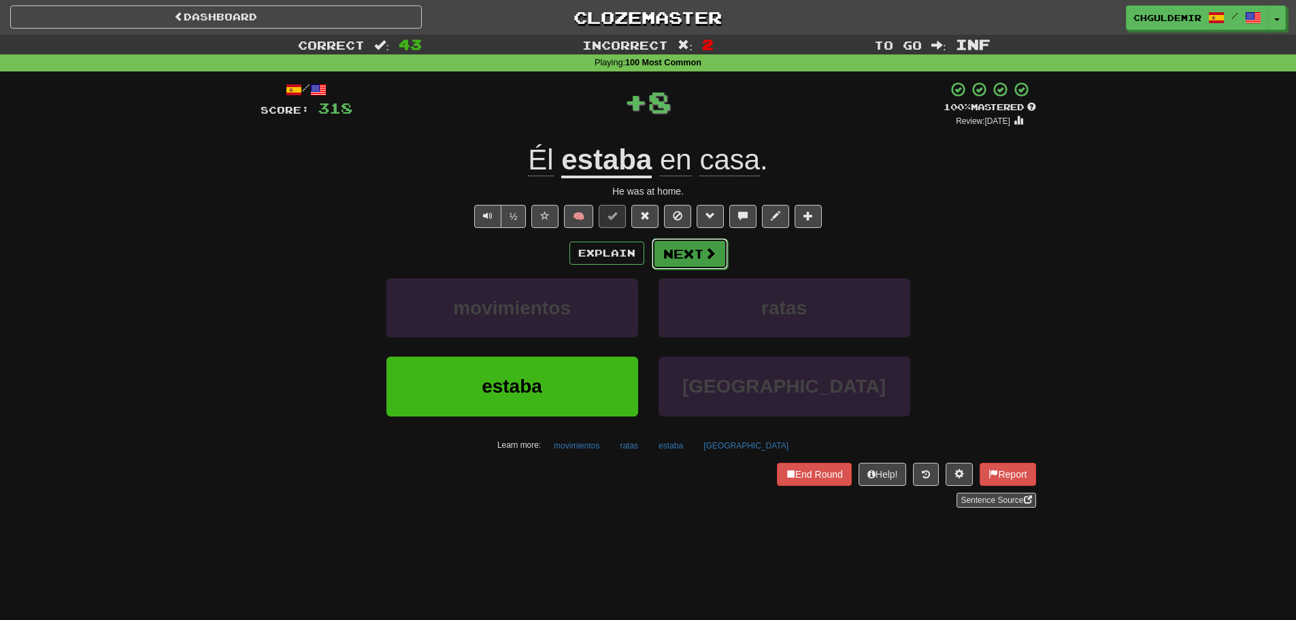
click at [693, 248] on button "Next" at bounding box center [690, 253] width 76 height 31
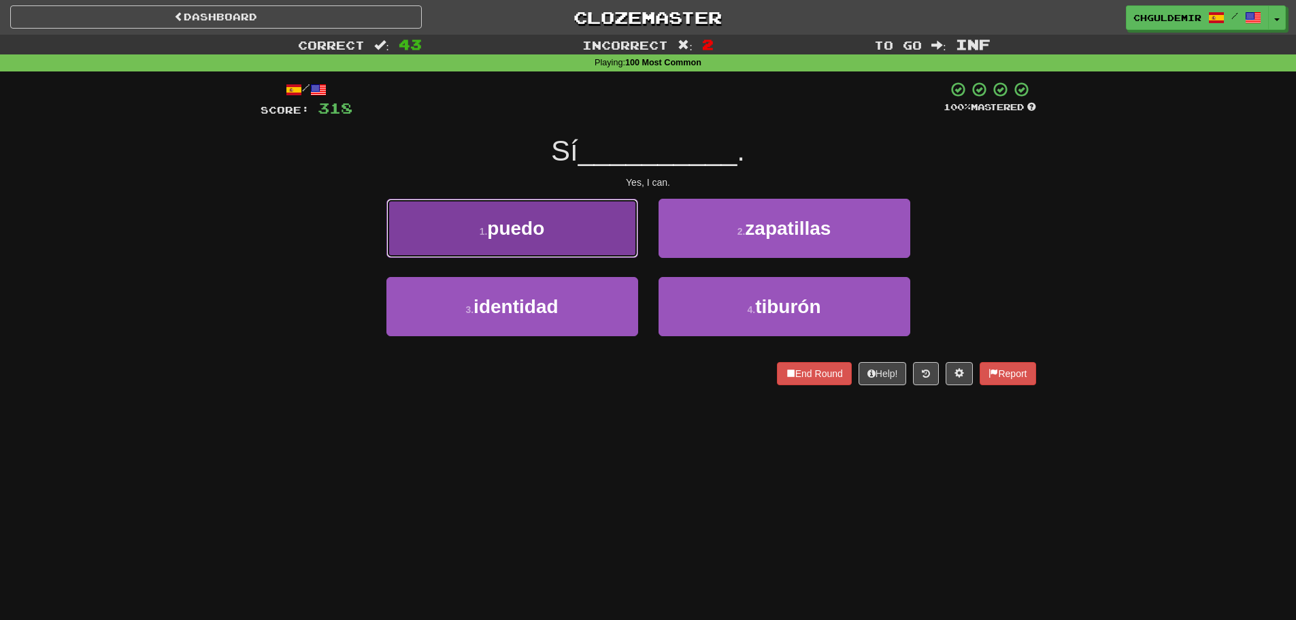
click at [595, 238] on button "1 . puedo" at bounding box center [513, 228] width 252 height 59
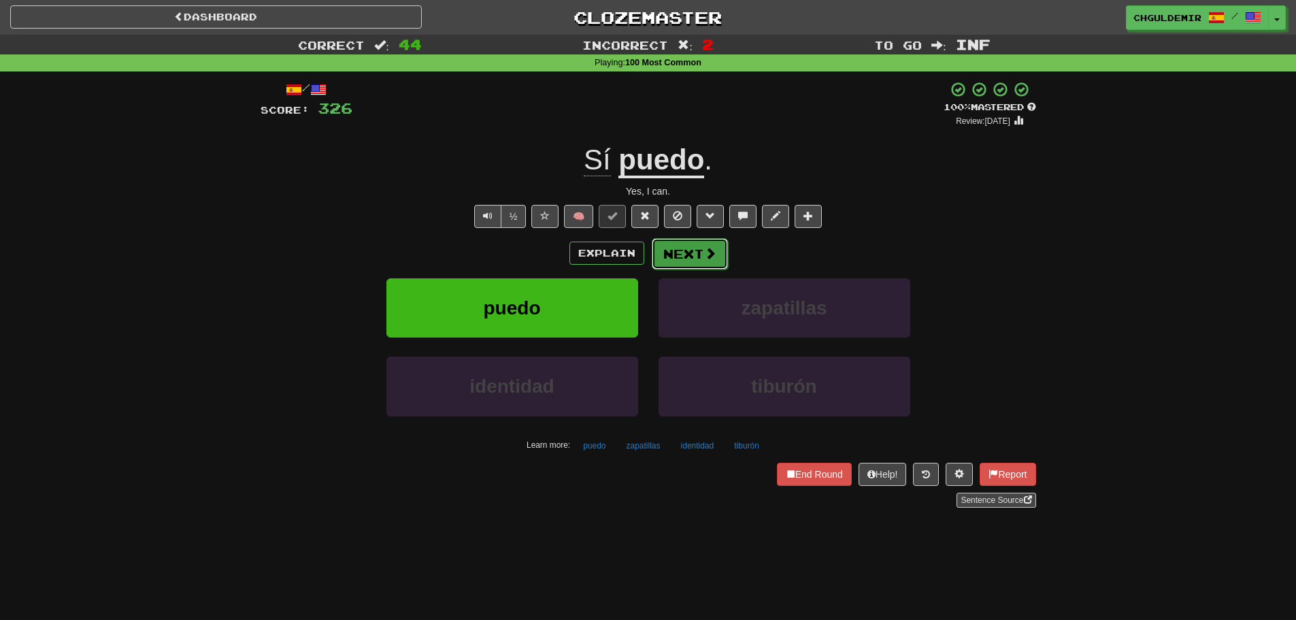
click at [709, 257] on span at bounding box center [710, 253] width 12 height 12
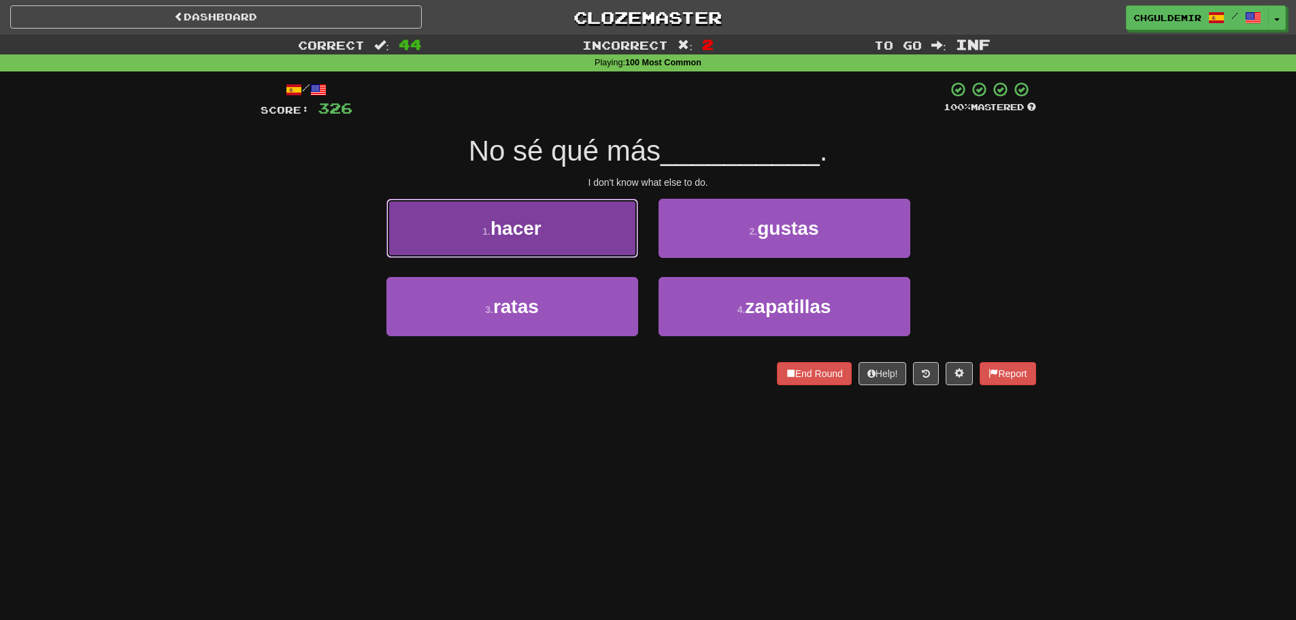
click at [594, 212] on button "1 . hacer" at bounding box center [513, 228] width 252 height 59
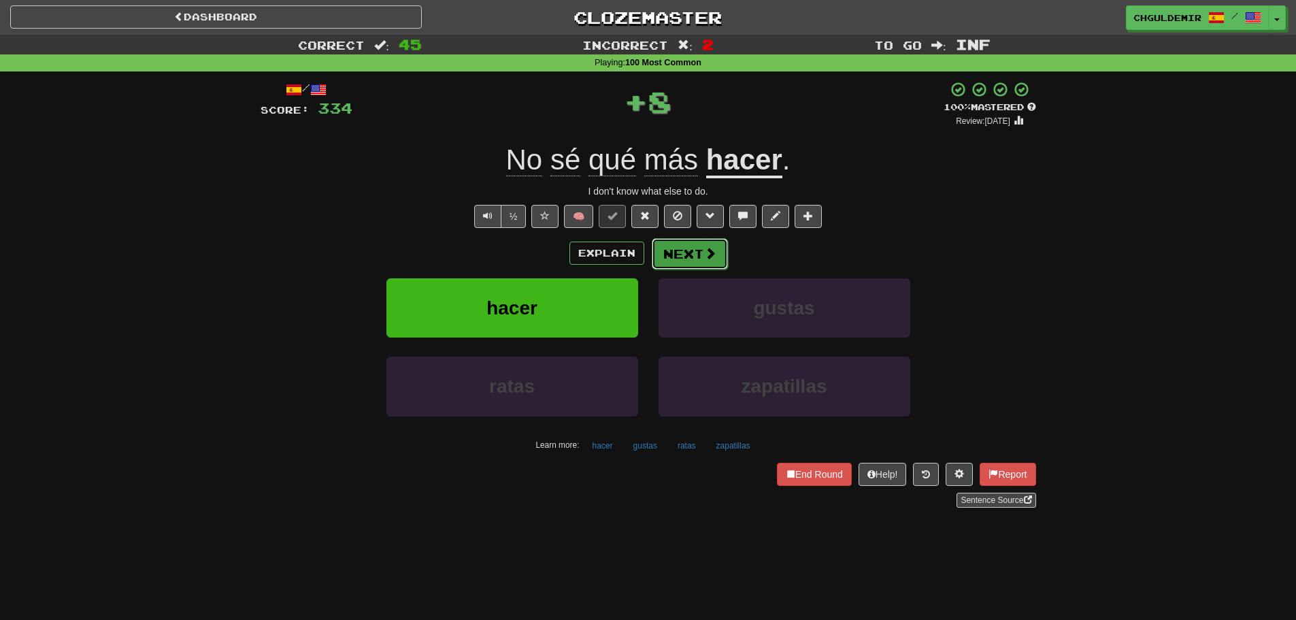
click at [704, 250] on span at bounding box center [710, 253] width 12 height 12
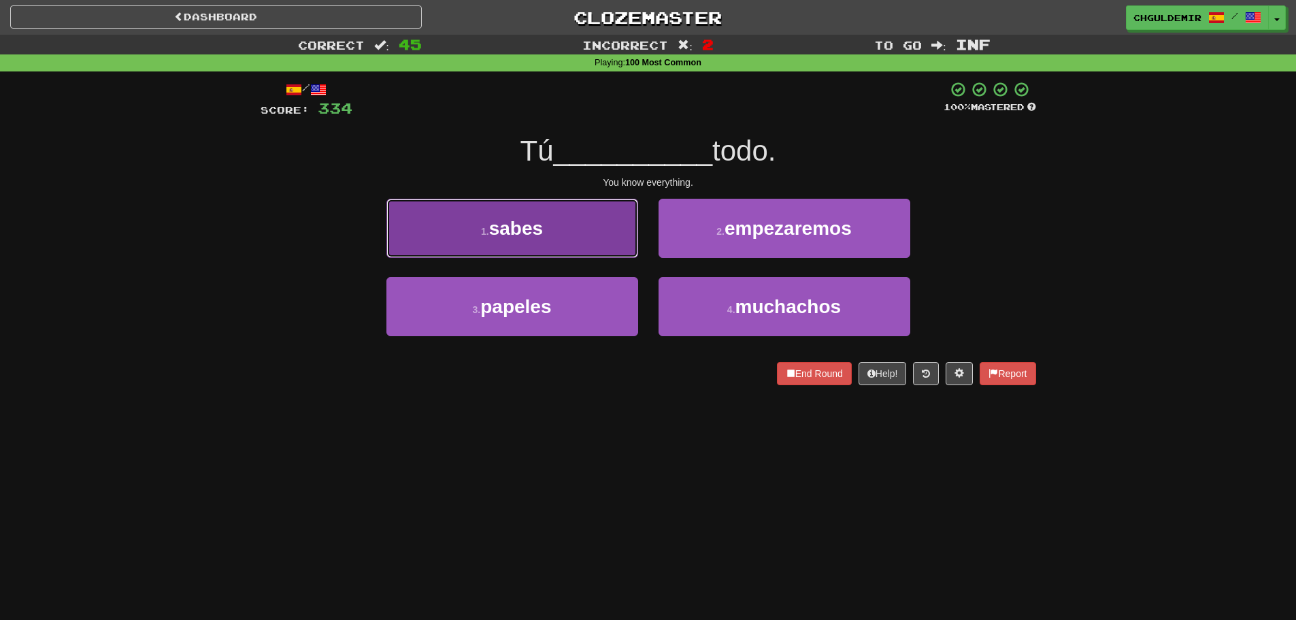
click at [625, 251] on button "1 . sabes" at bounding box center [513, 228] width 252 height 59
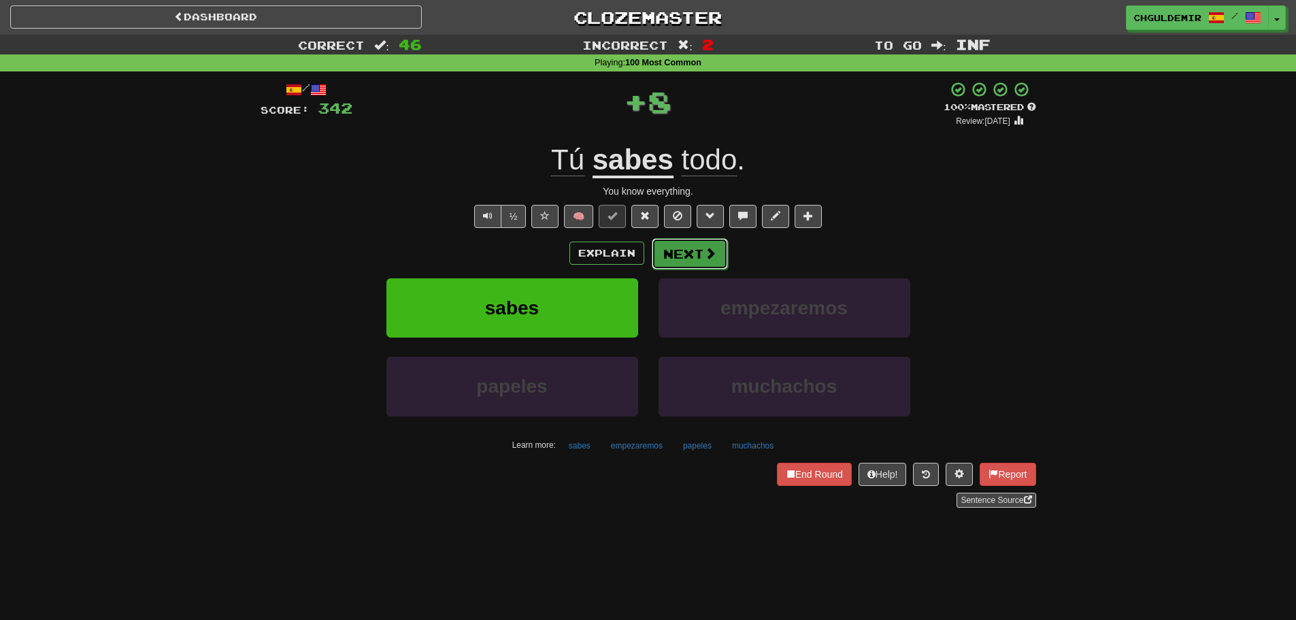
click at [693, 252] on button "Next" at bounding box center [690, 253] width 76 height 31
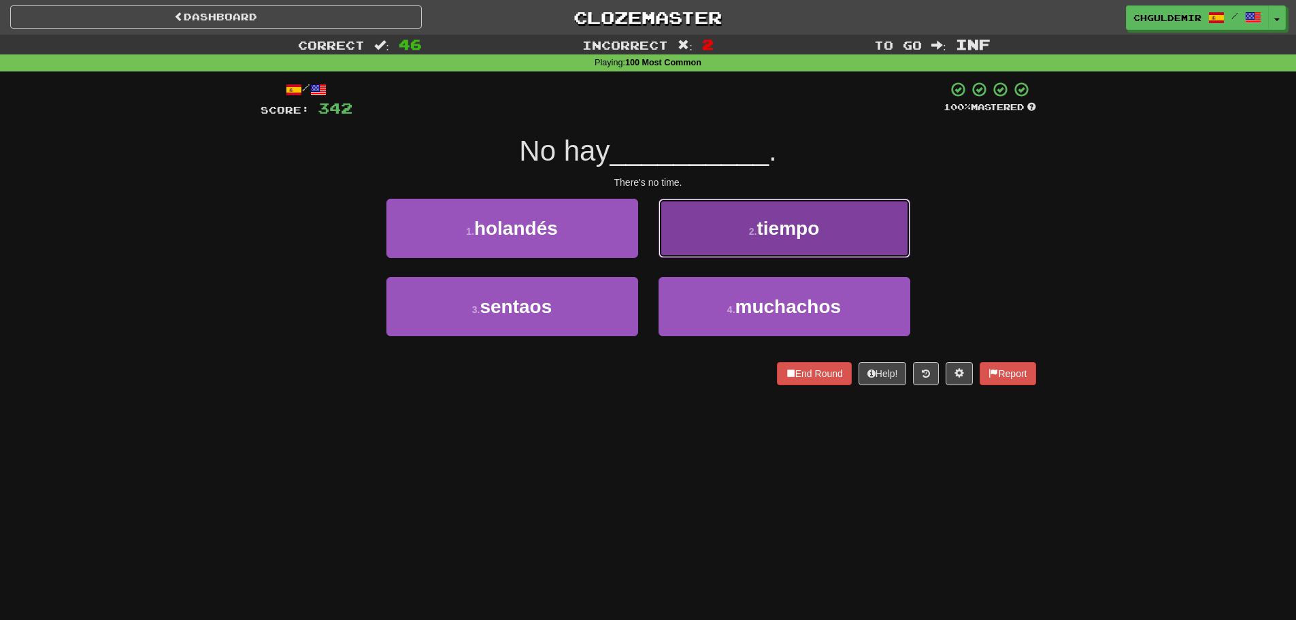
click at [713, 244] on button "2 . tiempo" at bounding box center [785, 228] width 252 height 59
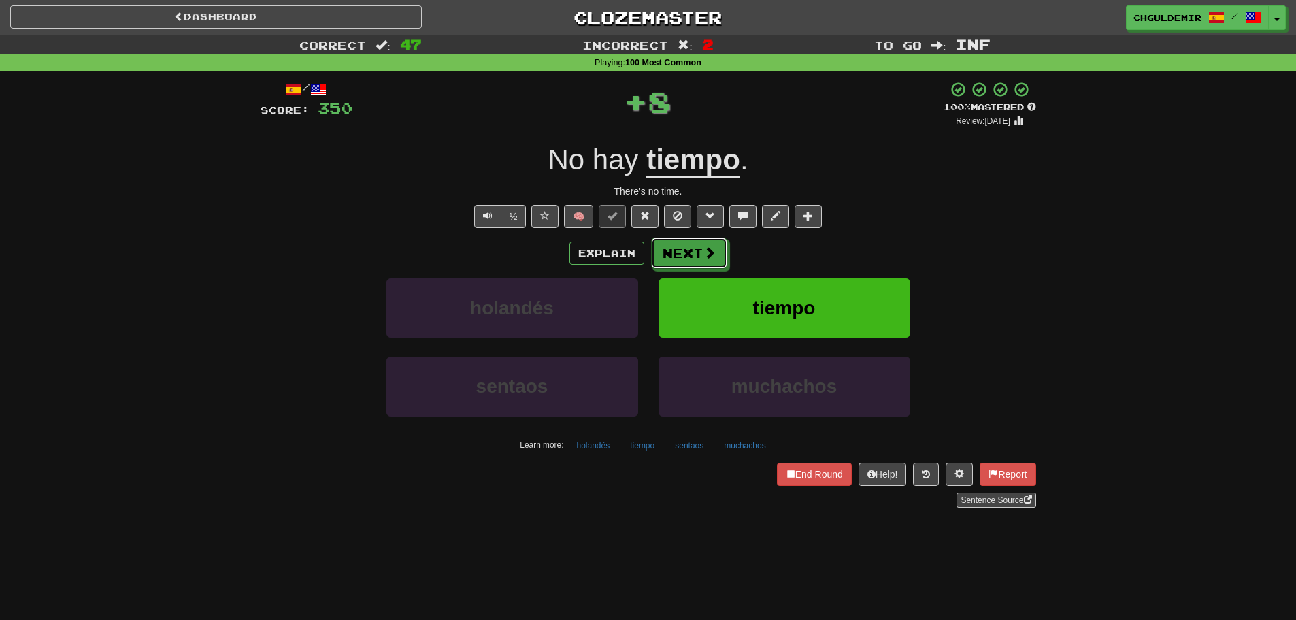
click at [713, 246] on span at bounding box center [710, 252] width 12 height 12
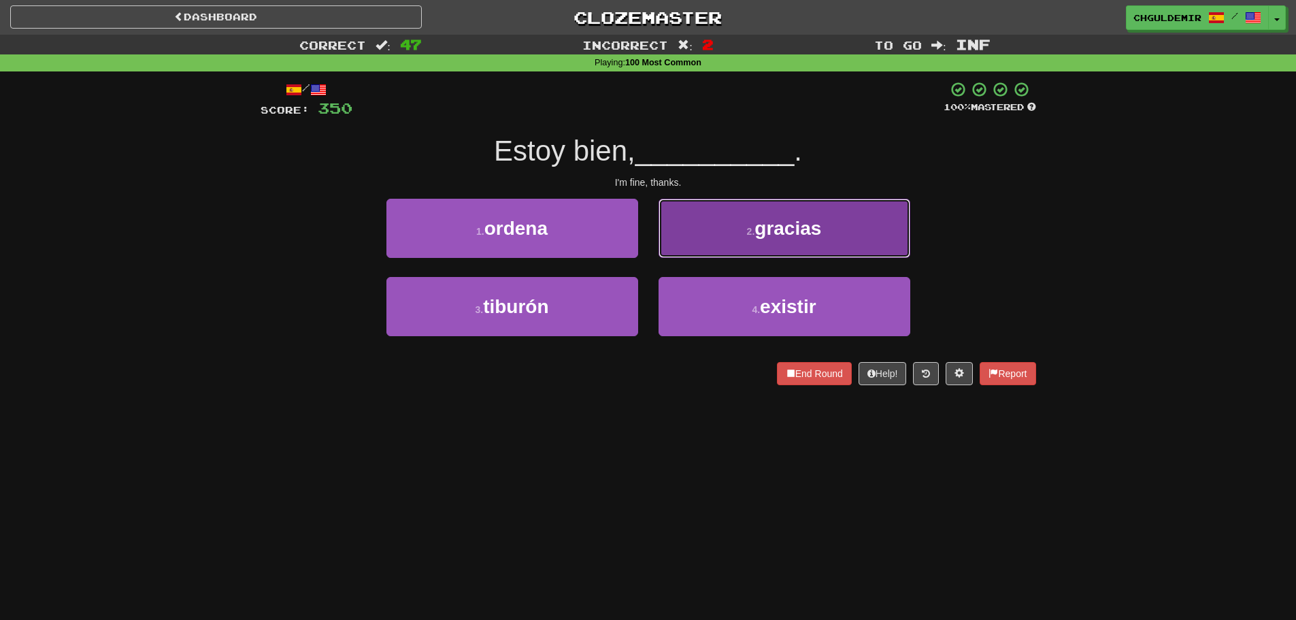
click at [732, 244] on button "2 . gracias" at bounding box center [785, 228] width 252 height 59
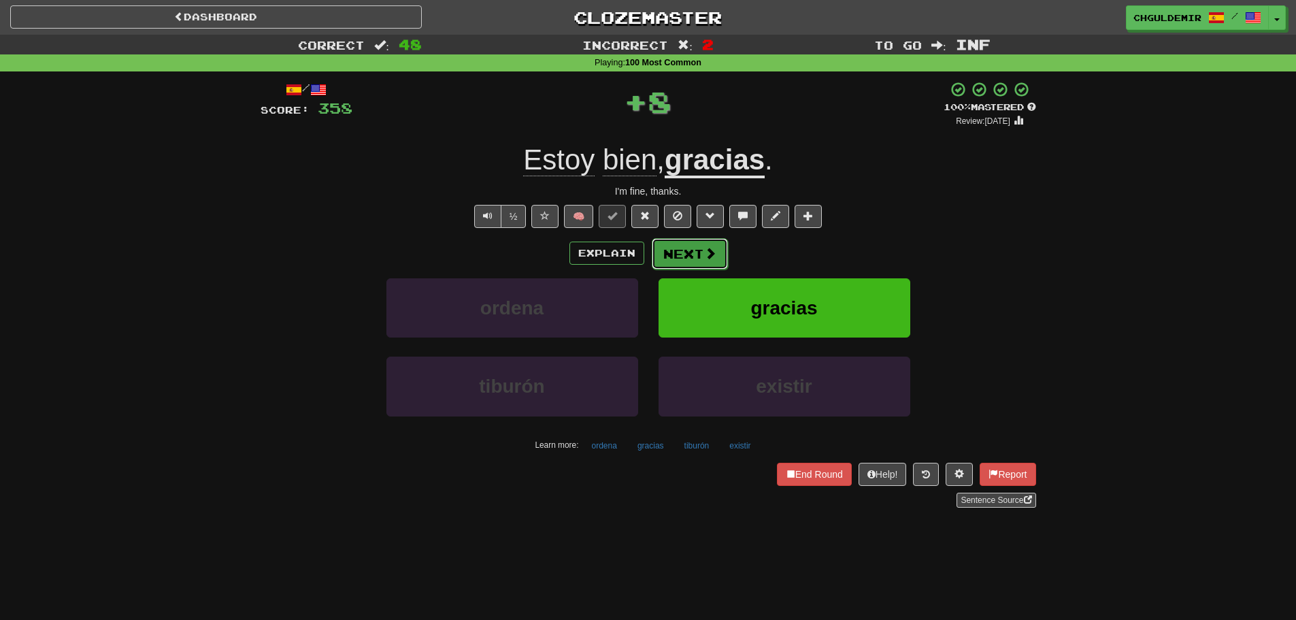
click at [701, 252] on button "Next" at bounding box center [690, 253] width 76 height 31
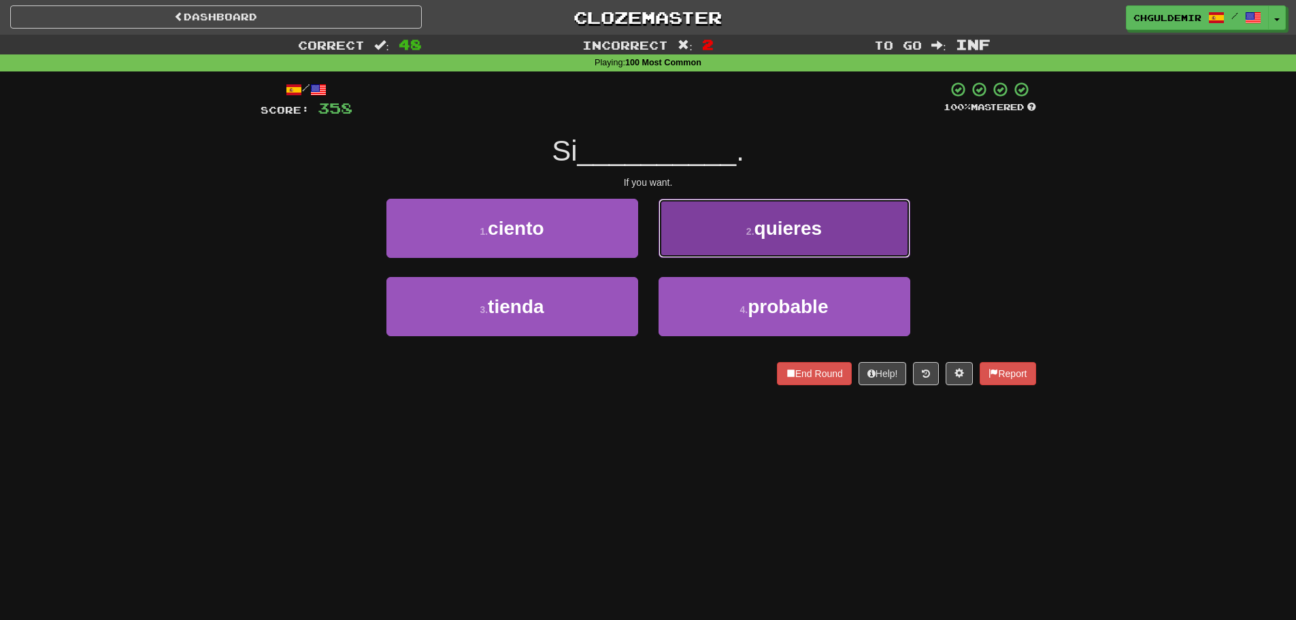
click at [770, 251] on button "2 . quieres" at bounding box center [785, 228] width 252 height 59
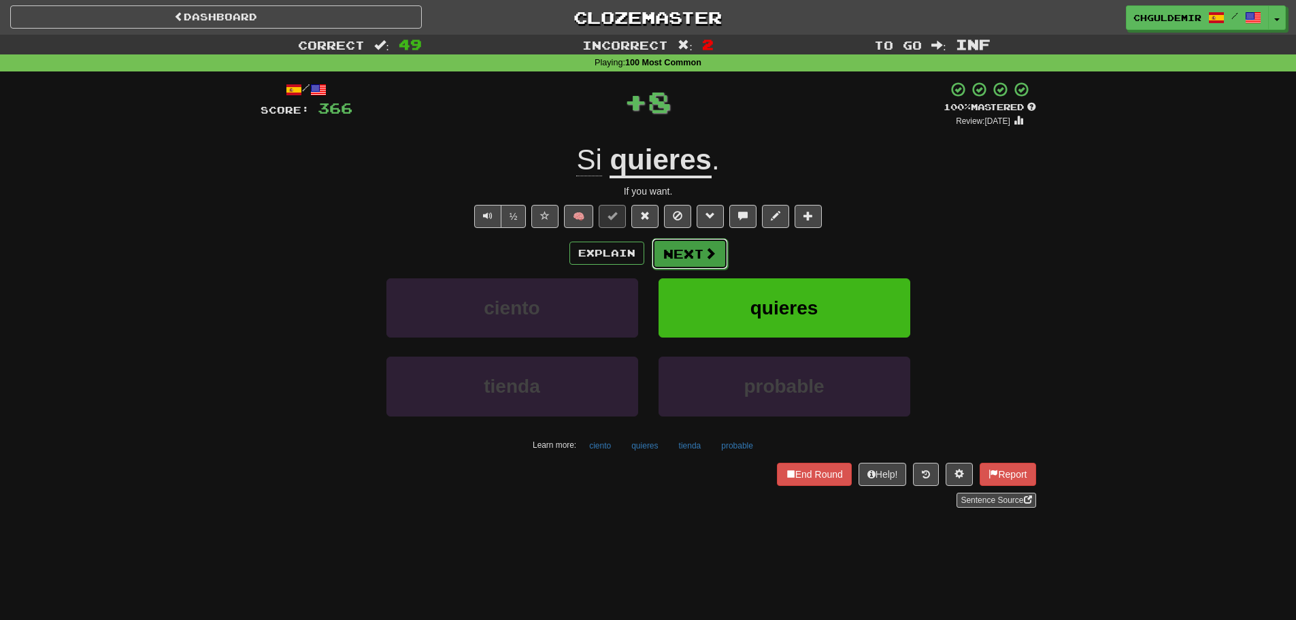
click at [697, 264] on button "Next" at bounding box center [690, 253] width 76 height 31
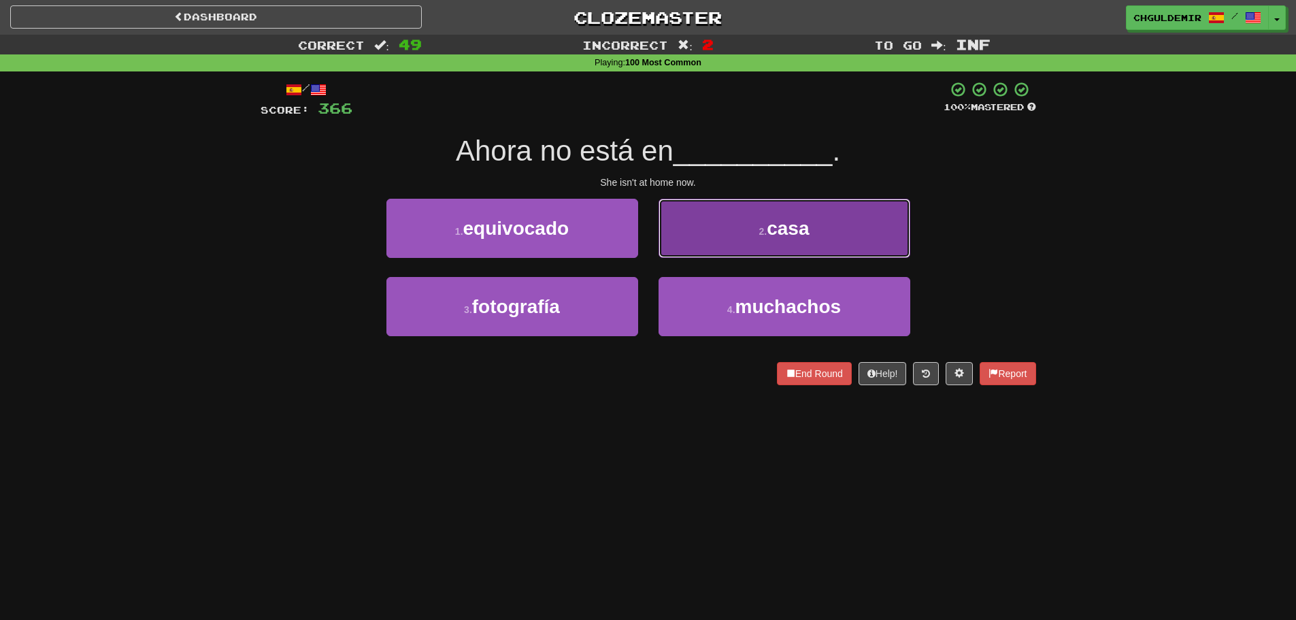
click at [694, 248] on button "2 . casa" at bounding box center [785, 228] width 252 height 59
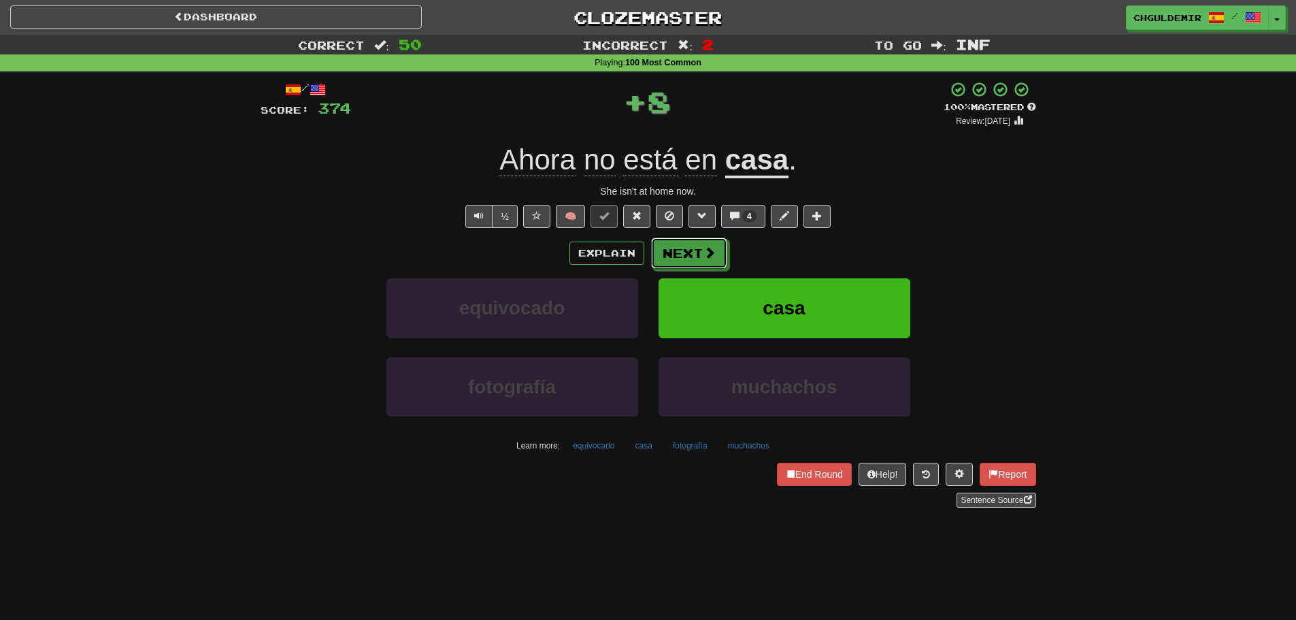
click at [693, 248] on button "Next" at bounding box center [689, 253] width 76 height 31
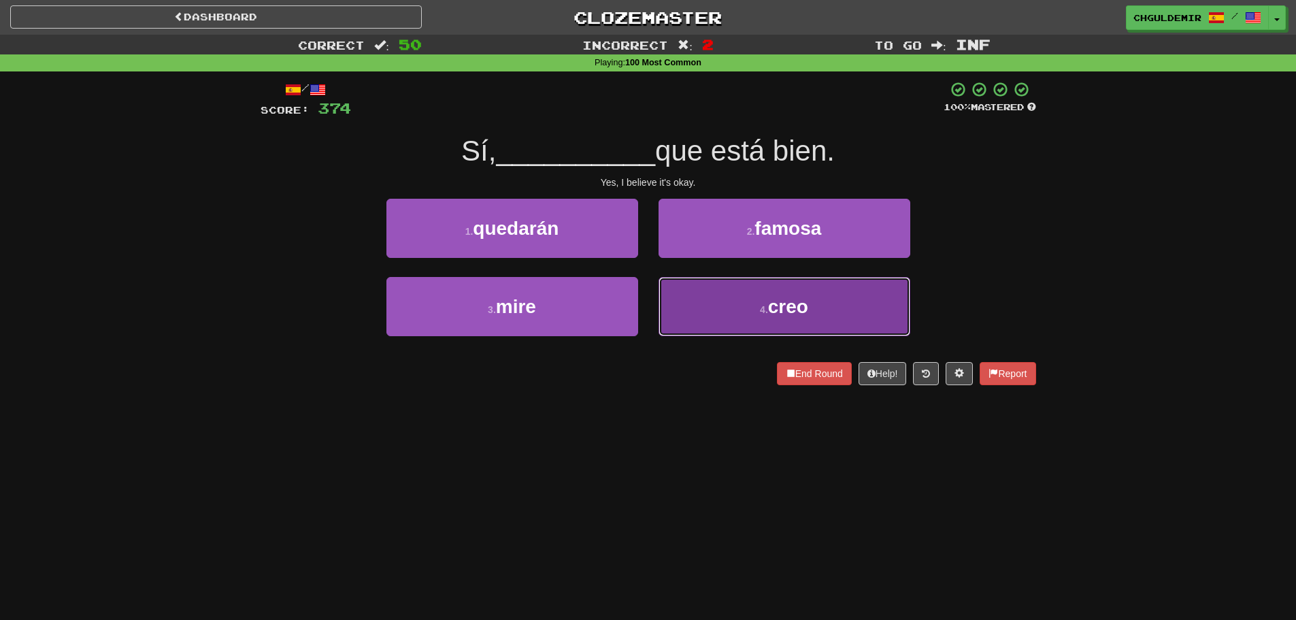
click at [708, 304] on button "4 . creo" at bounding box center [785, 306] width 252 height 59
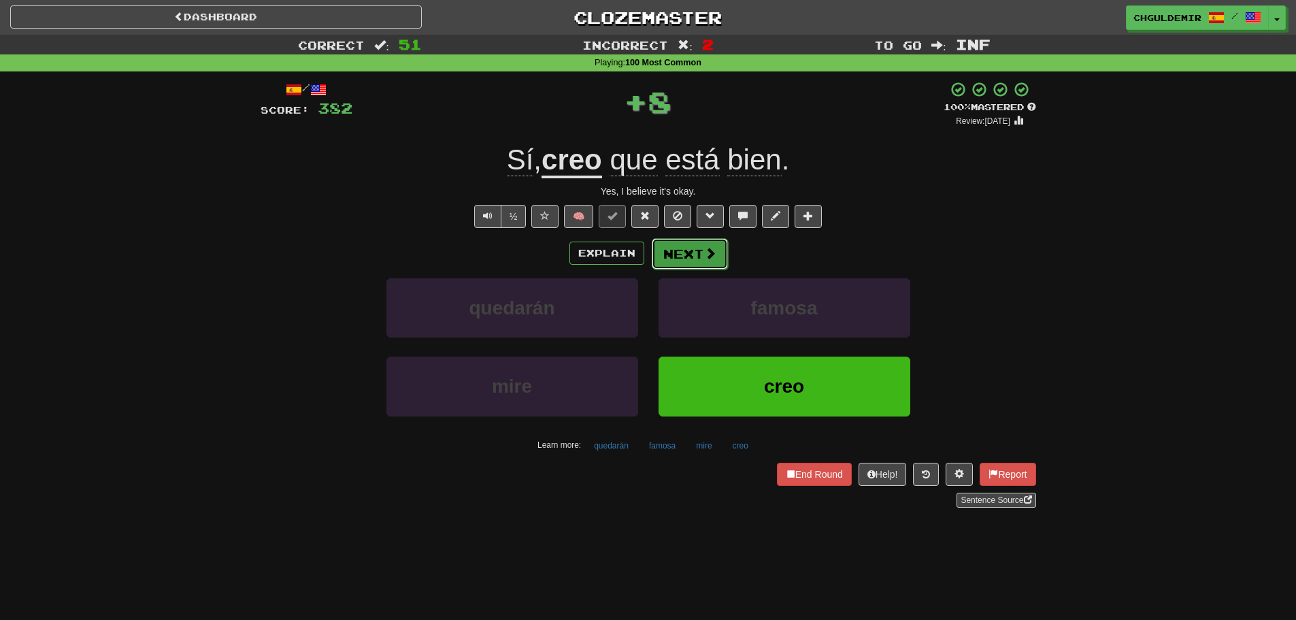
drag, startPoint x: 699, startPoint y: 271, endPoint x: 687, endPoint y: 246, distance: 27.4
click at [687, 246] on button "Next" at bounding box center [690, 253] width 76 height 31
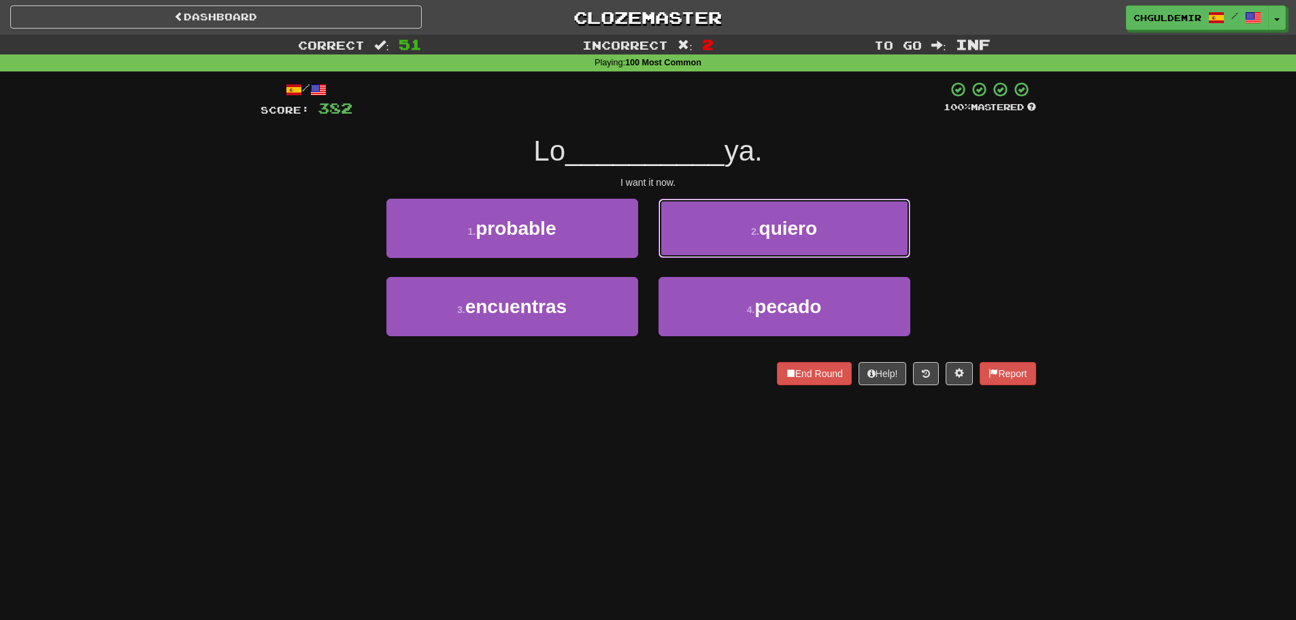
click at [725, 231] on button "2 . quiero" at bounding box center [785, 228] width 252 height 59
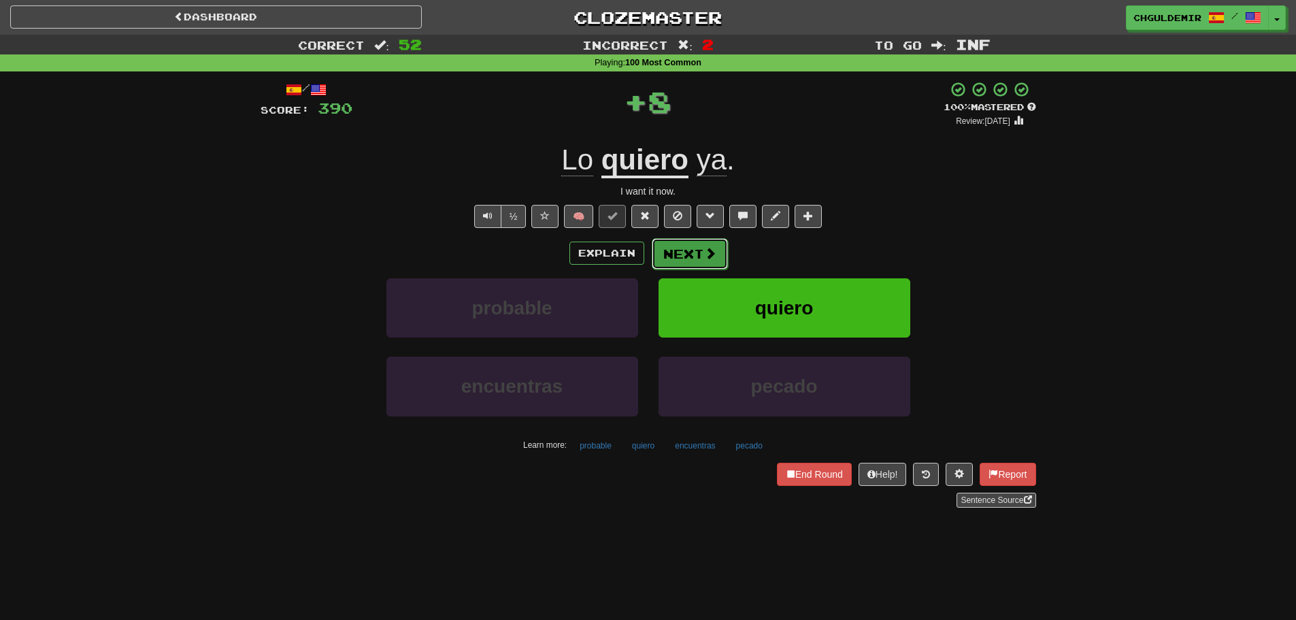
click at [699, 246] on button "Next" at bounding box center [690, 253] width 76 height 31
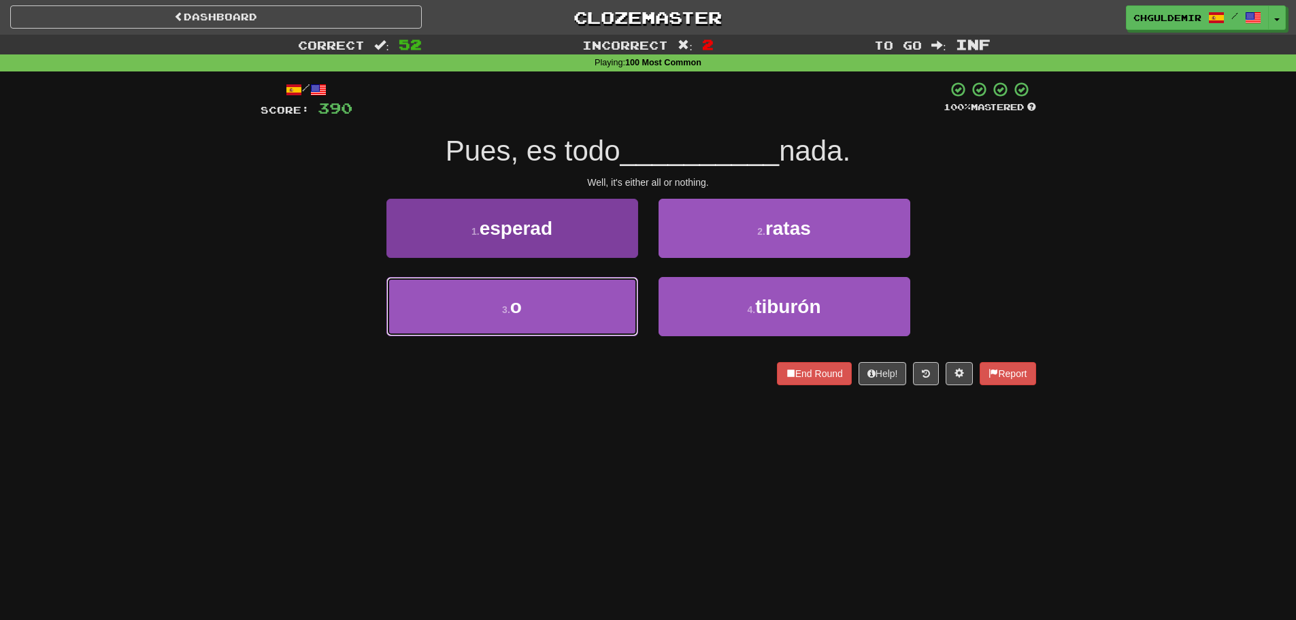
click at [578, 298] on button "3 . o" at bounding box center [513, 306] width 252 height 59
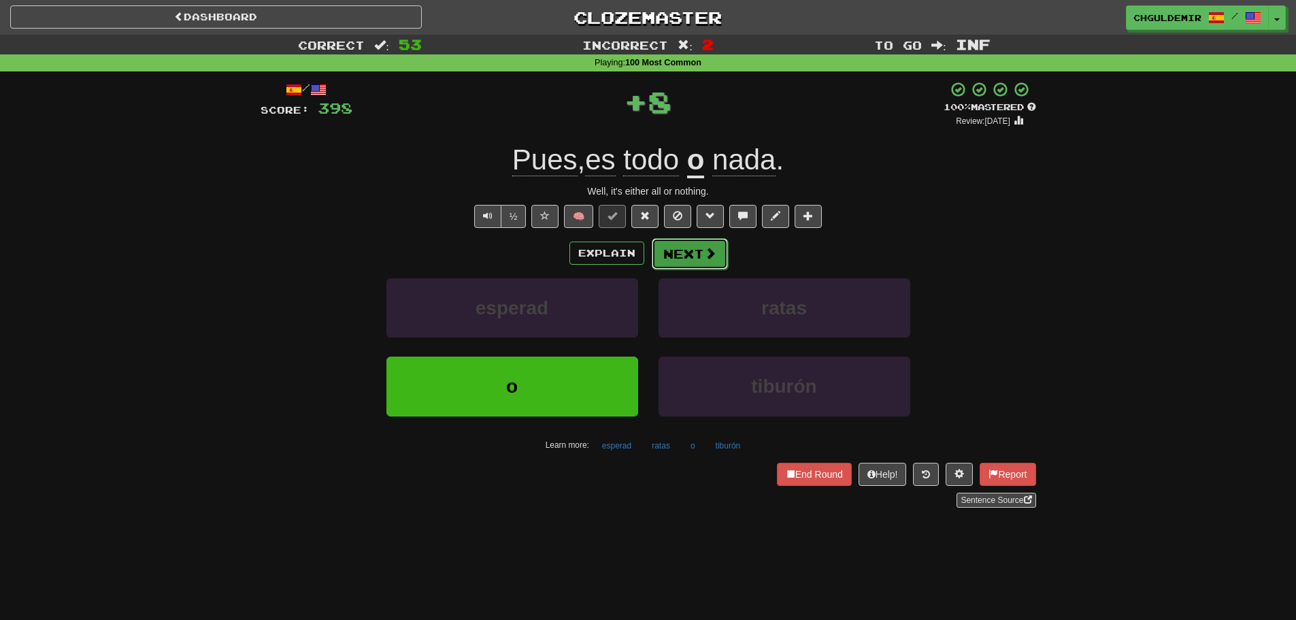
click at [684, 263] on button "Next" at bounding box center [690, 253] width 76 height 31
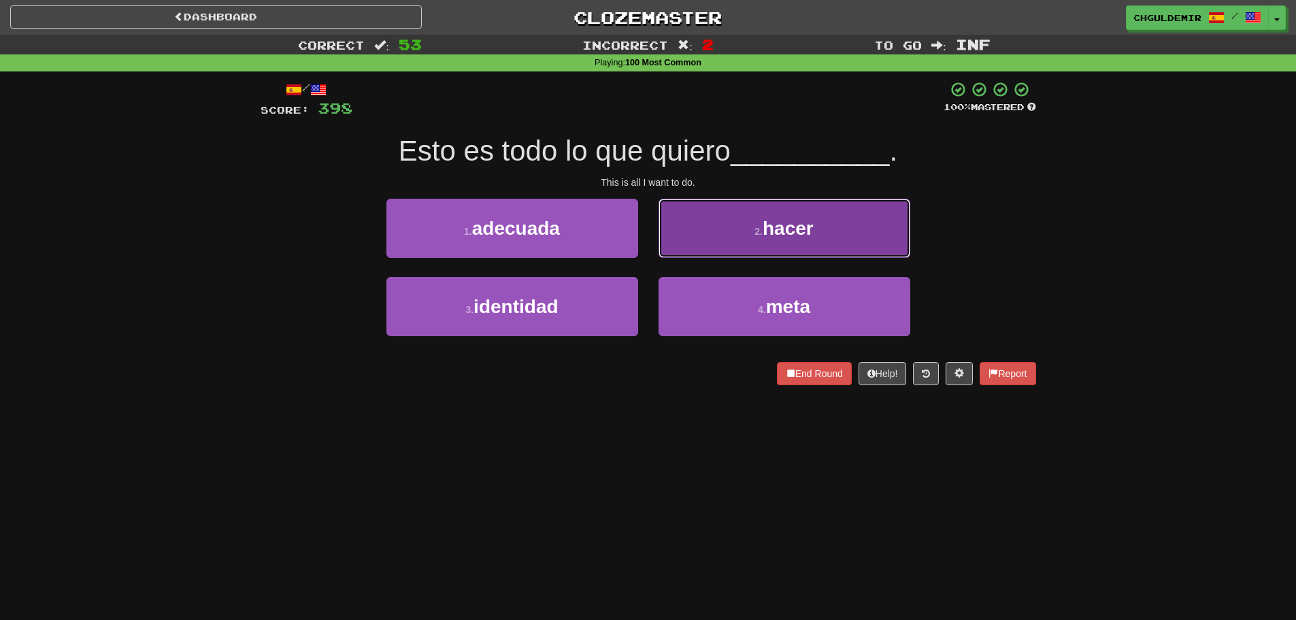
click at [708, 255] on button "2 . hacer" at bounding box center [785, 228] width 252 height 59
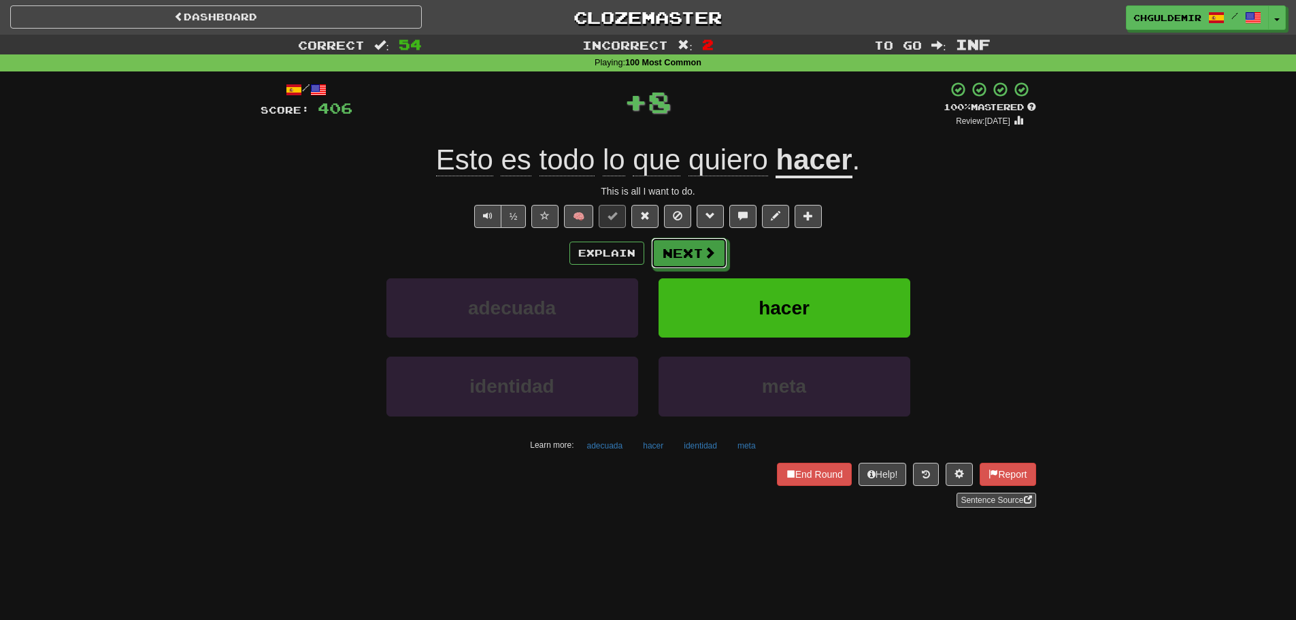
click at [686, 254] on button "Next" at bounding box center [689, 253] width 76 height 31
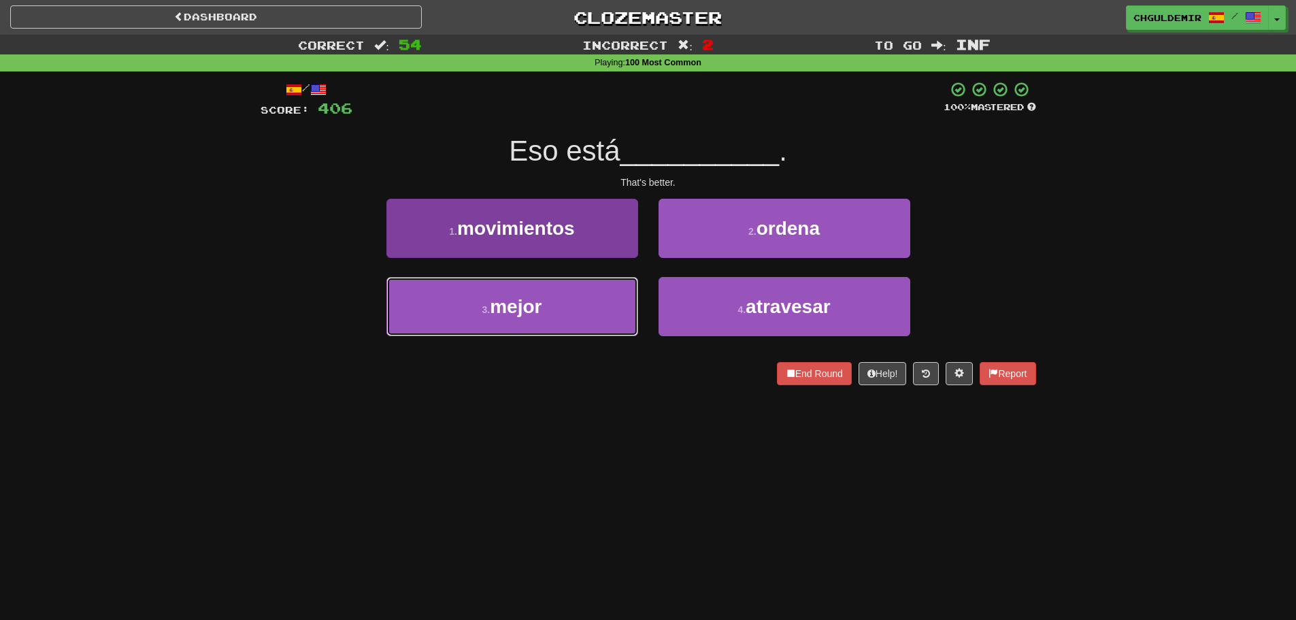
click at [610, 317] on button "3 . mejor" at bounding box center [513, 306] width 252 height 59
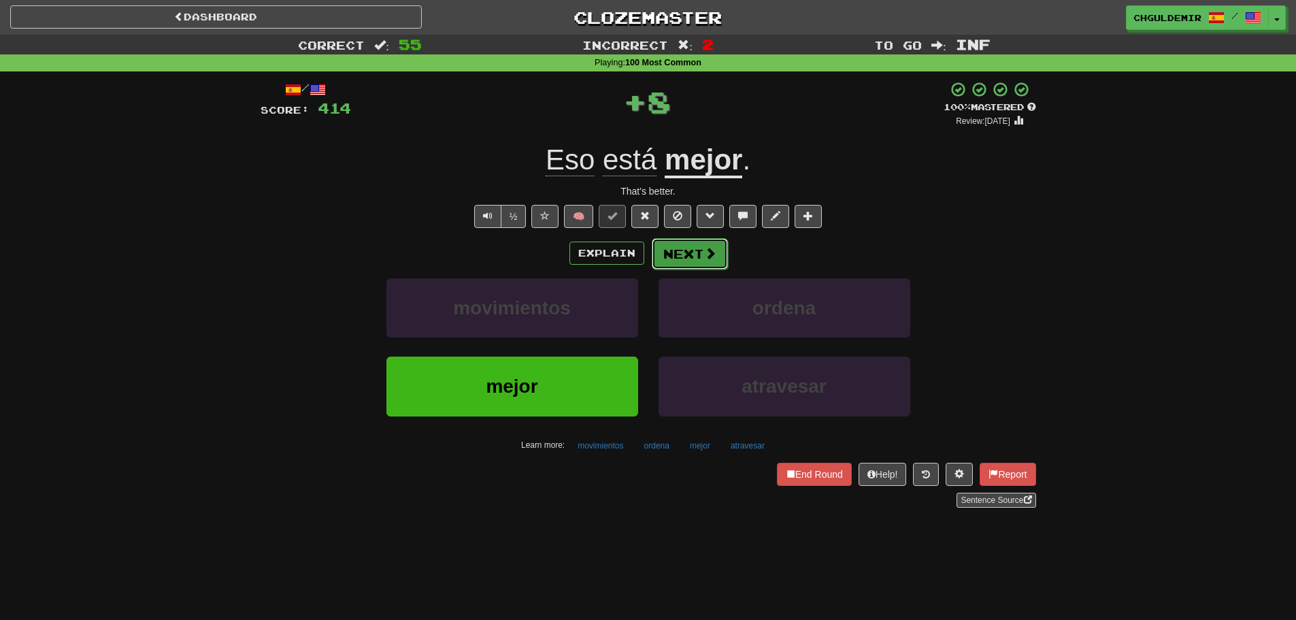
click at [679, 264] on button "Next" at bounding box center [690, 253] width 76 height 31
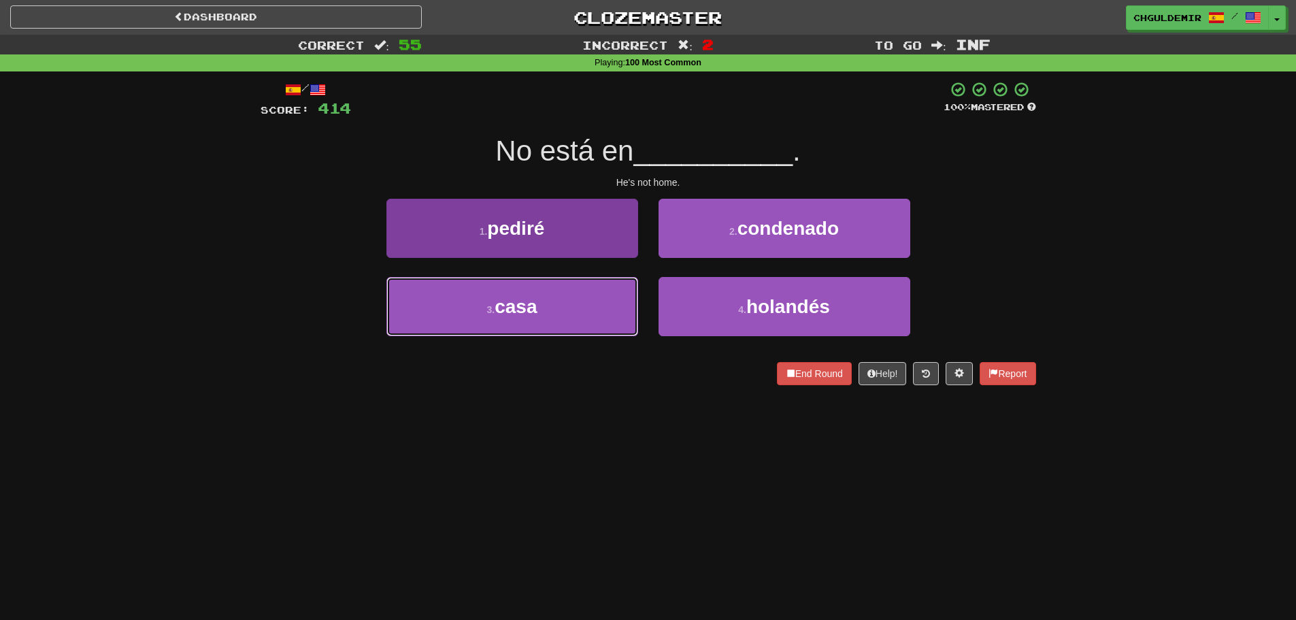
click at [578, 314] on button "3 . casa" at bounding box center [513, 306] width 252 height 59
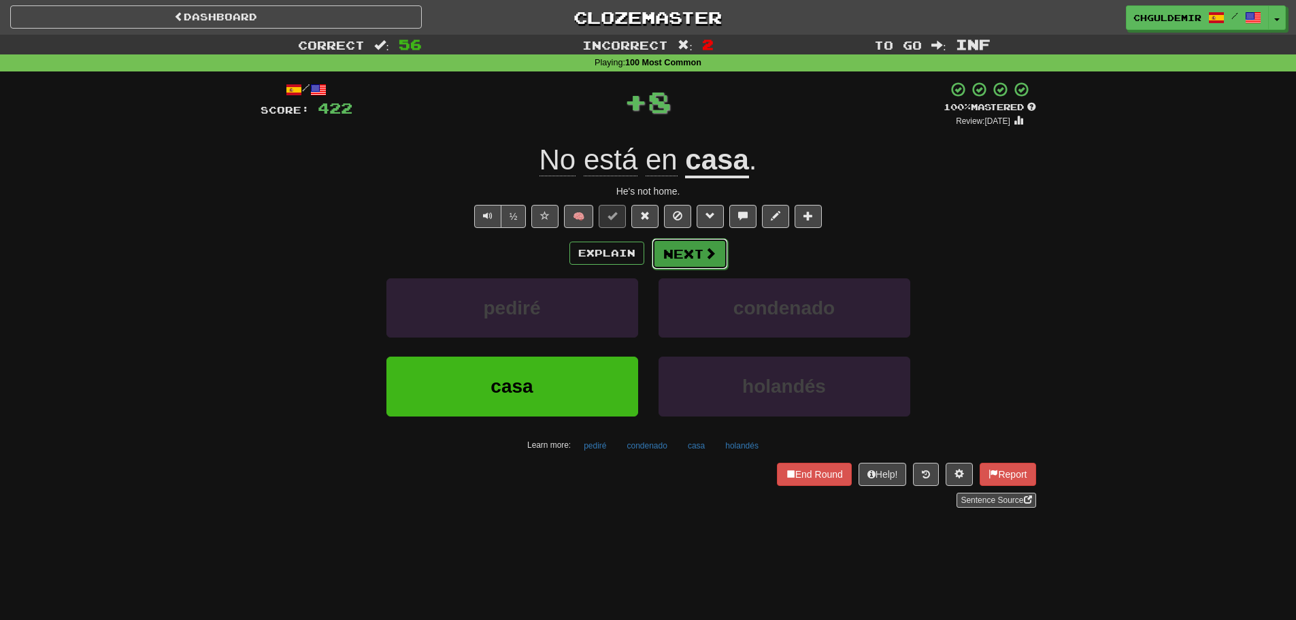
click at [704, 251] on span at bounding box center [710, 253] width 12 height 12
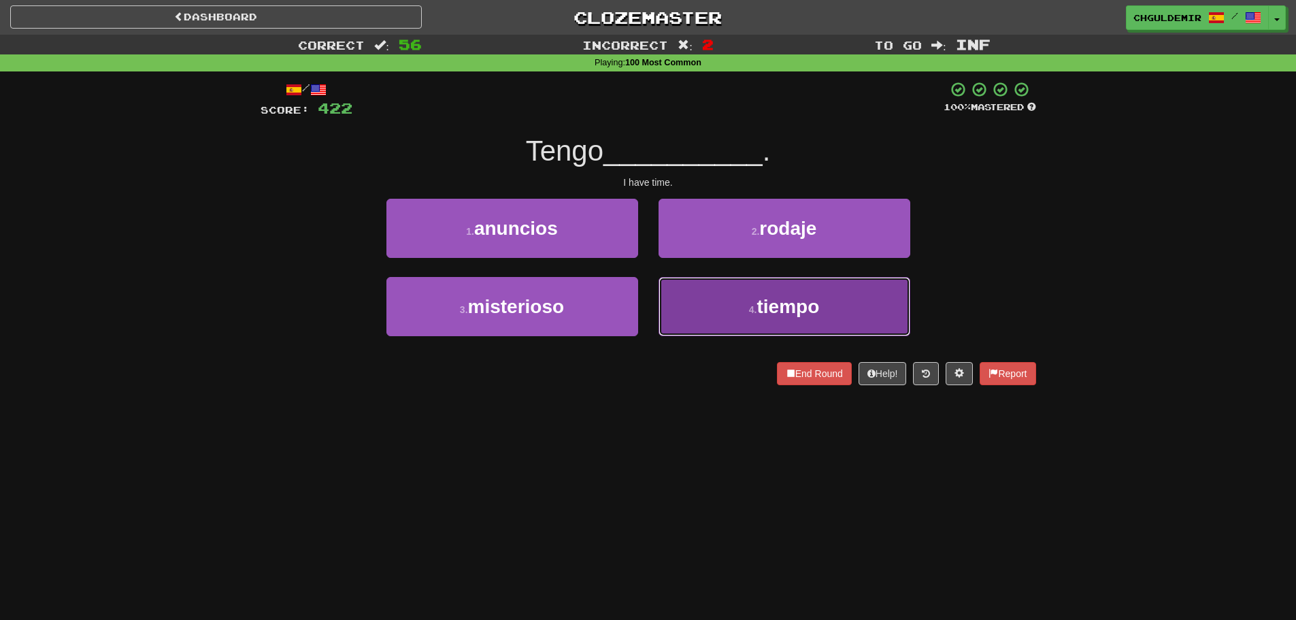
click at [707, 317] on button "4 . tiempo" at bounding box center [785, 306] width 252 height 59
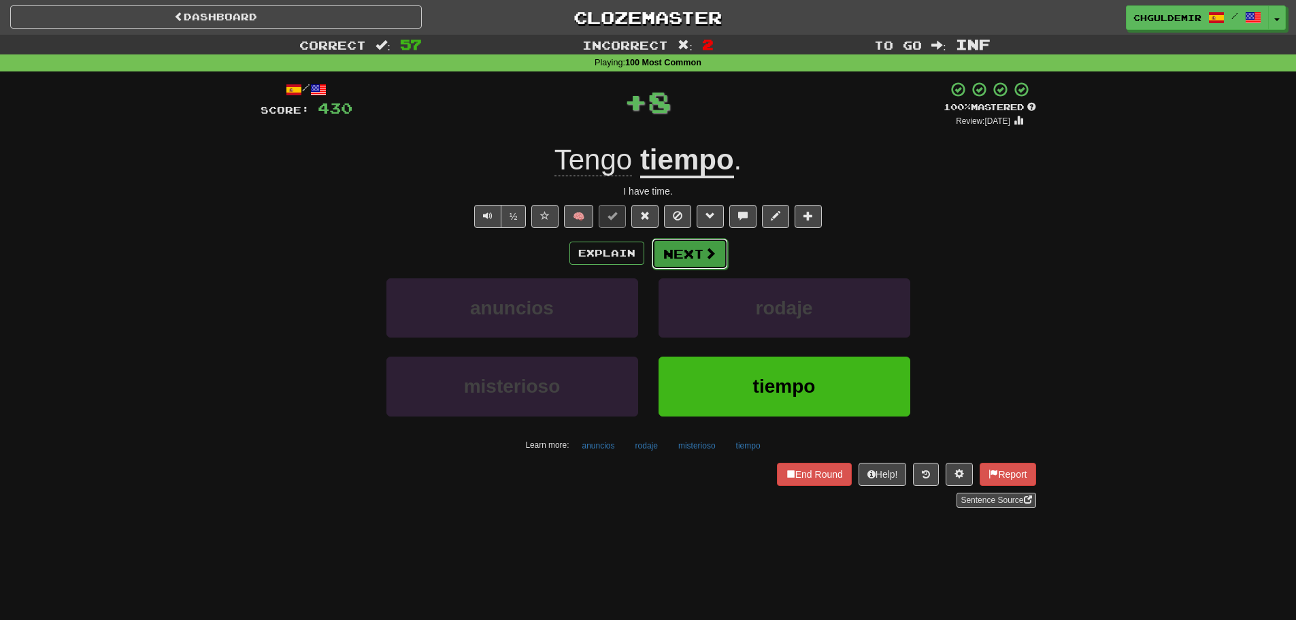
click at [676, 239] on button "Next" at bounding box center [690, 253] width 76 height 31
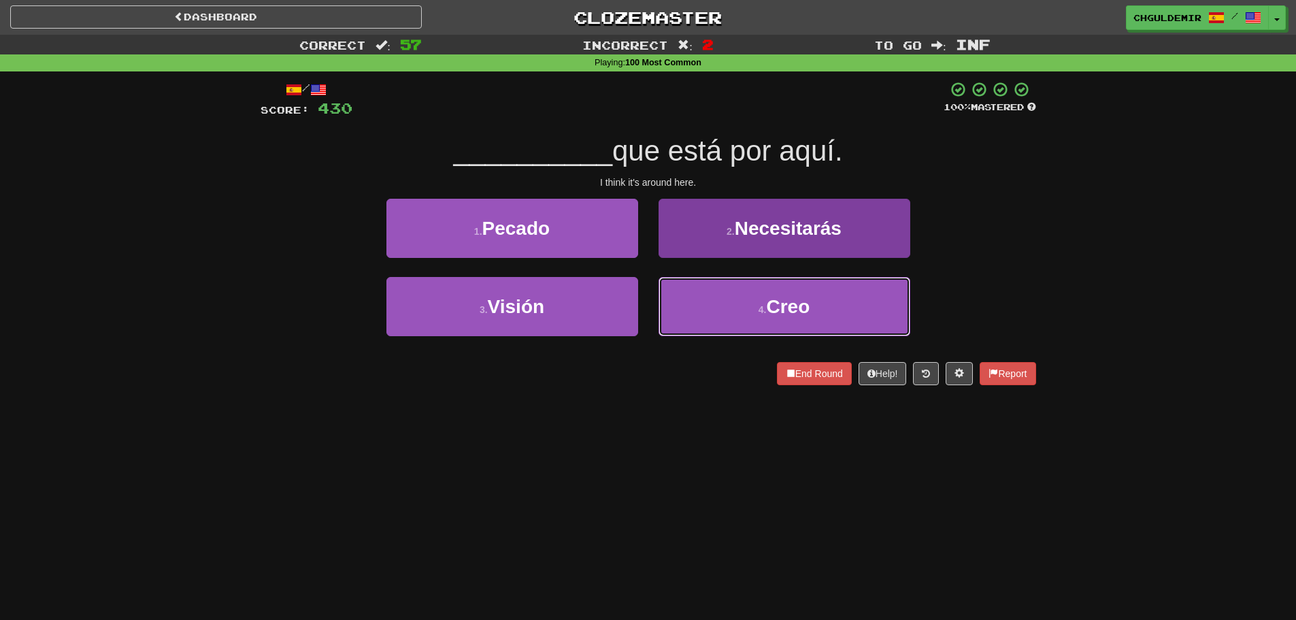
click at [690, 308] on button "4 . Creo" at bounding box center [785, 306] width 252 height 59
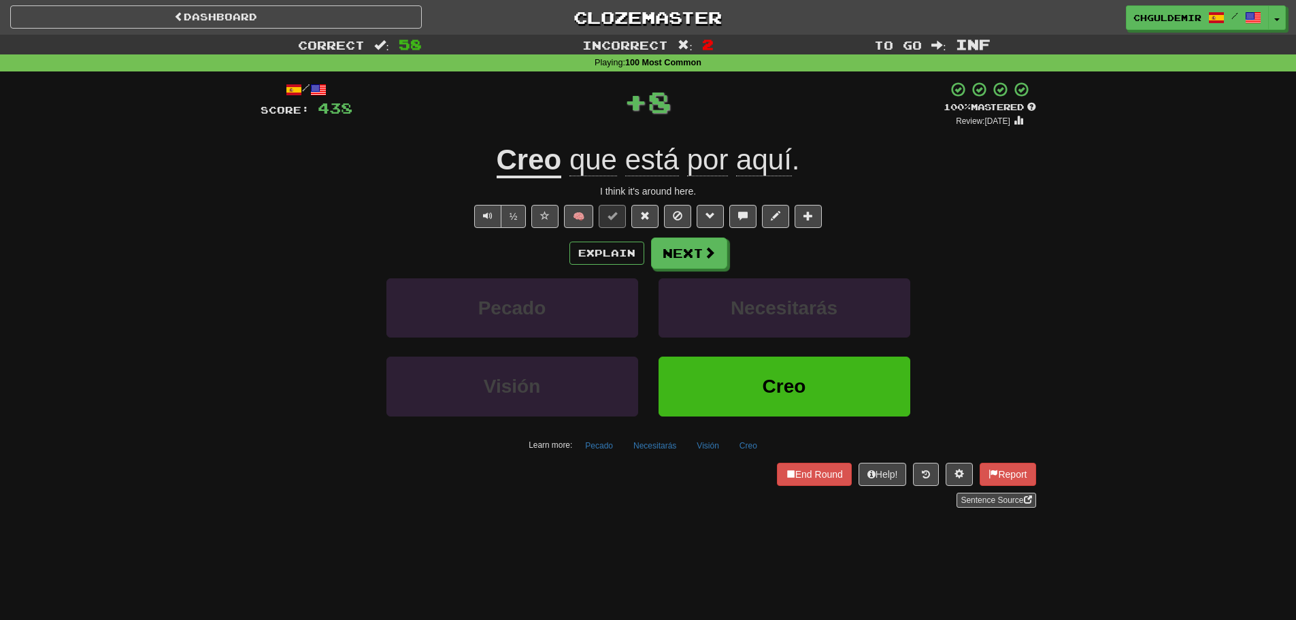
click at [685, 269] on div "Explain Next Pecado Necesitarás Visión Creo Learn more: Pecado Necesitarás Visi…" at bounding box center [649, 347] width 776 height 218
click at [709, 256] on span at bounding box center [710, 253] width 12 height 12
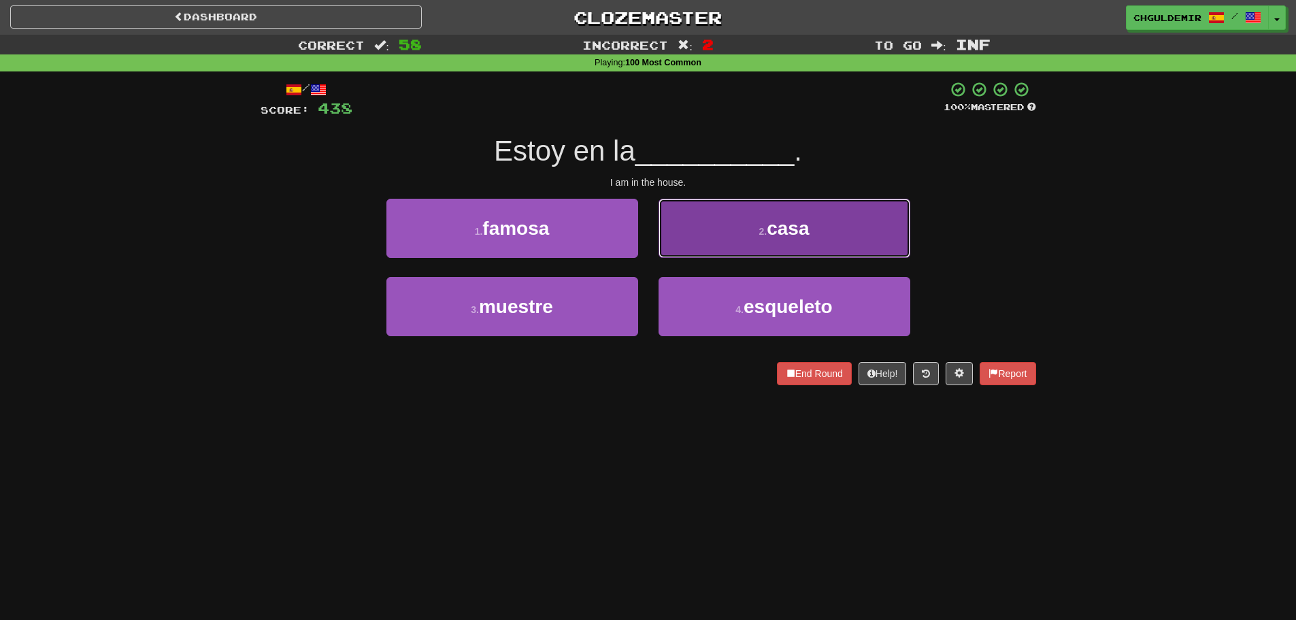
click at [798, 221] on span "casa" at bounding box center [788, 228] width 42 height 21
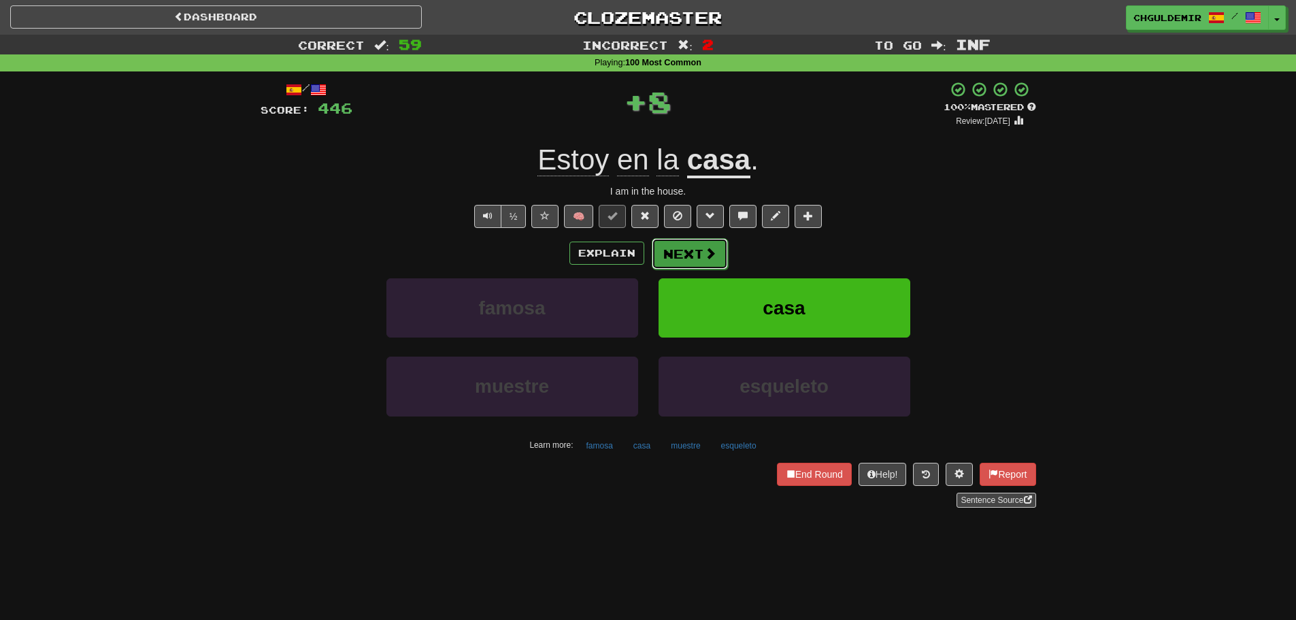
click at [696, 259] on button "Next" at bounding box center [690, 253] width 76 height 31
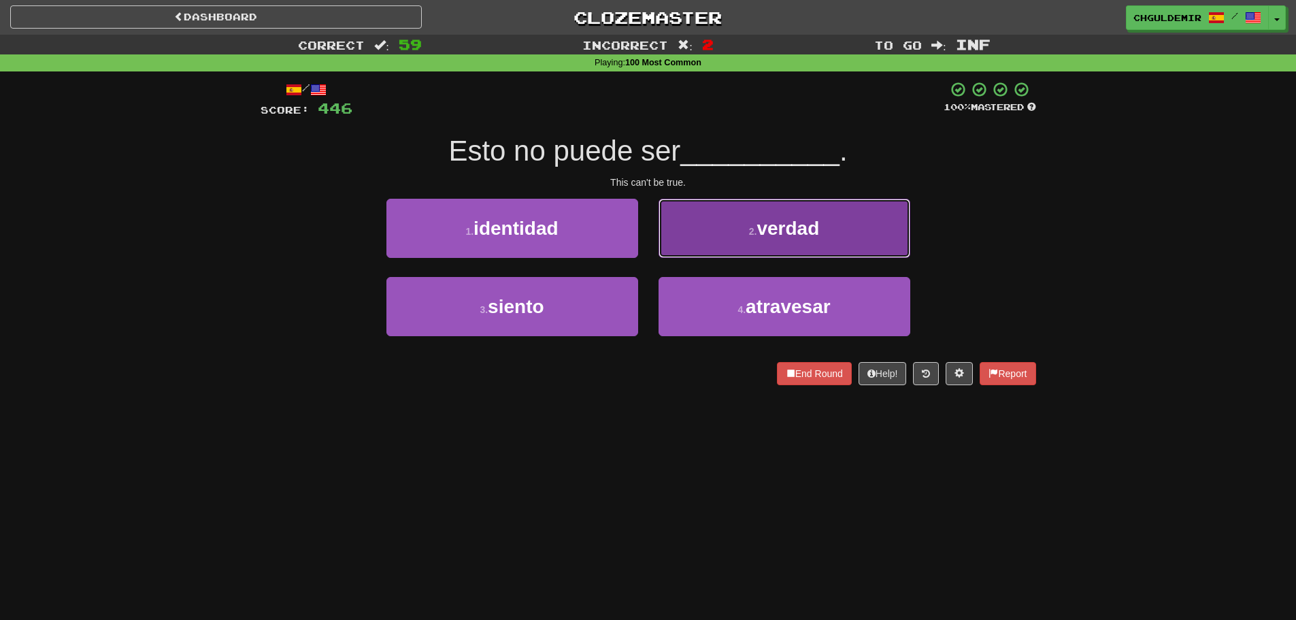
click at [699, 248] on button "2 . verdad" at bounding box center [785, 228] width 252 height 59
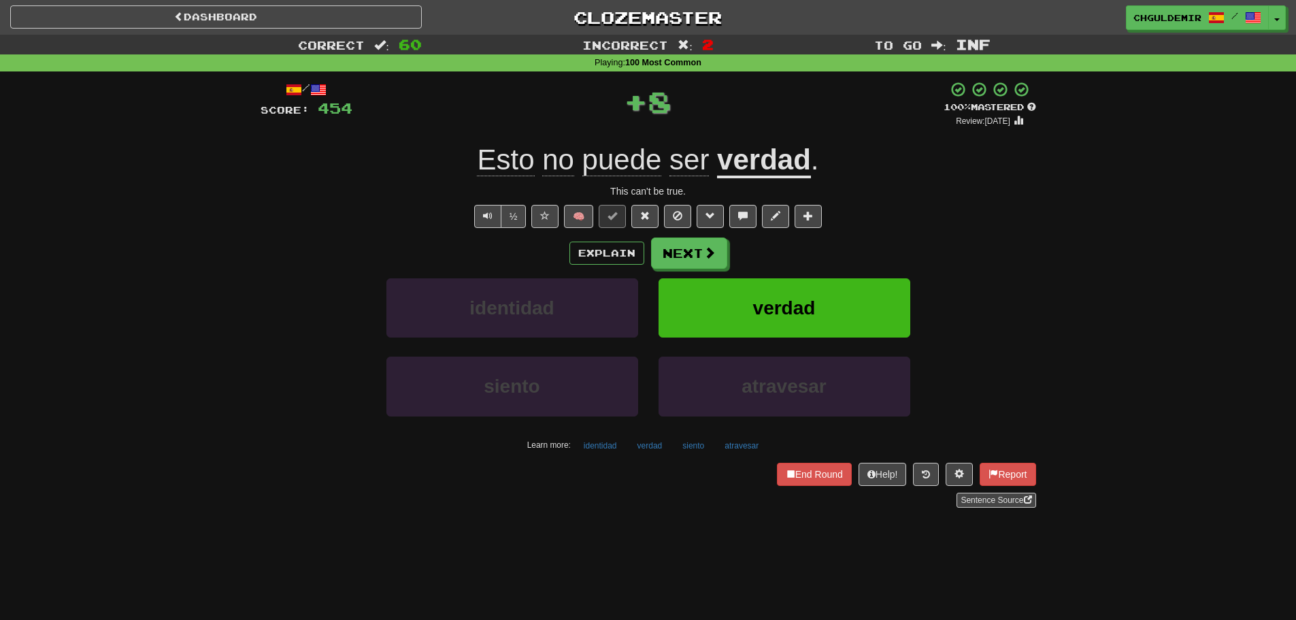
click at [692, 252] on button "Next" at bounding box center [689, 253] width 76 height 31
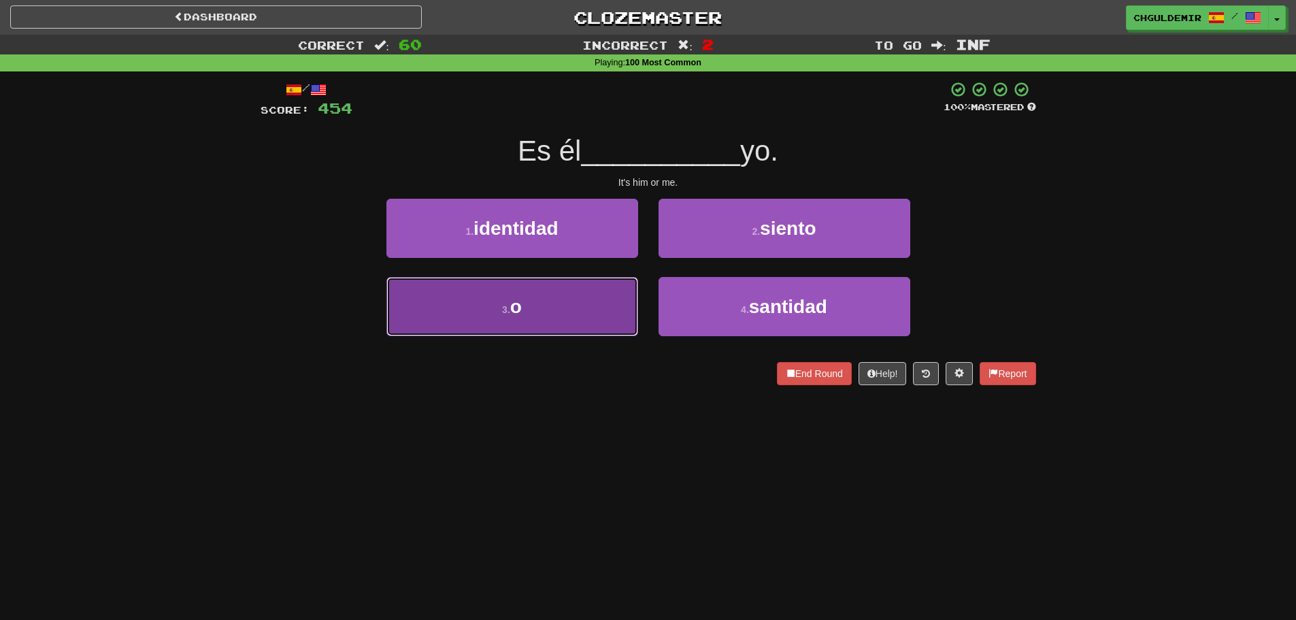
click at [581, 300] on button "3 . o" at bounding box center [513, 306] width 252 height 59
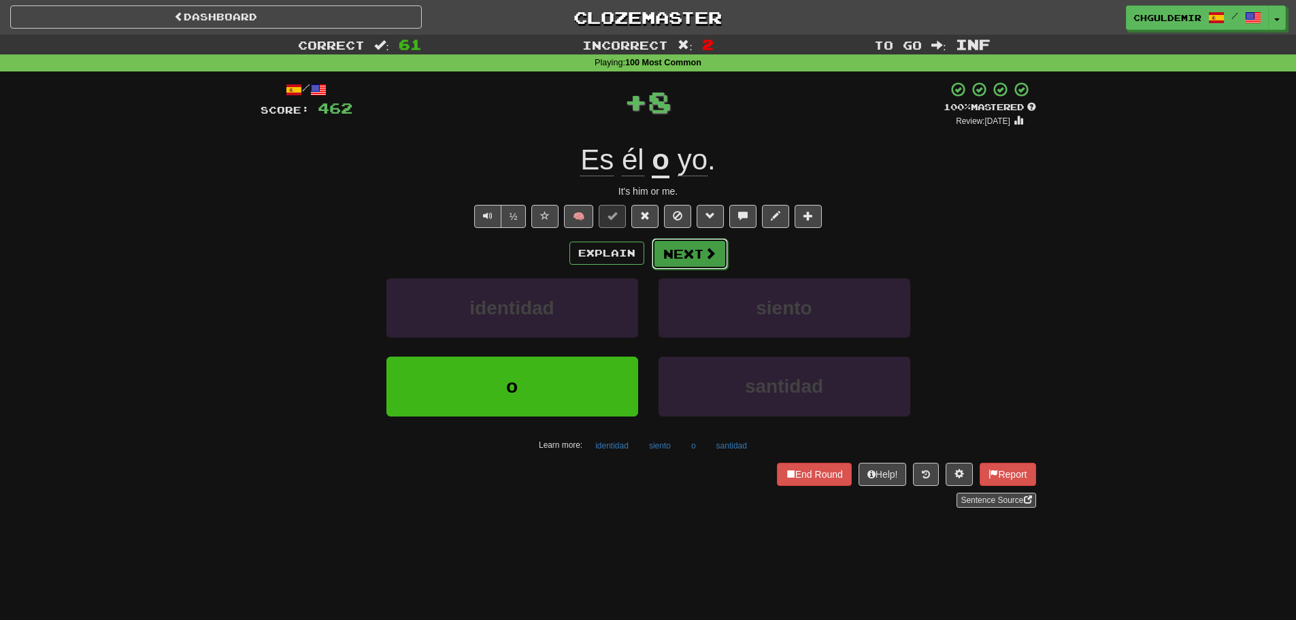
click at [652, 257] on button "Next" at bounding box center [690, 253] width 76 height 31
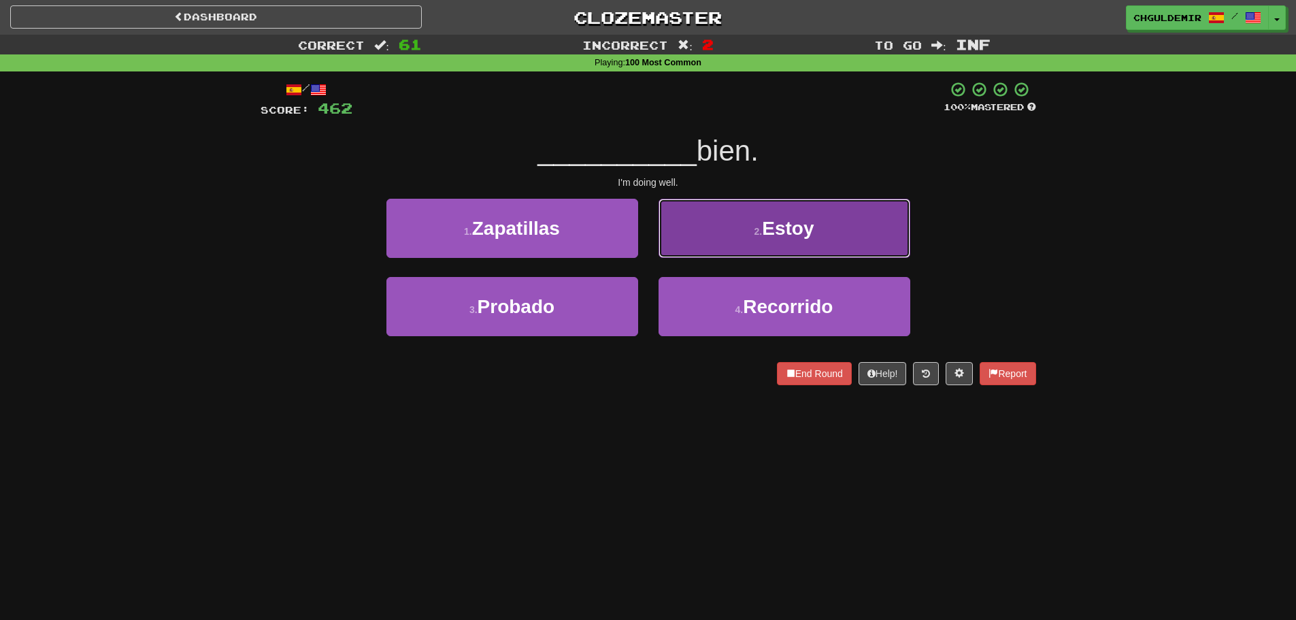
click at [715, 243] on button "2 . Estoy" at bounding box center [785, 228] width 252 height 59
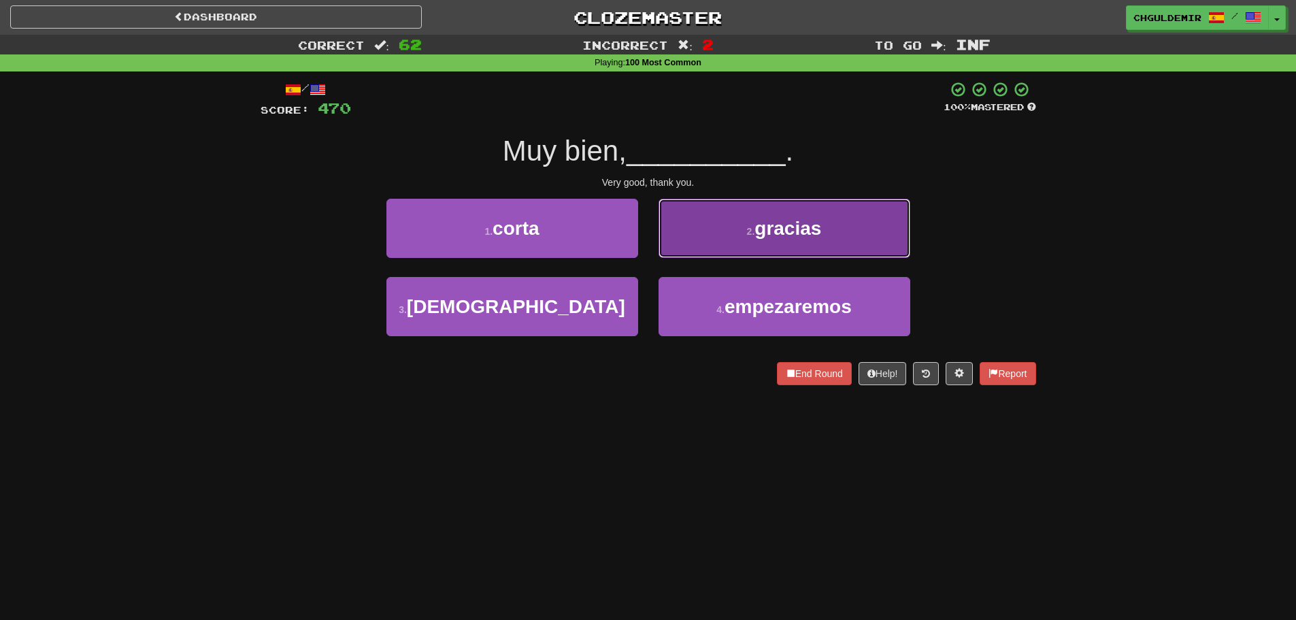
click at [679, 238] on button "2 . gracias" at bounding box center [785, 228] width 252 height 59
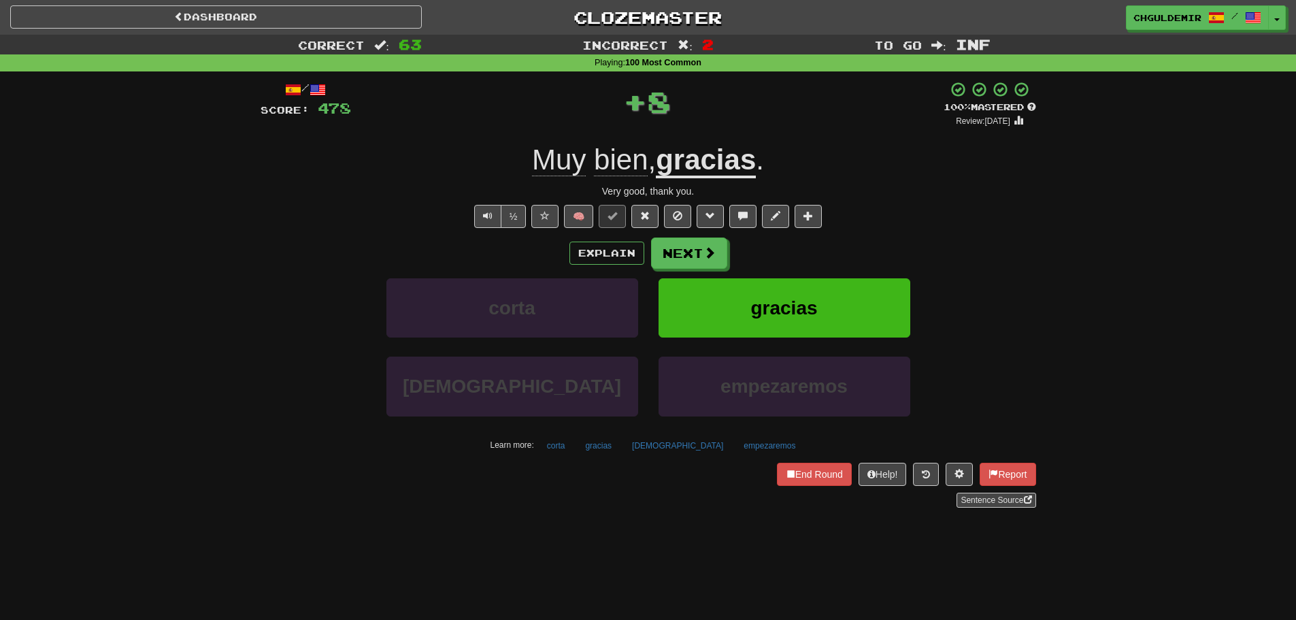
click at [677, 250] on button "Next" at bounding box center [689, 253] width 76 height 31
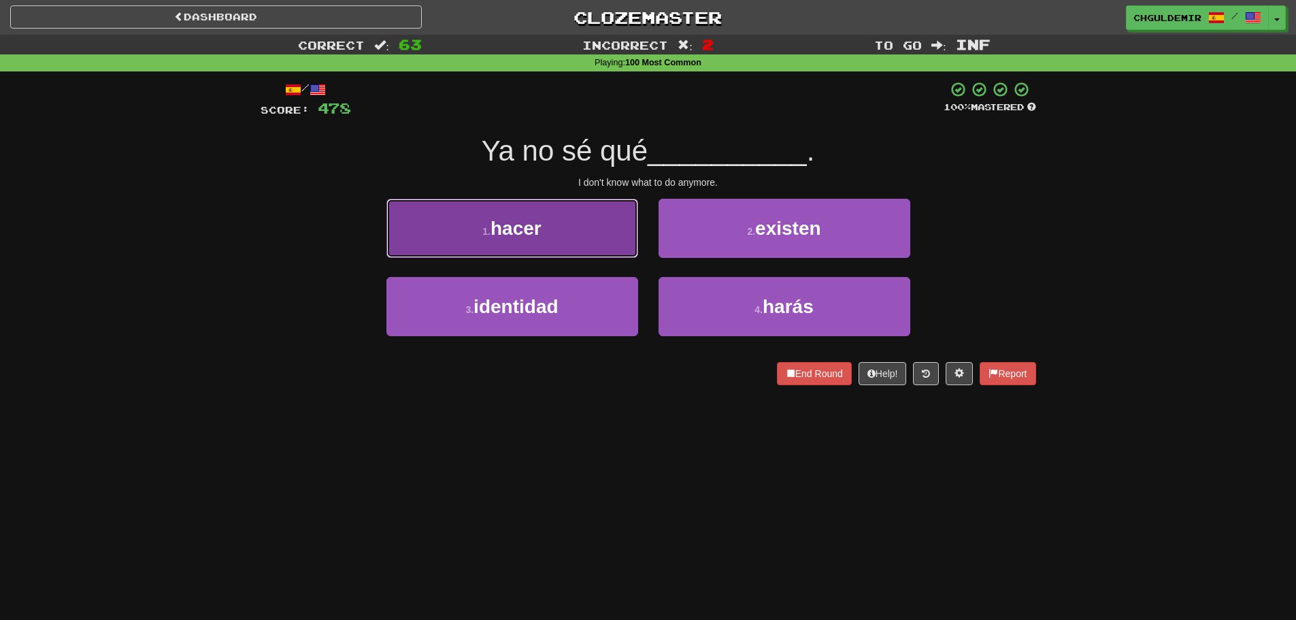
click at [578, 237] on button "1 . hacer" at bounding box center [513, 228] width 252 height 59
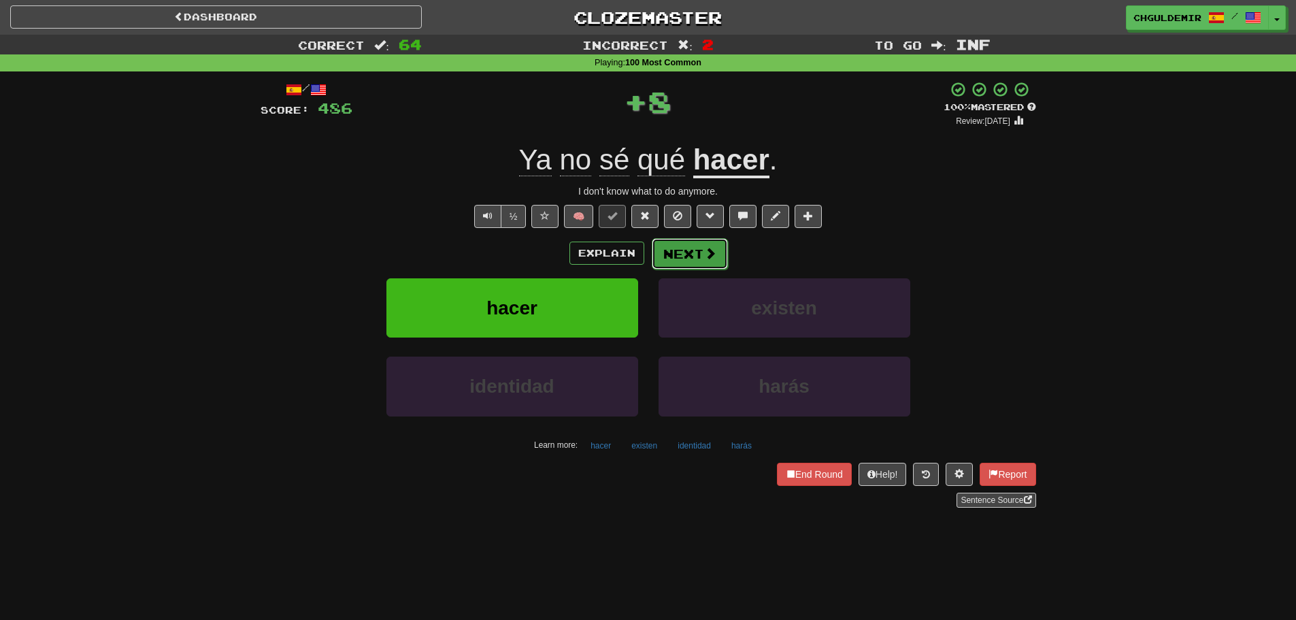
click at [671, 246] on button "Next" at bounding box center [690, 253] width 76 height 31
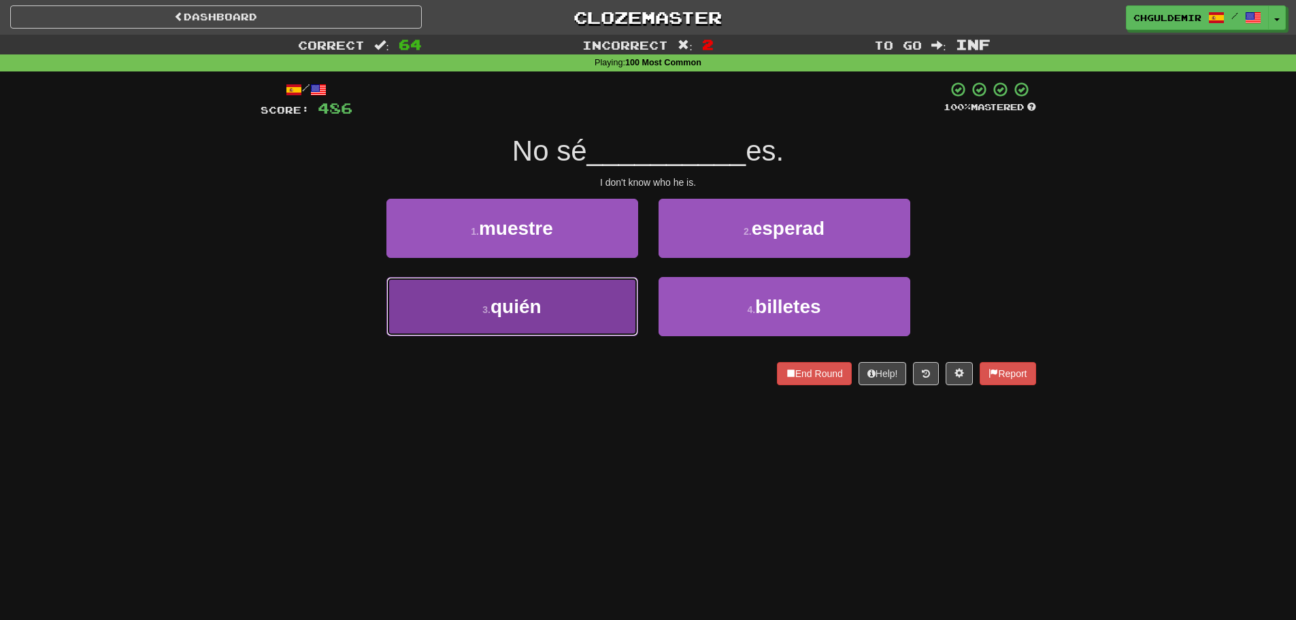
click at [541, 319] on button "3 . quién" at bounding box center [513, 306] width 252 height 59
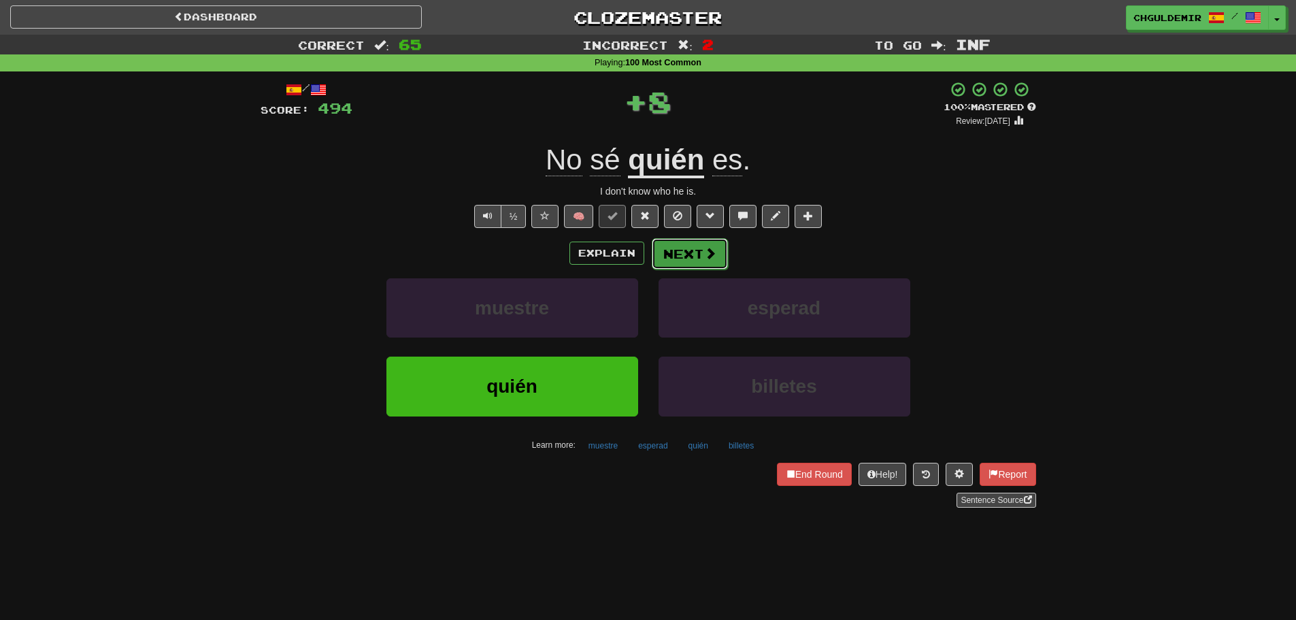
click at [703, 238] on button "Next" at bounding box center [690, 253] width 76 height 31
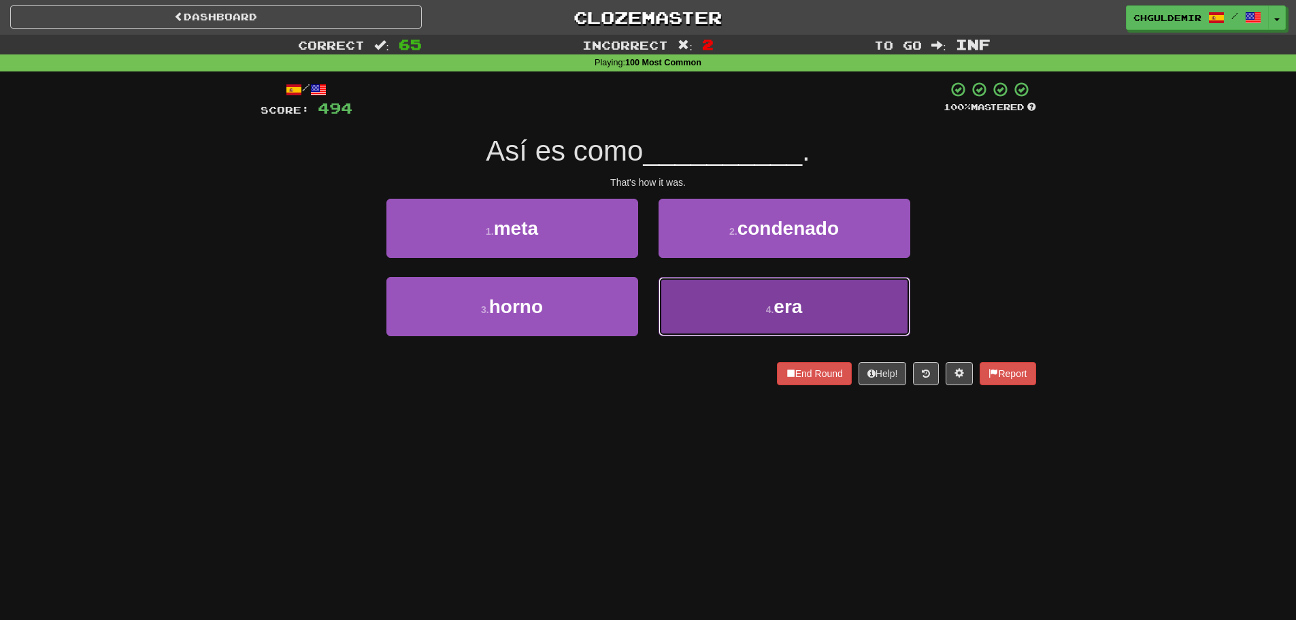
click at [686, 319] on button "4 . era" at bounding box center [785, 306] width 252 height 59
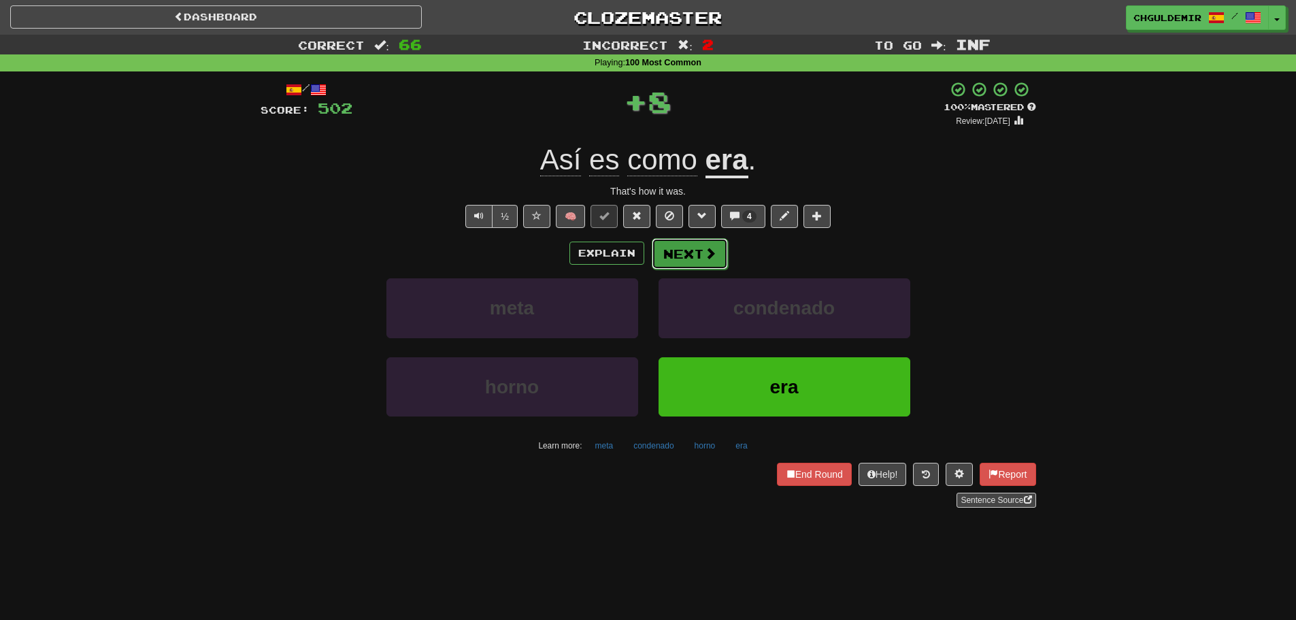
click at [690, 246] on button "Next" at bounding box center [690, 253] width 76 height 31
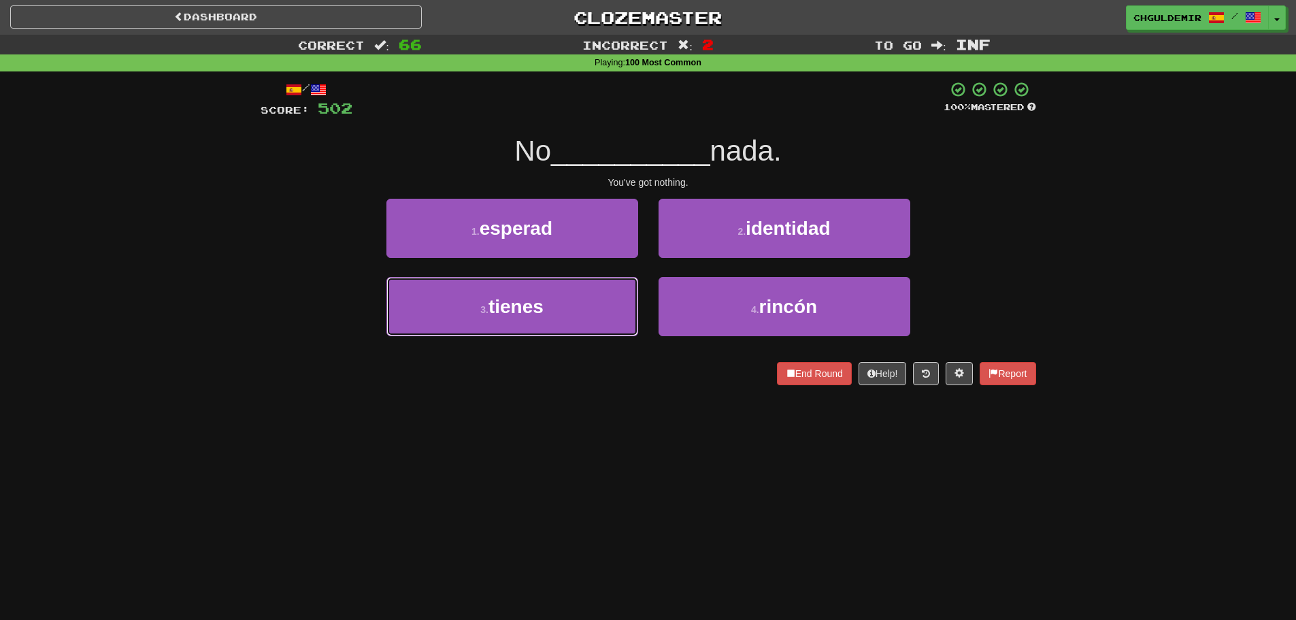
drag, startPoint x: 594, startPoint y: 312, endPoint x: 644, endPoint y: 271, distance: 64.7
click at [594, 312] on button "3 . tienes" at bounding box center [513, 306] width 252 height 59
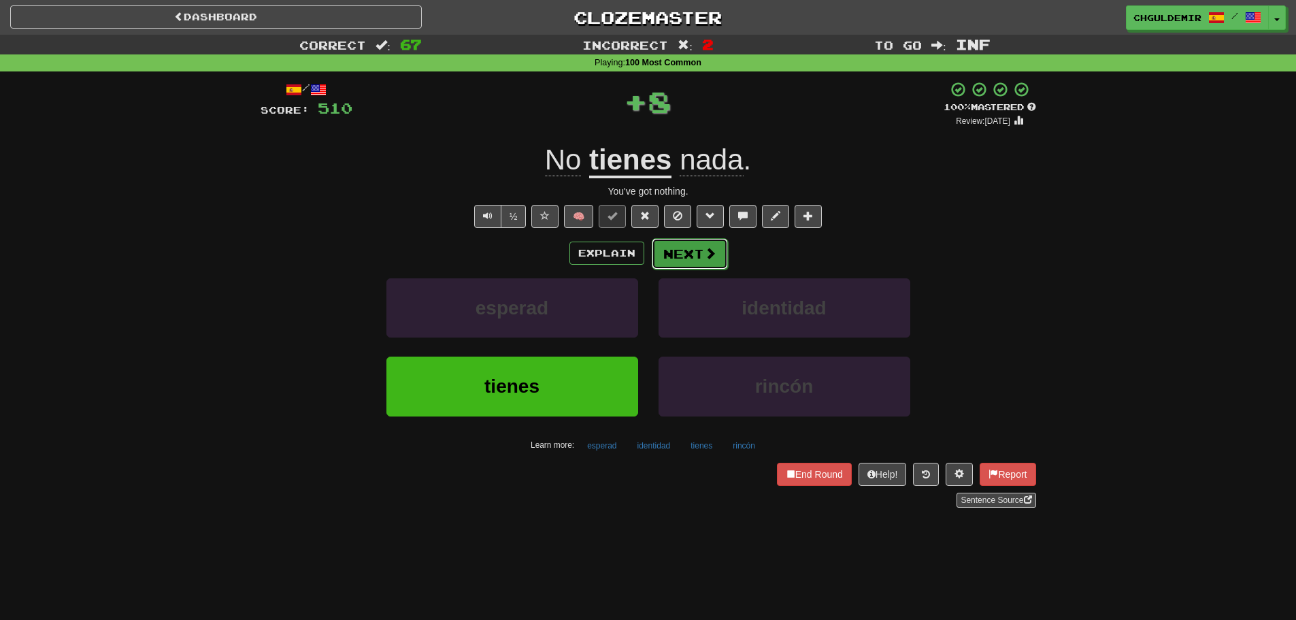
click at [672, 247] on button "Next" at bounding box center [690, 253] width 76 height 31
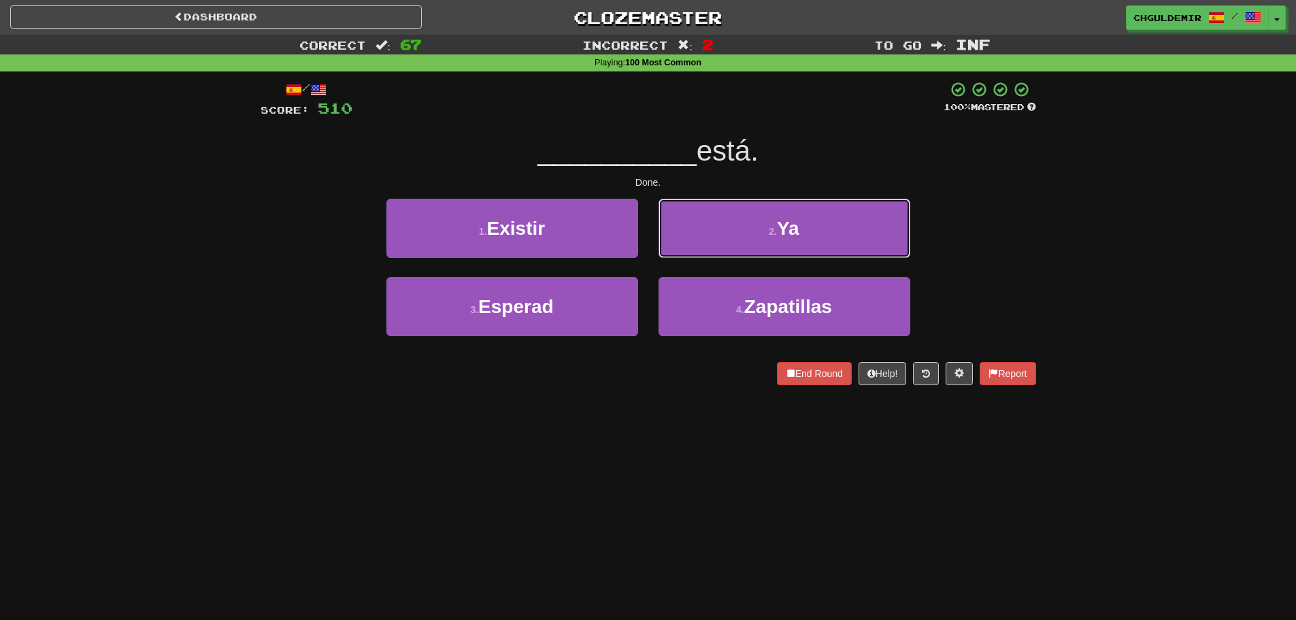
click at [672, 247] on button "2 . Ya" at bounding box center [785, 228] width 252 height 59
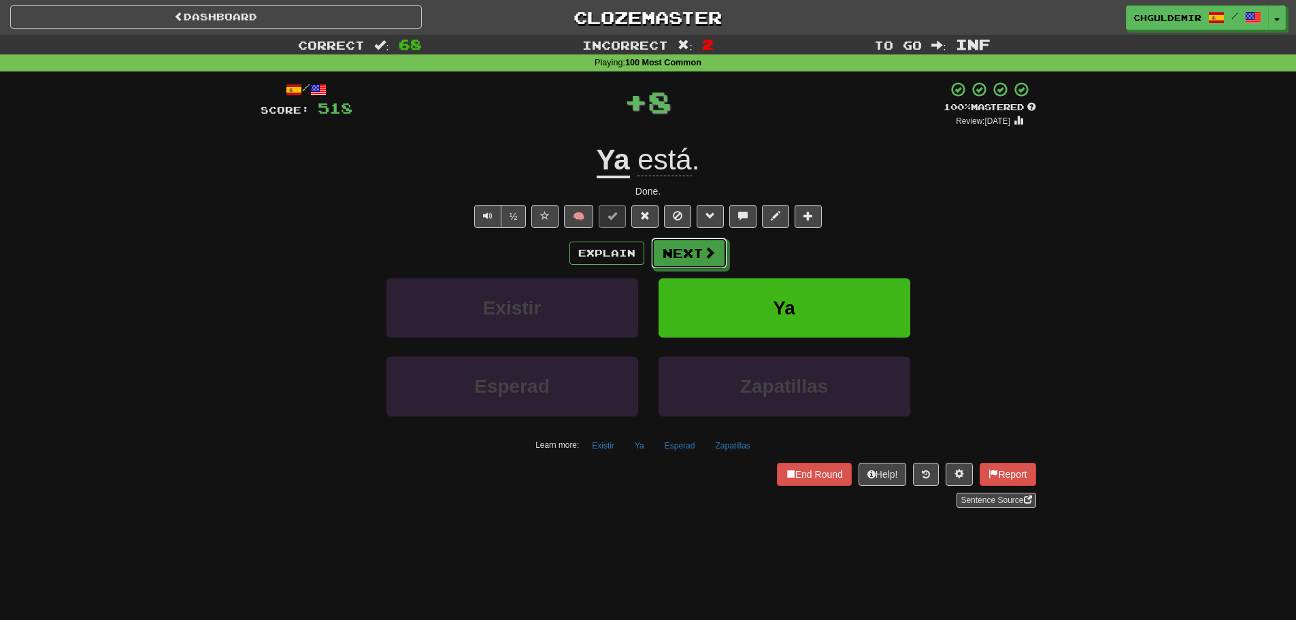
click at [672, 247] on button "Next" at bounding box center [689, 253] width 76 height 31
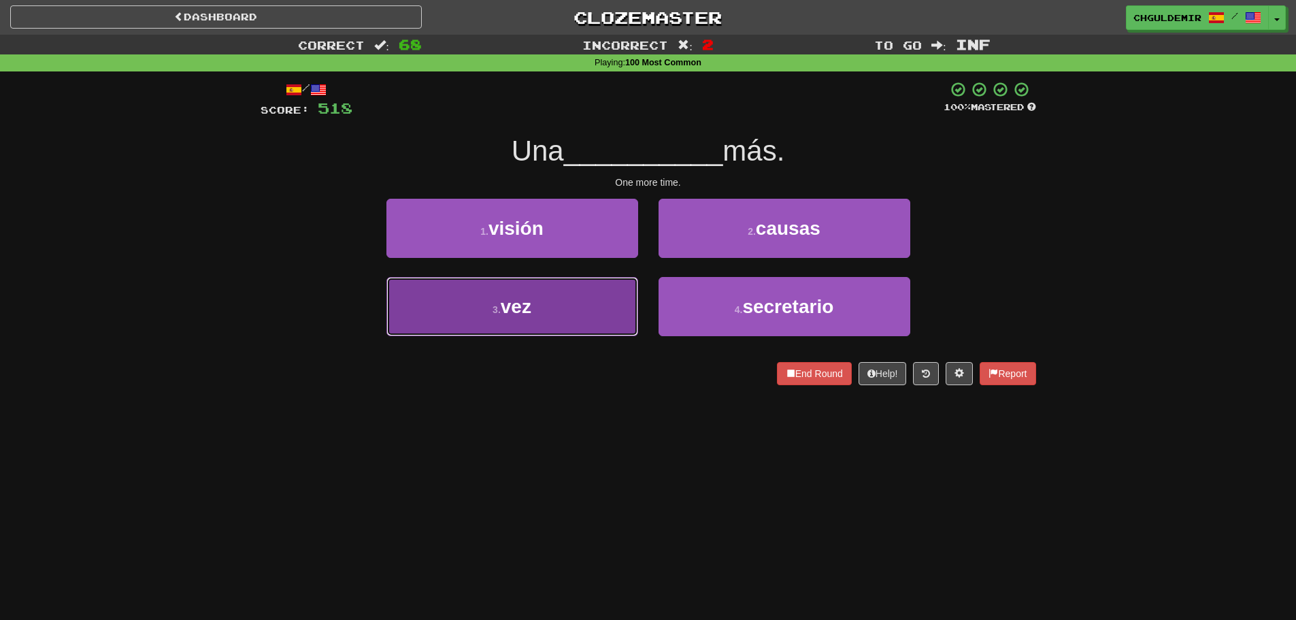
click at [542, 308] on button "3 . vez" at bounding box center [513, 306] width 252 height 59
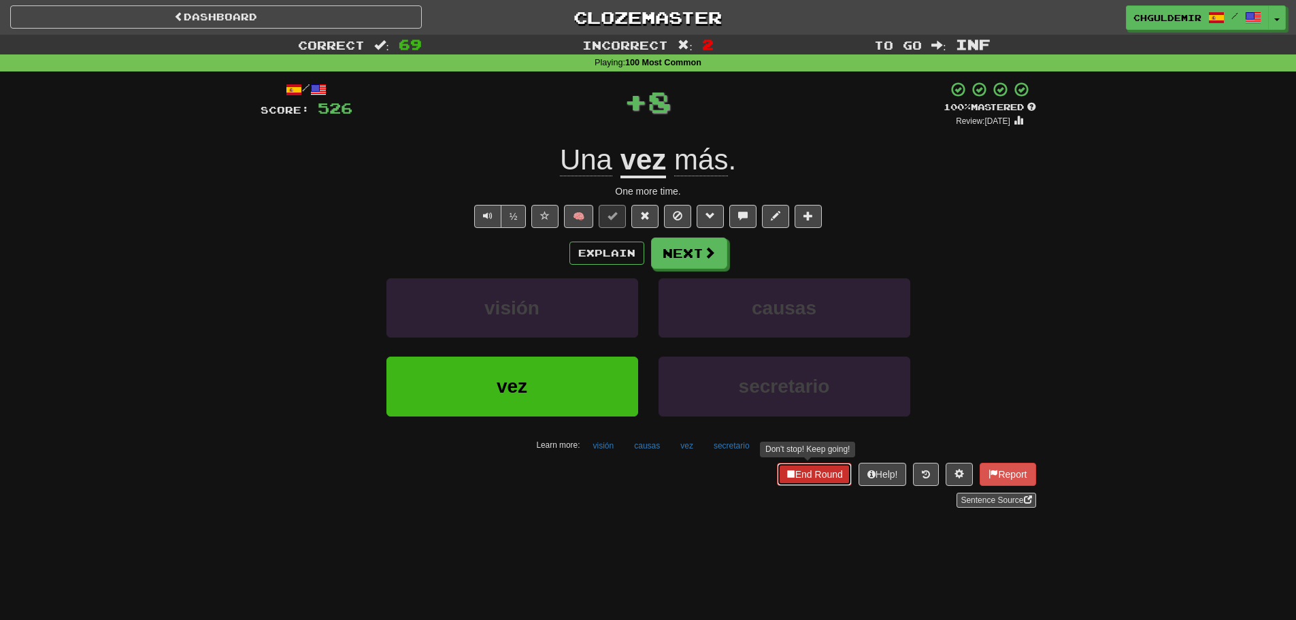
click at [789, 467] on button "End Round" at bounding box center [814, 474] width 75 height 23
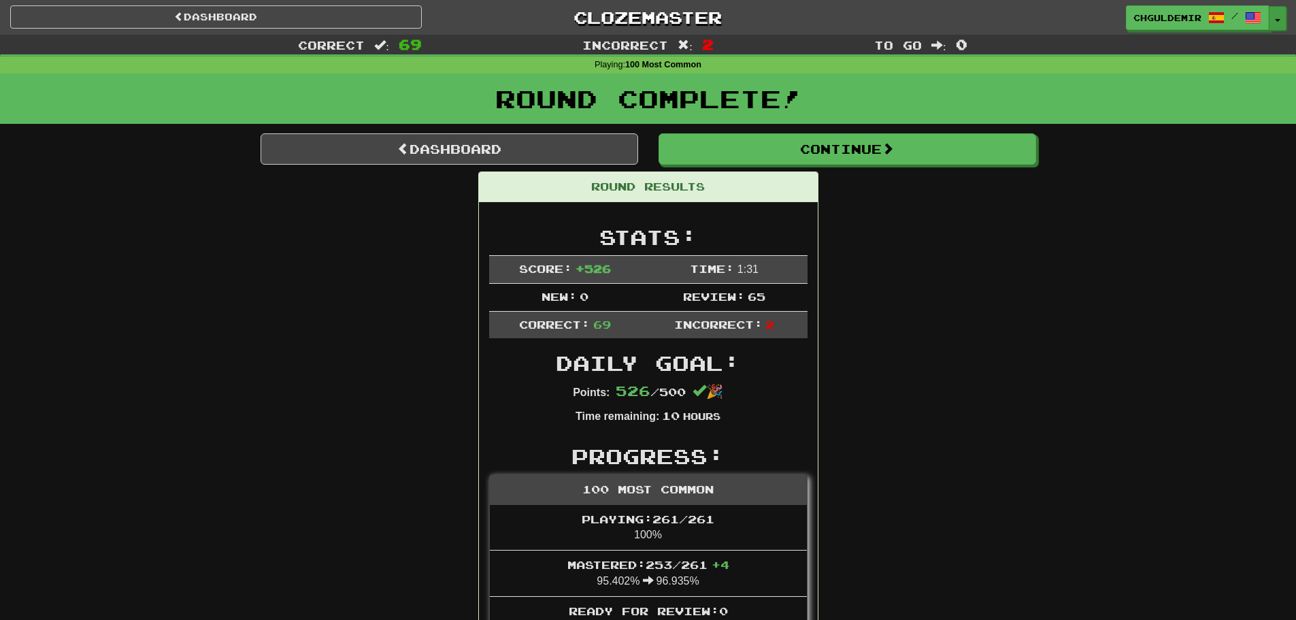
click at [1280, 13] on button "Toggle Dropdown" at bounding box center [1278, 18] width 18 height 24
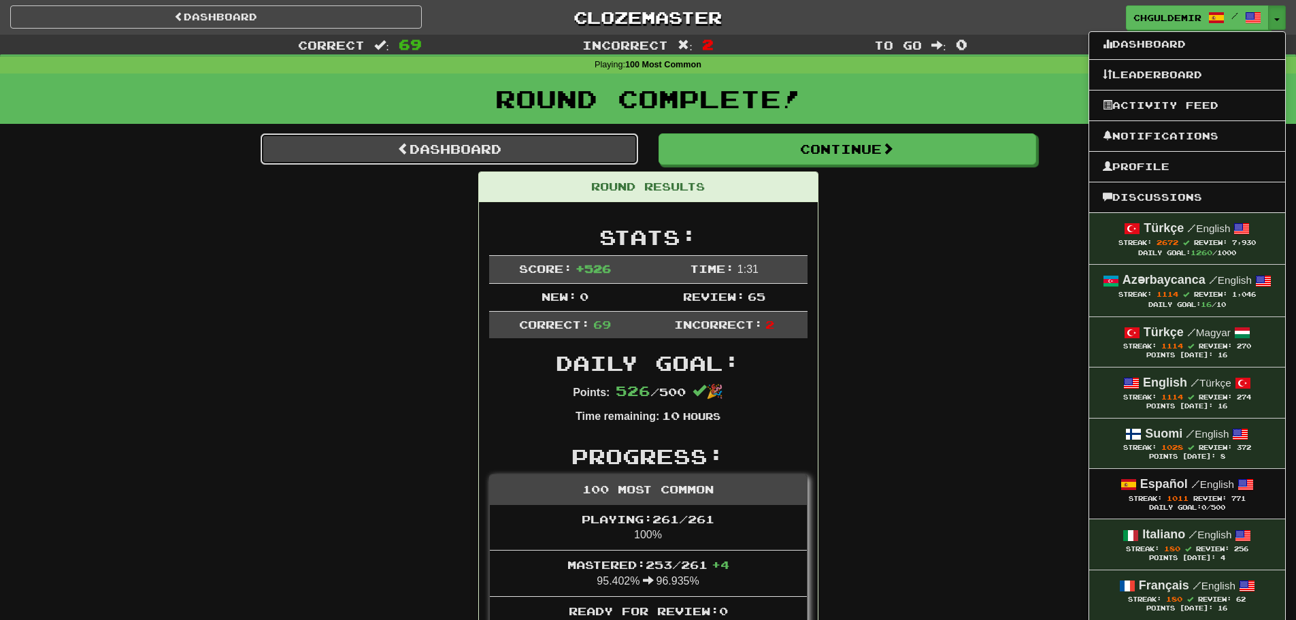
click at [448, 147] on link "Dashboard" at bounding box center [450, 148] width 378 height 31
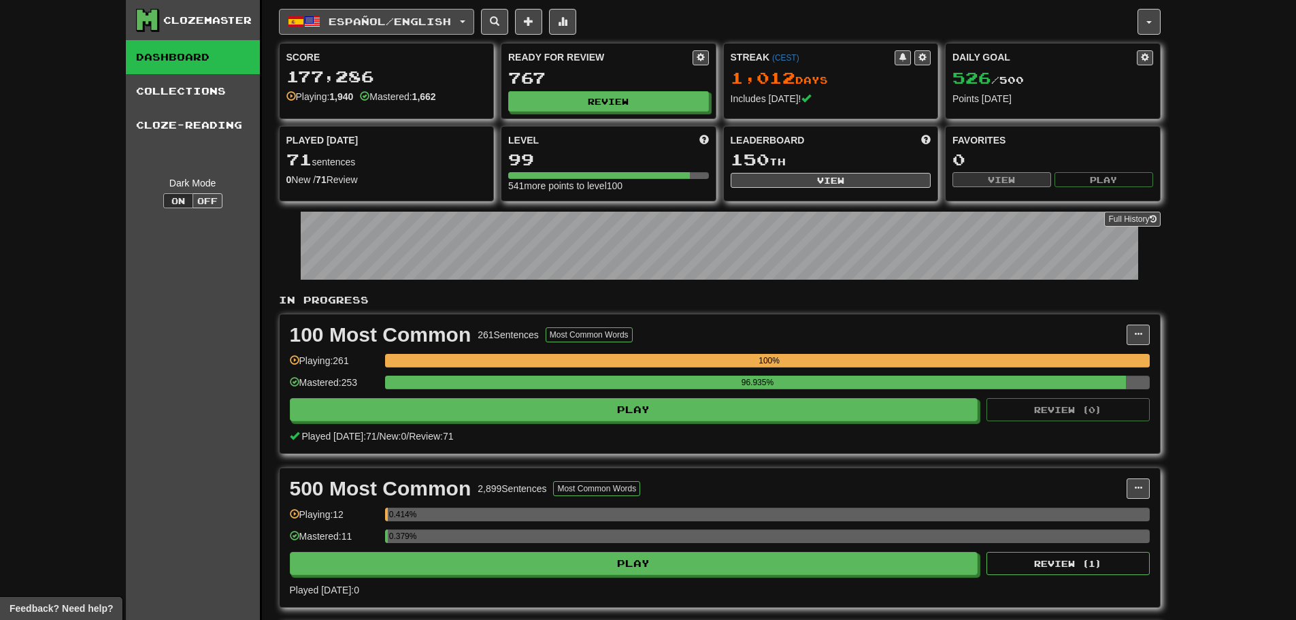
click at [403, 22] on span "Español / English" at bounding box center [390, 22] width 122 height 12
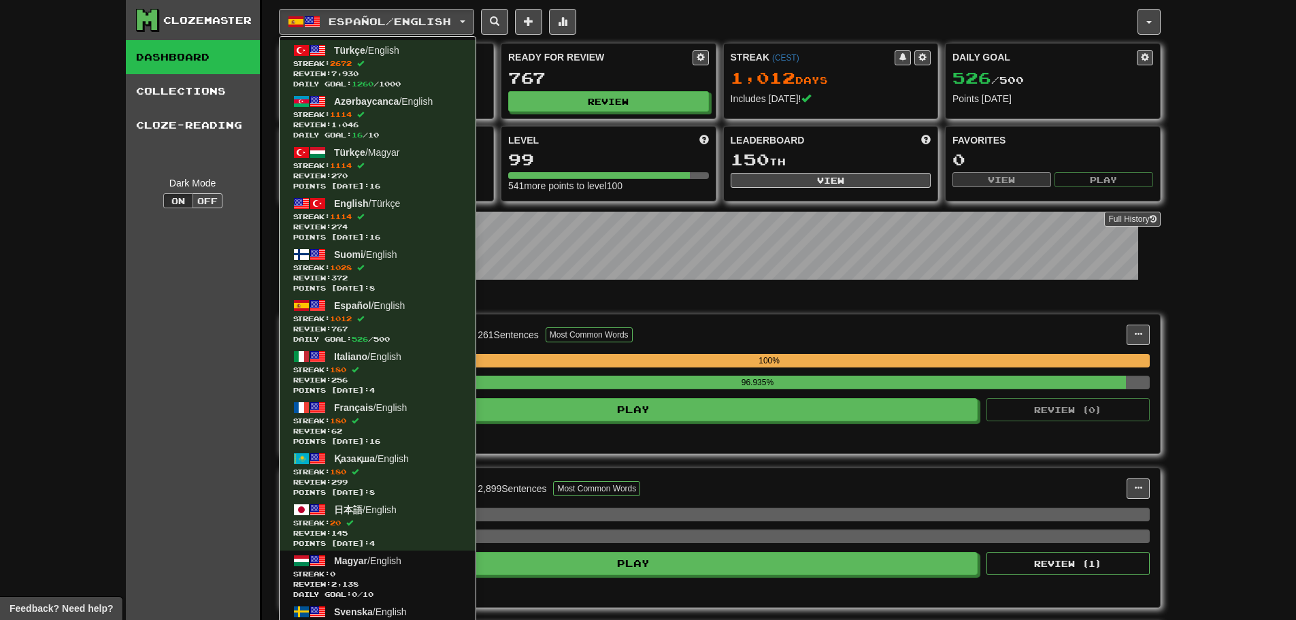
click at [1249, 303] on div "Clozemaster Dashboard Collections Cloze-Reading Dark Mode On Off Dashboard Coll…" at bounding box center [648, 557] width 1296 height 1114
